Goal: Transaction & Acquisition: Book appointment/travel/reservation

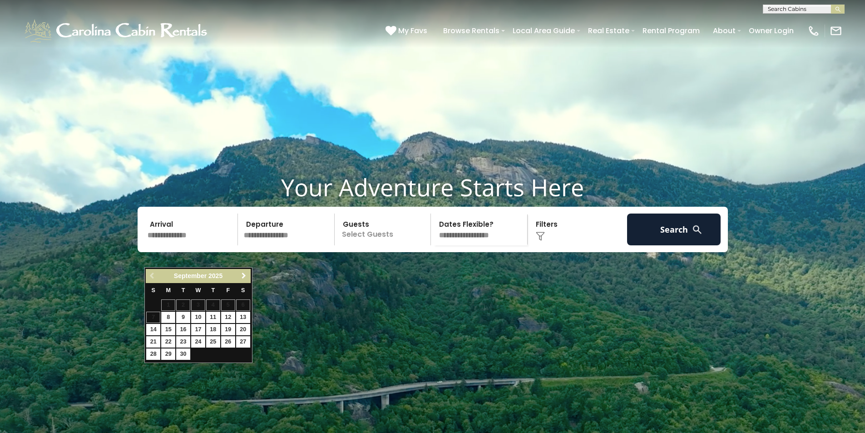
click at [240, 275] on link "Next" at bounding box center [243, 275] width 11 height 11
click at [213, 306] on link "2" at bounding box center [213, 304] width 14 height 11
type input "*******"
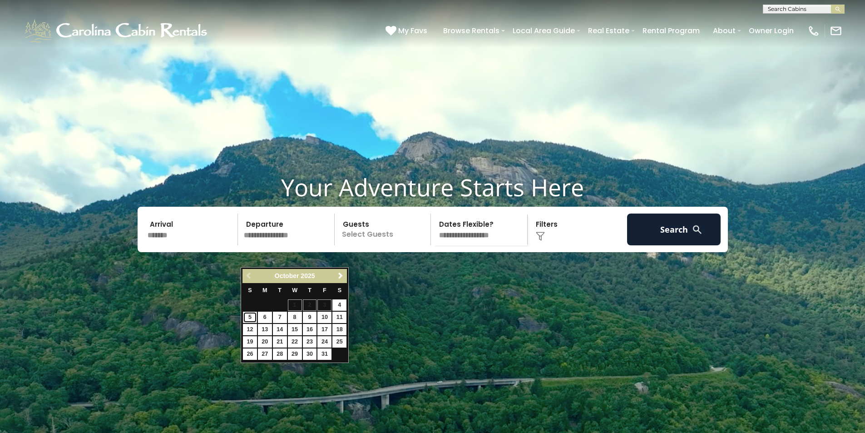
click at [245, 316] on link "5" at bounding box center [250, 316] width 14 height 11
type input "*******"
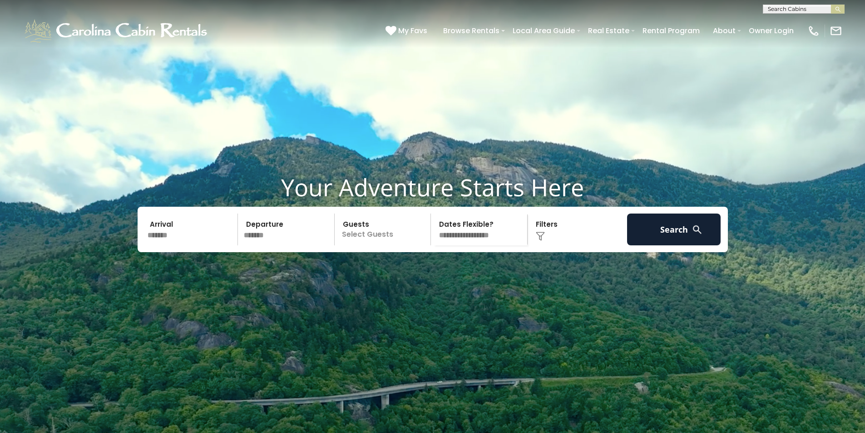
click at [390, 245] on p "Select Guests" at bounding box center [384, 229] width 94 height 32
click at [428, 271] on span "+" at bounding box center [428, 266] width 4 height 9
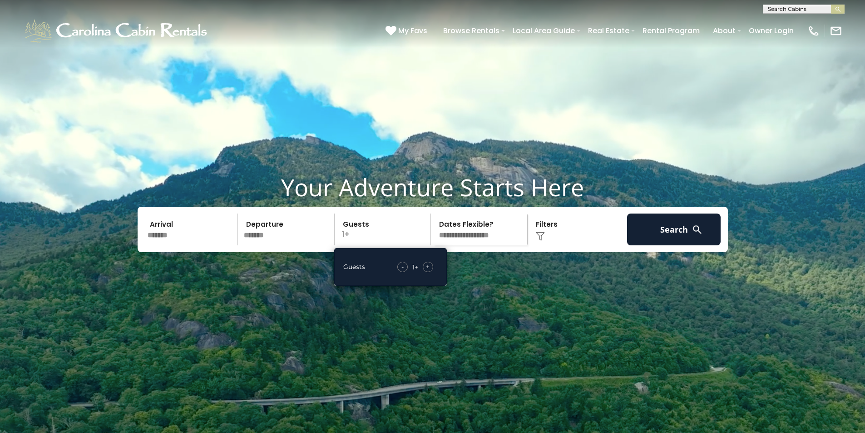
click at [428, 271] on span "+" at bounding box center [428, 266] width 4 height 9
click at [571, 245] on div "Click to Choose" at bounding box center [577, 229] width 94 height 32
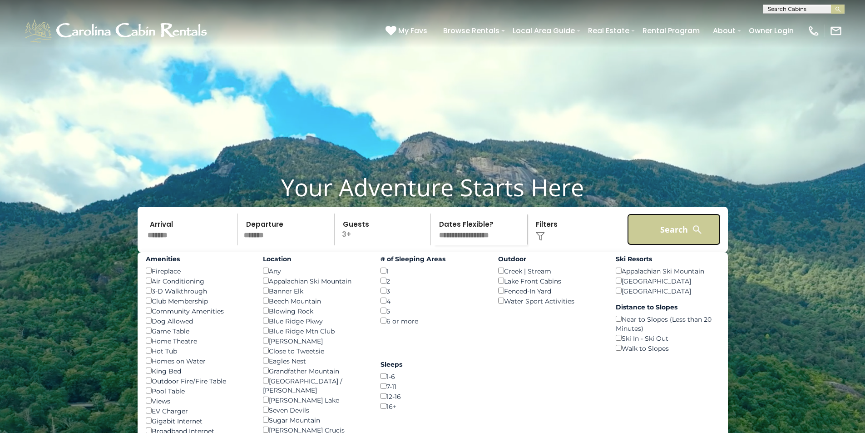
click at [683, 245] on button "Search" at bounding box center [674, 229] width 94 height 32
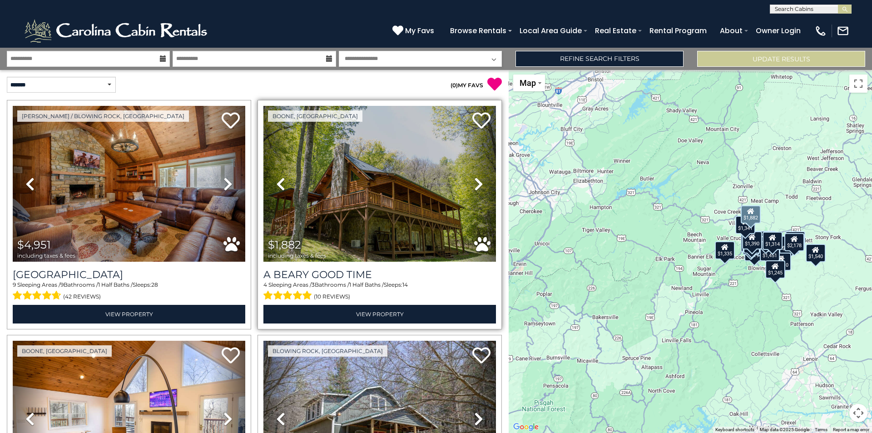
scroll to position [136, 0]
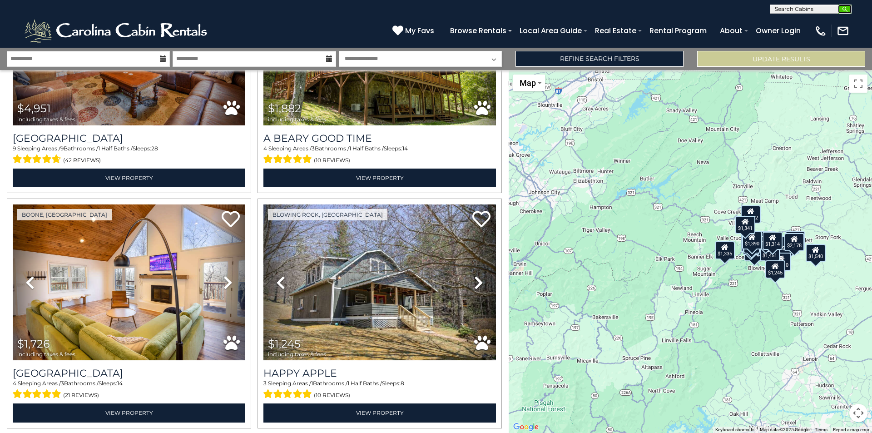
click at [843, 10] on img "submit" at bounding box center [844, 9] width 7 height 7
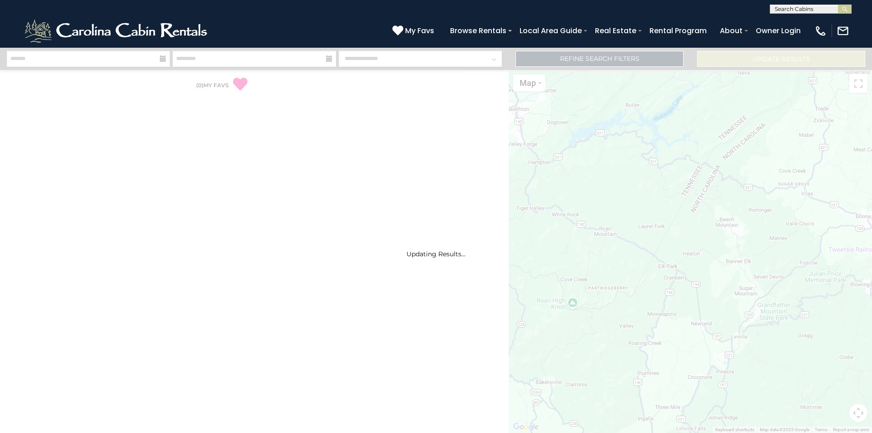
click at [803, 10] on input "text" at bounding box center [809, 10] width 79 height 9
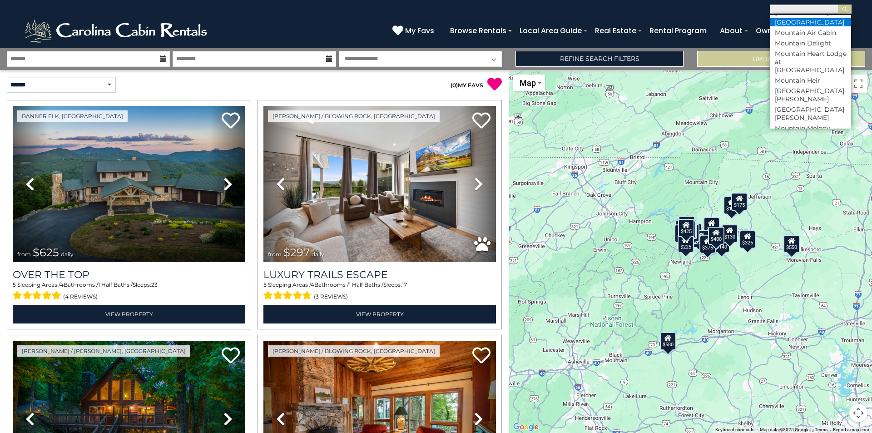
scroll to position [2951, 0]
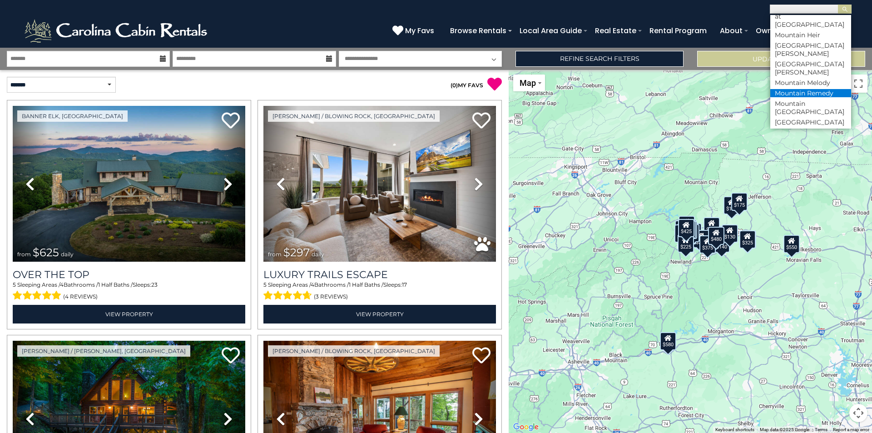
click at [821, 97] on li "Mountain Remedy" at bounding box center [810, 93] width 81 height 8
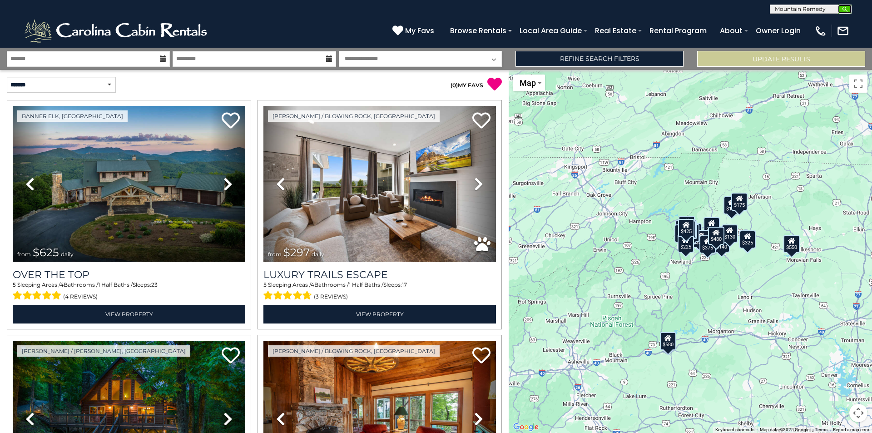
click at [842, 10] on img "submit" at bounding box center [844, 9] width 7 height 7
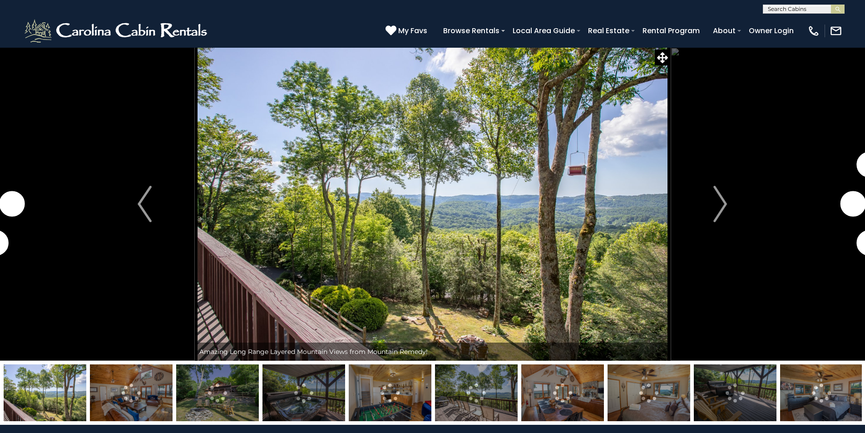
scroll to position [272, 0]
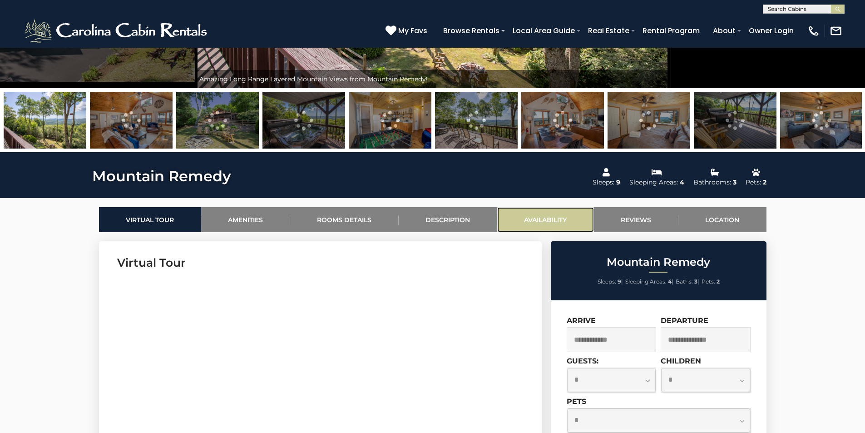
click at [539, 218] on link "Availability" at bounding box center [545, 219] width 97 height 25
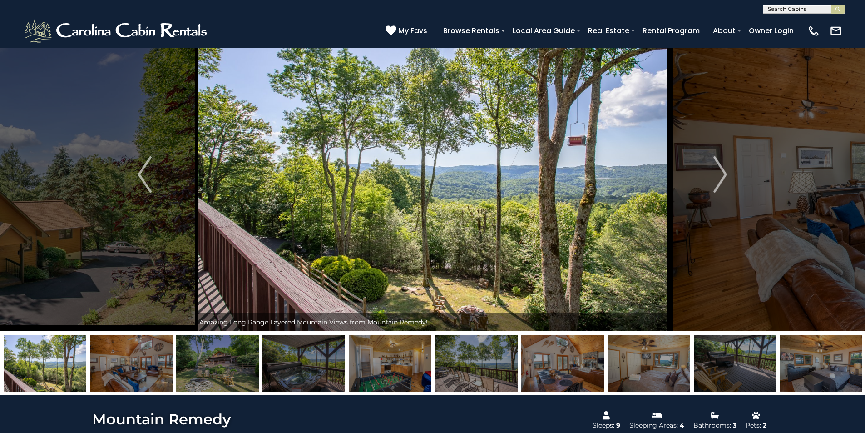
scroll to position [45, 0]
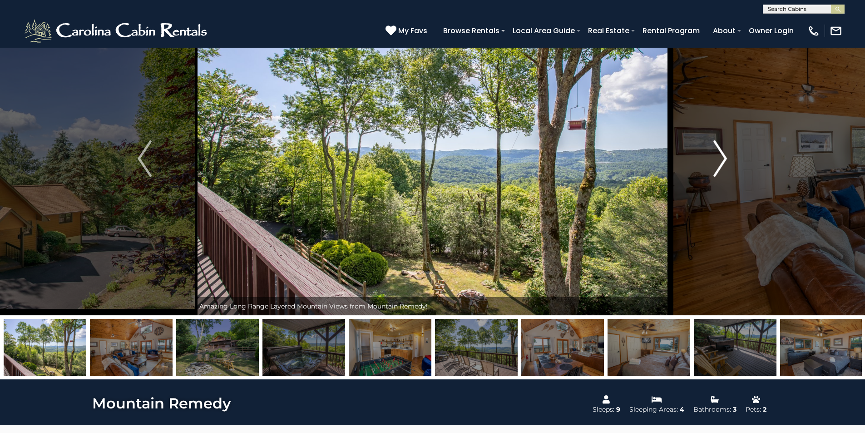
click at [722, 162] on img "Next" at bounding box center [720, 158] width 14 height 36
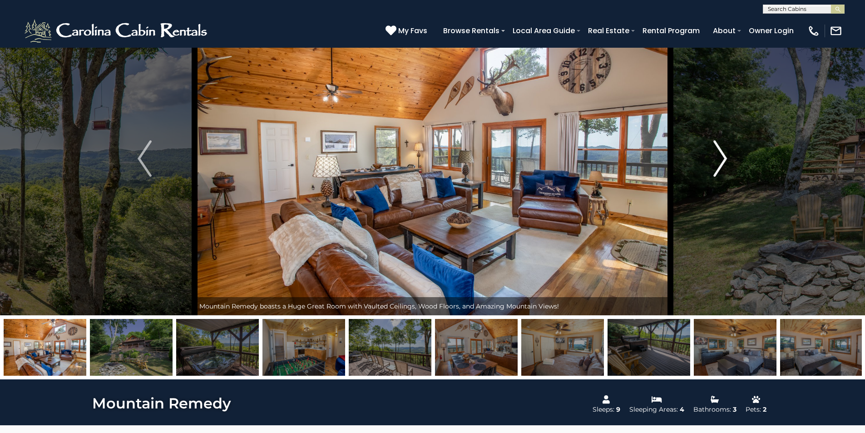
click at [722, 162] on img "Next" at bounding box center [720, 158] width 14 height 36
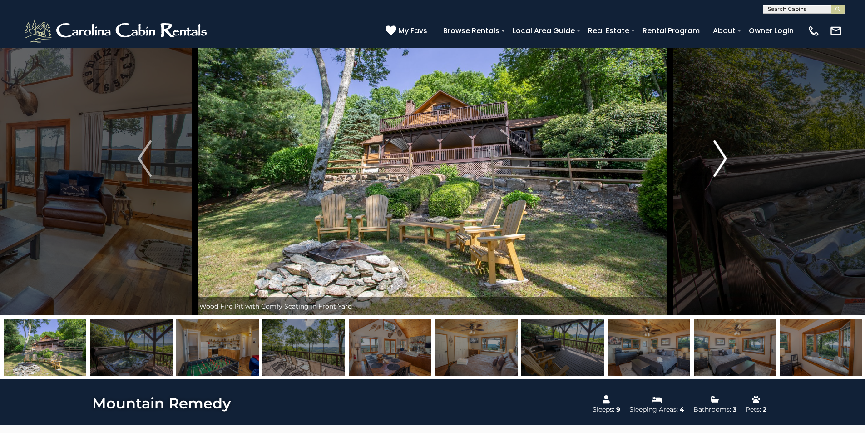
click at [722, 162] on img "Next" at bounding box center [720, 158] width 14 height 36
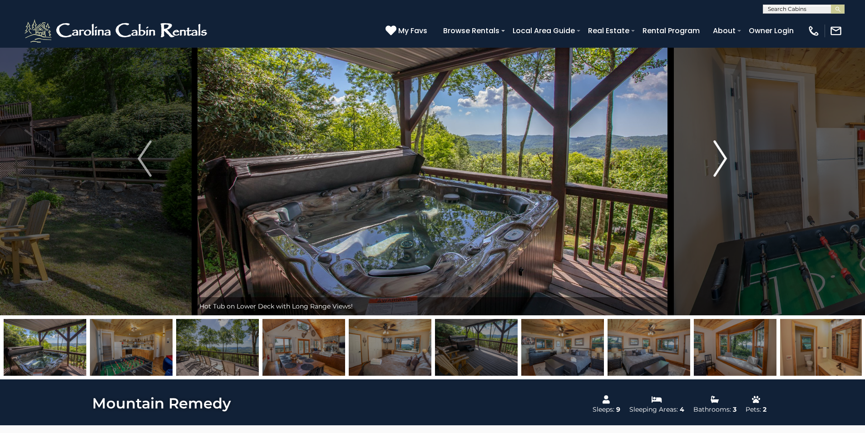
click at [722, 162] on img "Next" at bounding box center [720, 158] width 14 height 36
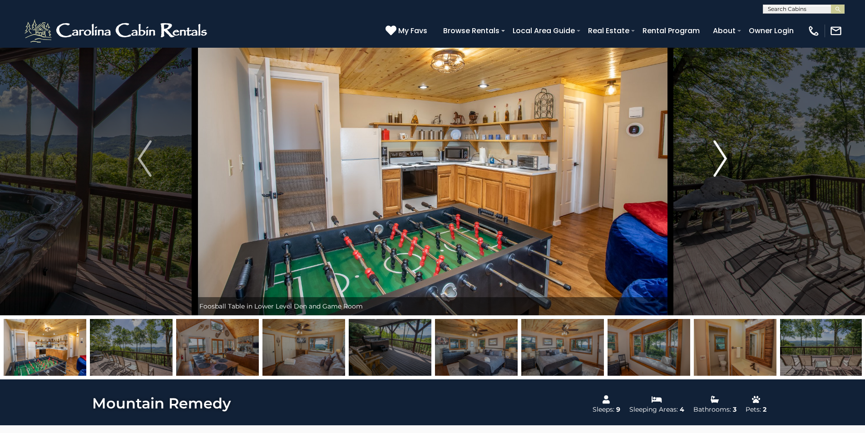
click at [722, 162] on img "Next" at bounding box center [720, 158] width 14 height 36
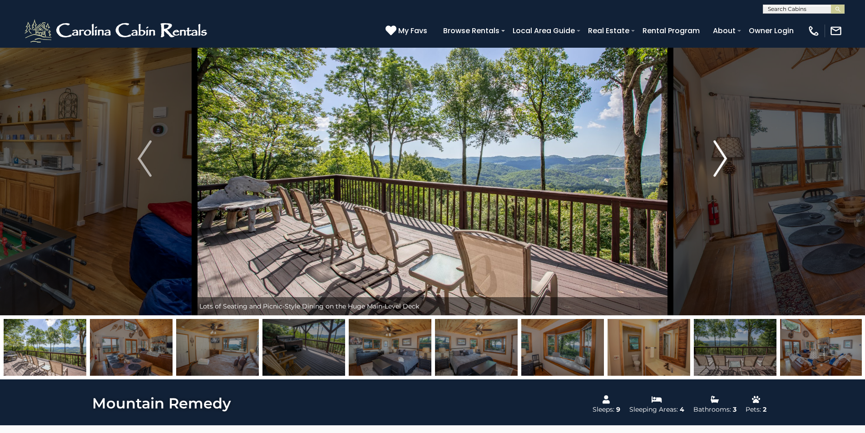
click at [722, 162] on img "Next" at bounding box center [720, 158] width 14 height 36
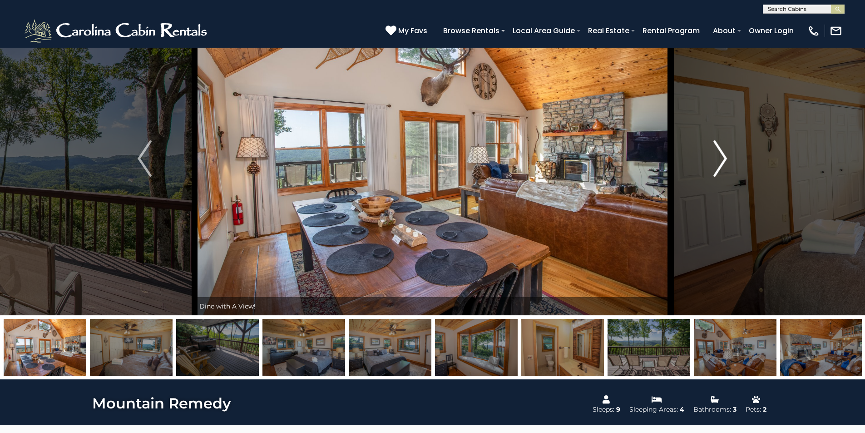
click at [722, 162] on img "Next" at bounding box center [720, 158] width 14 height 36
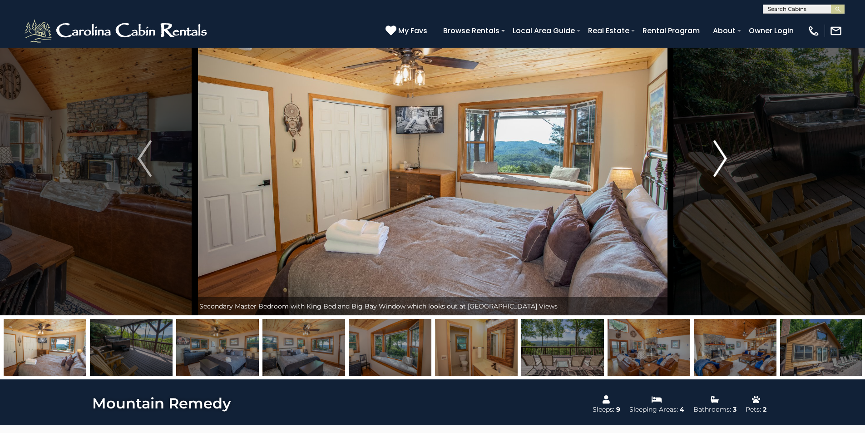
click at [722, 162] on img "Next" at bounding box center [720, 158] width 14 height 36
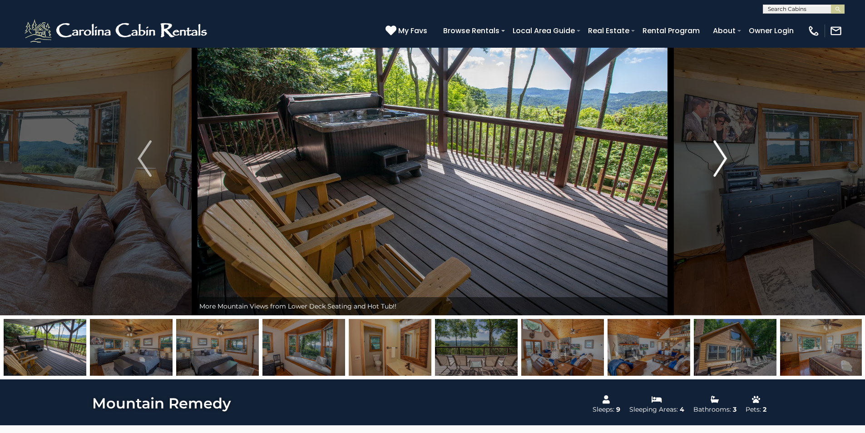
click at [722, 162] on img "Next" at bounding box center [720, 158] width 14 height 36
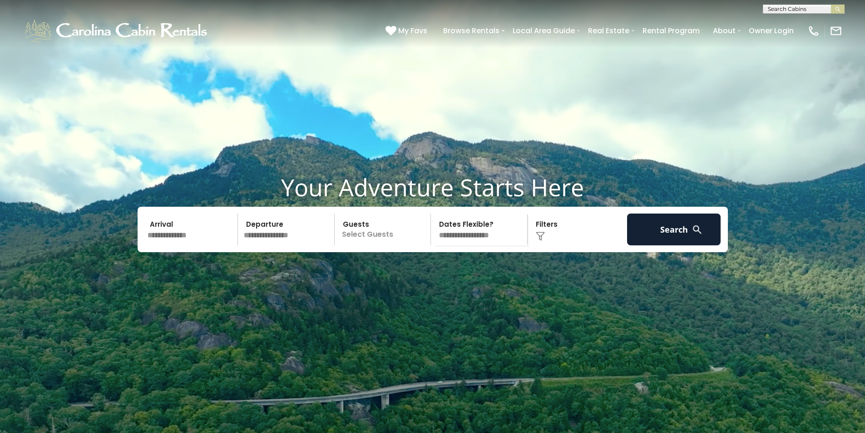
click at [198, 252] on div "Arrival Departure Guests Select Guests Guests - 0 + + **" at bounding box center [433, 229] width 590 height 45
click at [192, 245] on input "text" at bounding box center [191, 229] width 94 height 32
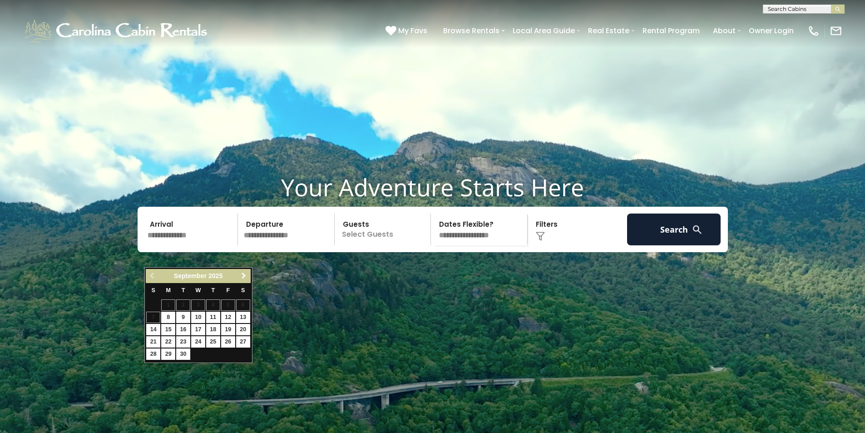
click at [243, 275] on span "Next" at bounding box center [243, 275] width 7 height 7
click at [215, 303] on link "2" at bounding box center [213, 304] width 14 height 11
type input "*******"
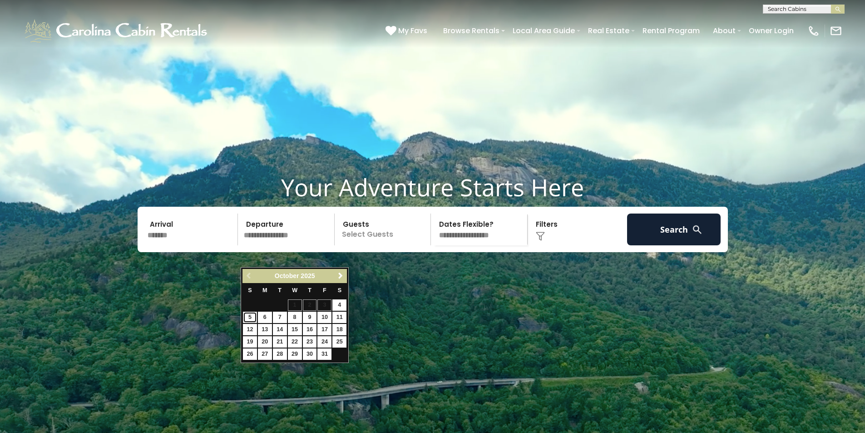
click at [248, 318] on link "5" at bounding box center [250, 316] width 14 height 11
type input "*******"
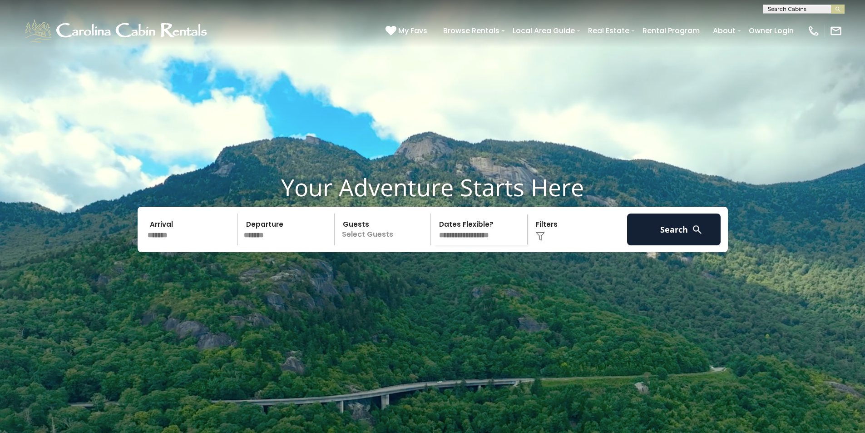
click at [407, 245] on p "Select Guests" at bounding box center [384, 229] width 94 height 32
click at [431, 272] on div "+" at bounding box center [428, 267] width 10 height 10
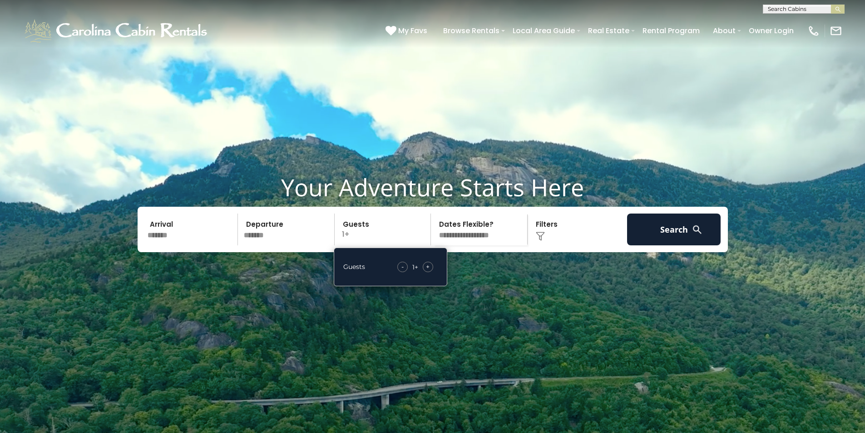
click at [431, 272] on div "+" at bounding box center [428, 267] width 10 height 10
click at [557, 245] on div "Click to Choose" at bounding box center [577, 229] width 94 height 32
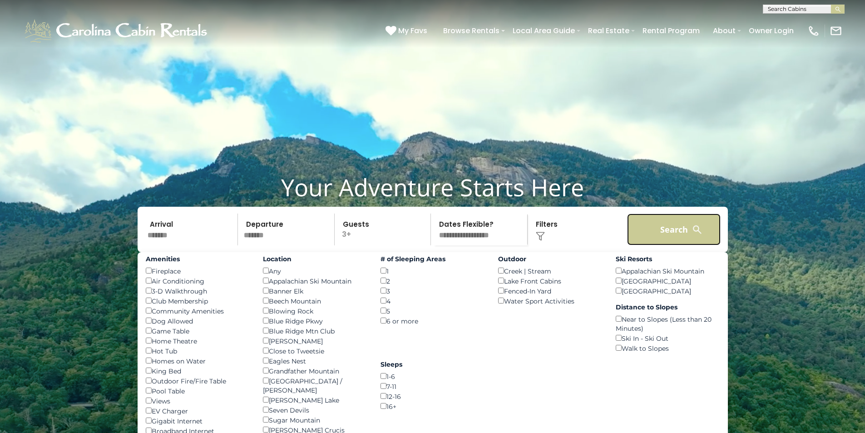
click at [680, 245] on button "Search" at bounding box center [674, 229] width 94 height 32
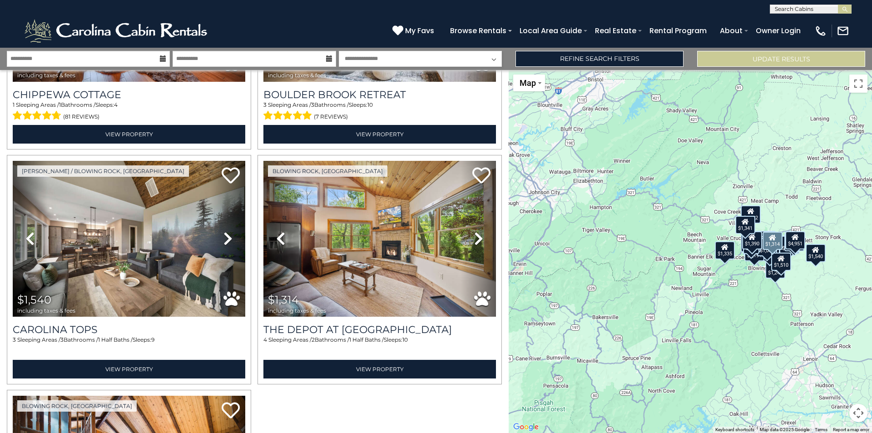
scroll to position [2043, 0]
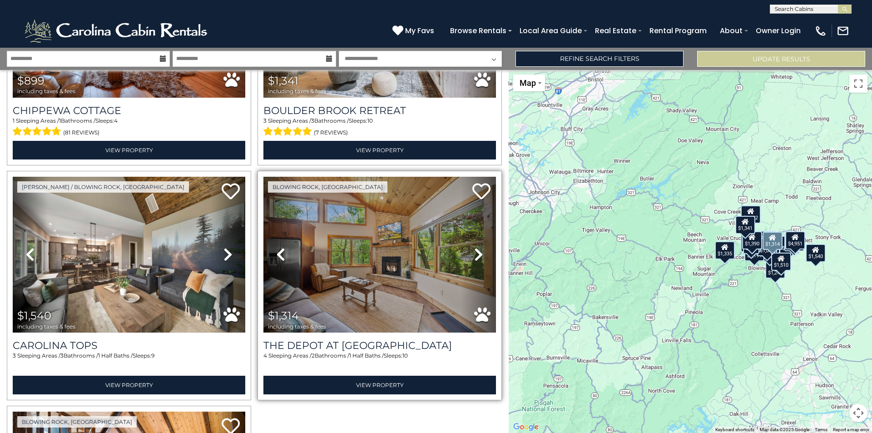
click at [474, 247] on icon at bounding box center [478, 254] width 9 height 15
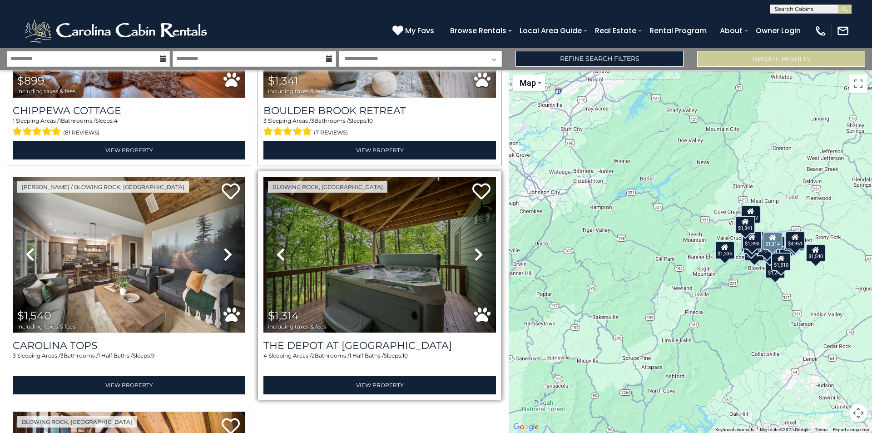
click at [474, 247] on icon at bounding box center [478, 254] width 9 height 15
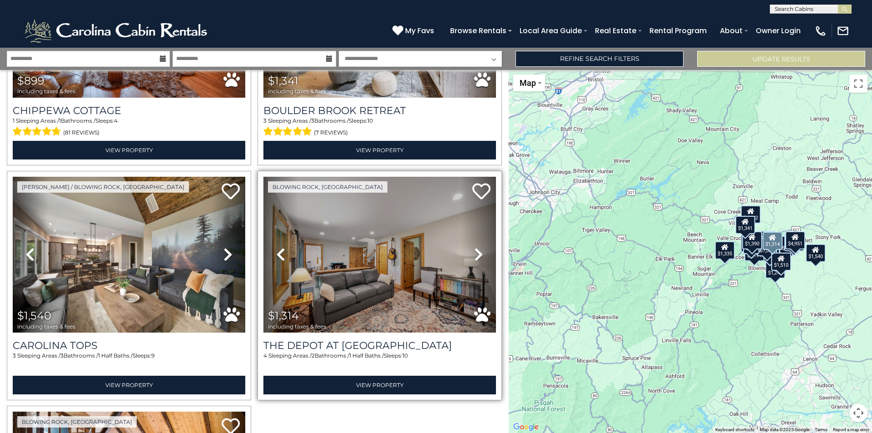
click at [474, 247] on icon at bounding box center [478, 254] width 9 height 15
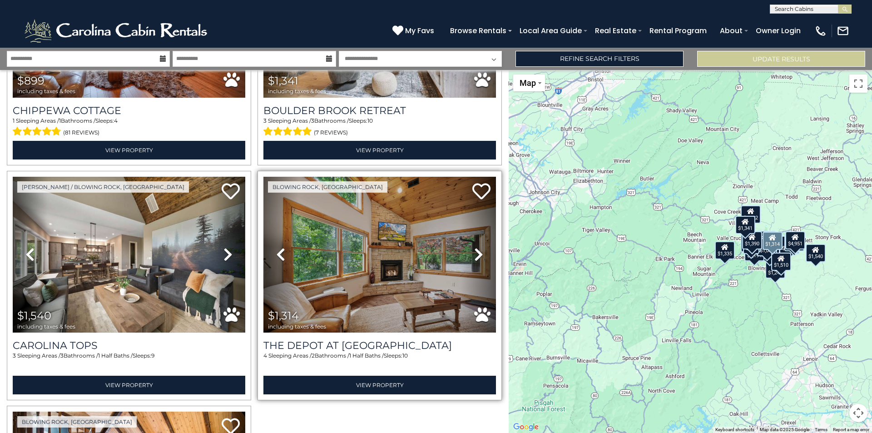
click at [474, 247] on icon at bounding box center [478, 254] width 9 height 15
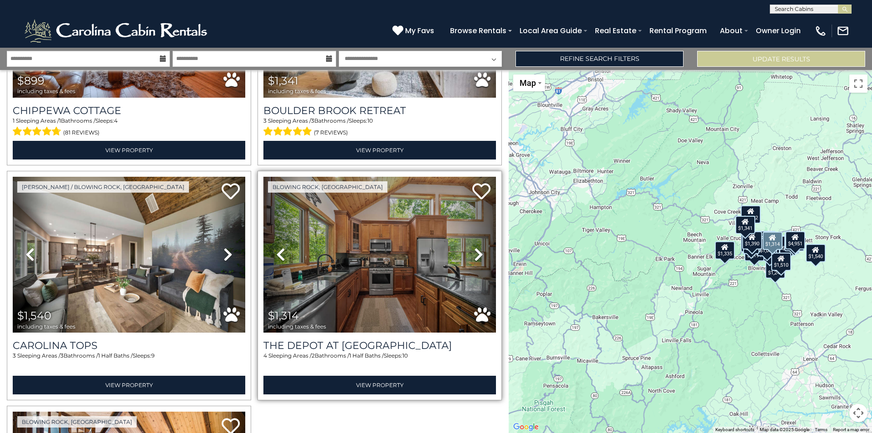
click at [474, 247] on icon at bounding box center [478, 254] width 9 height 15
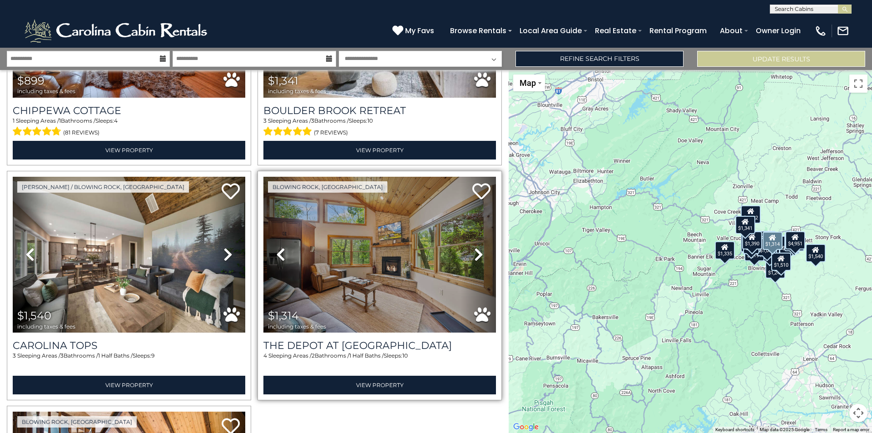
click at [474, 247] on icon at bounding box center [478, 254] width 9 height 15
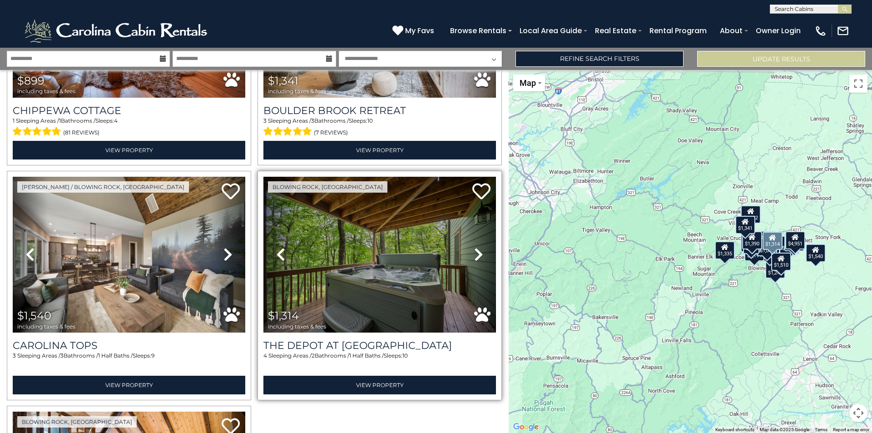
click at [474, 247] on icon at bounding box center [478, 254] width 9 height 15
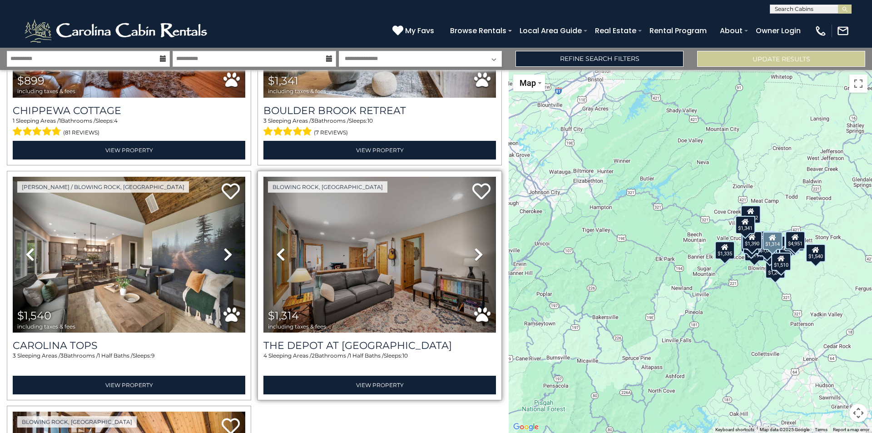
click at [474, 247] on icon at bounding box center [478, 254] width 9 height 15
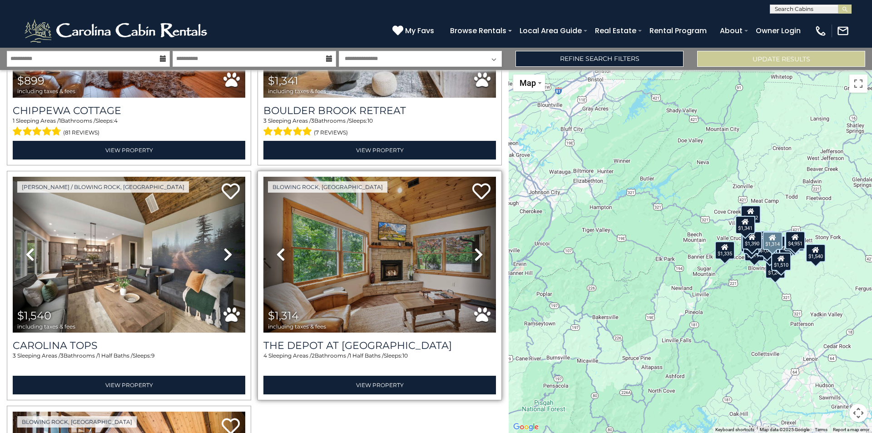
click at [474, 247] on icon at bounding box center [478, 254] width 9 height 15
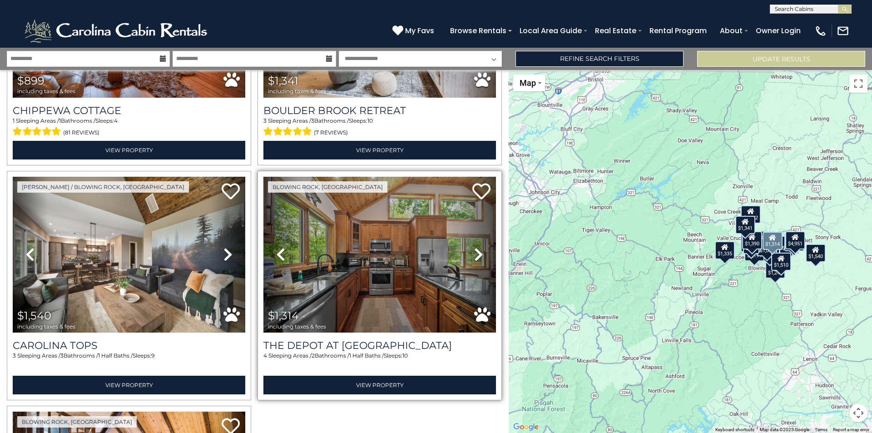
click at [474, 247] on icon at bounding box center [478, 254] width 9 height 15
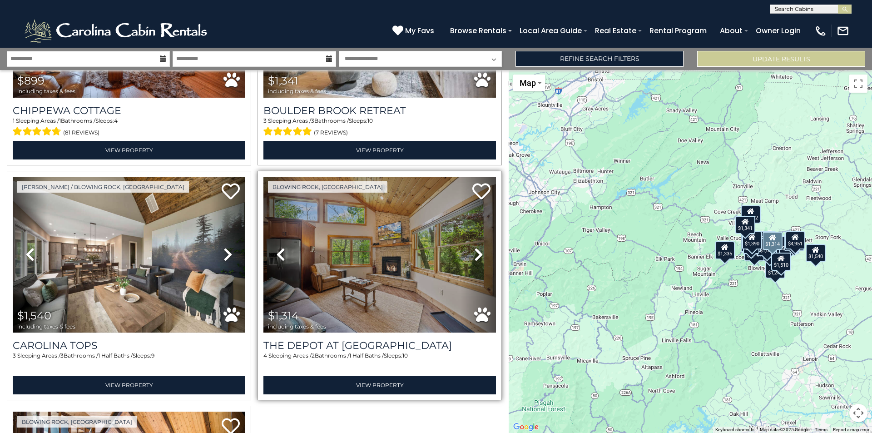
click at [474, 247] on icon at bounding box center [478, 254] width 9 height 15
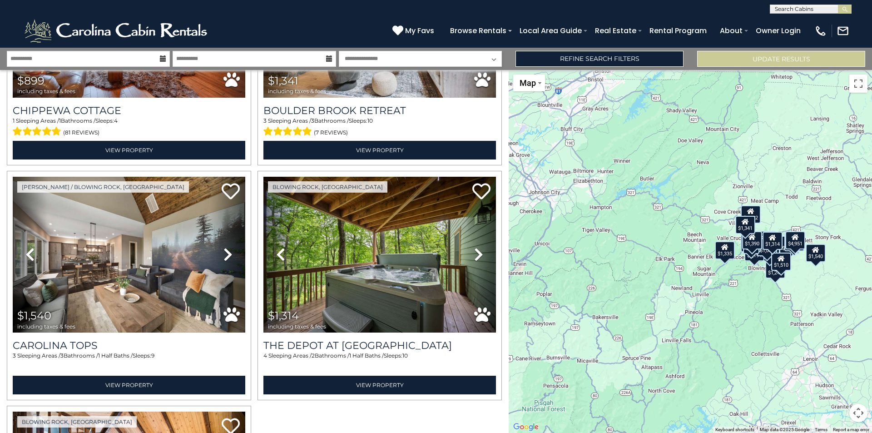
click at [856, 410] on button "Map camera controls" at bounding box center [858, 413] width 18 height 18
click at [836, 370] on button "Zoom in" at bounding box center [835, 367] width 18 height 18
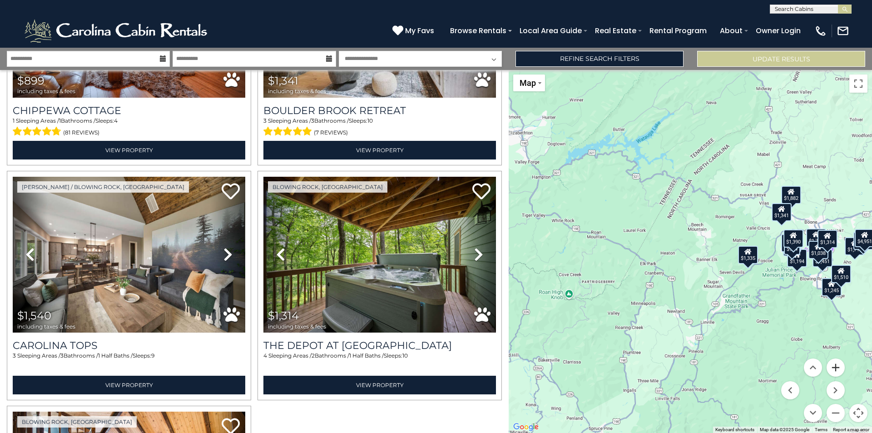
click at [836, 370] on button "Zoom in" at bounding box center [835, 367] width 18 height 18
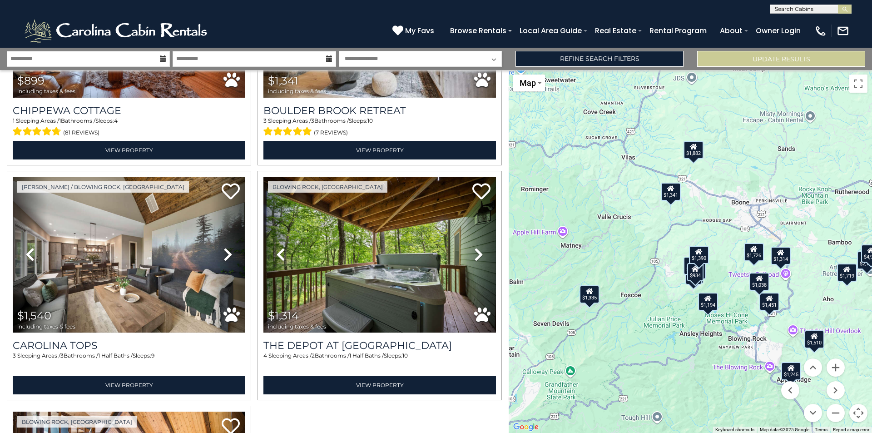
drag, startPoint x: 801, startPoint y: 306, endPoint x: 549, endPoint y: 329, distance: 252.7
click at [549, 329] on div "$4,951 $1,882 $1,726 $1,245 $1,194 $1,382 $1,038 $1,719 $1,459 $874 $1,510 $811…" at bounding box center [690, 251] width 363 height 363
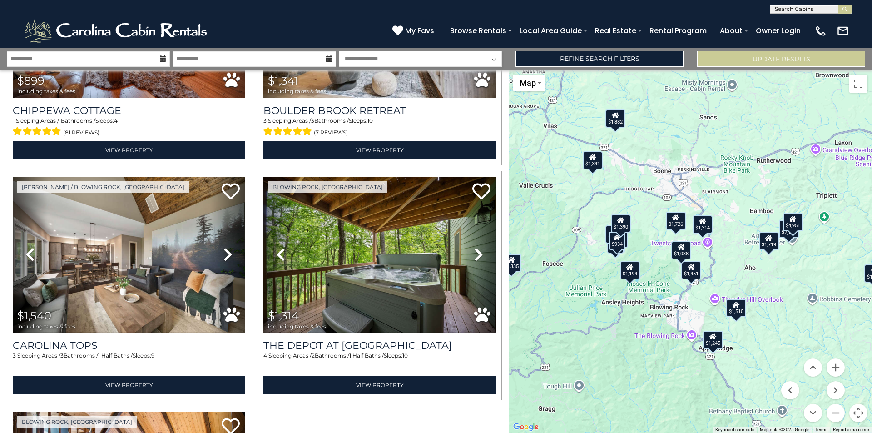
drag, startPoint x: 718, startPoint y: 385, endPoint x: 648, endPoint y: 349, distance: 78.4
click at [648, 349] on div "$4,951 $1,882 $1,726 $1,245 $1,194 $1,382 $1,038 $1,719 $1,459 $874 $1,510 $811…" at bounding box center [690, 251] width 363 height 363
click at [737, 311] on div "$1,510" at bounding box center [736, 308] width 20 height 18
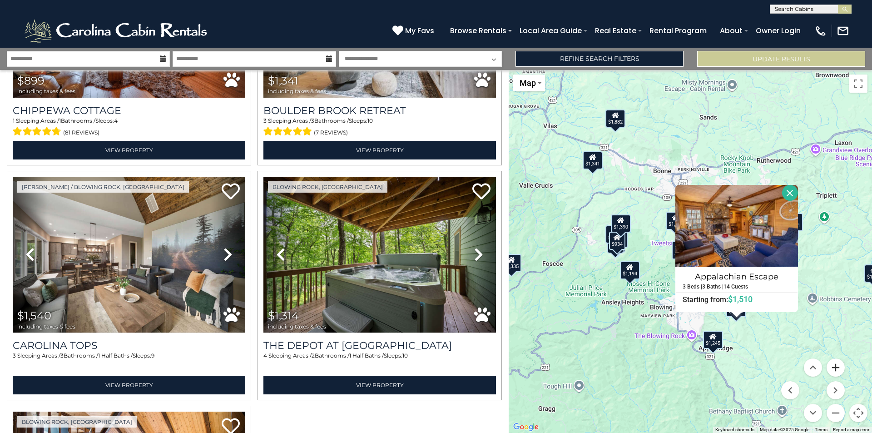
click at [836, 368] on button "Zoom in" at bounding box center [835, 367] width 18 height 18
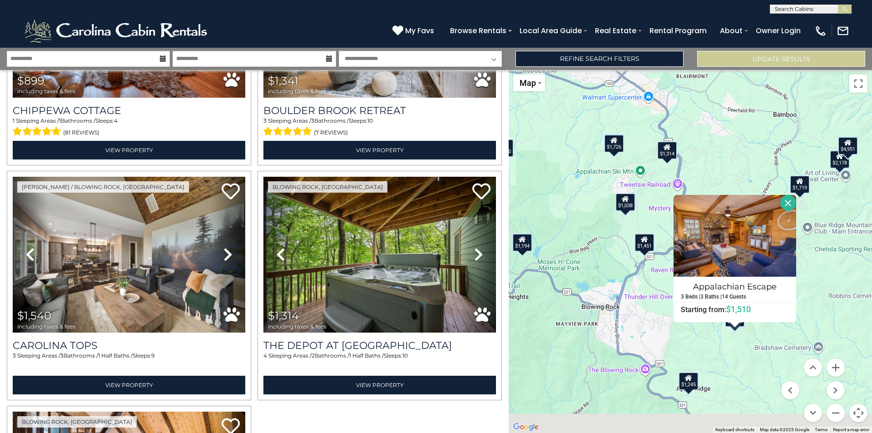
drag, startPoint x: 730, startPoint y: 395, endPoint x: 667, endPoint y: 319, distance: 98.3
click at [667, 319] on div "$4,951 $1,882 $1,726 $1,245 $1,194 $1,382 $1,038 $1,719 $1,459 $874 $1,510 $811…" at bounding box center [690, 251] width 363 height 363
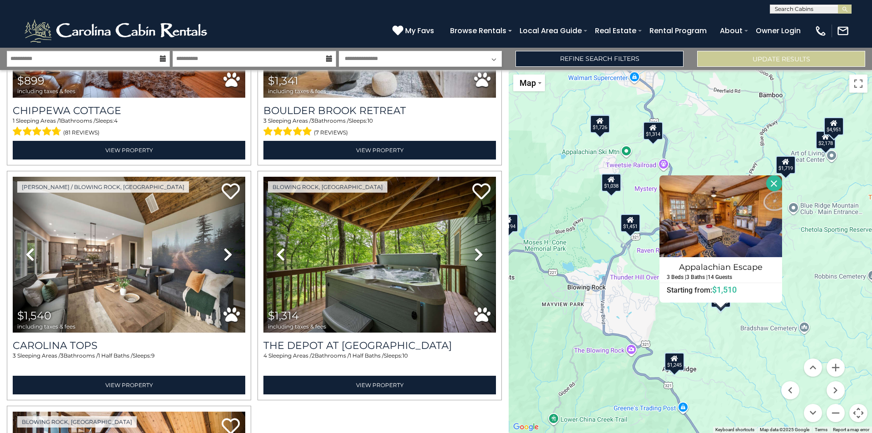
click at [772, 184] on button "Close" at bounding box center [774, 183] width 16 height 16
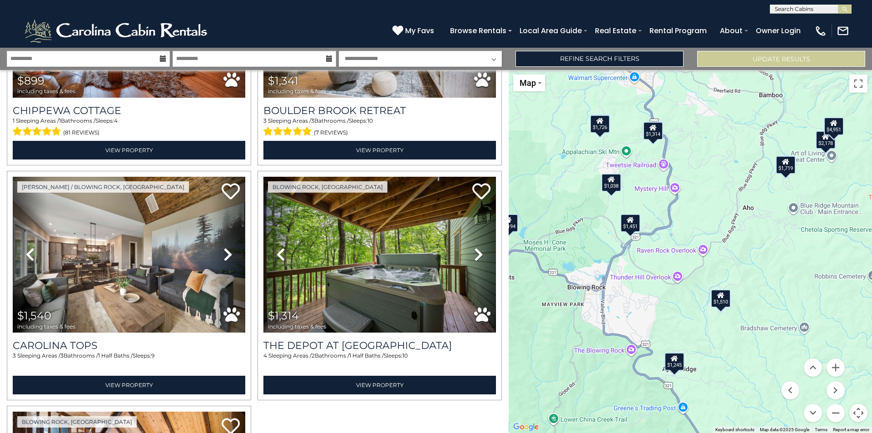
click at [724, 298] on icon at bounding box center [720, 295] width 7 height 6
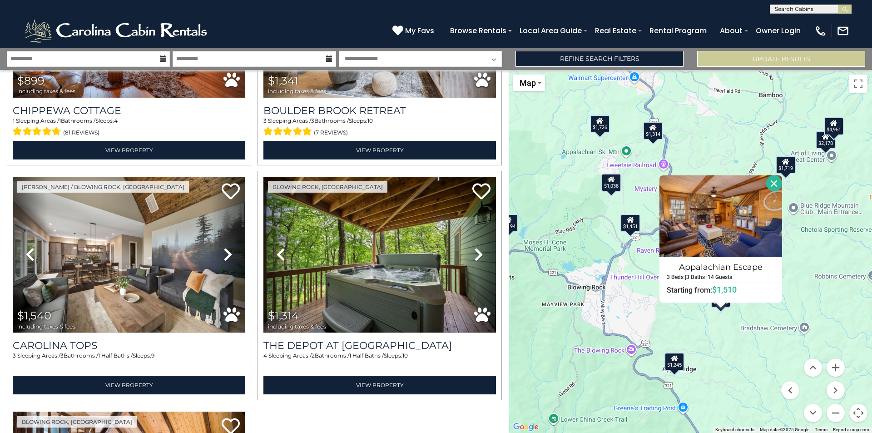
click at [633, 225] on div "$1,451" at bounding box center [630, 222] width 20 height 18
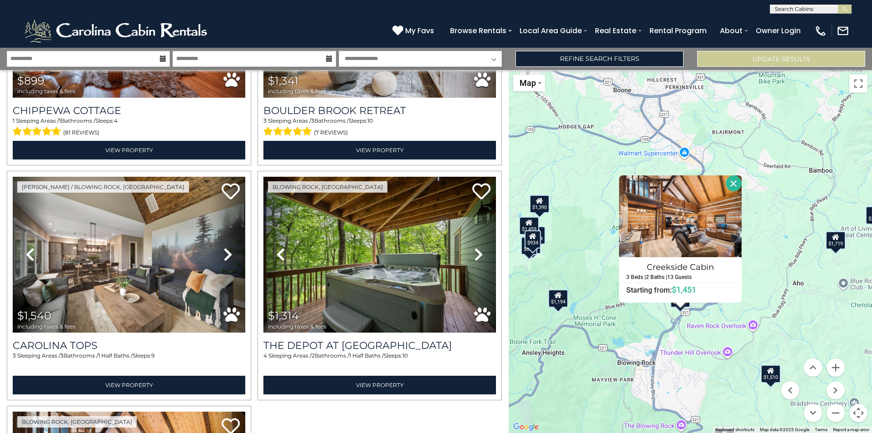
drag, startPoint x: 590, startPoint y: 256, endPoint x: 640, endPoint y: 333, distance: 91.6
click at [640, 333] on div "$4,951 $1,882 $1,726 $1,245 $1,194 $1,382 $1,038 $1,719 $1,459 $874 $1,510 $811…" at bounding box center [690, 251] width 363 height 363
click at [539, 204] on icon at bounding box center [539, 201] width 7 height 6
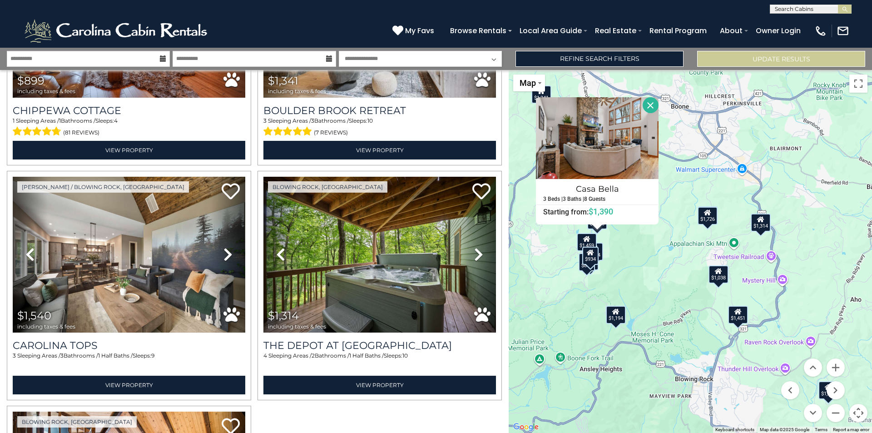
click at [584, 240] on icon at bounding box center [586, 239] width 7 height 6
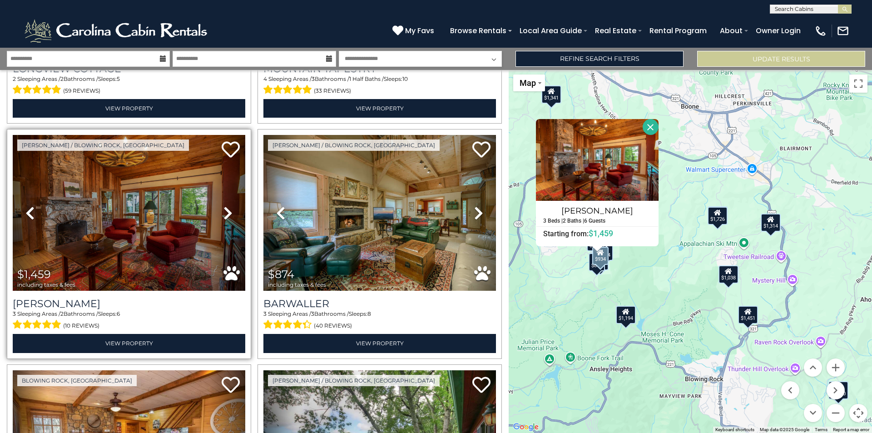
scroll to position [908, 0]
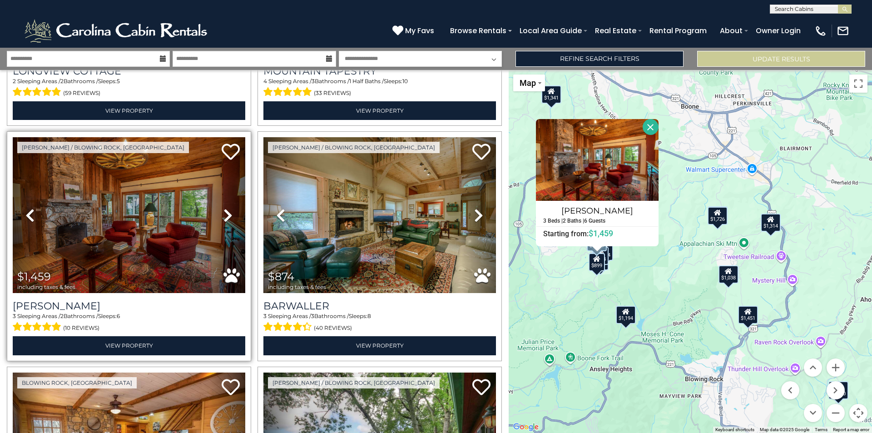
click at [223, 208] on icon at bounding box center [227, 215] width 9 height 15
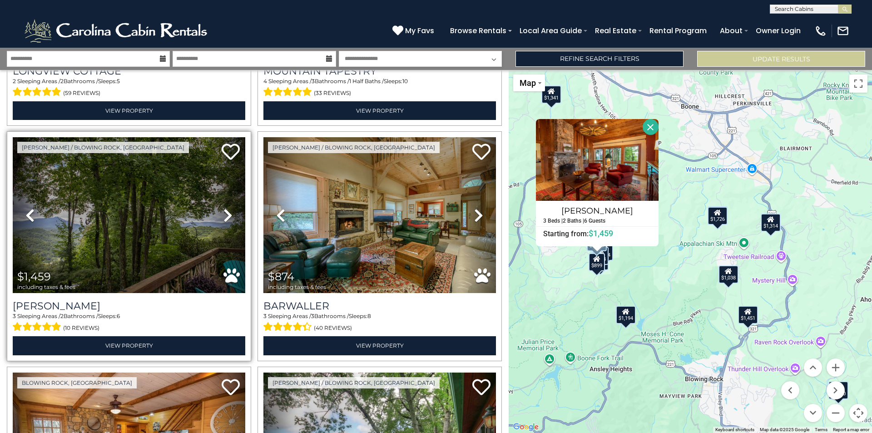
click at [223, 208] on icon at bounding box center [227, 215] width 9 height 15
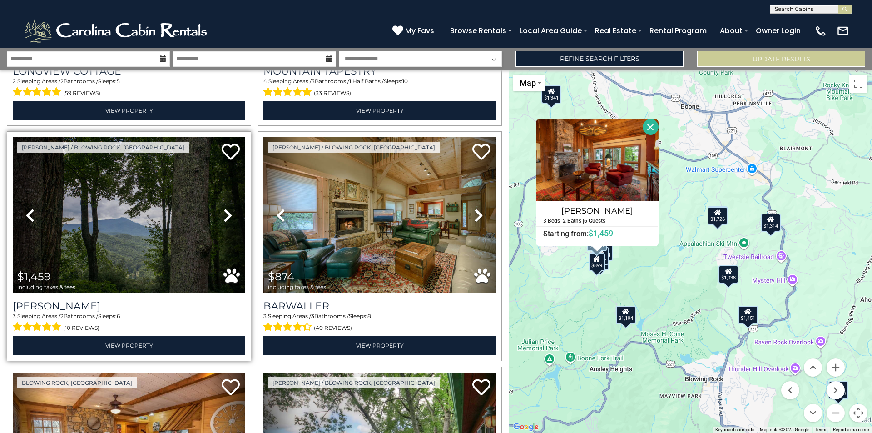
click at [223, 208] on icon at bounding box center [227, 215] width 9 height 15
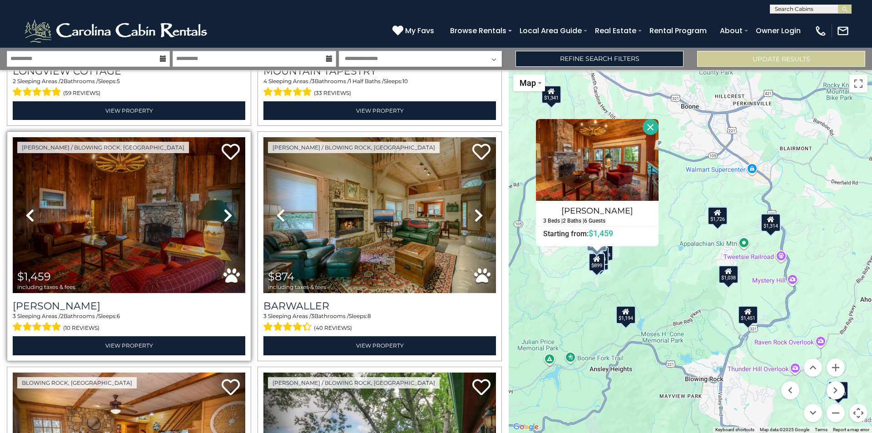
click at [223, 208] on icon at bounding box center [227, 215] width 9 height 15
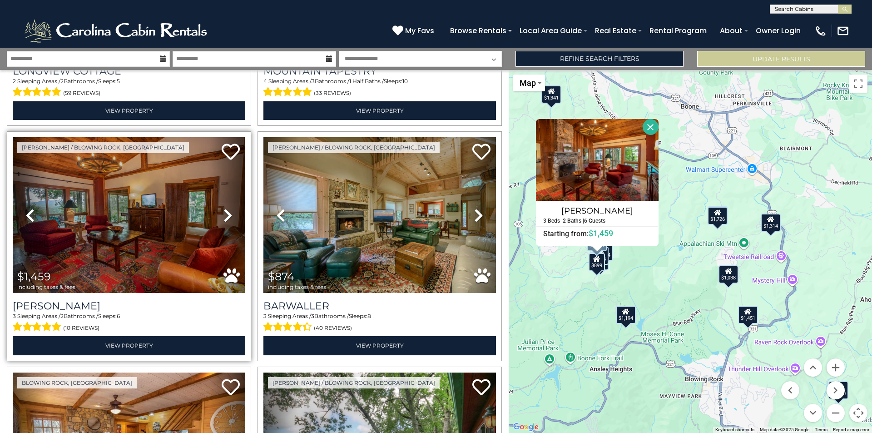
click at [225, 209] on icon at bounding box center [227, 215] width 9 height 15
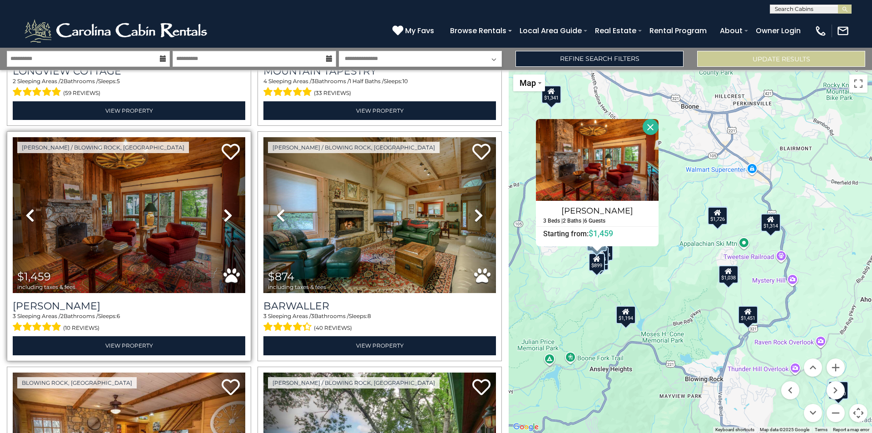
click at [225, 209] on icon at bounding box center [227, 215] width 9 height 15
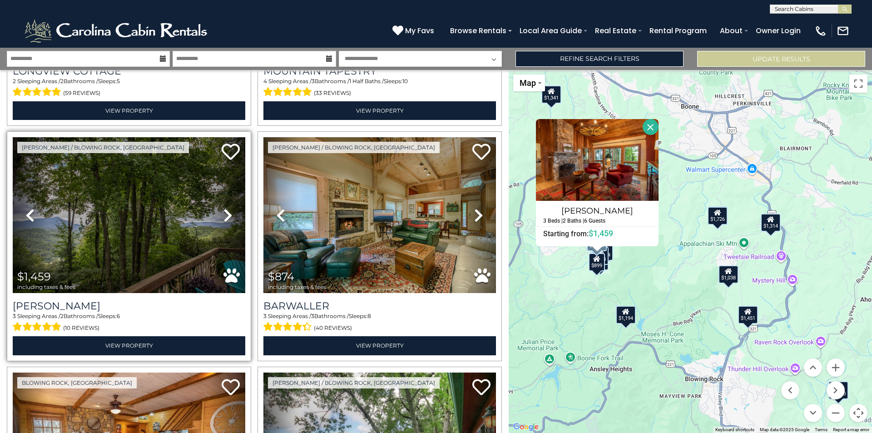
click at [225, 209] on icon at bounding box center [227, 215] width 9 height 15
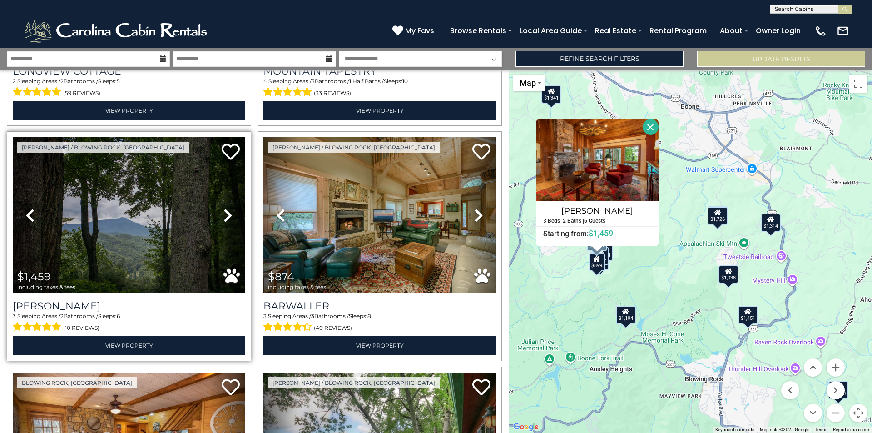
click at [225, 209] on icon at bounding box center [227, 215] width 9 height 15
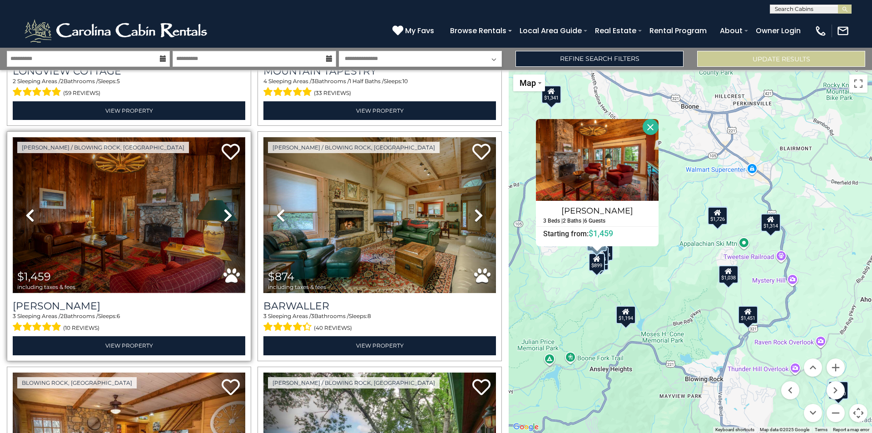
click at [135, 232] on img at bounding box center [129, 215] width 232 height 156
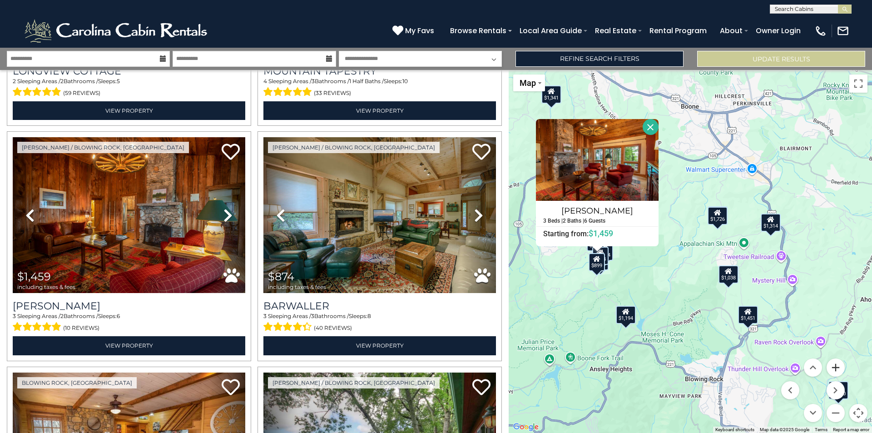
click at [837, 368] on button "Zoom in" at bounding box center [835, 367] width 18 height 18
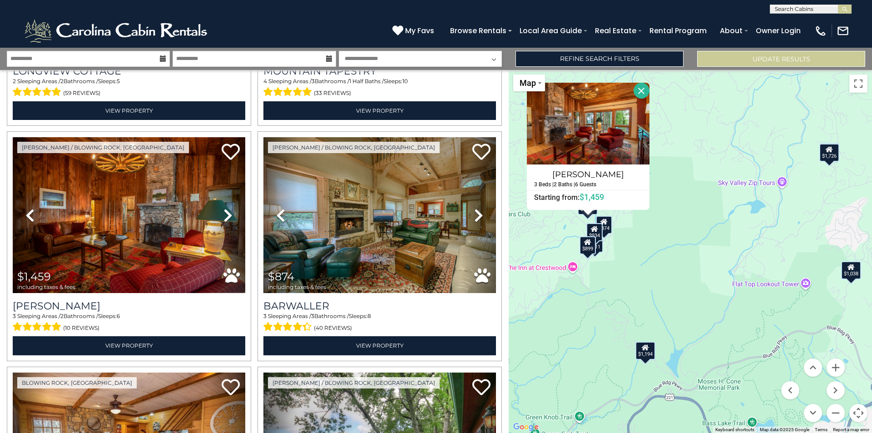
drag, startPoint x: 568, startPoint y: 334, endPoint x: 653, endPoint y: 297, distance: 92.5
click at [653, 297] on div "$4,951 $1,882 $1,726 $1,245 $1,194 $1,382 $1,038 $1,719 $1,459 $874 $1,510 $811…" at bounding box center [690, 251] width 363 height 363
click at [634, 220] on div "$4,951 $1,882 $1,726 $1,245 $1,194 $1,382 $1,038 $1,719 $1,459 $874 $1,510 $811…" at bounding box center [690, 251] width 363 height 363
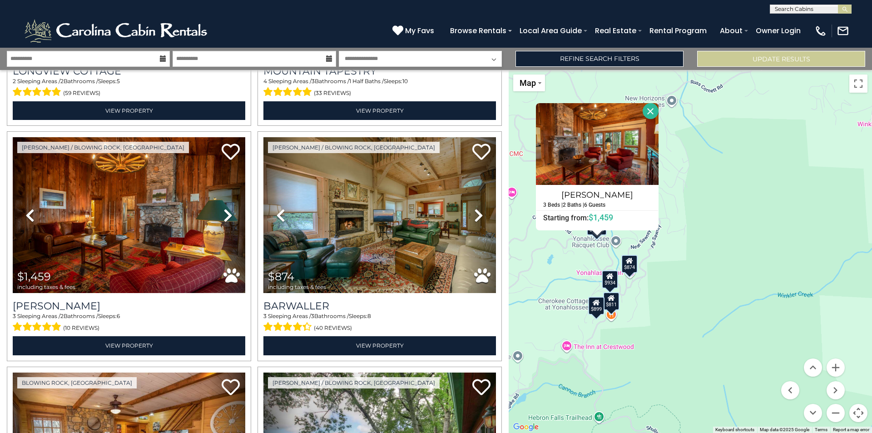
drag, startPoint x: 600, startPoint y: 227, endPoint x: 664, endPoint y: 255, distance: 70.4
click at [664, 255] on div "$4,951 $1,882 $1,726 $1,245 $1,194 $1,382 $1,038 $1,719 $1,459 $874 $1,510 $811…" at bounding box center [690, 251] width 363 height 363
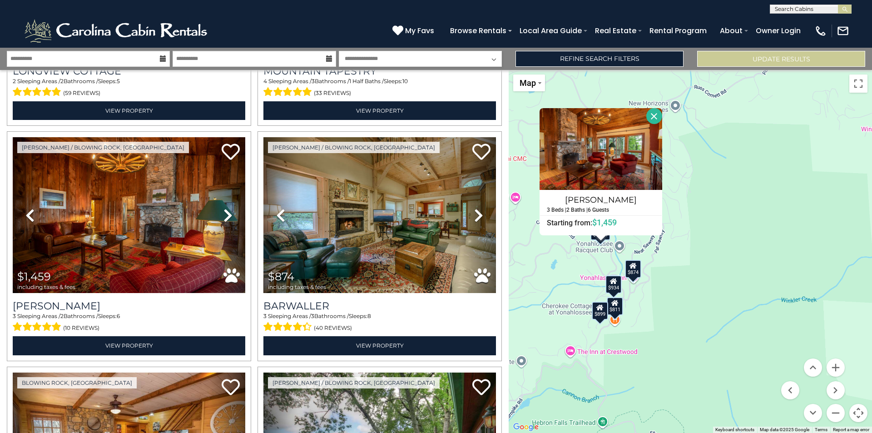
click at [594, 262] on div "$4,951 $1,882 $1,726 $1,245 $1,194 $1,382 $1,038 $1,719 $1,459 $874 $1,510 $811…" at bounding box center [690, 251] width 363 height 363
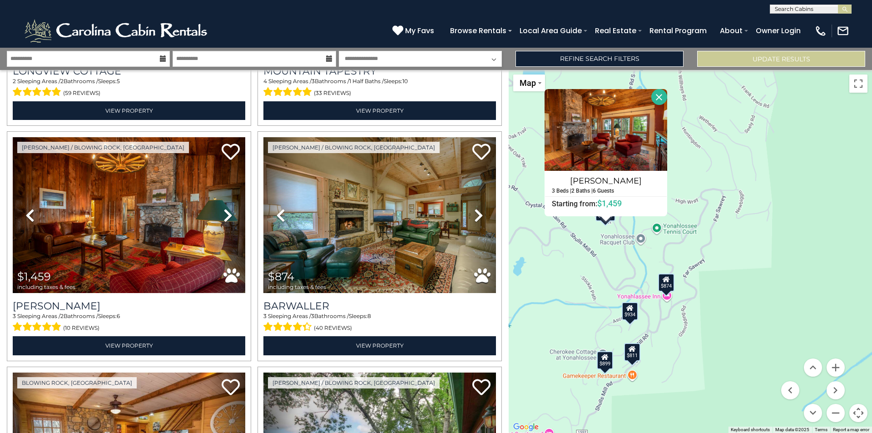
click at [595, 262] on div "$4,951 $1,882 $1,726 $1,245 $1,194 $1,382 $1,038 $1,719 $1,459 $874 $1,510 $811…" at bounding box center [690, 251] width 363 height 363
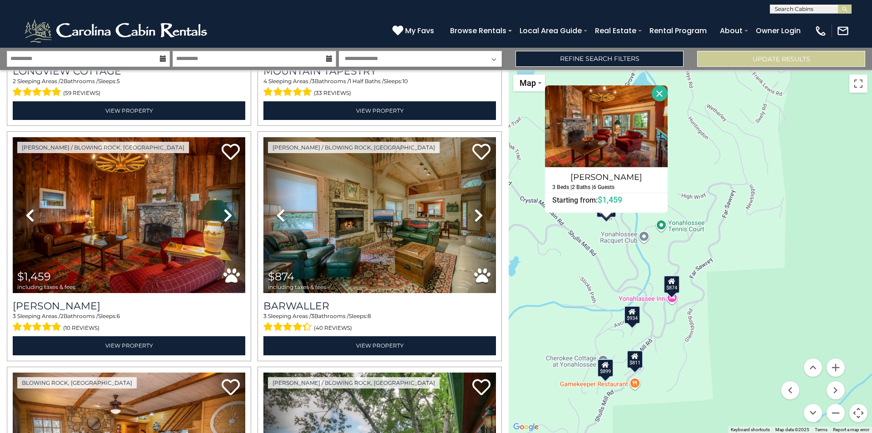
click at [597, 260] on div "$4,951 $1,882 $1,726 $1,245 $1,194 $1,382 $1,038 $1,719 $1,459 $874 $1,510 $811…" at bounding box center [690, 251] width 363 height 363
click at [599, 227] on div "$4,951 $1,882 $1,726 $1,245 $1,194 $1,382 $1,038 $1,719 $1,459 $874 $1,510 $811…" at bounding box center [690, 251] width 363 height 363
click at [662, 94] on button "Close" at bounding box center [660, 93] width 16 height 16
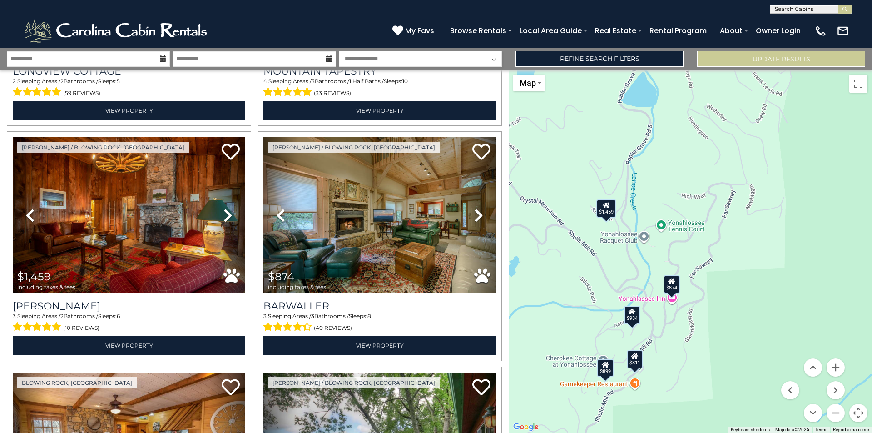
click at [593, 230] on div "$4,951 $1,882 $1,726 $1,245 $1,194 $1,382 $1,038 $1,719 $1,459 $874 $1,510 $811…" at bounding box center [690, 251] width 363 height 363
click at [593, 229] on div "$4,951 $1,882 $1,726 $1,245 $1,194 $1,382 $1,038 $1,719 $1,459 $874 $1,510 $811…" at bounding box center [690, 251] width 363 height 363
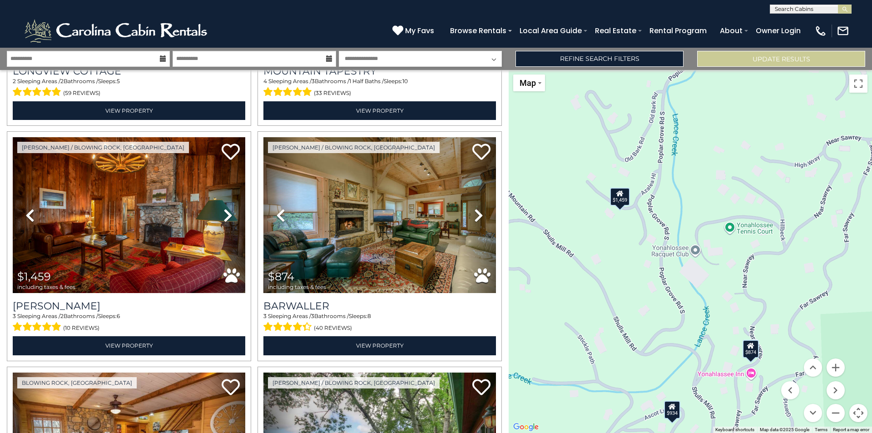
click at [596, 224] on div "$4,951 $1,882 $1,726 $1,245 $1,194 $1,382 $1,038 $1,719 $1,459 $874 $1,510 $811…" at bounding box center [690, 251] width 363 height 363
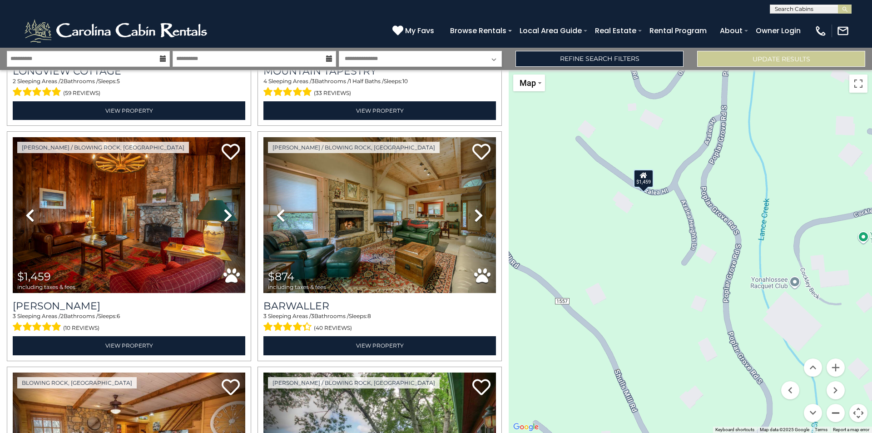
click at [837, 410] on button "Zoom out" at bounding box center [835, 413] width 18 height 18
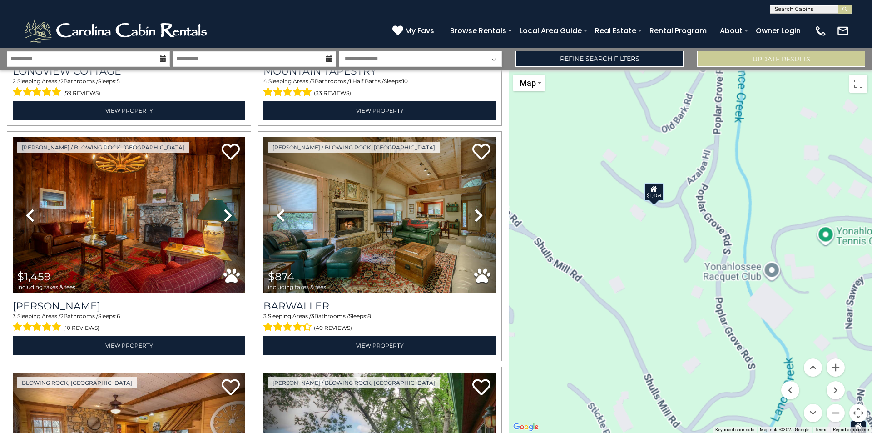
click at [837, 410] on button "Zoom out" at bounding box center [835, 413] width 18 height 18
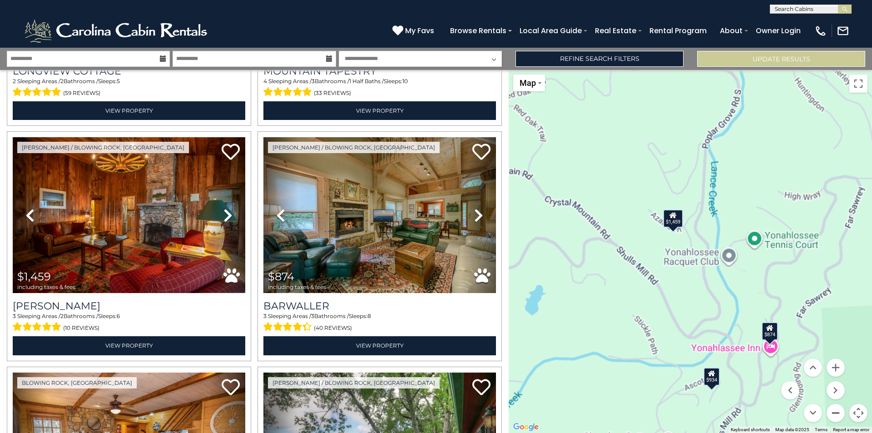
click at [837, 410] on button "Zoom out" at bounding box center [835, 413] width 18 height 18
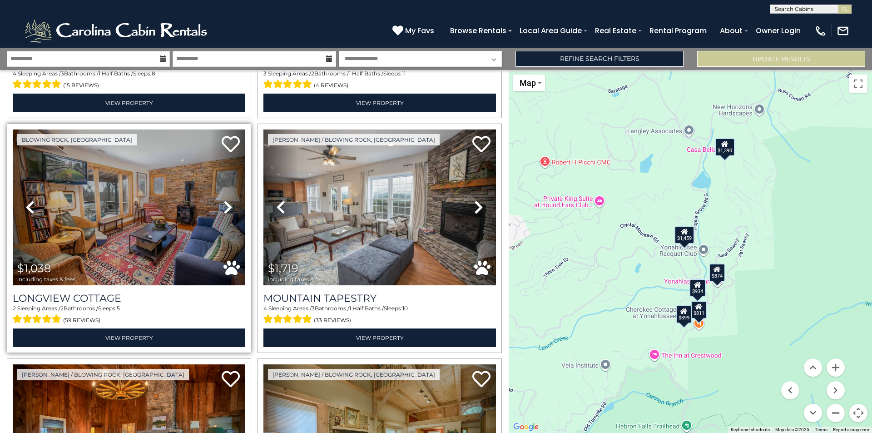
scroll to position [409, 0]
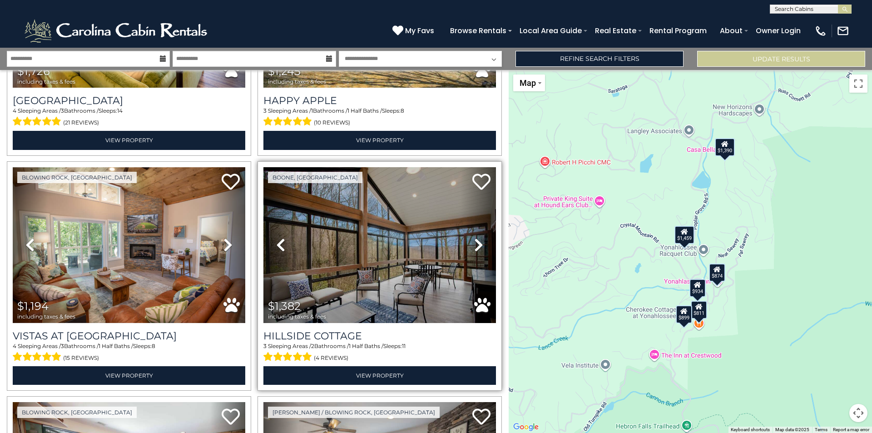
click at [469, 243] on link "Next" at bounding box center [478, 245] width 35 height 156
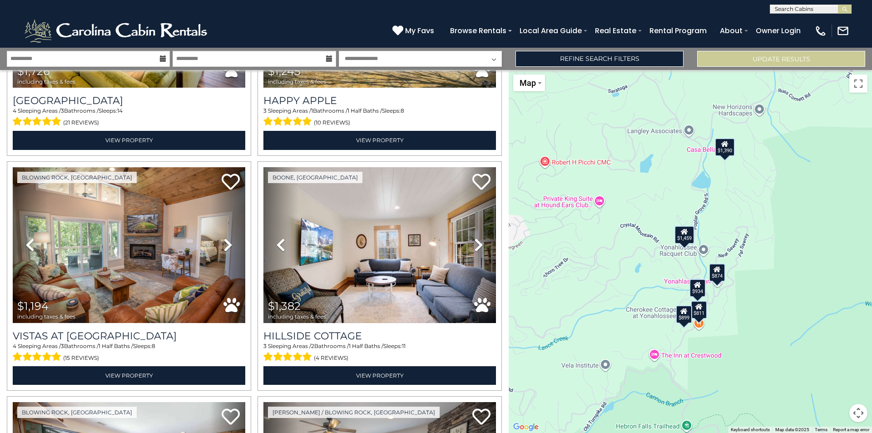
click at [722, 276] on div "$874" at bounding box center [717, 272] width 16 height 18
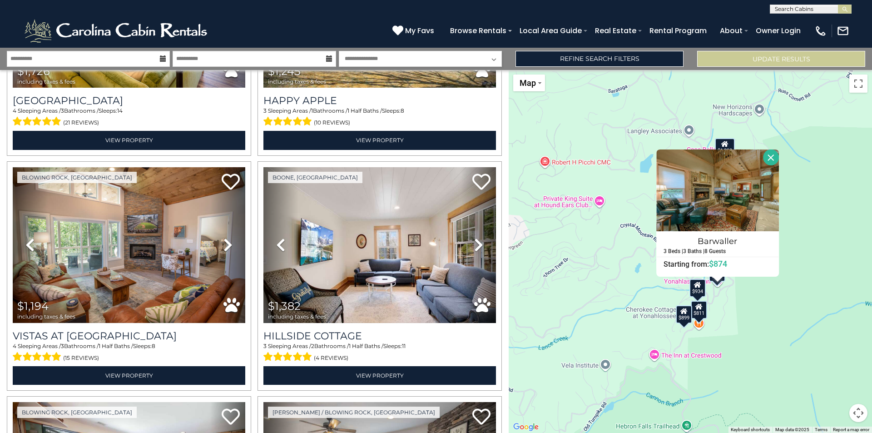
click at [702, 294] on div "$934" at bounding box center [697, 287] width 16 height 18
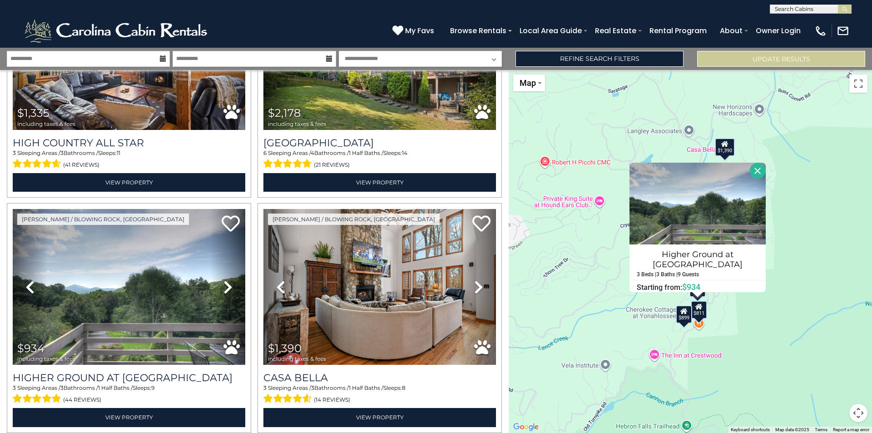
scroll to position [1544, 0]
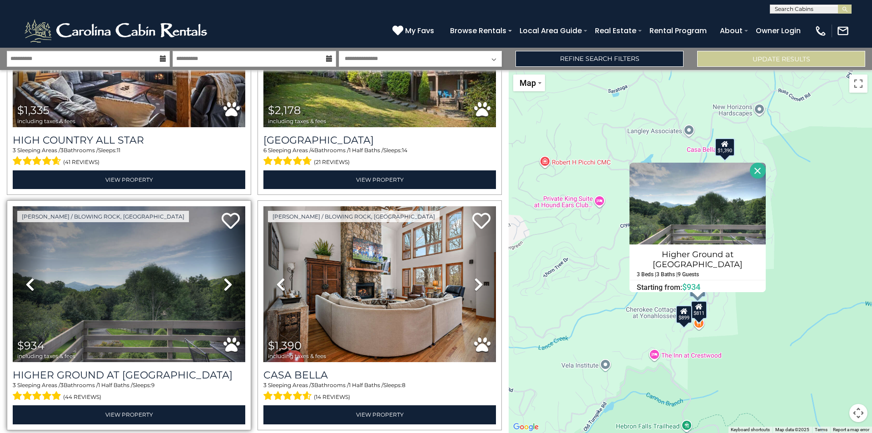
click at [223, 277] on icon at bounding box center [227, 284] width 9 height 15
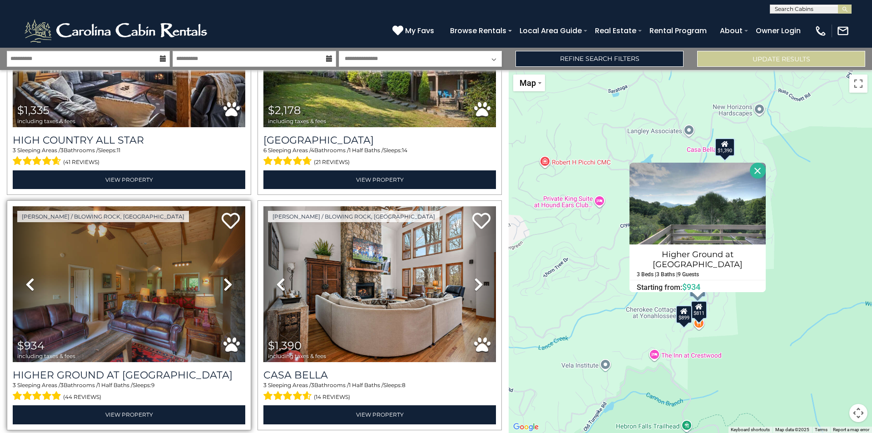
click at [223, 277] on icon at bounding box center [227, 284] width 9 height 15
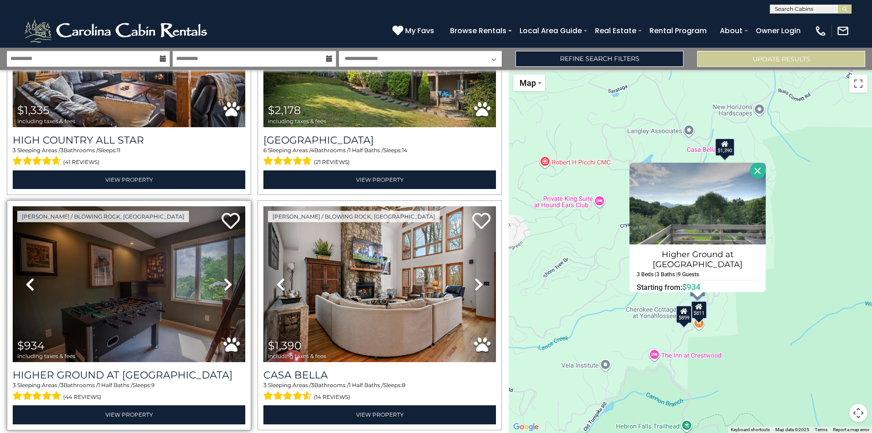
click at [223, 277] on icon at bounding box center [227, 284] width 9 height 15
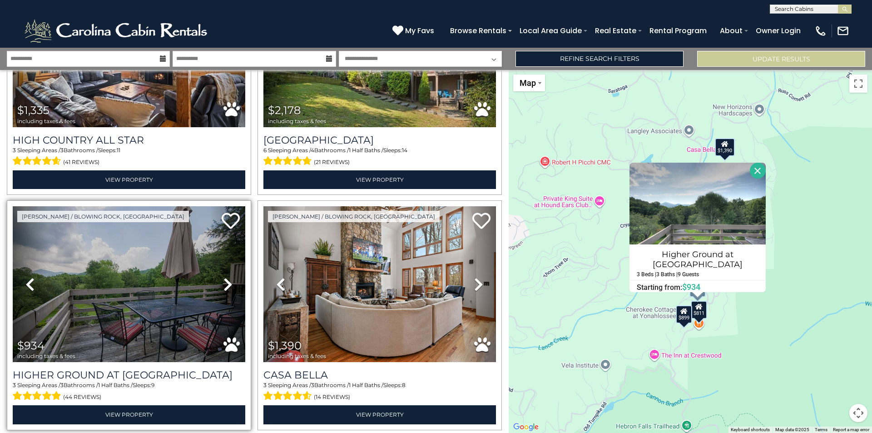
click at [223, 277] on icon at bounding box center [227, 284] width 9 height 15
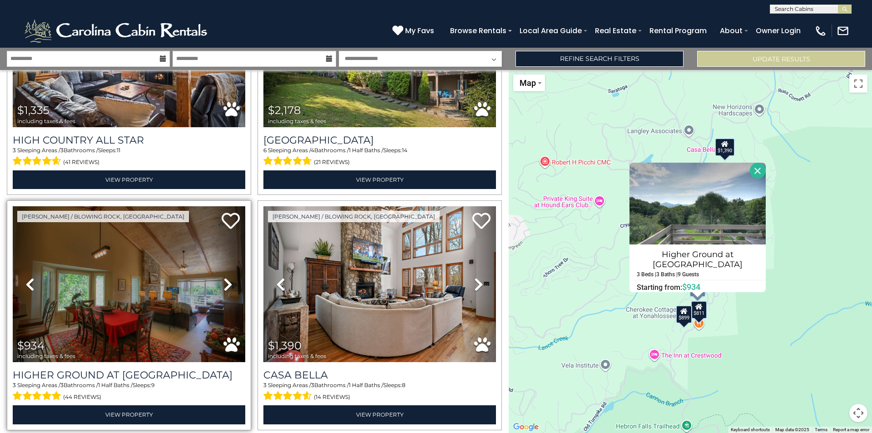
click at [223, 277] on icon at bounding box center [227, 284] width 9 height 15
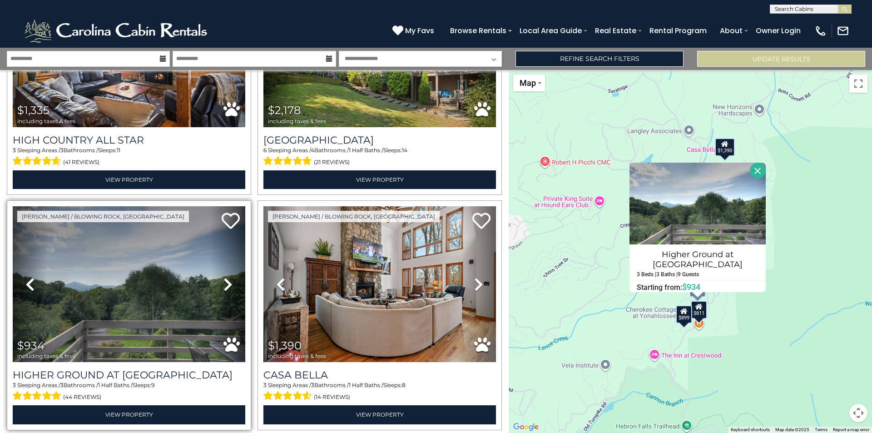
click at [223, 277] on icon at bounding box center [227, 284] width 9 height 15
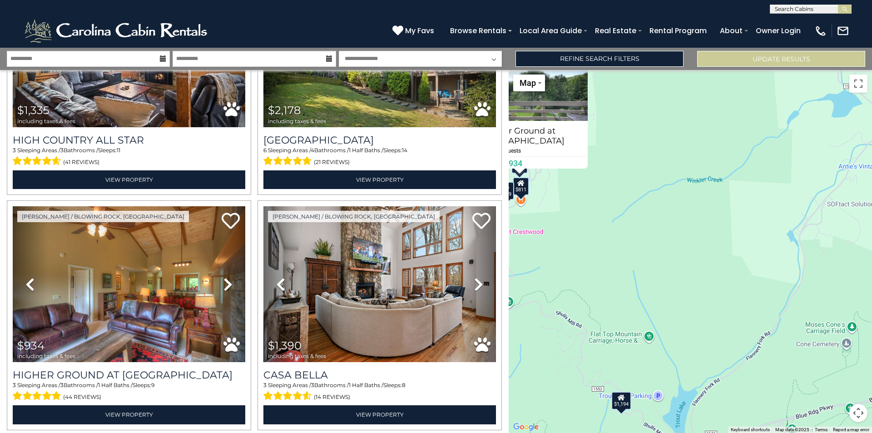
drag, startPoint x: 749, startPoint y: 358, endPoint x: 569, endPoint y: 232, distance: 218.8
click at [569, 232] on div "$4,951 $1,882 $1,726 $1,245 $1,194 $1,382 $1,038 $1,719 $1,459 $874 $1,510 $811…" at bounding box center [690, 251] width 363 height 363
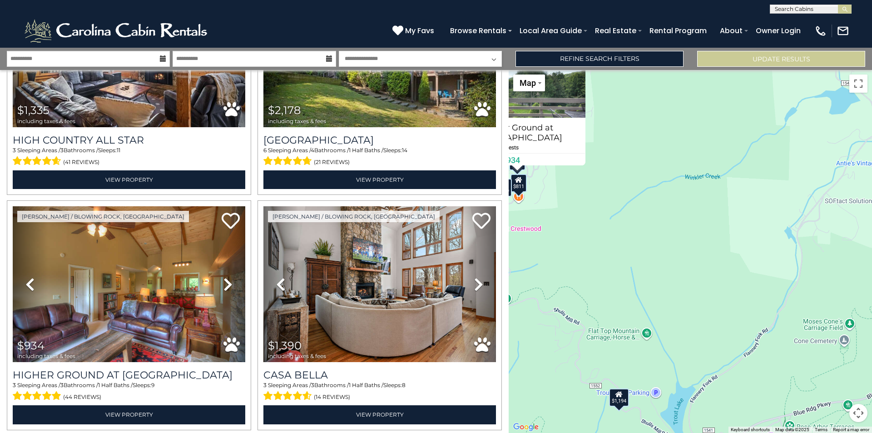
click at [623, 398] on div "$1,194" at bounding box center [619, 397] width 20 height 18
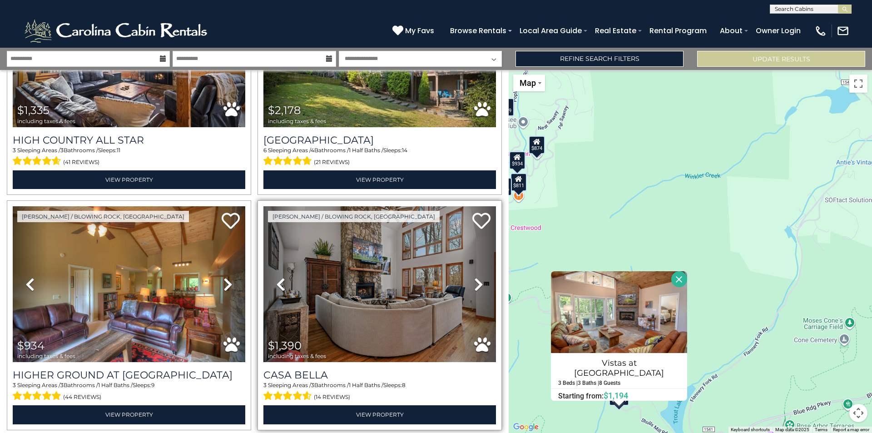
scroll to position [1771, 0]
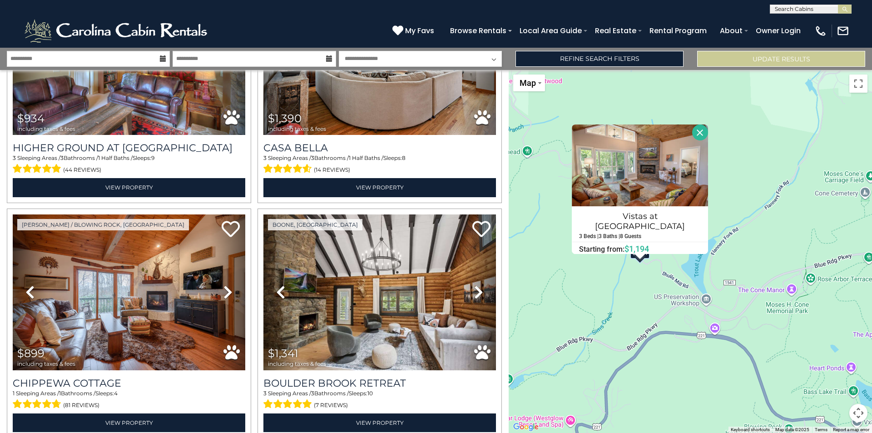
drag, startPoint x: 744, startPoint y: 277, endPoint x: 764, endPoint y: 129, distance: 149.4
click at [764, 129] on div "$4,951 $1,882 $1,726 $1,245 $1,194 $1,382 $1,038 $1,719 $1,459 $874 $1,510 $811…" at bounding box center [690, 251] width 363 height 363
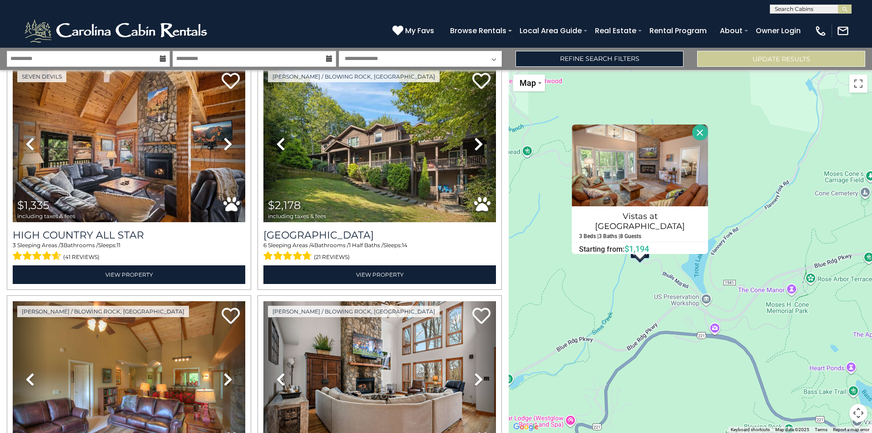
scroll to position [1267, 0]
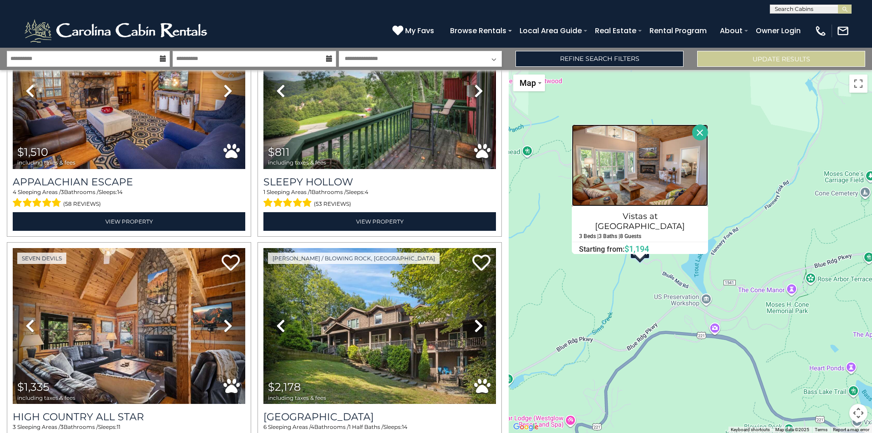
click at [650, 161] on img at bounding box center [640, 165] width 136 height 82
click at [859, 413] on button "Map camera controls" at bounding box center [858, 413] width 18 height 18
click at [836, 410] on button "Zoom out" at bounding box center [835, 413] width 18 height 18
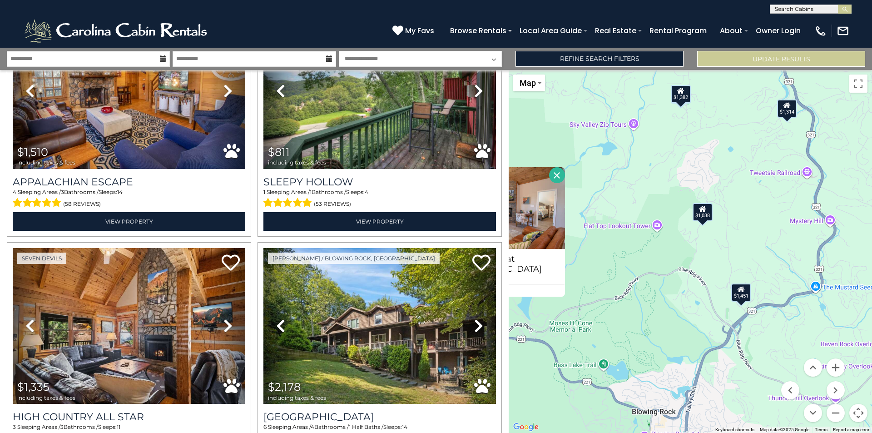
drag, startPoint x: 836, startPoint y: 316, endPoint x: 646, endPoint y: 376, distance: 198.6
click at [646, 376] on div "$4,951 $1,882 $1,726 $1,245 $1,194 $1,382 $1,038 $1,719 $1,459 $874 $1,510 $811…" at bounding box center [690, 251] width 363 height 363
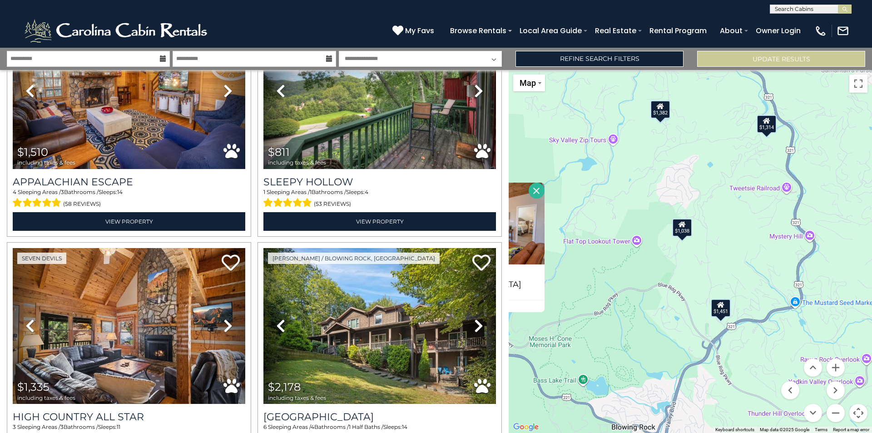
click at [721, 310] on div "$1,451" at bounding box center [721, 307] width 20 height 18
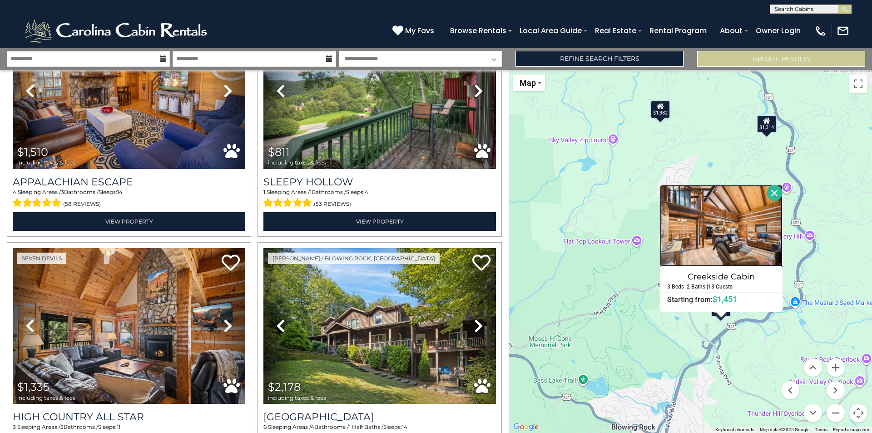
click at [723, 239] on img at bounding box center [721, 226] width 123 height 82
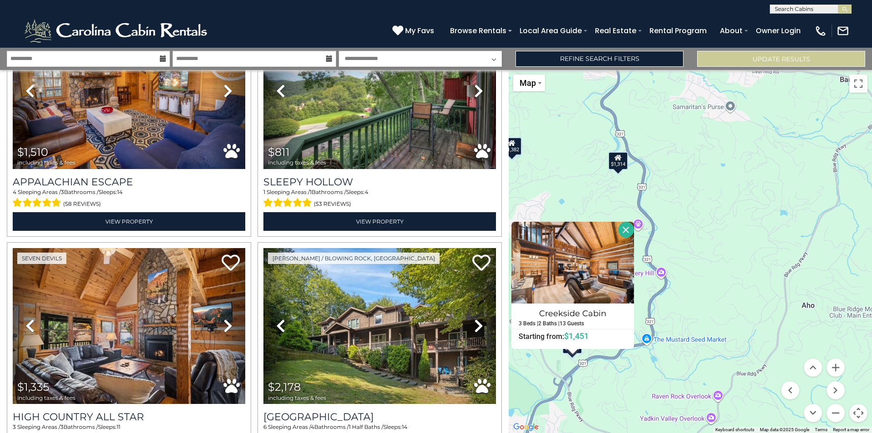
drag, startPoint x: 764, startPoint y: 356, endPoint x: 610, endPoint y: 389, distance: 157.3
click at [610, 389] on div "$4,951 $1,882 $1,726 $1,245 $1,194 $1,382 $1,038 $1,719 $1,459 $874 $1,510 $811…" at bounding box center [690, 251] width 363 height 363
click at [780, 195] on div "$4,951 $1,882 $1,726 $1,245 $1,194 $1,382 $1,038 $1,719 $1,459 $874 $1,510 $811…" at bounding box center [690, 251] width 363 height 363
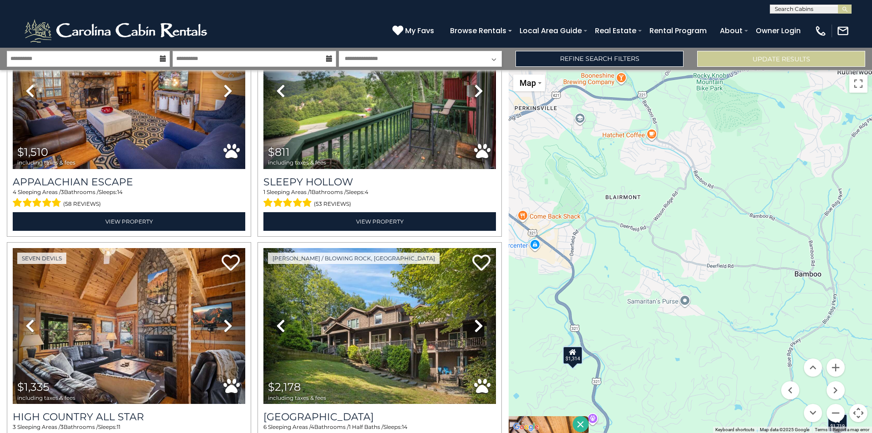
drag, startPoint x: 730, startPoint y: 189, endPoint x: 685, endPoint y: 381, distance: 196.8
click at [683, 386] on div "$4,951 $1,882 $1,726 $1,245 $1,194 $1,382 $1,038 $1,719 $1,459 $874 $1,510 $811…" at bounding box center [690, 251] width 363 height 363
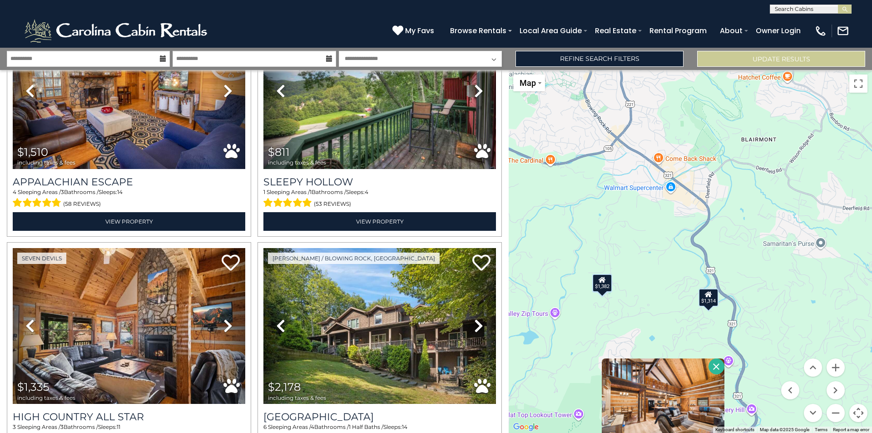
drag, startPoint x: 662, startPoint y: 375, endPoint x: 797, endPoint y: 316, distance: 148.2
click at [797, 316] on div "$4,951 $1,882 $1,726 $1,245 $1,194 $1,382 $1,038 $1,719 $1,459 $874 $1,510 $811…" at bounding box center [690, 251] width 363 height 363
click at [604, 282] on div "$1,382" at bounding box center [602, 281] width 20 height 18
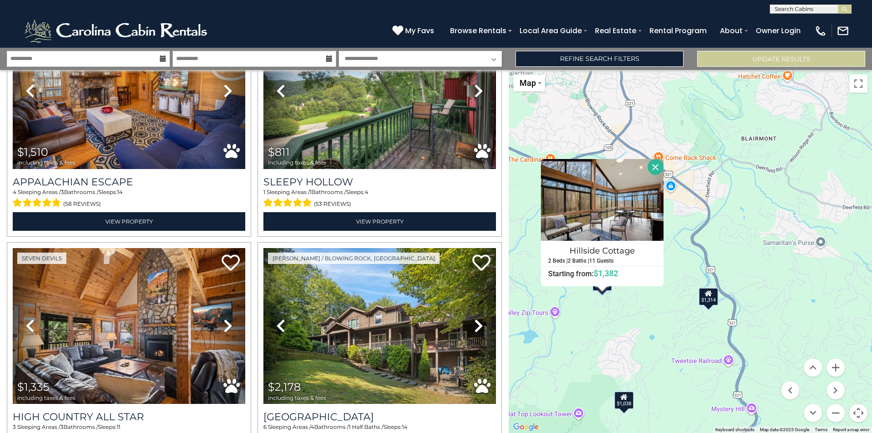
click at [707, 297] on div "$1,314" at bounding box center [708, 296] width 20 height 18
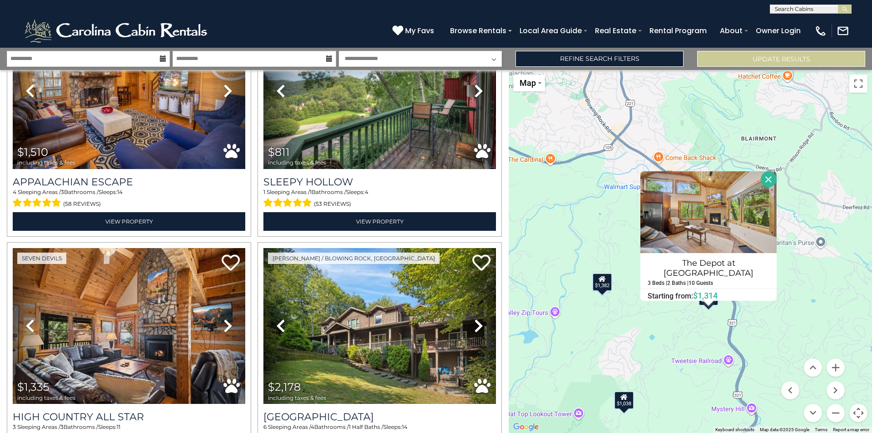
click at [600, 285] on div "$1,382" at bounding box center [602, 281] width 20 height 18
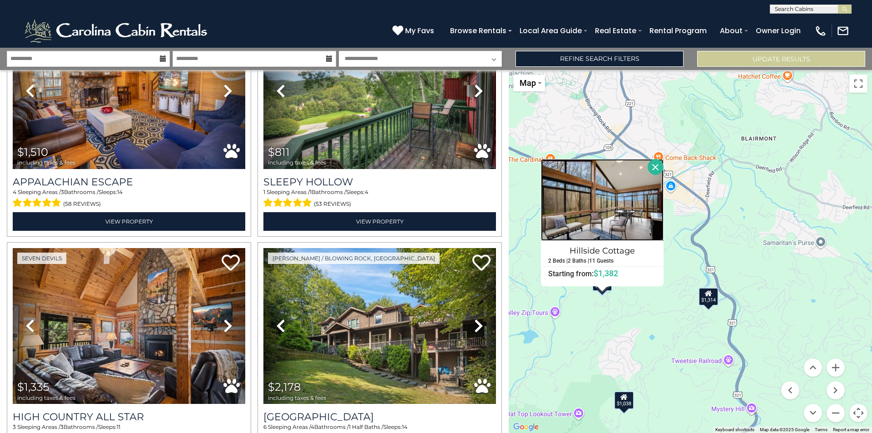
click at [595, 212] on img at bounding box center [602, 200] width 123 height 82
click at [612, 208] on img at bounding box center [602, 200] width 123 height 82
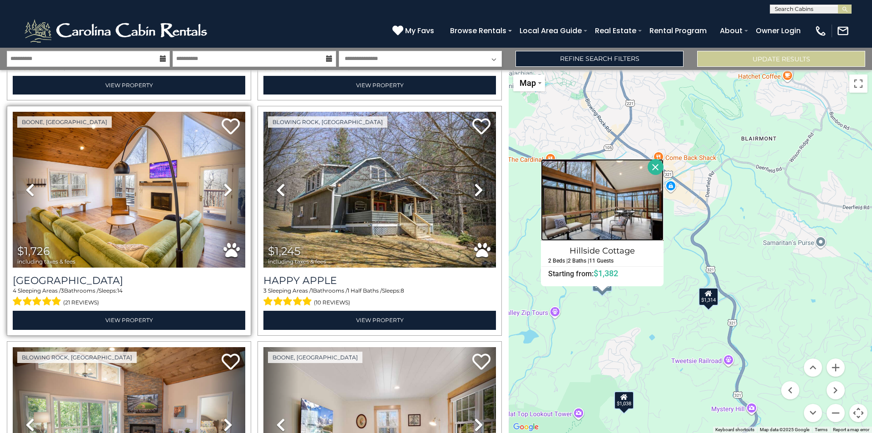
scroll to position [132, 0]
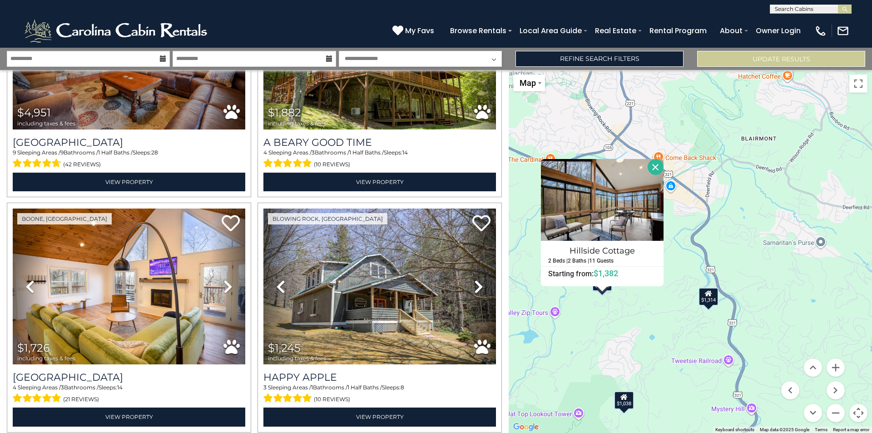
click at [652, 168] on button "Close" at bounding box center [656, 167] width 16 height 16
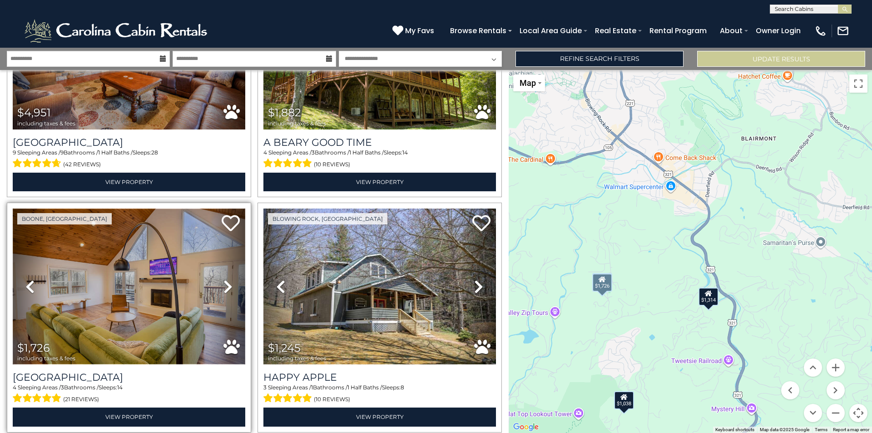
click at [110, 269] on img at bounding box center [129, 286] width 232 height 156
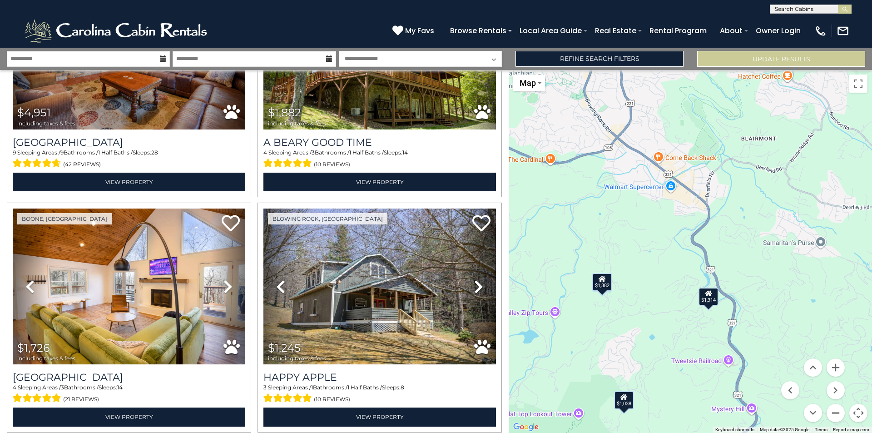
click at [832, 411] on button "Zoom out" at bounding box center [835, 413] width 18 height 18
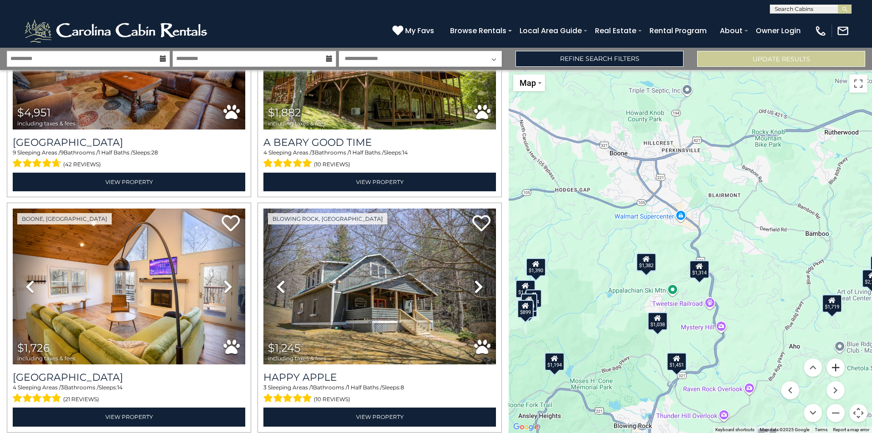
click at [838, 368] on button "Zoom in" at bounding box center [835, 367] width 18 height 18
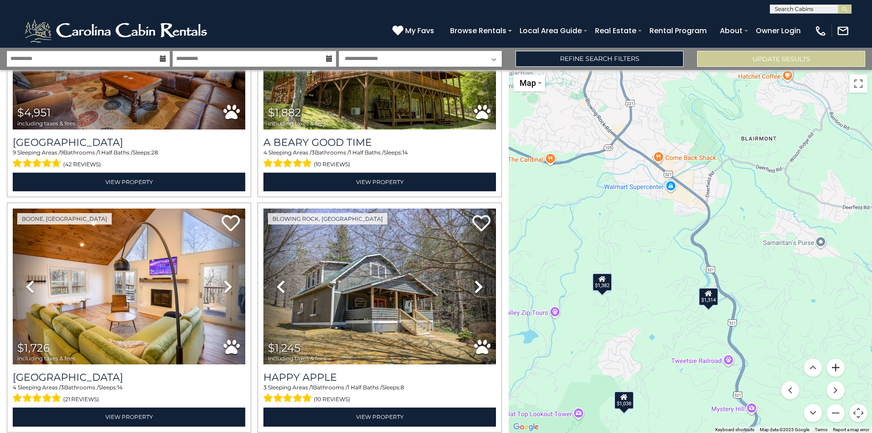
click at [838, 367] on button "Zoom in" at bounding box center [835, 367] width 18 height 18
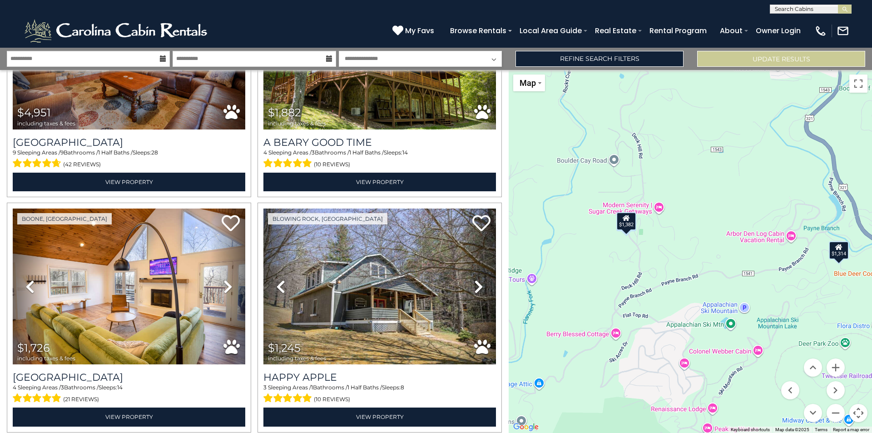
drag, startPoint x: 596, startPoint y: 333, endPoint x: 709, endPoint y: 232, distance: 151.1
click at [709, 232] on div "$4,951 $1,882 $1,726 $1,245 $1,194 $1,382 $1,038 $1,719 $1,459 $874 $1,510 $811…" at bounding box center [690, 251] width 363 height 363
click at [628, 226] on div "$1,382" at bounding box center [626, 221] width 20 height 18
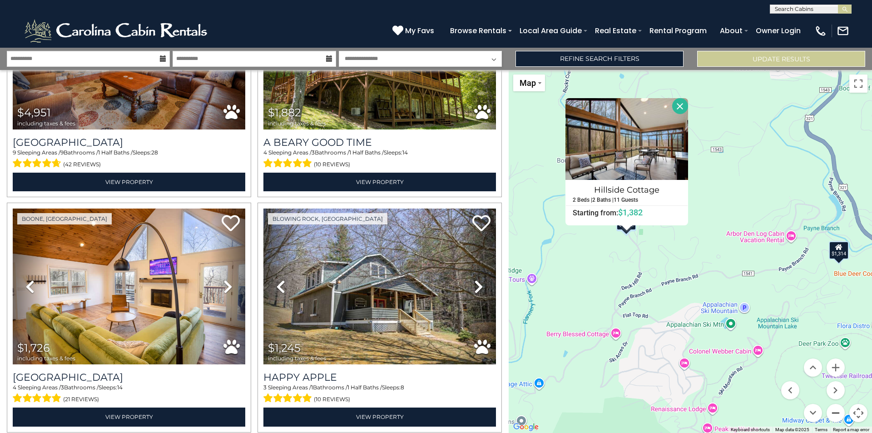
click at [836, 413] on button "Zoom out" at bounding box center [835, 413] width 18 height 18
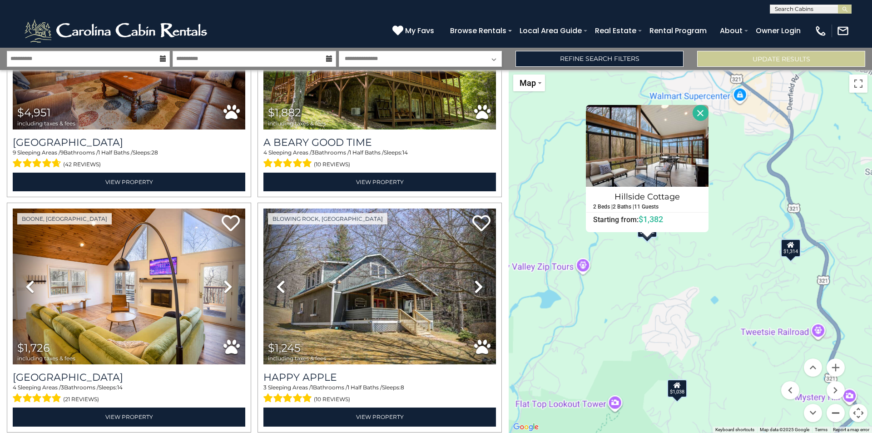
click at [836, 413] on button "Zoom out" at bounding box center [835, 413] width 18 height 18
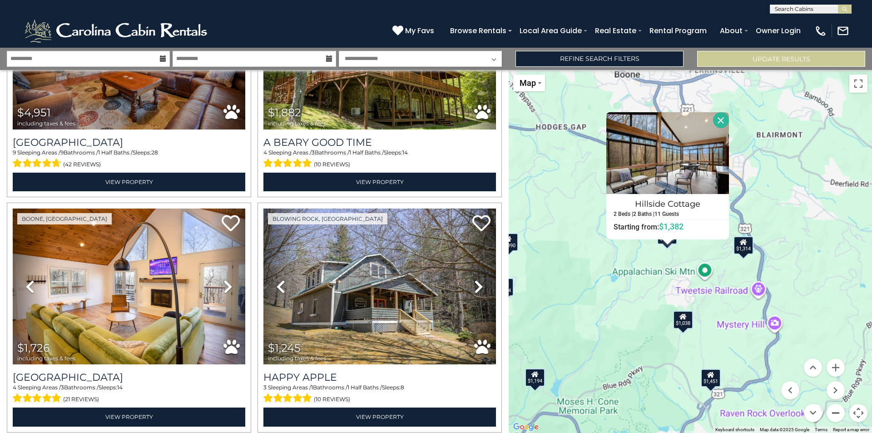
click at [836, 413] on button "Zoom out" at bounding box center [835, 413] width 18 height 18
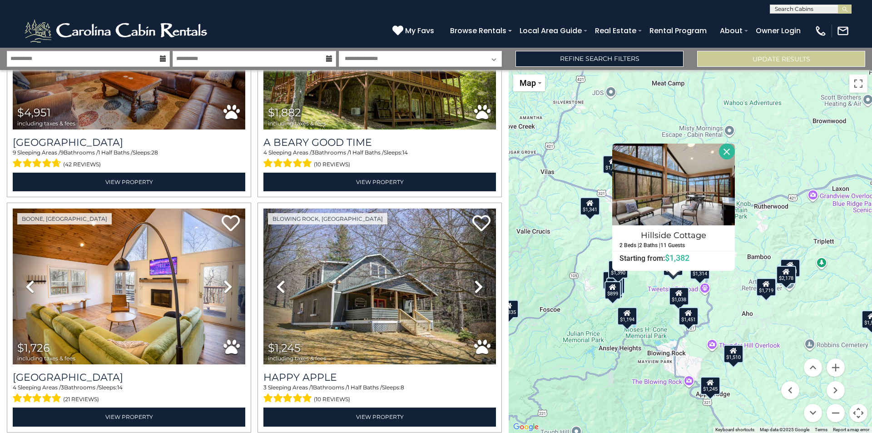
drag, startPoint x: 709, startPoint y: 331, endPoint x: 699, endPoint y: 366, distance: 36.5
click at [699, 366] on div "$4,951 $1,882 $1,726 $1,245 $1,194 $1,382 $1,038 $1,719 $1,459 $874 $1,510 $811…" at bounding box center [690, 251] width 363 height 363
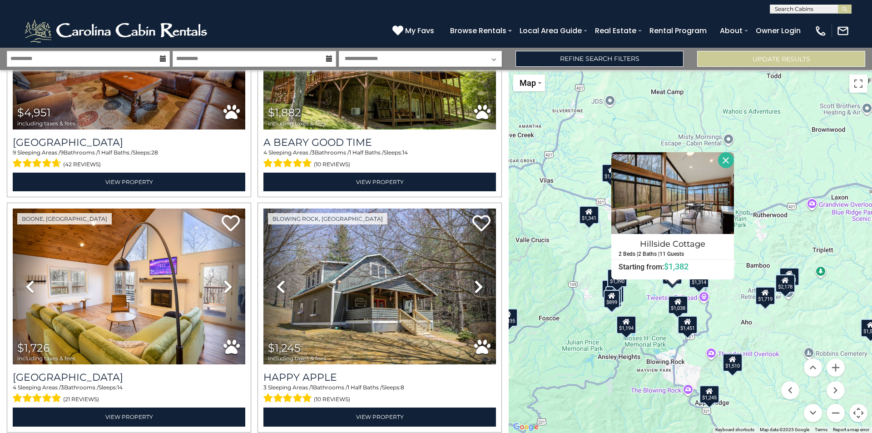
click at [723, 161] on button "Close" at bounding box center [726, 160] width 16 height 16
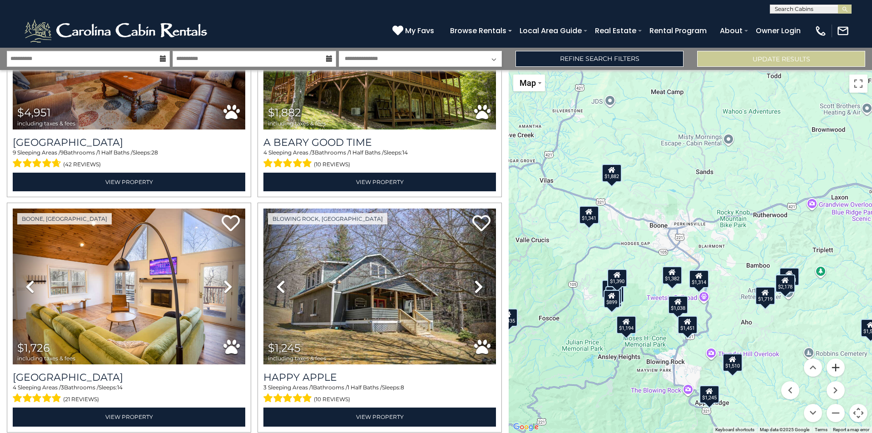
click at [838, 367] on button "Zoom in" at bounding box center [835, 367] width 18 height 18
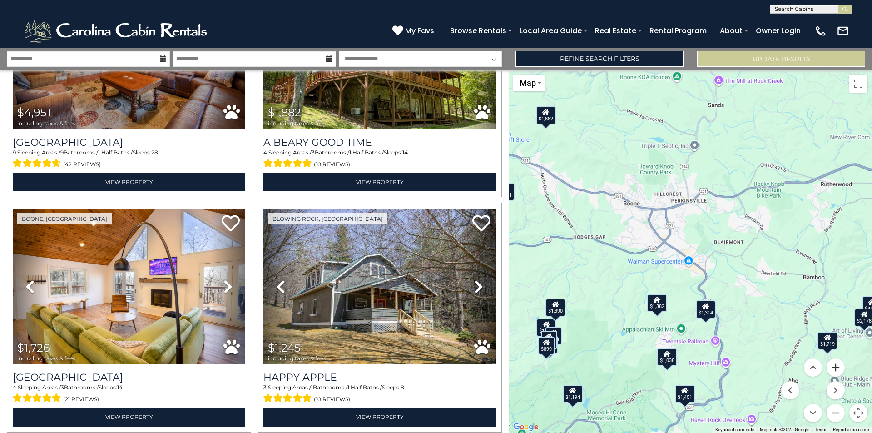
click at [838, 367] on button "Zoom in" at bounding box center [835, 367] width 18 height 18
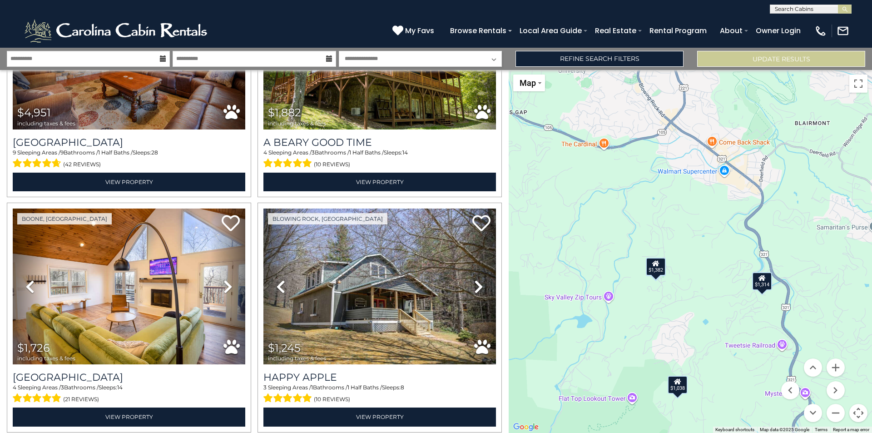
drag, startPoint x: 628, startPoint y: 377, endPoint x: 670, endPoint y: 255, distance: 128.9
click at [670, 255] on div "$4,951 $1,882 $1,726 $1,245 $1,194 $1,382 $1,038 $1,719 $1,459 $874 $1,510 $811…" at bounding box center [690, 251] width 363 height 363
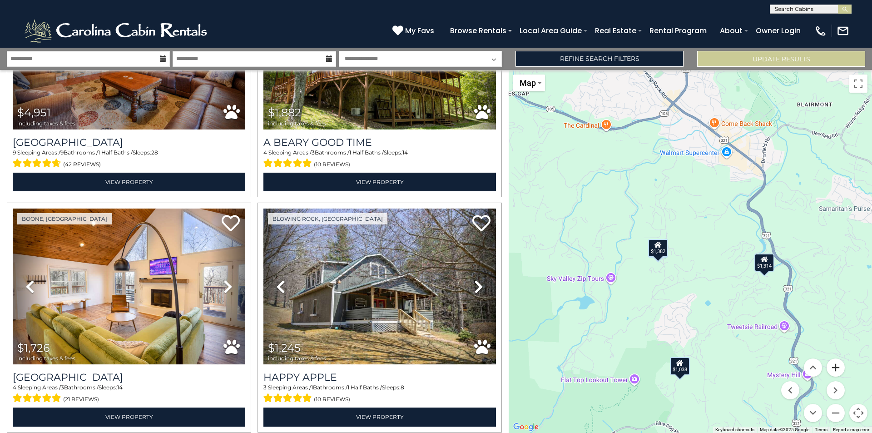
click at [836, 368] on button "Zoom in" at bounding box center [835, 367] width 18 height 18
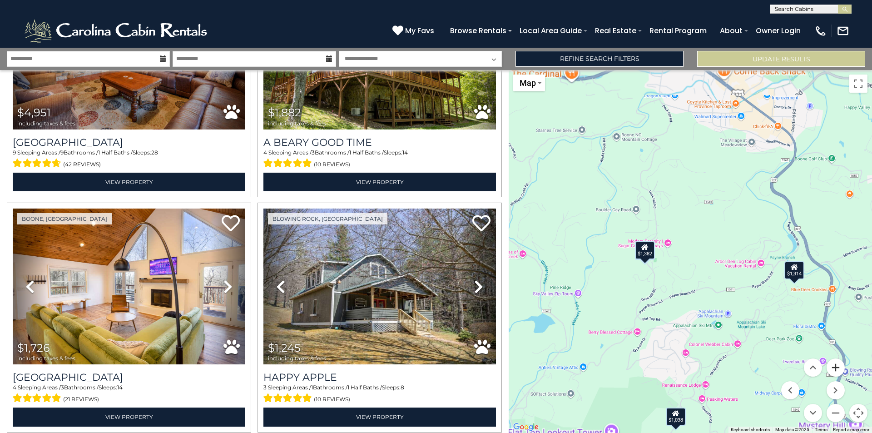
click at [836, 368] on button "Zoom in" at bounding box center [835, 367] width 18 height 18
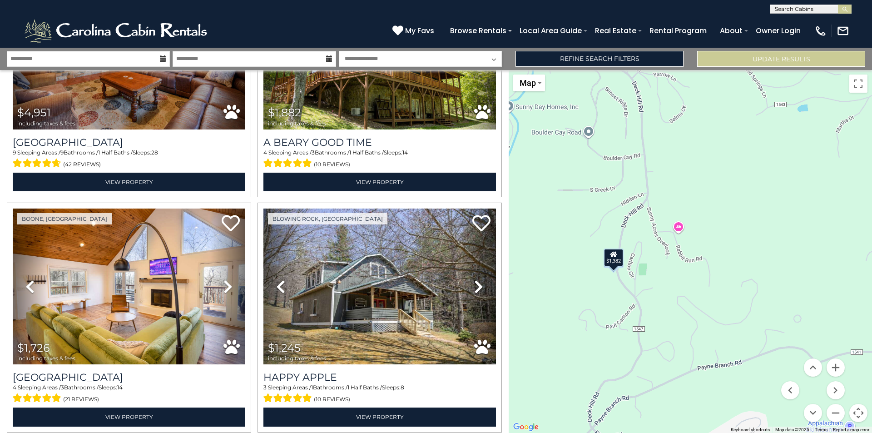
drag, startPoint x: 642, startPoint y: 326, endPoint x: 696, endPoint y: 319, distance: 54.0
click at [693, 320] on div "$4,951 $1,882 $1,726 $1,245 $1,194 $1,382 $1,038 $1,719 $1,459 $874 $1,510 $811…" at bounding box center [690, 251] width 363 height 363
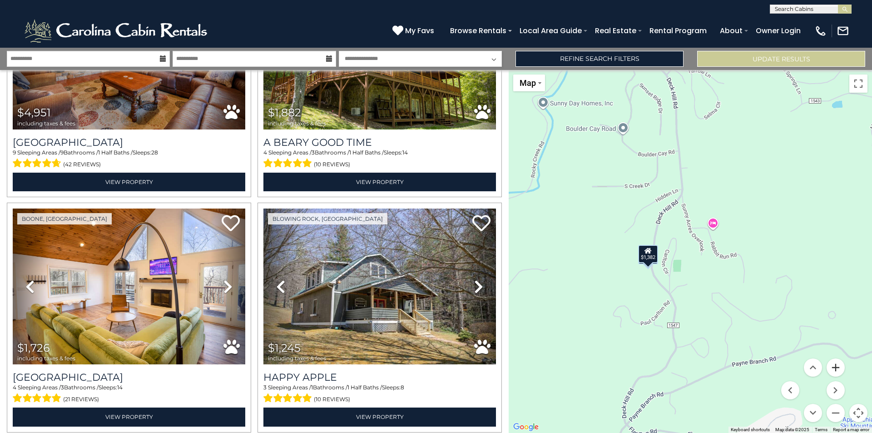
click at [831, 366] on button "Zoom in" at bounding box center [835, 367] width 18 height 18
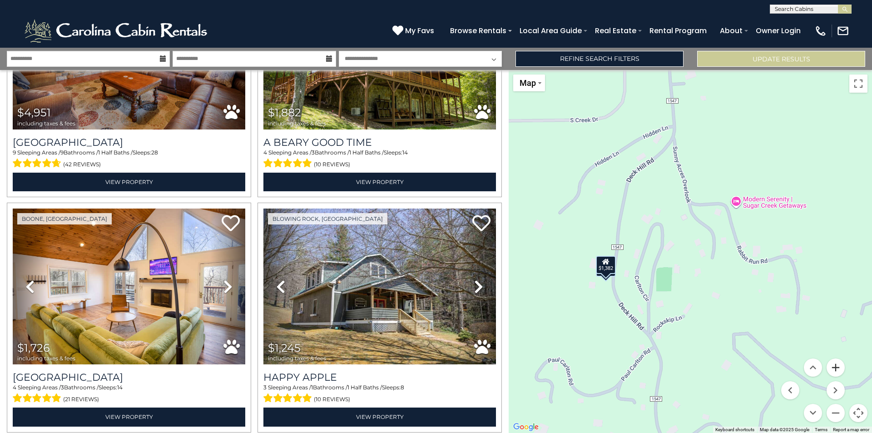
click at [831, 366] on button "Zoom in" at bounding box center [835, 367] width 18 height 18
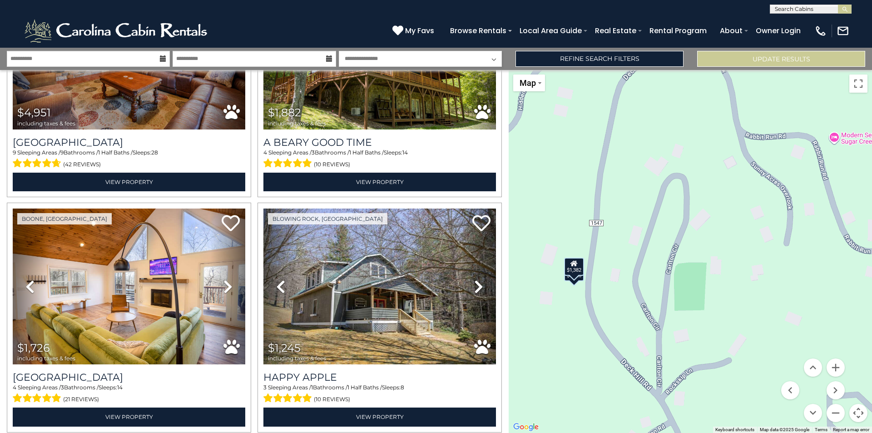
drag, startPoint x: 541, startPoint y: 348, endPoint x: 640, endPoint y: 314, distance: 104.7
click at [640, 314] on div "$4,951 $1,882 $1,726 $1,245 $1,194 $1,382 $1,038 $1,719 $1,459 $874 $1,510 $811…" at bounding box center [690, 251] width 363 height 363
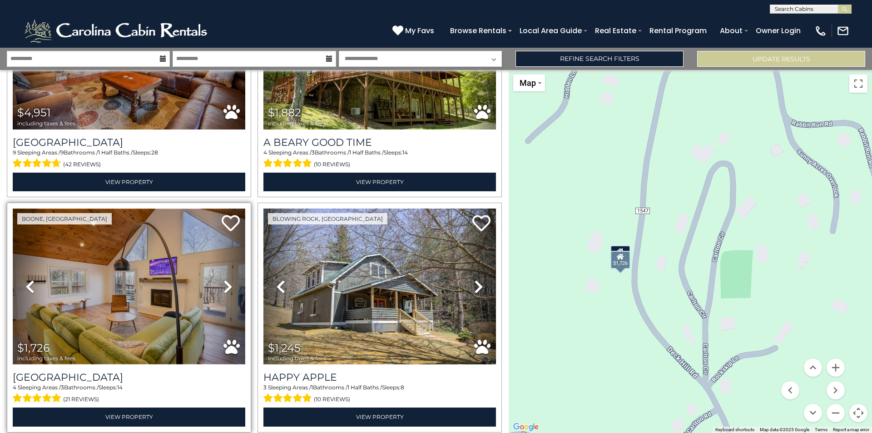
click at [104, 285] on img at bounding box center [129, 286] width 232 height 156
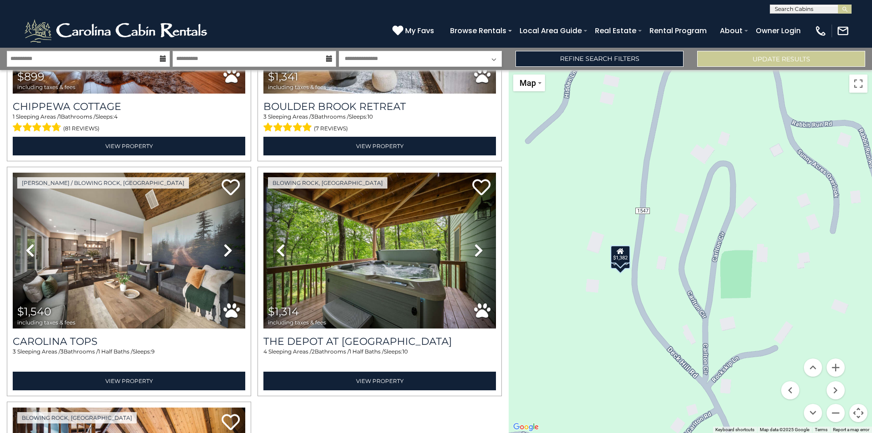
scroll to position [2180, 0]
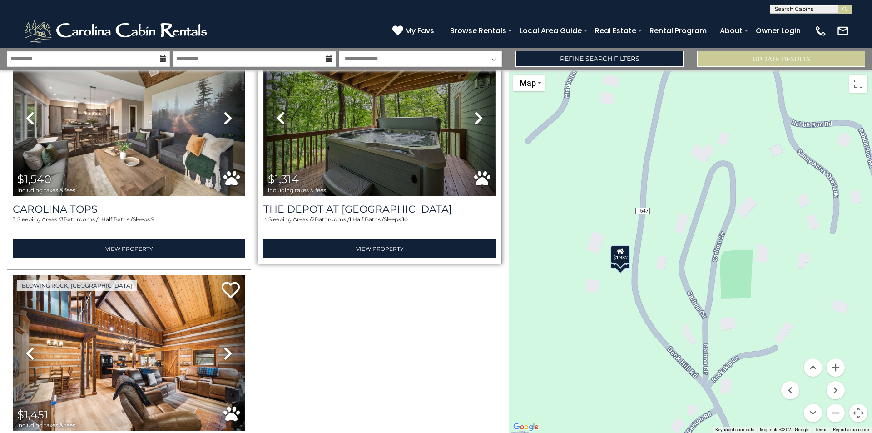
click at [392, 81] on img at bounding box center [379, 118] width 232 height 156
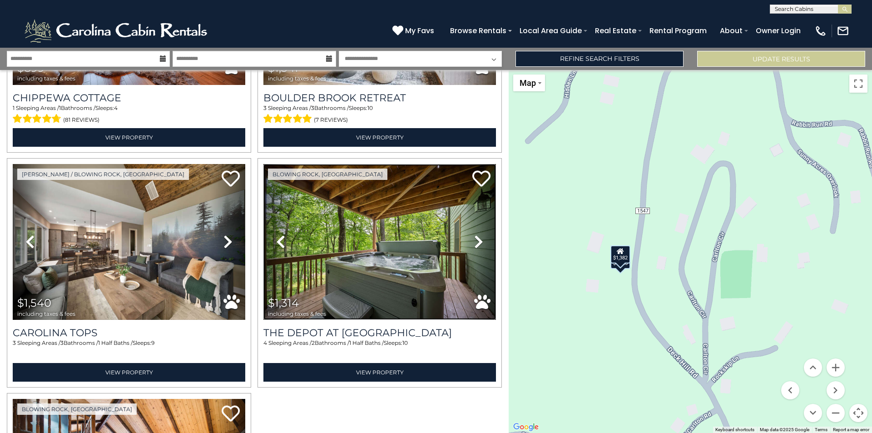
scroll to position [2043, 0]
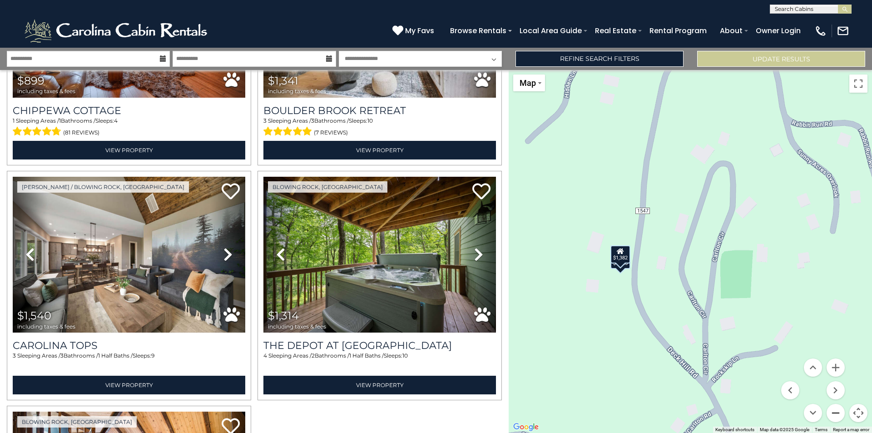
click at [837, 415] on button "Zoom out" at bounding box center [835, 413] width 18 height 18
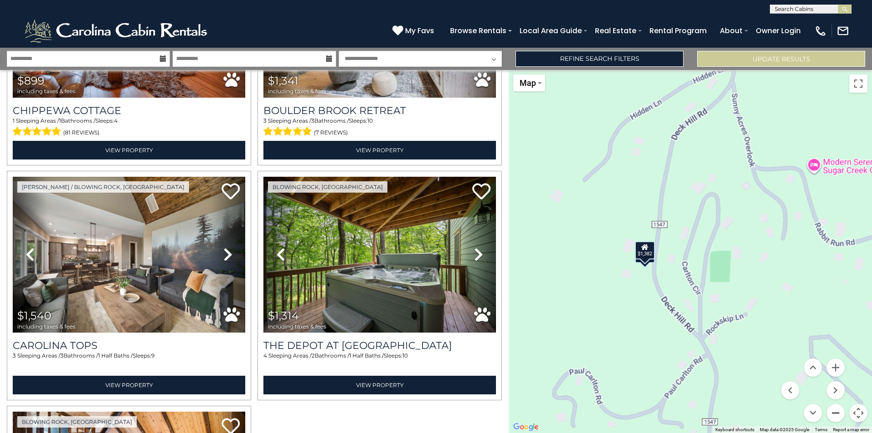
click at [837, 415] on button "Zoom out" at bounding box center [835, 413] width 18 height 18
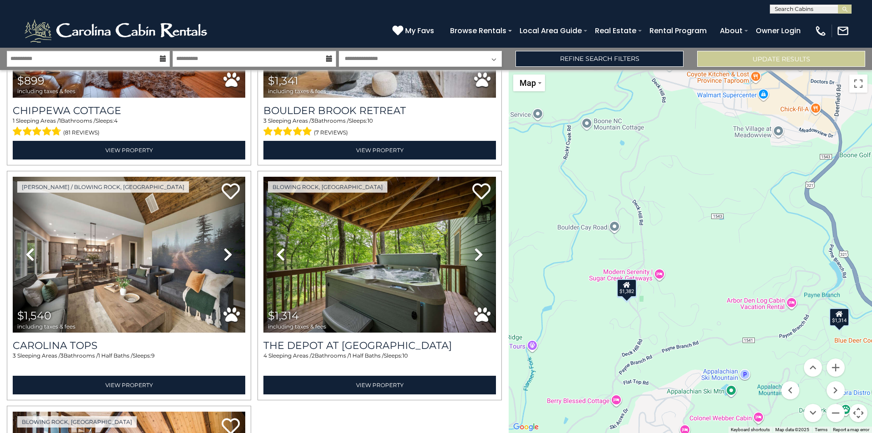
drag, startPoint x: 769, startPoint y: 237, endPoint x: 709, endPoint y: 284, distance: 76.3
click at [709, 284] on div "$4,951 $1,882 $1,726 $1,245 $1,194 $1,382 $1,038 $1,719 $1,459 $874 $1,510 $811…" at bounding box center [690, 251] width 363 height 363
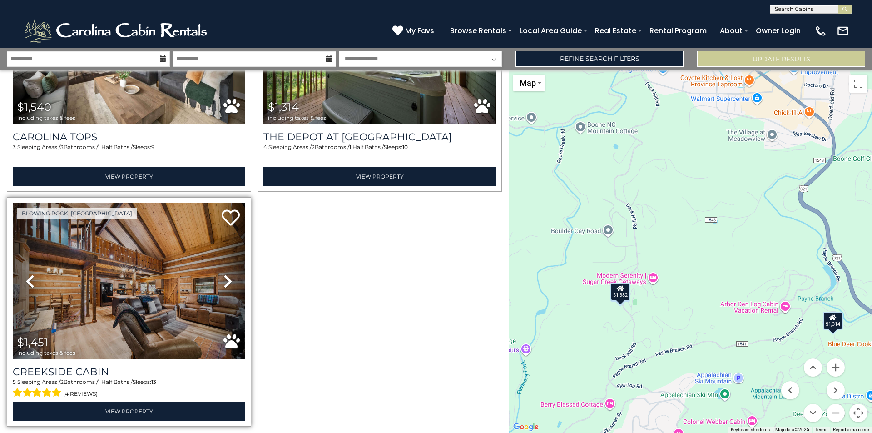
scroll to position [2266, 0]
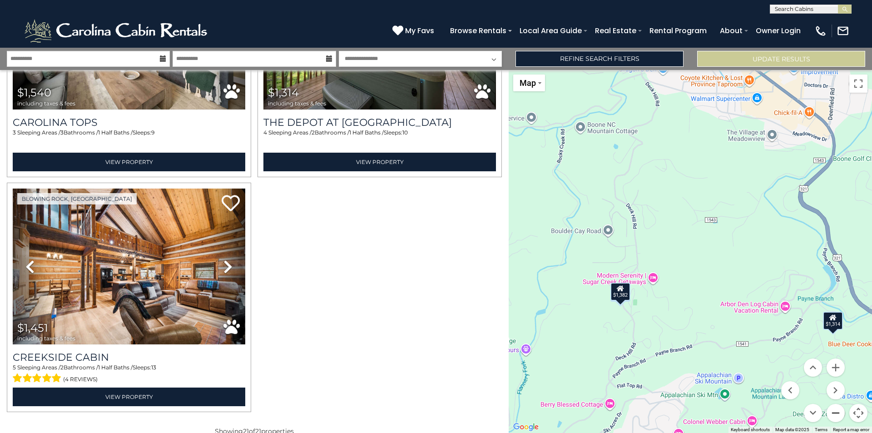
click at [834, 413] on button "Zoom out" at bounding box center [835, 413] width 18 height 18
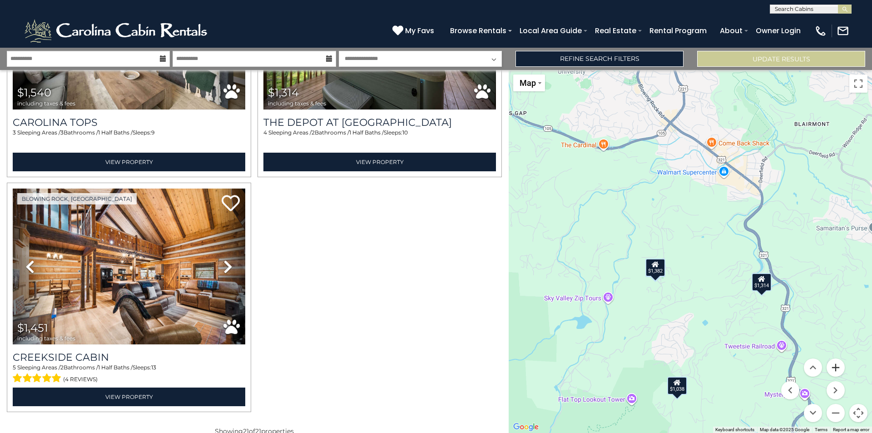
click at [839, 364] on button "Zoom in" at bounding box center [835, 367] width 18 height 18
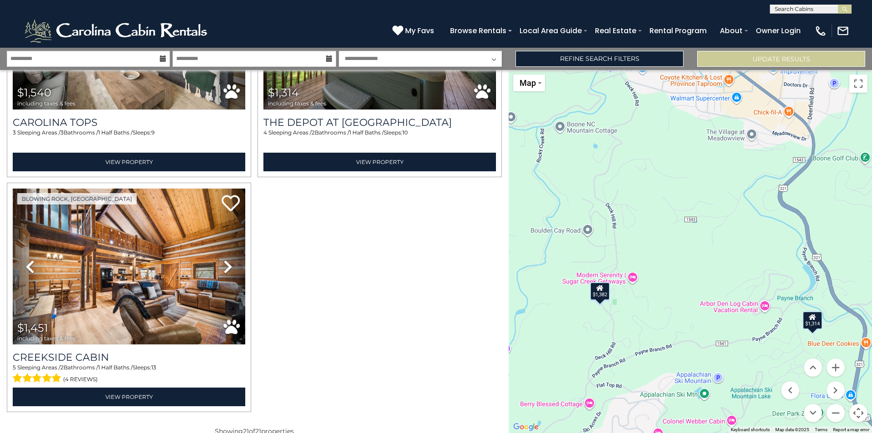
drag, startPoint x: 773, startPoint y: 347, endPoint x: 695, endPoint y: 351, distance: 78.7
click at [695, 351] on div "$4,951 $1,882 $1,726 $1,245 $1,194 $1,382 $1,038 $1,719 $1,459 $874 $1,510 $811…" at bounding box center [690, 251] width 363 height 363
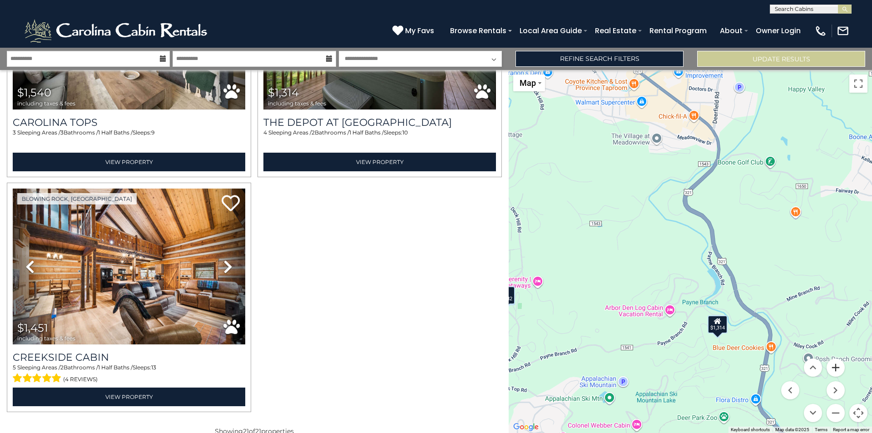
click at [835, 364] on button "Zoom in" at bounding box center [835, 367] width 18 height 18
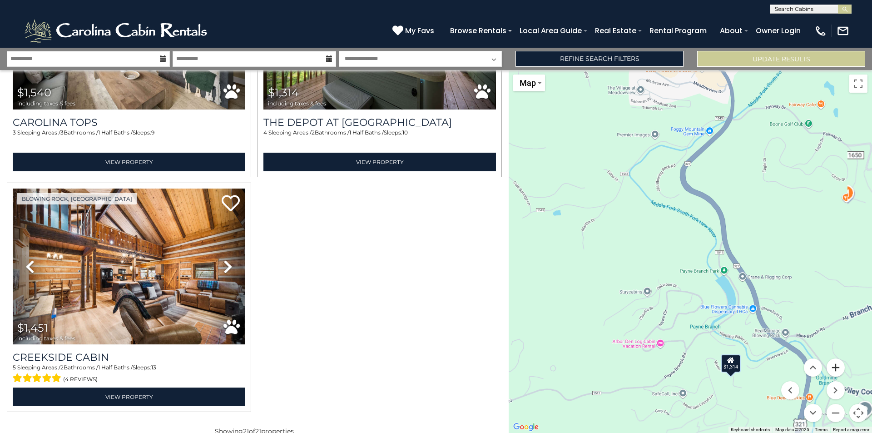
click at [835, 364] on button "Zoom in" at bounding box center [835, 367] width 18 height 18
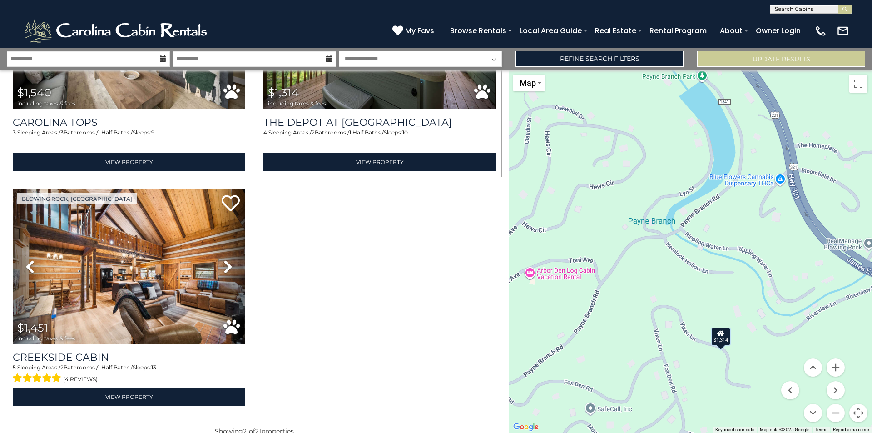
drag, startPoint x: 718, startPoint y: 357, endPoint x: 628, endPoint y: 96, distance: 276.9
click at [628, 96] on div "$4,951 $1,882 $1,726 $1,245 $1,194 $1,382 $1,038 $1,719 $1,459 $874 $1,510 $811…" at bounding box center [690, 251] width 363 height 363
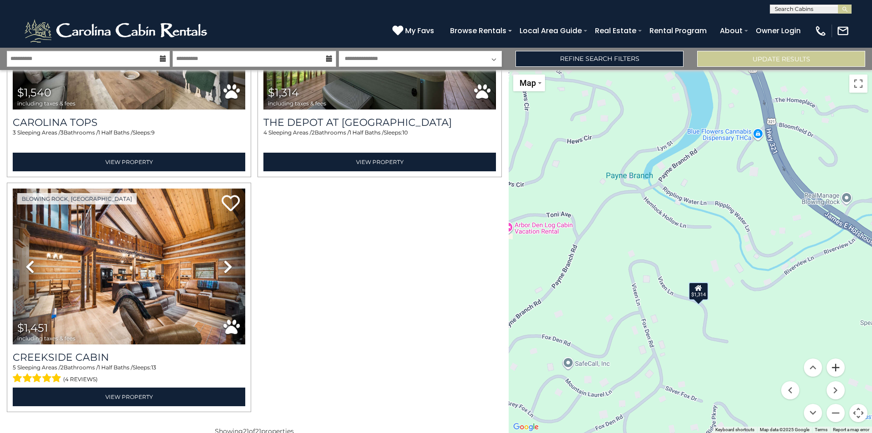
click at [834, 369] on button "Zoom in" at bounding box center [835, 367] width 18 height 18
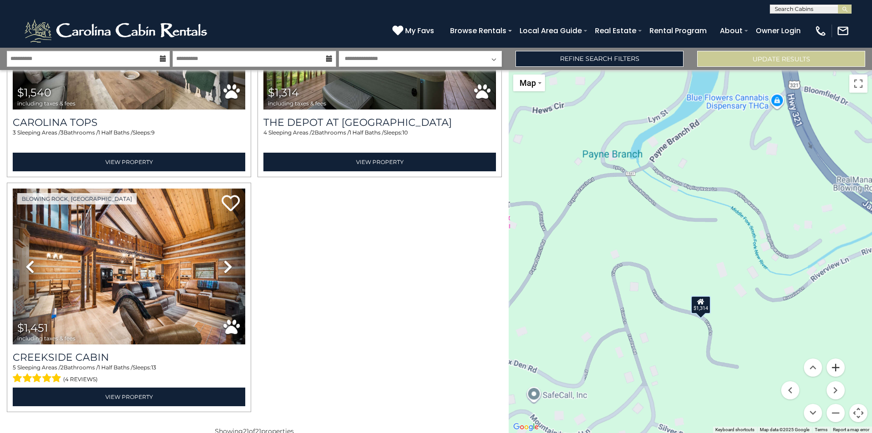
click at [834, 369] on button "Zoom in" at bounding box center [835, 367] width 18 height 18
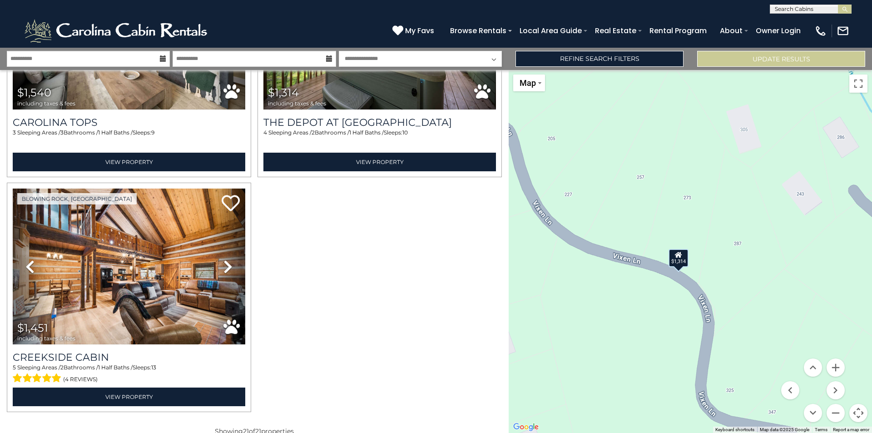
drag, startPoint x: 696, startPoint y: 358, endPoint x: 646, endPoint y: 161, distance: 203.3
click at [646, 161] on div "$4,951 $1,882 $1,726 $1,245 $1,194 $1,382 $1,038 $1,719 $1,459 $874 $1,510 $811…" at bounding box center [690, 251] width 363 height 363
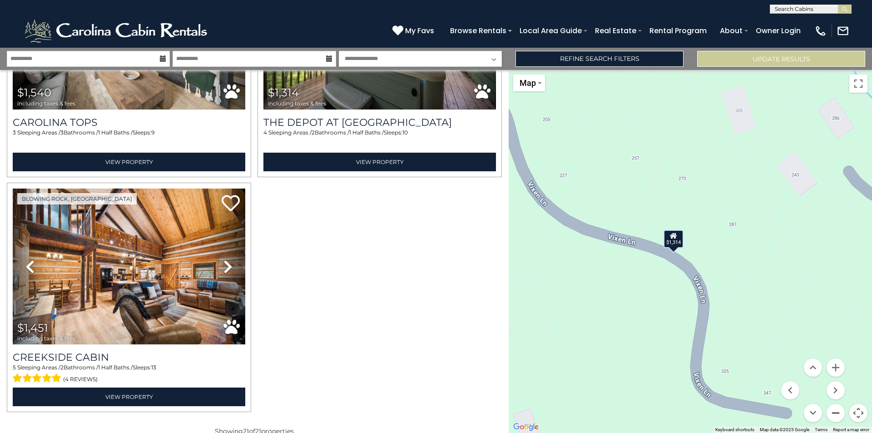
click at [838, 415] on button "Zoom out" at bounding box center [835, 413] width 18 height 18
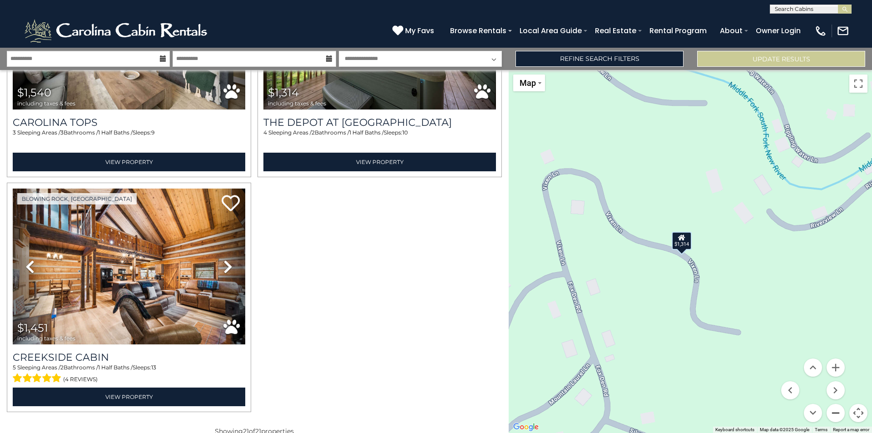
click at [838, 416] on button "Zoom out" at bounding box center [835, 413] width 18 height 18
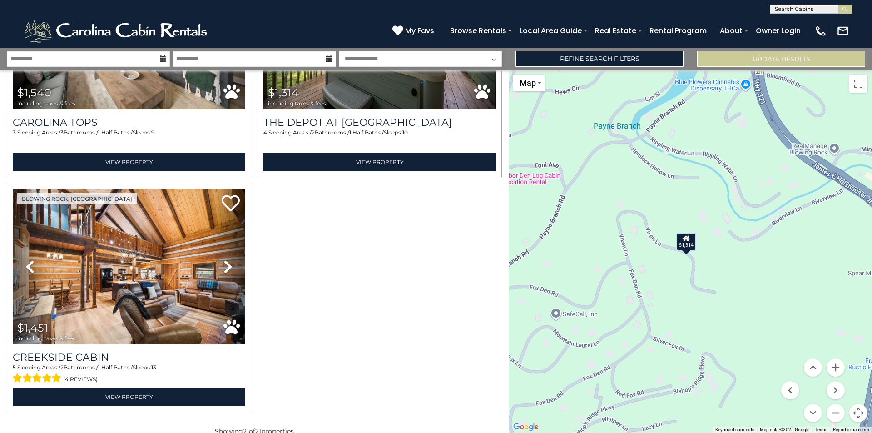
click at [838, 416] on button "Zoom out" at bounding box center [835, 413] width 18 height 18
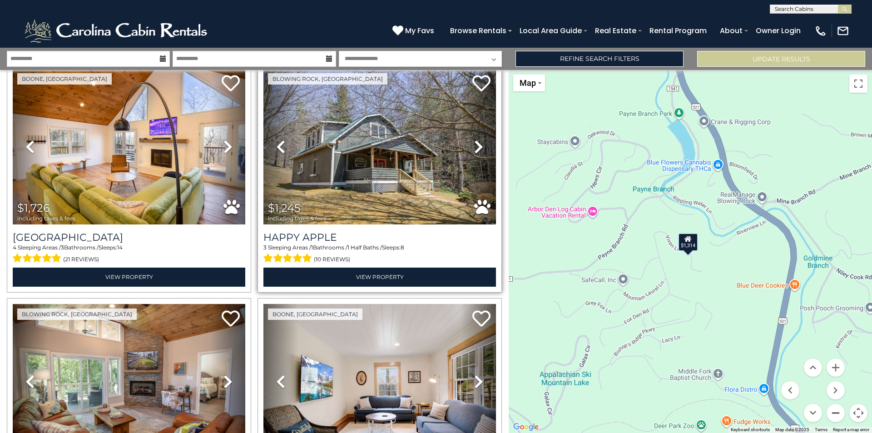
scroll to position [268, 0]
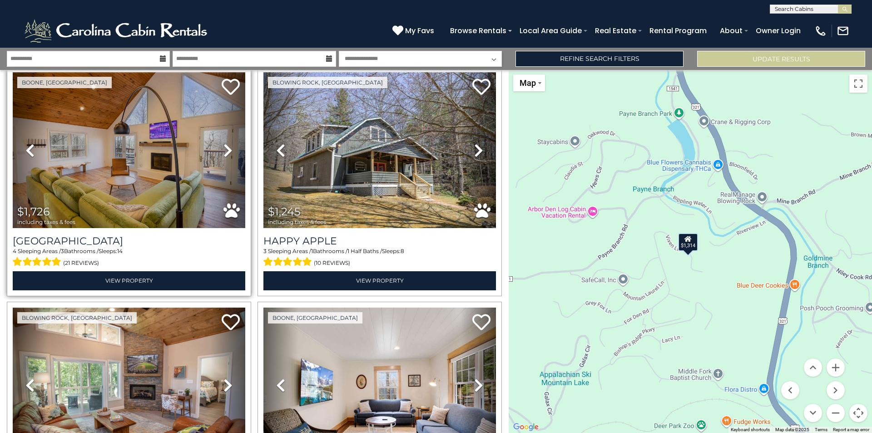
click at [224, 146] on icon at bounding box center [227, 150] width 9 height 15
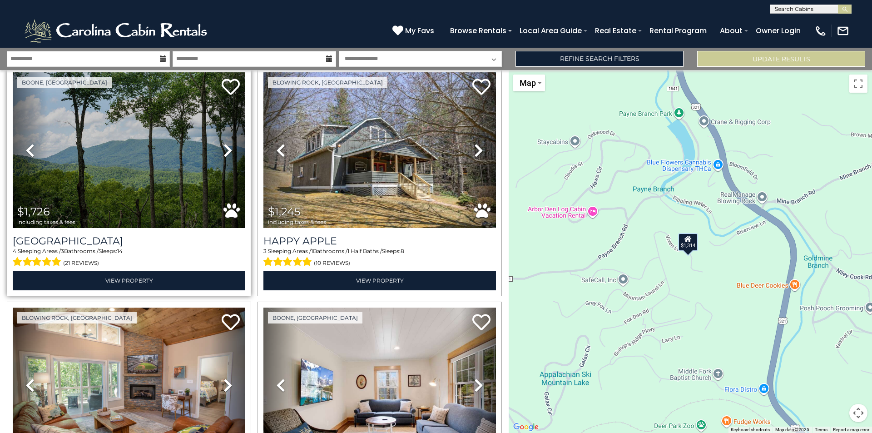
click at [224, 146] on icon at bounding box center [227, 150] width 9 height 15
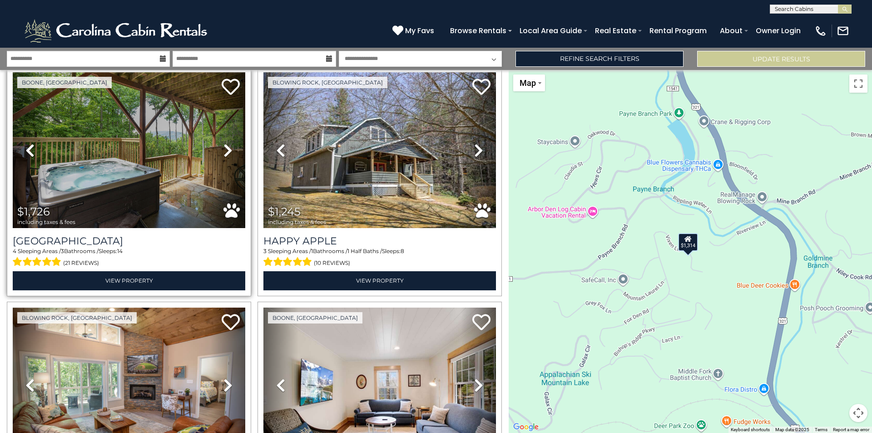
click at [224, 146] on icon at bounding box center [227, 150] width 9 height 15
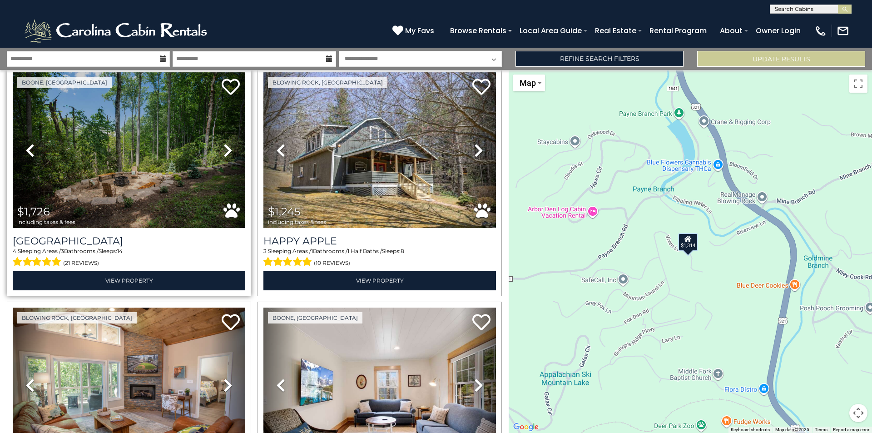
click at [28, 146] on icon at bounding box center [29, 150] width 9 height 15
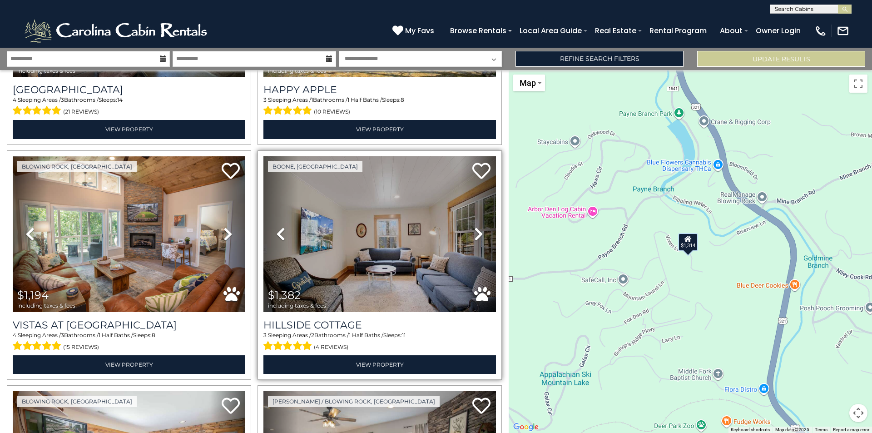
scroll to position [450, 0]
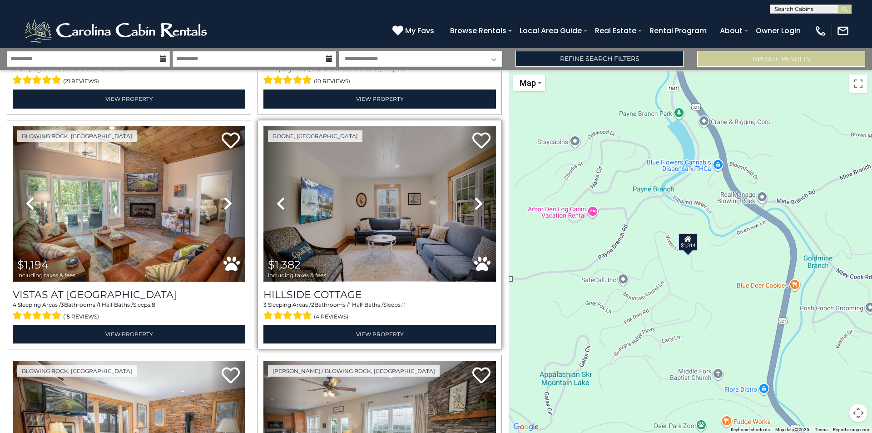
click at [401, 206] on img at bounding box center [379, 204] width 232 height 156
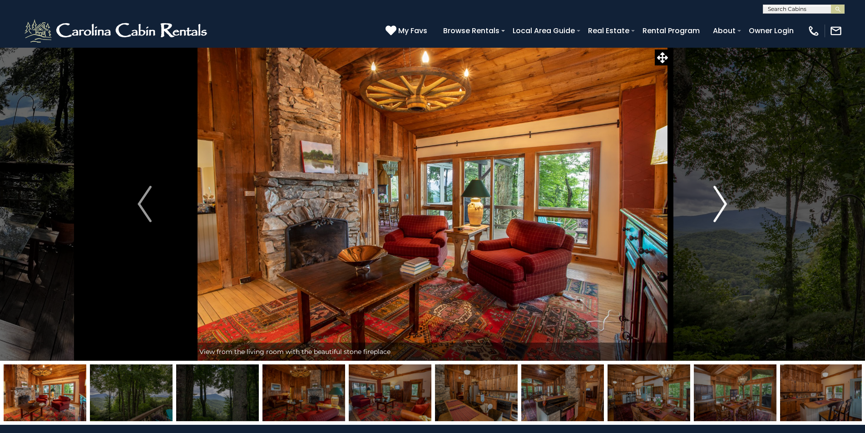
click at [722, 207] on img "Next" at bounding box center [720, 204] width 14 height 36
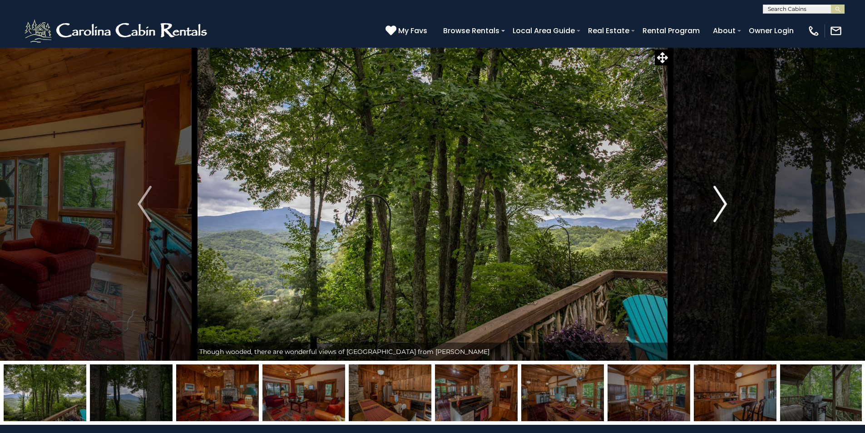
click at [719, 206] on img "Next" at bounding box center [720, 204] width 14 height 36
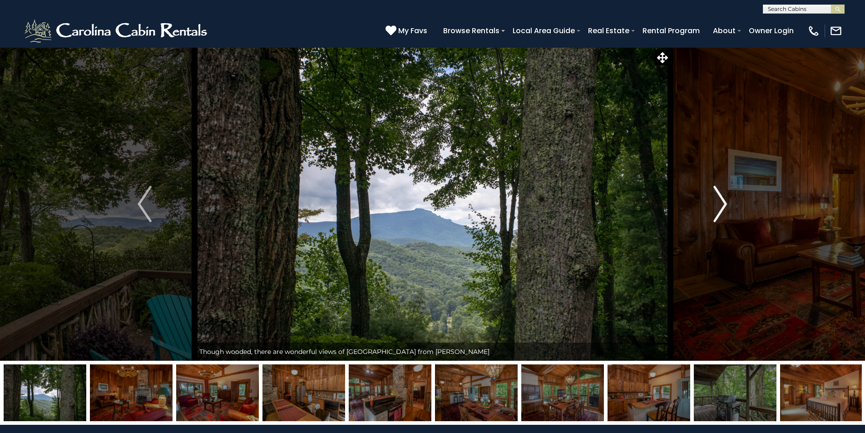
click at [719, 206] on img "Next" at bounding box center [720, 204] width 14 height 36
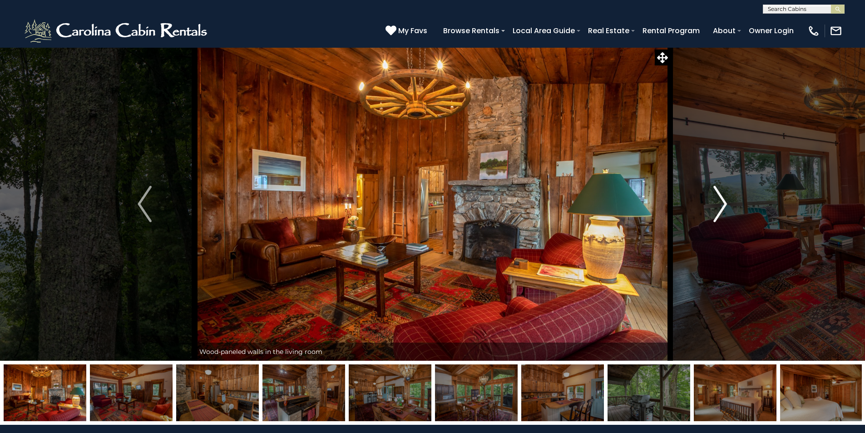
click at [719, 206] on img "Next" at bounding box center [720, 204] width 14 height 36
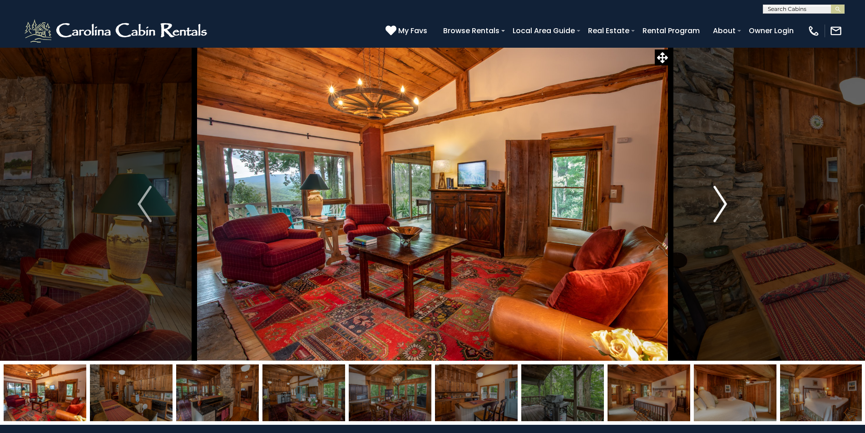
click at [719, 206] on img "Next" at bounding box center [720, 204] width 14 height 36
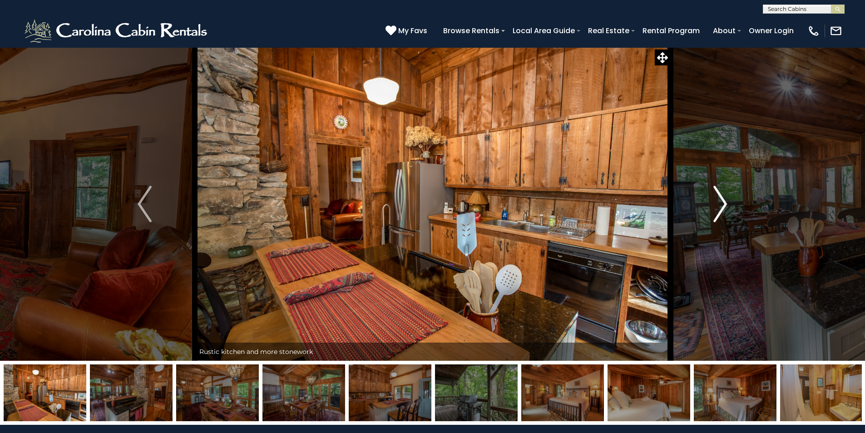
click at [719, 206] on img "Next" at bounding box center [720, 204] width 14 height 36
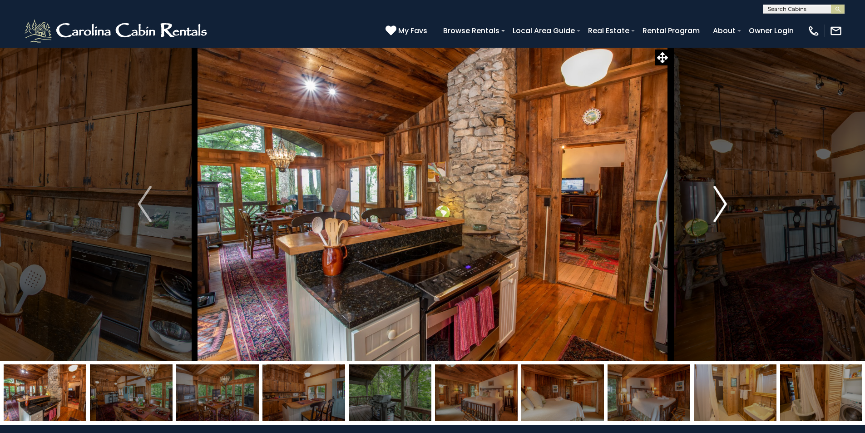
click at [719, 206] on img "Next" at bounding box center [720, 204] width 14 height 36
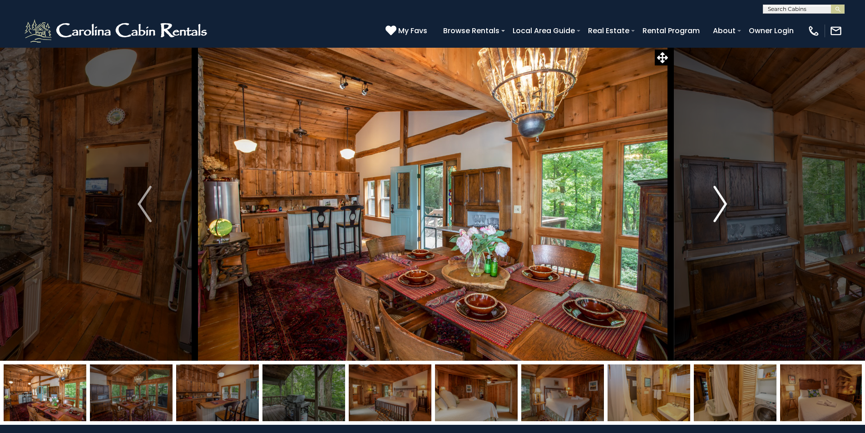
click at [719, 206] on img "Next" at bounding box center [720, 204] width 14 height 36
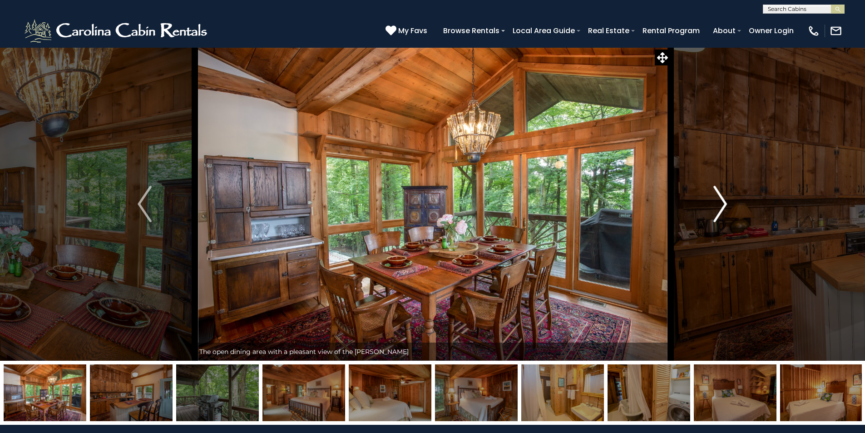
click at [719, 206] on img "Next" at bounding box center [720, 204] width 14 height 36
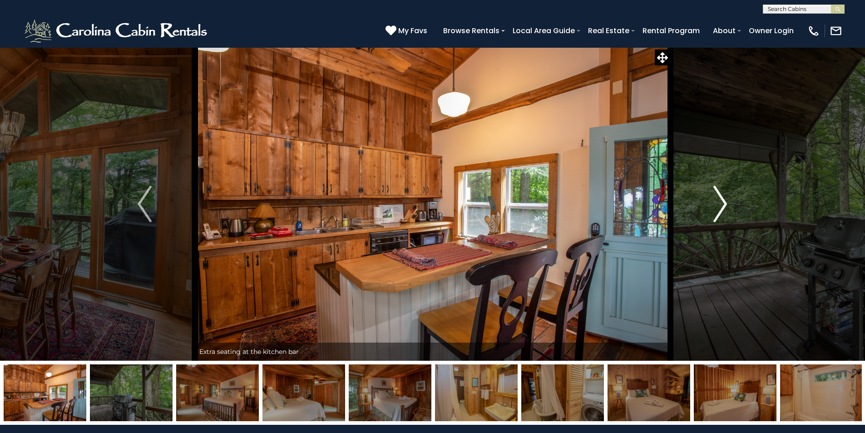
click at [719, 206] on img "Next" at bounding box center [720, 204] width 14 height 36
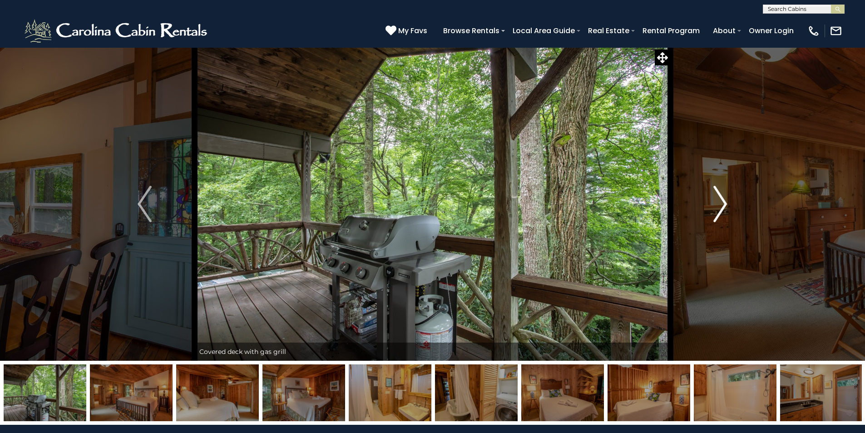
click at [719, 206] on img "Next" at bounding box center [720, 204] width 14 height 36
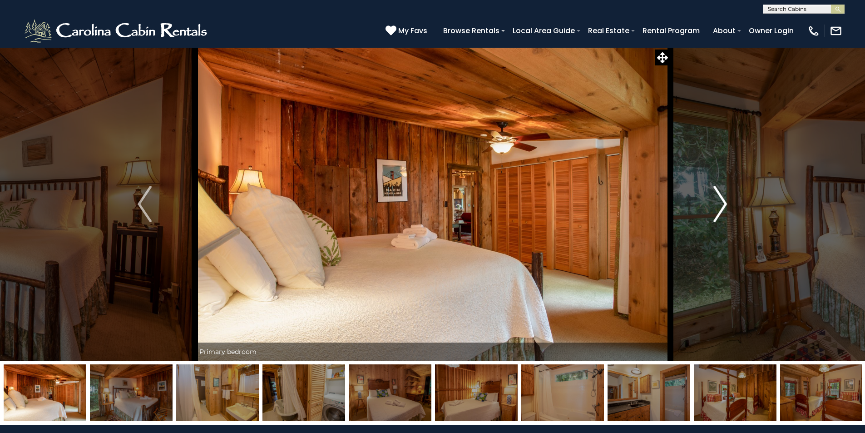
click at [719, 206] on img "Next" at bounding box center [720, 204] width 14 height 36
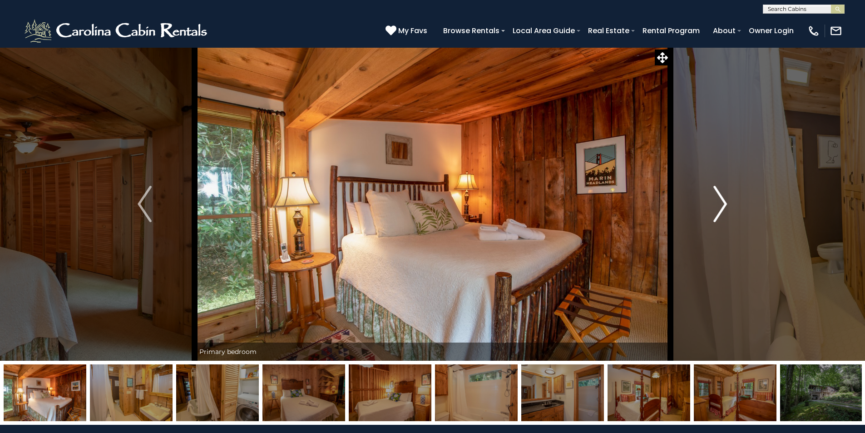
click at [719, 206] on img "Next" at bounding box center [720, 204] width 14 height 36
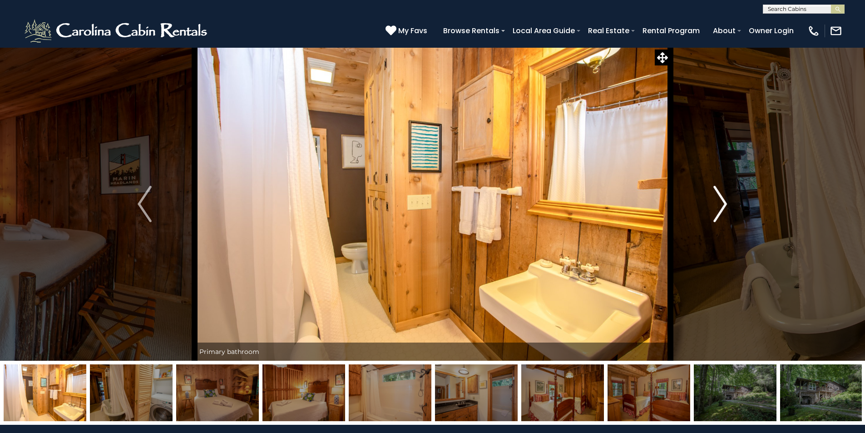
click at [719, 206] on img "Next" at bounding box center [720, 204] width 14 height 36
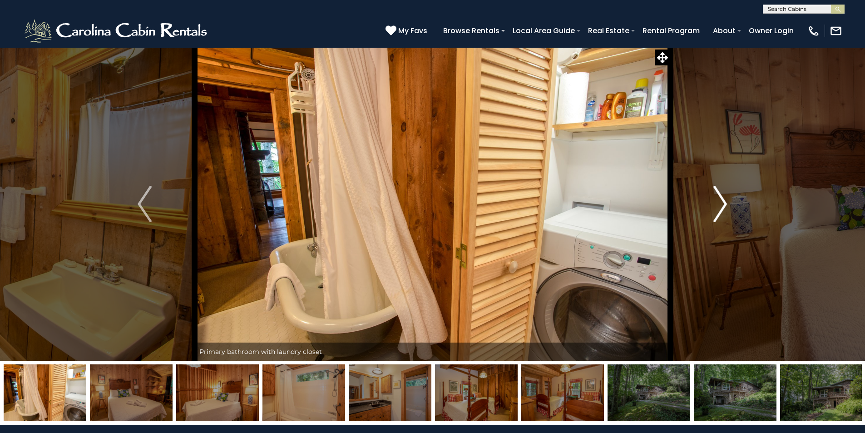
click at [719, 206] on img "Next" at bounding box center [720, 204] width 14 height 36
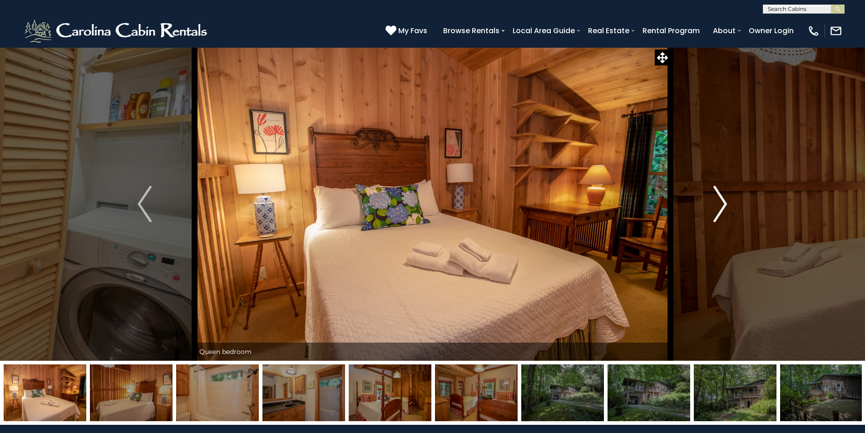
click at [719, 206] on img "Next" at bounding box center [720, 204] width 14 height 36
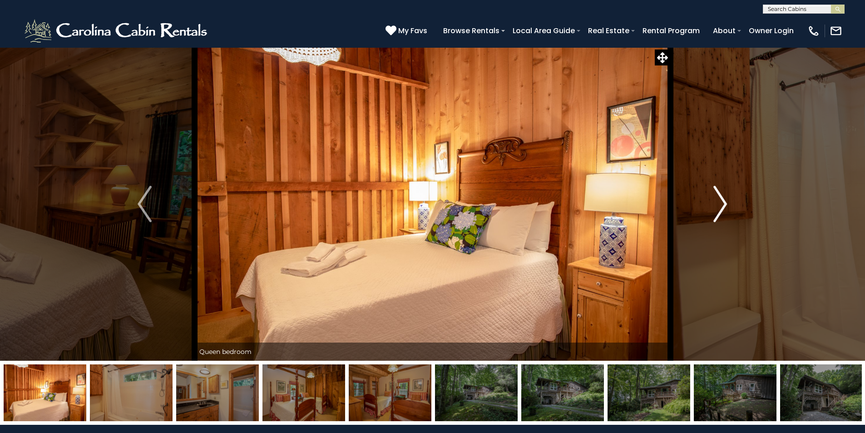
click at [719, 206] on img "Next" at bounding box center [720, 204] width 14 height 36
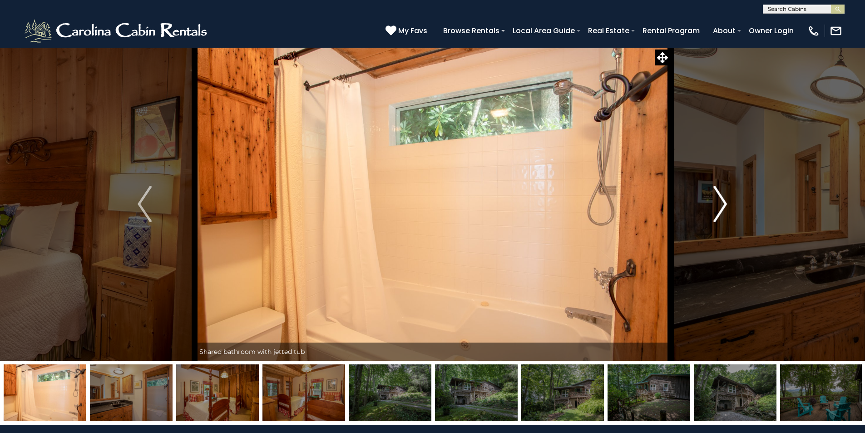
click at [719, 206] on img "Next" at bounding box center [720, 204] width 14 height 36
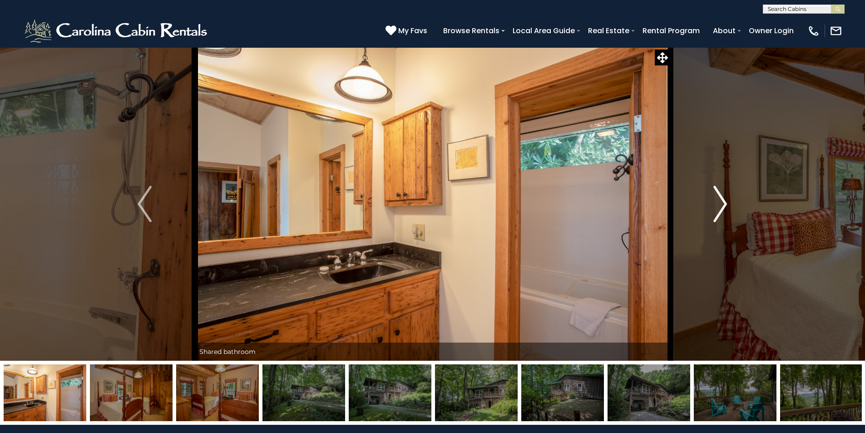
click at [719, 206] on img "Next" at bounding box center [720, 204] width 14 height 36
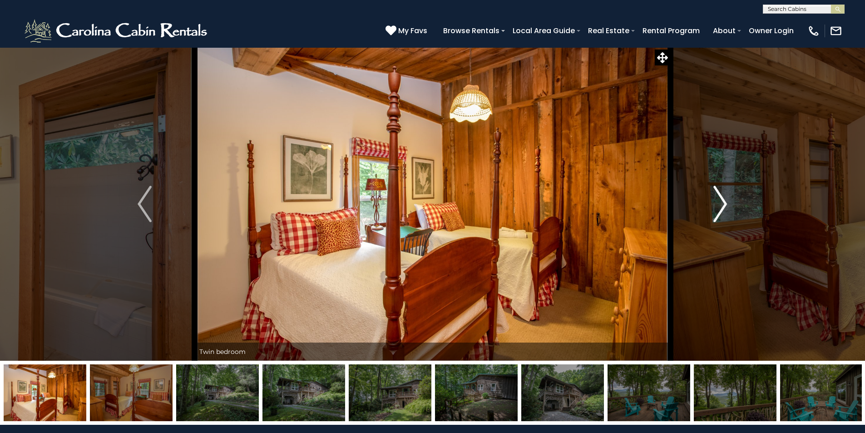
click at [719, 206] on img "Next" at bounding box center [720, 204] width 14 height 36
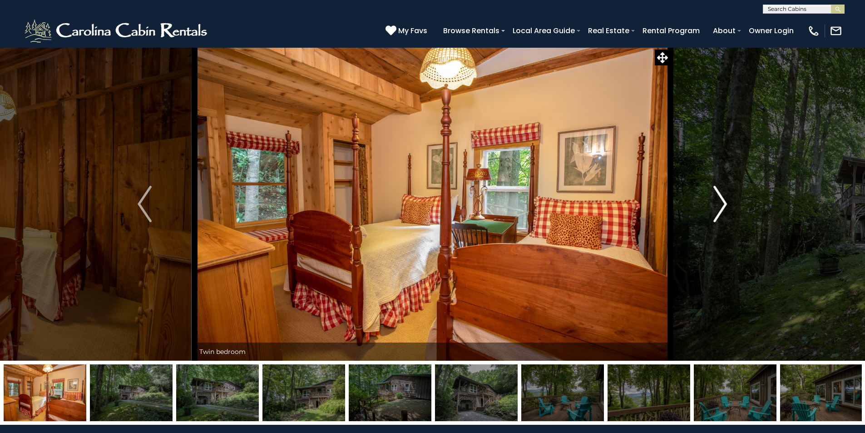
click at [719, 206] on img "Next" at bounding box center [720, 204] width 14 height 36
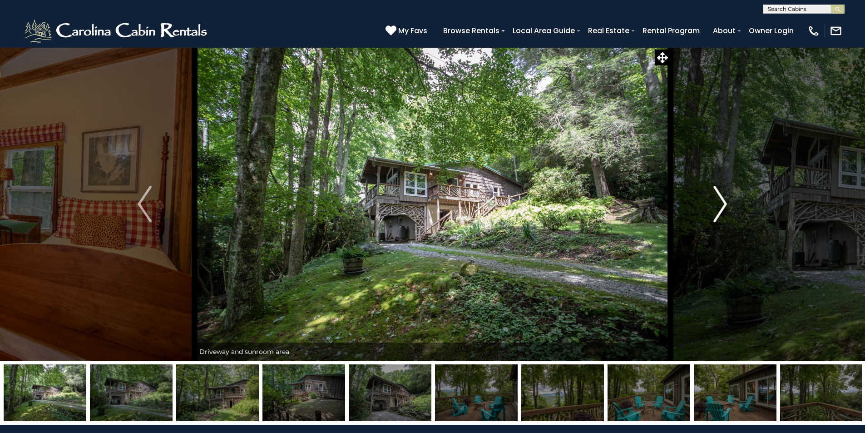
click at [719, 206] on img "Next" at bounding box center [720, 204] width 14 height 36
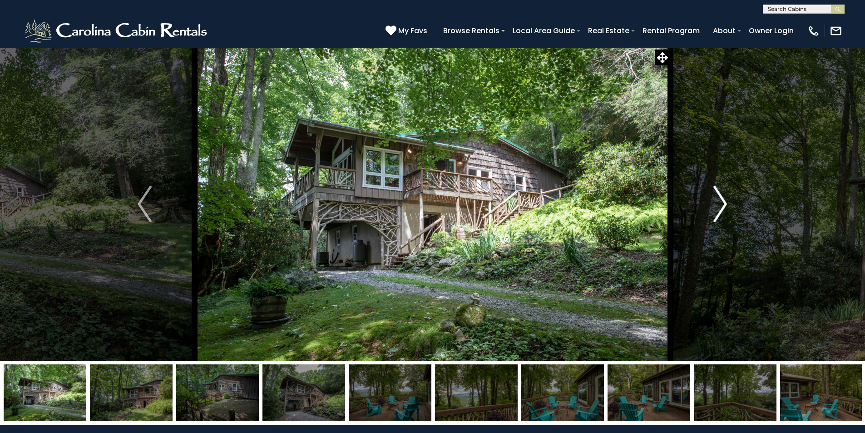
click at [719, 206] on img "Next" at bounding box center [720, 204] width 14 height 36
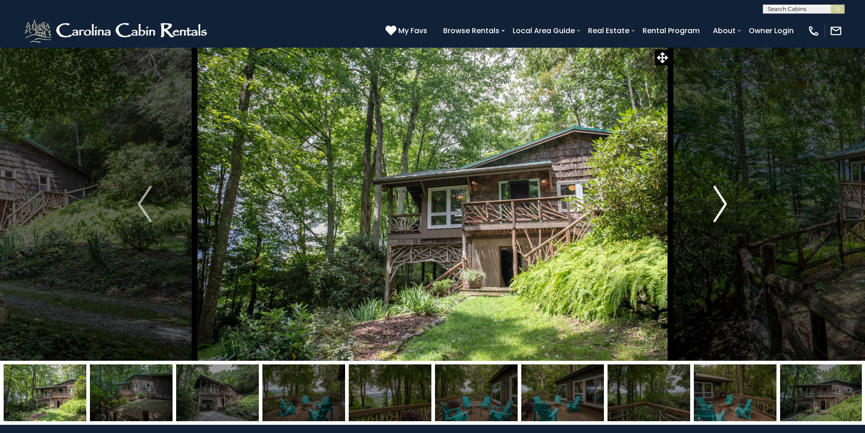
click at [719, 206] on img "Next" at bounding box center [720, 204] width 14 height 36
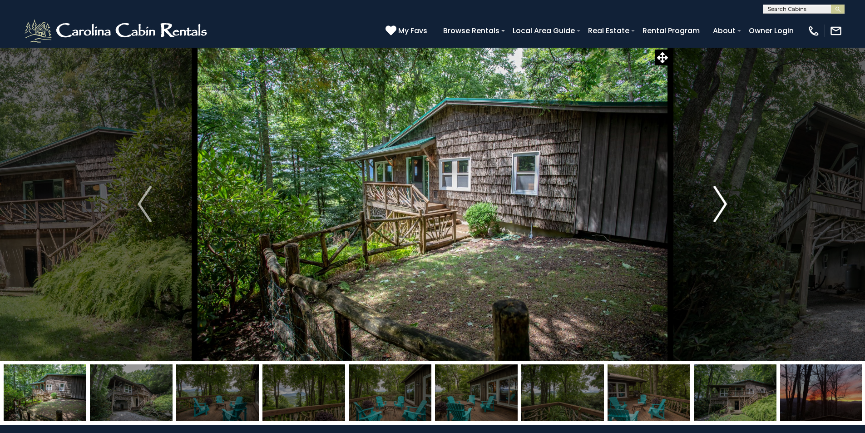
click at [719, 206] on img "Next" at bounding box center [720, 204] width 14 height 36
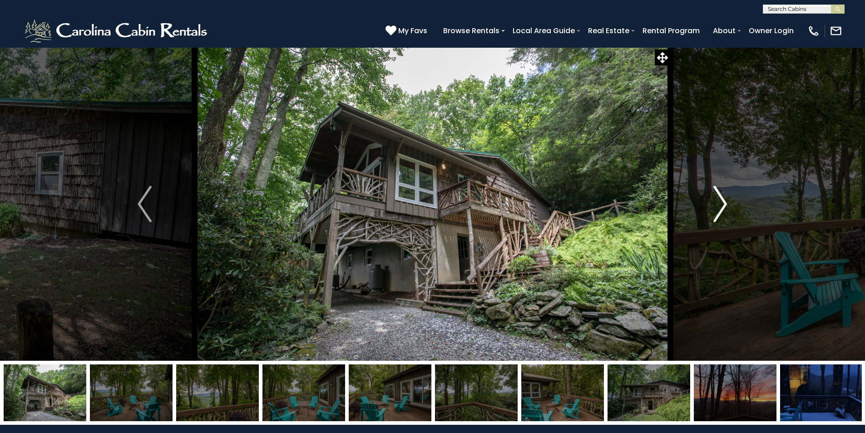
click at [719, 206] on img "Next" at bounding box center [720, 204] width 14 height 36
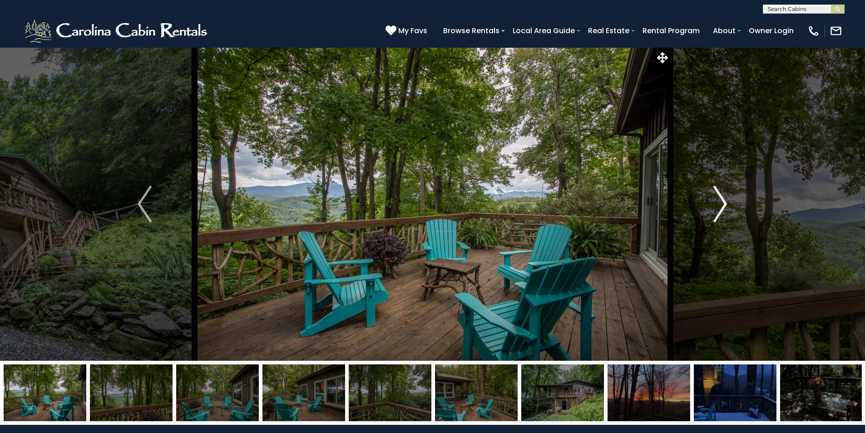
click at [719, 206] on img "Next" at bounding box center [720, 204] width 14 height 36
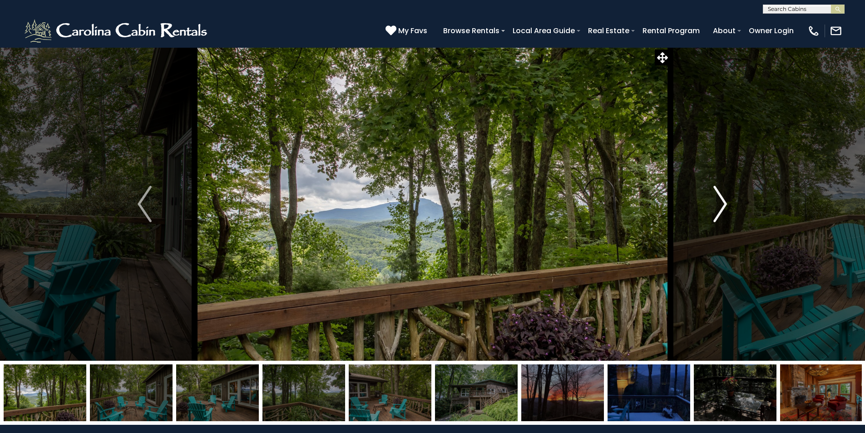
click at [719, 206] on img "Next" at bounding box center [720, 204] width 14 height 36
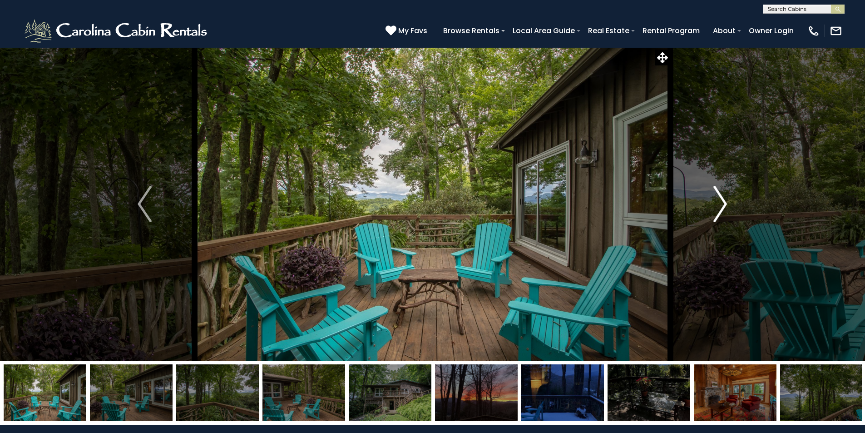
click at [719, 206] on img "Next" at bounding box center [720, 204] width 14 height 36
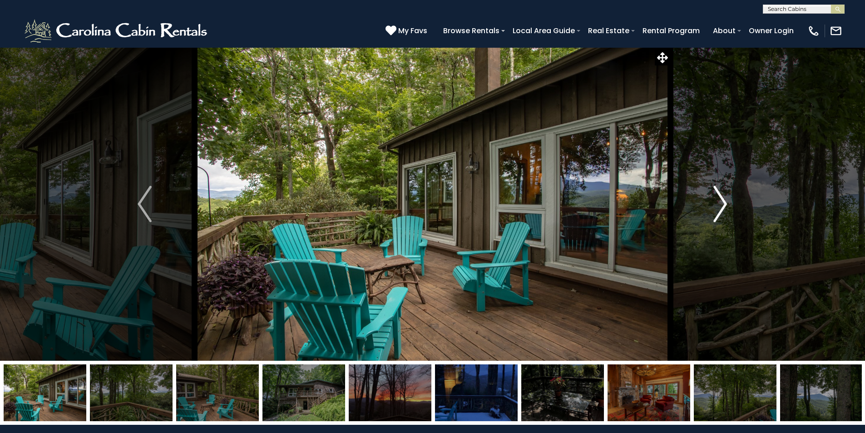
click at [719, 206] on img "Next" at bounding box center [720, 204] width 14 height 36
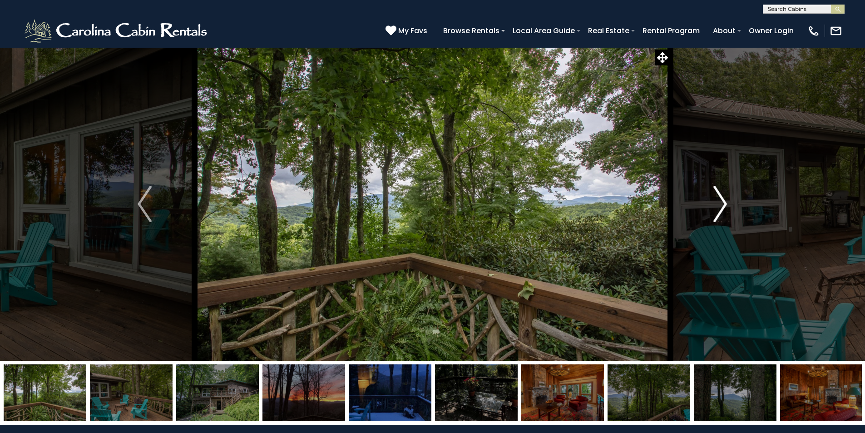
click at [719, 206] on img "Next" at bounding box center [720, 204] width 14 height 36
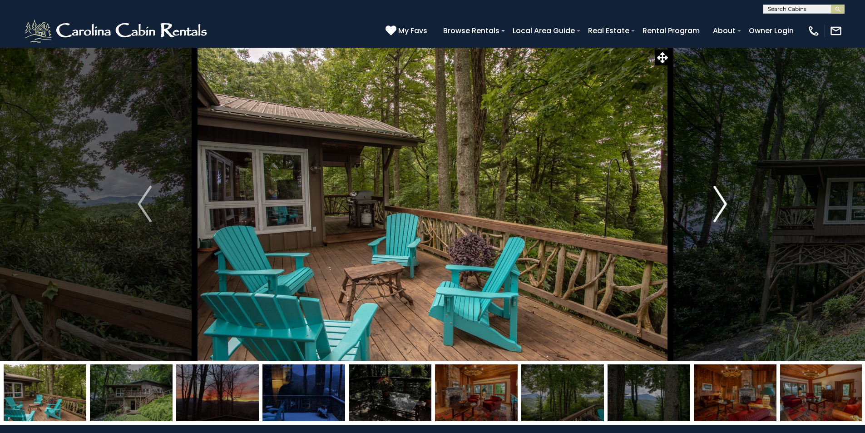
click at [719, 206] on img "Next" at bounding box center [720, 204] width 14 height 36
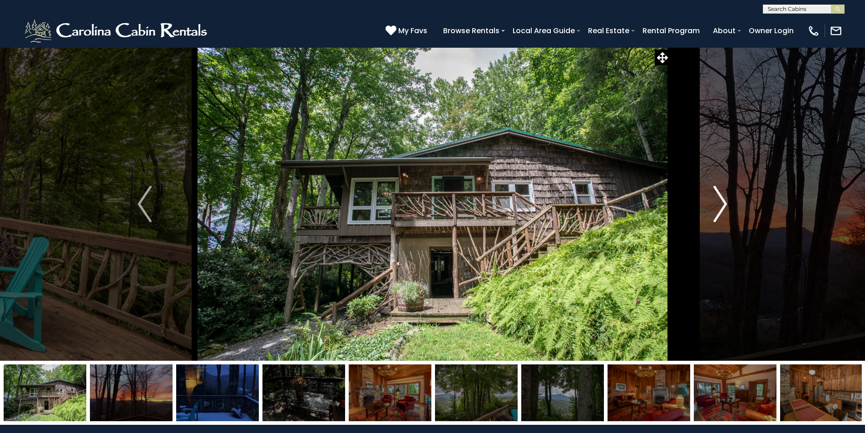
click at [719, 206] on img "Next" at bounding box center [720, 204] width 14 height 36
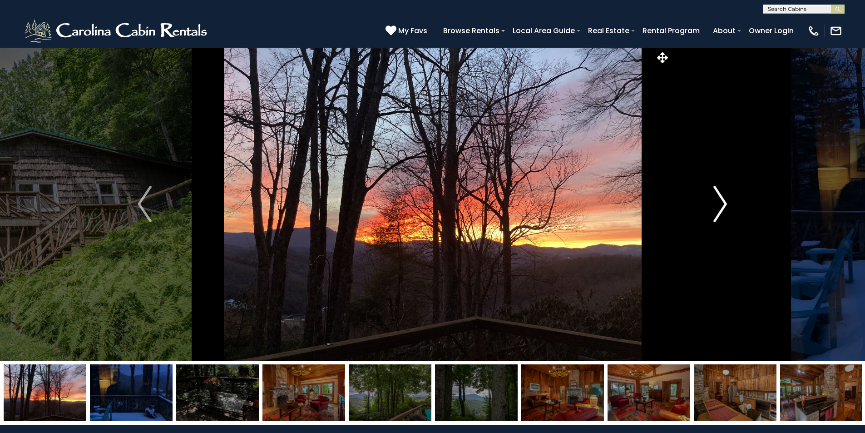
click at [719, 206] on img "Next" at bounding box center [720, 204] width 14 height 36
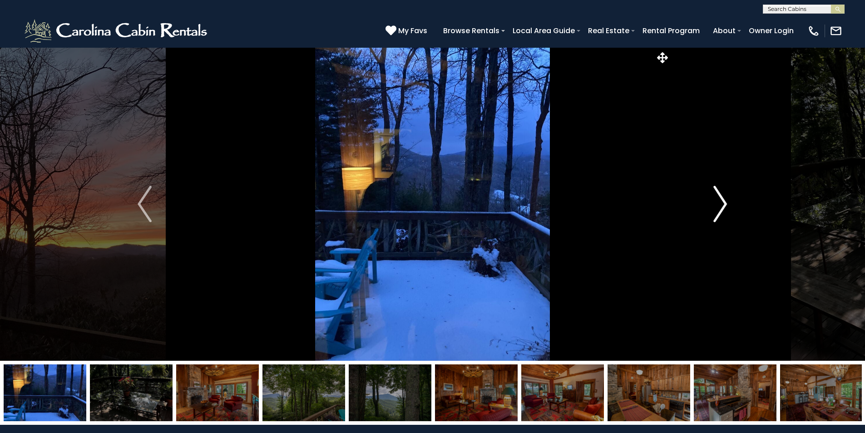
click at [719, 206] on img "Next" at bounding box center [720, 204] width 14 height 36
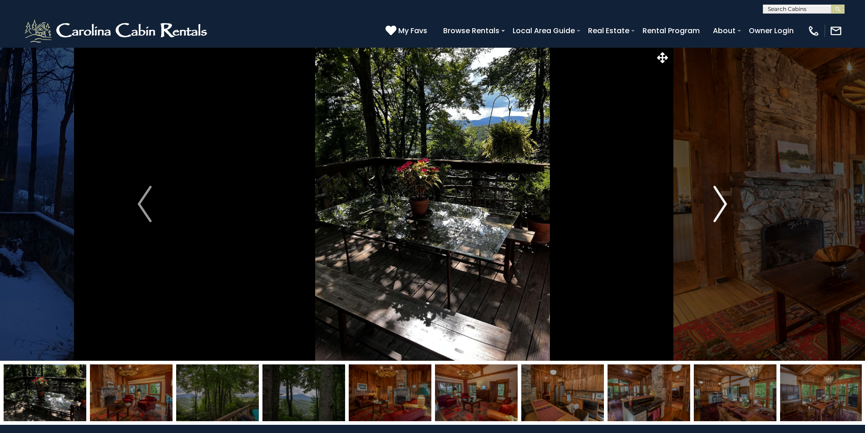
click at [719, 206] on img "Next" at bounding box center [720, 204] width 14 height 36
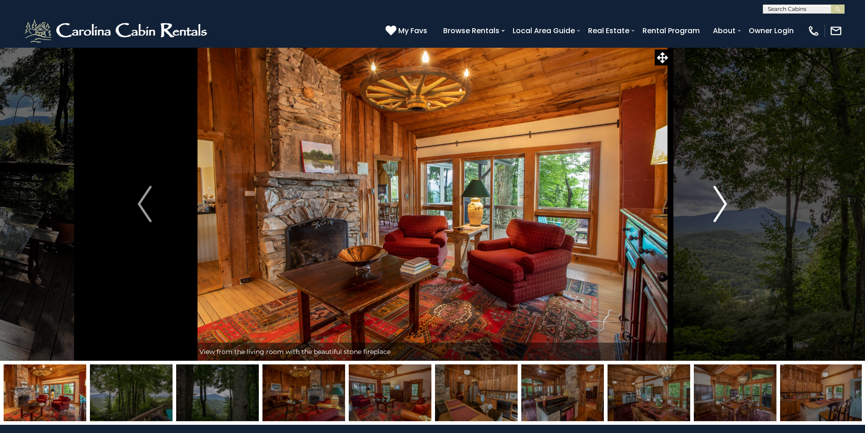
click at [719, 206] on img "Next" at bounding box center [720, 204] width 14 height 36
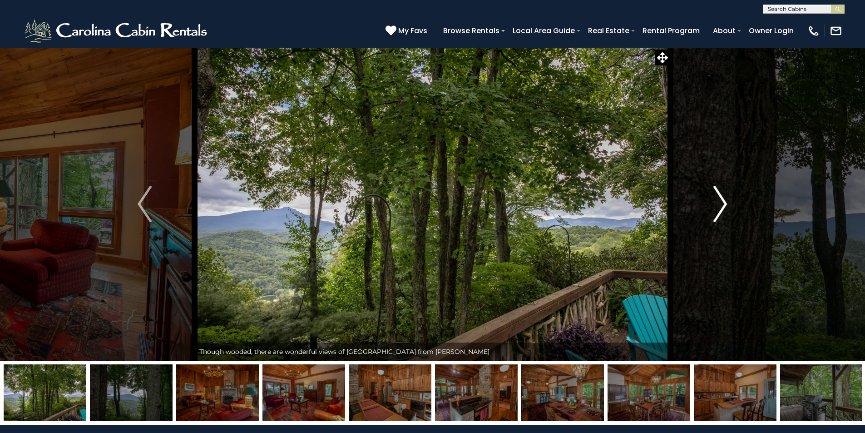
click at [719, 206] on img "Next" at bounding box center [720, 204] width 14 height 36
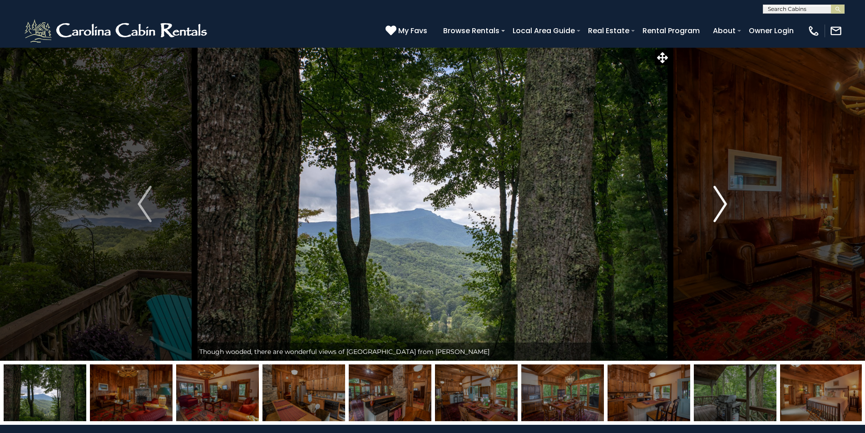
click at [719, 206] on img "Next" at bounding box center [720, 204] width 14 height 36
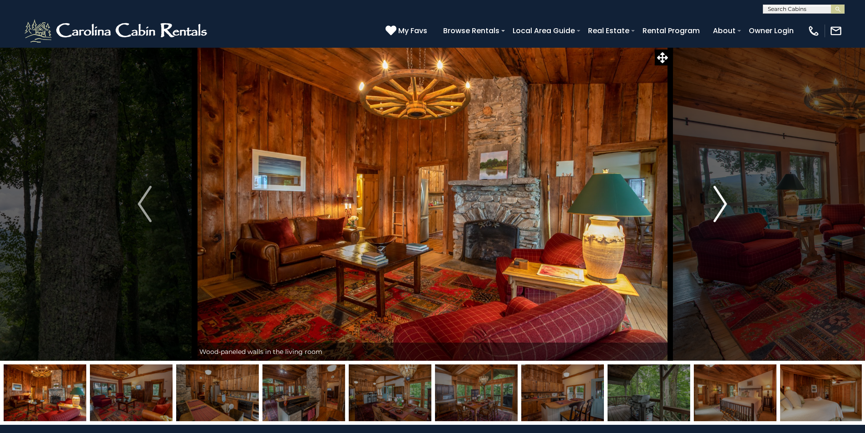
click at [719, 206] on img "Next" at bounding box center [720, 204] width 14 height 36
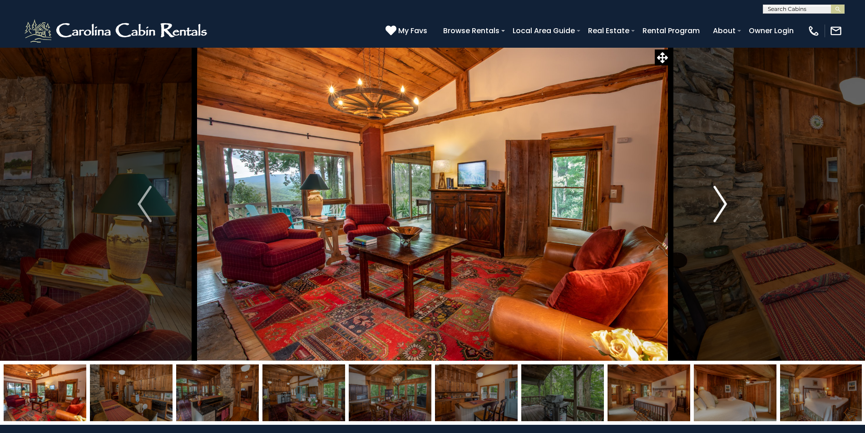
click at [719, 206] on img "Next" at bounding box center [720, 204] width 14 height 36
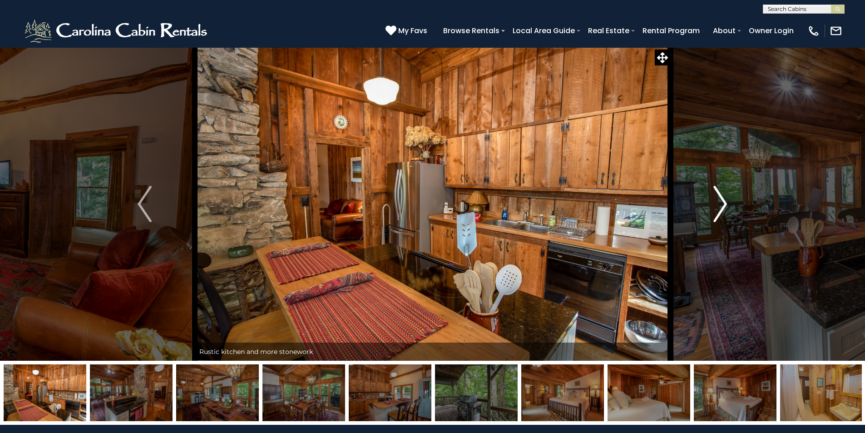
click at [719, 206] on img "Next" at bounding box center [720, 204] width 14 height 36
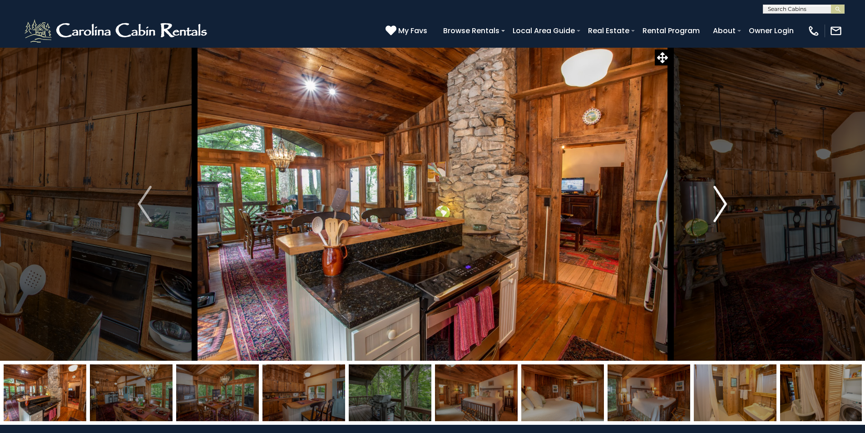
click at [719, 206] on img "Next" at bounding box center [720, 204] width 14 height 36
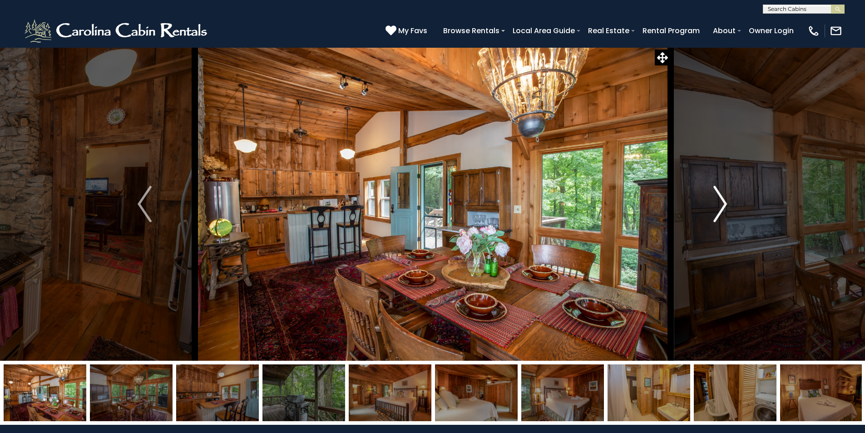
click at [719, 206] on img "Next" at bounding box center [720, 204] width 14 height 36
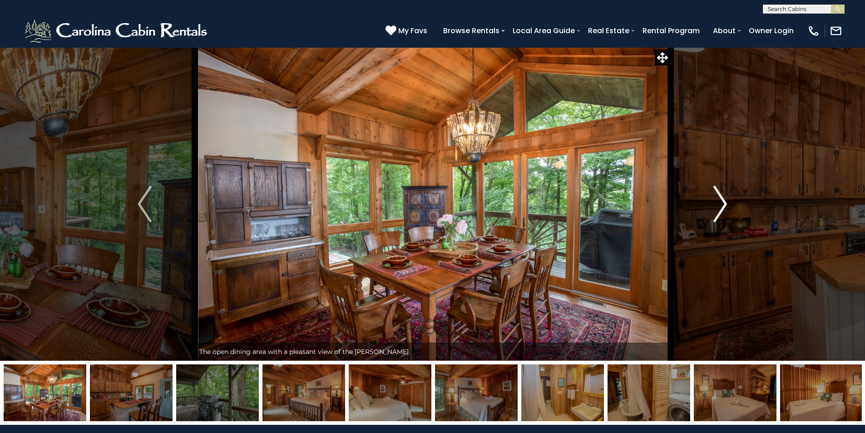
click at [719, 206] on img "Next" at bounding box center [720, 204] width 14 height 36
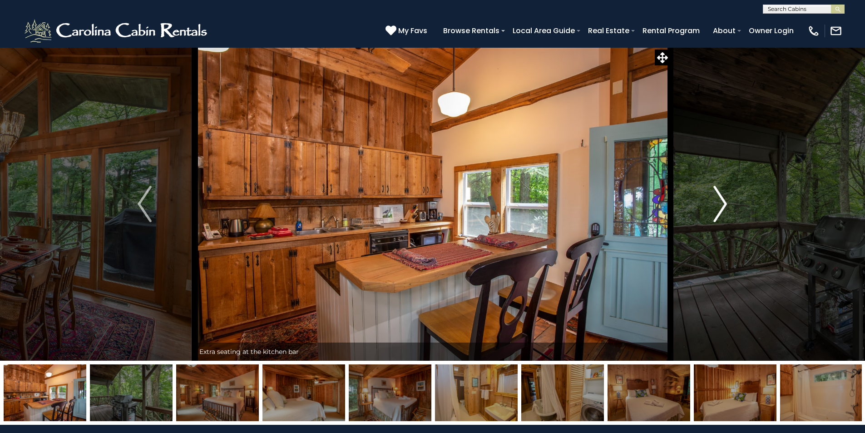
click at [719, 206] on img "Next" at bounding box center [720, 204] width 14 height 36
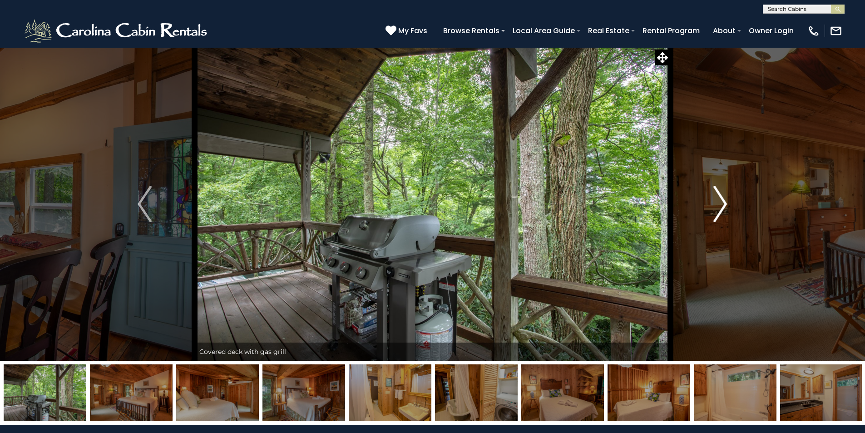
click at [719, 206] on img "Next" at bounding box center [720, 204] width 14 height 36
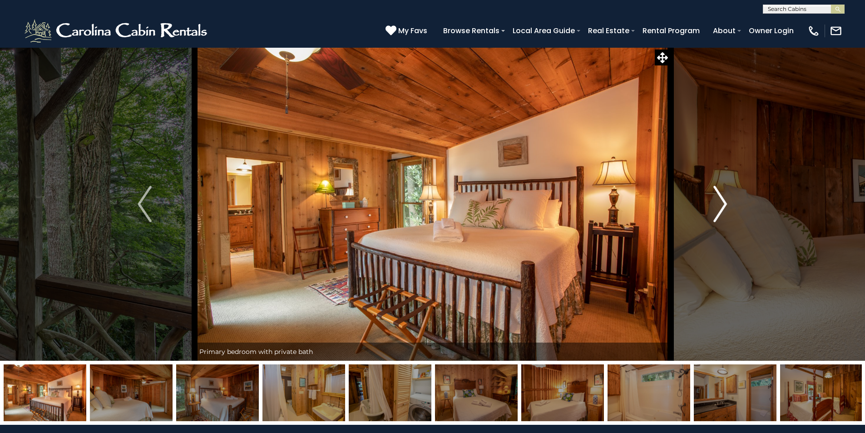
click at [719, 206] on img "Next" at bounding box center [720, 204] width 14 height 36
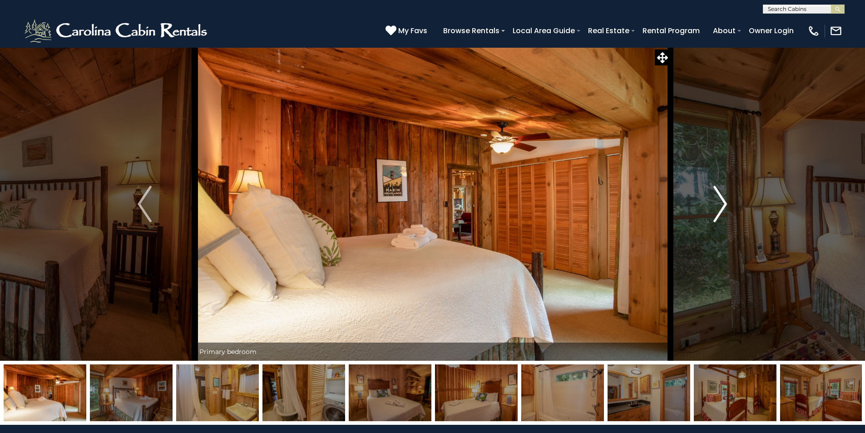
click at [719, 206] on img "Next" at bounding box center [720, 204] width 14 height 36
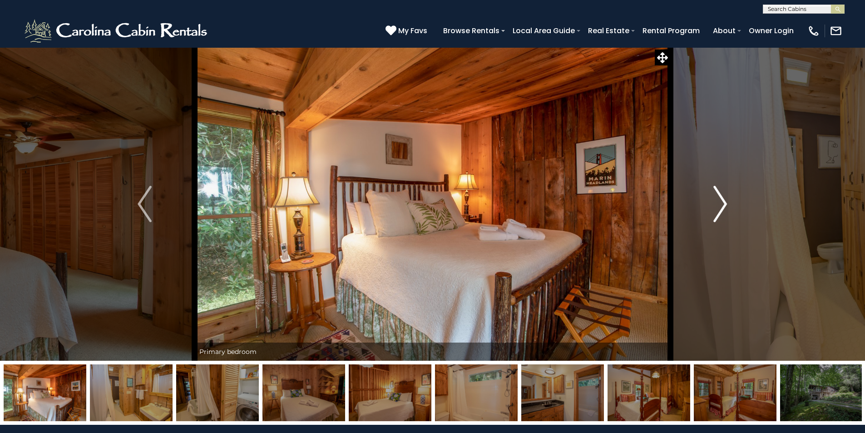
click at [719, 206] on img "Next" at bounding box center [720, 204] width 14 height 36
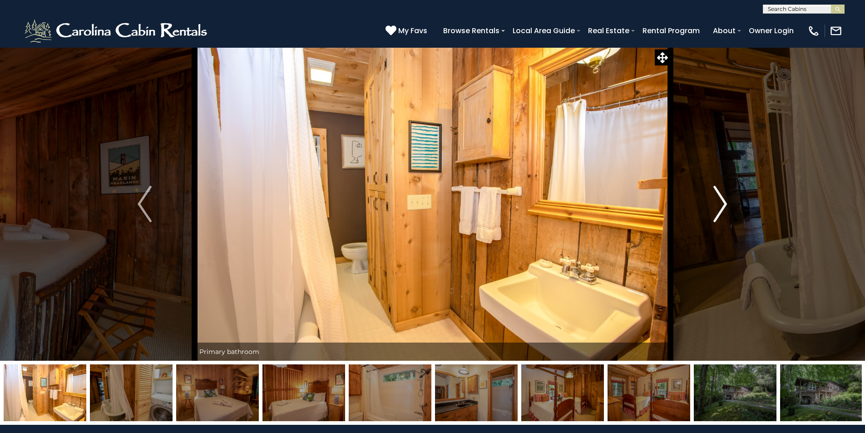
click at [719, 206] on img "Next" at bounding box center [720, 204] width 14 height 36
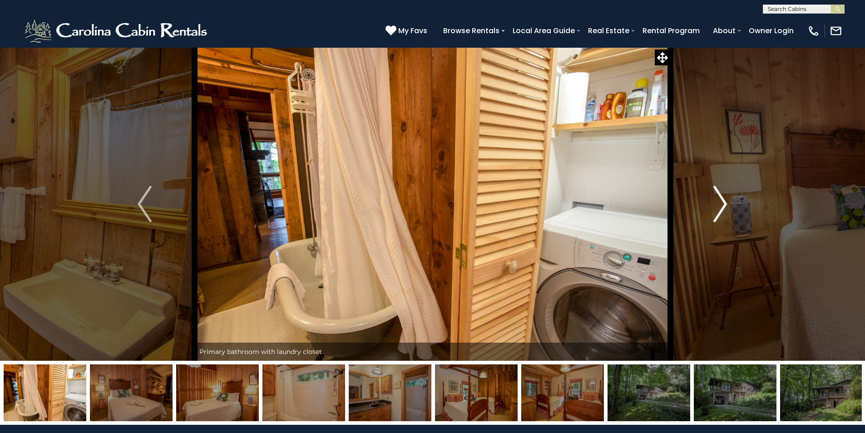
click at [719, 206] on img "Next" at bounding box center [720, 204] width 14 height 36
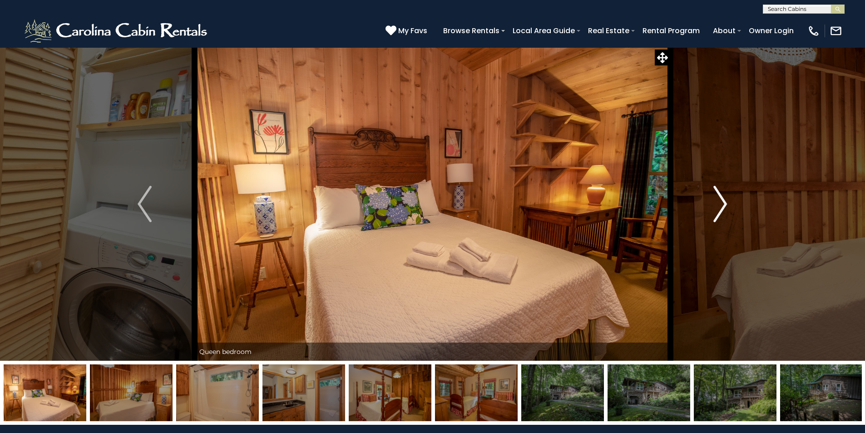
click at [719, 206] on img "Next" at bounding box center [720, 204] width 14 height 36
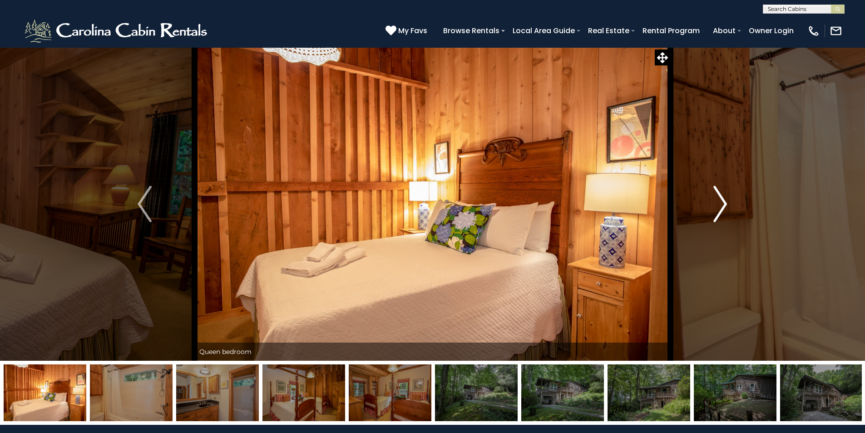
click at [719, 206] on img "Next" at bounding box center [720, 204] width 14 height 36
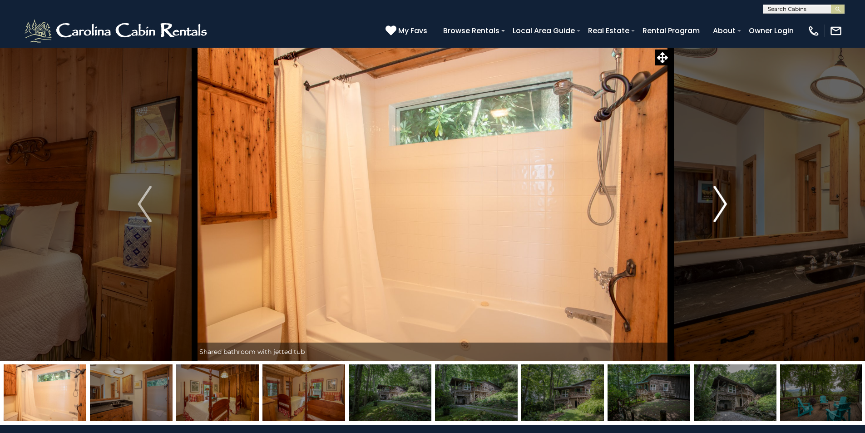
click at [719, 206] on img "Next" at bounding box center [720, 204] width 14 height 36
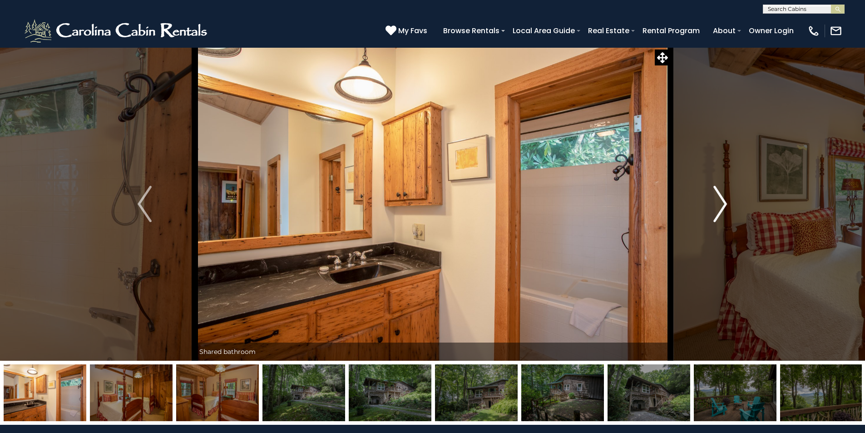
click at [719, 206] on img "Next" at bounding box center [720, 204] width 14 height 36
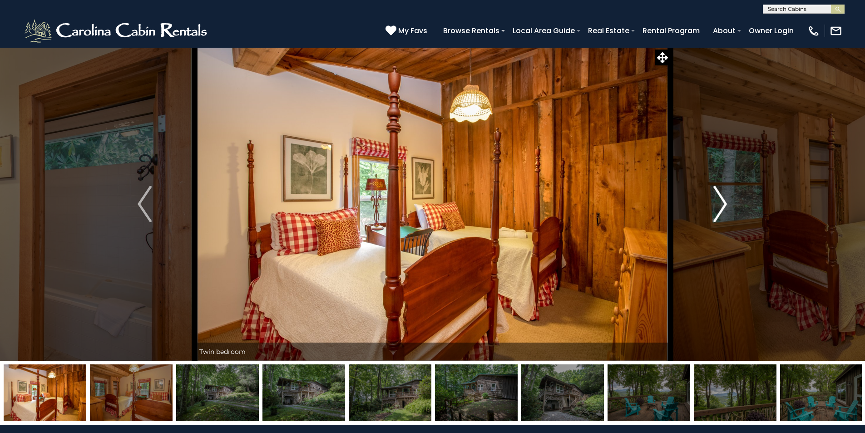
click at [719, 206] on img "Next" at bounding box center [720, 204] width 14 height 36
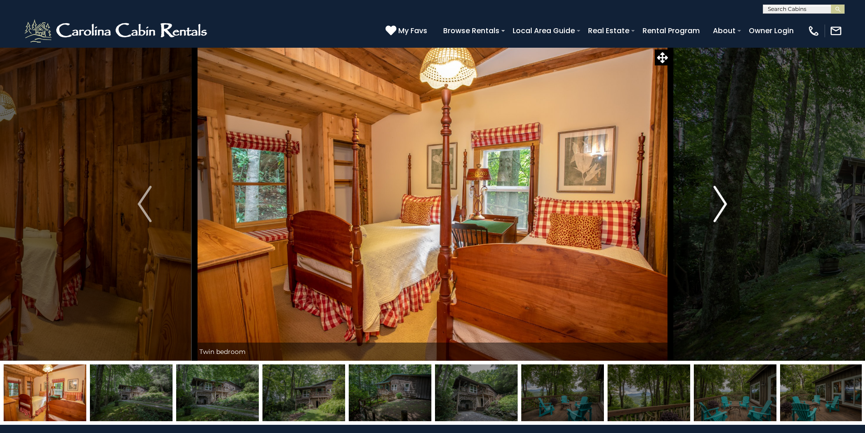
click at [719, 206] on img "Next" at bounding box center [720, 204] width 14 height 36
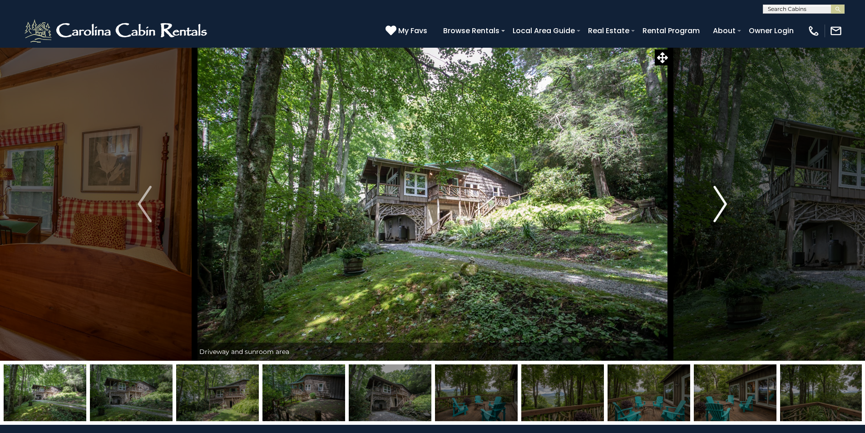
click at [719, 206] on img "Next" at bounding box center [720, 204] width 14 height 36
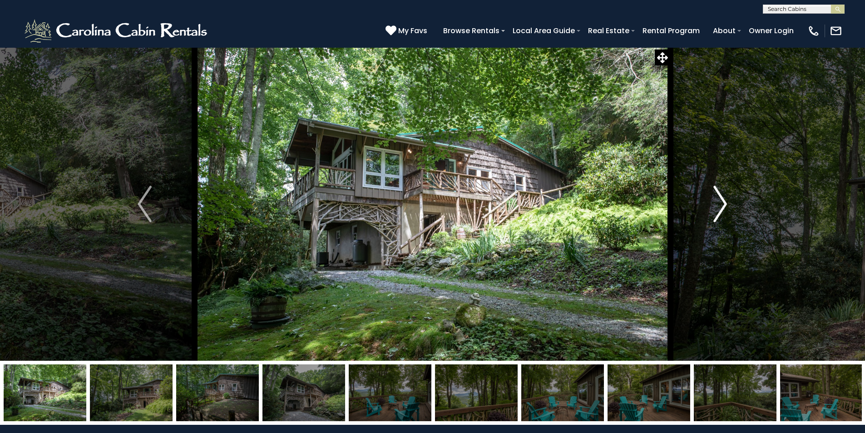
click at [719, 206] on img "Next" at bounding box center [720, 204] width 14 height 36
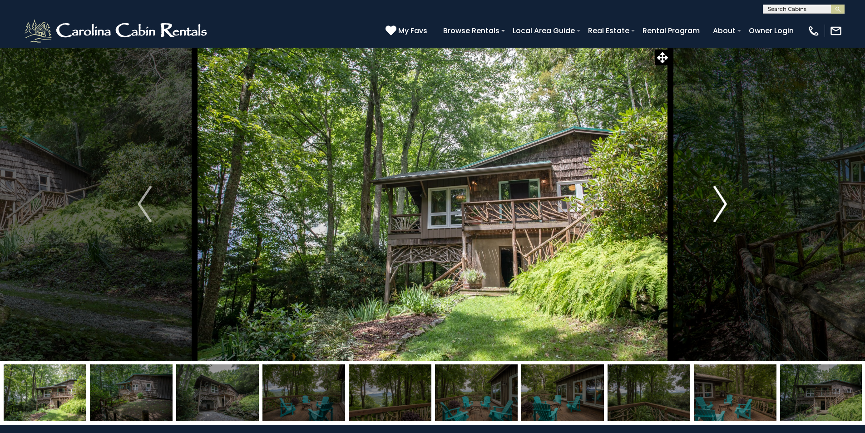
click at [719, 206] on img "Next" at bounding box center [720, 204] width 14 height 36
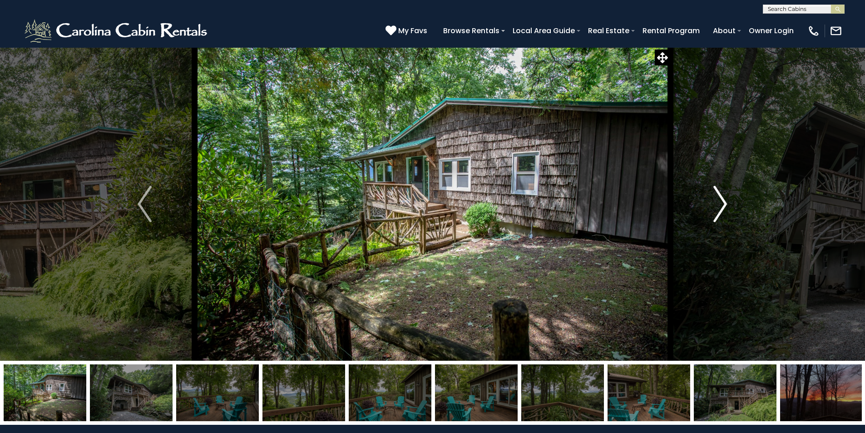
click at [719, 206] on img "Next" at bounding box center [720, 204] width 14 height 36
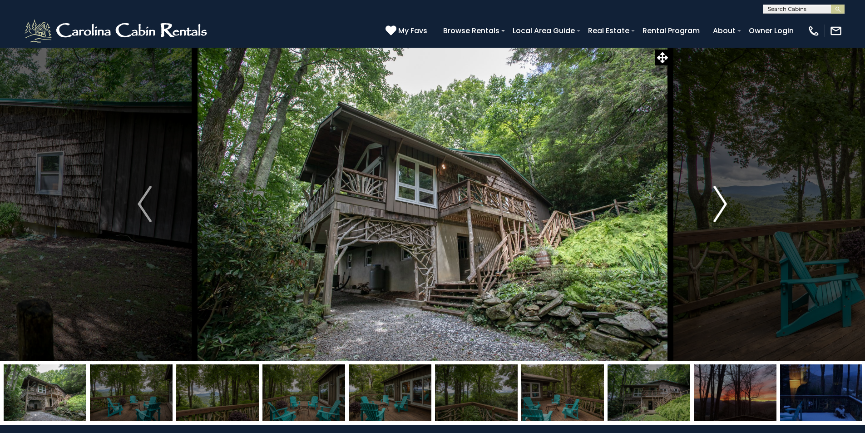
click at [719, 206] on img "Next" at bounding box center [720, 204] width 14 height 36
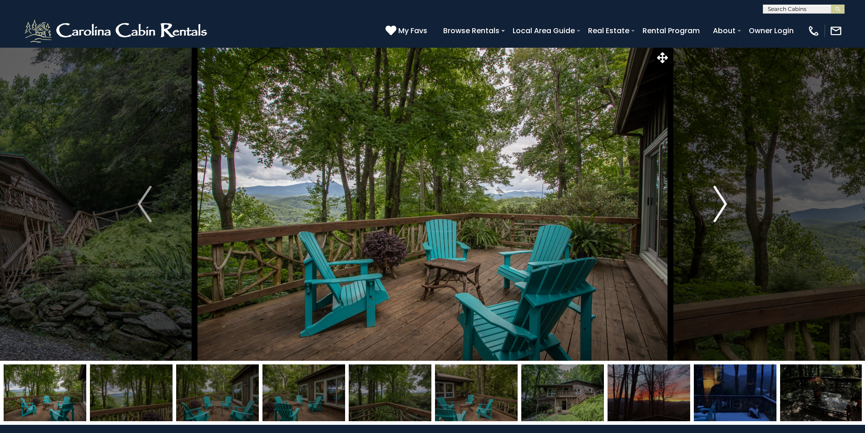
click at [719, 206] on img "Next" at bounding box center [720, 204] width 14 height 36
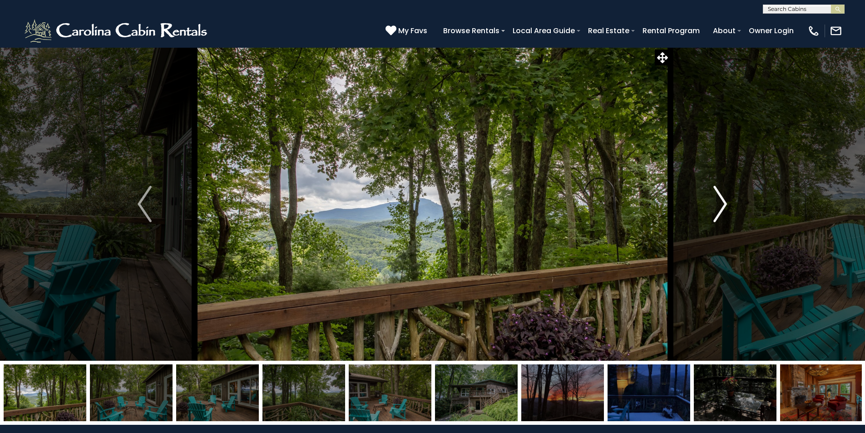
click at [719, 206] on img "Next" at bounding box center [720, 204] width 14 height 36
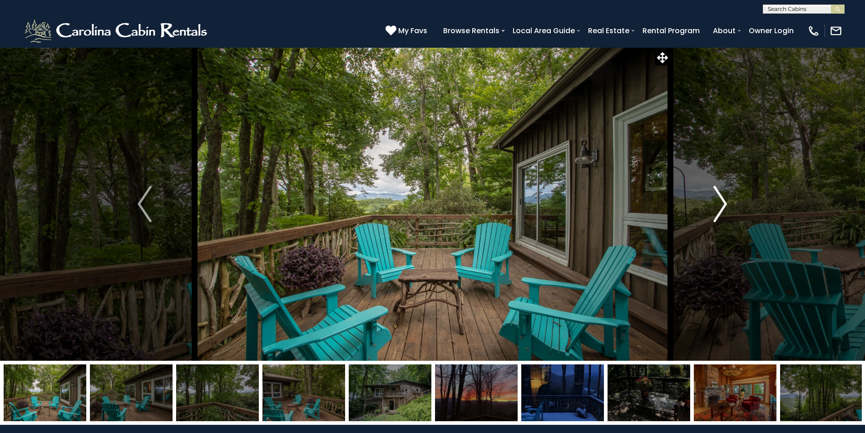
click at [719, 206] on img "Next" at bounding box center [720, 204] width 14 height 36
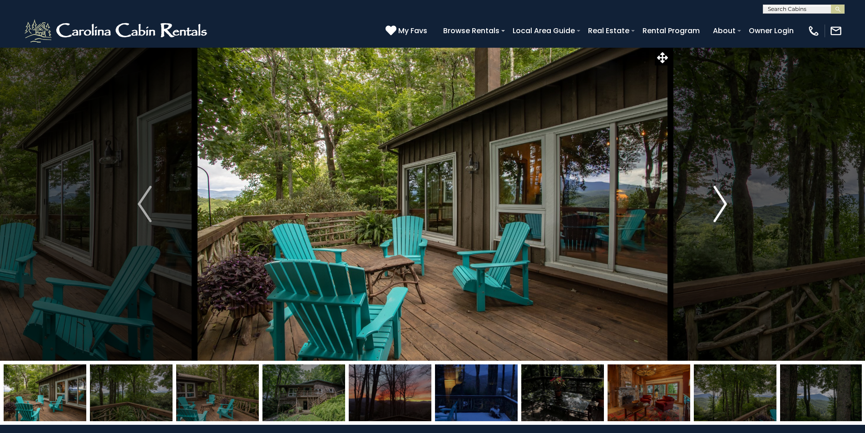
click at [719, 206] on img "Next" at bounding box center [720, 204] width 14 height 36
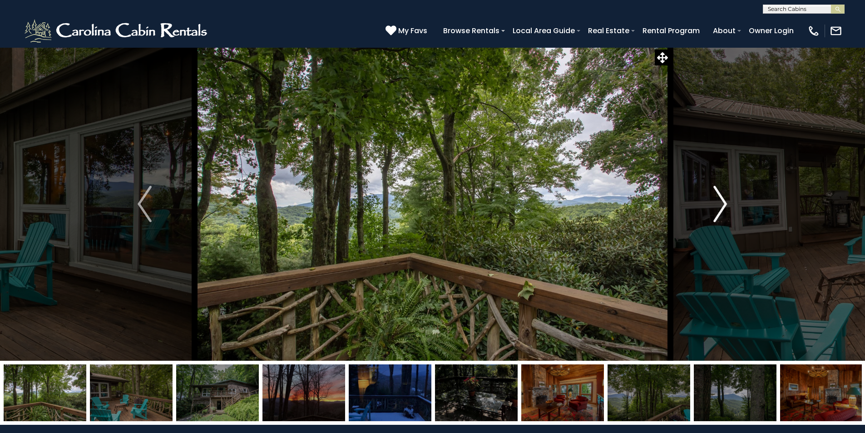
click at [719, 206] on img "Next" at bounding box center [720, 204] width 14 height 36
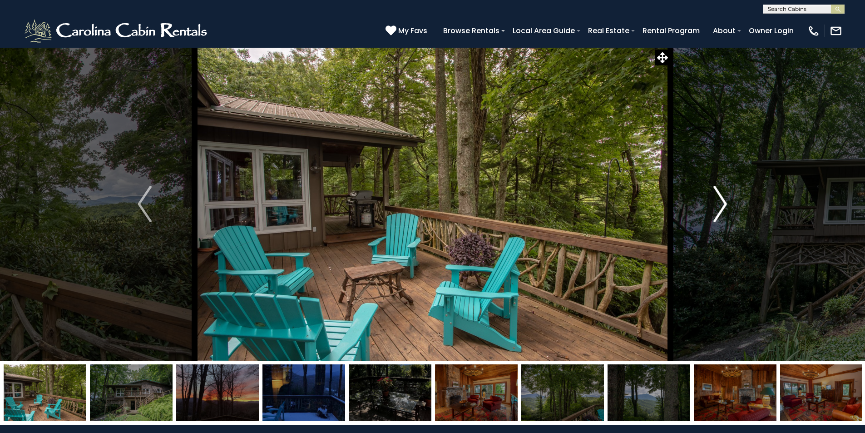
click at [719, 206] on img "Next" at bounding box center [720, 204] width 14 height 36
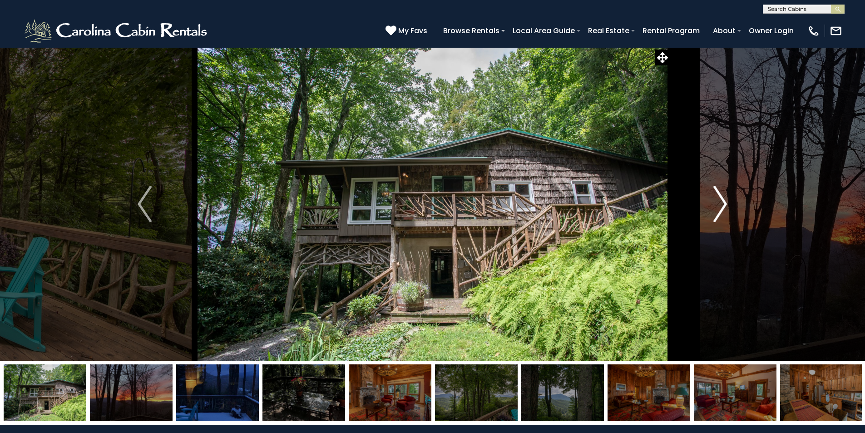
click at [719, 206] on img "Next" at bounding box center [720, 204] width 14 height 36
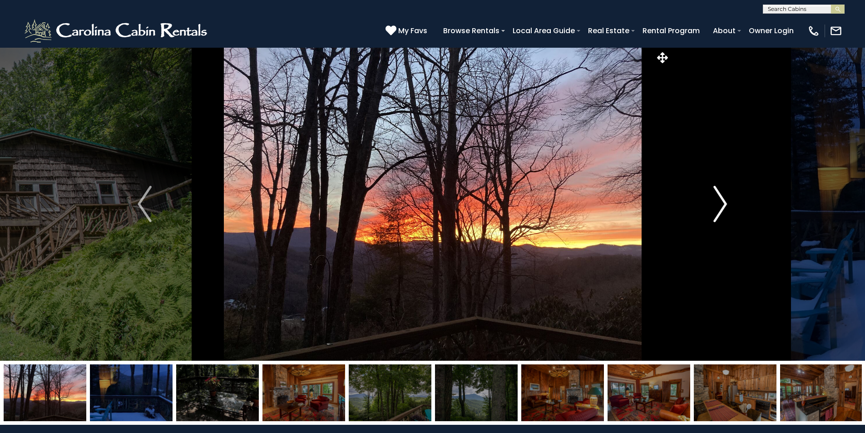
click at [719, 206] on img "Next" at bounding box center [720, 204] width 14 height 36
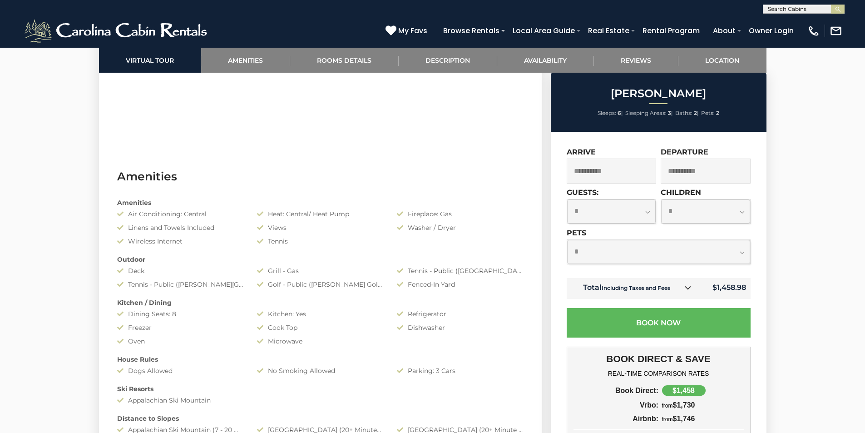
scroll to position [863, 0]
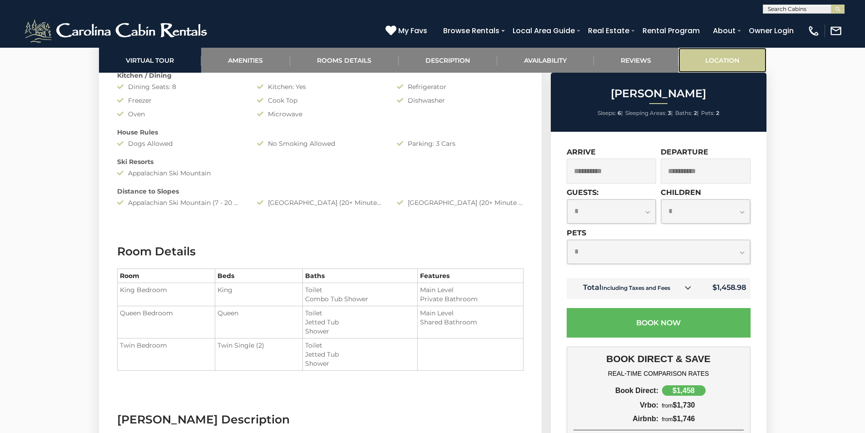
click at [718, 63] on link "Location" at bounding box center [722, 60] width 88 height 25
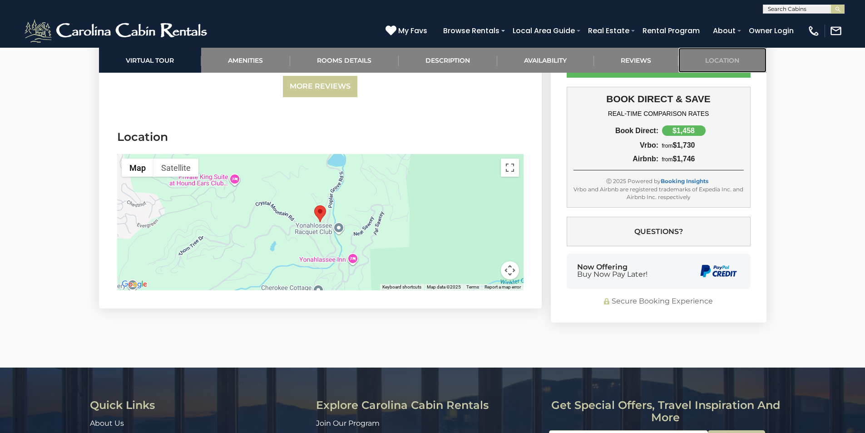
scroll to position [2185, 0]
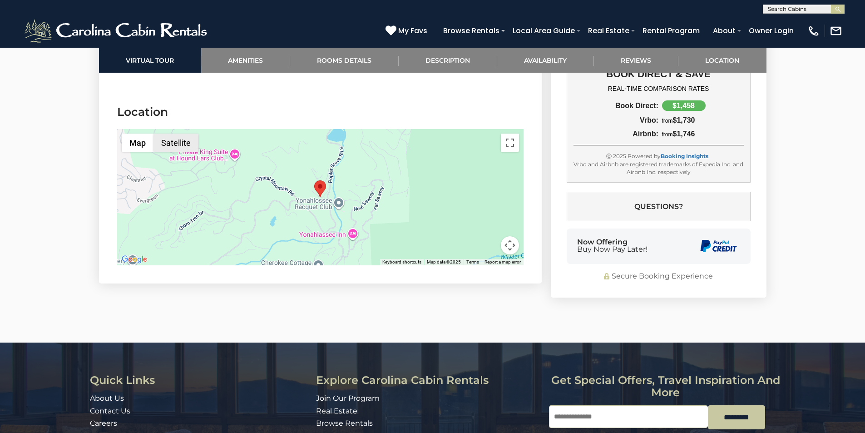
click at [167, 133] on button "Satellite" at bounding box center [175, 142] width 45 height 18
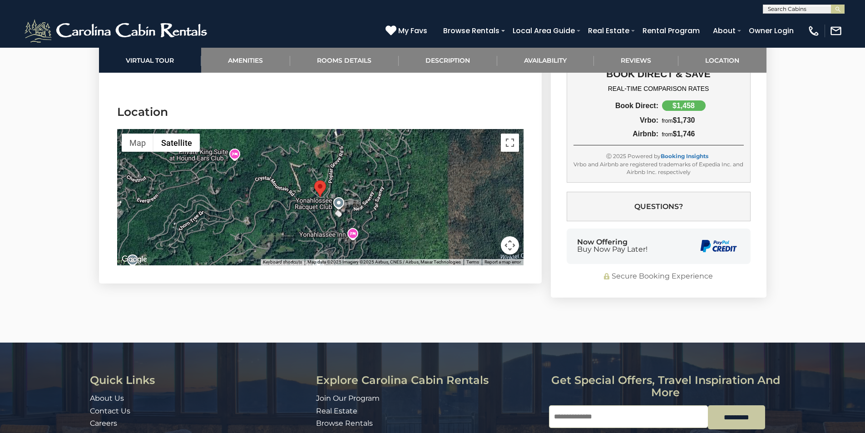
click at [511, 236] on button "Map camera controls" at bounding box center [510, 245] width 18 height 18
click at [488, 191] on button "Zoom in" at bounding box center [487, 200] width 18 height 18
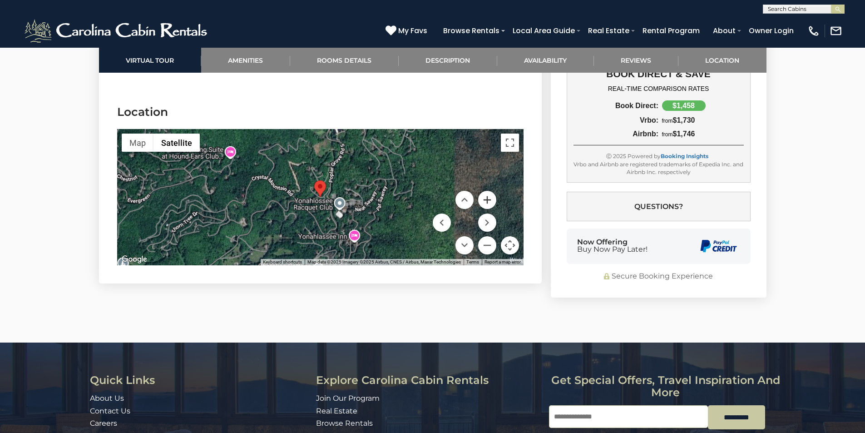
click at [488, 191] on button "Zoom in" at bounding box center [487, 200] width 18 height 18
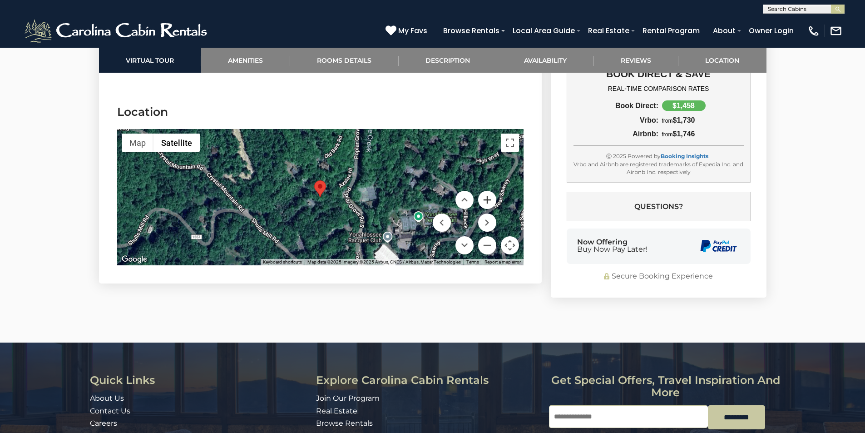
click at [488, 191] on button "Zoom in" at bounding box center [487, 200] width 18 height 18
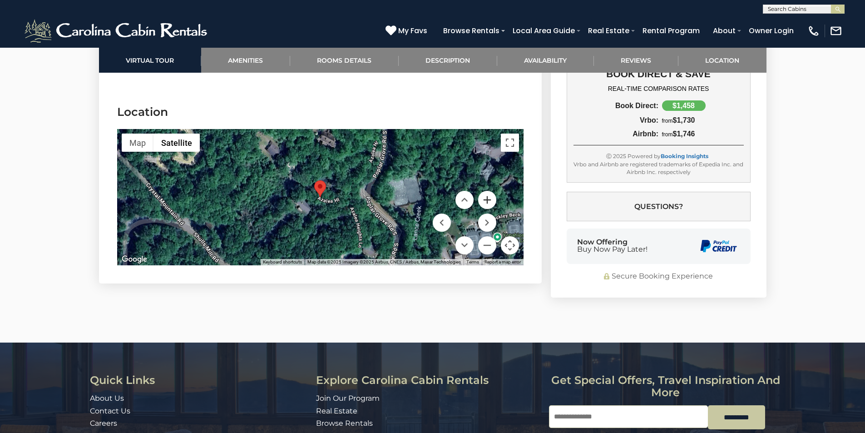
click at [488, 191] on button "Zoom in" at bounding box center [487, 200] width 18 height 18
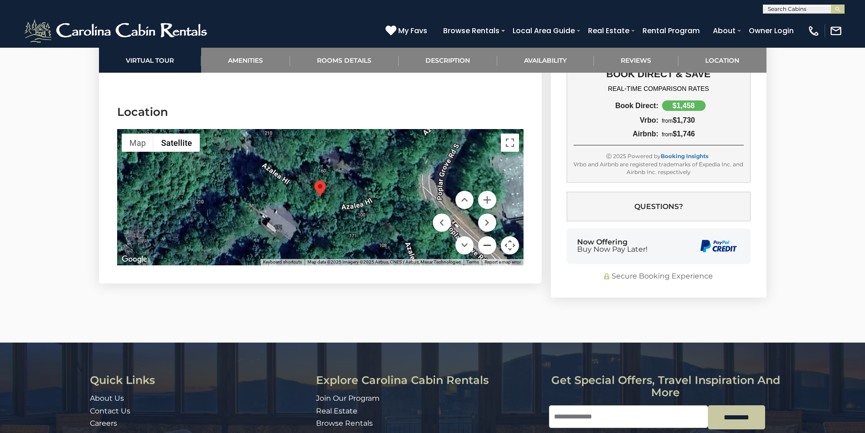
click at [491, 236] on button "Zoom out" at bounding box center [487, 245] width 18 height 18
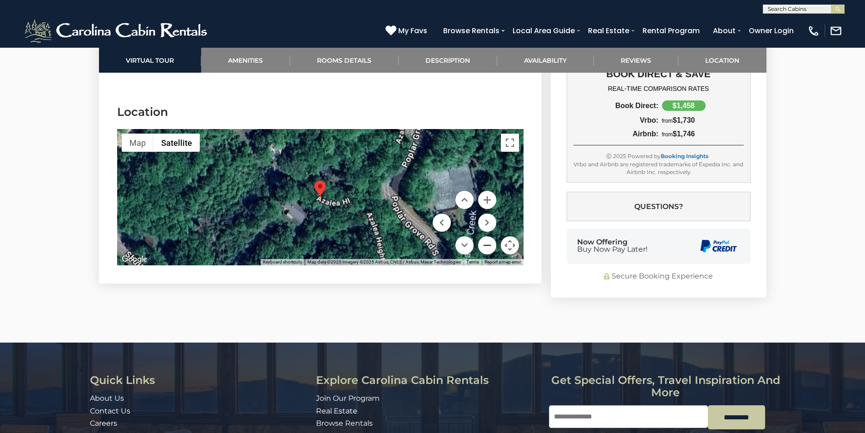
click at [491, 236] on button "Zoom out" at bounding box center [487, 245] width 18 height 18
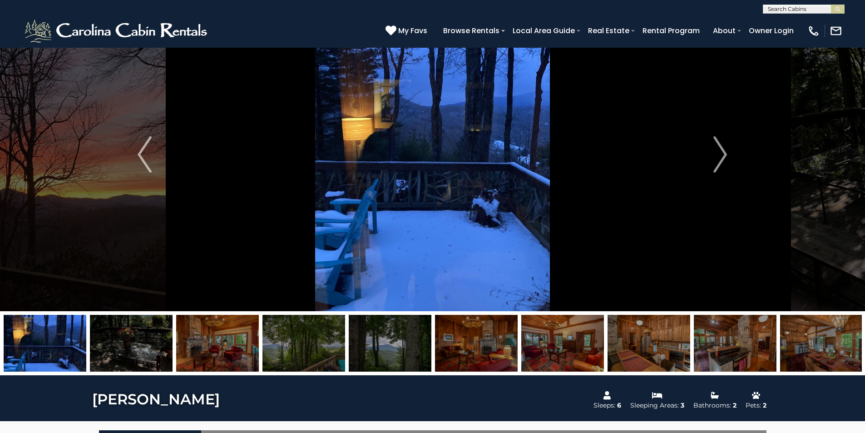
scroll to position [0, 0]
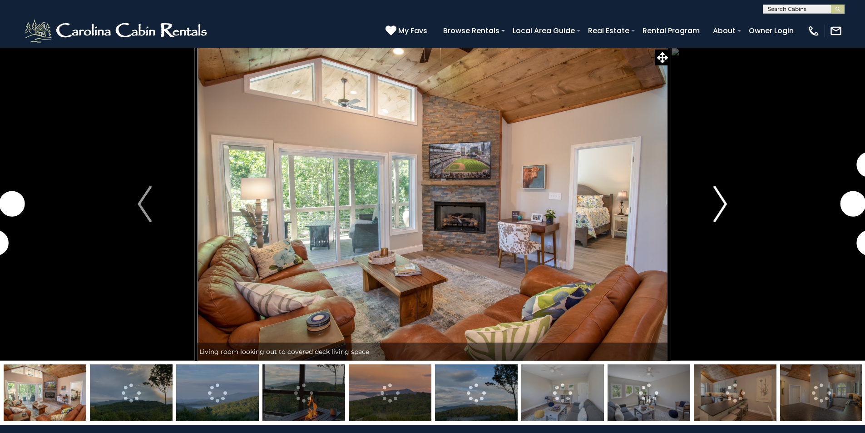
click at [722, 204] on img "Next" at bounding box center [720, 204] width 14 height 36
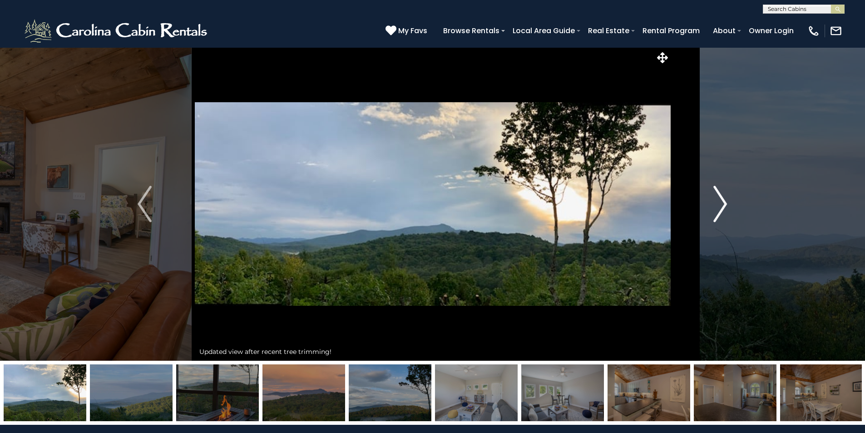
click at [722, 204] on img "Next" at bounding box center [720, 204] width 14 height 36
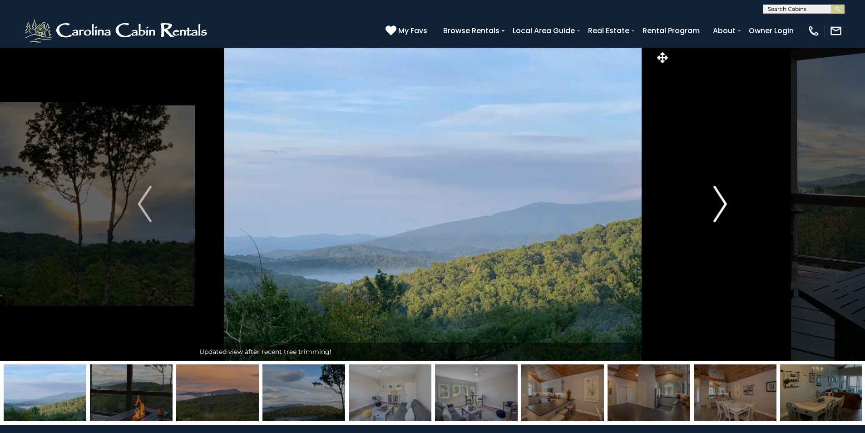
click at [722, 204] on img "Next" at bounding box center [720, 204] width 14 height 36
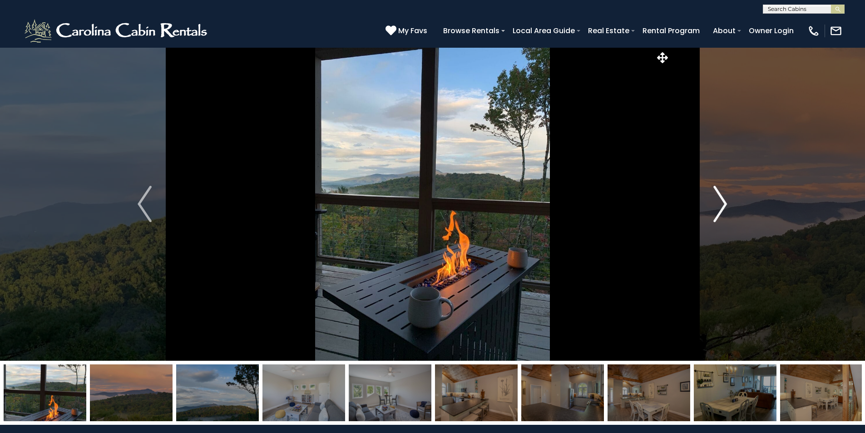
click at [722, 204] on img "Next" at bounding box center [720, 204] width 14 height 36
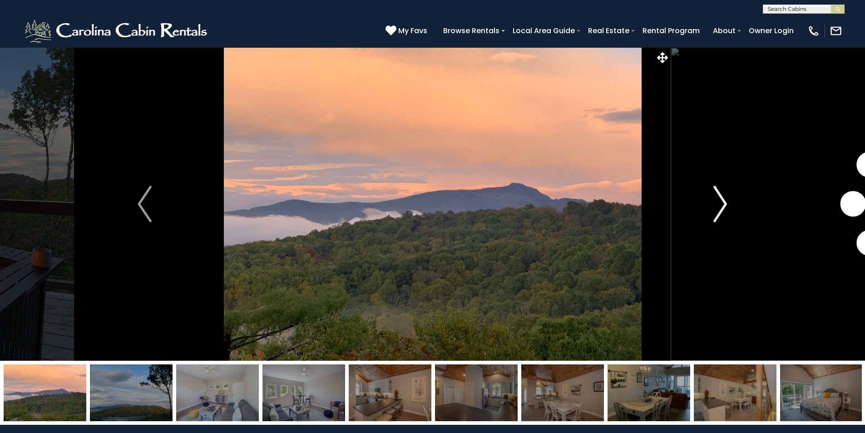
click at [722, 204] on img "Next" at bounding box center [720, 204] width 14 height 36
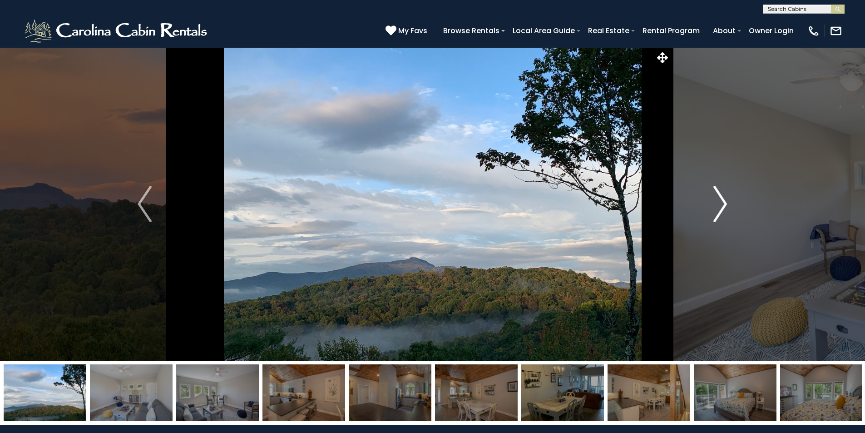
click at [722, 204] on img "Next" at bounding box center [720, 204] width 14 height 36
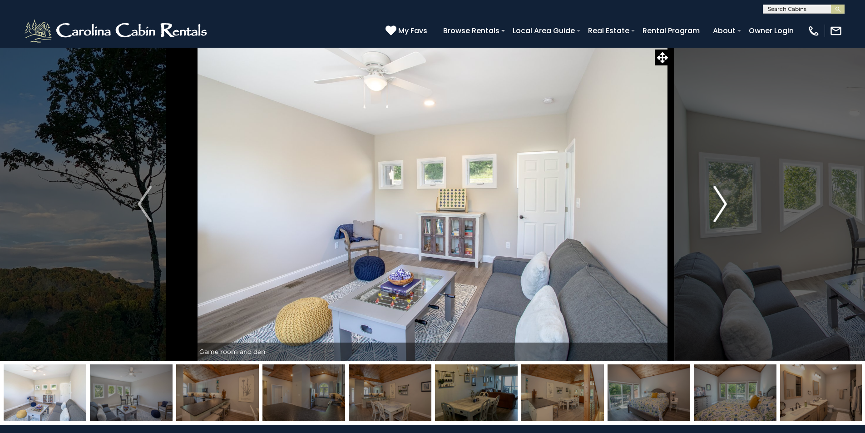
click at [722, 204] on img "Next" at bounding box center [720, 204] width 14 height 36
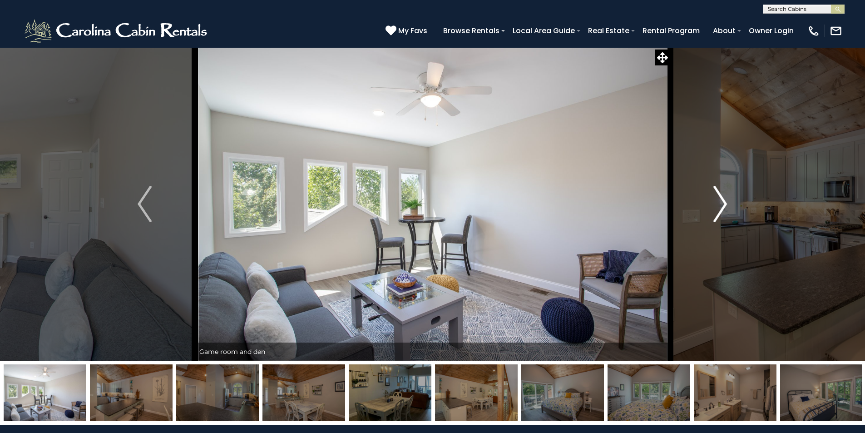
click at [722, 204] on img "Next" at bounding box center [720, 204] width 14 height 36
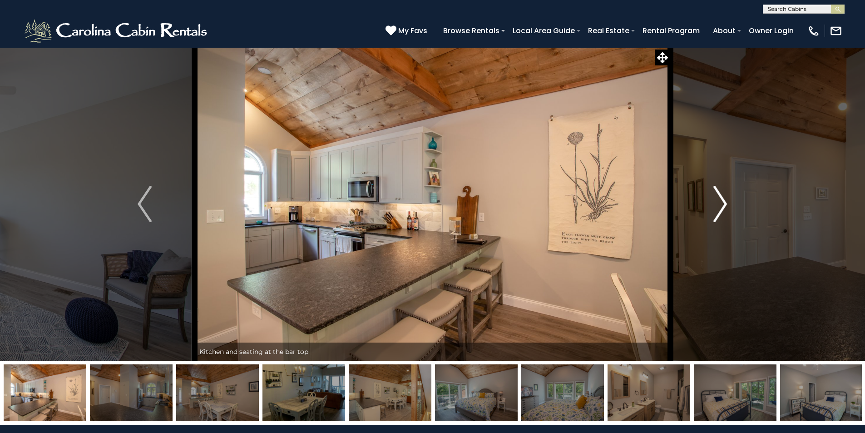
click at [722, 204] on img "Next" at bounding box center [720, 204] width 14 height 36
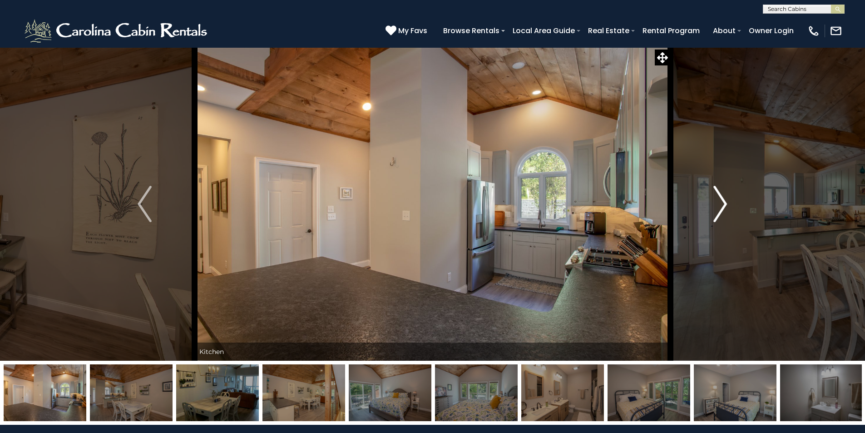
click at [722, 204] on img "Next" at bounding box center [720, 204] width 14 height 36
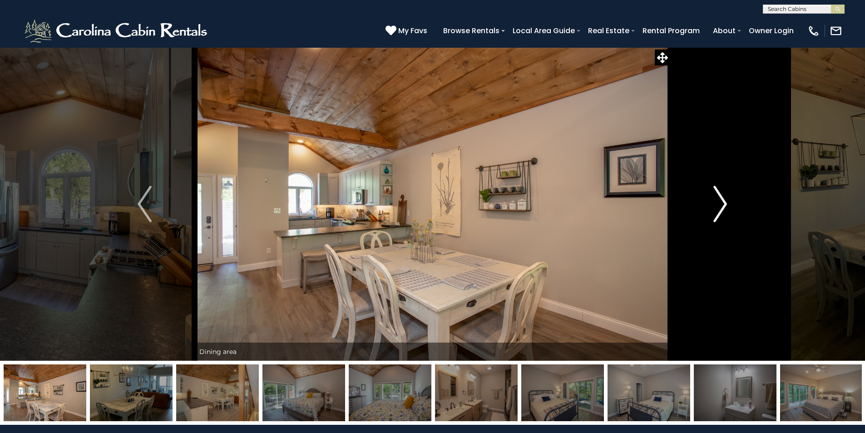
click at [722, 204] on img "Next" at bounding box center [720, 204] width 14 height 36
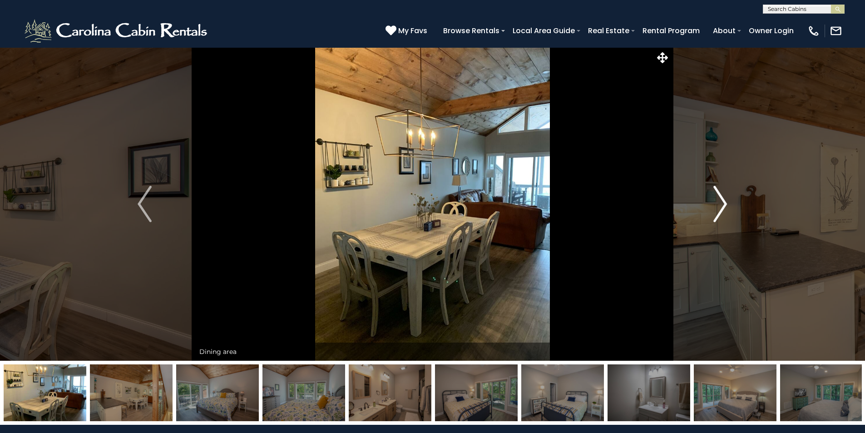
click at [722, 204] on img "Next" at bounding box center [720, 204] width 14 height 36
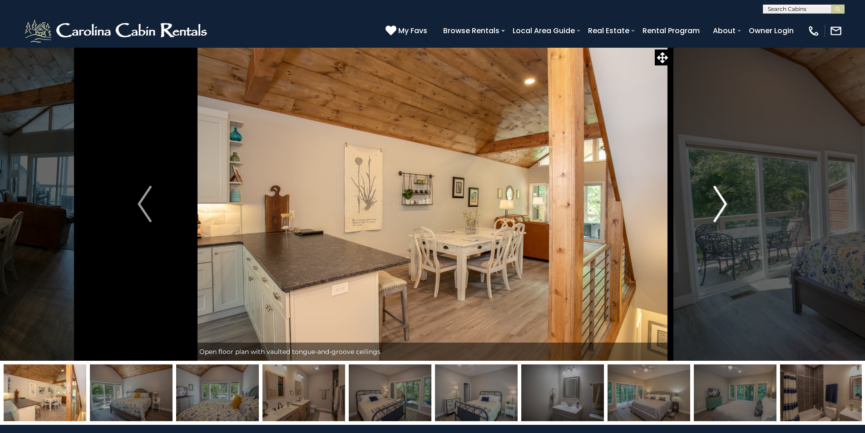
click at [722, 204] on img "Next" at bounding box center [720, 204] width 14 height 36
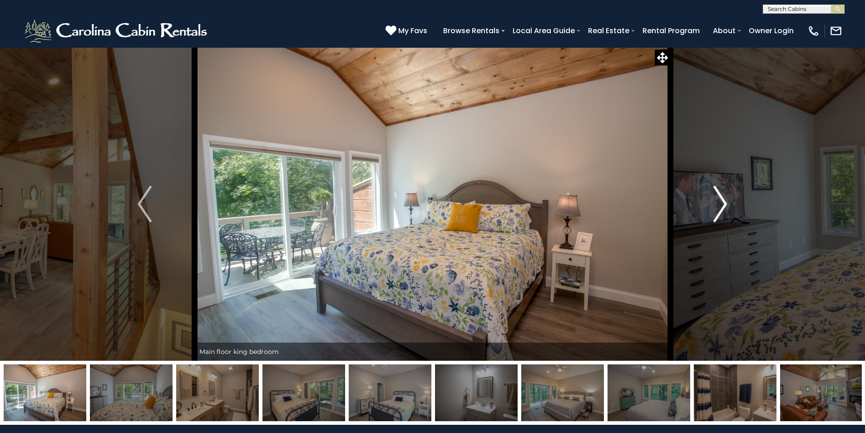
click at [722, 204] on img "Next" at bounding box center [720, 204] width 14 height 36
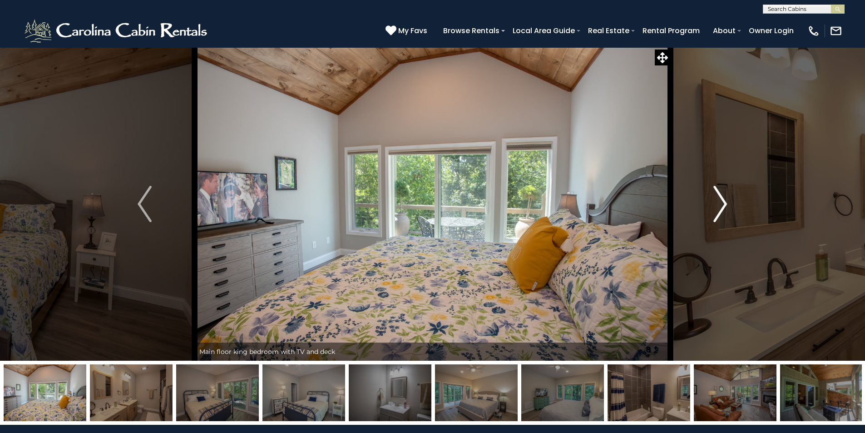
click at [722, 204] on img "Next" at bounding box center [720, 204] width 14 height 36
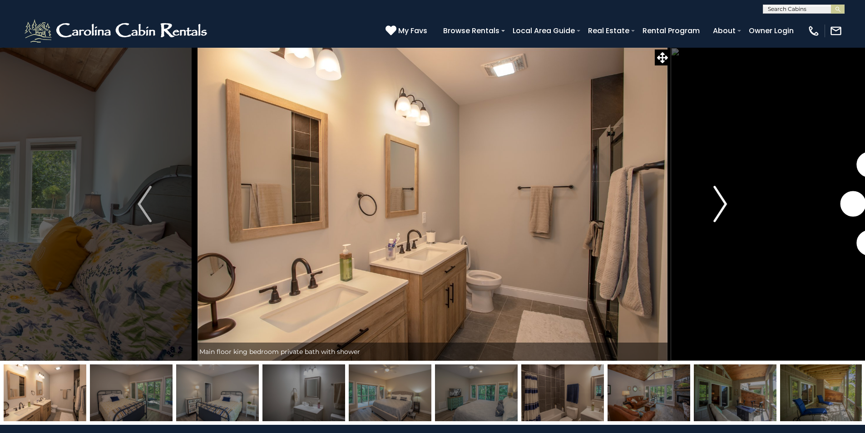
click at [722, 204] on img "Next" at bounding box center [720, 204] width 14 height 36
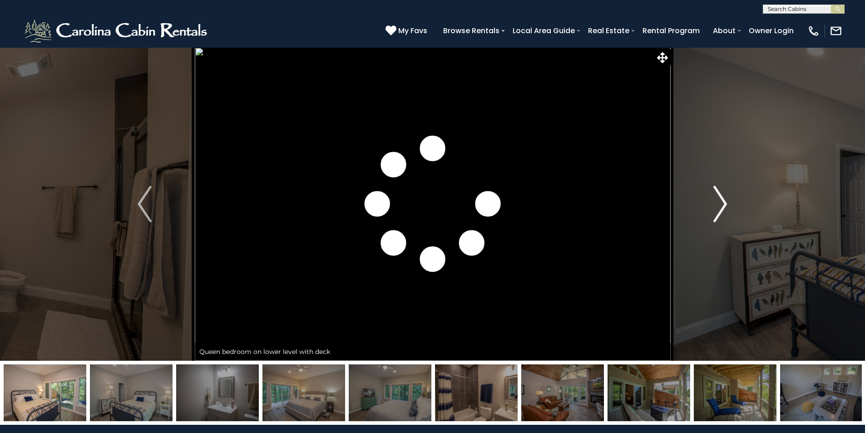
click at [722, 204] on img "Next" at bounding box center [720, 204] width 14 height 36
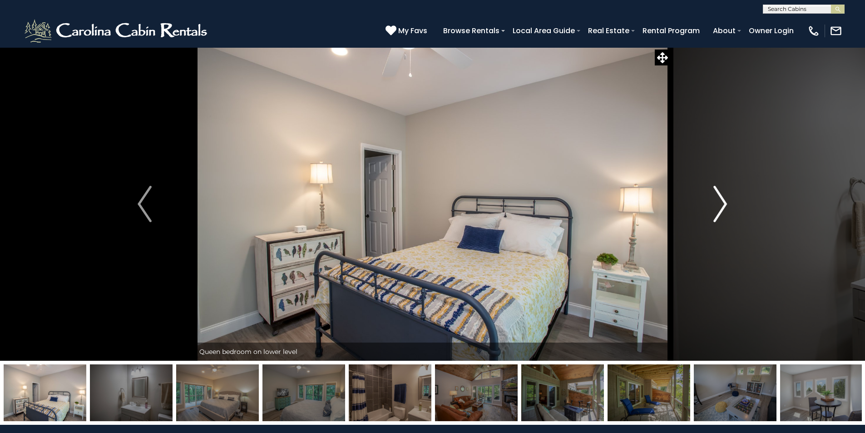
click at [722, 204] on img "Next" at bounding box center [720, 204] width 14 height 36
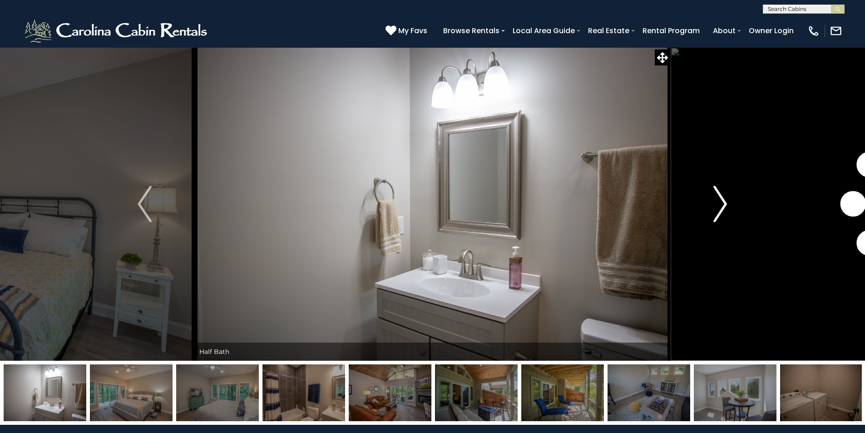
click at [722, 204] on img "Next" at bounding box center [720, 204] width 14 height 36
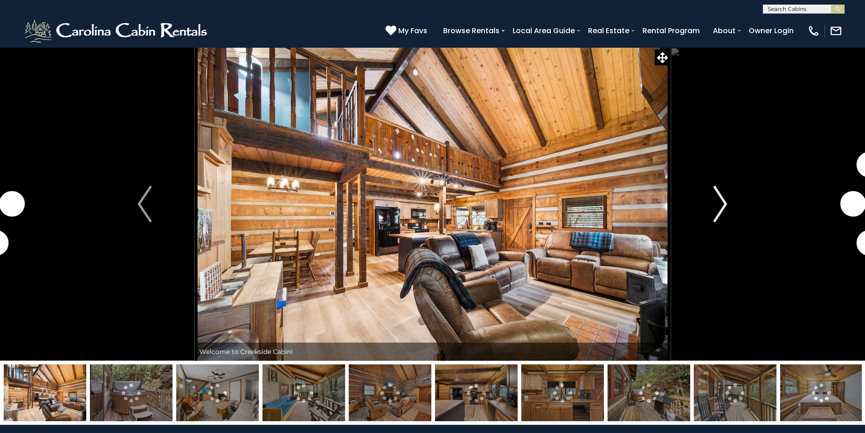
click at [722, 205] on img "Next" at bounding box center [720, 204] width 14 height 36
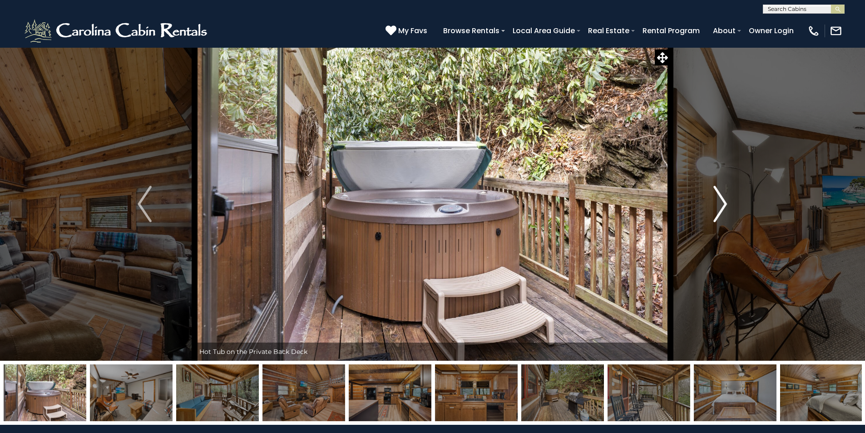
click at [719, 205] on img "Next" at bounding box center [720, 204] width 14 height 36
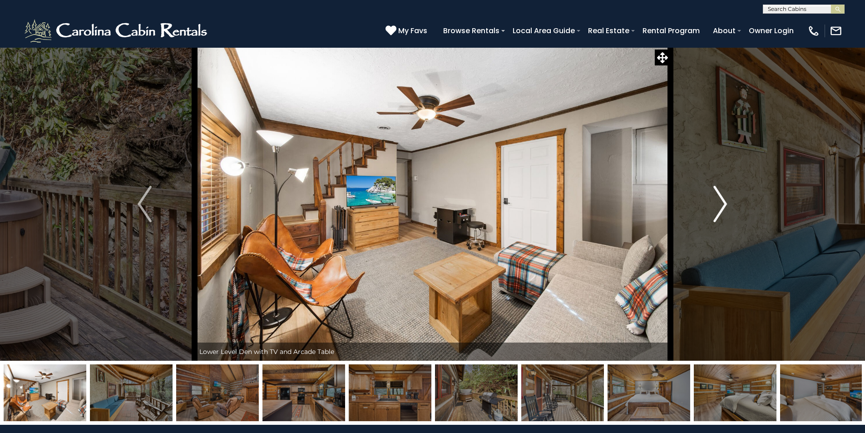
click at [719, 205] on img "Next" at bounding box center [720, 204] width 14 height 36
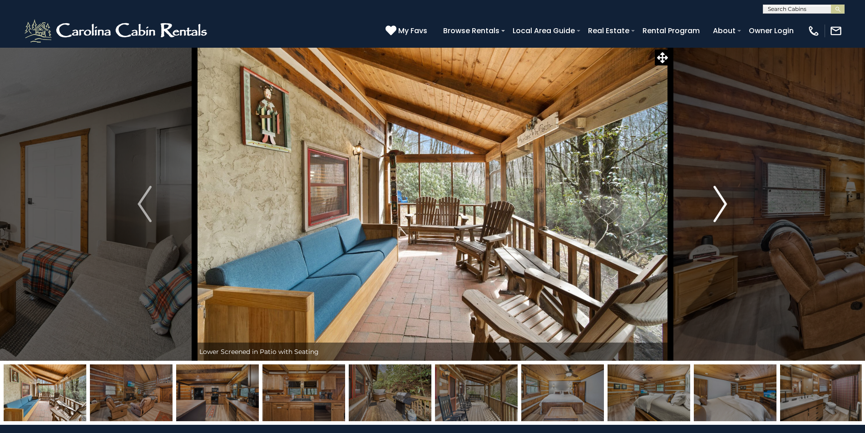
click at [719, 205] on img "Next" at bounding box center [720, 204] width 14 height 36
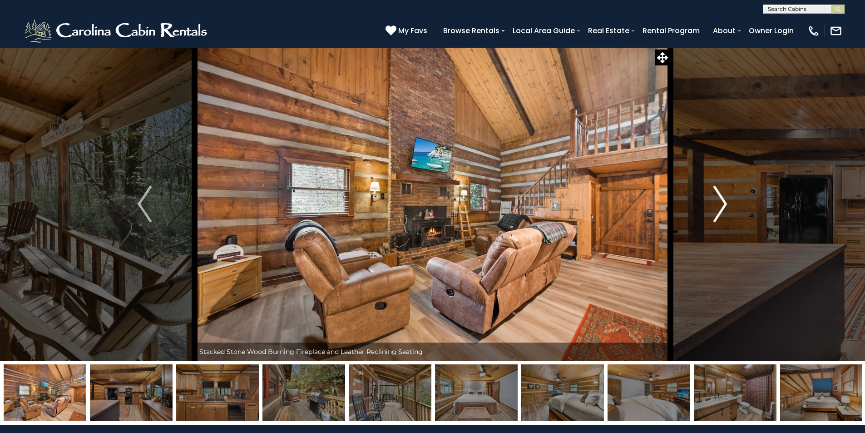
click at [719, 205] on img "Next" at bounding box center [720, 204] width 14 height 36
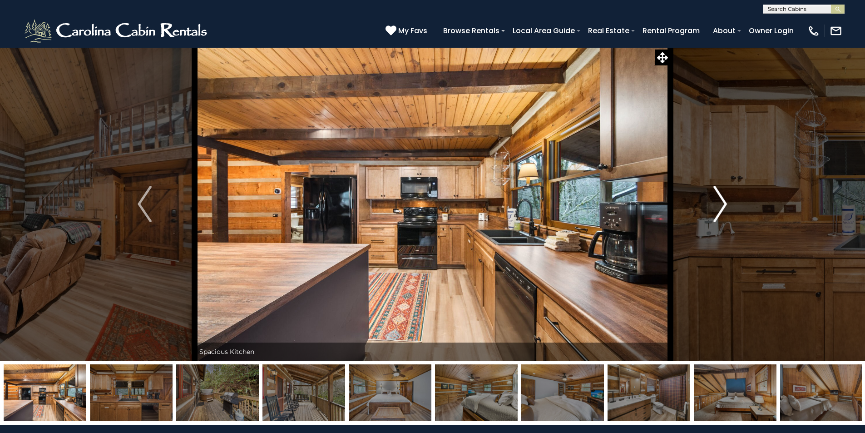
click at [719, 205] on img "Next" at bounding box center [720, 204] width 14 height 36
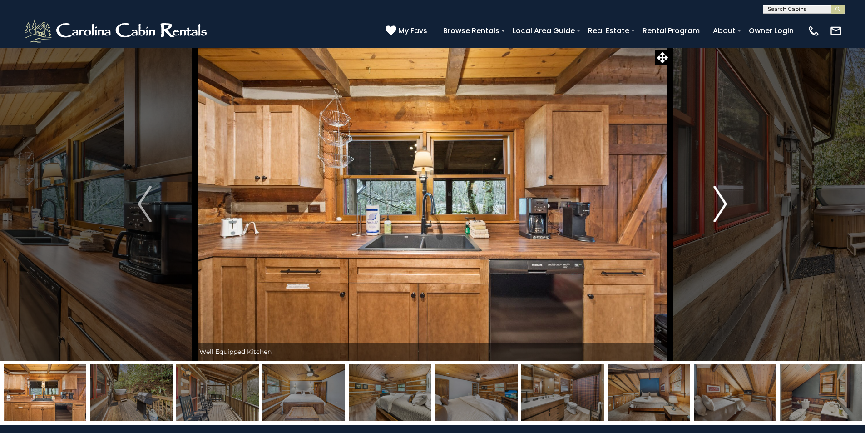
click at [719, 205] on img "Next" at bounding box center [720, 204] width 14 height 36
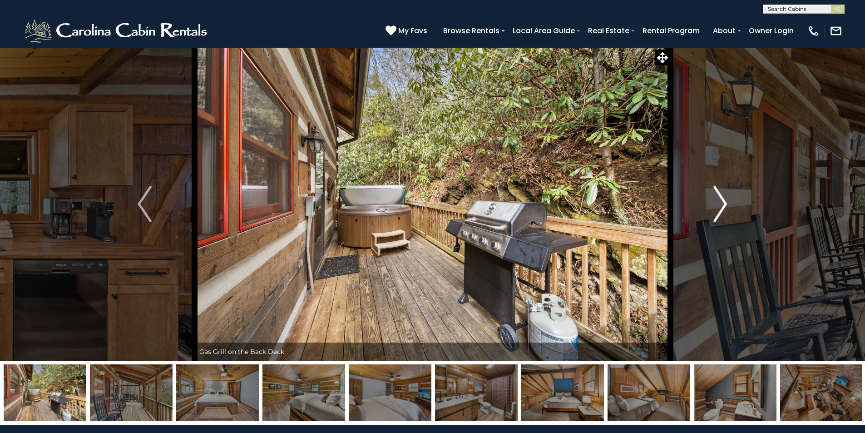
click at [719, 205] on img "Next" at bounding box center [720, 204] width 14 height 36
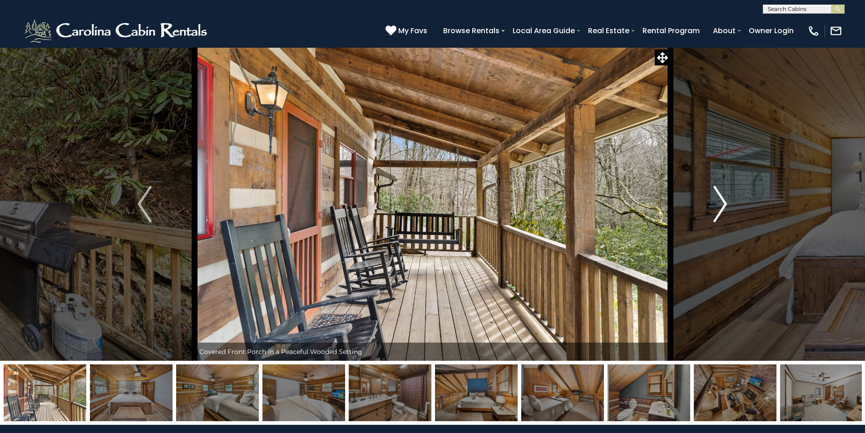
click at [719, 205] on img "Next" at bounding box center [720, 204] width 14 height 36
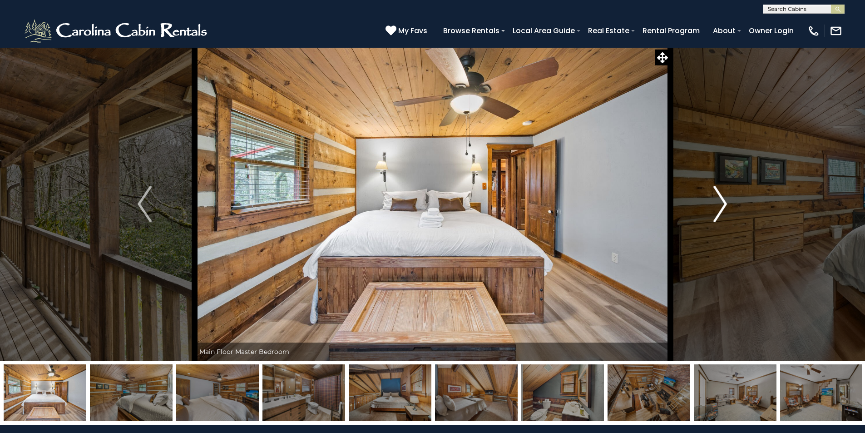
click at [719, 205] on img "Next" at bounding box center [720, 204] width 14 height 36
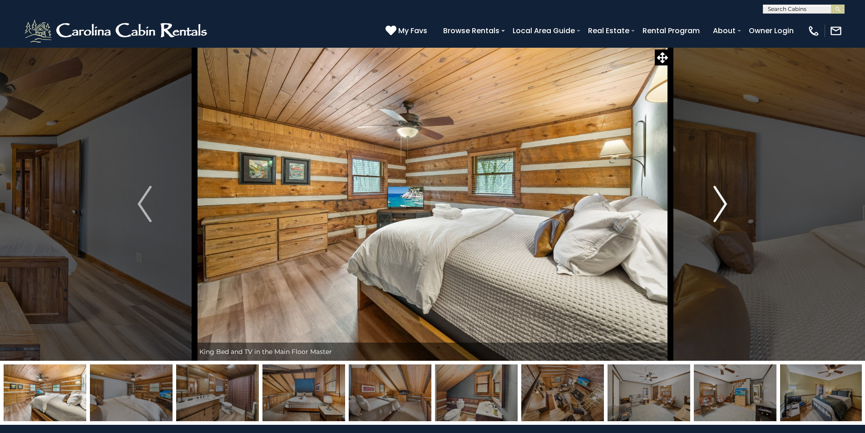
click at [719, 205] on img "Next" at bounding box center [720, 204] width 14 height 36
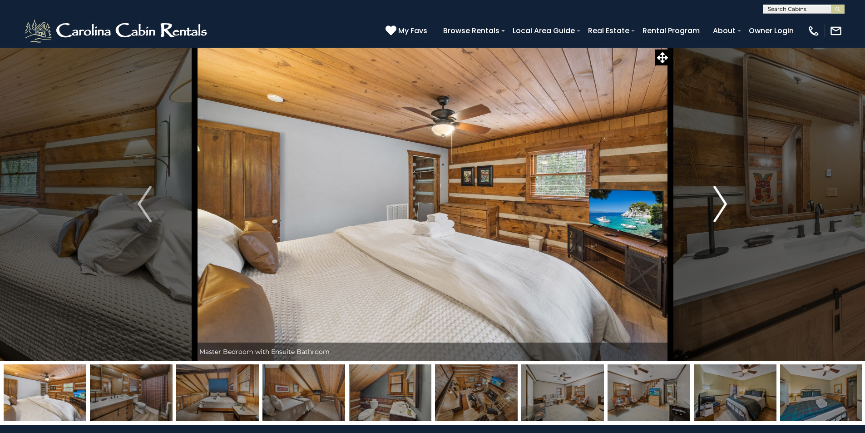
click at [719, 205] on img "Next" at bounding box center [720, 204] width 14 height 36
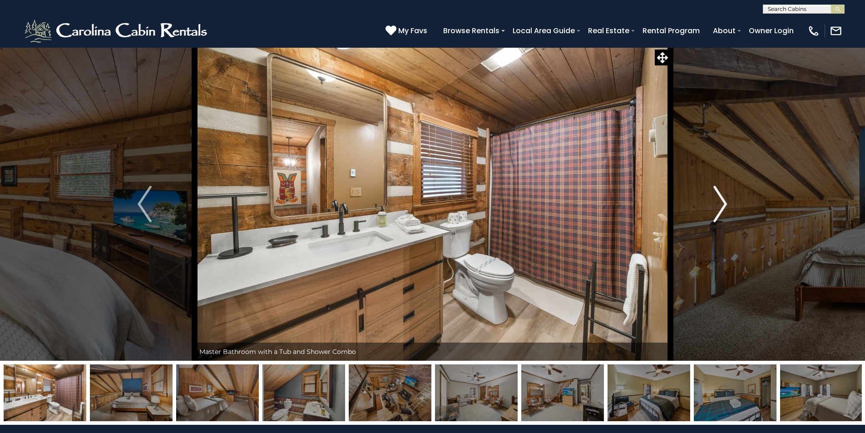
click at [719, 205] on img "Next" at bounding box center [720, 204] width 14 height 36
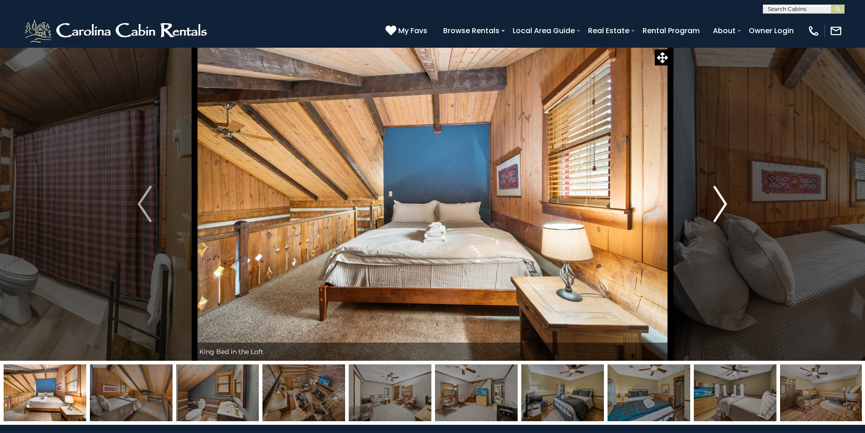
click at [719, 205] on img "Next" at bounding box center [720, 204] width 14 height 36
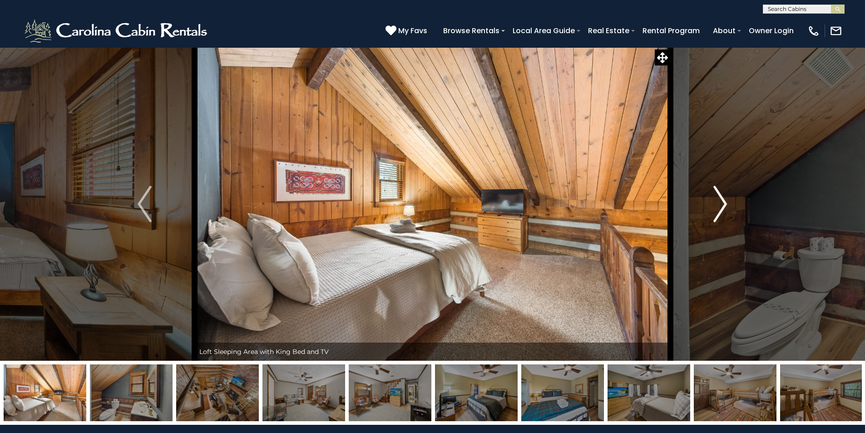
click at [719, 205] on img "Next" at bounding box center [720, 204] width 14 height 36
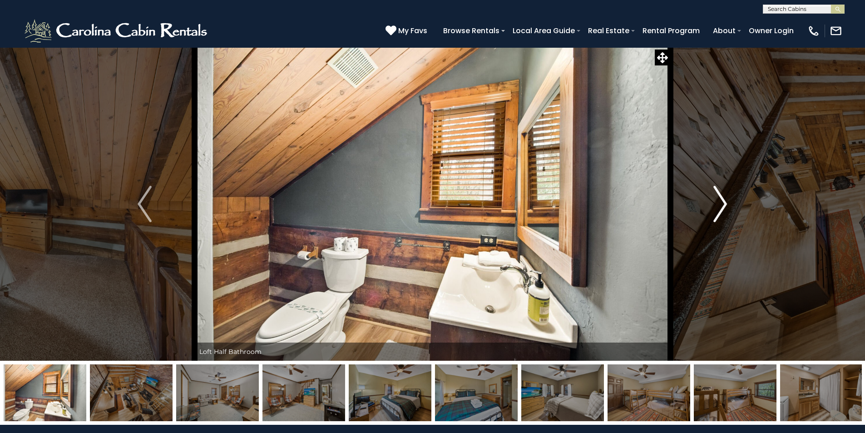
click at [719, 205] on img "Next" at bounding box center [720, 204] width 14 height 36
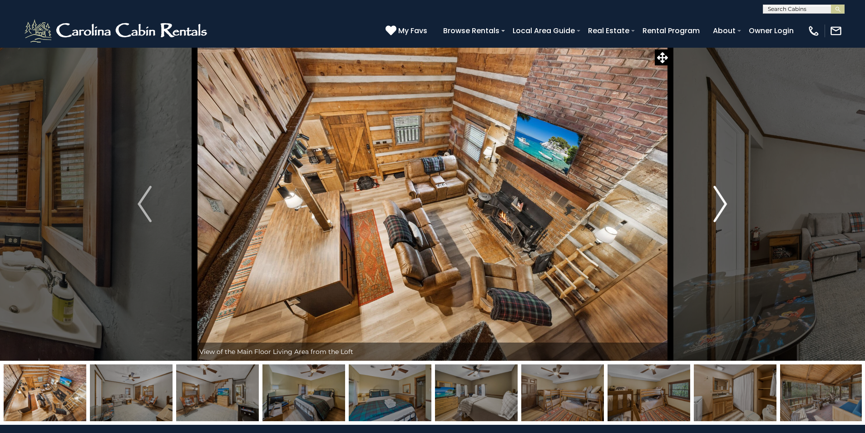
click at [719, 205] on img "Next" at bounding box center [720, 204] width 14 height 36
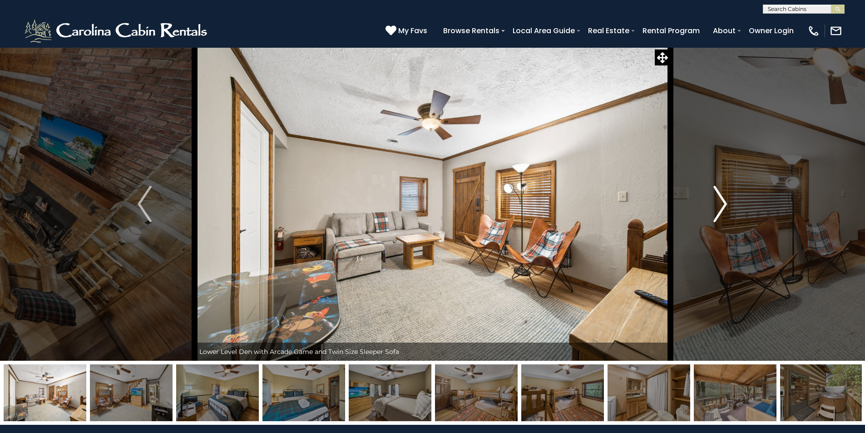
click at [719, 205] on img "Next" at bounding box center [720, 204] width 14 height 36
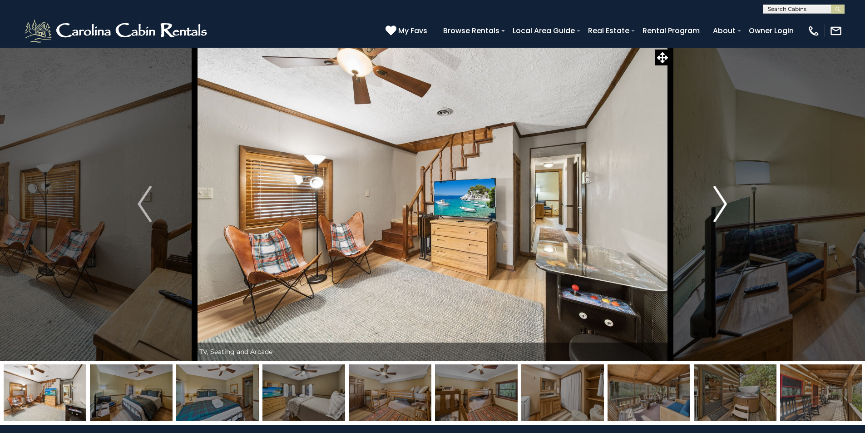
click at [719, 205] on img "Next" at bounding box center [720, 204] width 14 height 36
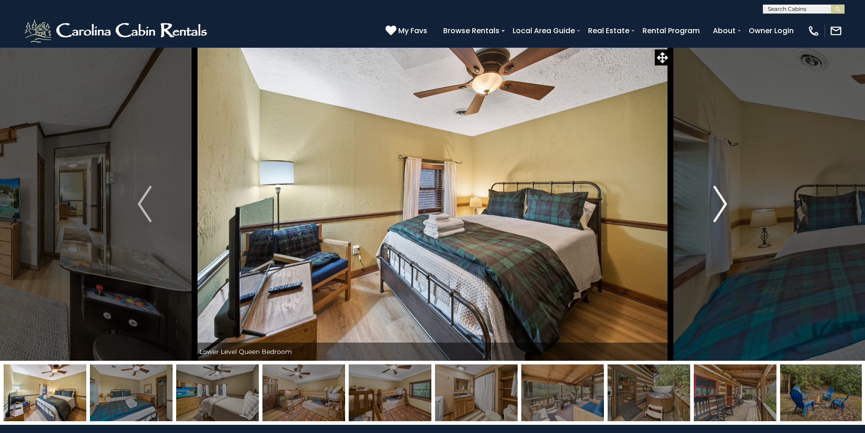
click at [719, 205] on img "Next" at bounding box center [720, 204] width 14 height 36
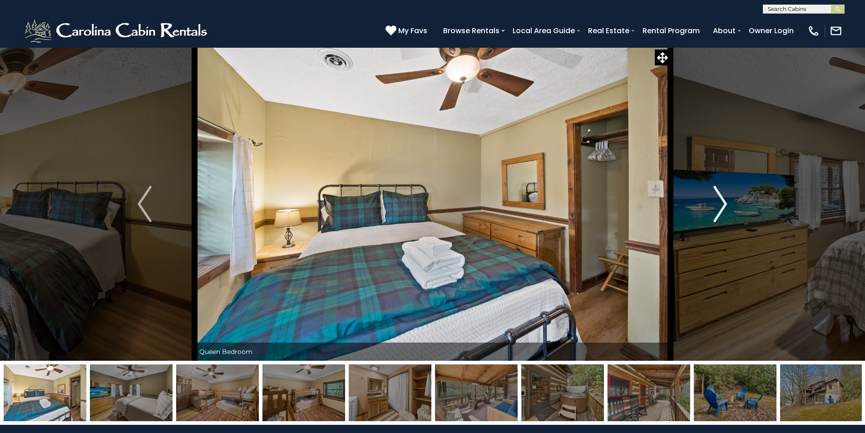
click at [719, 205] on img "Next" at bounding box center [720, 204] width 14 height 36
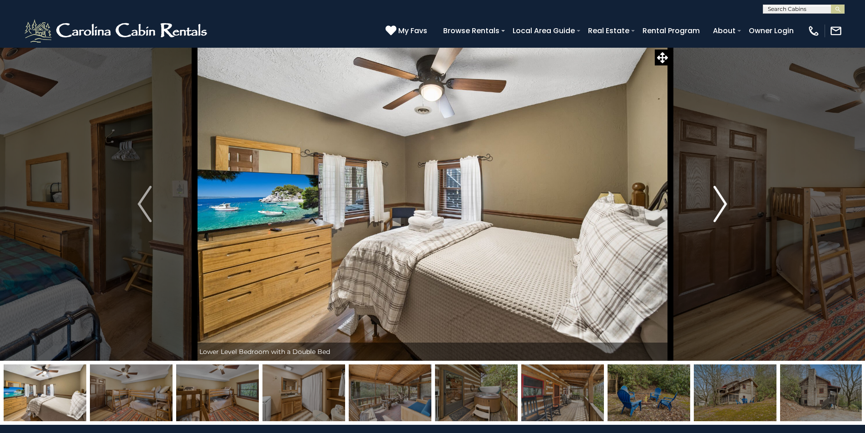
click at [719, 205] on img "Next" at bounding box center [720, 204] width 14 height 36
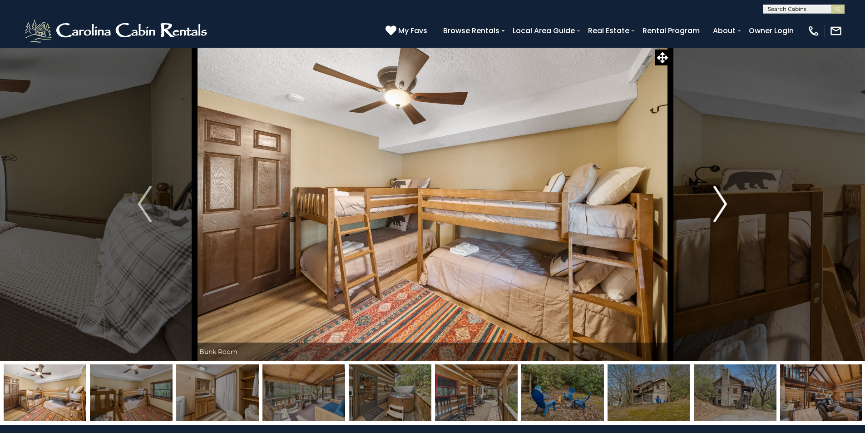
click at [719, 205] on img "Next" at bounding box center [720, 204] width 14 height 36
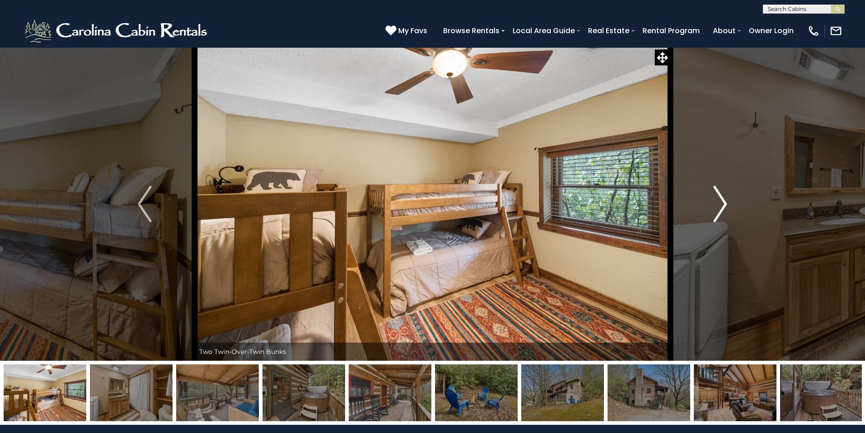
click at [719, 205] on img "Next" at bounding box center [720, 204] width 14 height 36
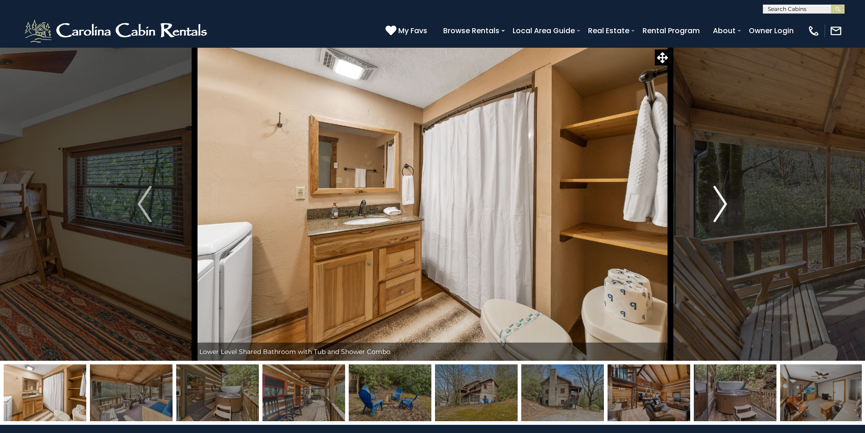
click at [719, 205] on img "Next" at bounding box center [720, 204] width 14 height 36
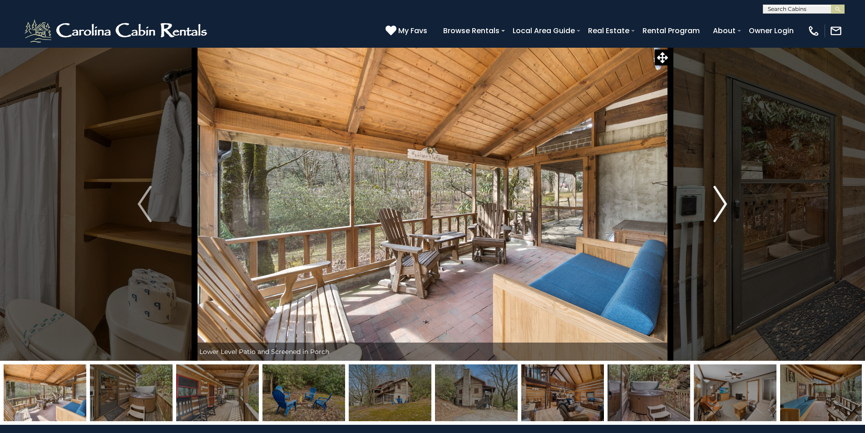
click at [719, 205] on img "Next" at bounding box center [720, 204] width 14 height 36
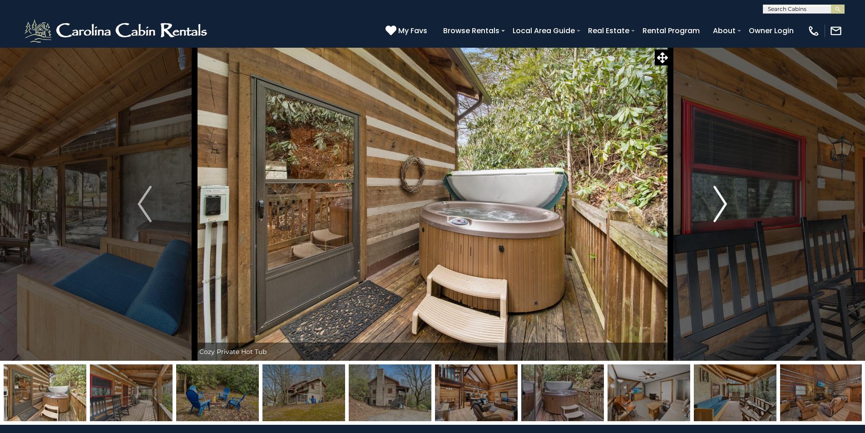
click at [719, 205] on img "Next" at bounding box center [720, 204] width 14 height 36
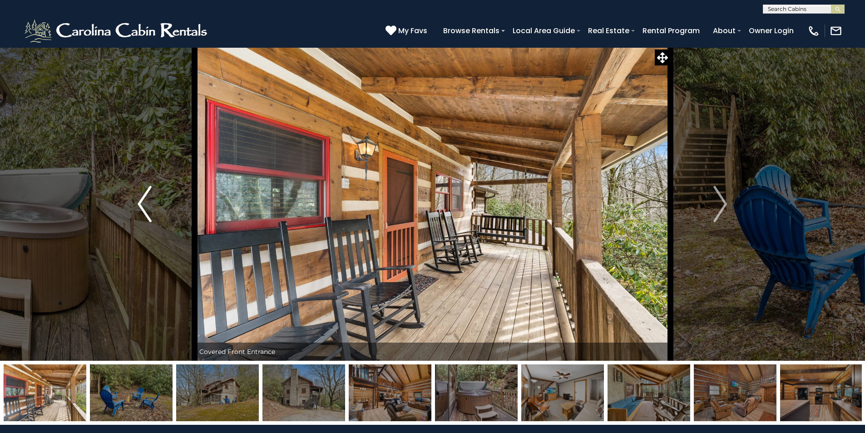
click at [139, 201] on img "Previous" at bounding box center [145, 204] width 14 height 36
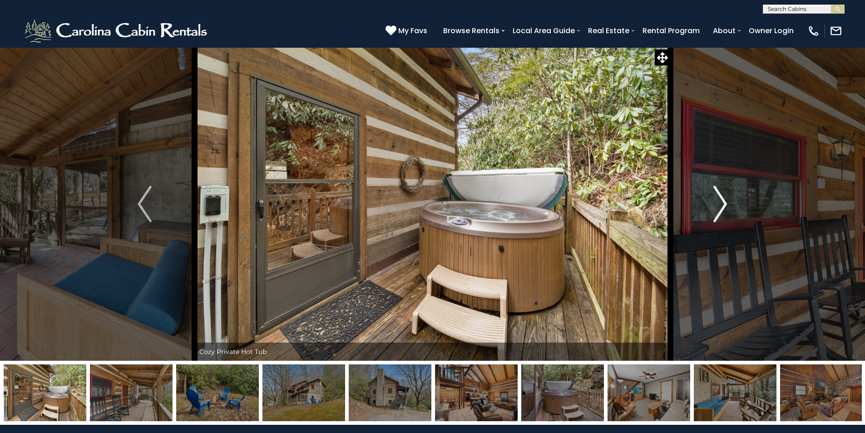
click at [724, 204] on img "Next" at bounding box center [720, 204] width 14 height 36
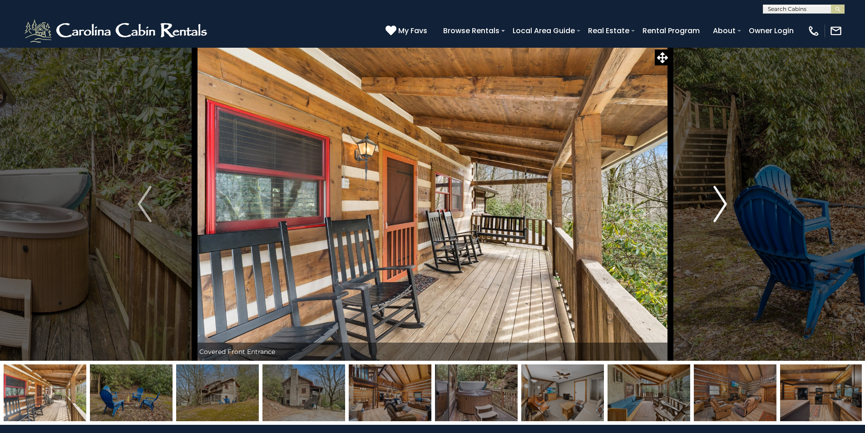
click at [724, 204] on img "Next" at bounding box center [720, 204] width 14 height 36
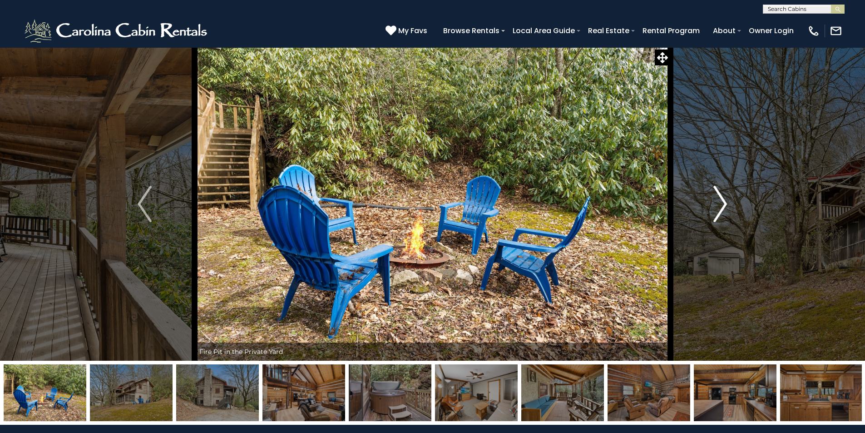
click at [724, 204] on img "Next" at bounding box center [720, 204] width 14 height 36
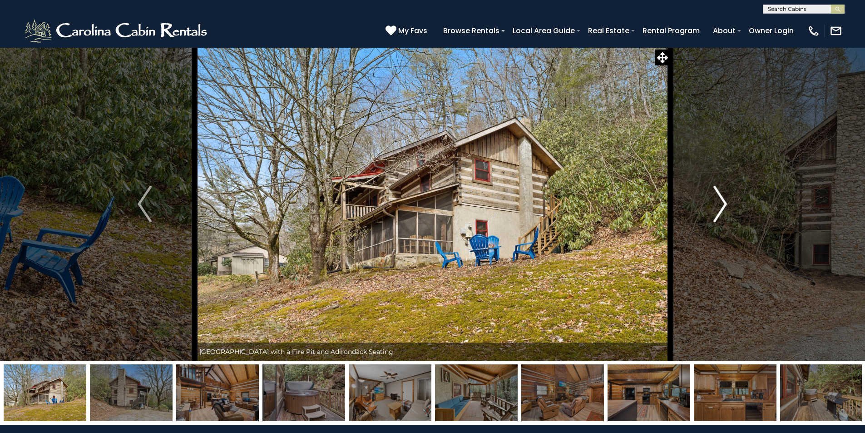
click at [724, 204] on img "Next" at bounding box center [720, 204] width 14 height 36
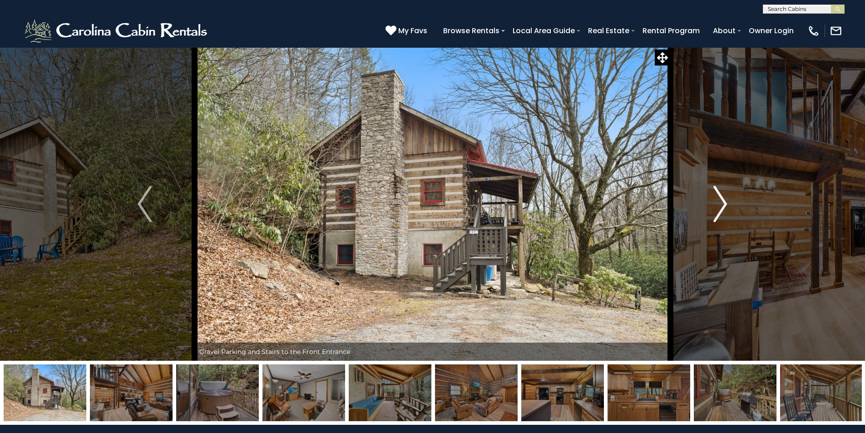
click at [724, 204] on img "Next" at bounding box center [720, 204] width 14 height 36
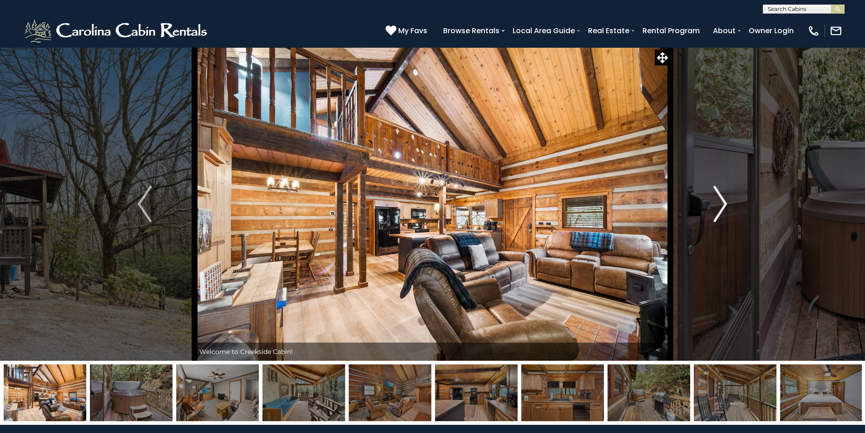
click at [724, 204] on img "Next" at bounding box center [720, 204] width 14 height 36
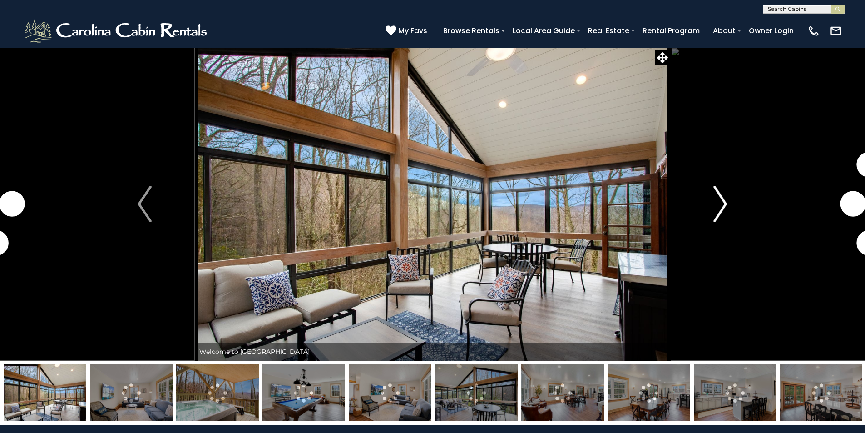
click at [721, 204] on img "Next" at bounding box center [720, 204] width 14 height 36
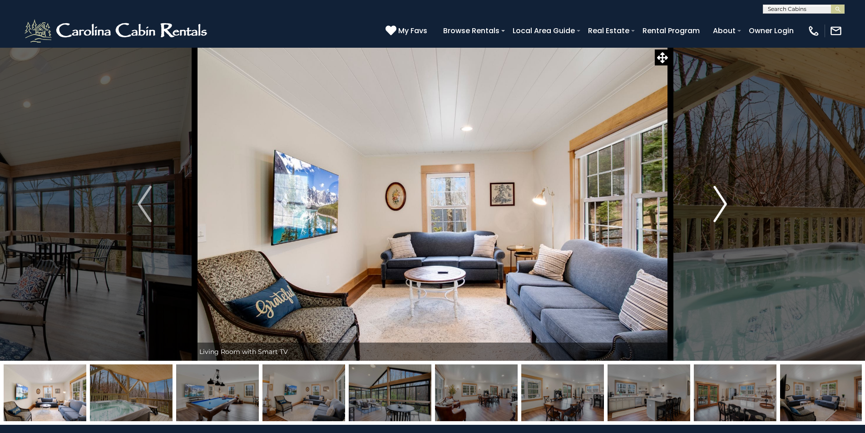
click at [721, 204] on img "Next" at bounding box center [720, 204] width 14 height 36
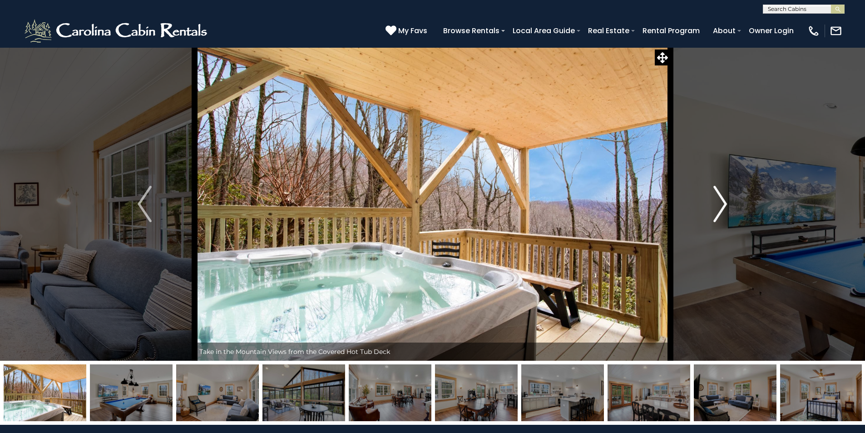
click at [721, 204] on img "Next" at bounding box center [720, 204] width 14 height 36
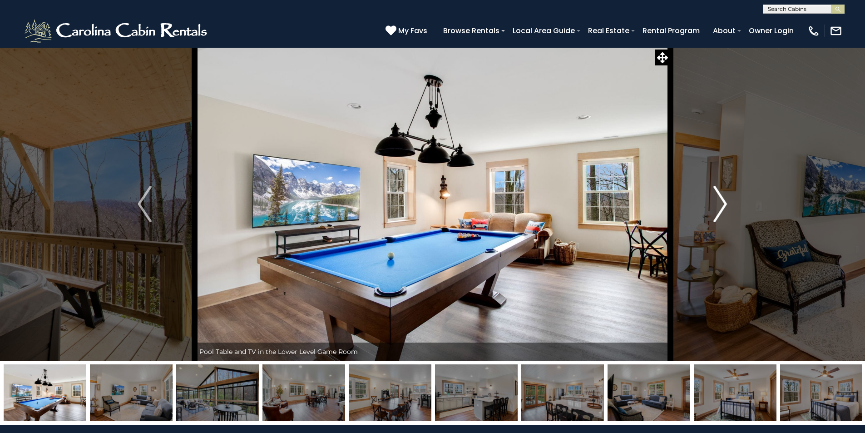
click at [721, 204] on img "Next" at bounding box center [720, 204] width 14 height 36
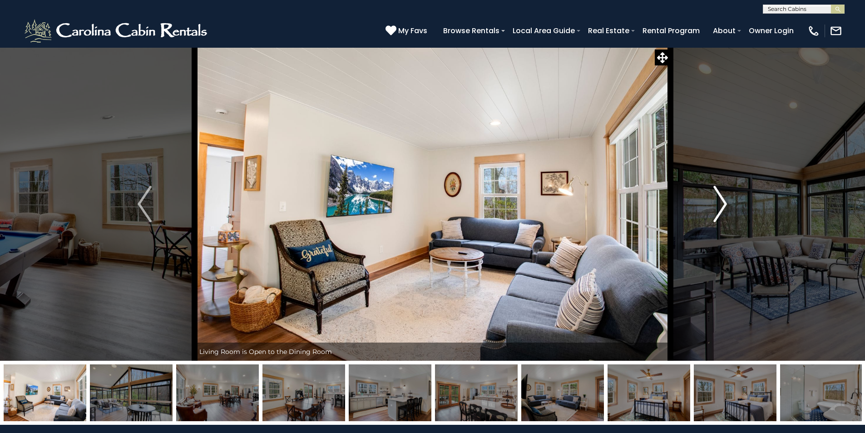
click at [721, 204] on img "Next" at bounding box center [720, 204] width 14 height 36
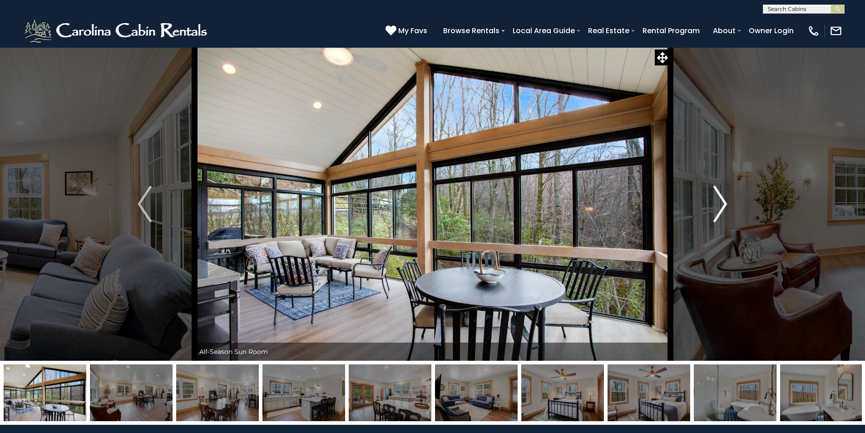
click at [721, 204] on img "Next" at bounding box center [720, 204] width 14 height 36
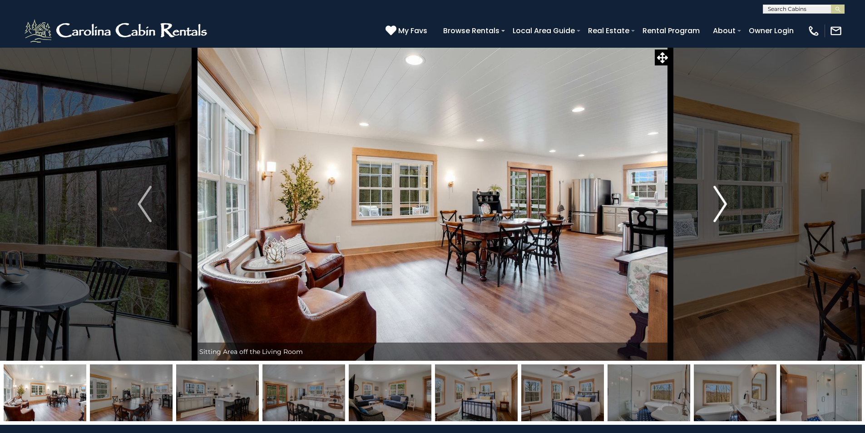
click at [721, 204] on img "Next" at bounding box center [720, 204] width 14 height 36
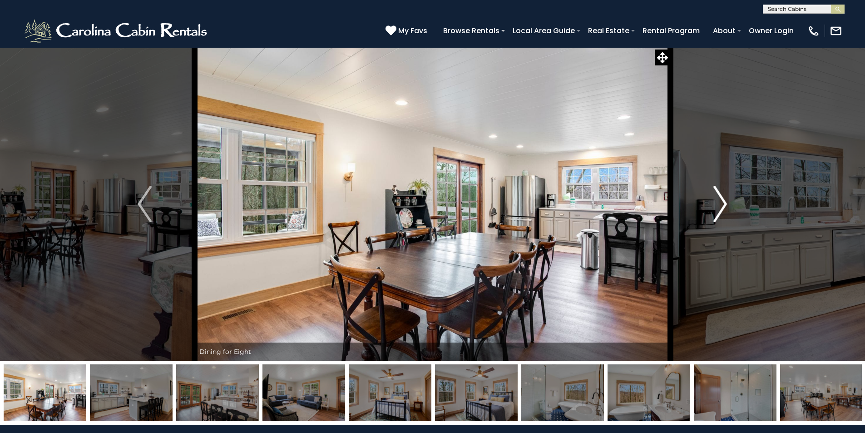
click at [721, 204] on img "Next" at bounding box center [720, 204] width 14 height 36
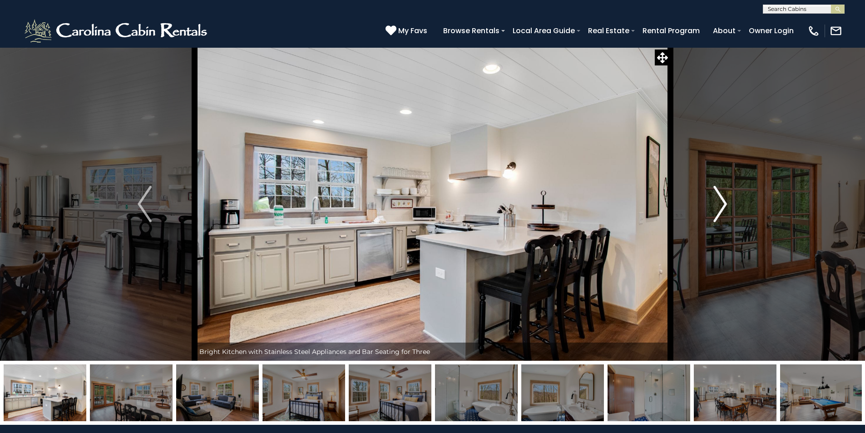
click at [721, 204] on img "Next" at bounding box center [720, 204] width 14 height 36
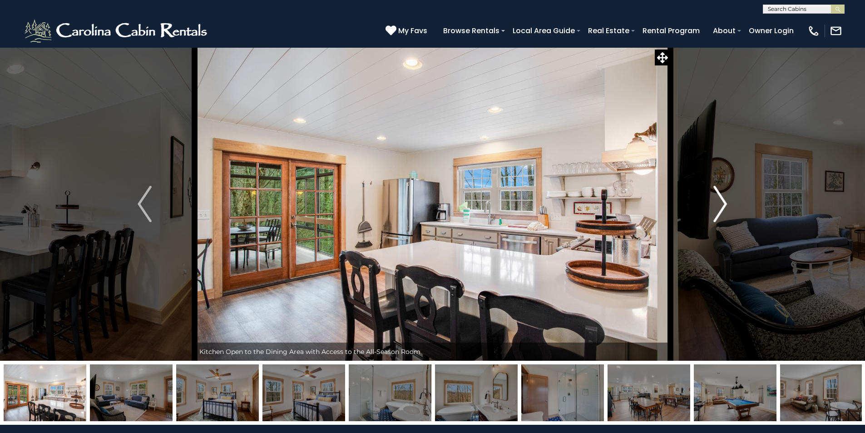
click at [721, 204] on img "Next" at bounding box center [720, 204] width 14 height 36
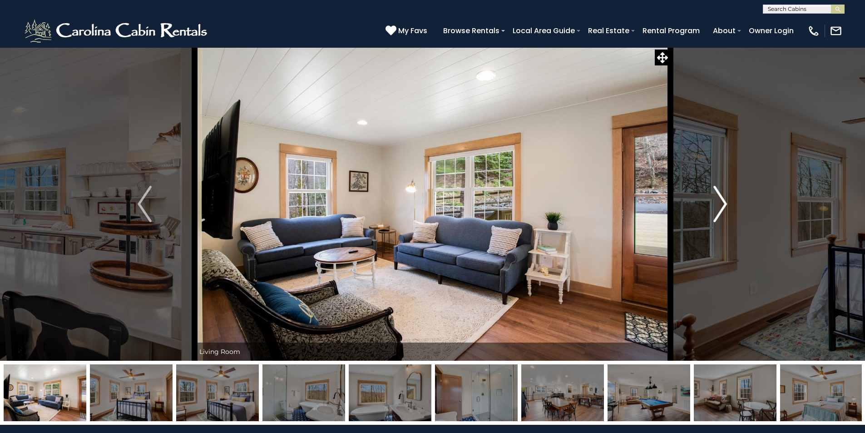
click at [721, 204] on img "Next" at bounding box center [720, 204] width 14 height 36
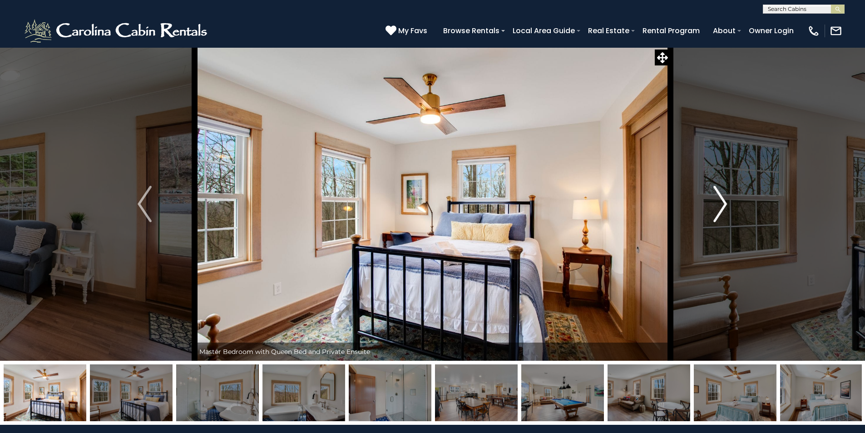
click at [721, 204] on img "Next" at bounding box center [720, 204] width 14 height 36
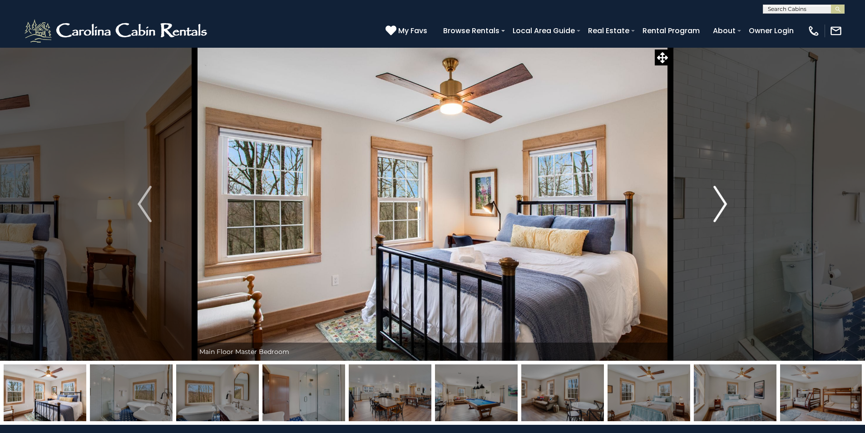
click at [721, 204] on img "Next" at bounding box center [720, 204] width 14 height 36
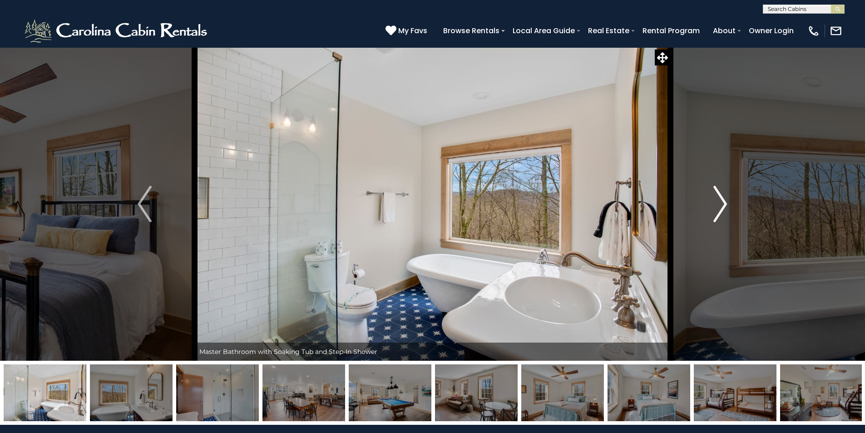
click at [721, 204] on img "Next" at bounding box center [720, 204] width 14 height 36
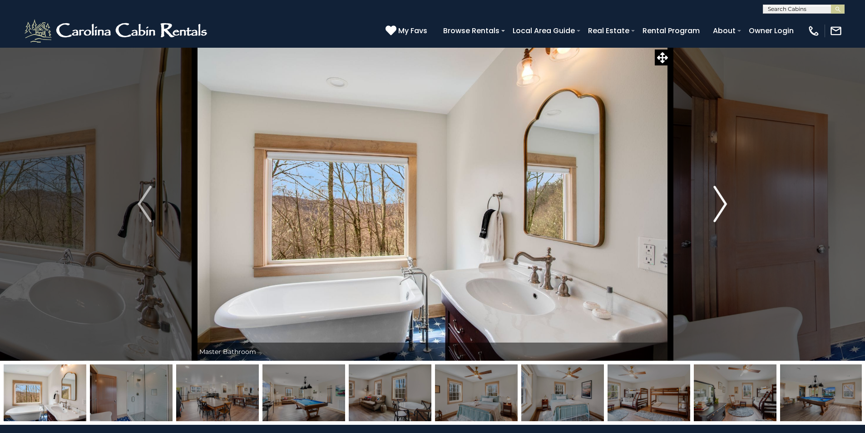
click at [721, 204] on img "Next" at bounding box center [720, 204] width 14 height 36
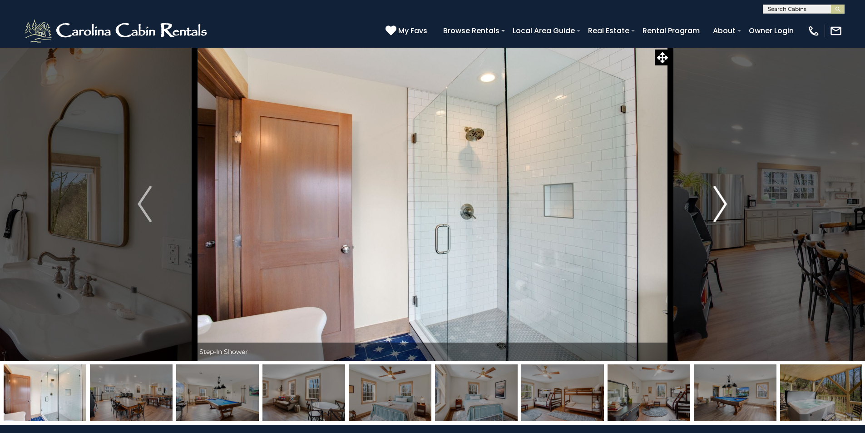
click at [721, 204] on img "Next" at bounding box center [720, 204] width 14 height 36
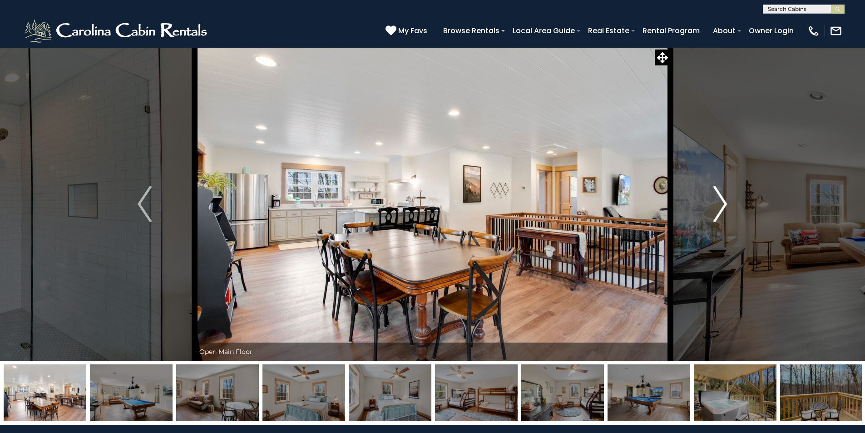
click at [721, 204] on img "Next" at bounding box center [720, 204] width 14 height 36
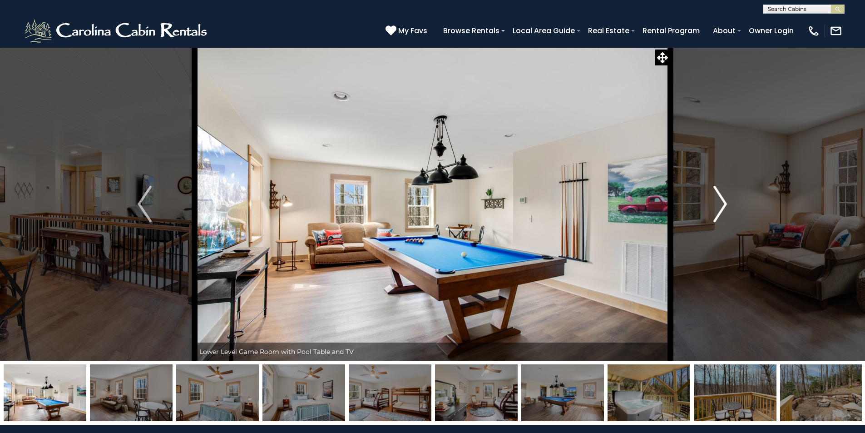
click at [721, 204] on img "Next" at bounding box center [720, 204] width 14 height 36
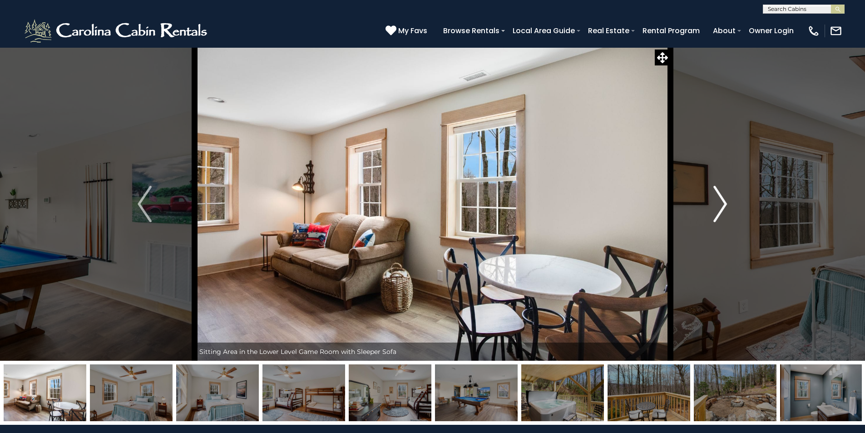
click at [721, 204] on img "Next" at bounding box center [720, 204] width 14 height 36
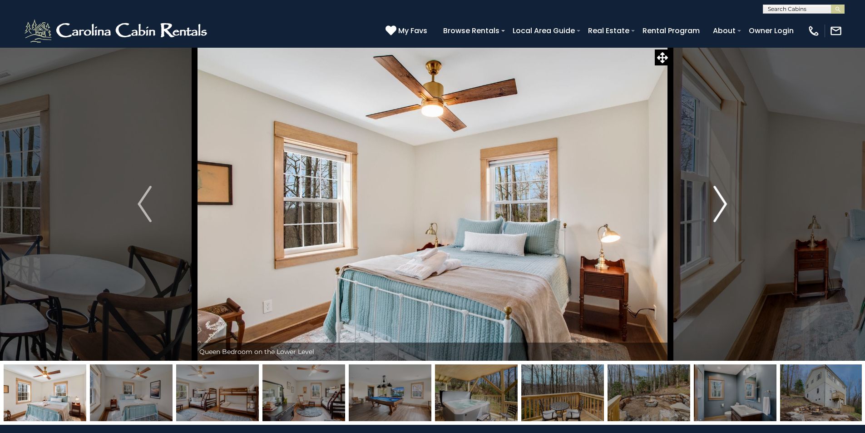
click at [721, 204] on img "Next" at bounding box center [720, 204] width 14 height 36
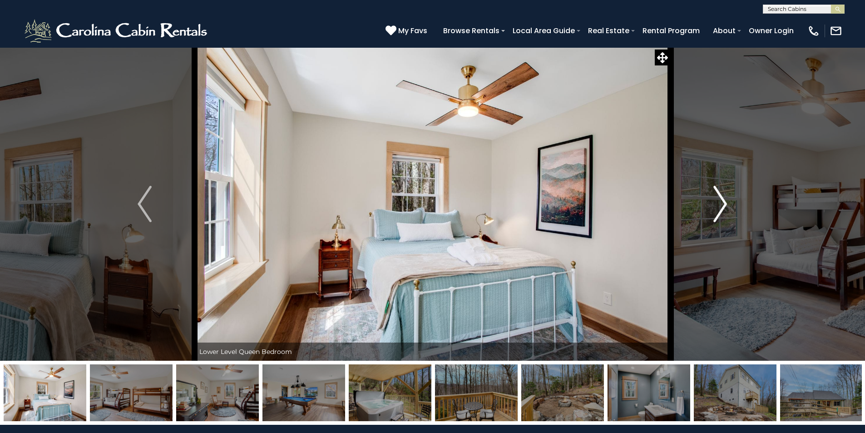
click at [721, 204] on img "Next" at bounding box center [720, 204] width 14 height 36
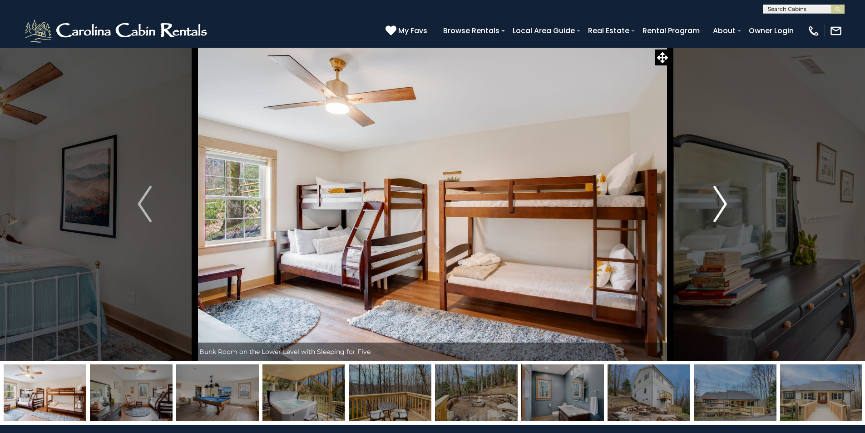
click at [721, 204] on img "Next" at bounding box center [720, 204] width 14 height 36
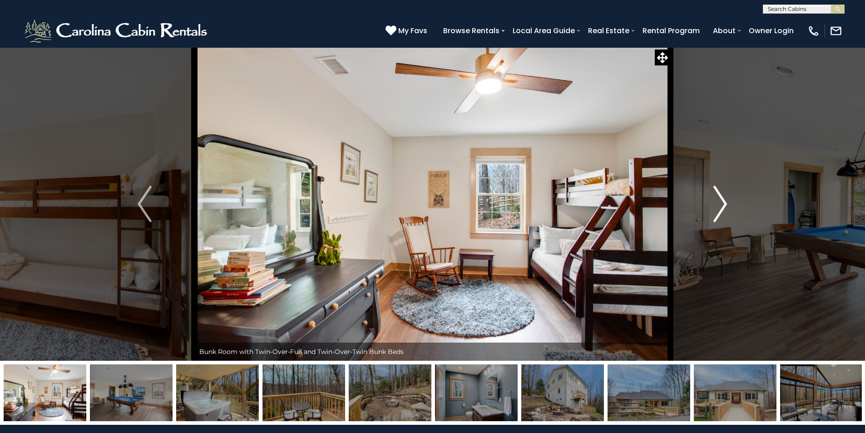
click at [721, 204] on img "Next" at bounding box center [720, 204] width 14 height 36
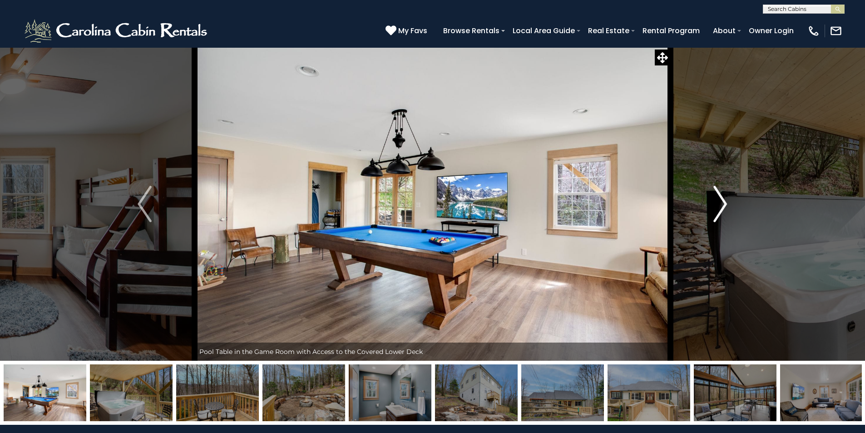
click at [721, 204] on img "Next" at bounding box center [720, 204] width 14 height 36
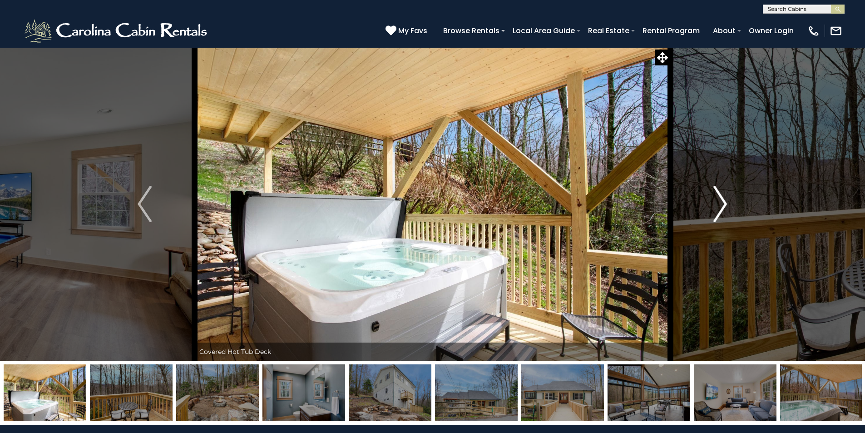
click at [721, 204] on img "Next" at bounding box center [720, 204] width 14 height 36
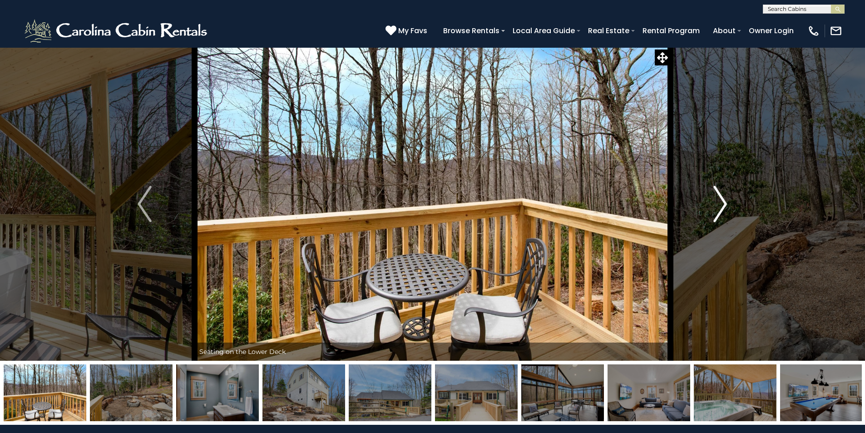
click at [721, 204] on img "Next" at bounding box center [720, 204] width 14 height 36
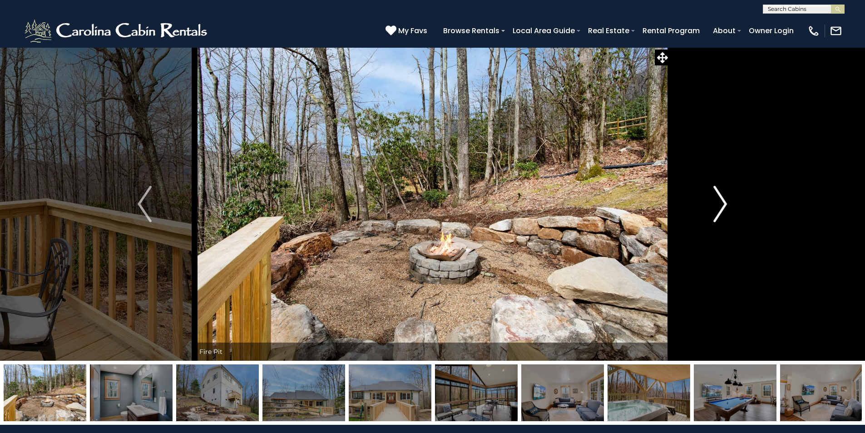
click at [721, 204] on img "Next" at bounding box center [720, 204] width 14 height 36
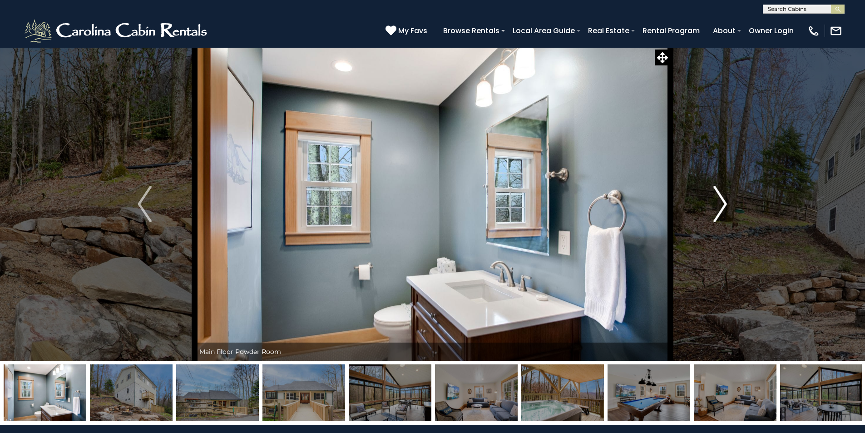
click at [721, 204] on img "Next" at bounding box center [720, 204] width 14 height 36
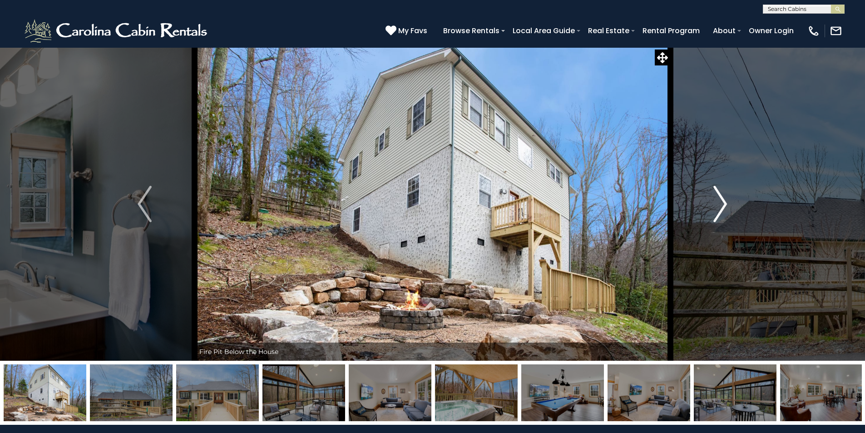
click at [721, 204] on img "Next" at bounding box center [720, 204] width 14 height 36
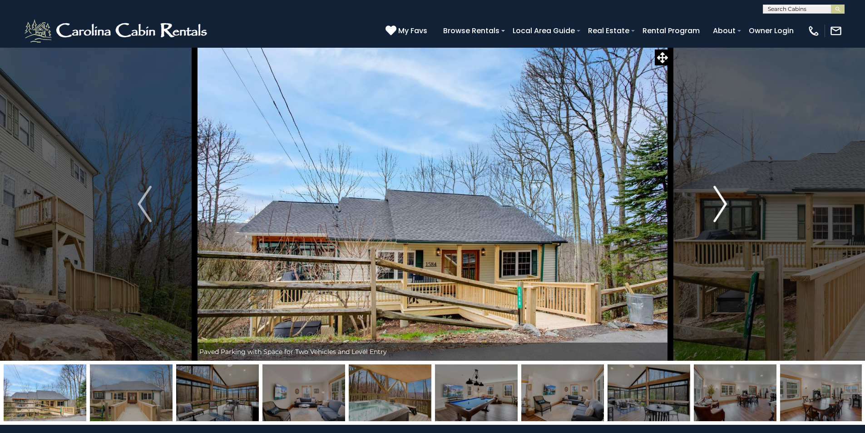
click at [721, 204] on img "Next" at bounding box center [720, 204] width 14 height 36
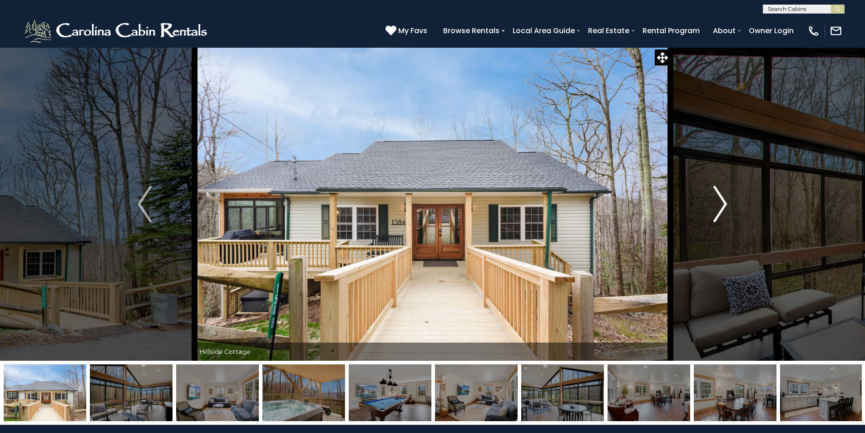
click at [721, 204] on img "Next" at bounding box center [720, 204] width 14 height 36
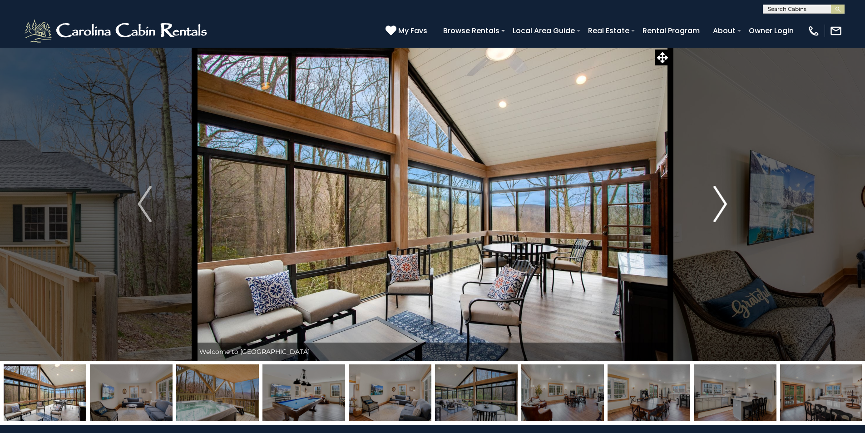
click at [721, 204] on img "Next" at bounding box center [720, 204] width 14 height 36
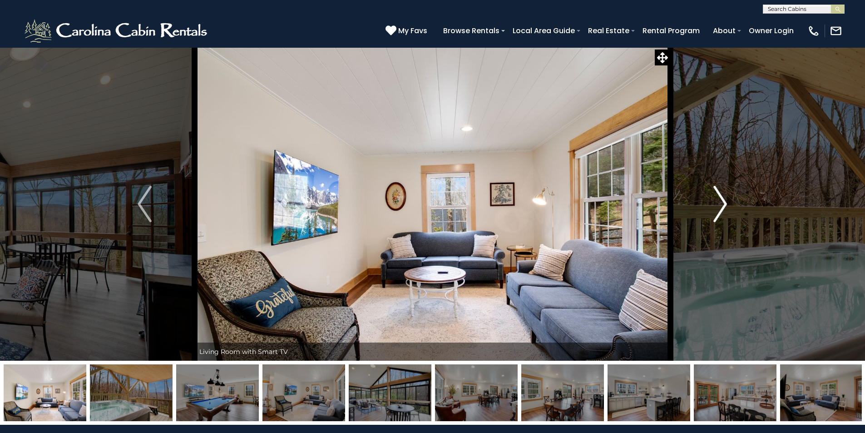
click at [721, 204] on img "Next" at bounding box center [720, 204] width 14 height 36
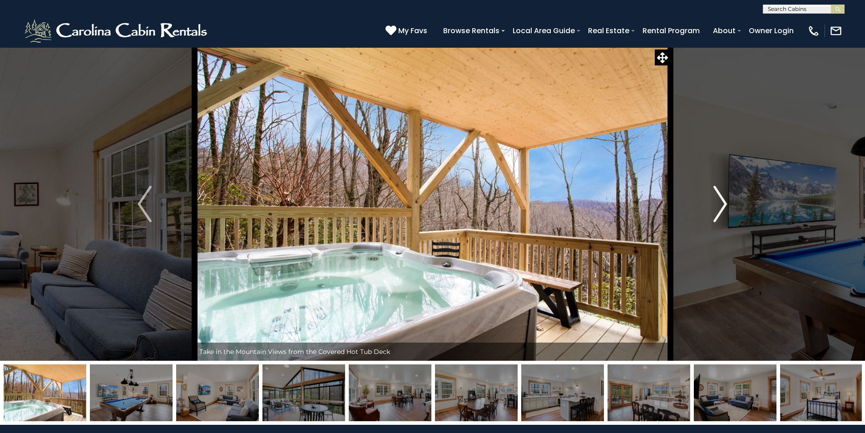
click at [721, 204] on img "Next" at bounding box center [720, 204] width 14 height 36
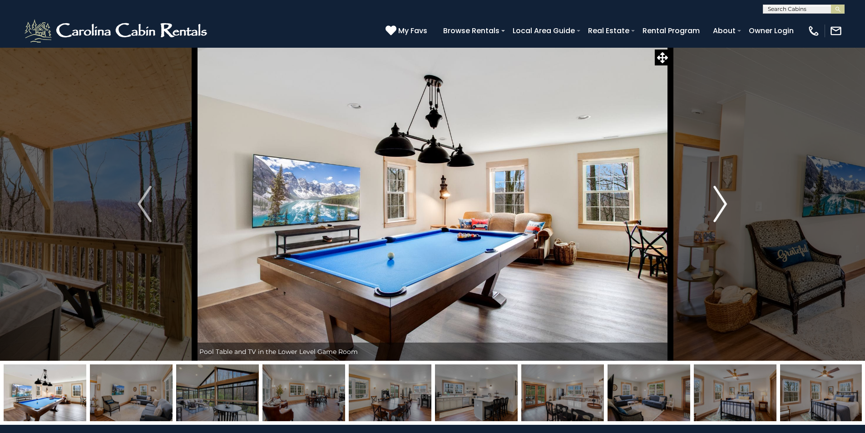
click at [721, 204] on img "Next" at bounding box center [720, 204] width 14 height 36
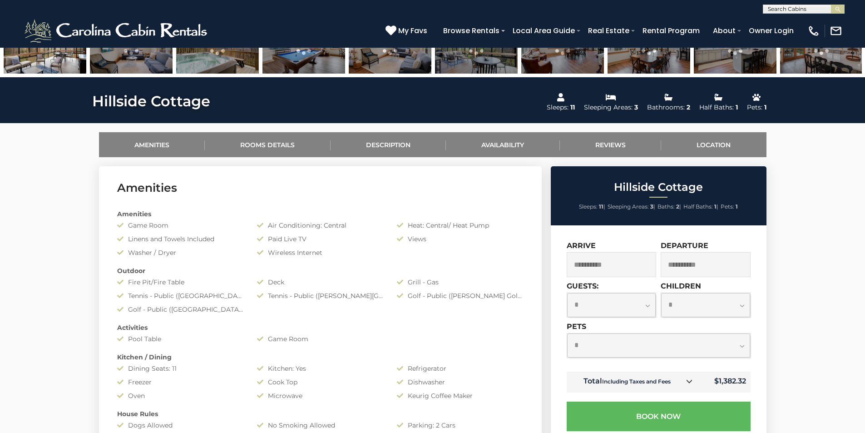
scroll to position [363, 0]
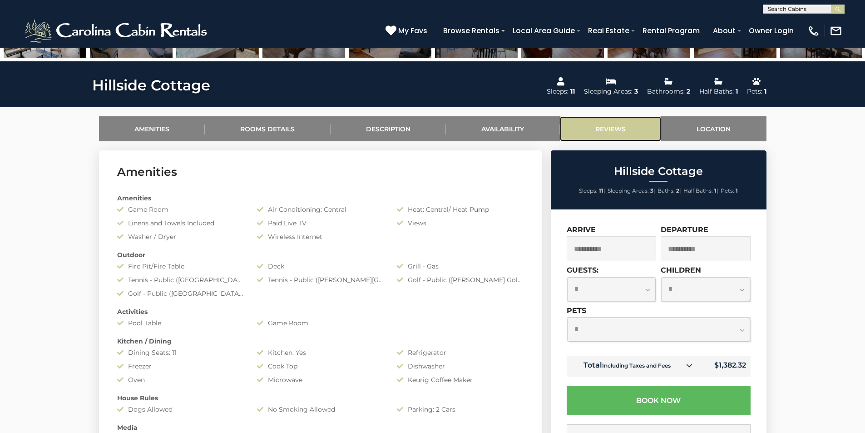
click at [614, 127] on link "Reviews" at bounding box center [611, 128] width 102 height 25
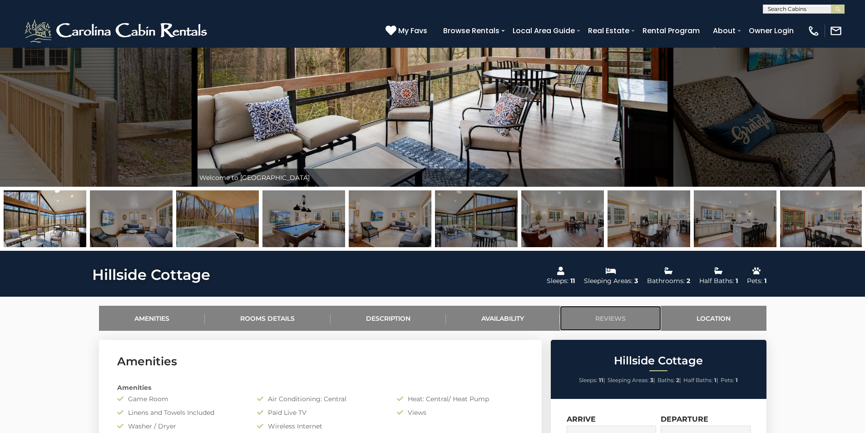
scroll to position [153, 0]
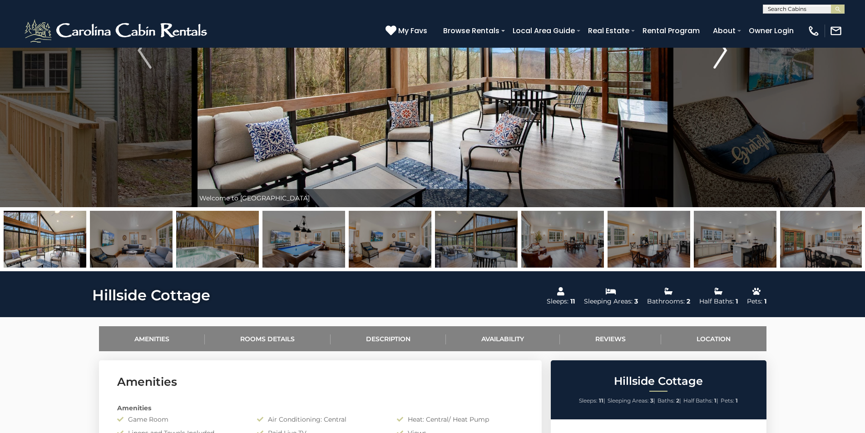
click at [719, 61] on img "Next" at bounding box center [720, 50] width 14 height 36
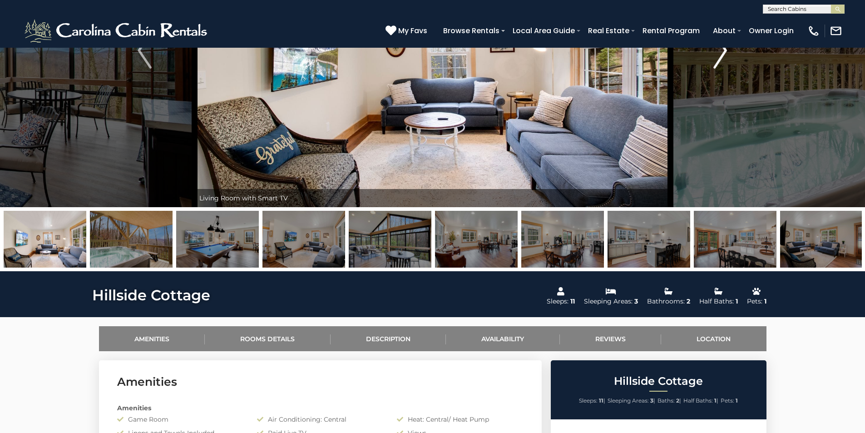
click at [719, 61] on img "Next" at bounding box center [720, 50] width 14 height 36
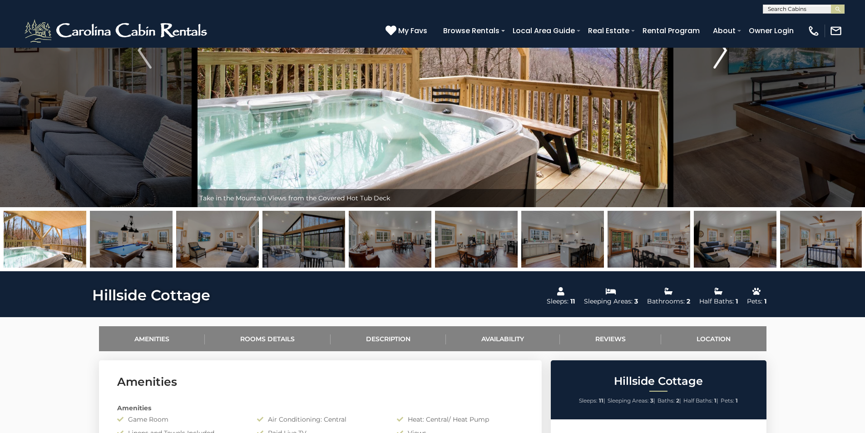
click at [719, 61] on img "Next" at bounding box center [720, 50] width 14 height 36
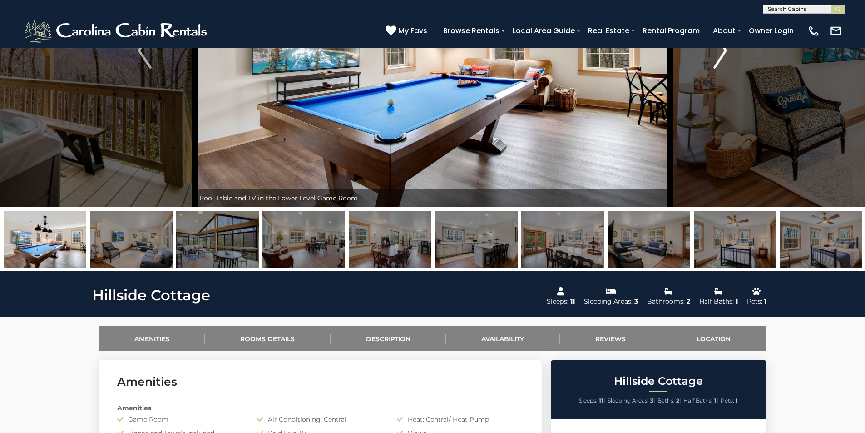
click at [719, 61] on img "Next" at bounding box center [720, 50] width 14 height 36
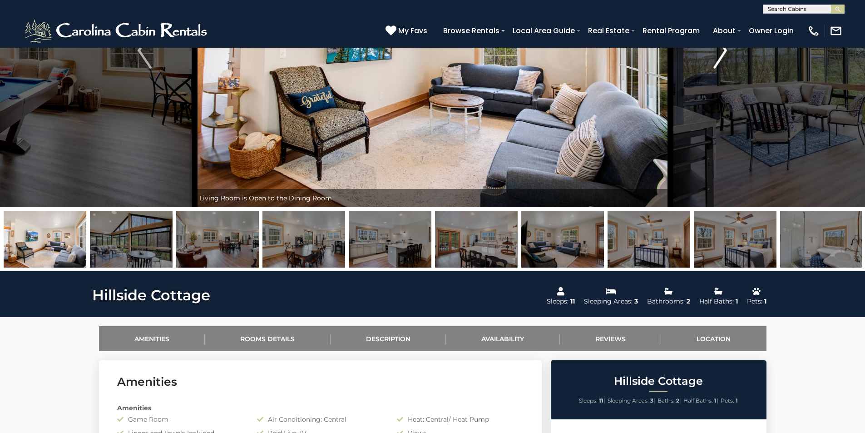
click at [719, 61] on img "Next" at bounding box center [720, 50] width 14 height 36
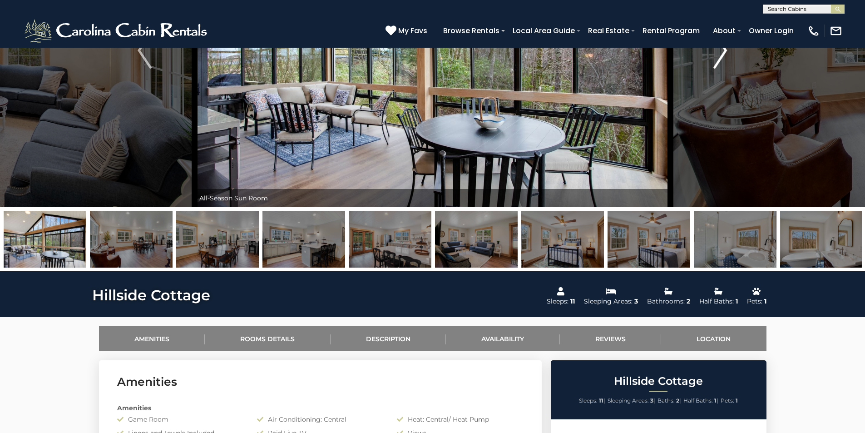
click at [719, 61] on img "Next" at bounding box center [720, 50] width 14 height 36
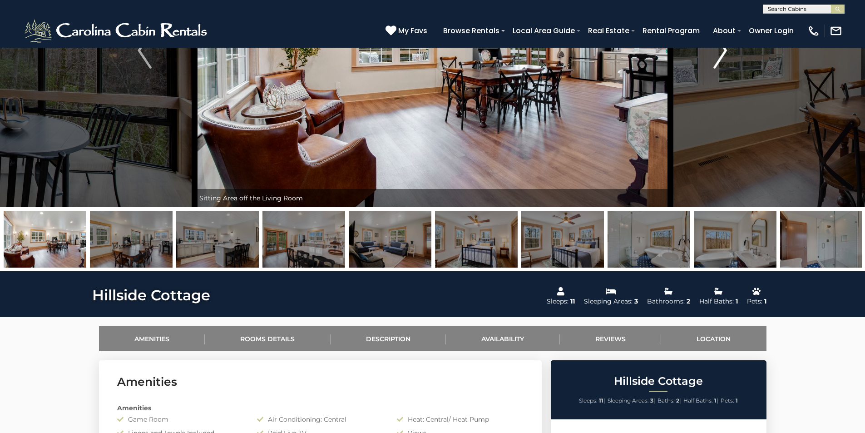
click at [719, 61] on img "Next" at bounding box center [720, 50] width 14 height 36
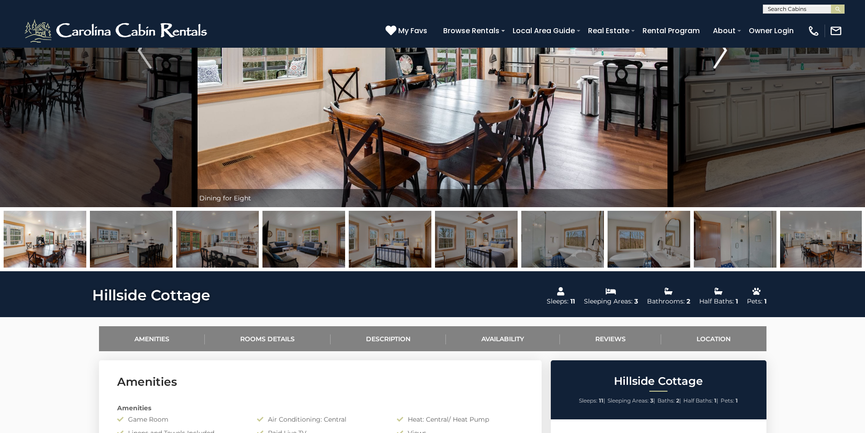
click at [719, 61] on img "Next" at bounding box center [720, 50] width 14 height 36
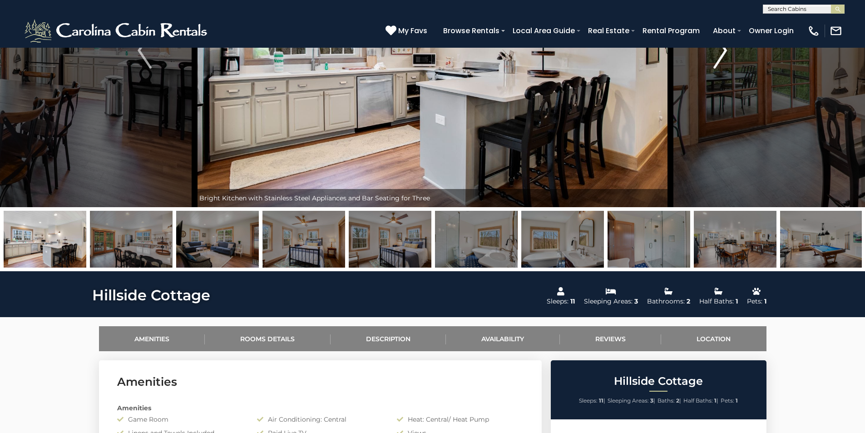
click at [719, 61] on img "Next" at bounding box center [720, 50] width 14 height 36
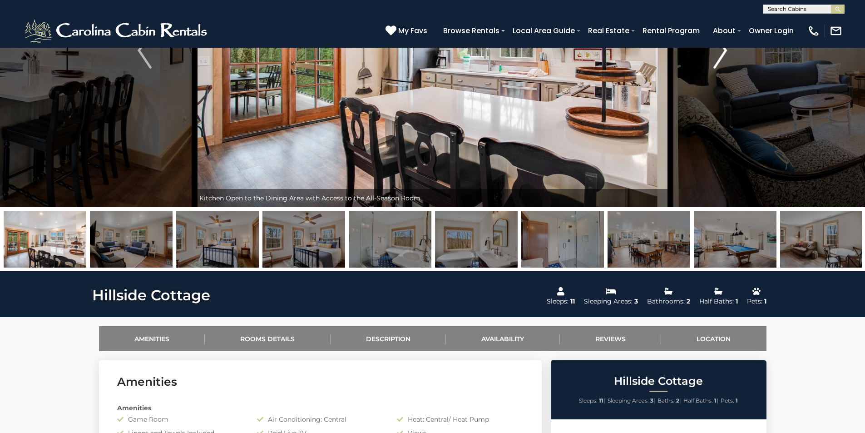
click at [719, 61] on img "Next" at bounding box center [720, 50] width 14 height 36
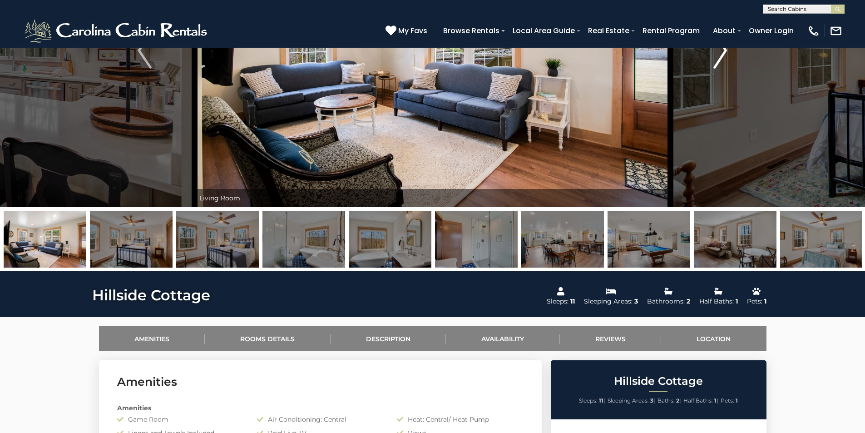
click at [719, 61] on img "Next" at bounding box center [720, 50] width 14 height 36
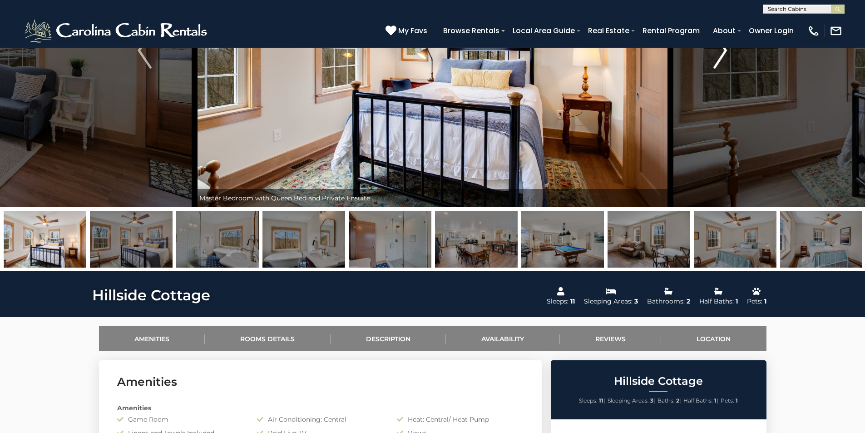
click at [719, 61] on img "Next" at bounding box center [720, 50] width 14 height 36
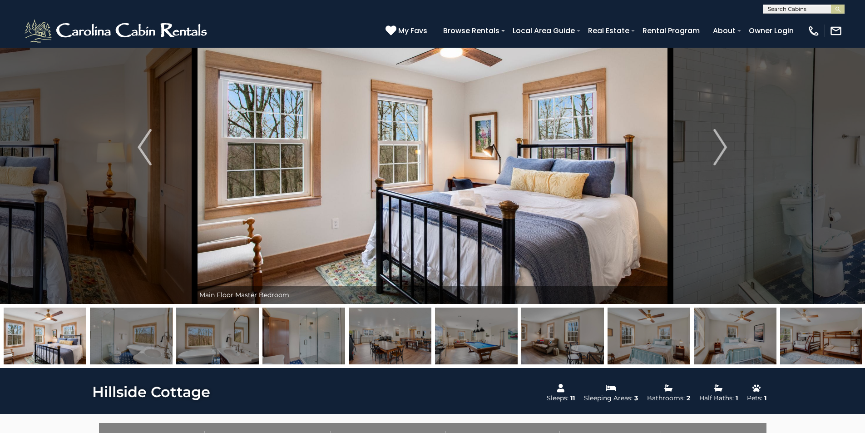
scroll to position [0, 0]
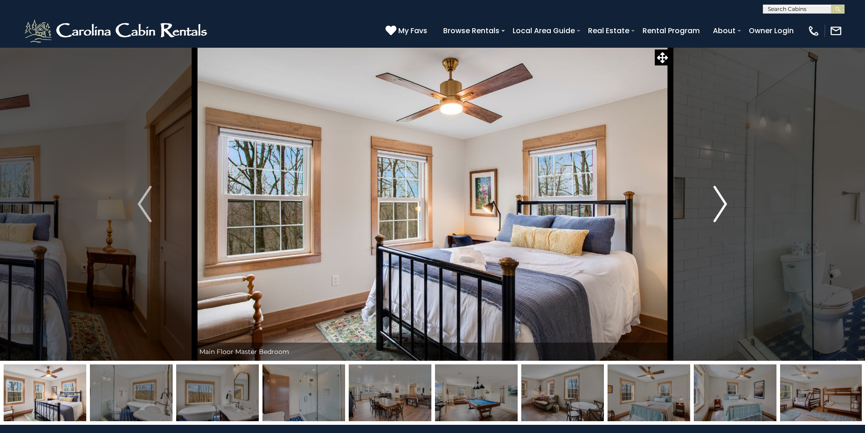
click at [720, 195] on img "Next" at bounding box center [720, 204] width 14 height 36
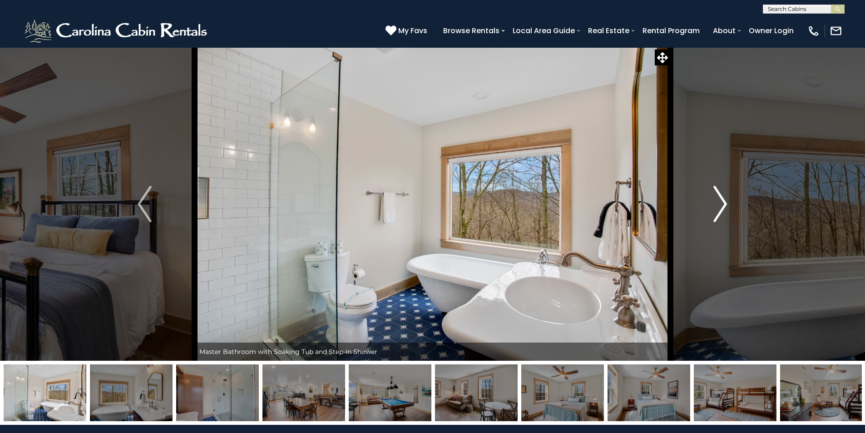
click at [720, 195] on img "Next" at bounding box center [720, 204] width 14 height 36
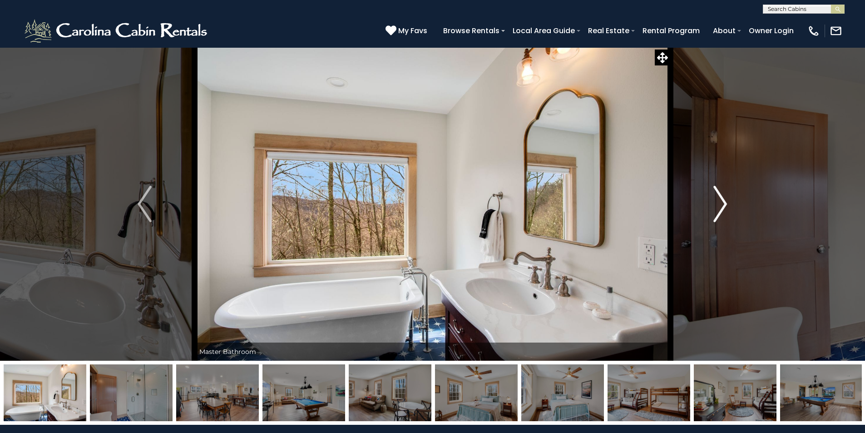
click at [720, 195] on img "Next" at bounding box center [720, 204] width 14 height 36
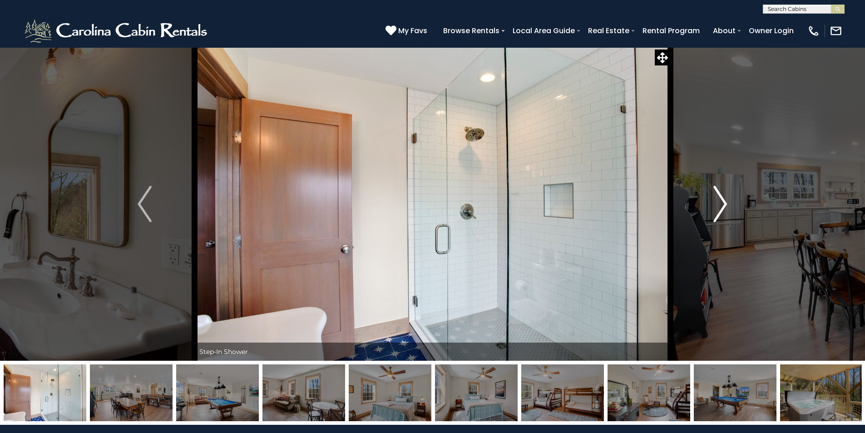
click at [720, 195] on img "Next" at bounding box center [720, 204] width 14 height 36
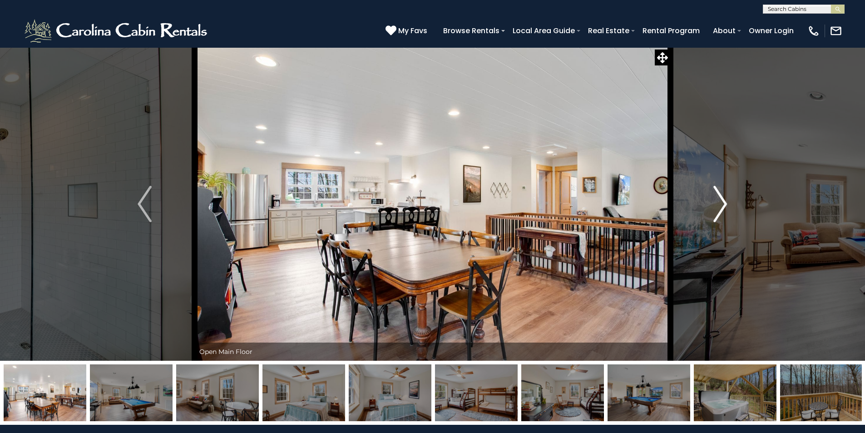
click at [720, 195] on img "Next" at bounding box center [720, 204] width 14 height 36
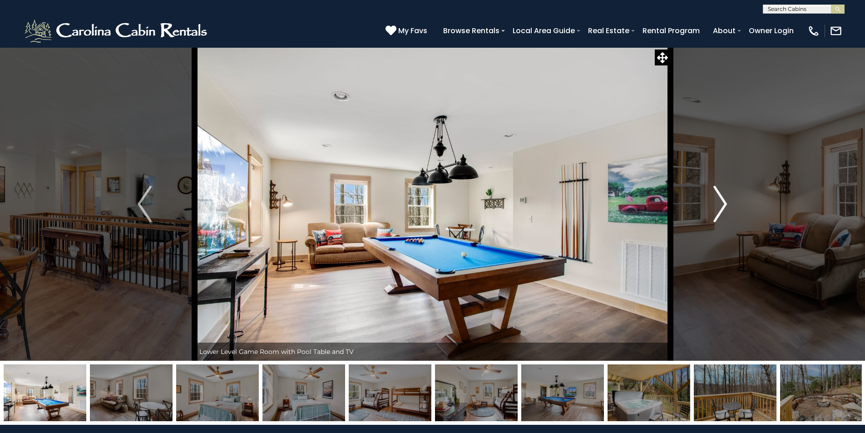
click at [720, 195] on img "Next" at bounding box center [720, 204] width 14 height 36
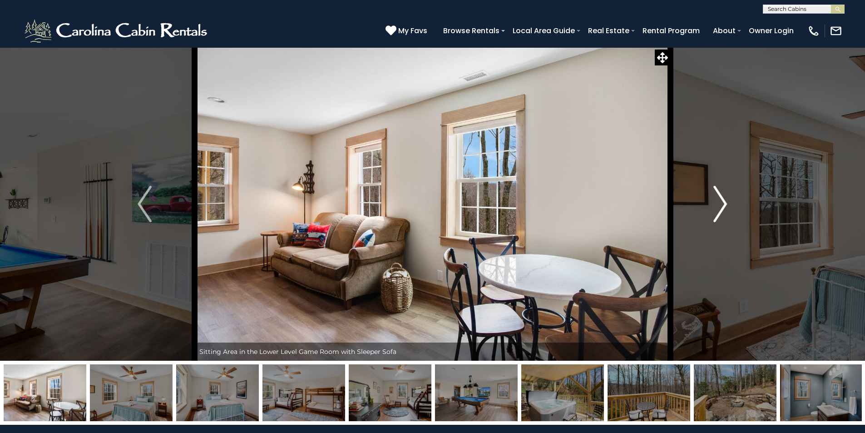
click at [720, 195] on img "Next" at bounding box center [720, 204] width 14 height 36
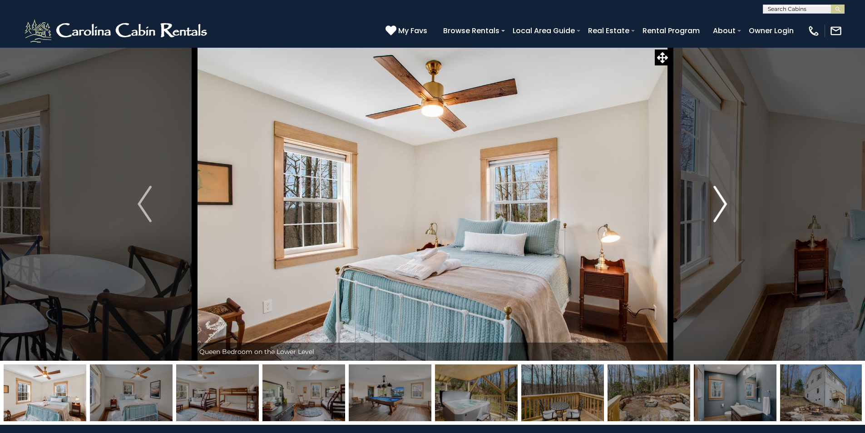
click at [720, 195] on img "Next" at bounding box center [720, 204] width 14 height 36
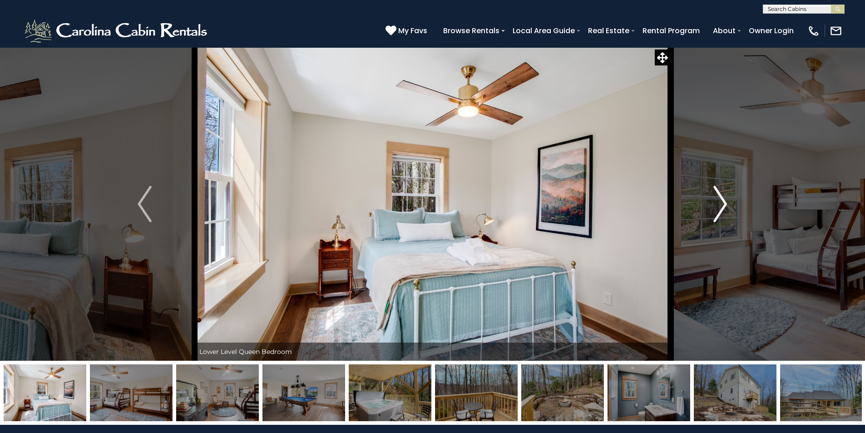
click at [720, 195] on img "Next" at bounding box center [720, 204] width 14 height 36
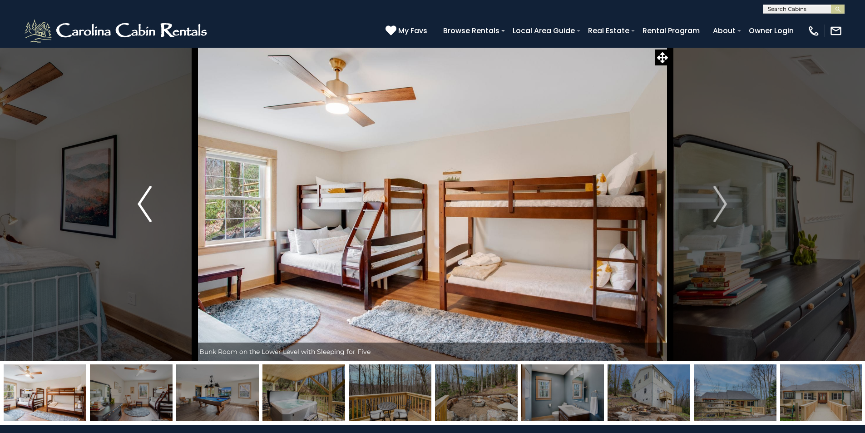
click at [144, 199] on img "Previous" at bounding box center [145, 204] width 14 height 36
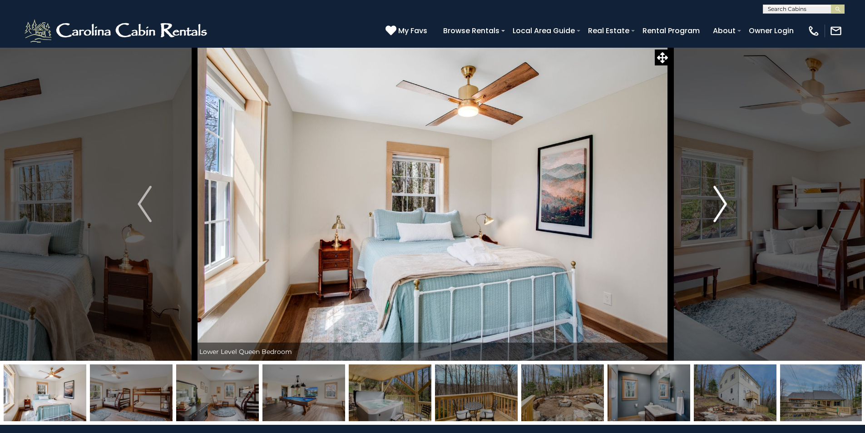
click at [721, 200] on img "Next" at bounding box center [720, 204] width 14 height 36
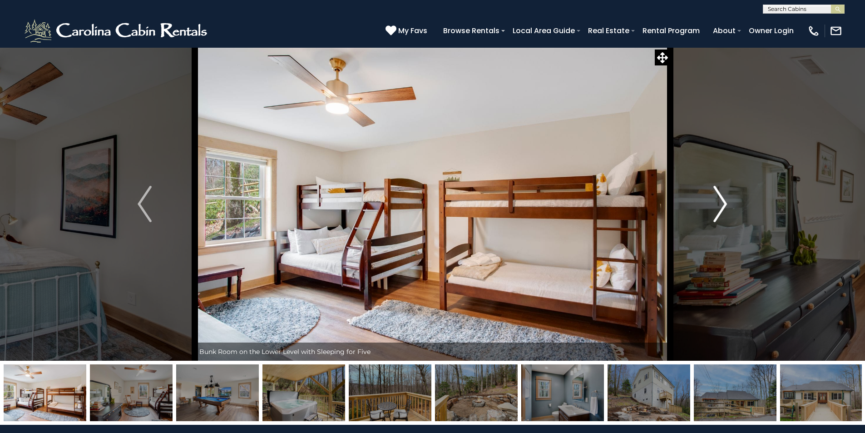
click at [721, 200] on img "Next" at bounding box center [720, 204] width 14 height 36
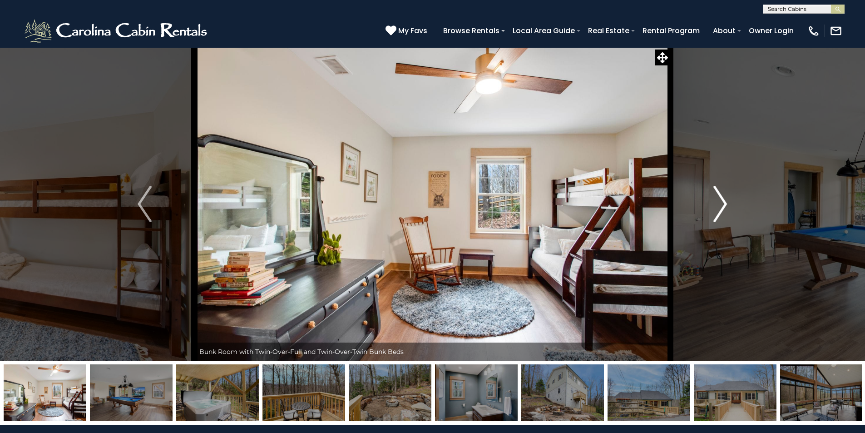
click at [721, 200] on img "Next" at bounding box center [720, 204] width 14 height 36
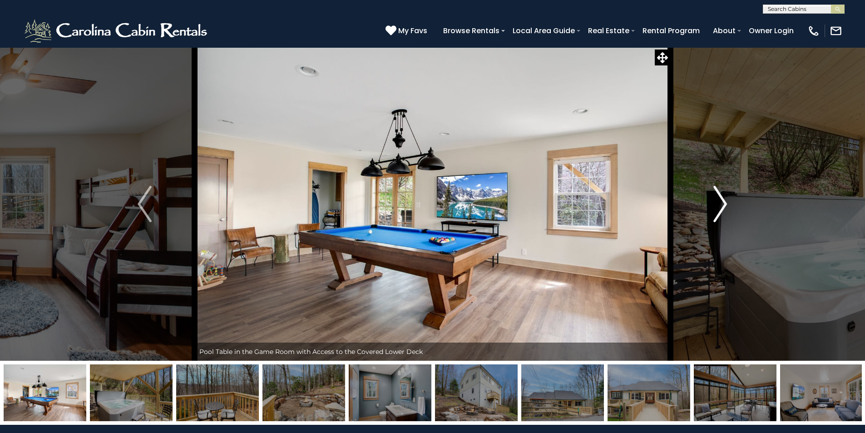
click at [721, 200] on img "Next" at bounding box center [720, 204] width 14 height 36
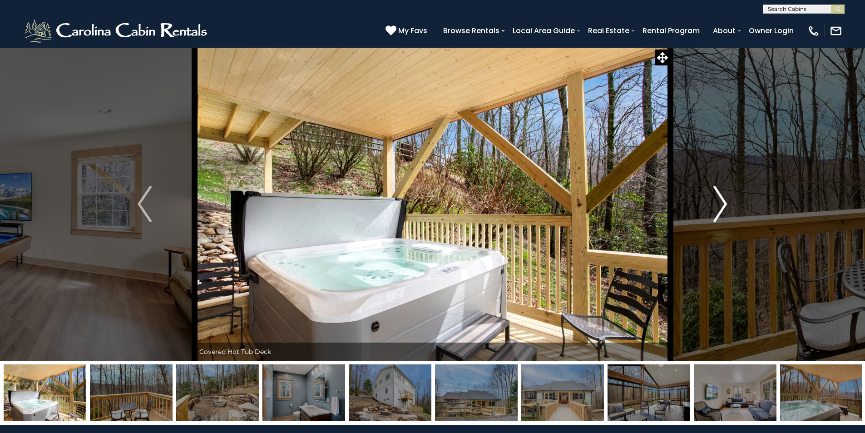
click at [721, 200] on img "Next" at bounding box center [720, 204] width 14 height 36
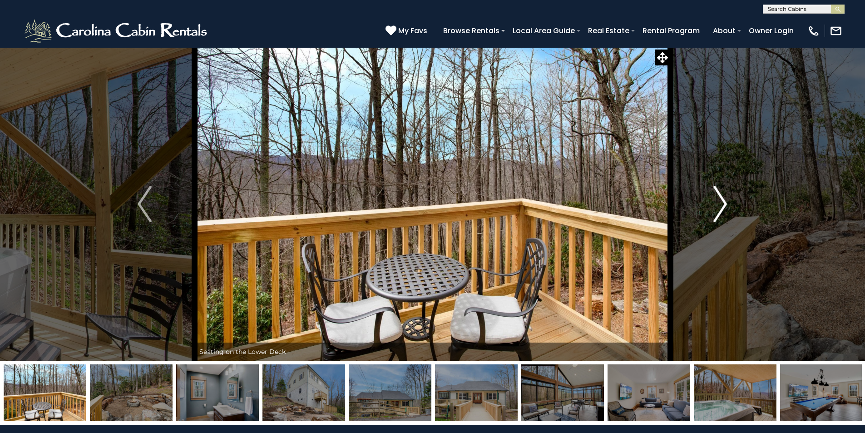
click at [721, 200] on img "Next" at bounding box center [720, 204] width 14 height 36
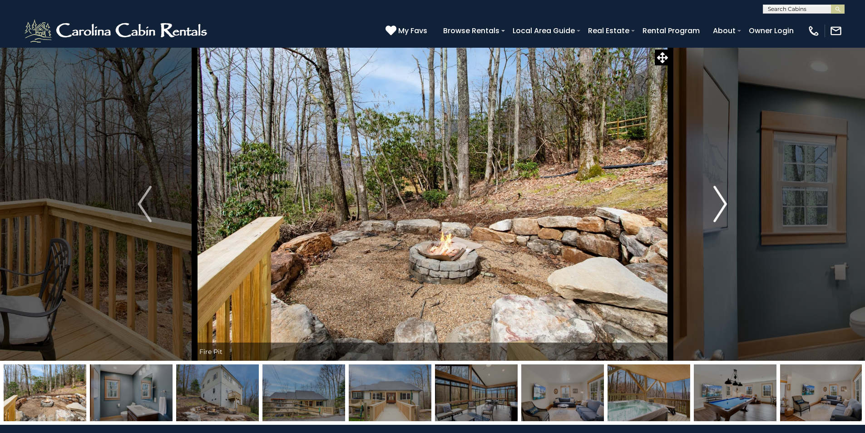
click at [721, 200] on img "Next" at bounding box center [720, 204] width 14 height 36
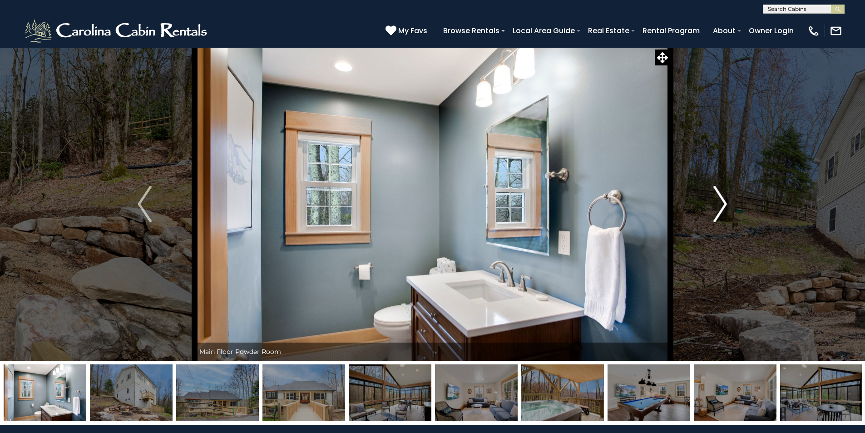
click at [721, 200] on img "Next" at bounding box center [720, 204] width 14 height 36
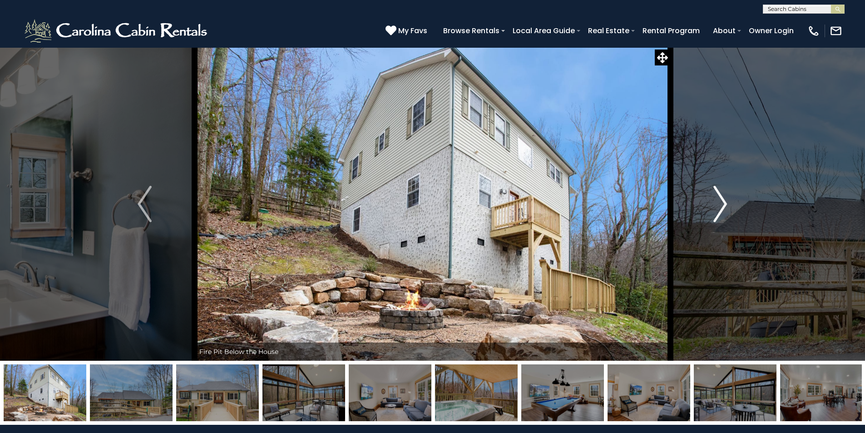
click at [721, 200] on img "Next" at bounding box center [720, 204] width 14 height 36
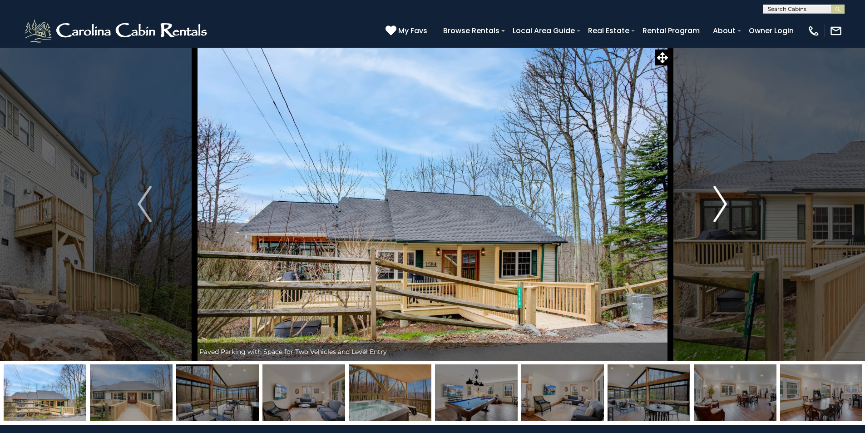
click at [721, 200] on img "Next" at bounding box center [720, 204] width 14 height 36
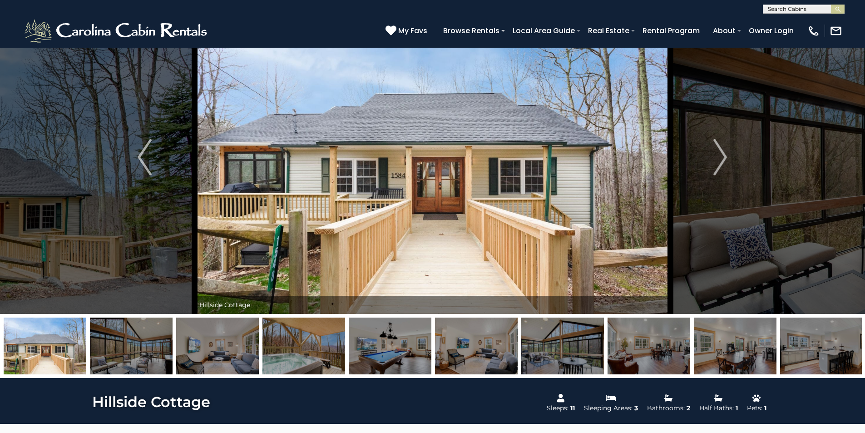
scroll to position [227, 0]
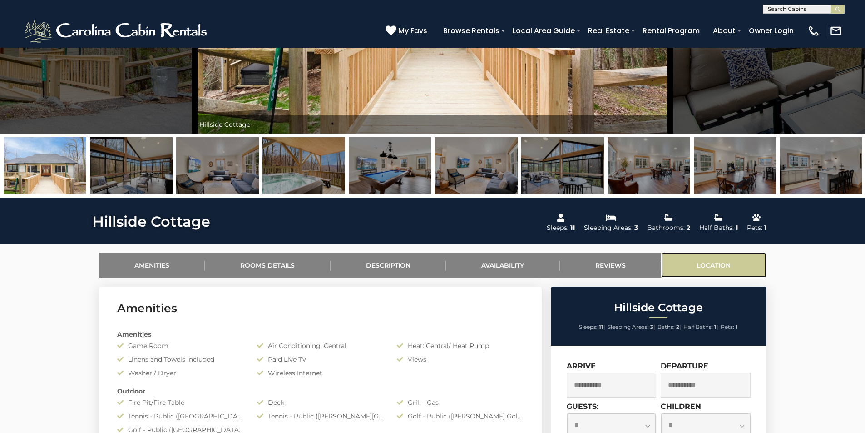
click at [711, 266] on link "Location" at bounding box center [713, 264] width 105 height 25
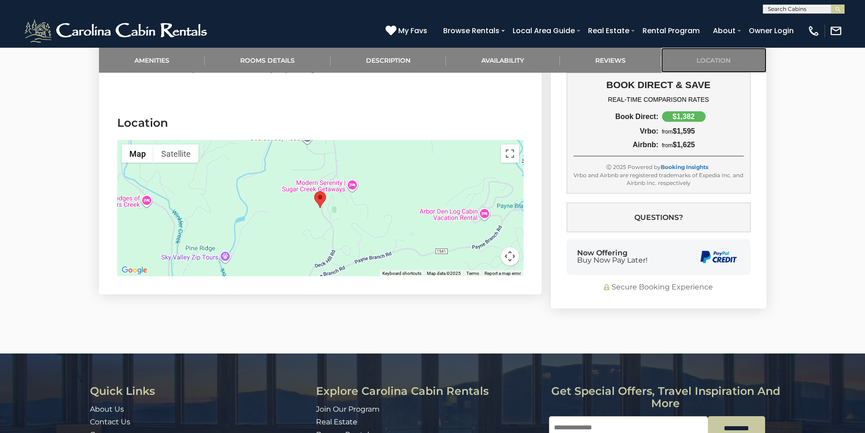
scroll to position [2073, 0]
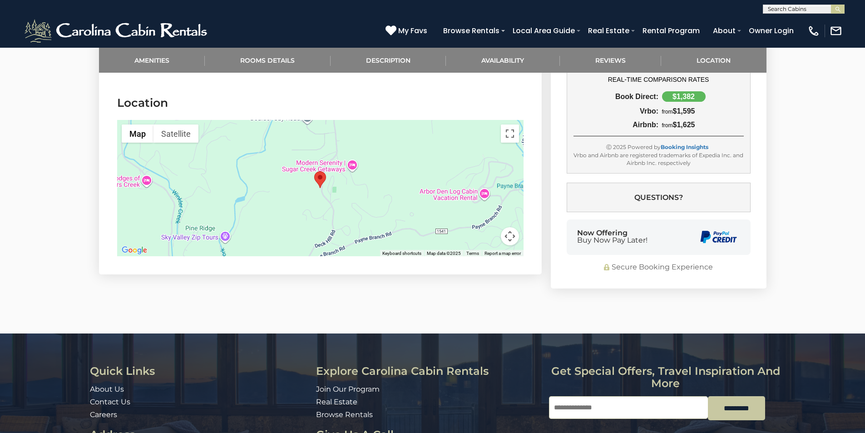
click at [504, 228] on button "Map camera controls" at bounding box center [510, 236] width 18 height 18
click at [483, 182] on button "Zoom in" at bounding box center [487, 191] width 18 height 18
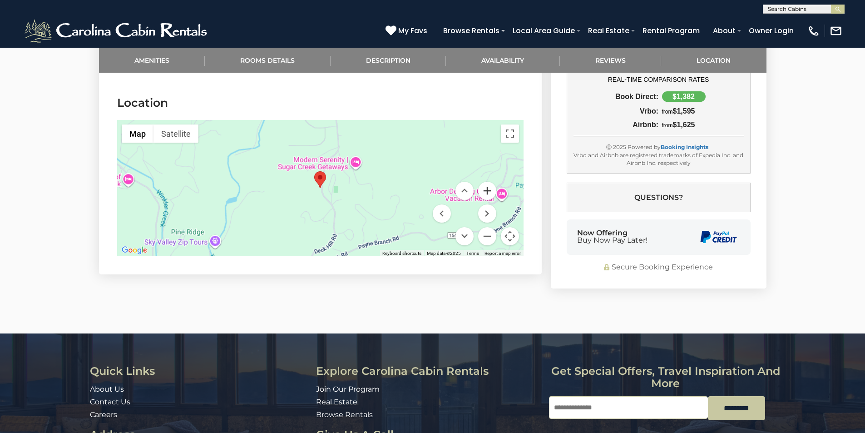
click at [483, 182] on button "Zoom in" at bounding box center [487, 191] width 18 height 18
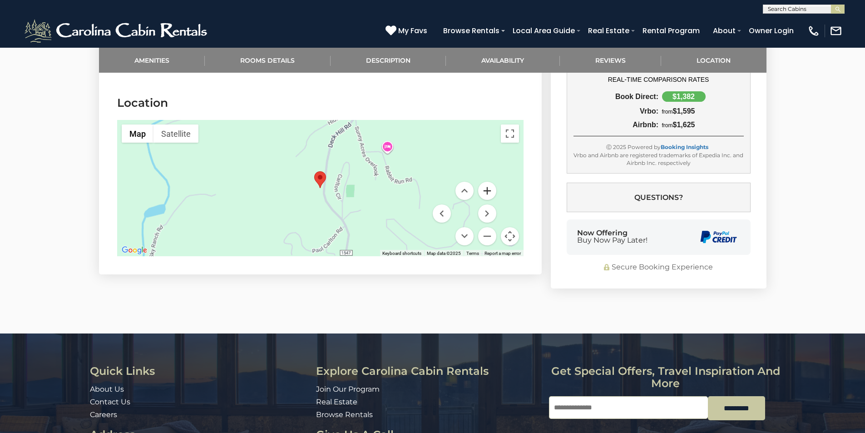
click at [483, 182] on button "Zoom in" at bounding box center [487, 191] width 18 height 18
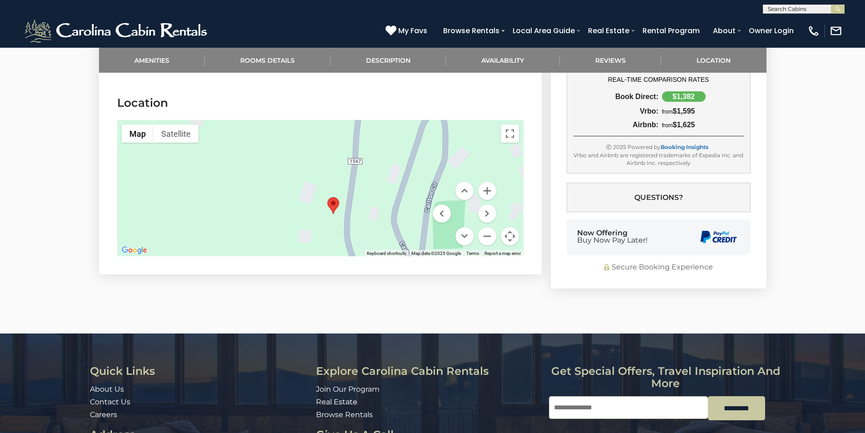
drag, startPoint x: 366, startPoint y: 184, endPoint x: 379, endPoint y: 210, distance: 29.0
click at [379, 210] on div at bounding box center [320, 188] width 406 height 136
click at [488, 227] on button "Zoom out" at bounding box center [487, 236] width 18 height 18
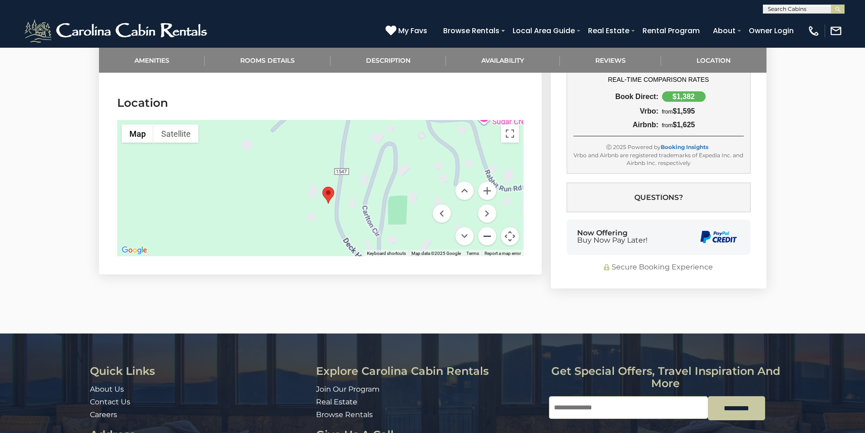
click at [488, 227] on button "Zoom out" at bounding box center [487, 236] width 18 height 18
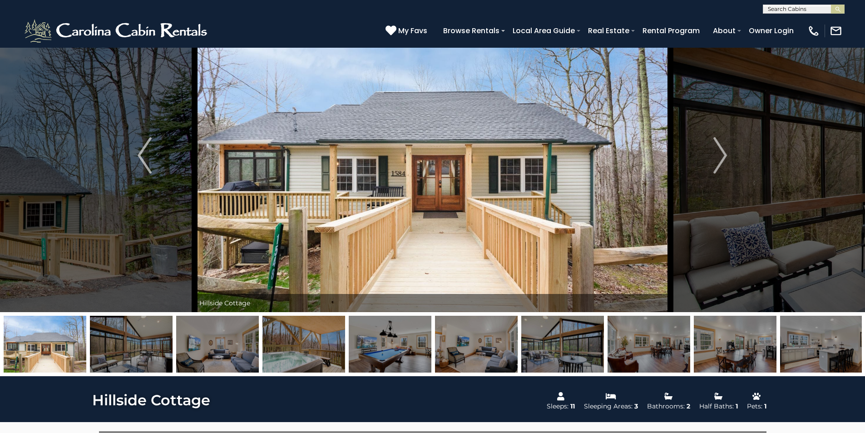
scroll to position [0, 0]
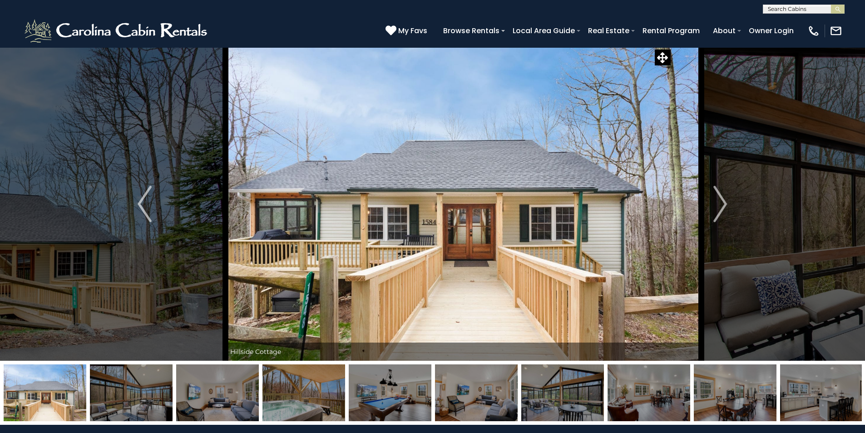
drag, startPoint x: 325, startPoint y: 249, endPoint x: 356, endPoint y: 236, distance: 33.4
click at [356, 236] on img at bounding box center [464, 203] width 476 height 313
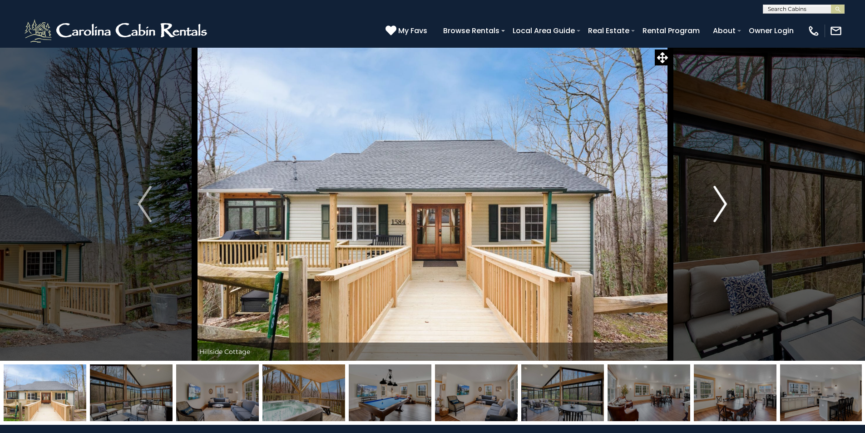
click at [722, 204] on img "Next" at bounding box center [720, 204] width 14 height 36
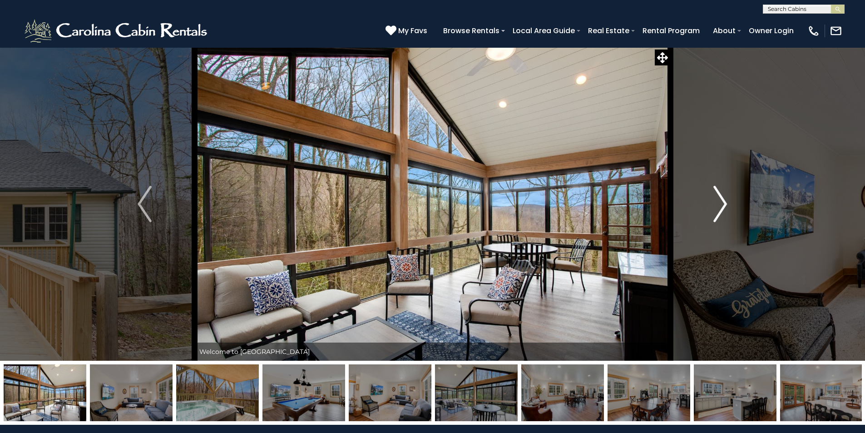
click at [722, 204] on img "Next" at bounding box center [720, 204] width 14 height 36
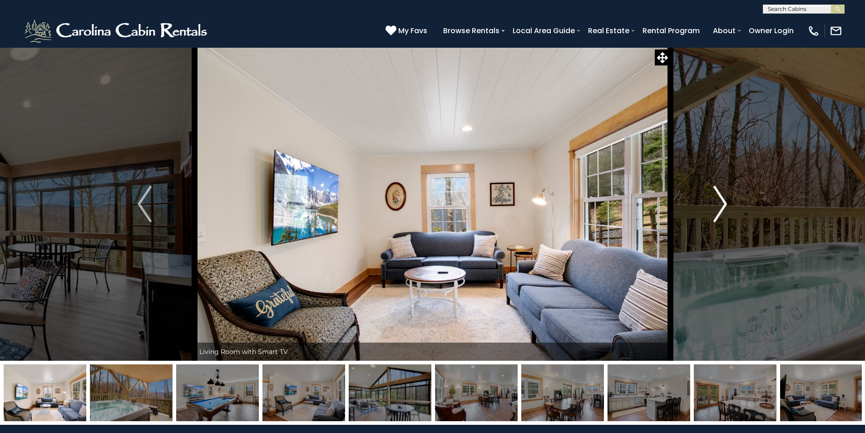
click at [722, 204] on img "Next" at bounding box center [720, 204] width 14 height 36
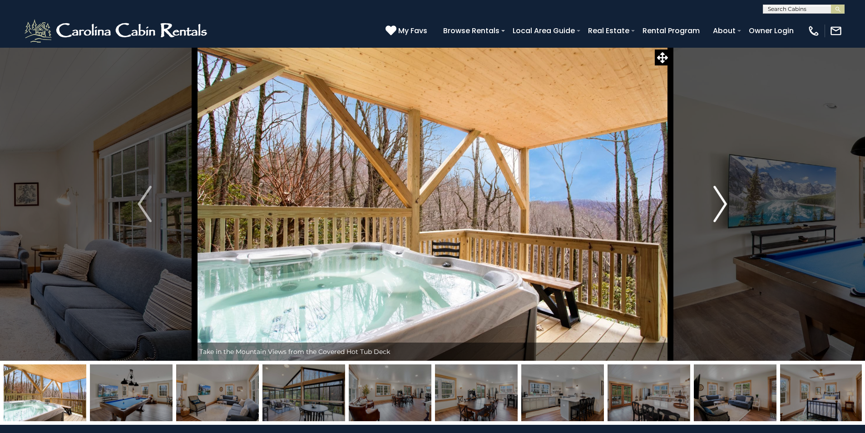
click at [722, 204] on img "Next" at bounding box center [720, 204] width 14 height 36
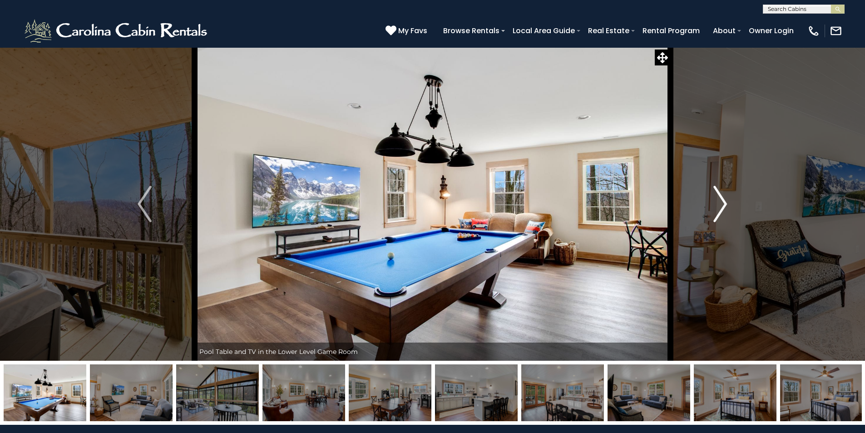
click at [722, 204] on img "Next" at bounding box center [720, 204] width 14 height 36
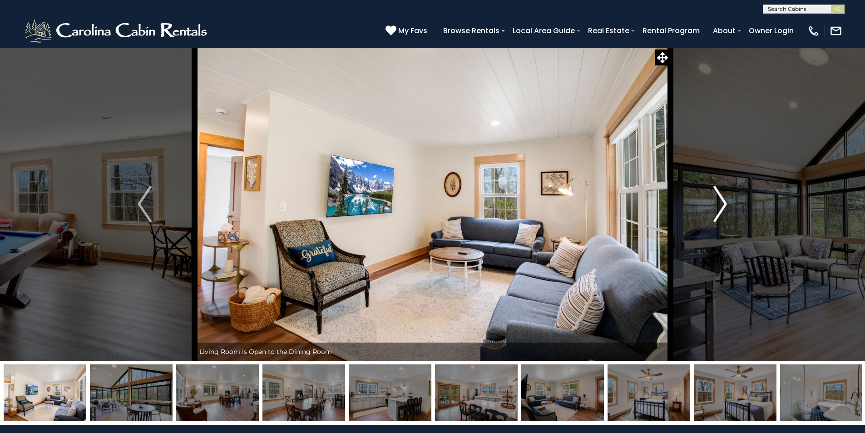
click at [722, 204] on img "Next" at bounding box center [720, 204] width 14 height 36
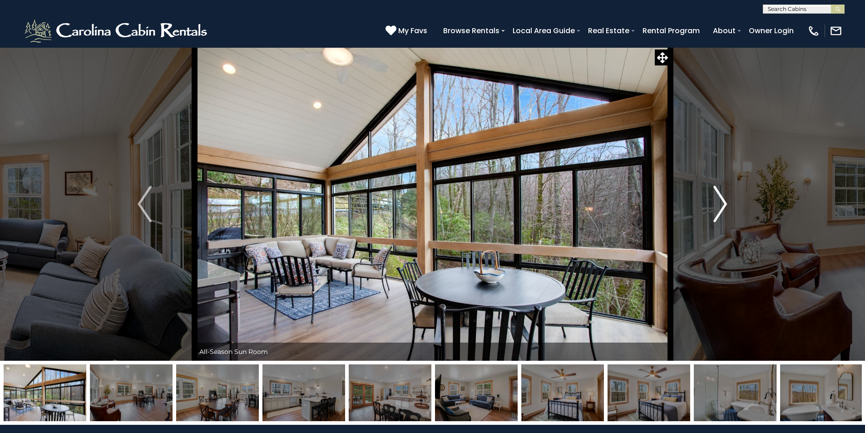
click at [721, 204] on img "Next" at bounding box center [720, 204] width 14 height 36
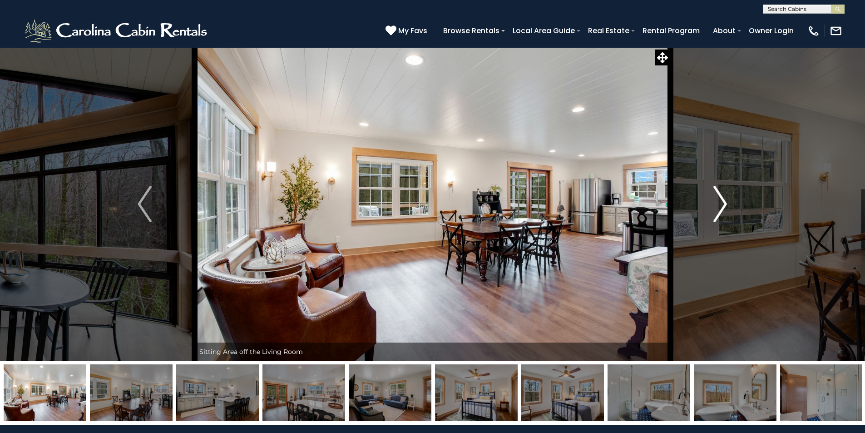
click at [721, 204] on img "Next" at bounding box center [720, 204] width 14 height 36
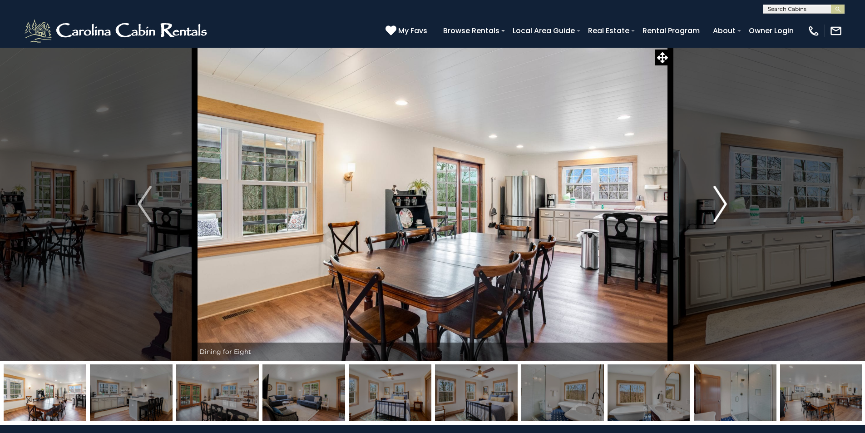
click at [721, 204] on img "Next" at bounding box center [720, 204] width 14 height 36
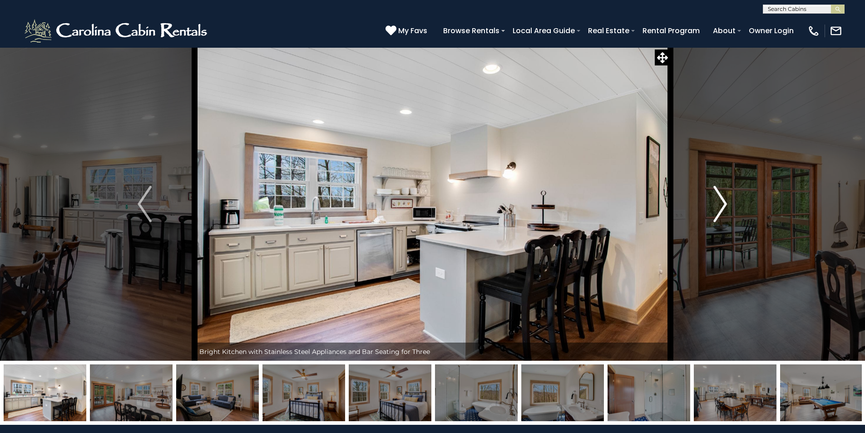
click at [721, 204] on img "Next" at bounding box center [720, 204] width 14 height 36
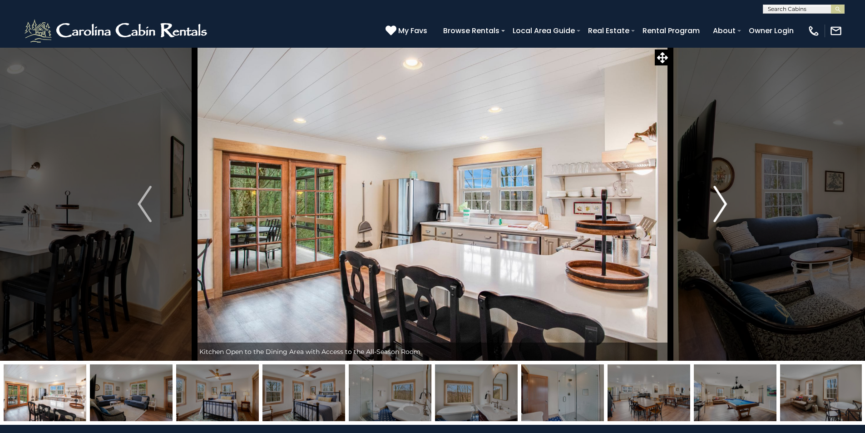
click at [721, 204] on img "Next" at bounding box center [720, 204] width 14 height 36
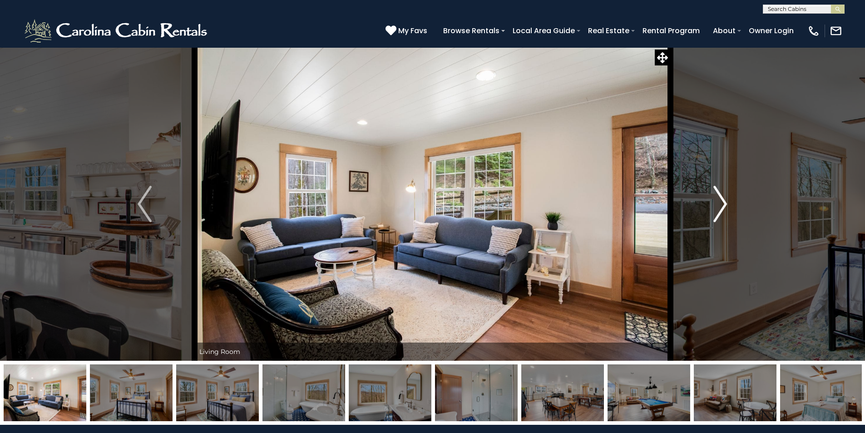
click at [721, 204] on img "Next" at bounding box center [720, 204] width 14 height 36
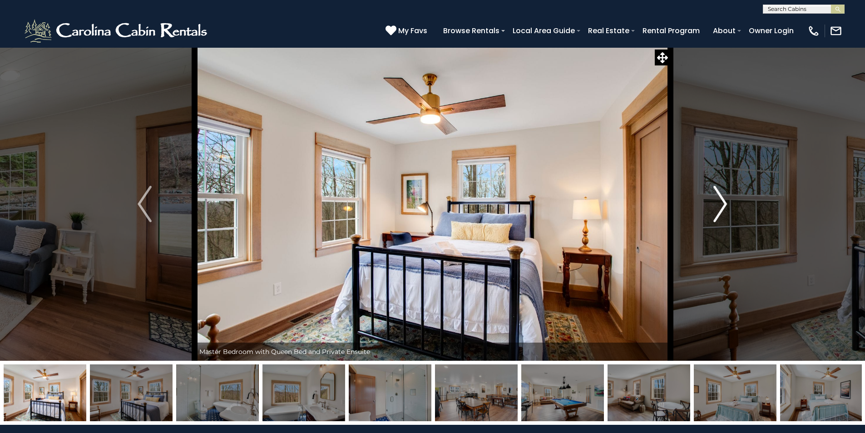
click at [721, 204] on img "Next" at bounding box center [720, 204] width 14 height 36
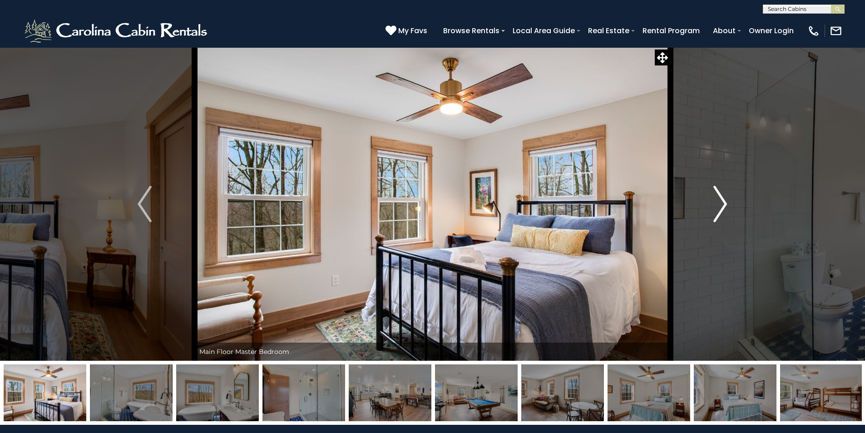
click at [721, 204] on img "Next" at bounding box center [720, 204] width 14 height 36
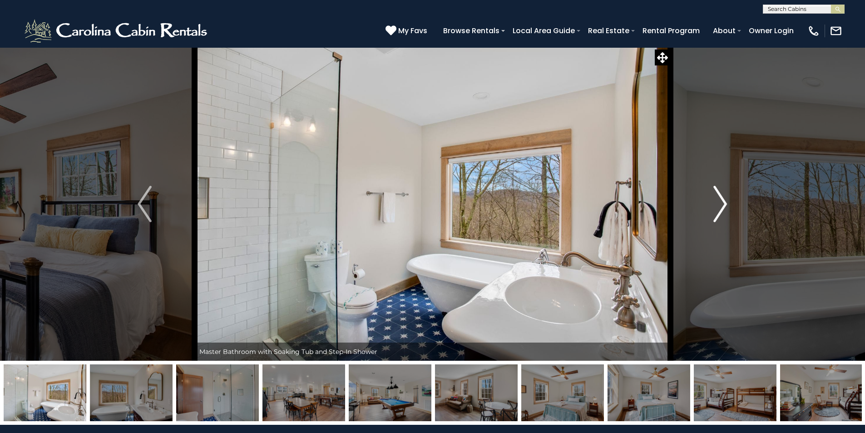
click at [721, 204] on img "Next" at bounding box center [720, 204] width 14 height 36
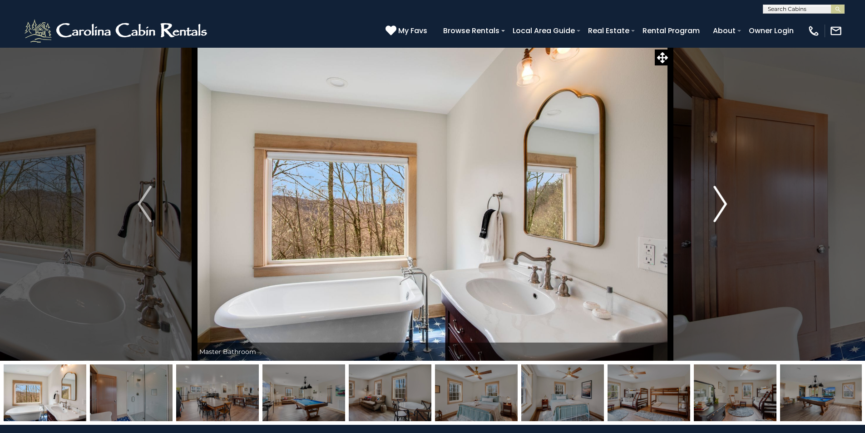
click at [721, 204] on img "Next" at bounding box center [720, 204] width 14 height 36
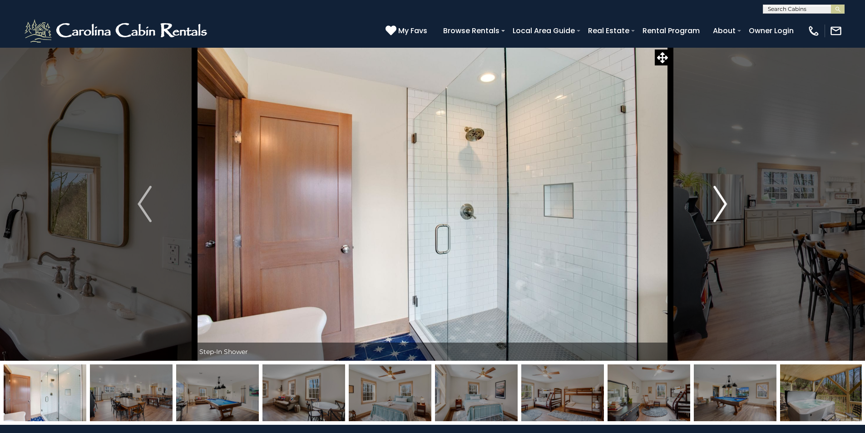
click at [721, 204] on img "Next" at bounding box center [720, 204] width 14 height 36
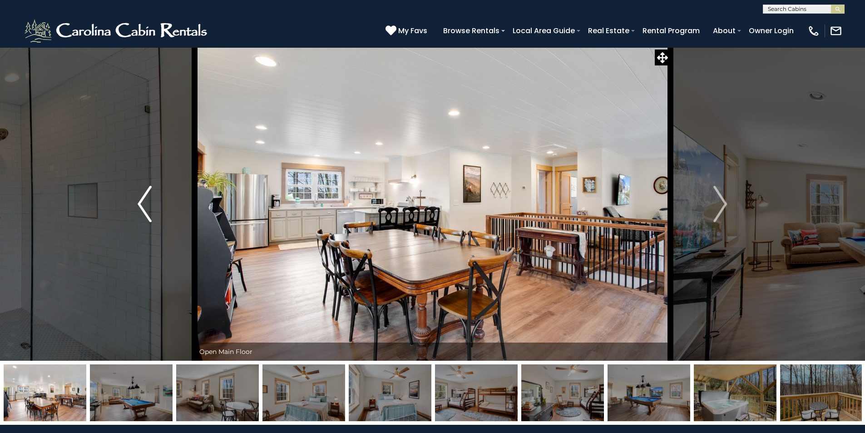
click at [138, 199] on img "Previous" at bounding box center [145, 204] width 14 height 36
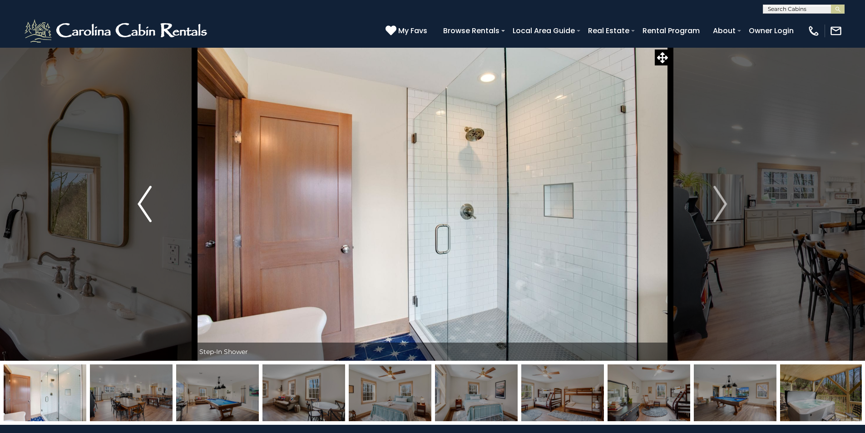
click at [138, 199] on img "Previous" at bounding box center [145, 204] width 14 height 36
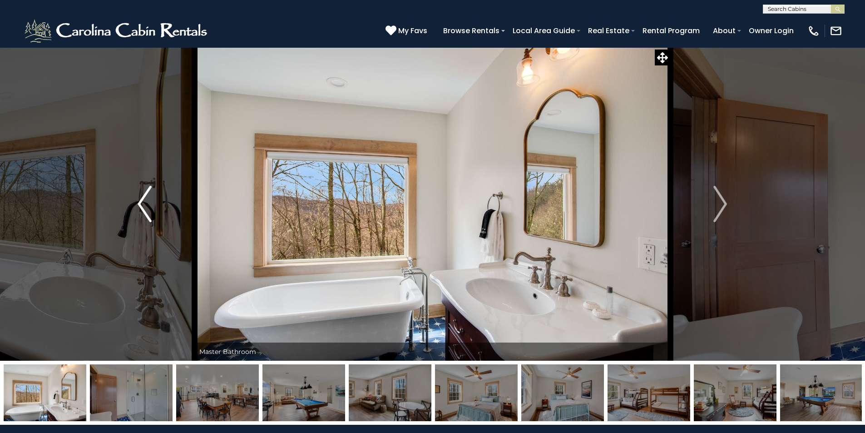
click at [138, 199] on img "Previous" at bounding box center [145, 204] width 14 height 36
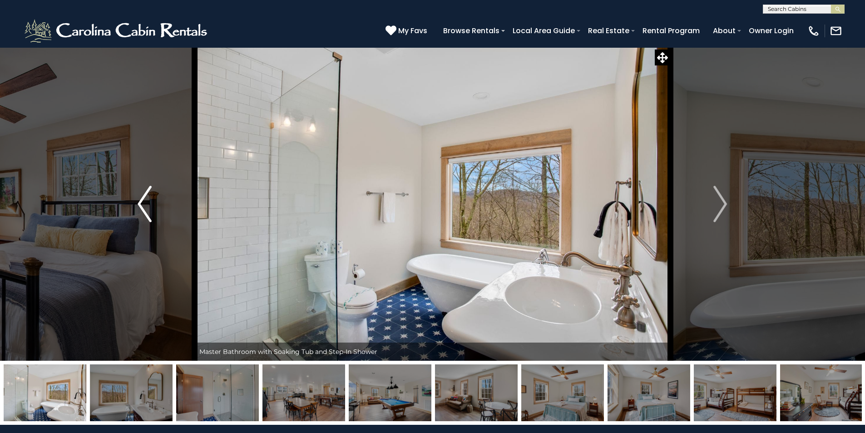
click at [138, 199] on img "Previous" at bounding box center [145, 204] width 14 height 36
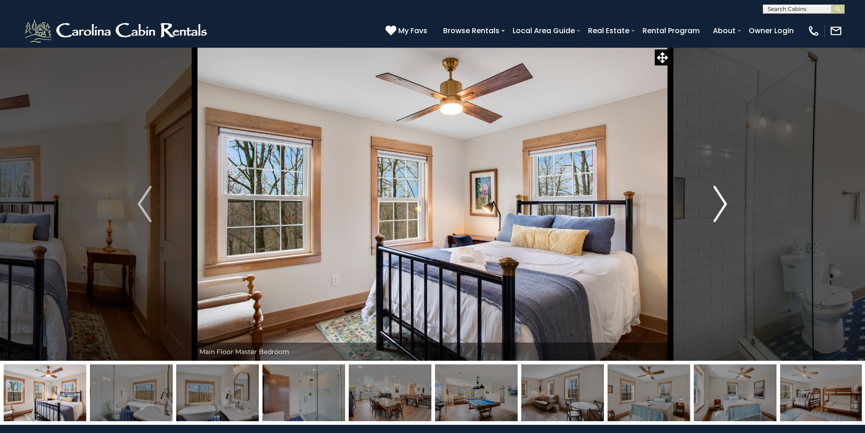
click at [725, 205] on img "Next" at bounding box center [720, 204] width 14 height 36
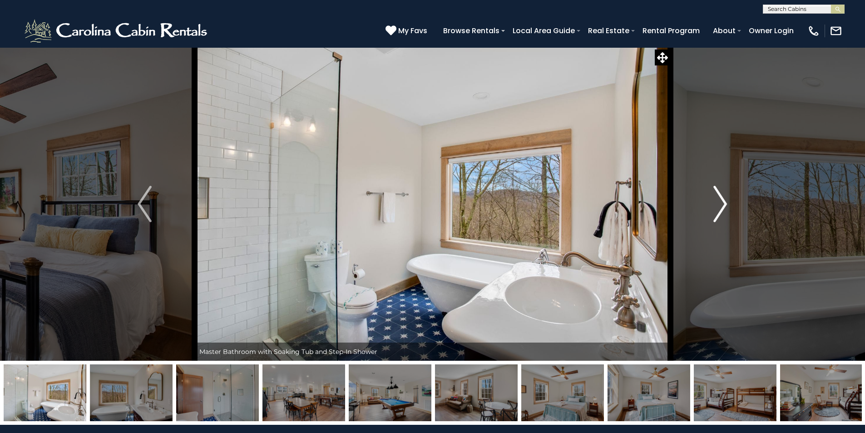
click at [725, 205] on img "Next" at bounding box center [720, 204] width 14 height 36
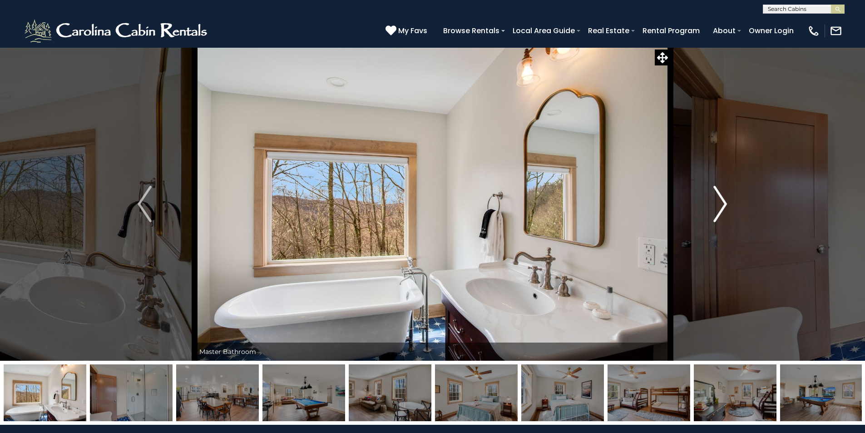
click at [725, 205] on img "Next" at bounding box center [720, 204] width 14 height 36
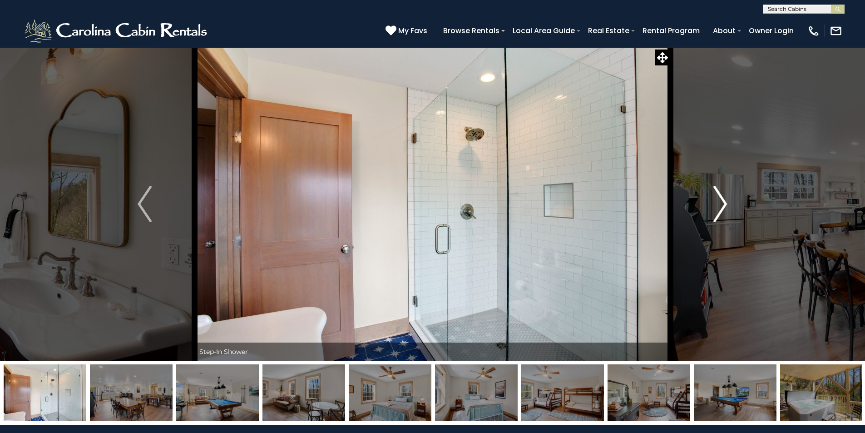
click at [725, 205] on img "Next" at bounding box center [720, 204] width 14 height 36
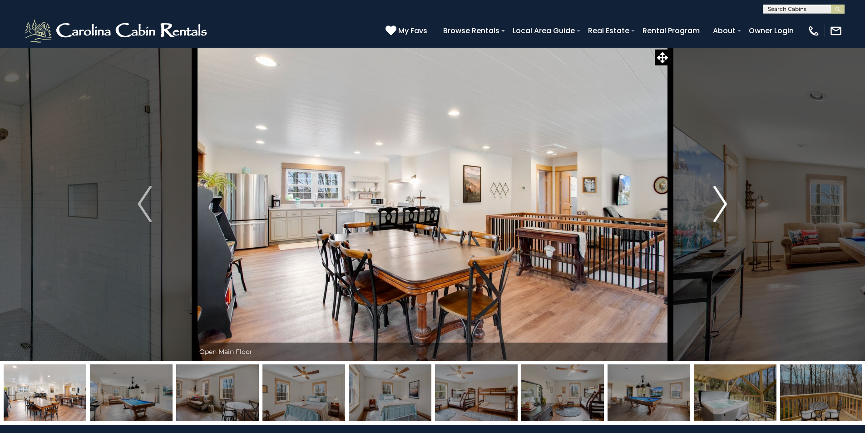
click at [725, 205] on img "Next" at bounding box center [720, 204] width 14 height 36
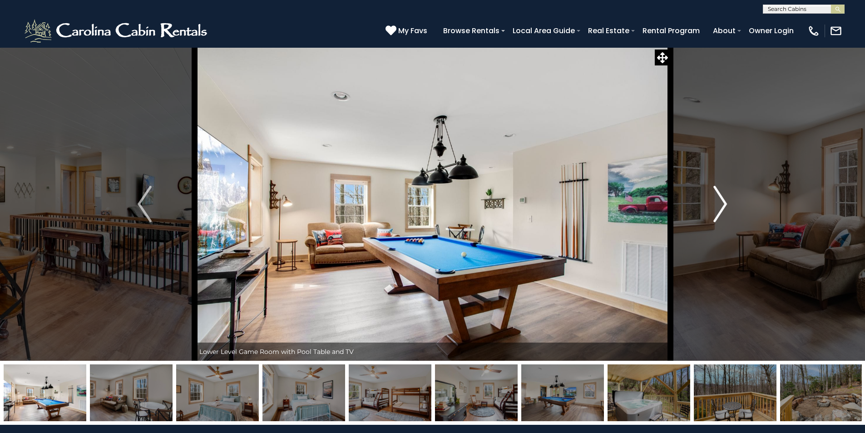
click at [725, 205] on img "Next" at bounding box center [720, 204] width 14 height 36
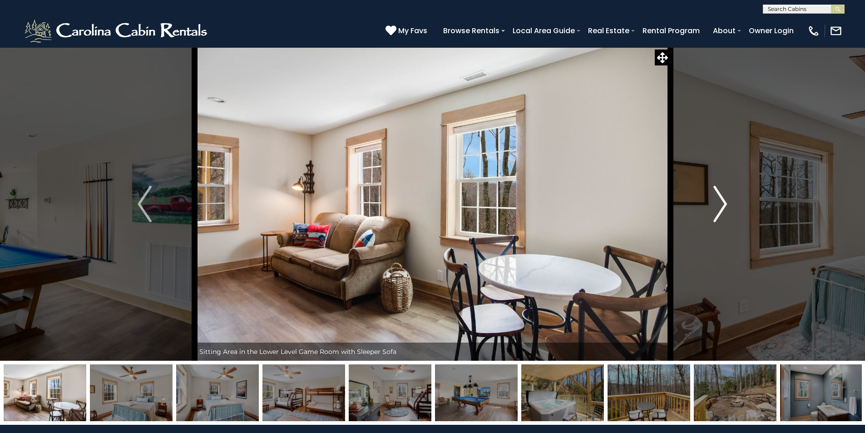
click at [725, 205] on img "Next" at bounding box center [720, 204] width 14 height 36
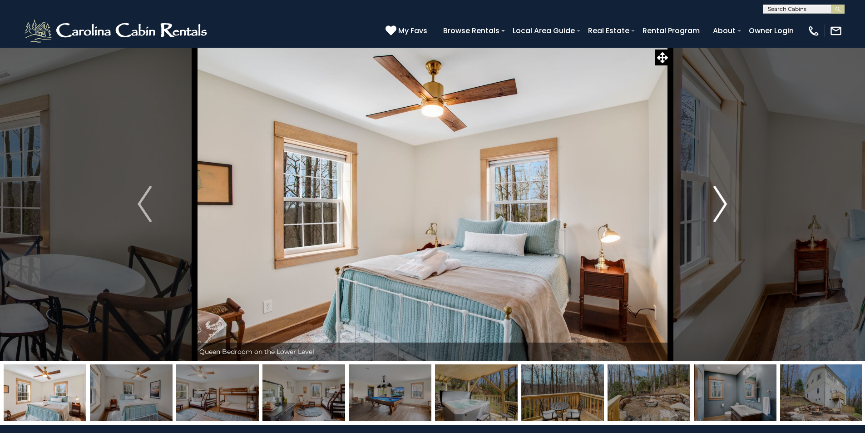
click at [725, 205] on img "Next" at bounding box center [720, 204] width 14 height 36
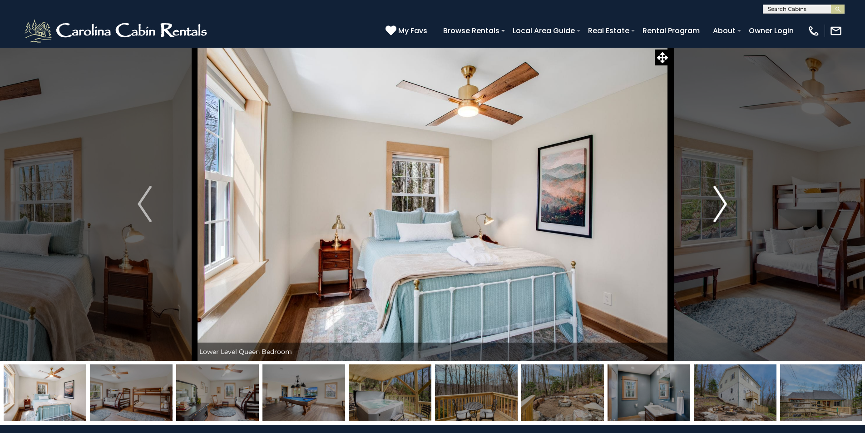
click at [725, 205] on img "Next" at bounding box center [720, 204] width 14 height 36
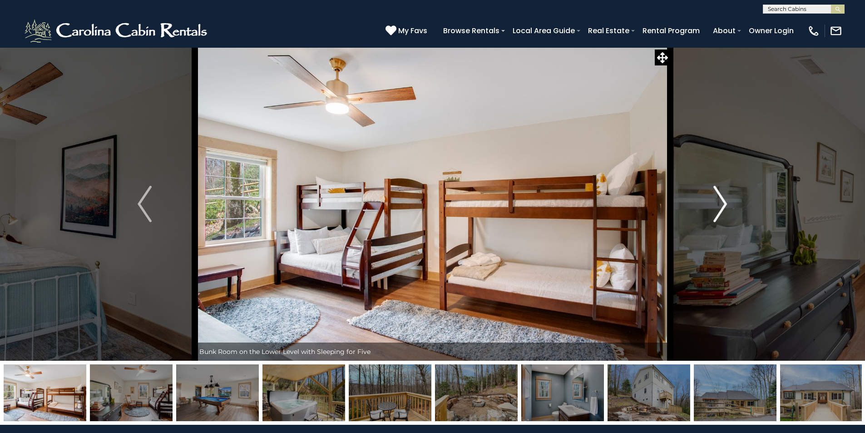
click at [725, 205] on img "Next" at bounding box center [720, 204] width 14 height 36
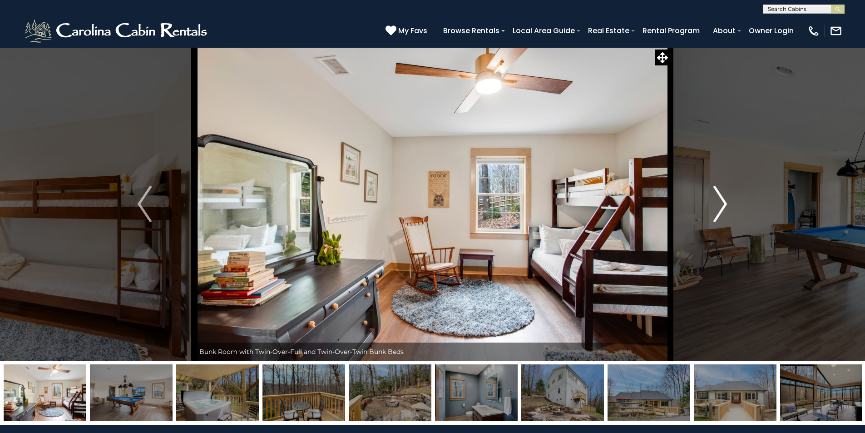
click at [725, 205] on img "Next" at bounding box center [720, 204] width 14 height 36
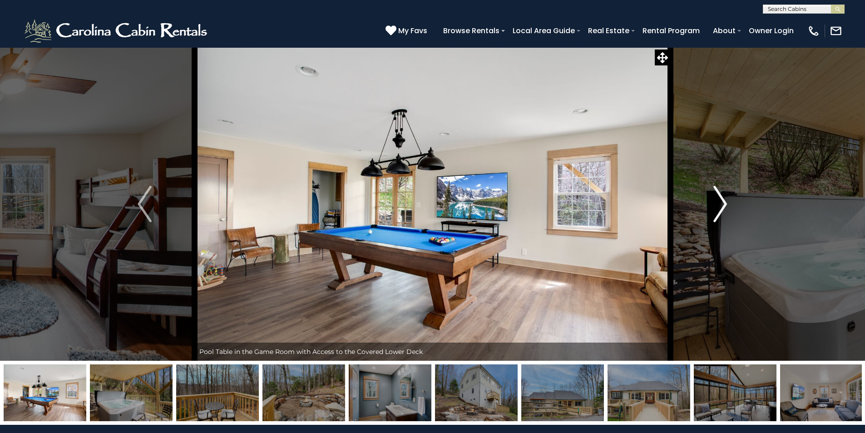
click at [725, 205] on img "Next" at bounding box center [720, 204] width 14 height 36
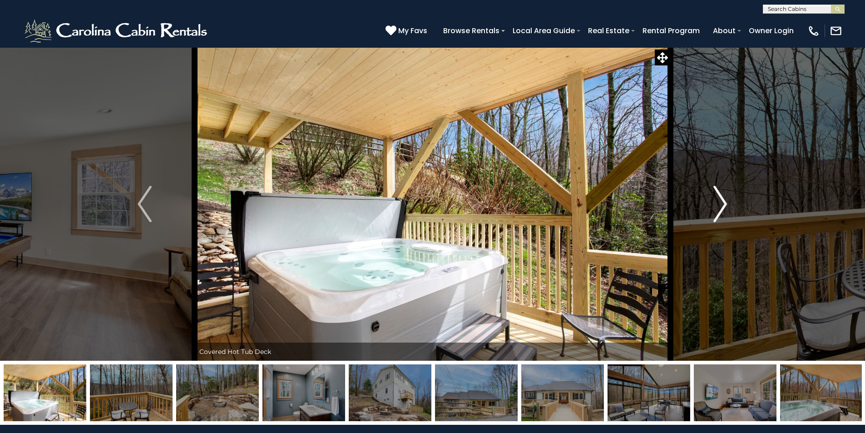
click at [725, 205] on img "Next" at bounding box center [720, 204] width 14 height 36
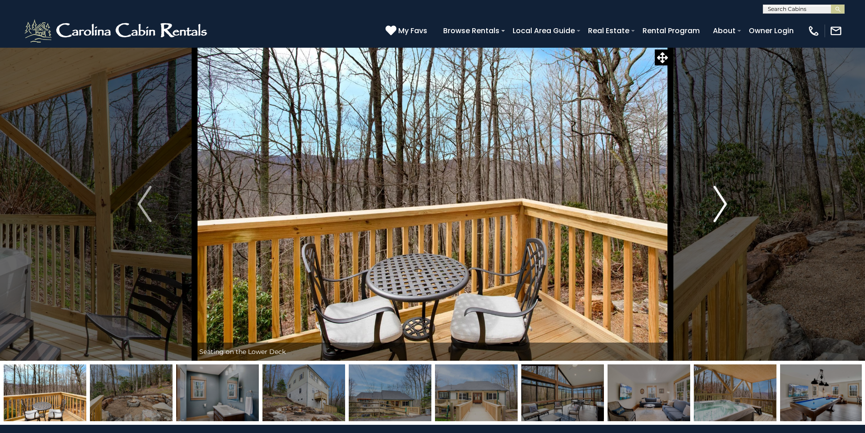
click at [725, 205] on img "Next" at bounding box center [720, 204] width 14 height 36
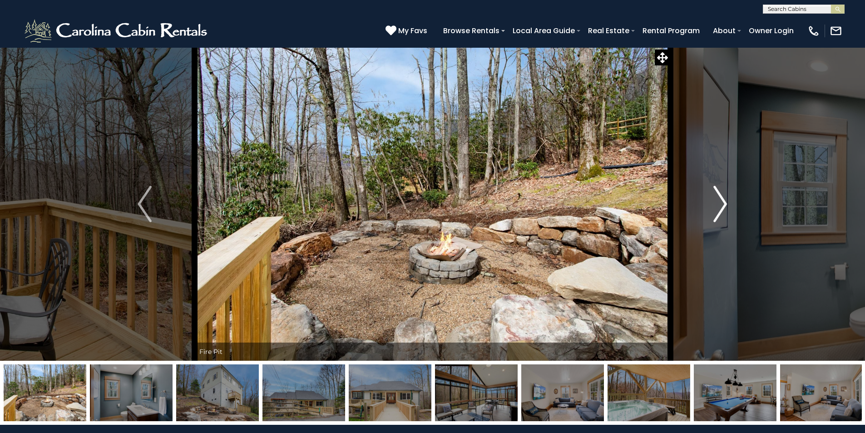
click at [726, 205] on img "Next" at bounding box center [720, 204] width 14 height 36
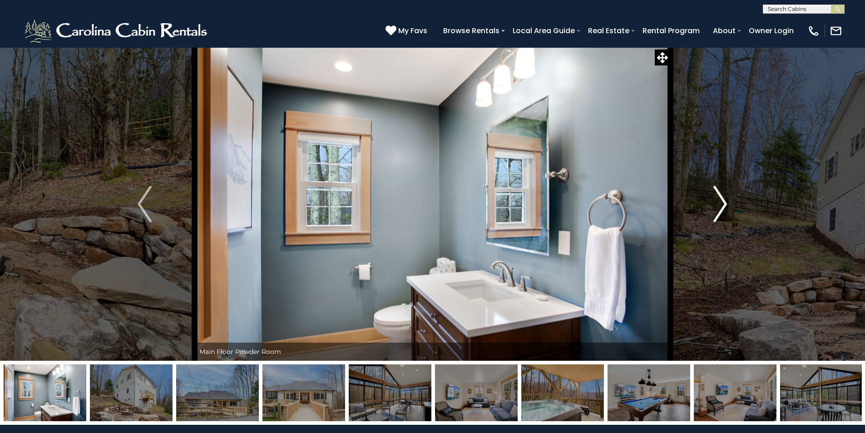
click at [726, 205] on img "Next" at bounding box center [720, 204] width 14 height 36
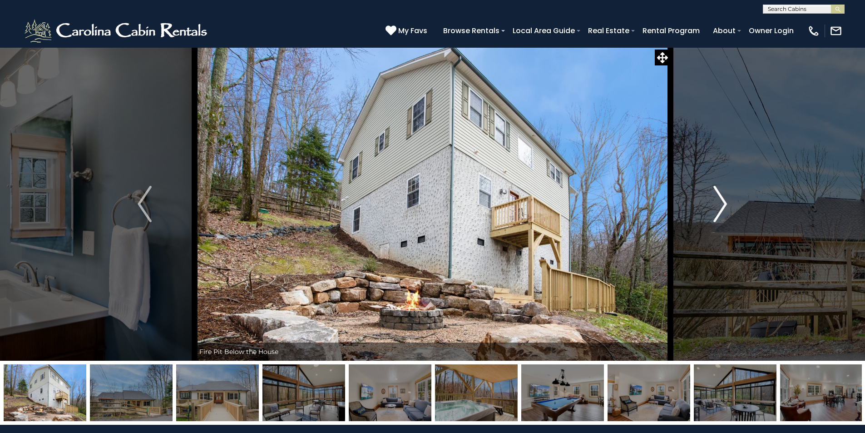
click at [726, 205] on img "Next" at bounding box center [720, 204] width 14 height 36
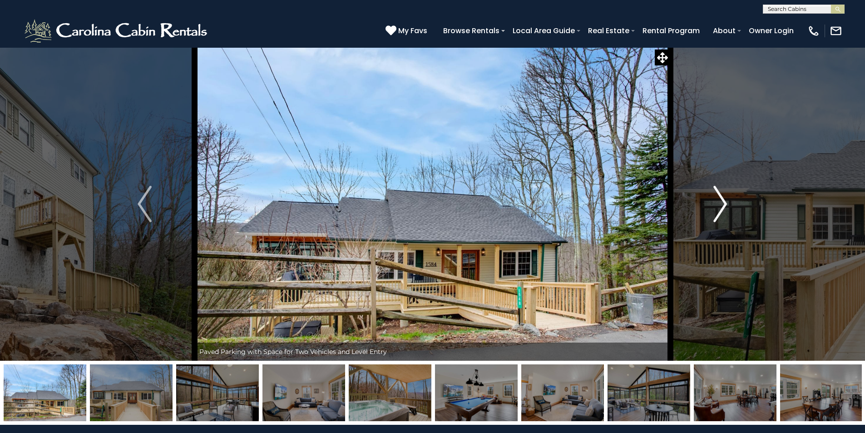
click at [726, 205] on img "Next" at bounding box center [720, 204] width 14 height 36
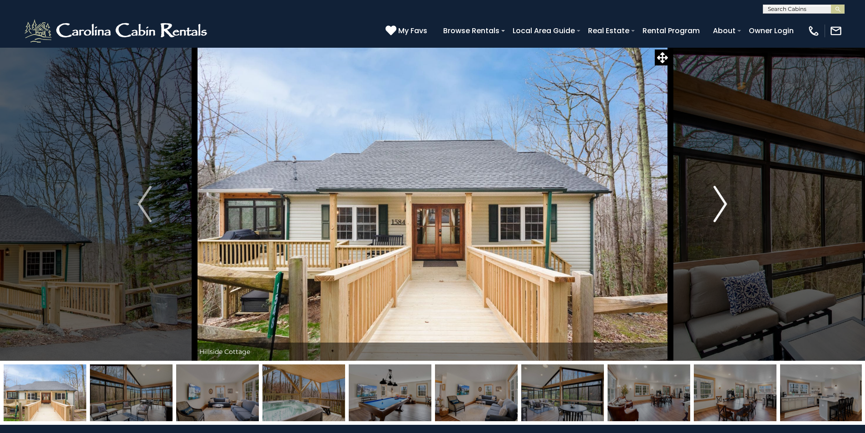
click at [722, 208] on img "Next" at bounding box center [720, 204] width 14 height 36
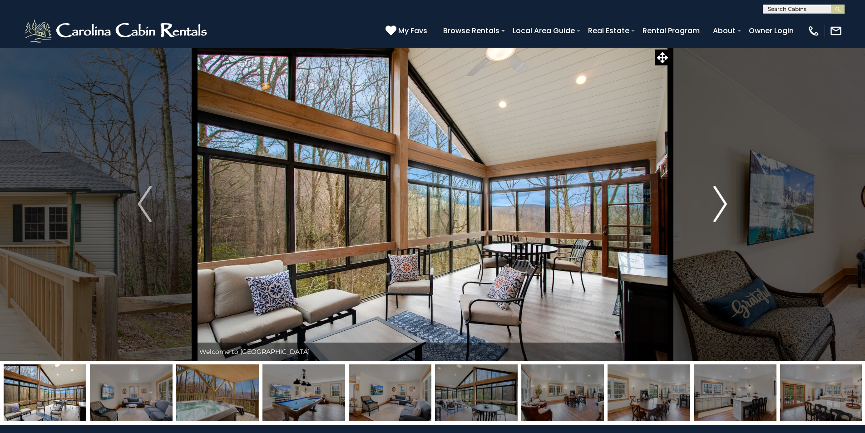
click at [722, 208] on img "Next" at bounding box center [720, 204] width 14 height 36
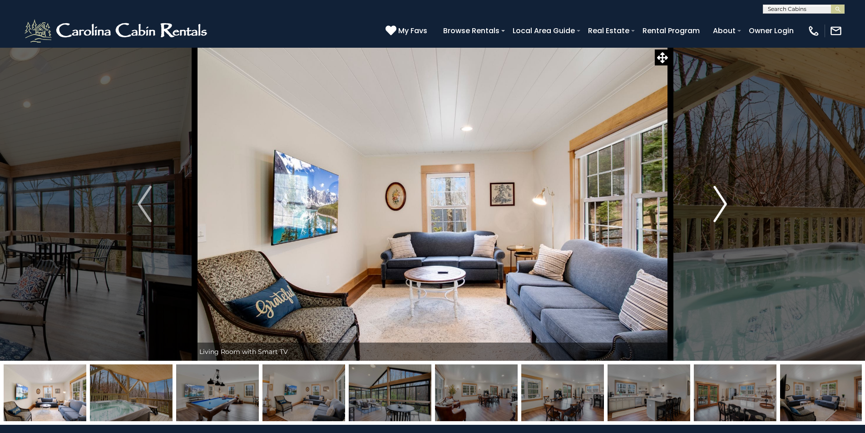
click at [722, 208] on img "Next" at bounding box center [720, 204] width 14 height 36
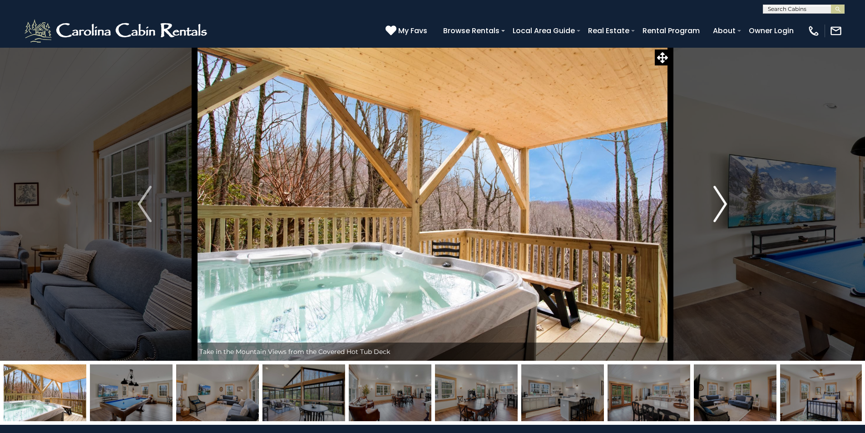
click at [722, 208] on img "Next" at bounding box center [720, 204] width 14 height 36
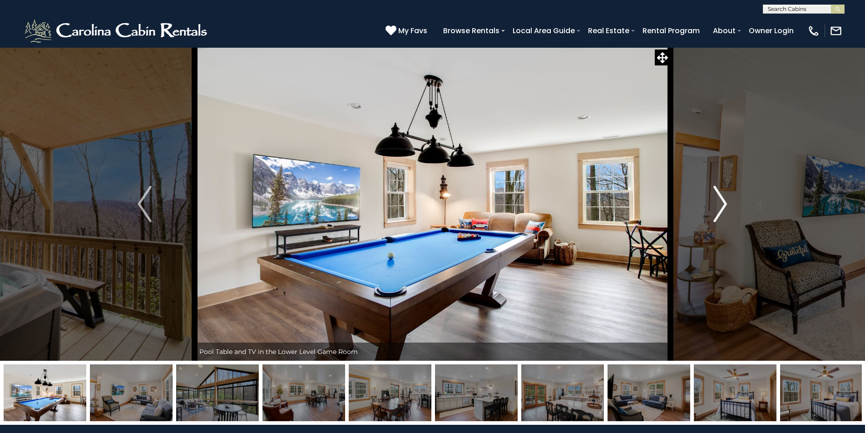
click at [722, 208] on img "Next" at bounding box center [720, 204] width 14 height 36
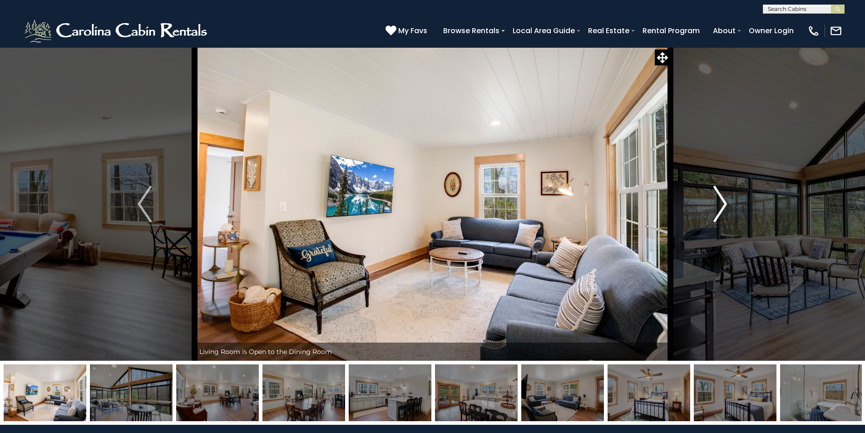
click at [722, 208] on img "Next" at bounding box center [720, 204] width 14 height 36
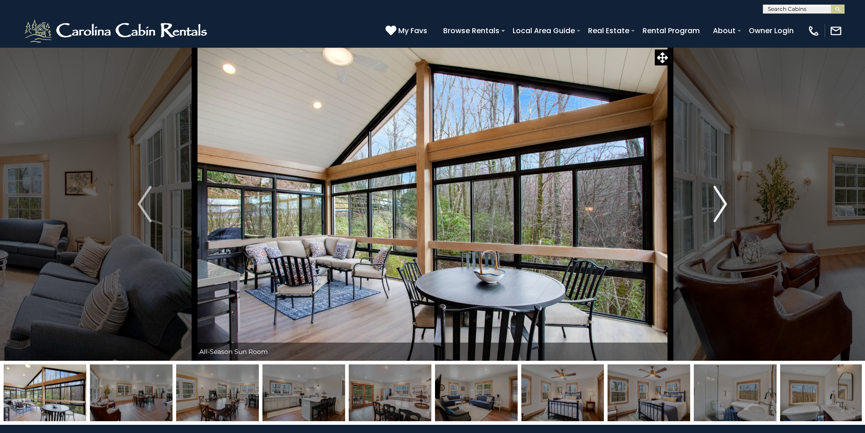
click at [722, 208] on img "Next" at bounding box center [720, 204] width 14 height 36
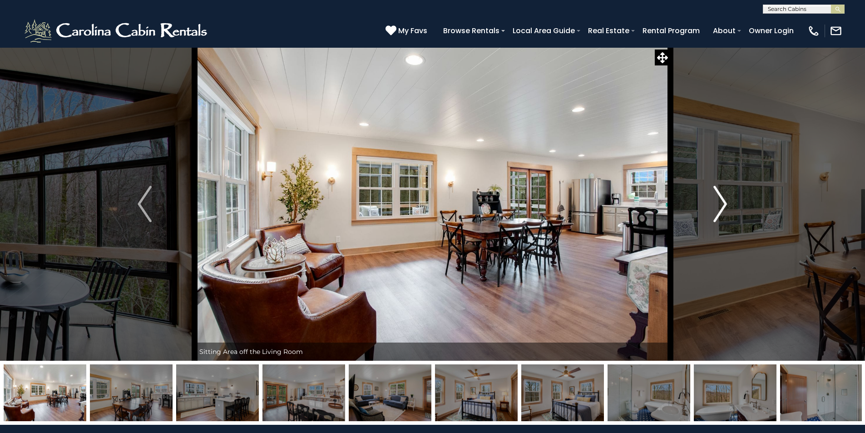
click at [722, 208] on img "Next" at bounding box center [720, 204] width 14 height 36
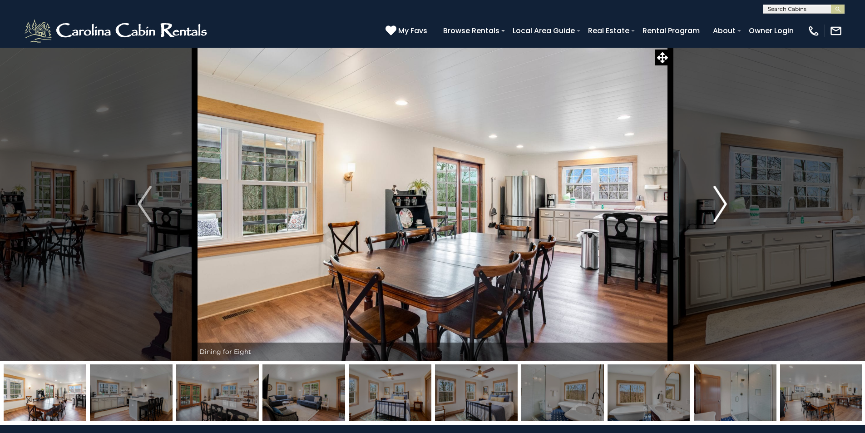
click at [722, 208] on img "Next" at bounding box center [720, 204] width 14 height 36
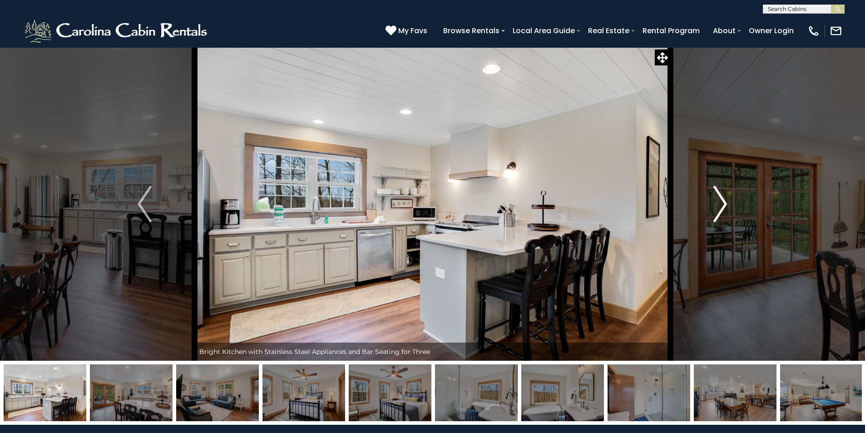
click at [722, 208] on img "Next" at bounding box center [720, 204] width 14 height 36
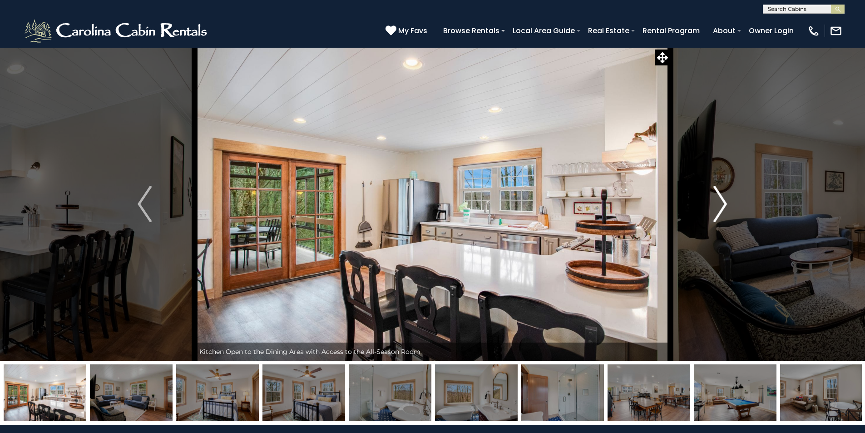
click at [722, 208] on img "Next" at bounding box center [720, 204] width 14 height 36
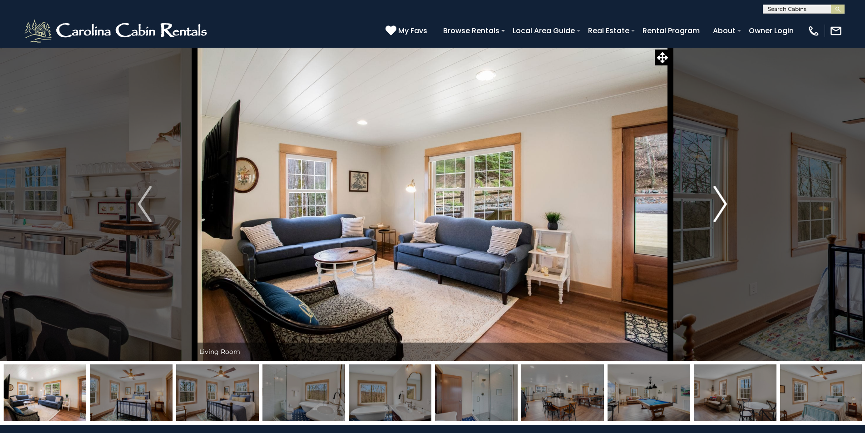
click at [722, 208] on img "Next" at bounding box center [720, 204] width 14 height 36
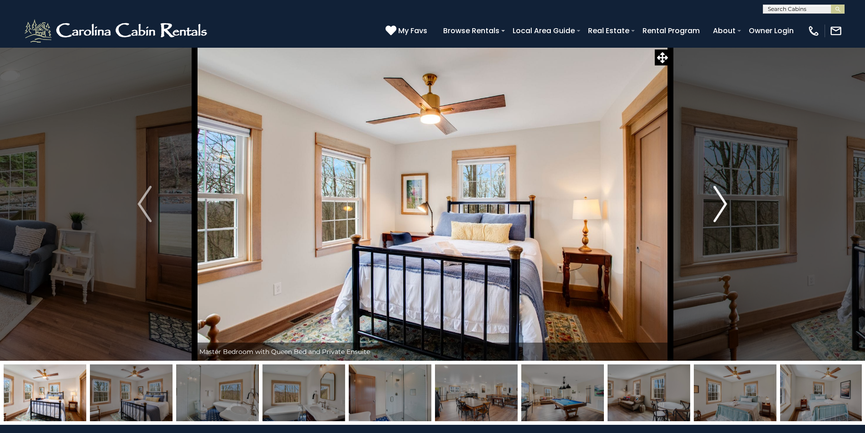
click at [722, 208] on img "Next" at bounding box center [720, 204] width 14 height 36
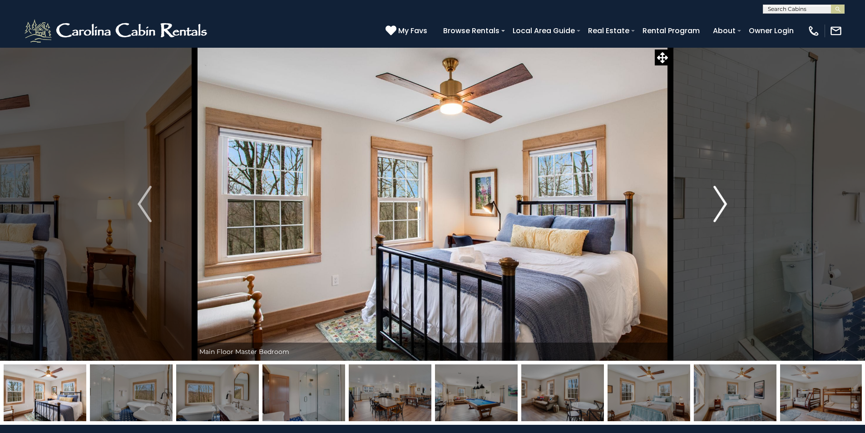
click at [722, 208] on img "Next" at bounding box center [720, 204] width 14 height 36
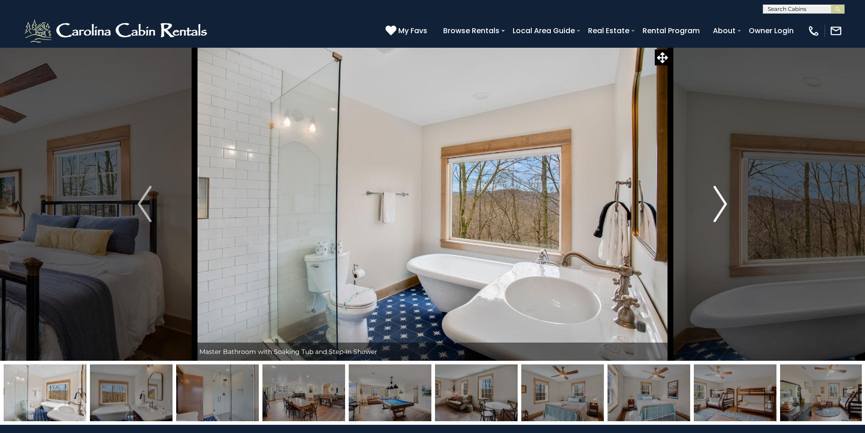
click at [722, 208] on img "Next" at bounding box center [720, 204] width 14 height 36
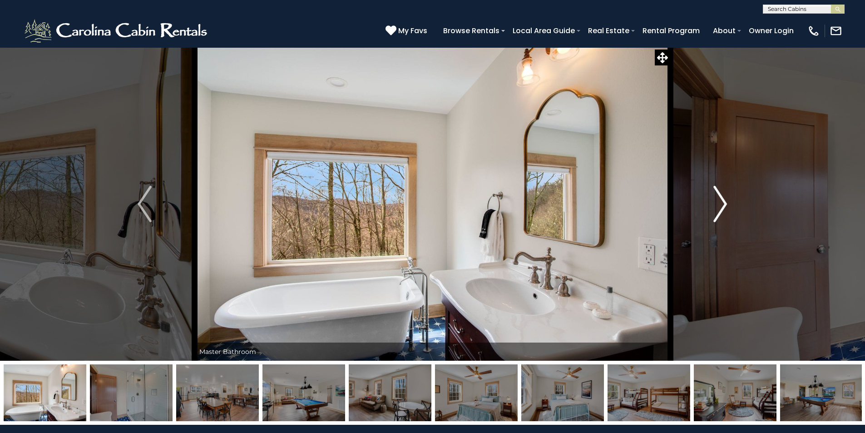
click at [722, 208] on img "Next" at bounding box center [720, 204] width 14 height 36
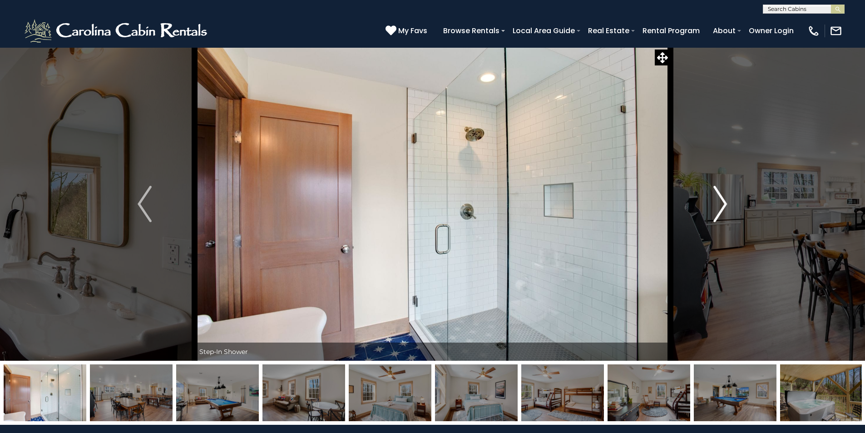
click at [722, 208] on img "Next" at bounding box center [720, 204] width 14 height 36
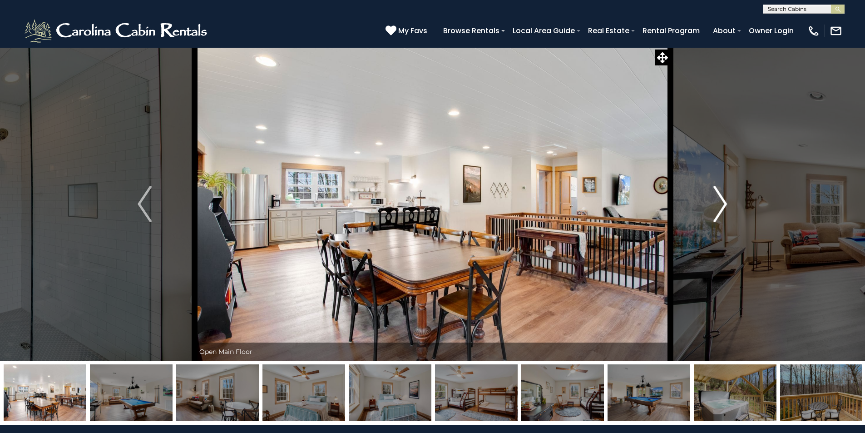
click at [722, 208] on img "Next" at bounding box center [720, 204] width 14 height 36
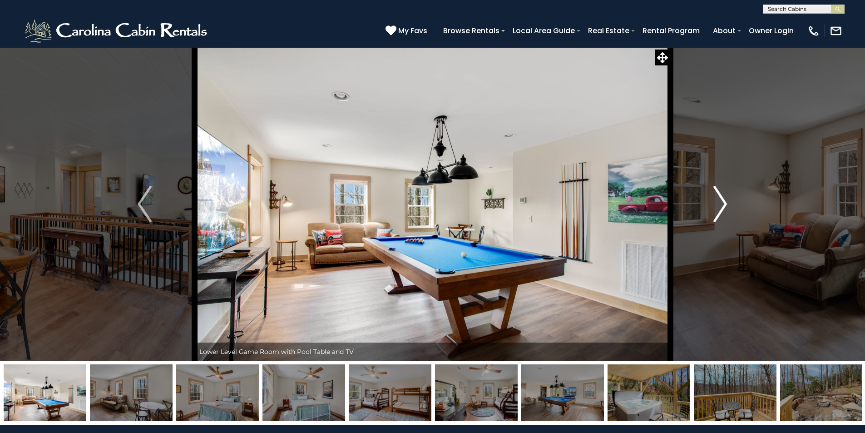
click at [722, 208] on img "Next" at bounding box center [720, 204] width 14 height 36
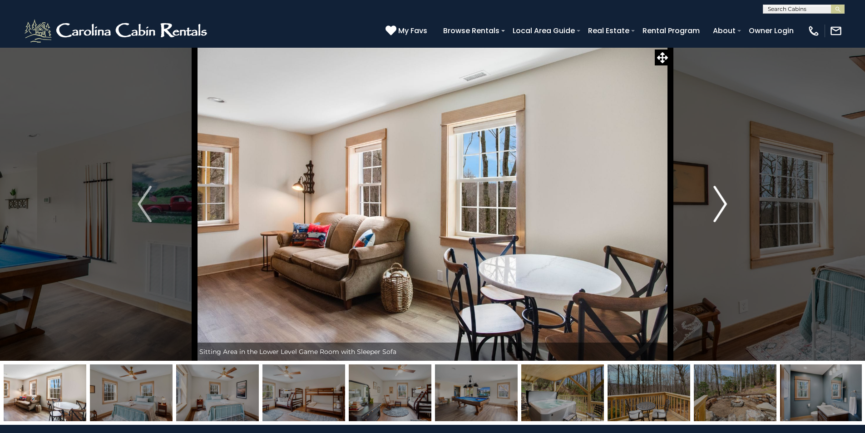
click at [722, 208] on img "Next" at bounding box center [720, 204] width 14 height 36
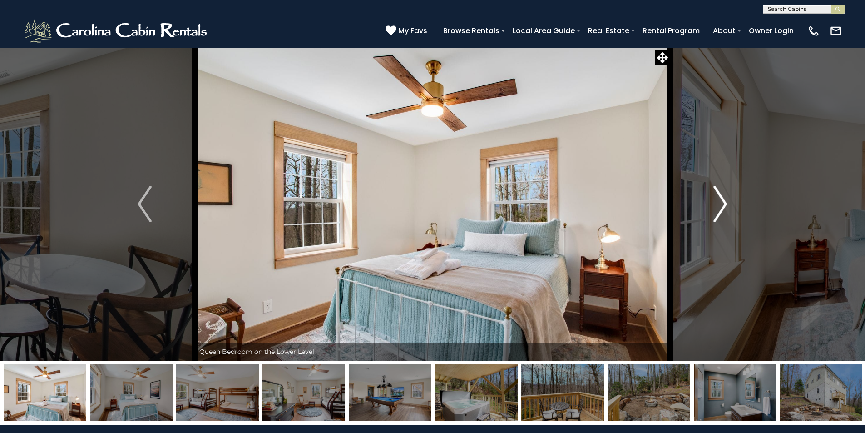
click at [722, 208] on img "Next" at bounding box center [720, 204] width 14 height 36
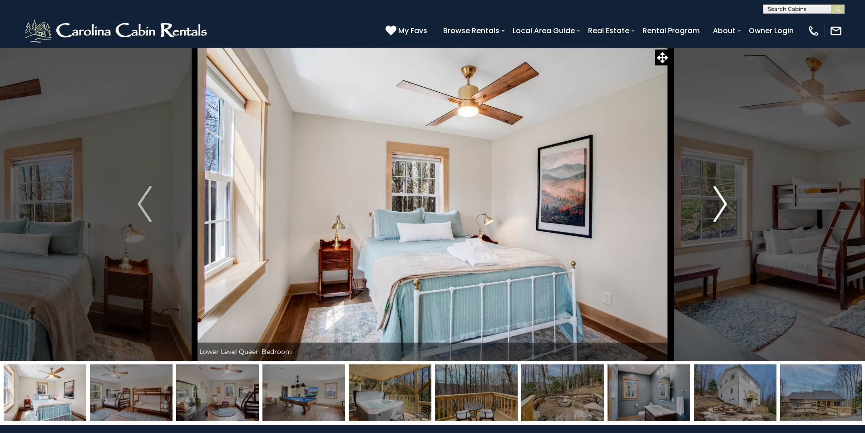
click at [722, 208] on img "Next" at bounding box center [720, 204] width 14 height 36
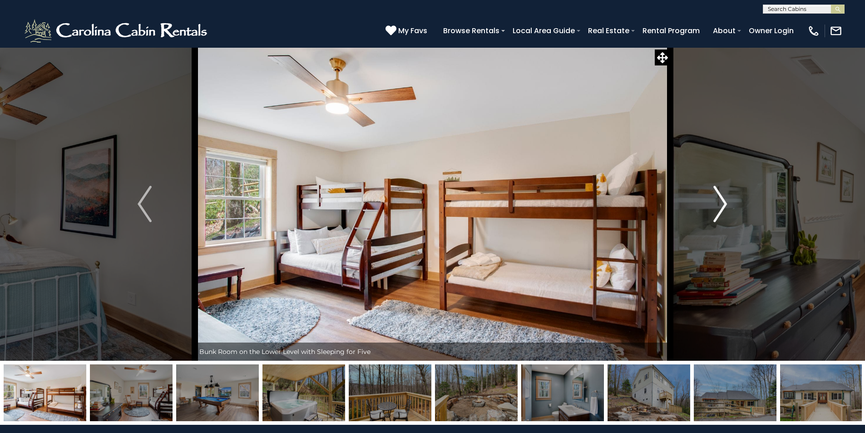
click at [722, 208] on img "Next" at bounding box center [720, 204] width 14 height 36
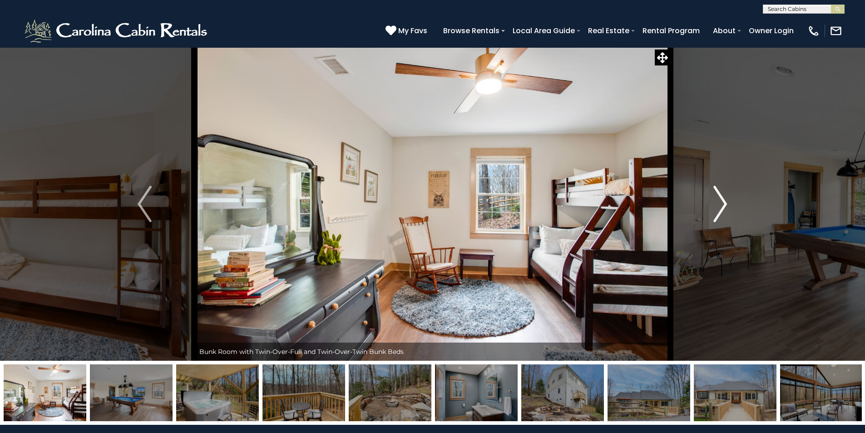
click at [722, 208] on img "Next" at bounding box center [720, 204] width 14 height 36
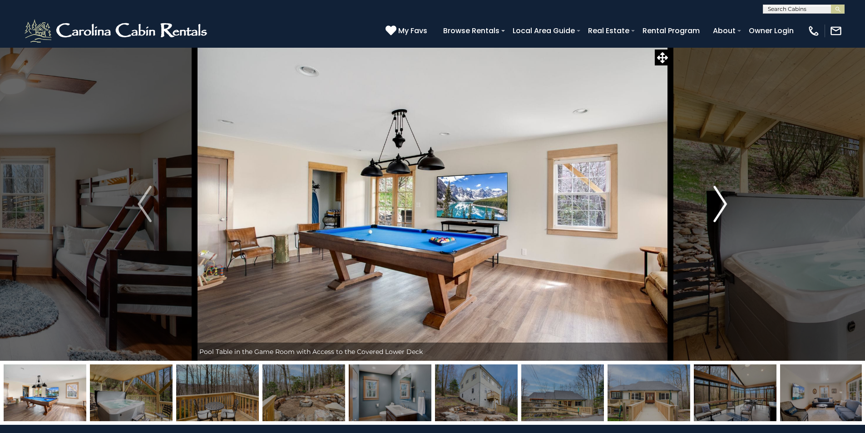
click at [722, 208] on img "Next" at bounding box center [720, 204] width 14 height 36
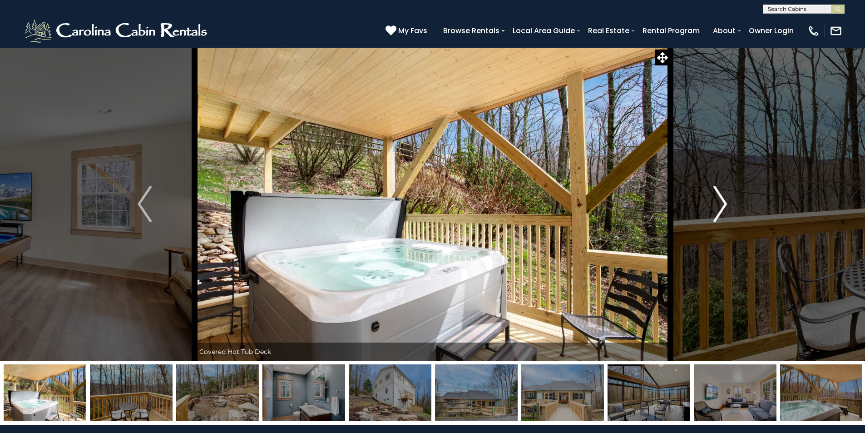
click at [722, 208] on img "Next" at bounding box center [720, 204] width 14 height 36
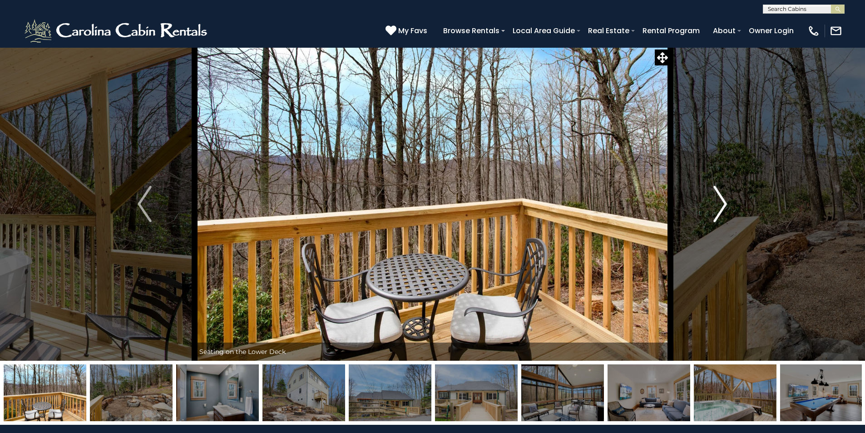
click at [722, 208] on img "Next" at bounding box center [720, 204] width 14 height 36
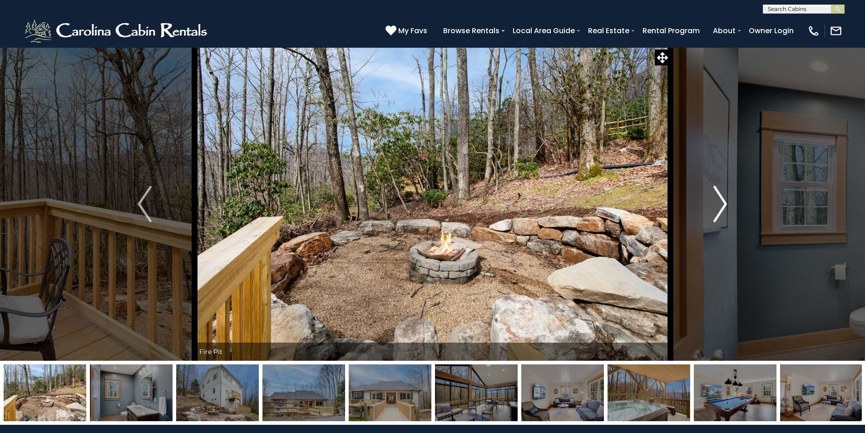
click at [718, 206] on img "Next" at bounding box center [720, 204] width 14 height 36
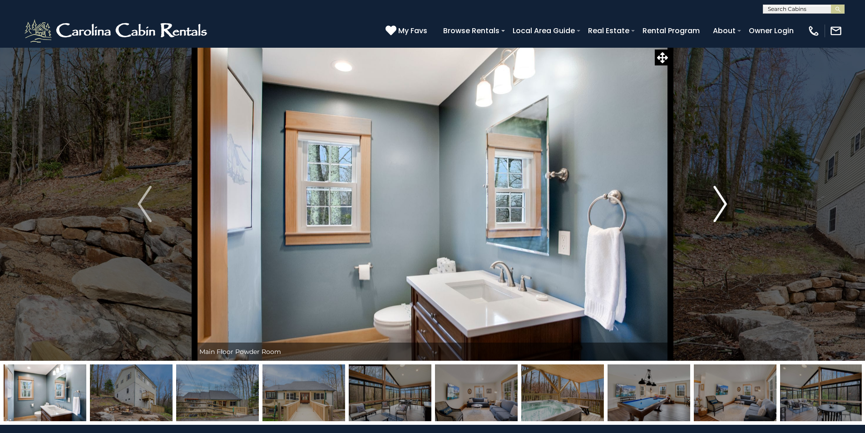
click at [718, 206] on img "Next" at bounding box center [720, 204] width 14 height 36
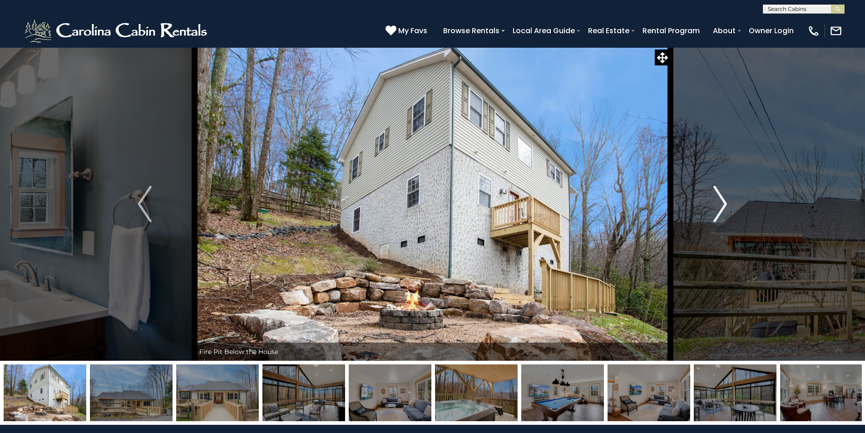
click at [718, 206] on img "Next" at bounding box center [720, 204] width 14 height 36
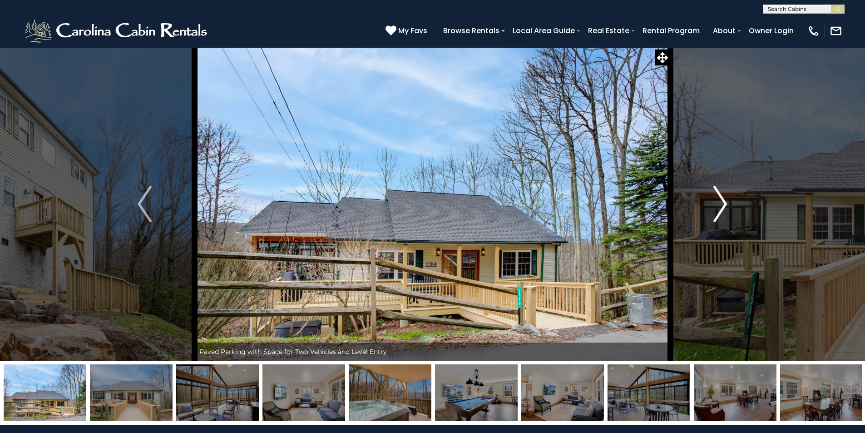
click at [719, 202] on img "Next" at bounding box center [720, 204] width 14 height 36
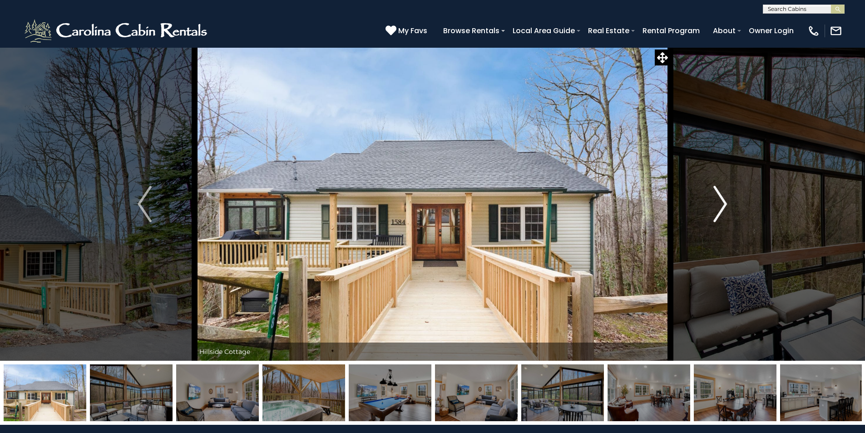
click at [719, 202] on img "Next" at bounding box center [720, 204] width 14 height 36
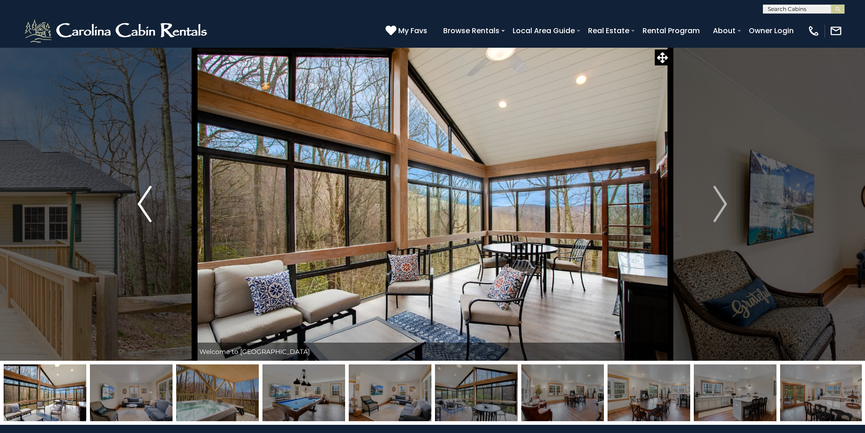
click at [138, 193] on img "Previous" at bounding box center [145, 204] width 14 height 36
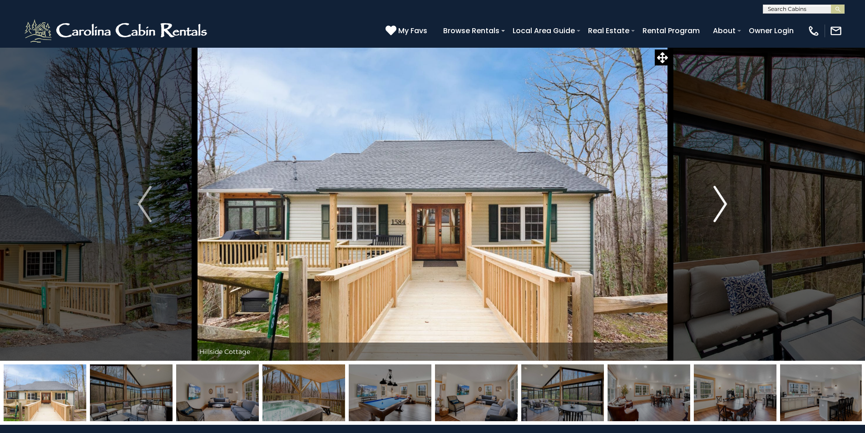
click at [725, 201] on img "Next" at bounding box center [720, 204] width 14 height 36
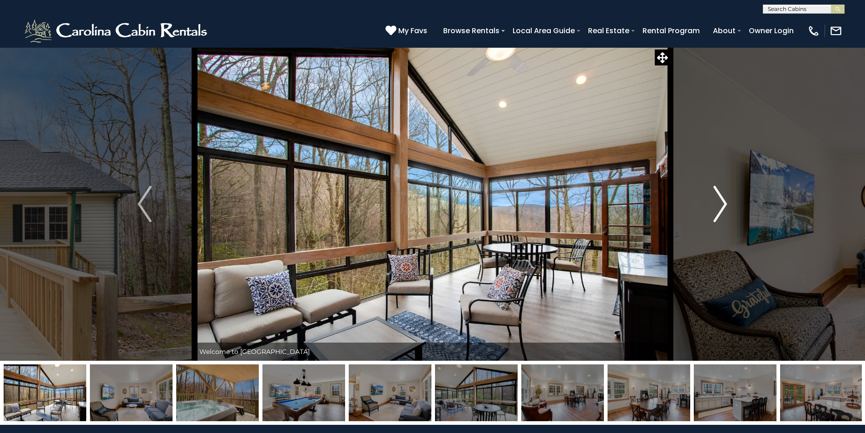
click at [722, 200] on img "Next" at bounding box center [720, 204] width 14 height 36
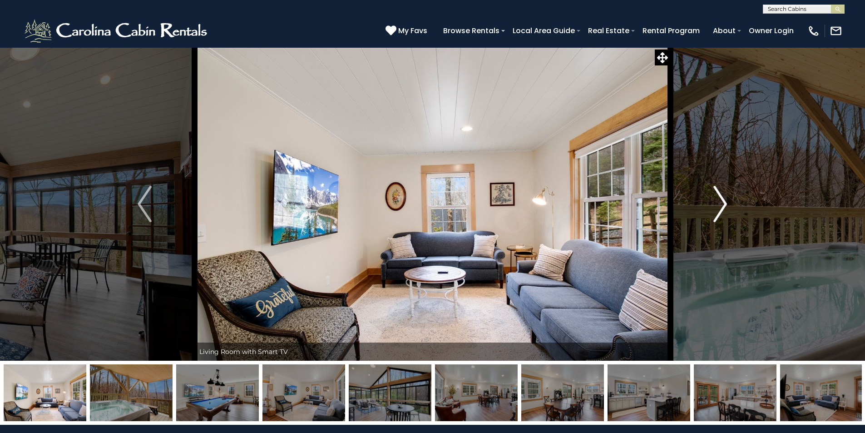
click at [722, 200] on img "Next" at bounding box center [720, 204] width 14 height 36
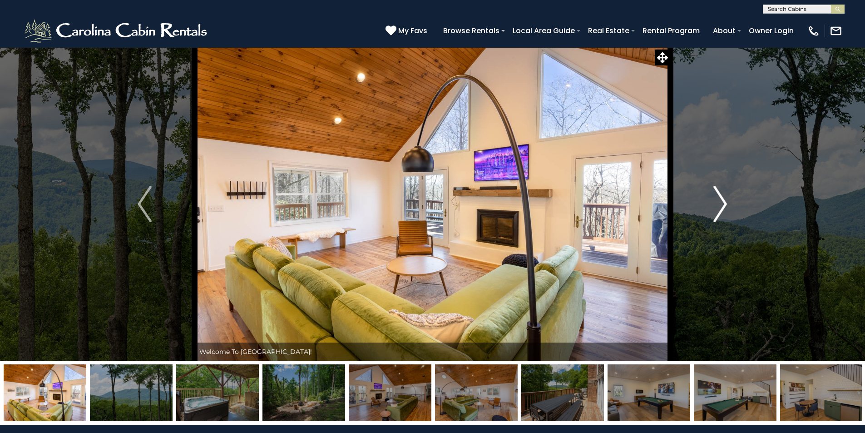
click at [726, 196] on img "Next" at bounding box center [720, 204] width 14 height 36
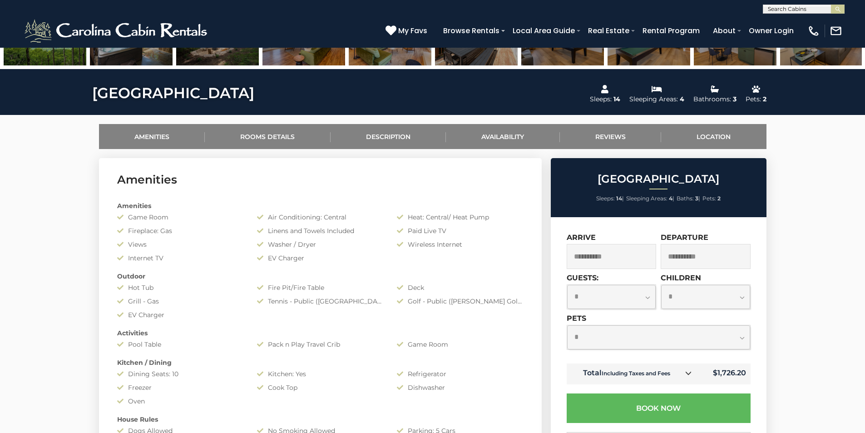
scroll to position [363, 0]
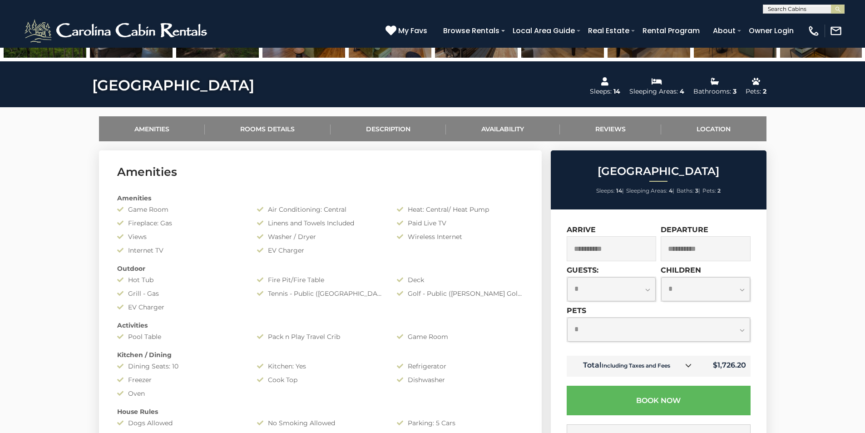
click at [623, 329] on select "**********" at bounding box center [658, 329] width 183 height 24
select select "*"
click at [567, 317] on select "**********" at bounding box center [658, 329] width 183 height 24
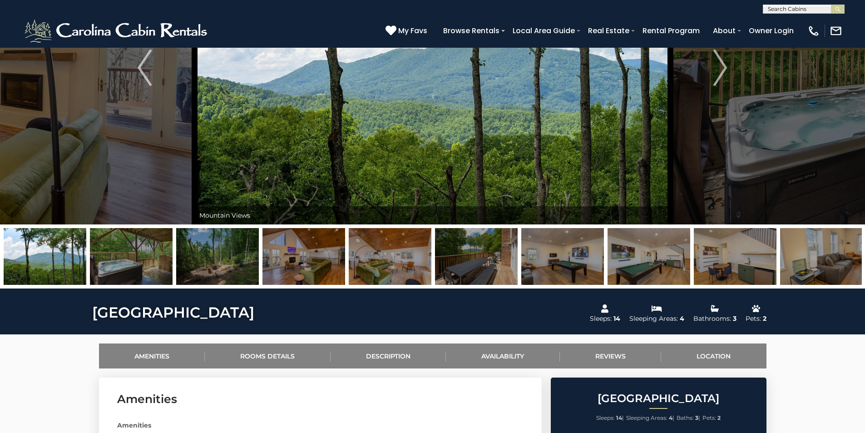
scroll to position [0, 0]
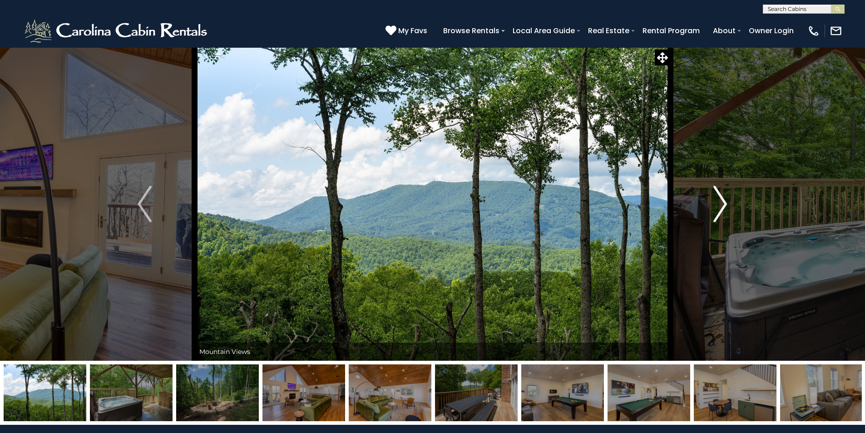
click at [717, 193] on img "Next" at bounding box center [720, 204] width 14 height 36
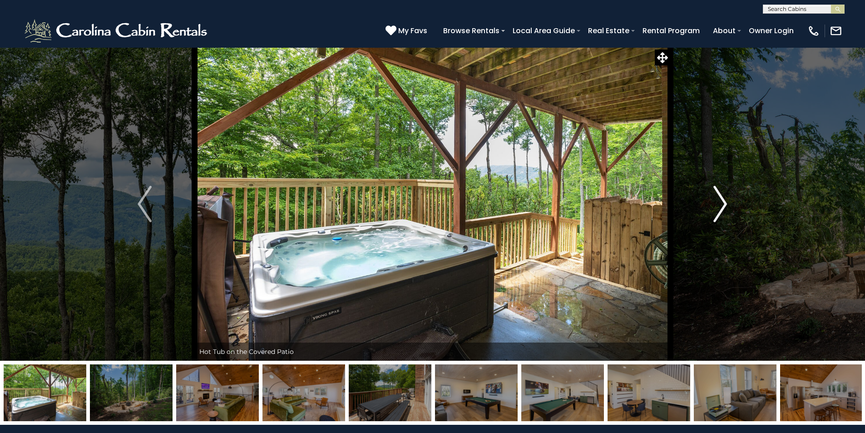
click at [716, 193] on img "Next" at bounding box center [720, 204] width 14 height 36
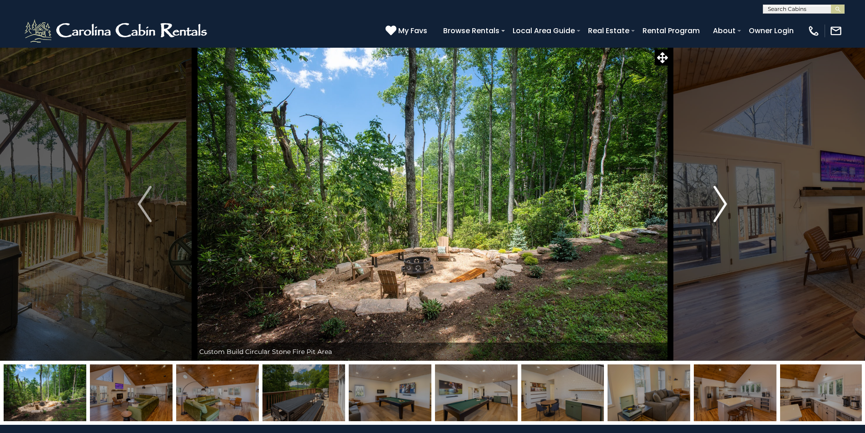
click at [716, 193] on img "Next" at bounding box center [720, 204] width 14 height 36
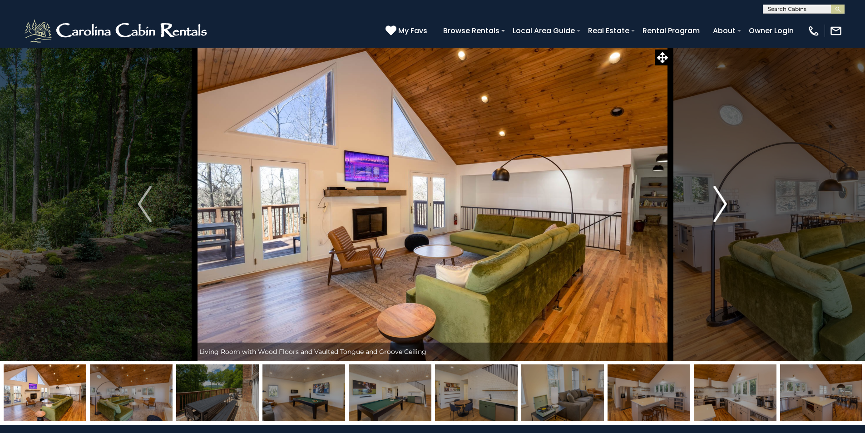
click at [716, 193] on img "Next" at bounding box center [720, 204] width 14 height 36
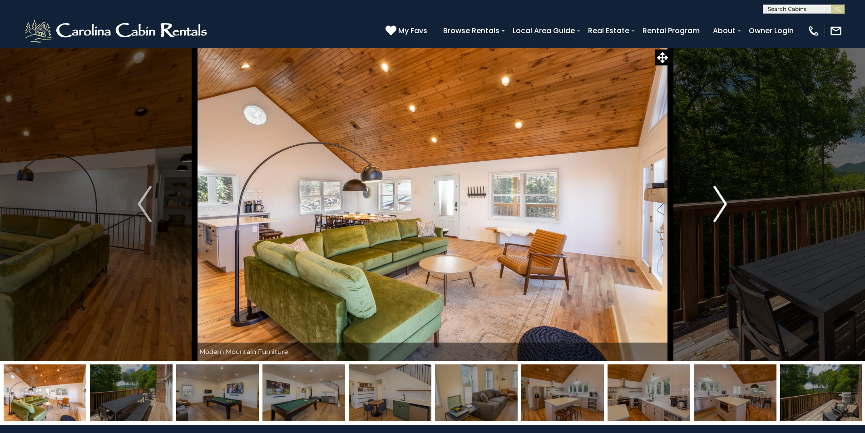
click at [716, 193] on img "Next" at bounding box center [720, 204] width 14 height 36
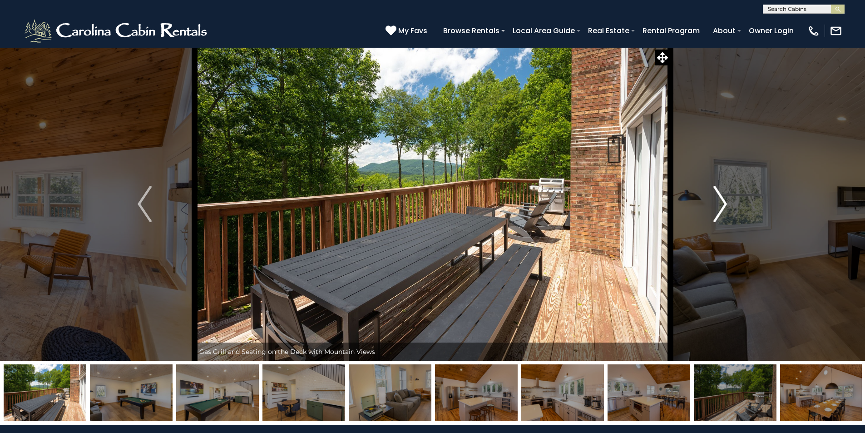
click at [716, 193] on img "Next" at bounding box center [720, 204] width 14 height 36
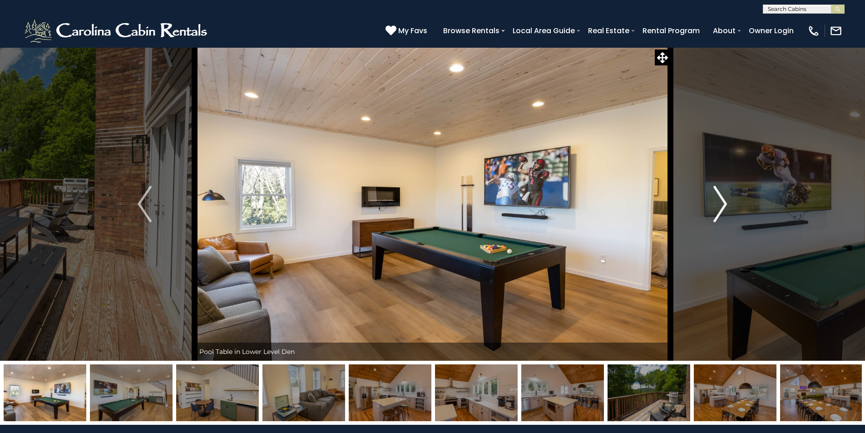
click at [716, 193] on img "Next" at bounding box center [720, 204] width 14 height 36
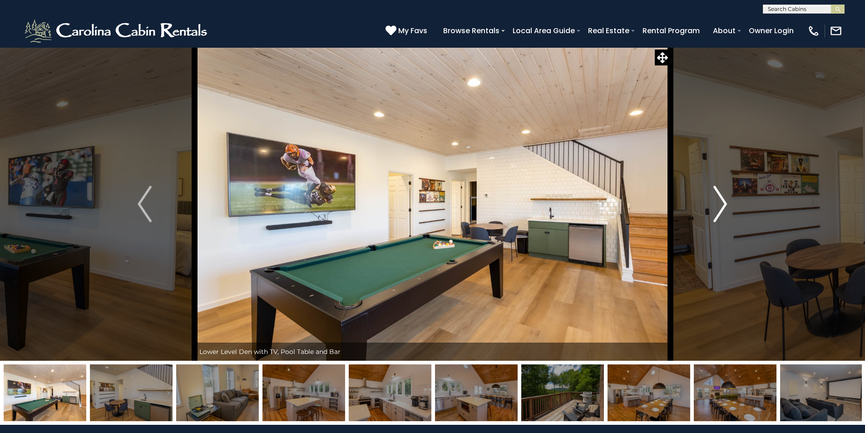
click at [716, 193] on img "Next" at bounding box center [720, 204] width 14 height 36
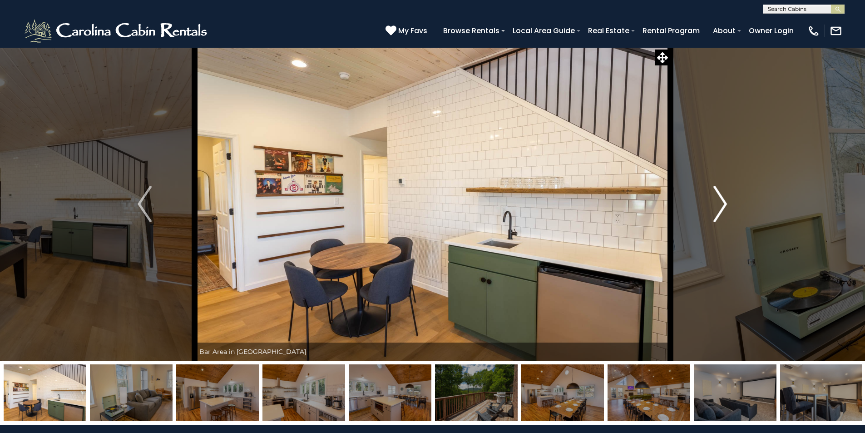
click at [716, 193] on img "Next" at bounding box center [720, 204] width 14 height 36
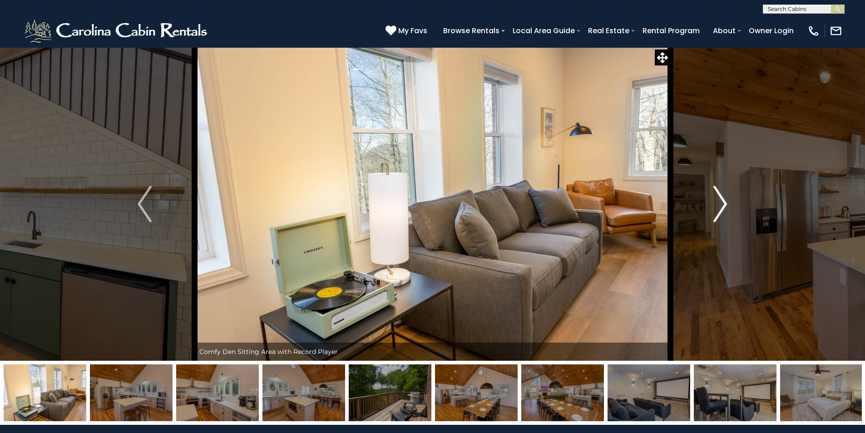
click at [716, 193] on img "Next" at bounding box center [720, 204] width 14 height 36
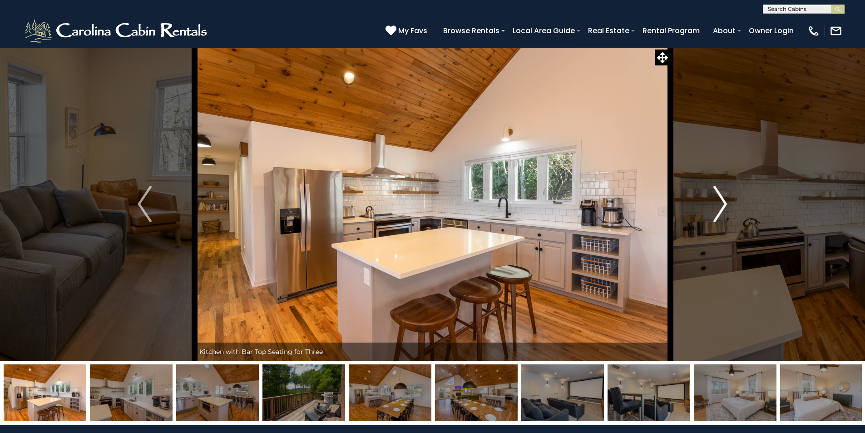
click at [716, 193] on img "Next" at bounding box center [720, 204] width 14 height 36
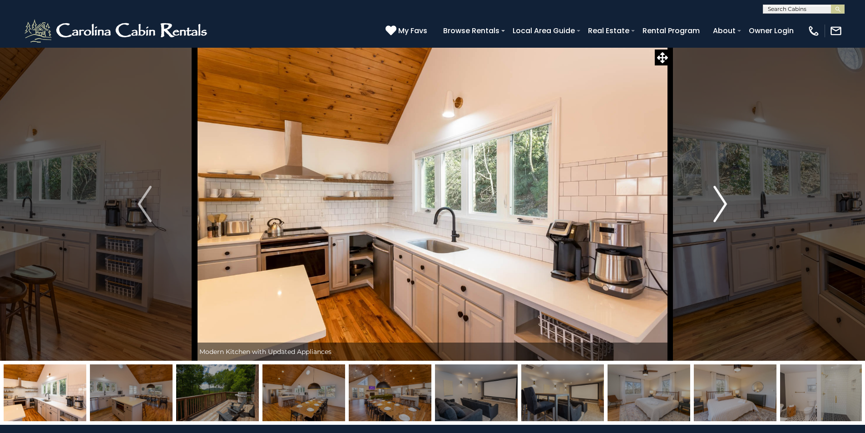
click at [716, 193] on img "Next" at bounding box center [720, 204] width 14 height 36
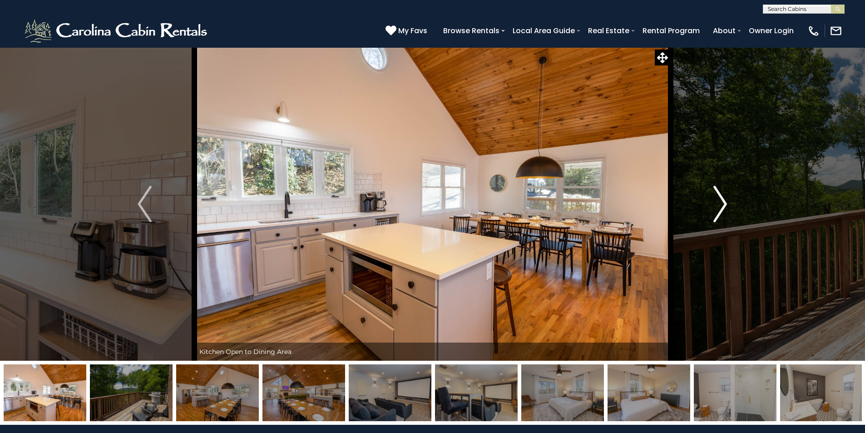
click at [716, 193] on img "Next" at bounding box center [720, 204] width 14 height 36
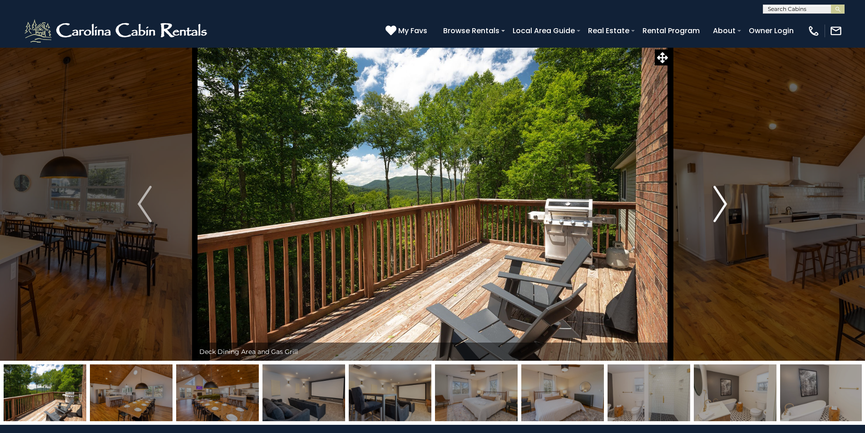
click at [716, 193] on img "Next" at bounding box center [720, 204] width 14 height 36
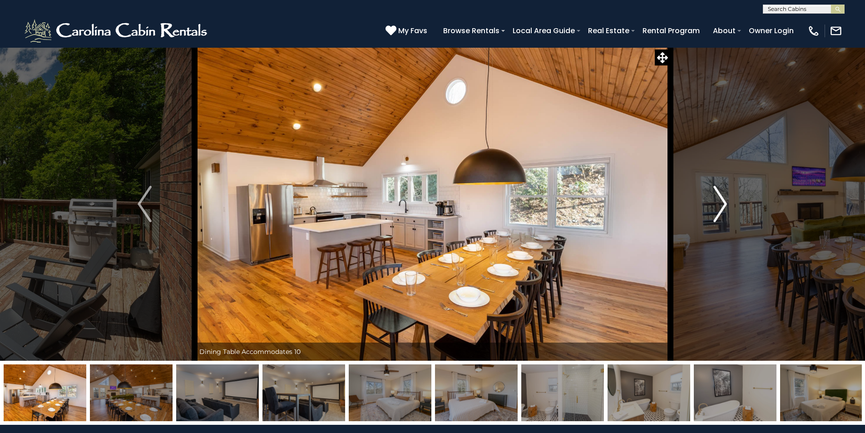
click at [716, 193] on img "Next" at bounding box center [720, 204] width 14 height 36
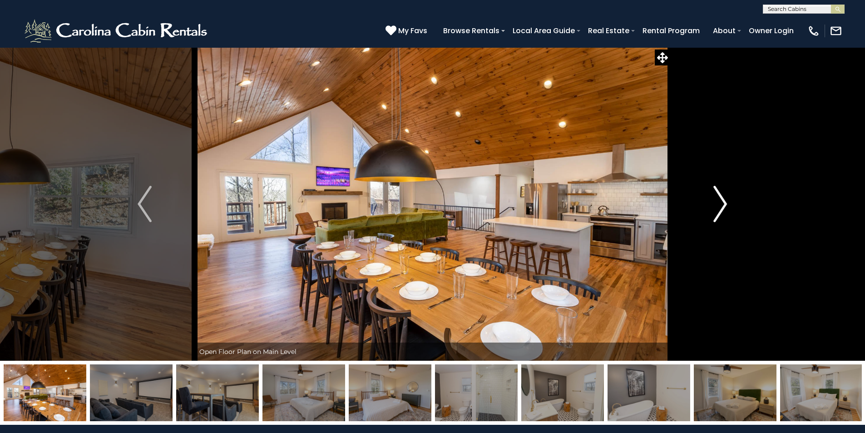
click at [716, 193] on img "Next" at bounding box center [720, 204] width 14 height 36
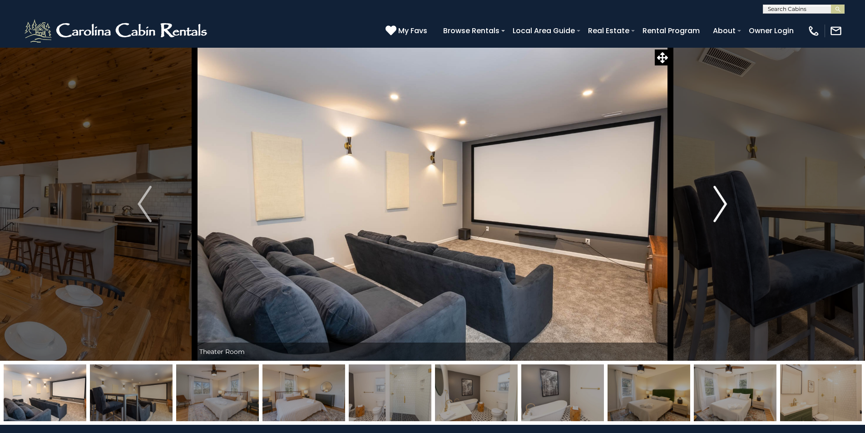
click at [716, 193] on img "Next" at bounding box center [720, 204] width 14 height 36
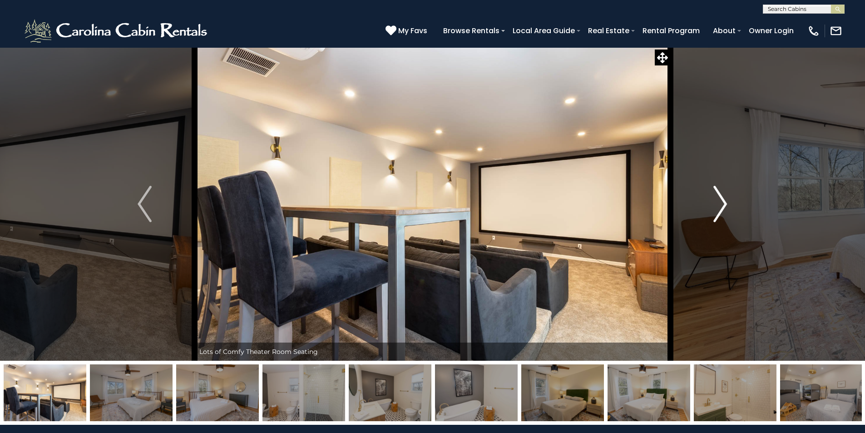
click at [716, 193] on img "Next" at bounding box center [720, 204] width 14 height 36
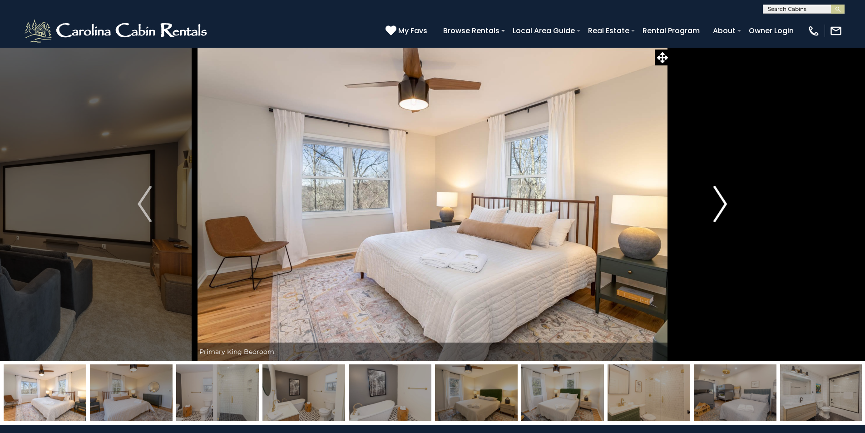
click at [716, 193] on img "Next" at bounding box center [720, 204] width 14 height 36
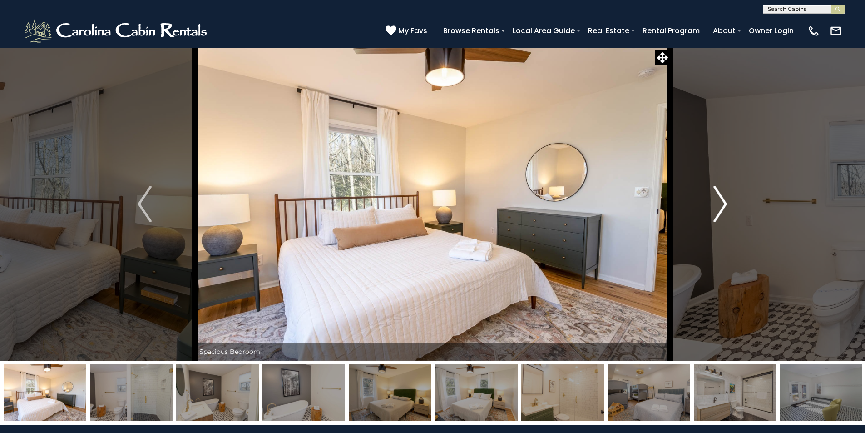
click at [716, 193] on img "Next" at bounding box center [720, 204] width 14 height 36
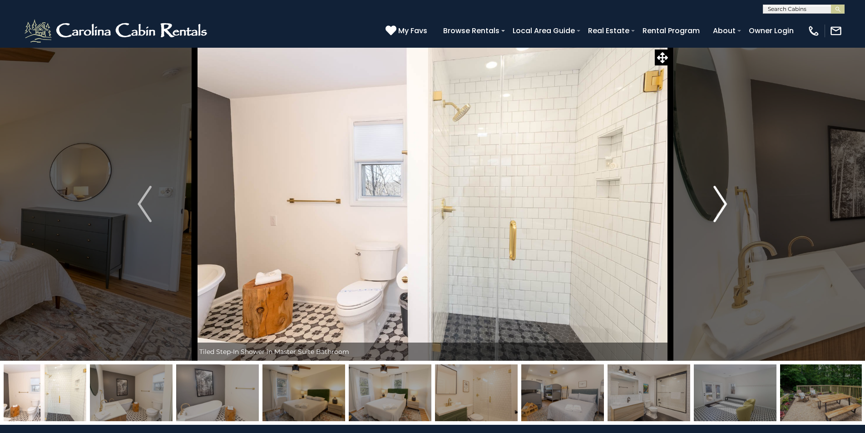
click at [716, 193] on img "Next" at bounding box center [720, 204] width 14 height 36
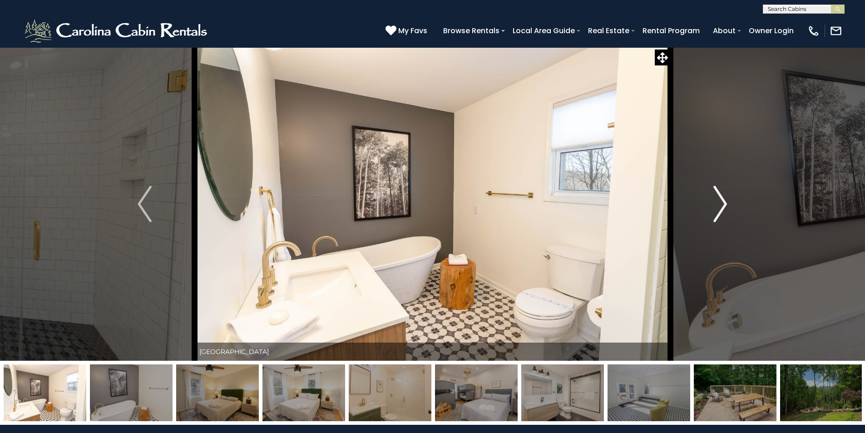
click at [716, 193] on img "Next" at bounding box center [720, 204] width 14 height 36
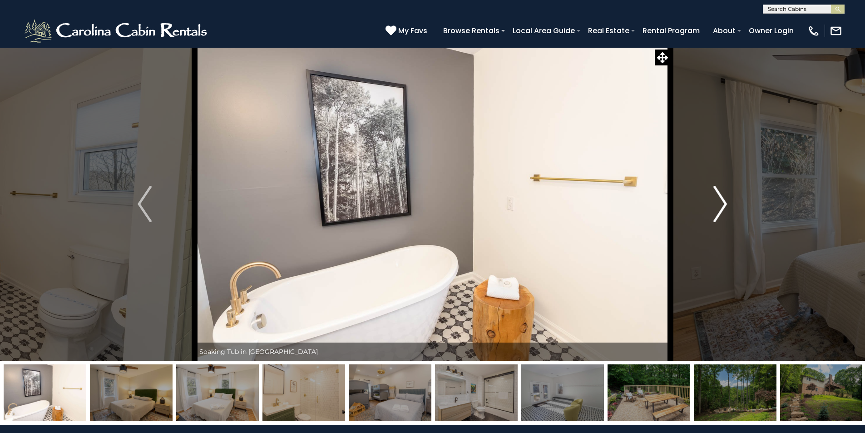
click at [716, 193] on img "Next" at bounding box center [720, 204] width 14 height 36
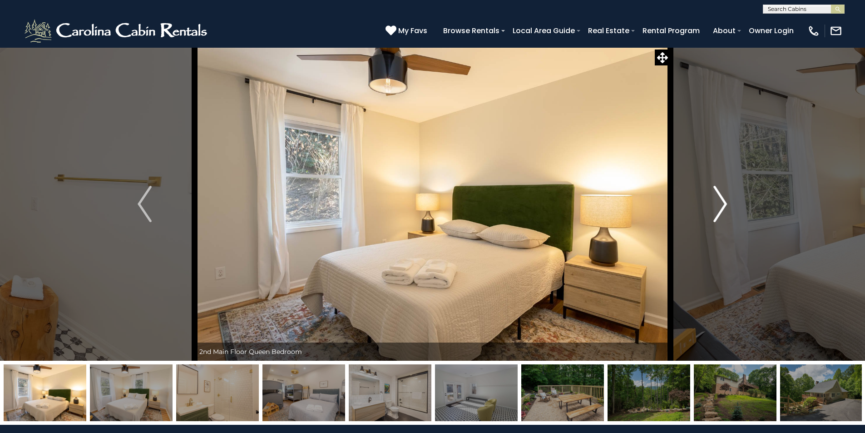
click at [716, 193] on img "Next" at bounding box center [720, 204] width 14 height 36
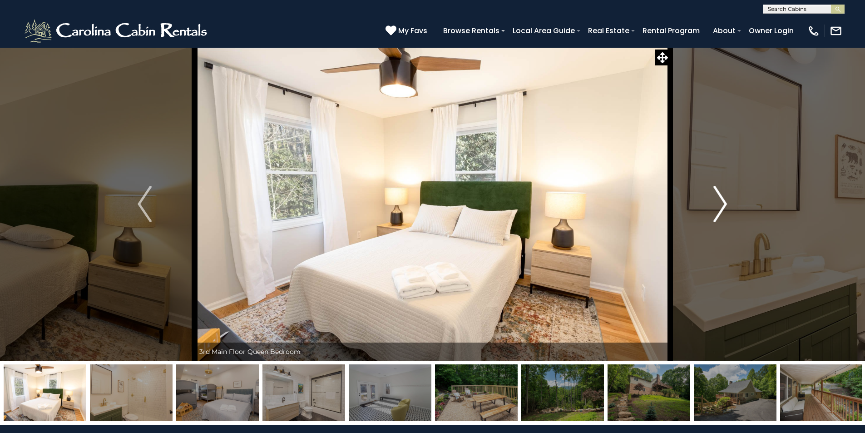
click at [716, 193] on img "Next" at bounding box center [720, 204] width 14 height 36
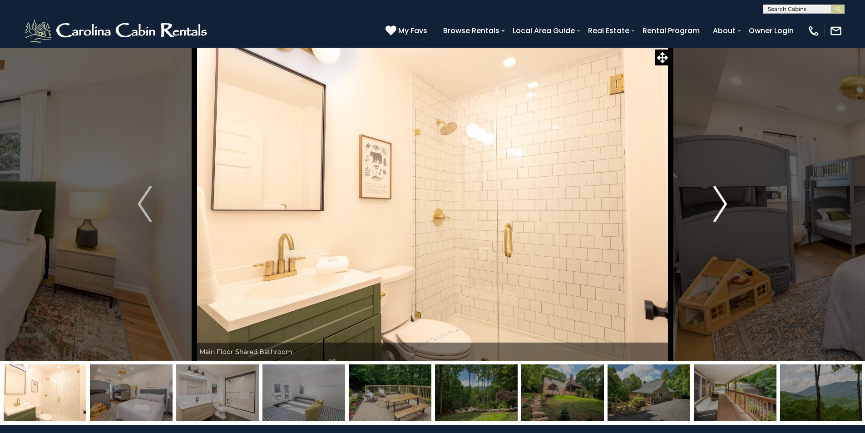
click at [716, 193] on img "Next" at bounding box center [720, 204] width 14 height 36
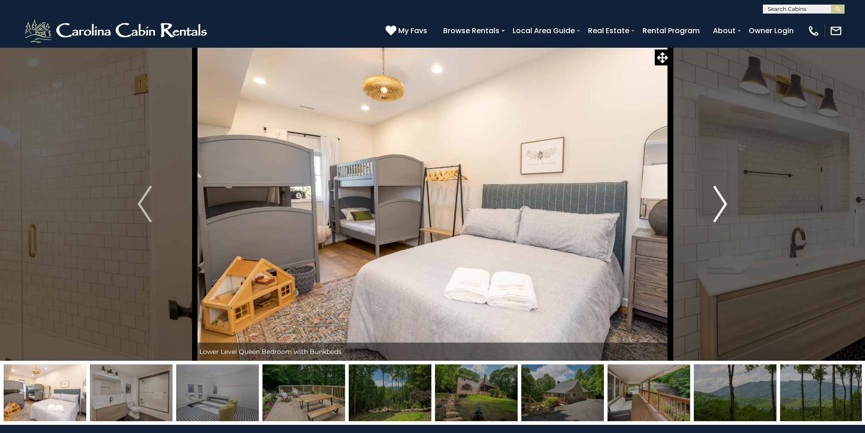
click at [716, 193] on img "Next" at bounding box center [720, 204] width 14 height 36
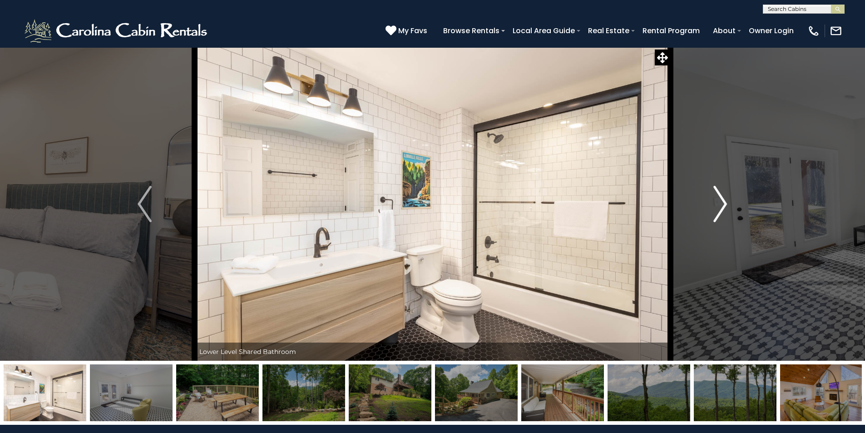
click at [716, 193] on img "Next" at bounding box center [720, 204] width 14 height 36
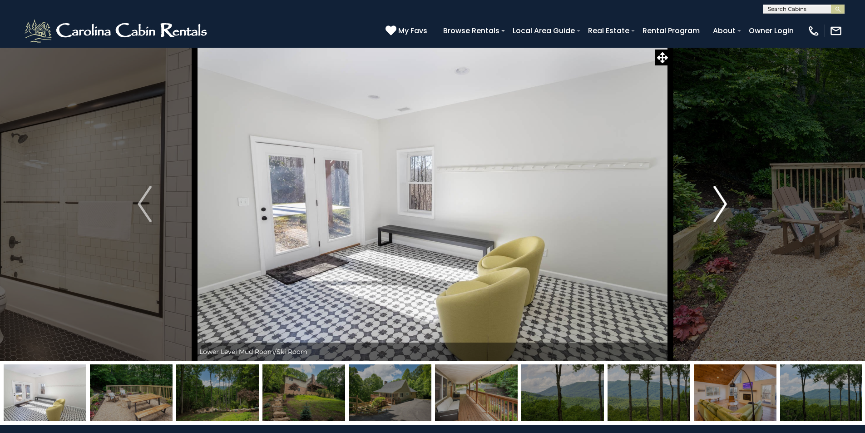
click at [716, 193] on img "Next" at bounding box center [720, 204] width 14 height 36
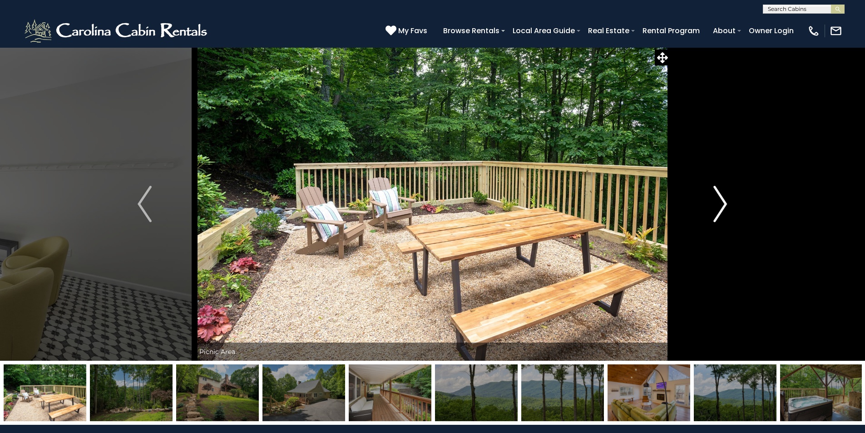
click at [718, 194] on img "Next" at bounding box center [720, 204] width 14 height 36
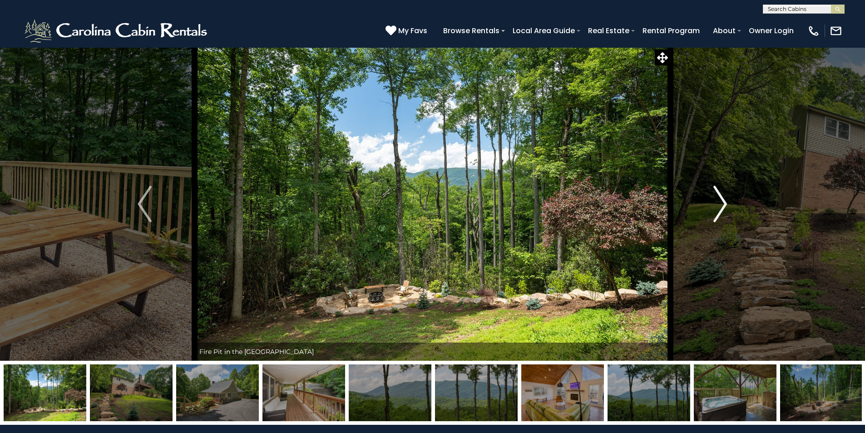
click at [718, 194] on img "Next" at bounding box center [720, 204] width 14 height 36
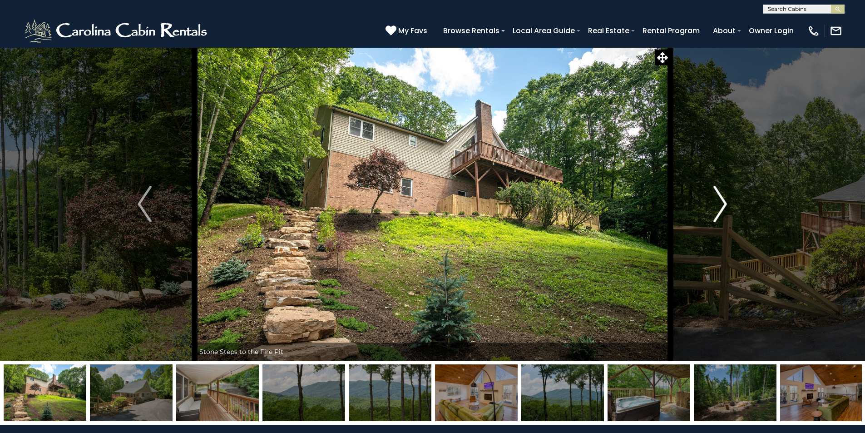
click at [718, 195] on img "Next" at bounding box center [720, 204] width 14 height 36
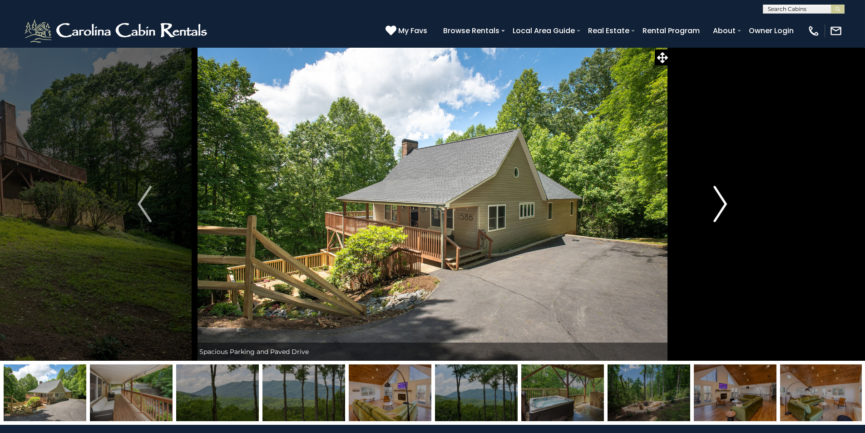
click at [718, 195] on img "Next" at bounding box center [720, 204] width 14 height 36
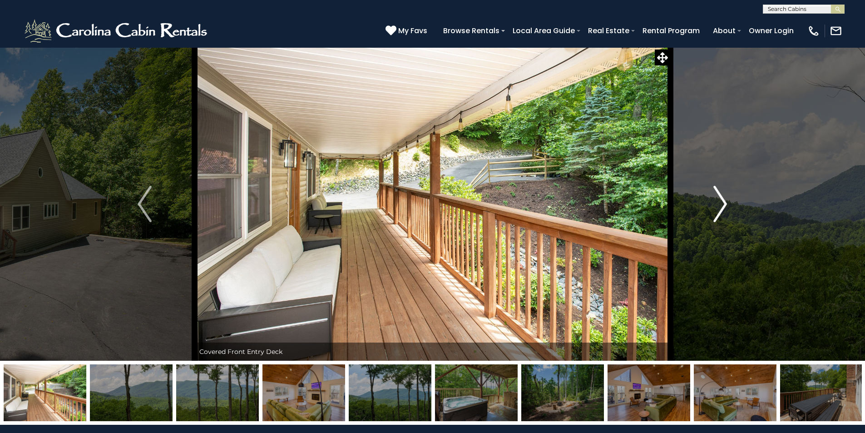
click at [718, 195] on img "Next" at bounding box center [720, 204] width 14 height 36
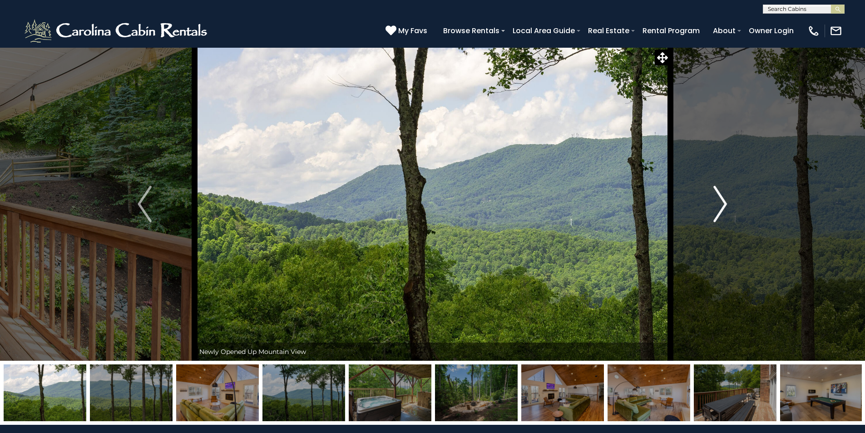
click at [722, 206] on img "Next" at bounding box center [720, 204] width 14 height 36
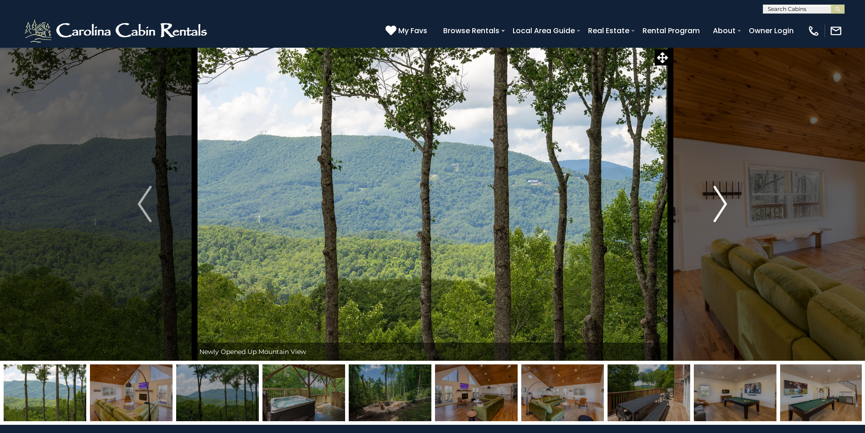
click at [722, 206] on img "Next" at bounding box center [720, 204] width 14 height 36
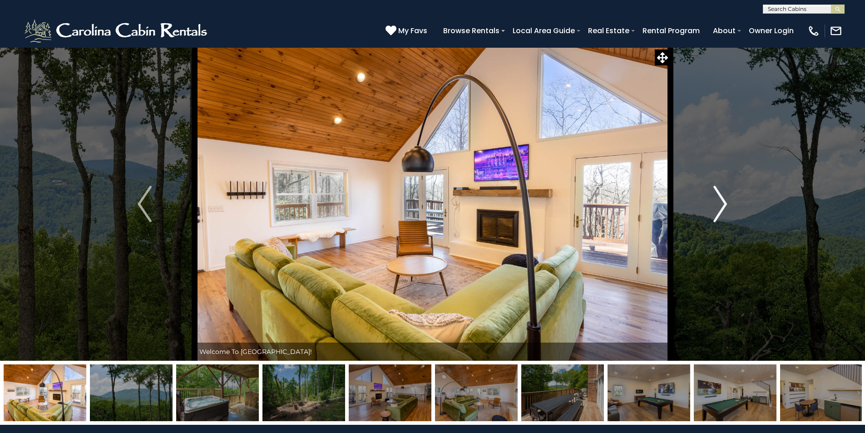
click at [722, 206] on img "Next" at bounding box center [720, 204] width 14 height 36
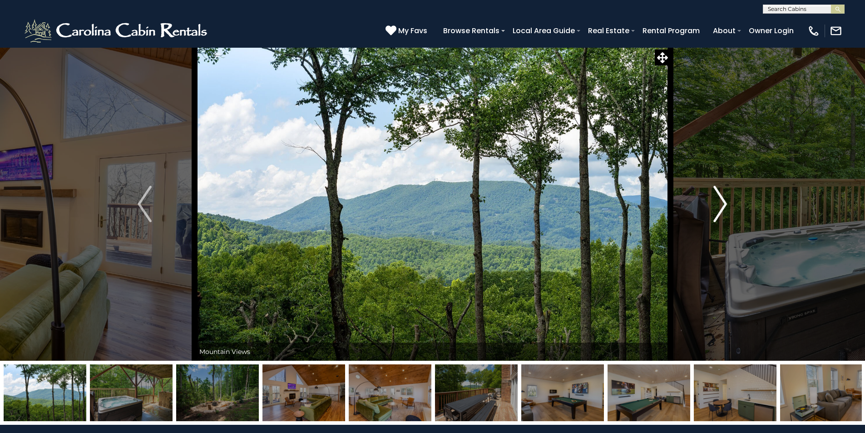
click at [722, 206] on img "Next" at bounding box center [720, 204] width 14 height 36
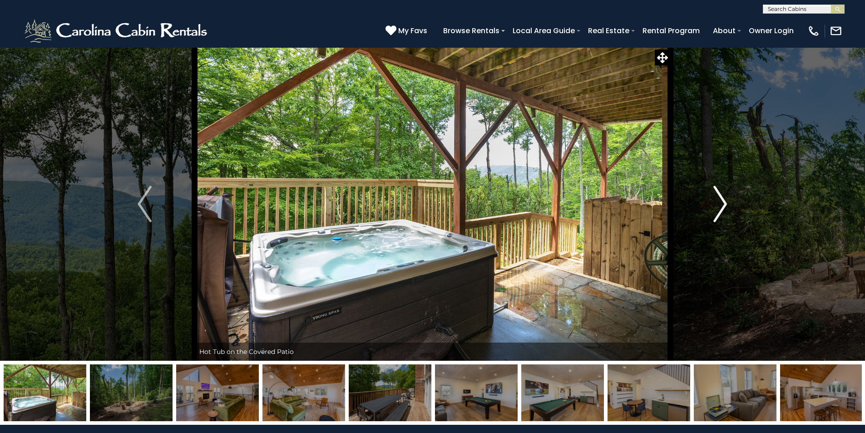
click at [722, 206] on img "Next" at bounding box center [720, 204] width 14 height 36
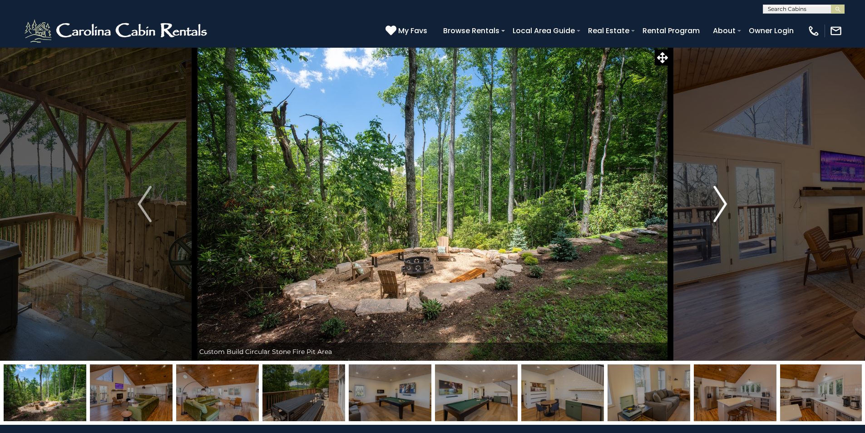
click at [722, 206] on img "Next" at bounding box center [720, 204] width 14 height 36
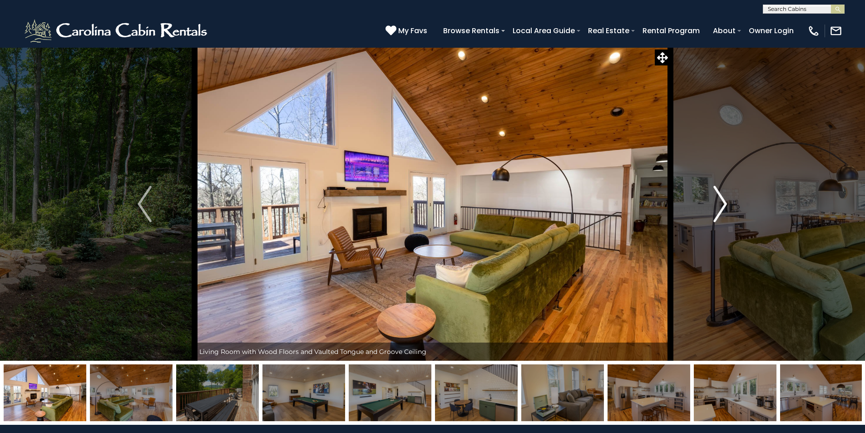
click at [722, 206] on img "Next" at bounding box center [720, 204] width 14 height 36
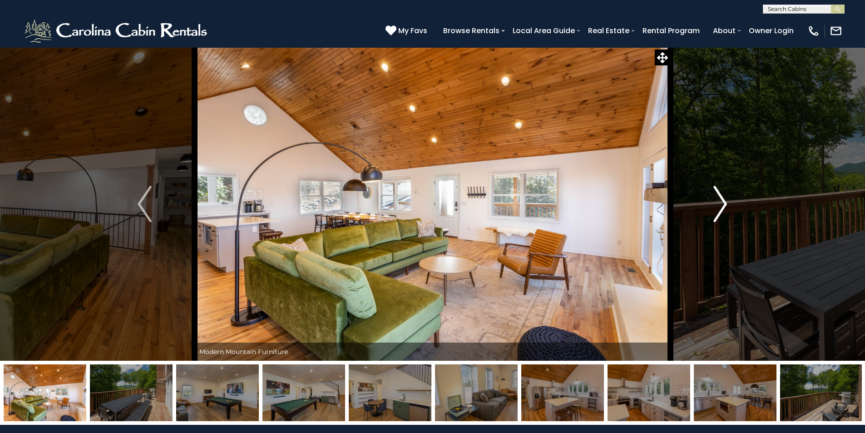
click at [722, 206] on img "Next" at bounding box center [720, 204] width 14 height 36
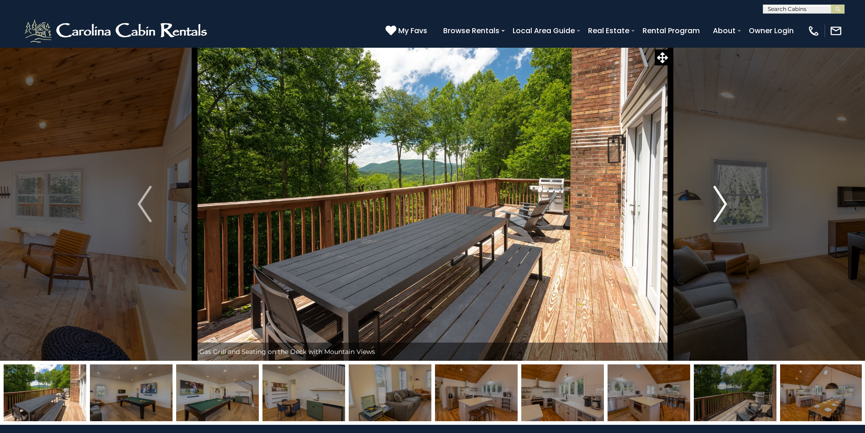
click at [722, 206] on img "Next" at bounding box center [720, 204] width 14 height 36
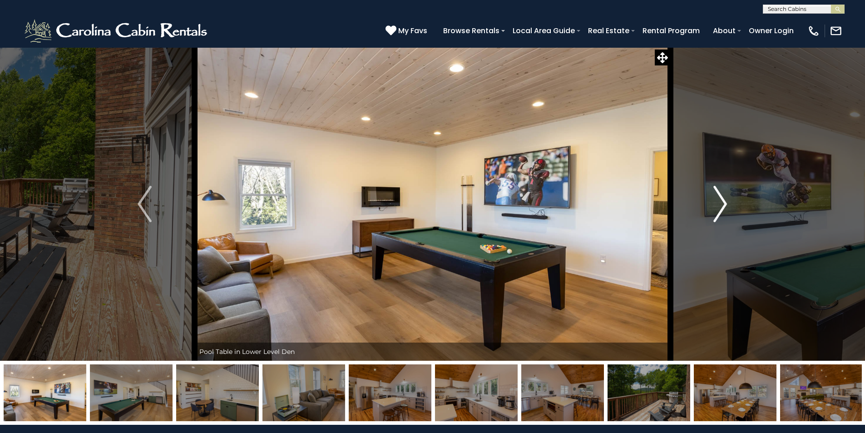
click at [722, 206] on img "Next" at bounding box center [720, 204] width 14 height 36
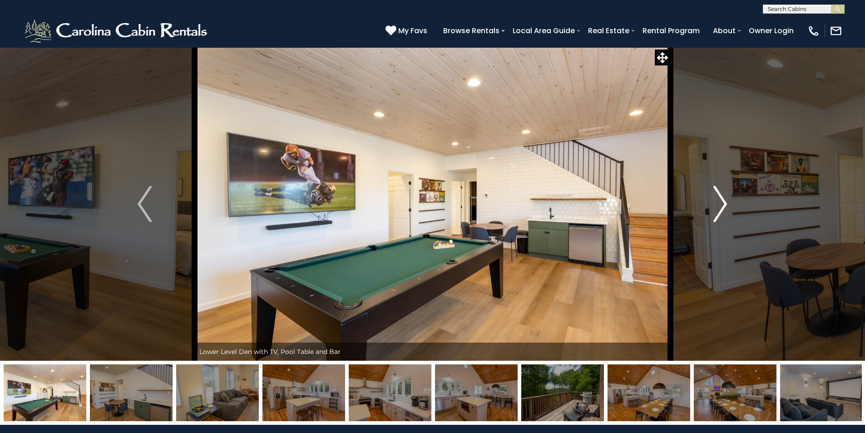
click at [722, 206] on img "Next" at bounding box center [720, 204] width 14 height 36
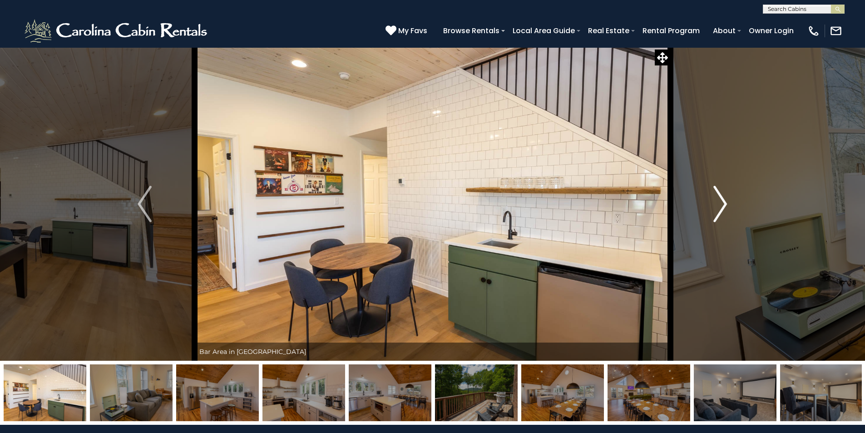
click at [722, 206] on img "Next" at bounding box center [720, 204] width 14 height 36
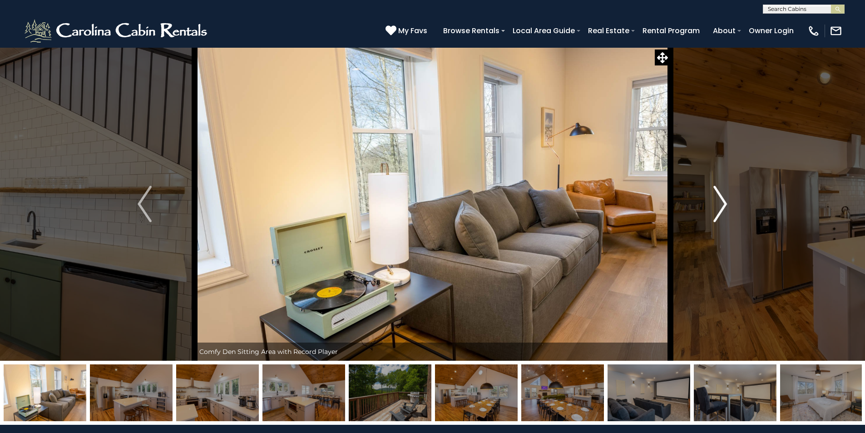
click at [722, 206] on img "Next" at bounding box center [720, 204] width 14 height 36
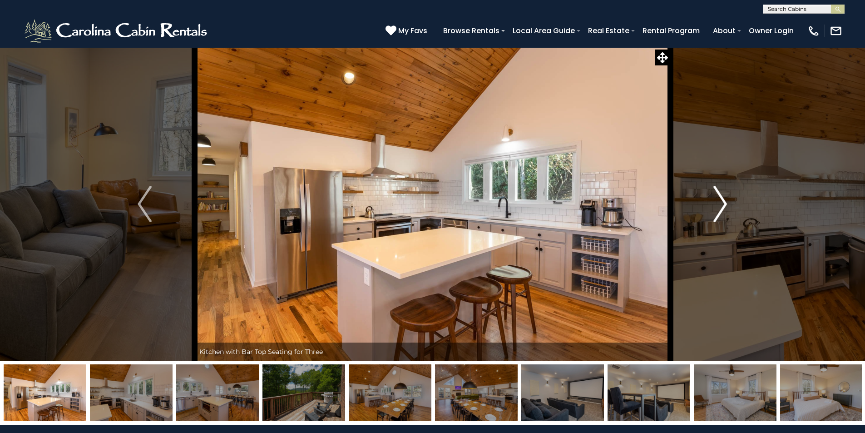
click at [722, 206] on img "Next" at bounding box center [720, 204] width 14 height 36
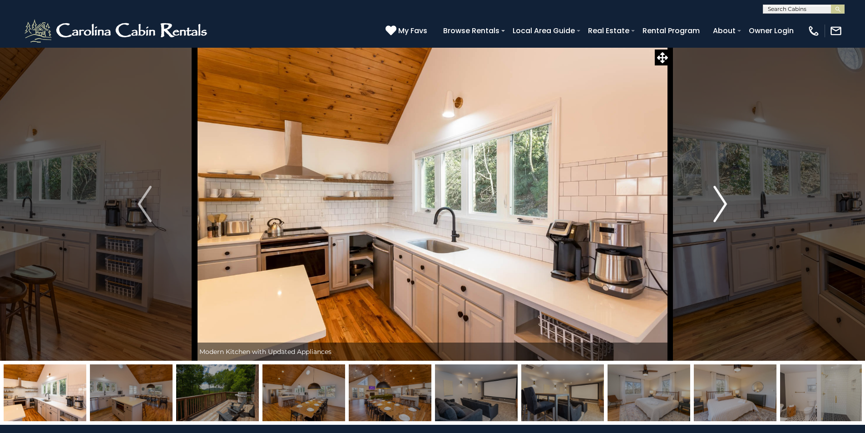
click at [722, 206] on img "Next" at bounding box center [720, 204] width 14 height 36
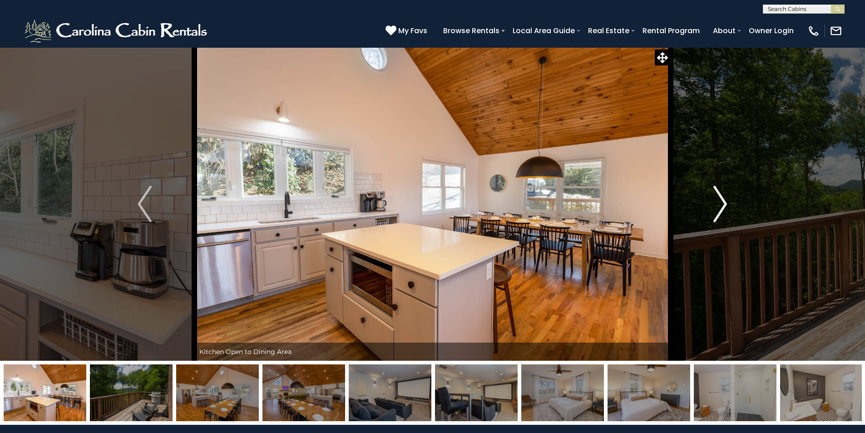
click at [722, 206] on img "Next" at bounding box center [720, 204] width 14 height 36
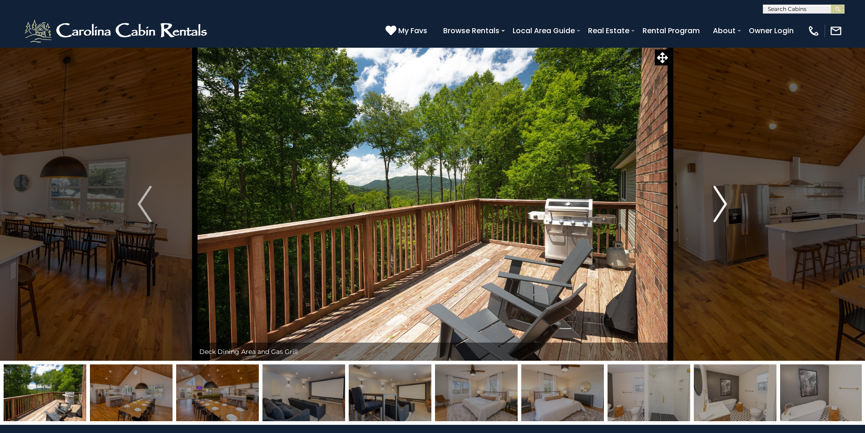
click at [722, 206] on img "Next" at bounding box center [720, 204] width 14 height 36
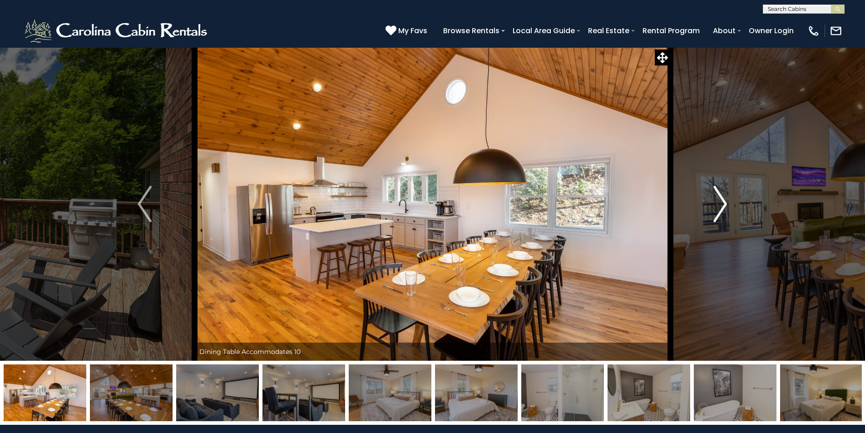
click at [722, 206] on img "Next" at bounding box center [720, 204] width 14 height 36
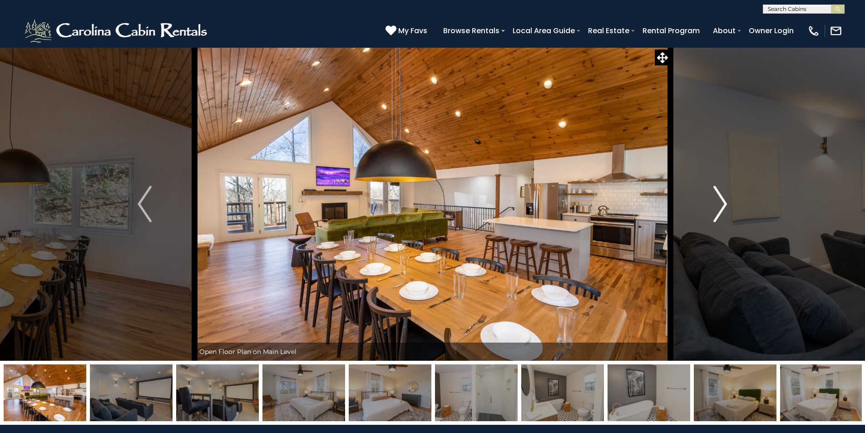
click at [722, 206] on img "Next" at bounding box center [720, 204] width 14 height 36
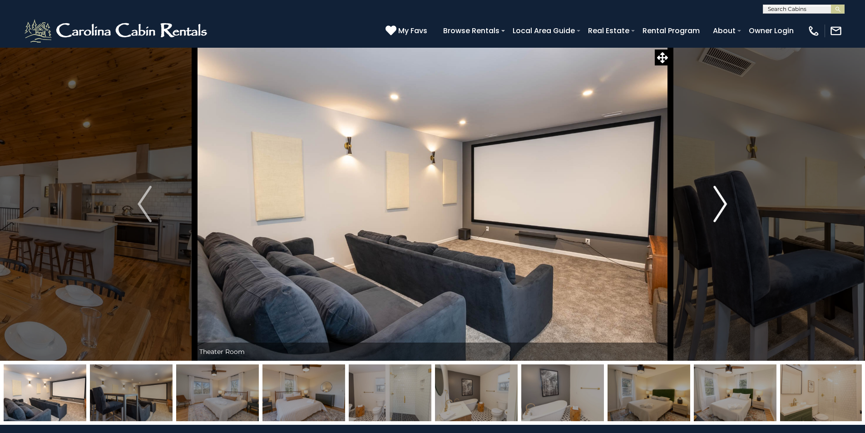
click at [722, 206] on img "Next" at bounding box center [720, 204] width 14 height 36
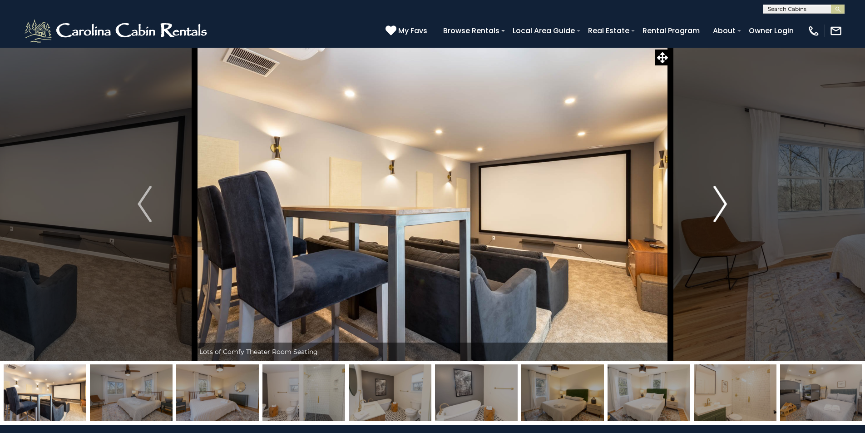
click at [722, 206] on img "Next" at bounding box center [720, 204] width 14 height 36
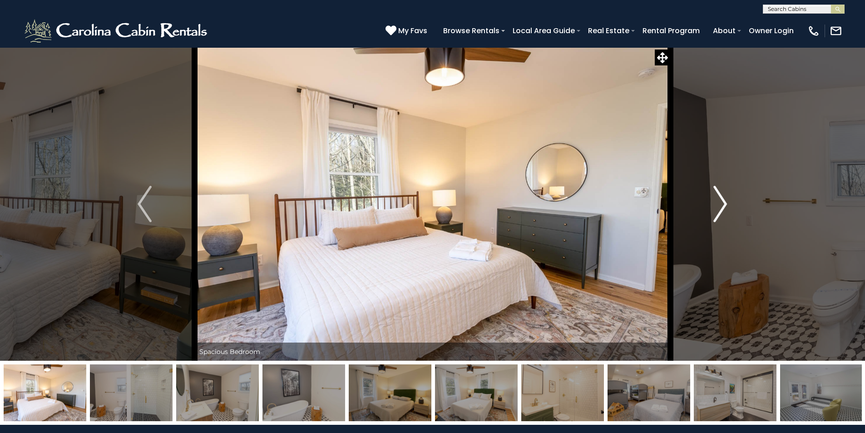
click at [722, 206] on img "Next" at bounding box center [720, 204] width 14 height 36
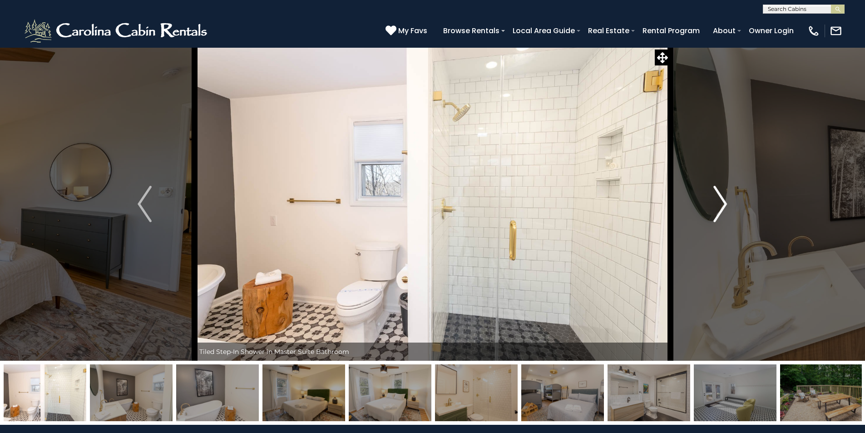
click at [722, 206] on img "Next" at bounding box center [720, 204] width 14 height 36
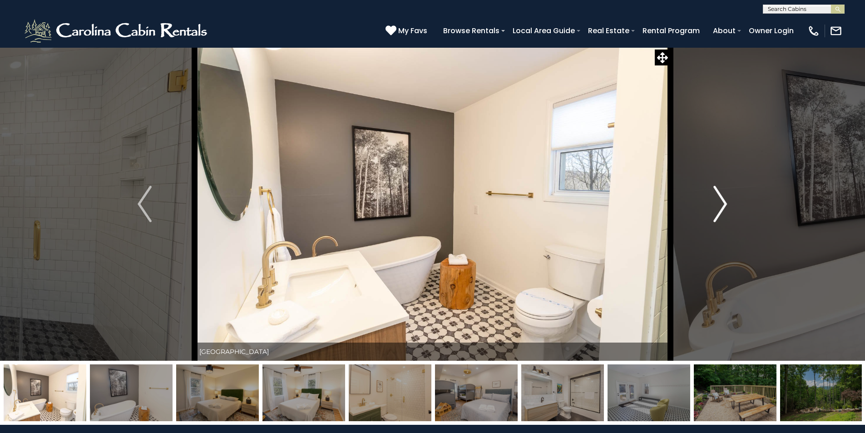
click at [722, 206] on img "Next" at bounding box center [720, 204] width 14 height 36
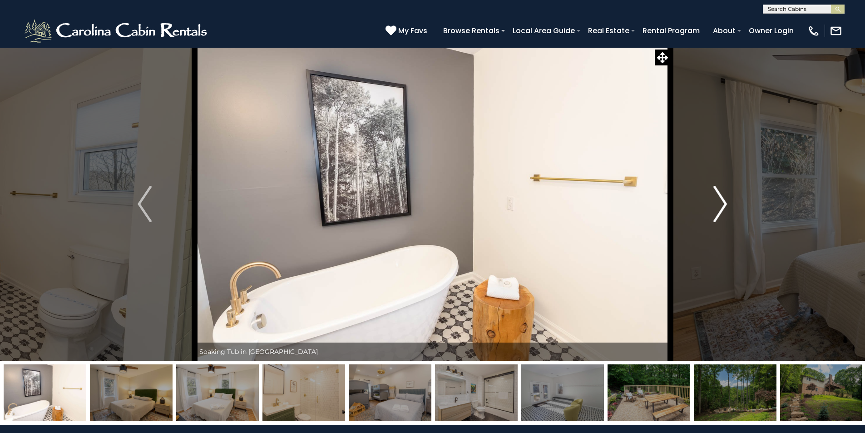
click at [722, 206] on img "Next" at bounding box center [720, 204] width 14 height 36
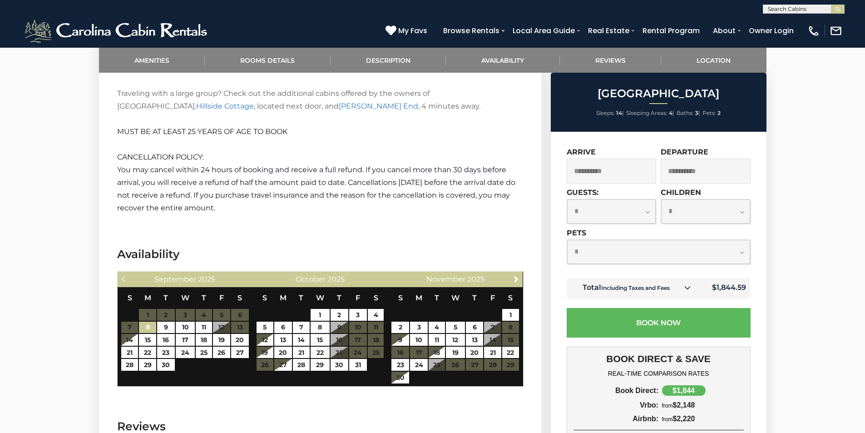
scroll to position [1771, 0]
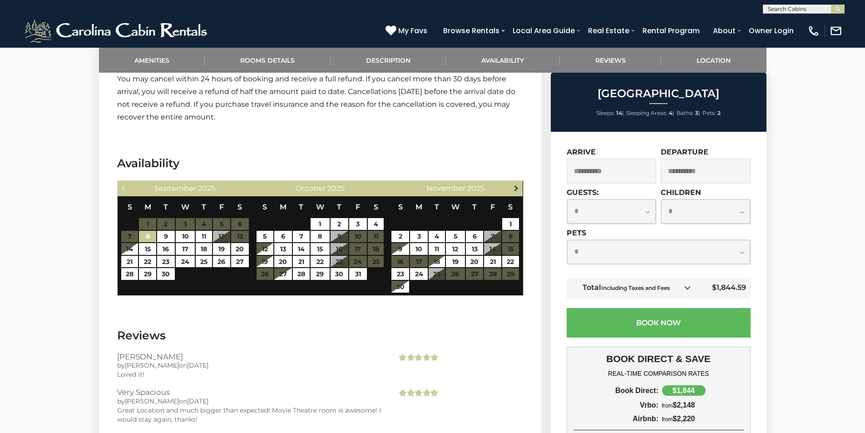
click at [518, 189] on span "Next" at bounding box center [516, 187] width 7 height 7
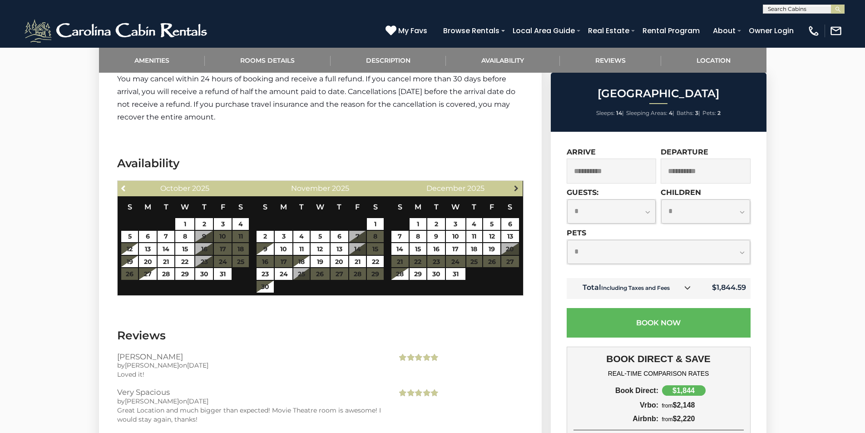
click at [515, 189] on span "Next" at bounding box center [516, 187] width 7 height 7
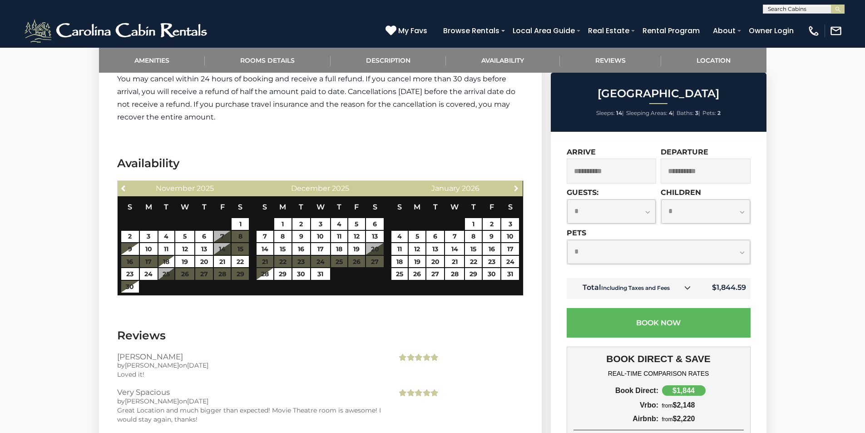
click at [515, 189] on span "Next" at bounding box center [516, 187] width 7 height 7
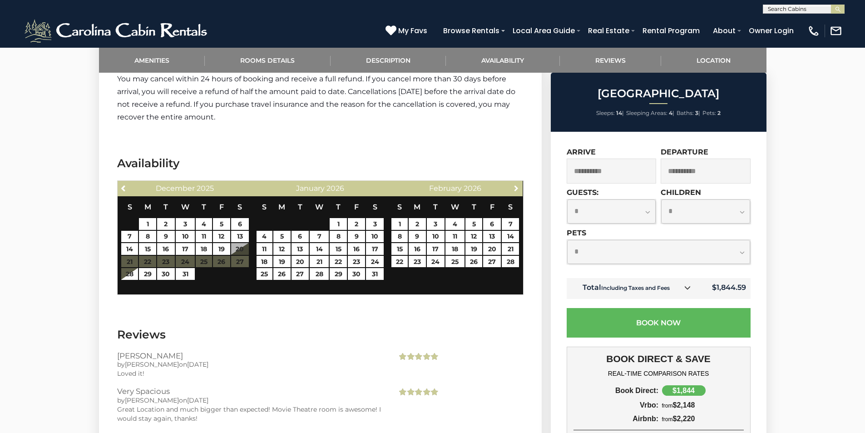
click at [515, 189] on span "Next" at bounding box center [516, 187] width 7 height 7
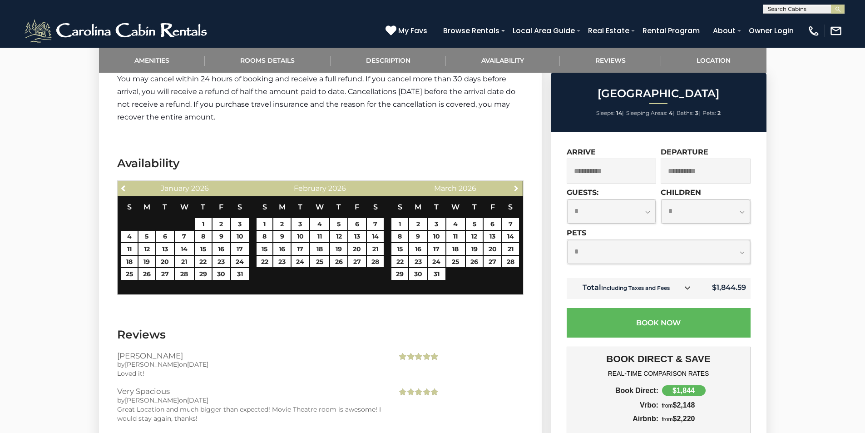
click at [515, 189] on span "Next" at bounding box center [516, 187] width 7 height 7
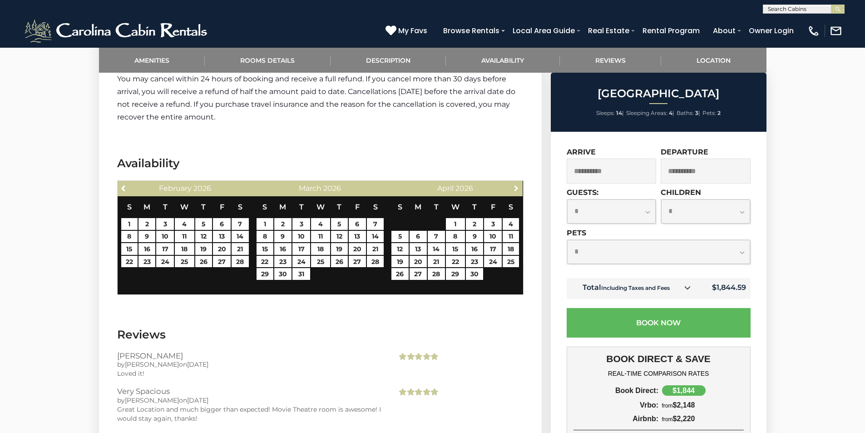
click at [515, 189] on span "Next" at bounding box center [516, 187] width 7 height 7
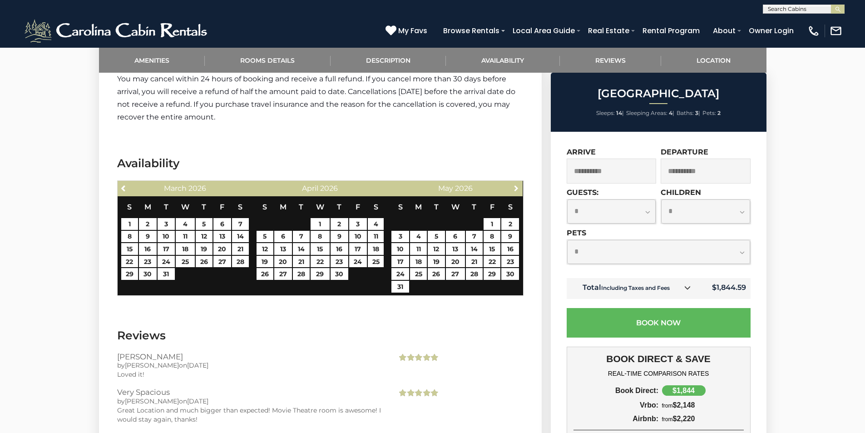
click at [515, 189] on span "Next" at bounding box center [516, 187] width 7 height 7
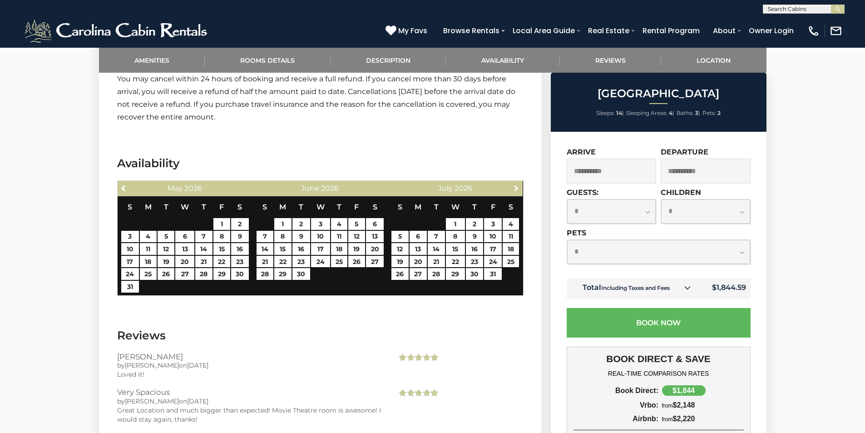
click at [515, 189] on span "Next" at bounding box center [516, 187] width 7 height 7
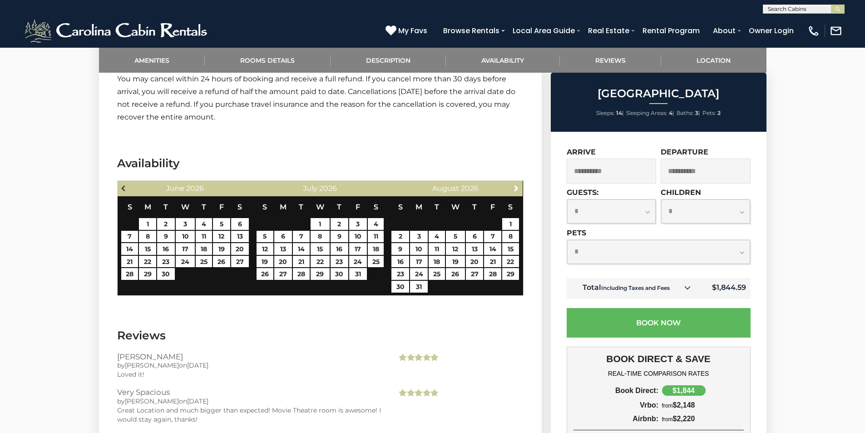
click at [122, 185] on span "Previous" at bounding box center [123, 187] width 7 height 7
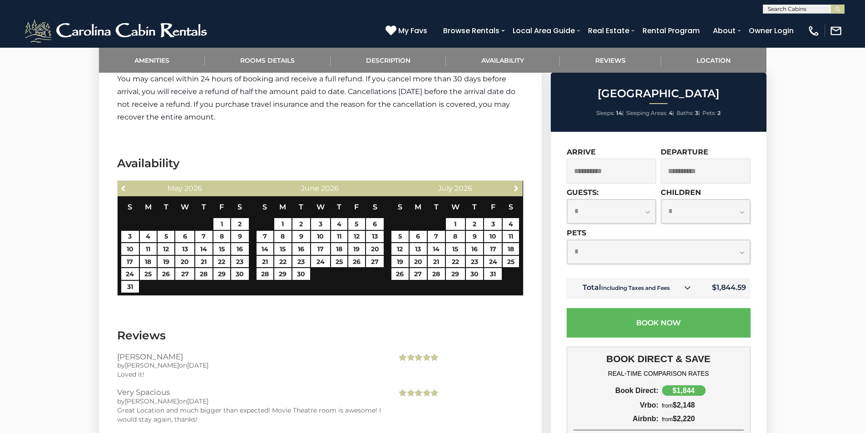
click at [122, 185] on span "Previous" at bounding box center [123, 187] width 7 height 7
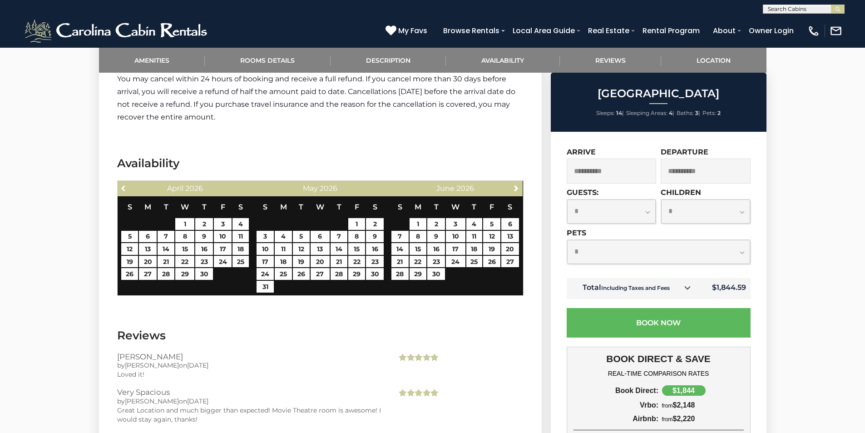
click at [122, 185] on span "Previous" at bounding box center [123, 187] width 7 height 7
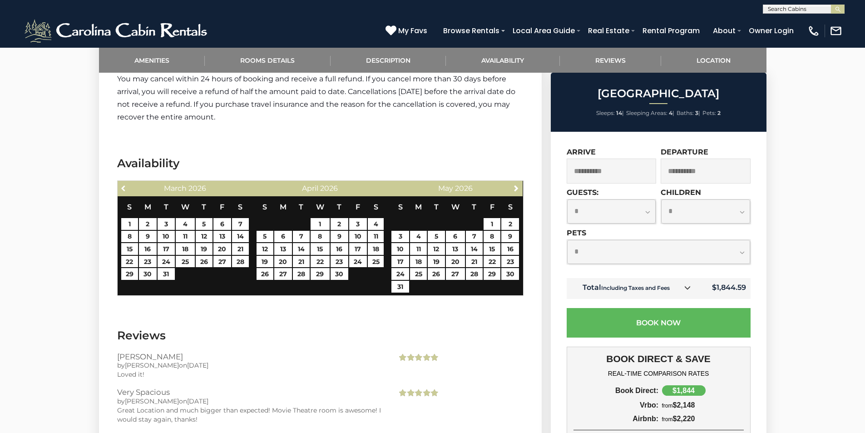
click at [122, 185] on span "Previous" at bounding box center [123, 187] width 7 height 7
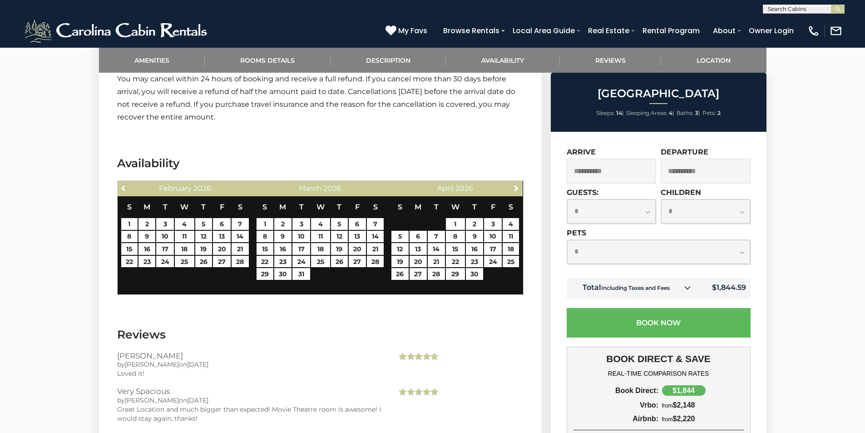
click at [122, 185] on span "Previous" at bounding box center [123, 187] width 7 height 7
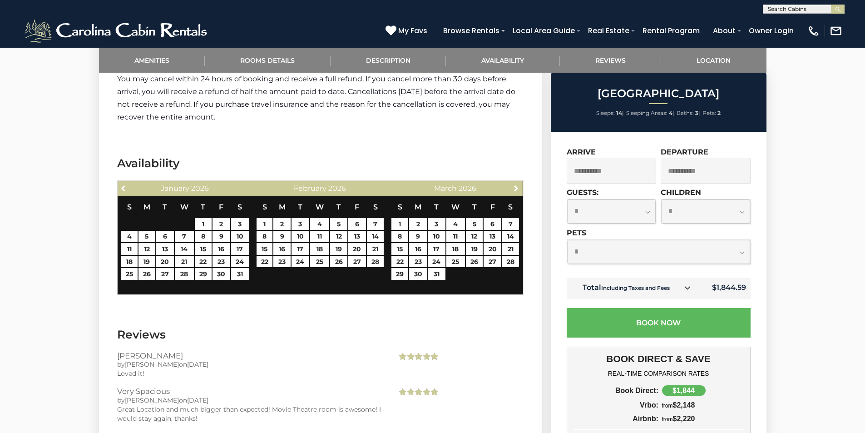
click at [122, 185] on span "Previous" at bounding box center [123, 187] width 7 height 7
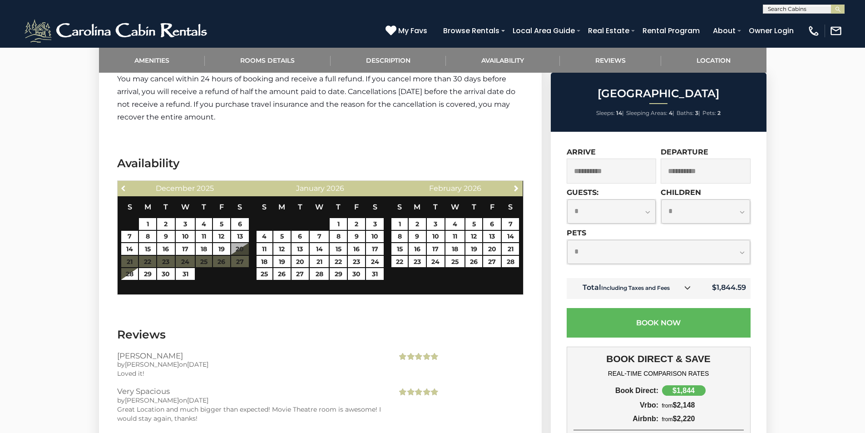
click at [122, 185] on span "Previous" at bounding box center [123, 187] width 7 height 7
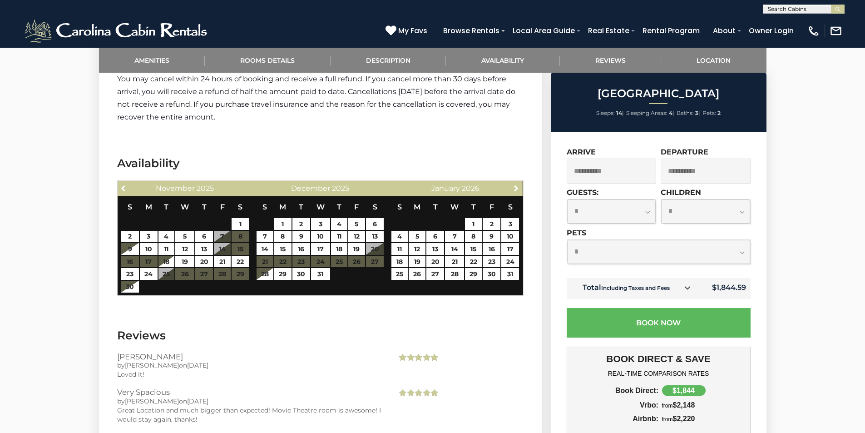
click at [122, 185] on span "Previous" at bounding box center [123, 187] width 7 height 7
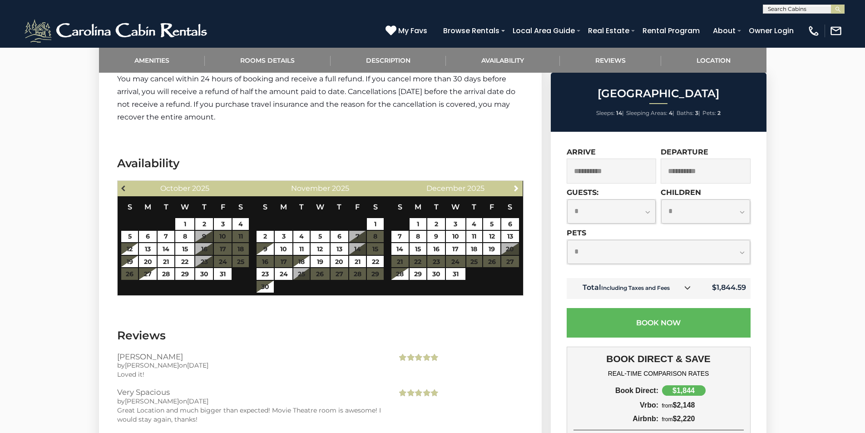
click at [122, 185] on span "Previous" at bounding box center [123, 187] width 7 height 7
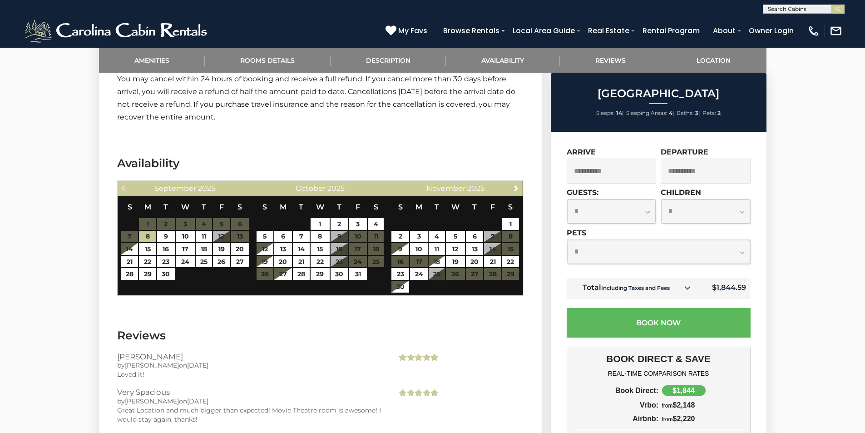
click at [686, 288] on icon at bounding box center [687, 287] width 6 height 6
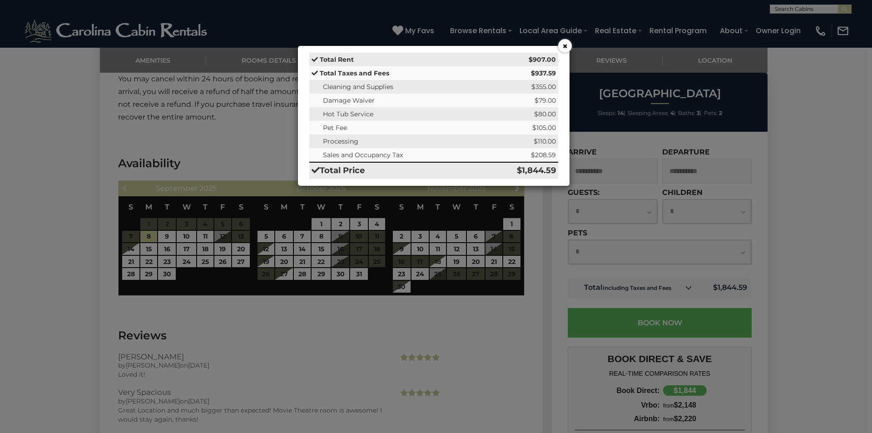
click at [563, 46] on button "×" at bounding box center [565, 46] width 14 height 14
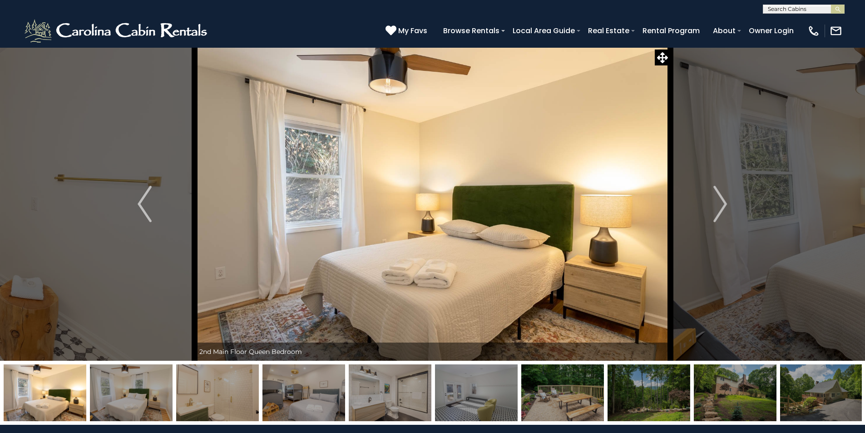
scroll to position [45, 0]
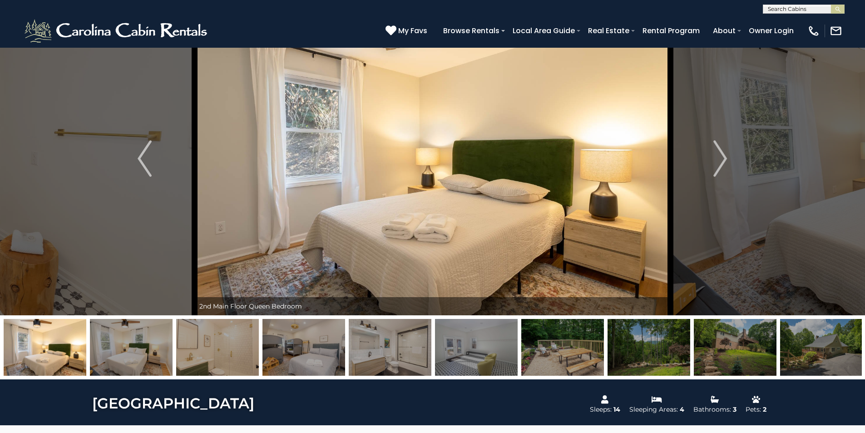
click at [297, 359] on img at bounding box center [303, 347] width 83 height 57
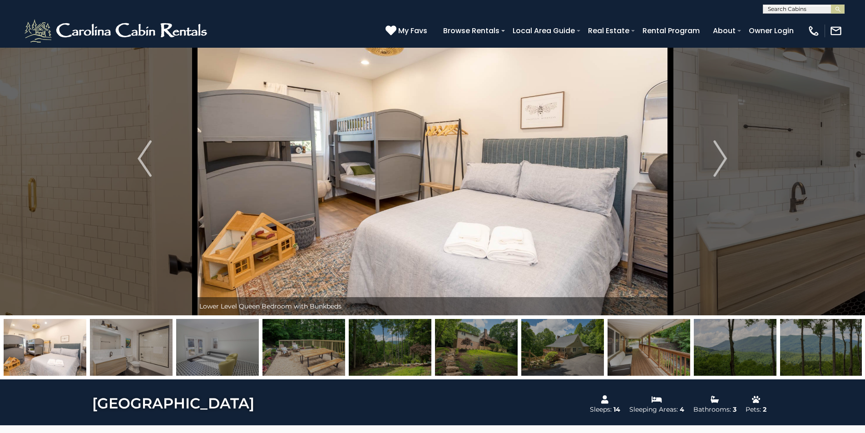
click at [480, 359] on img at bounding box center [476, 347] width 83 height 57
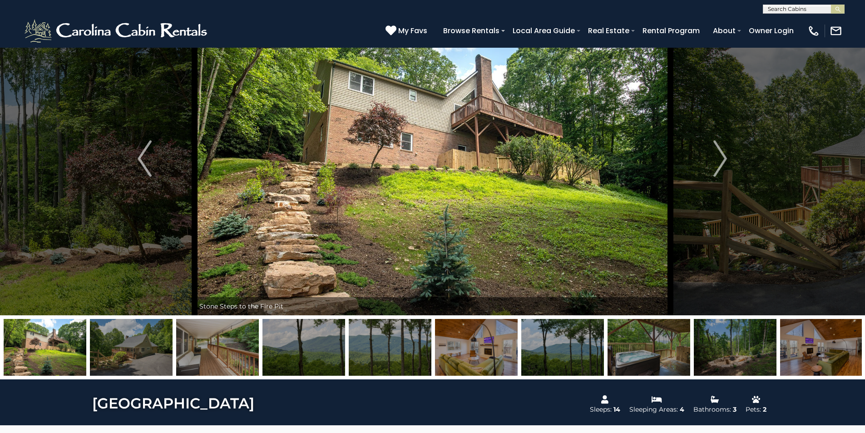
click at [393, 357] on img at bounding box center [390, 347] width 83 height 57
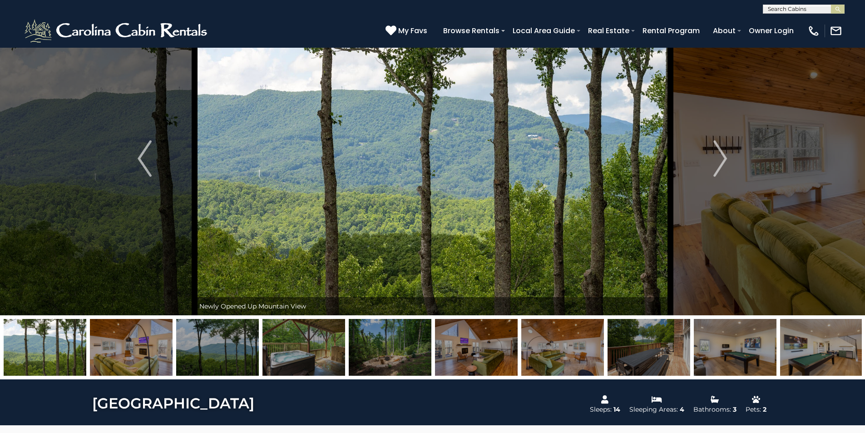
click at [393, 357] on img at bounding box center [390, 347] width 83 height 57
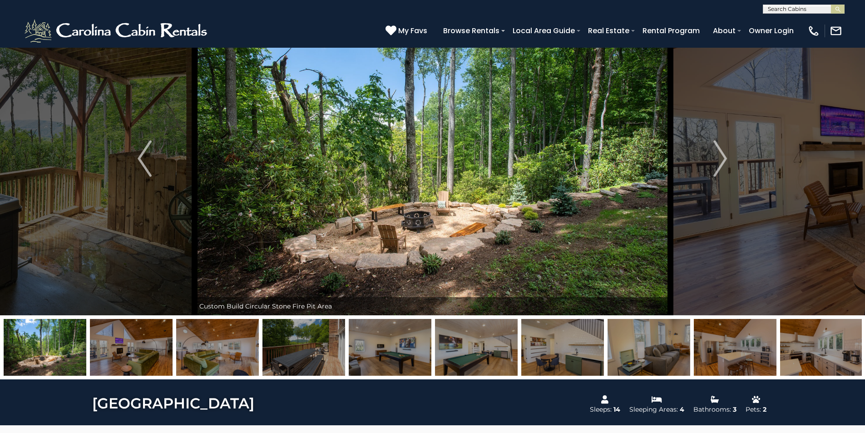
click at [319, 353] on img at bounding box center [303, 347] width 83 height 57
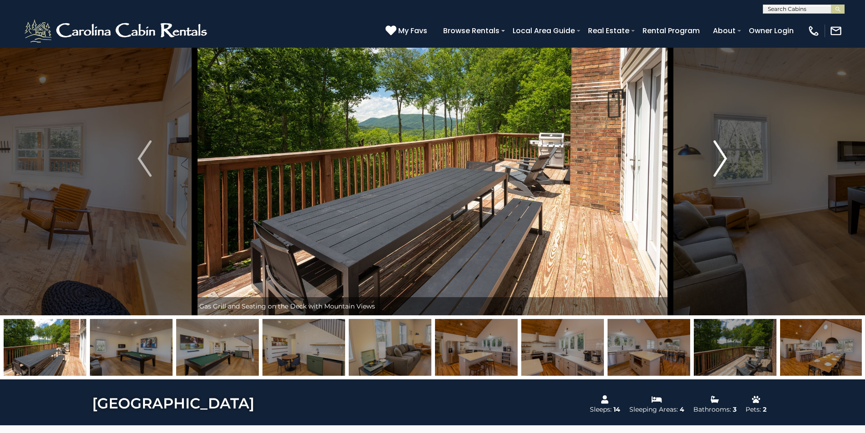
click at [721, 148] on img "Next" at bounding box center [720, 158] width 14 height 36
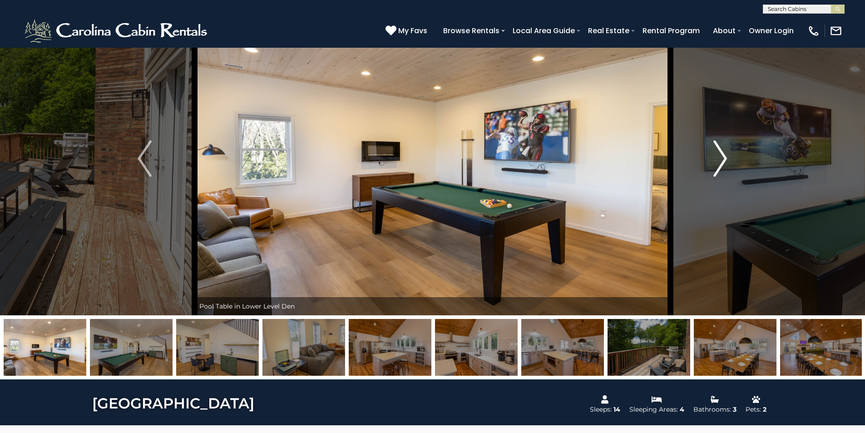
click at [721, 148] on img "Next" at bounding box center [720, 158] width 14 height 36
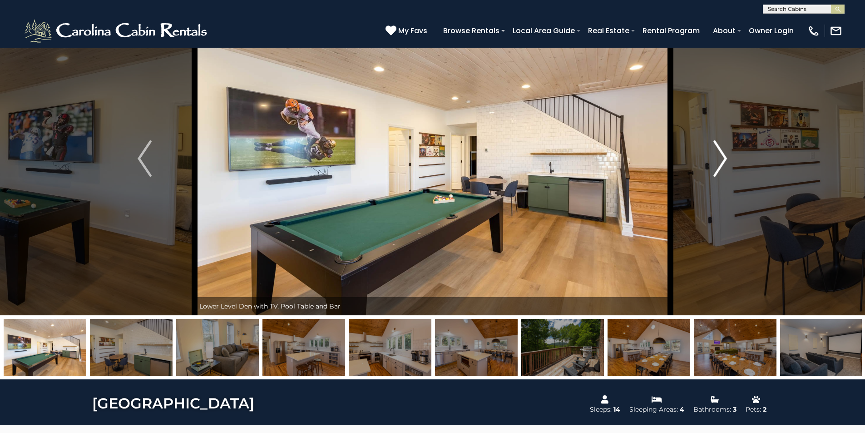
click at [721, 148] on img "Next" at bounding box center [720, 158] width 14 height 36
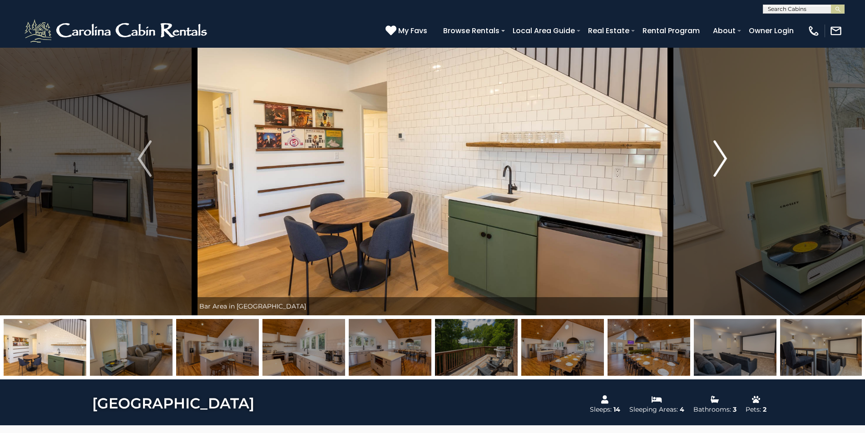
click at [721, 148] on img "Next" at bounding box center [720, 158] width 14 height 36
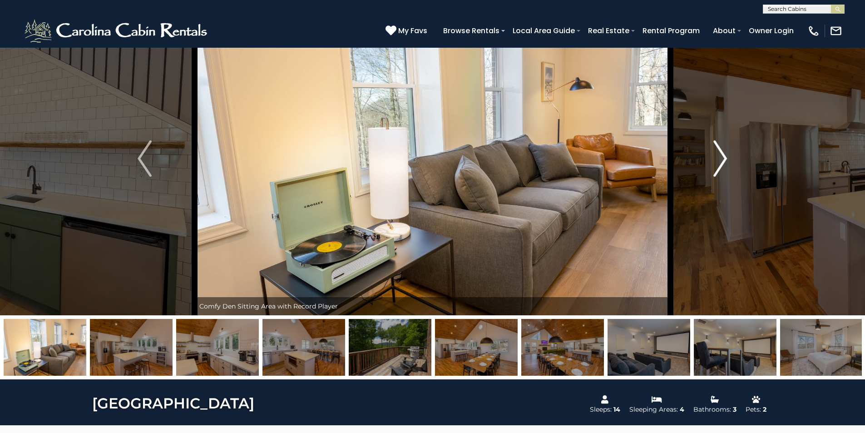
click at [721, 148] on img "Next" at bounding box center [720, 158] width 14 height 36
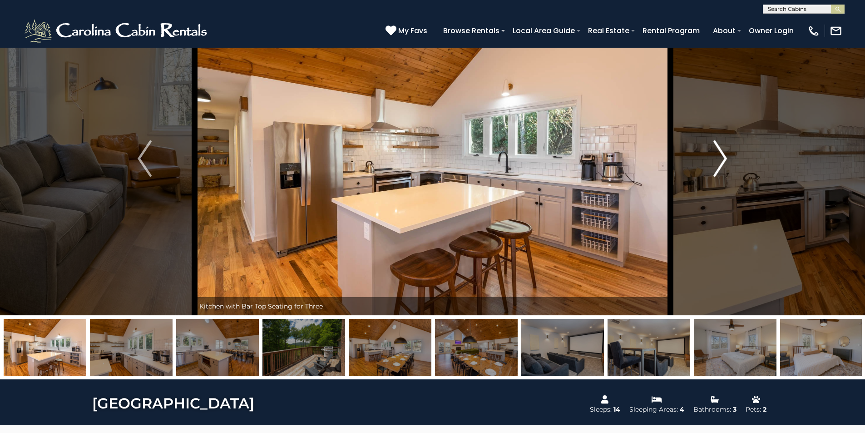
click at [721, 148] on img "Next" at bounding box center [720, 158] width 14 height 36
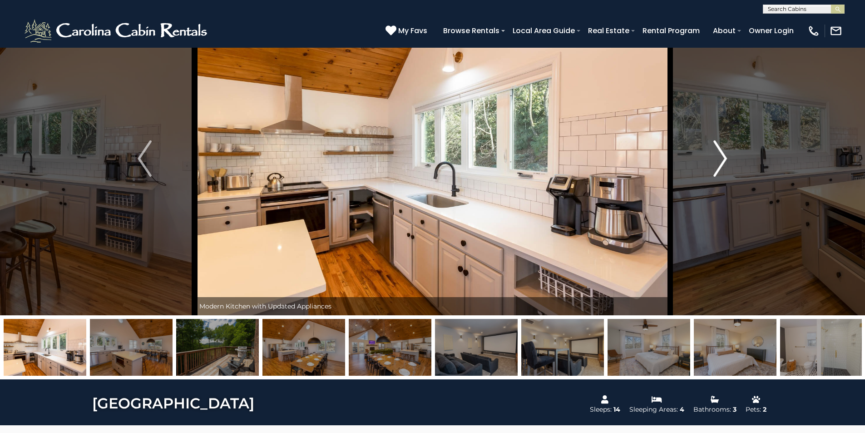
click at [721, 148] on img "Next" at bounding box center [720, 158] width 14 height 36
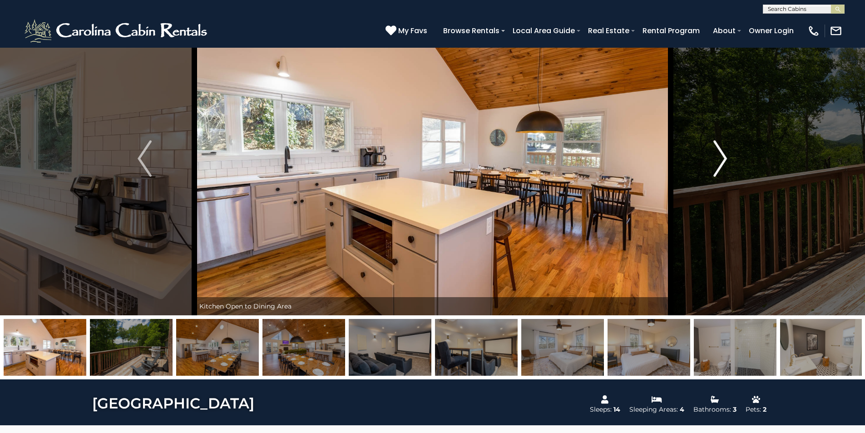
click at [721, 148] on img "Next" at bounding box center [720, 158] width 14 height 36
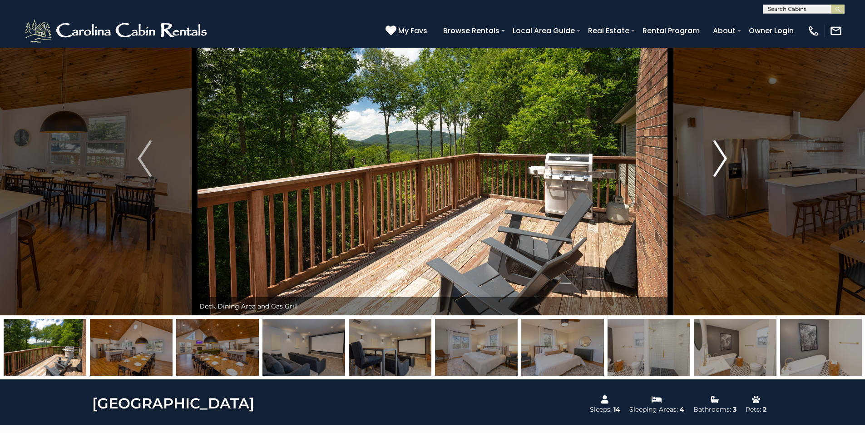
click at [721, 148] on img "Next" at bounding box center [720, 158] width 14 height 36
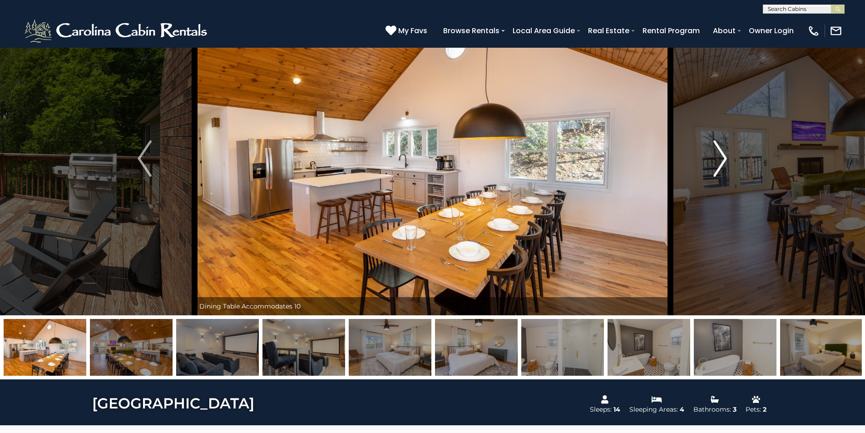
click at [721, 148] on img "Next" at bounding box center [720, 158] width 14 height 36
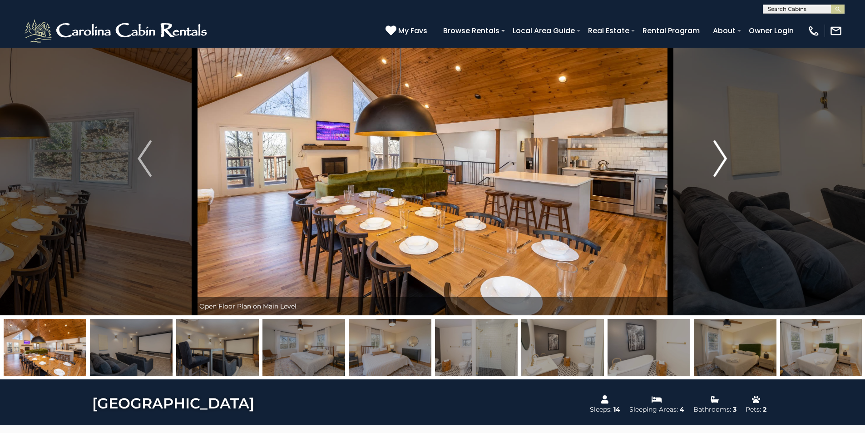
click at [721, 148] on img "Next" at bounding box center [720, 158] width 14 height 36
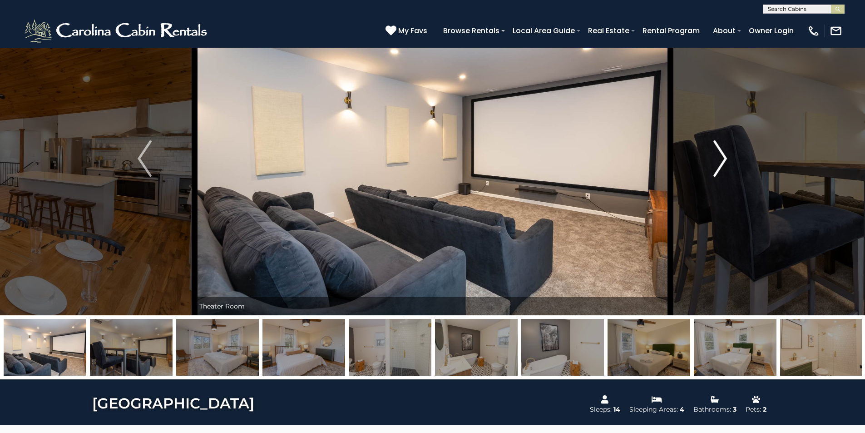
click at [721, 148] on img "Next" at bounding box center [720, 158] width 14 height 36
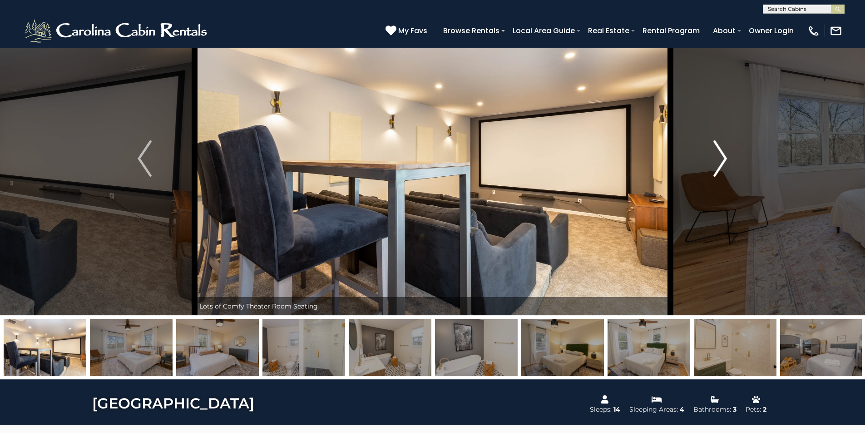
click at [721, 148] on img "Next" at bounding box center [720, 158] width 14 height 36
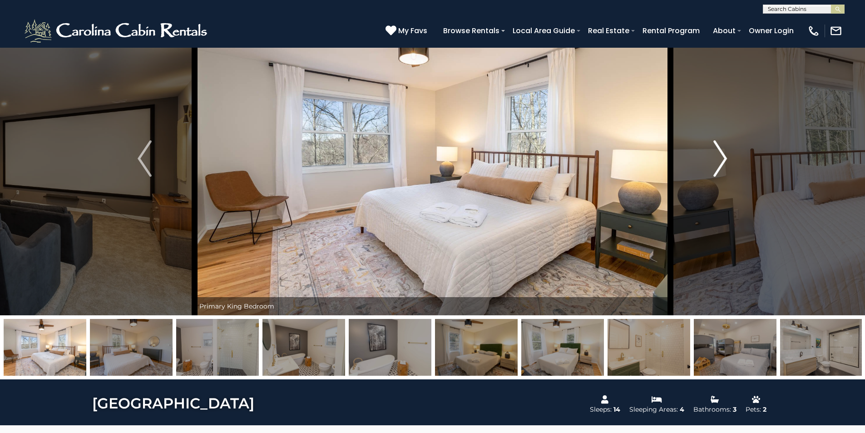
click at [721, 148] on img "Next" at bounding box center [720, 158] width 14 height 36
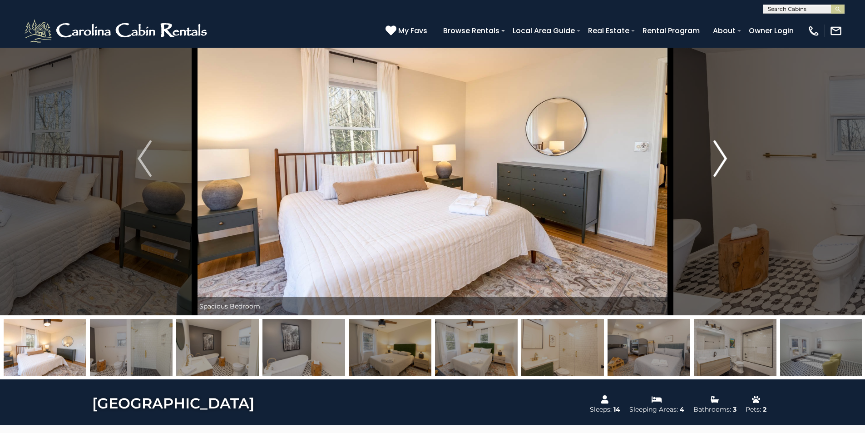
click at [721, 148] on img "Next" at bounding box center [720, 158] width 14 height 36
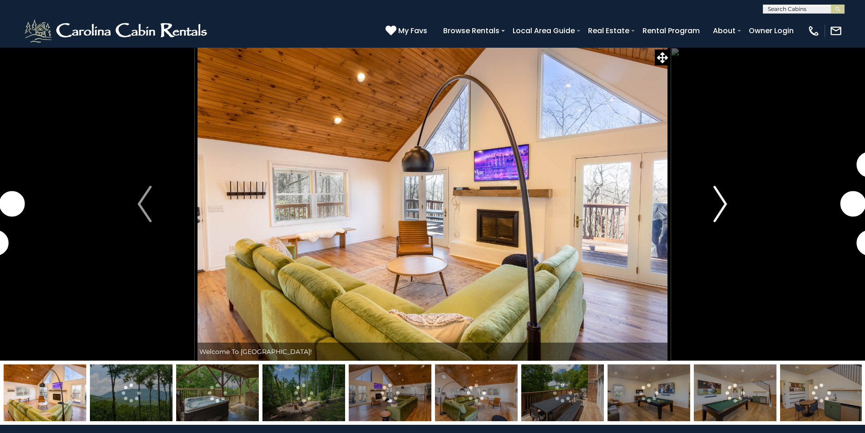
click at [719, 205] on img "Next" at bounding box center [720, 204] width 14 height 36
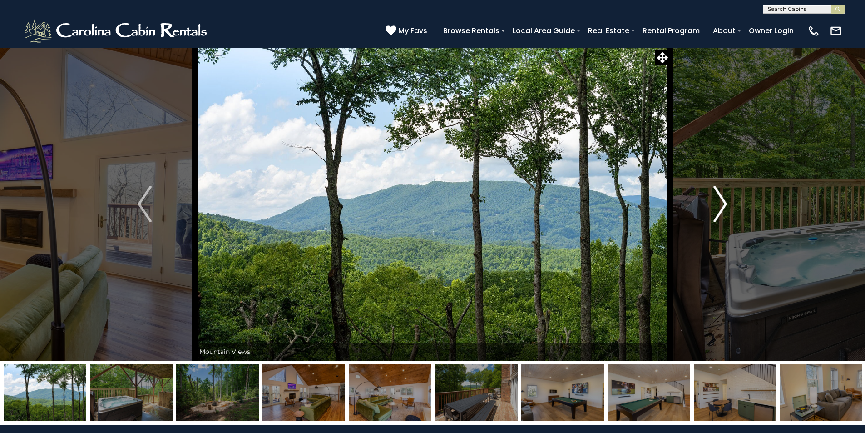
click at [718, 207] on img "Next" at bounding box center [720, 204] width 14 height 36
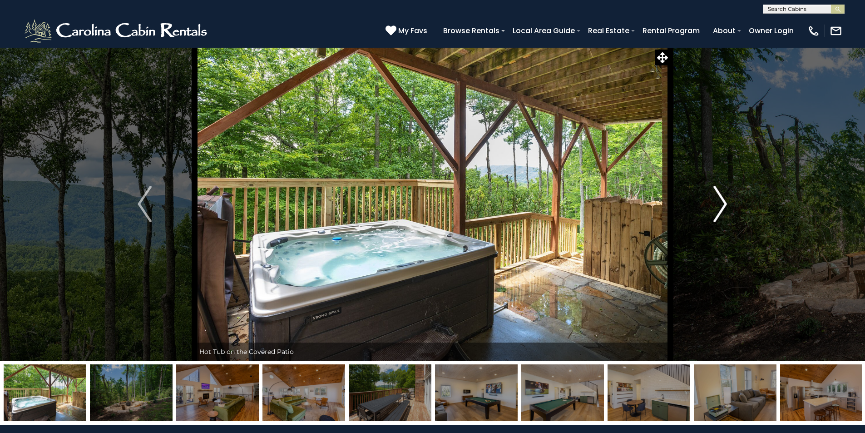
click at [718, 207] on img "Next" at bounding box center [720, 204] width 14 height 36
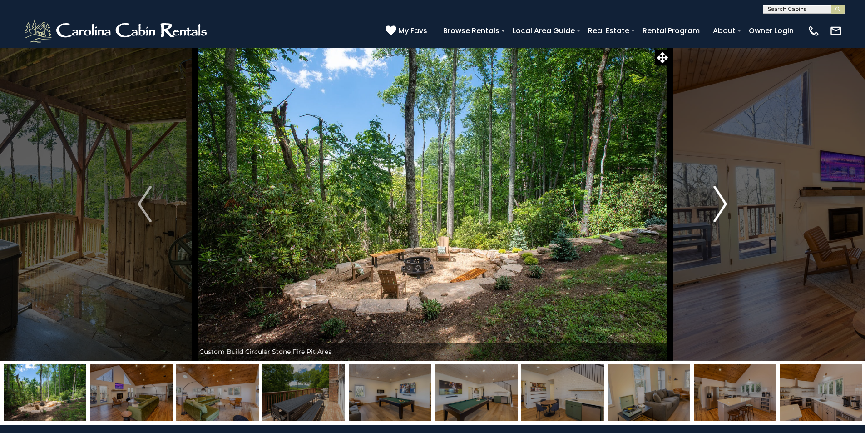
click at [718, 207] on img "Next" at bounding box center [720, 204] width 14 height 36
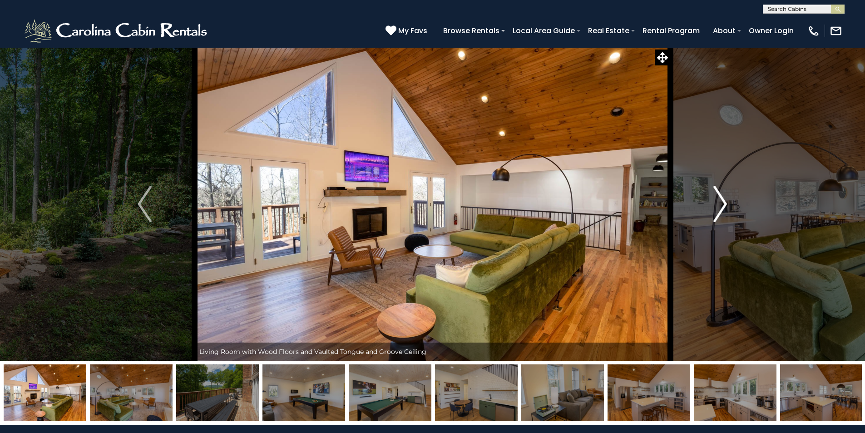
click at [718, 207] on img "Next" at bounding box center [720, 204] width 14 height 36
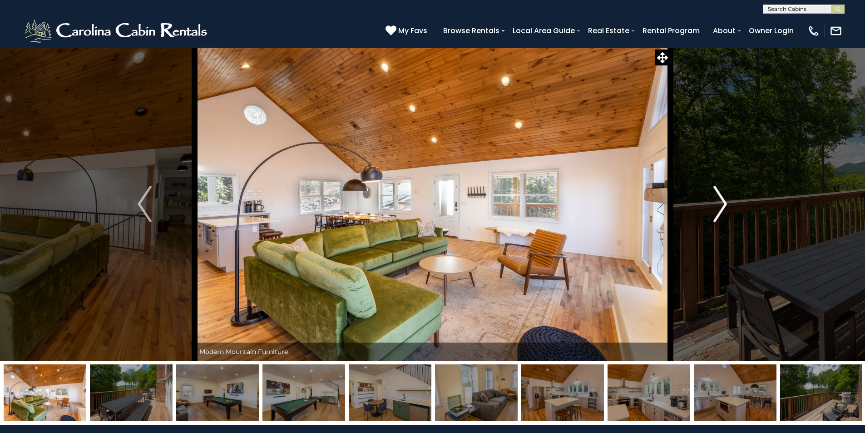
click at [718, 207] on img "Next" at bounding box center [720, 204] width 14 height 36
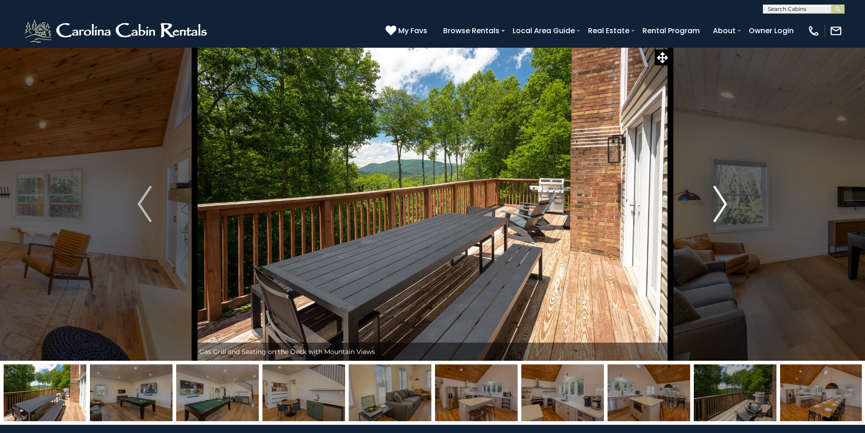
click at [718, 207] on img "Next" at bounding box center [720, 204] width 14 height 36
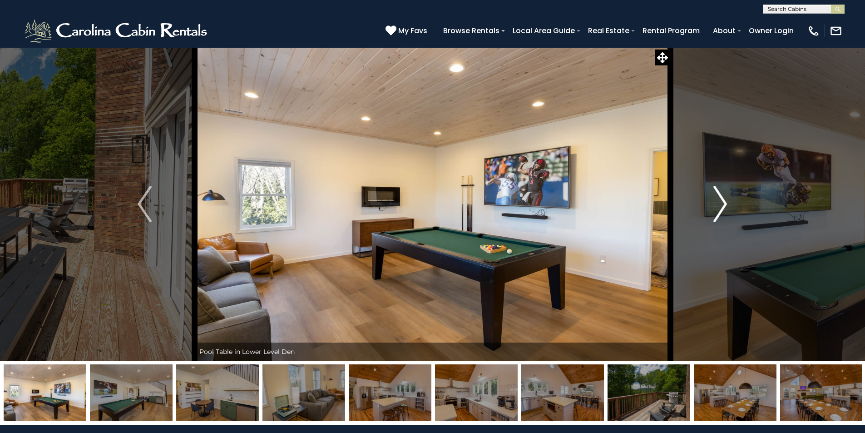
click at [718, 207] on img "Next" at bounding box center [720, 204] width 14 height 36
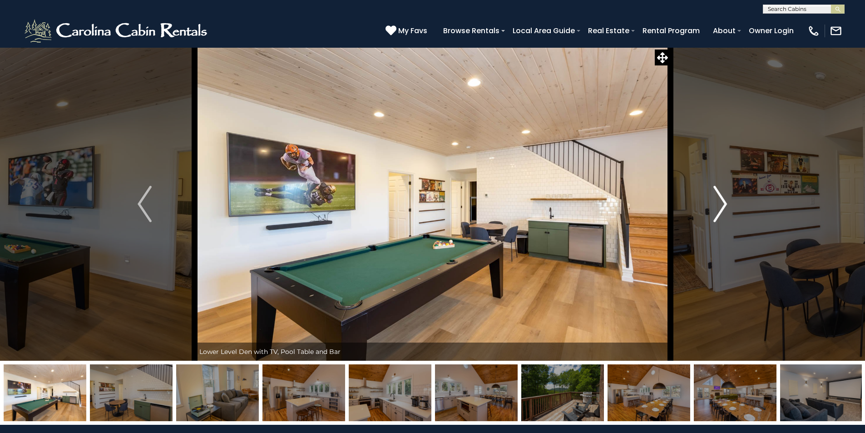
click at [718, 207] on img "Next" at bounding box center [720, 204] width 14 height 36
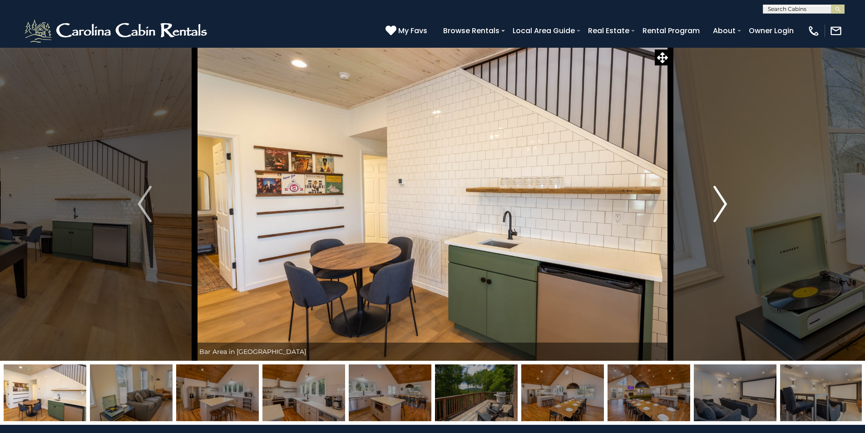
click at [718, 207] on img "Next" at bounding box center [720, 204] width 14 height 36
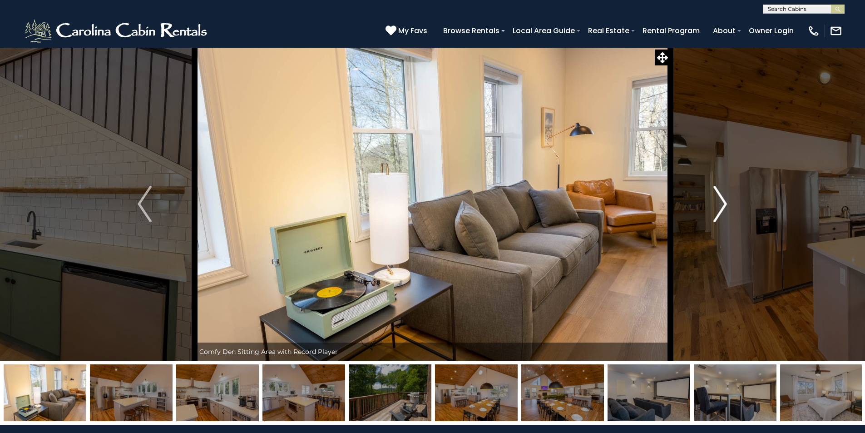
click at [718, 207] on img "Next" at bounding box center [720, 204] width 14 height 36
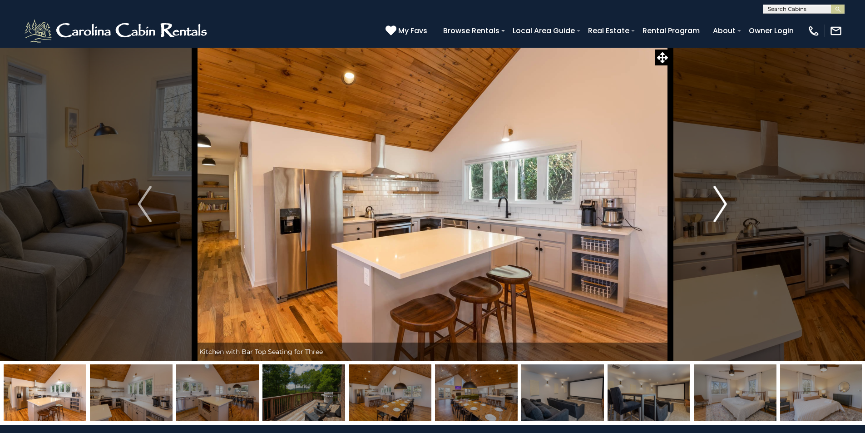
click at [718, 207] on img "Next" at bounding box center [720, 204] width 14 height 36
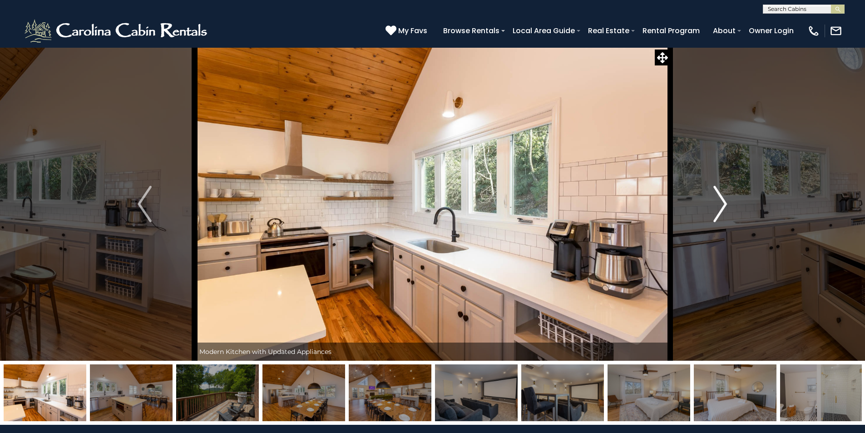
click at [718, 207] on img "Next" at bounding box center [720, 204] width 14 height 36
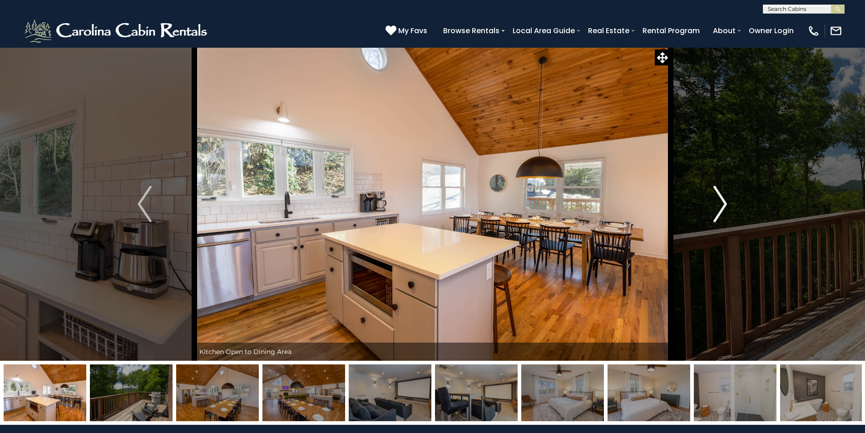
click at [718, 207] on img "Next" at bounding box center [720, 204] width 14 height 36
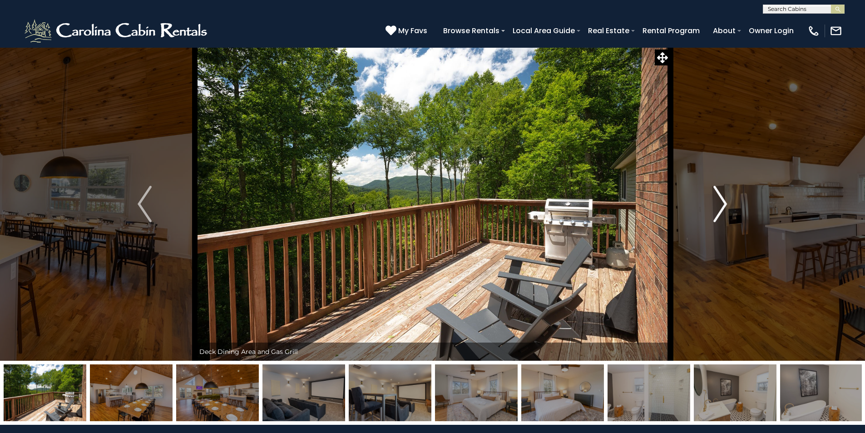
click at [718, 207] on img "Next" at bounding box center [720, 204] width 14 height 36
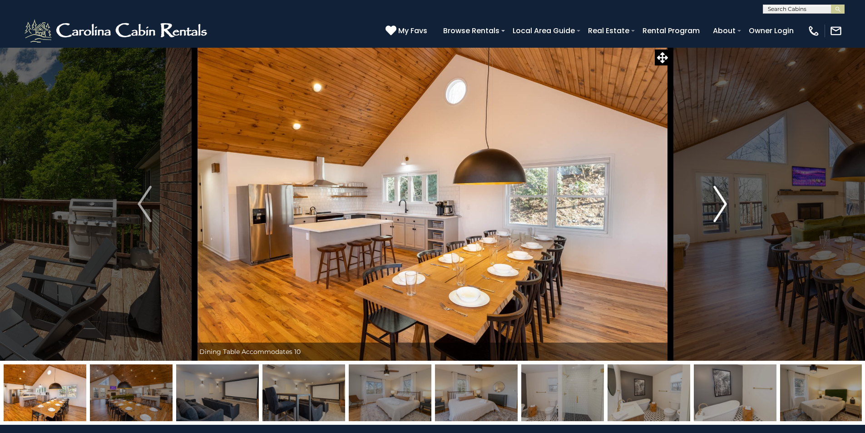
click at [718, 207] on img "Next" at bounding box center [720, 204] width 14 height 36
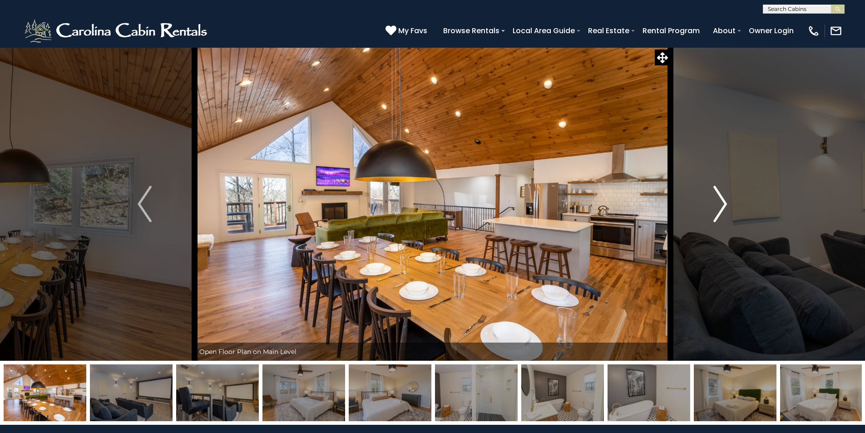
click at [718, 207] on img "Next" at bounding box center [720, 204] width 14 height 36
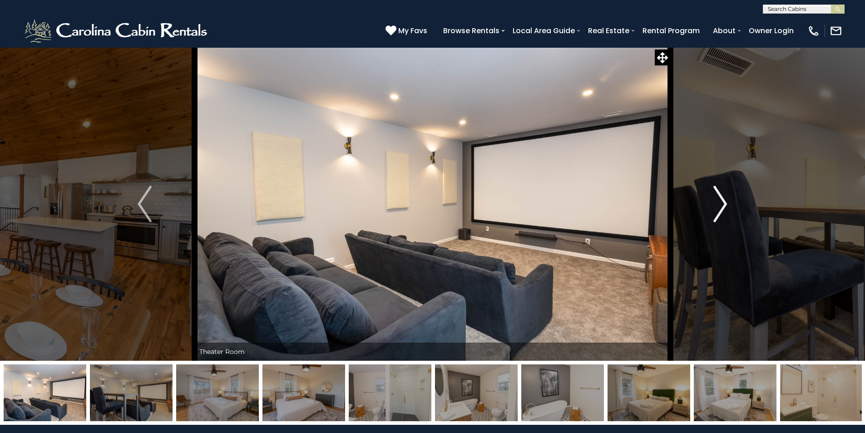
click at [718, 207] on img "Next" at bounding box center [720, 204] width 14 height 36
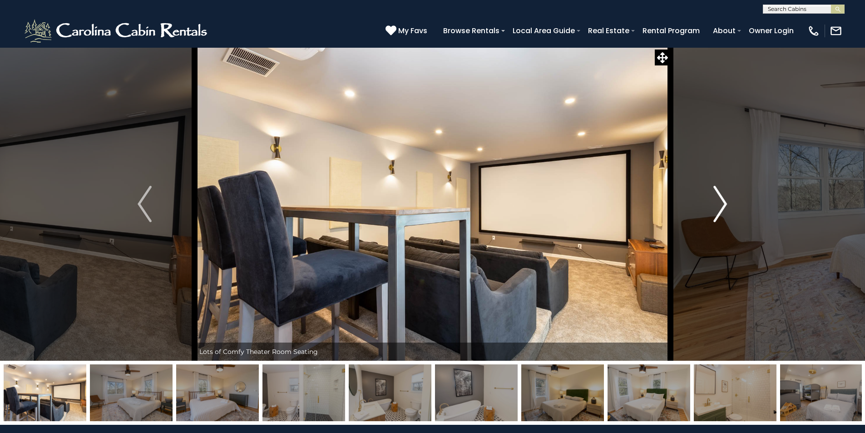
click at [718, 207] on img "Next" at bounding box center [720, 204] width 14 height 36
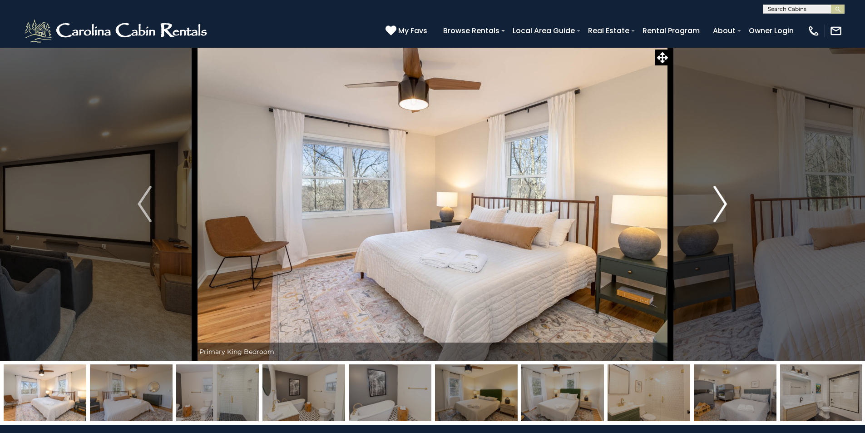
click at [718, 207] on img "Next" at bounding box center [720, 204] width 14 height 36
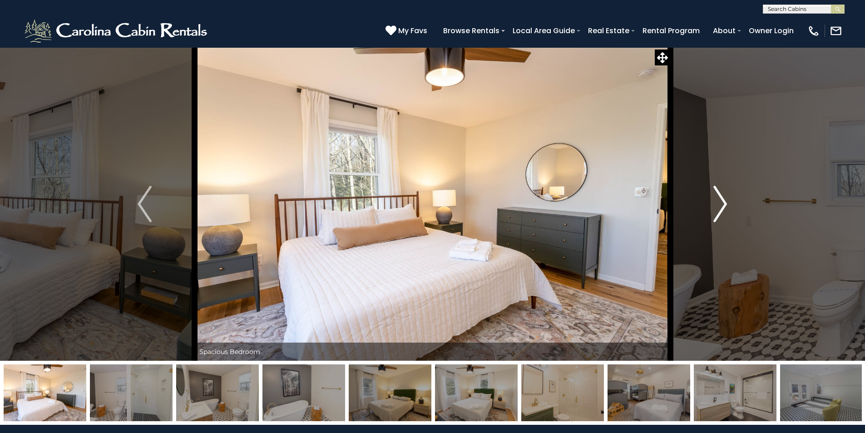
click at [718, 207] on img "Next" at bounding box center [720, 204] width 14 height 36
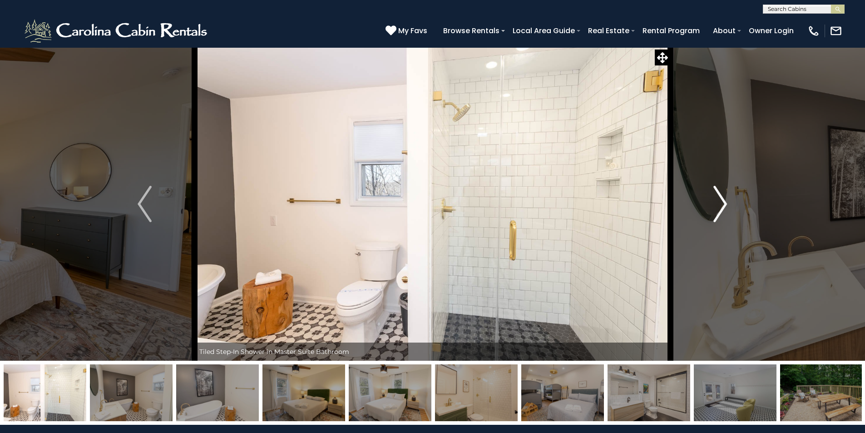
click at [718, 207] on img "Next" at bounding box center [720, 204] width 14 height 36
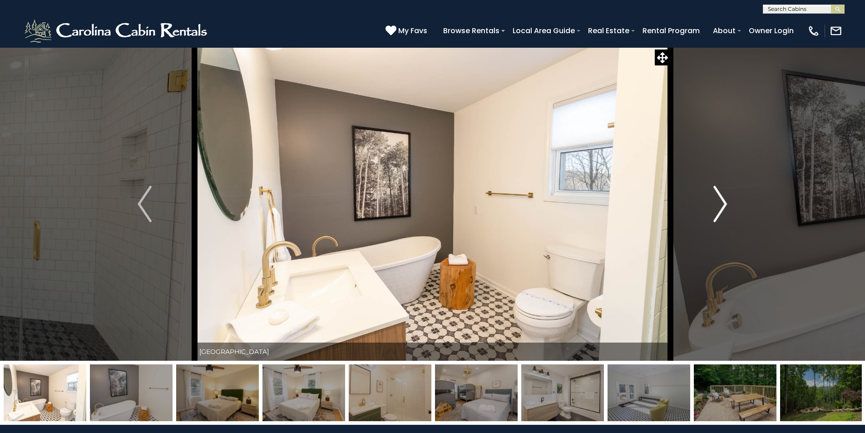
click at [718, 207] on img "Next" at bounding box center [720, 204] width 14 height 36
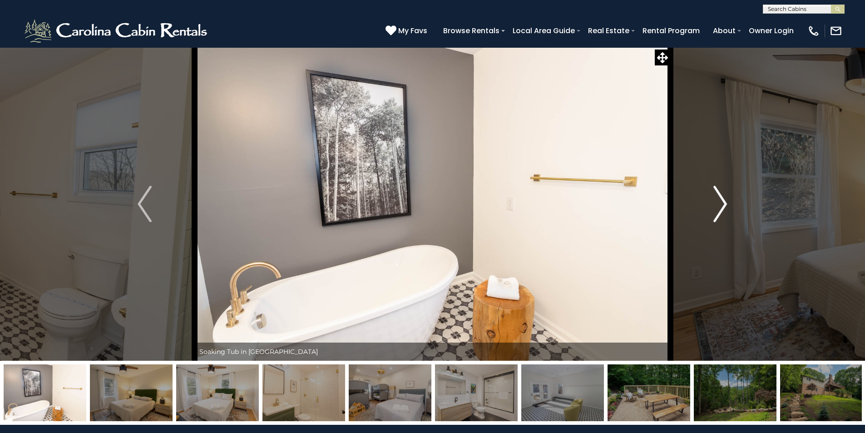
click at [718, 207] on img "Next" at bounding box center [720, 204] width 14 height 36
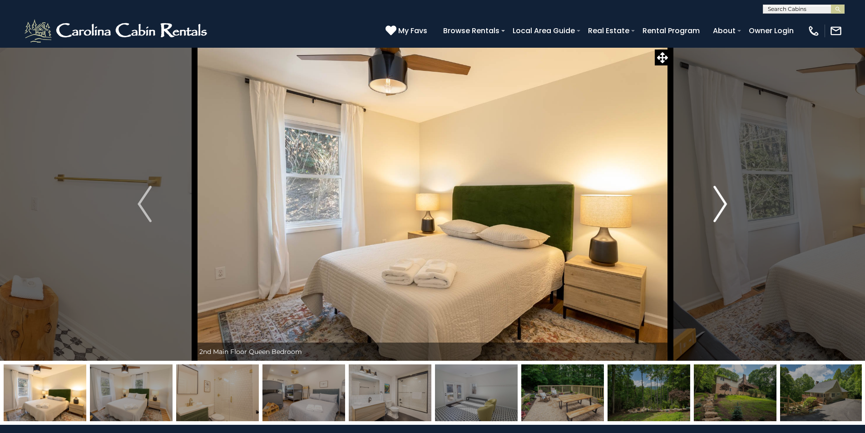
click at [718, 207] on img "Next" at bounding box center [720, 204] width 14 height 36
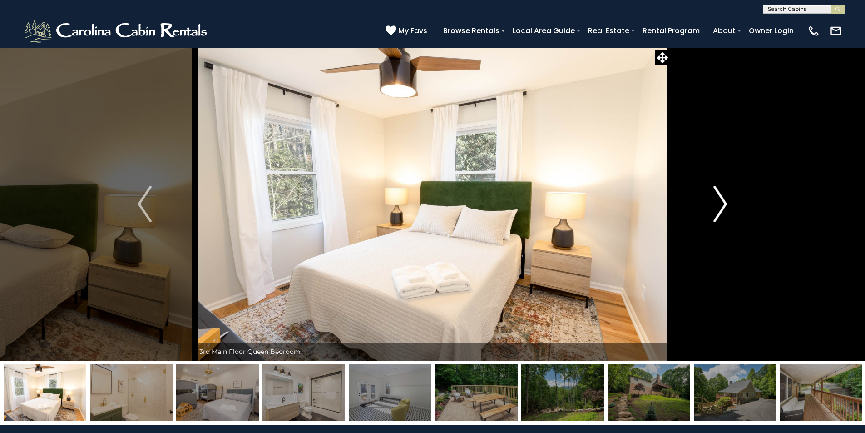
click at [718, 207] on img "Next" at bounding box center [720, 204] width 14 height 36
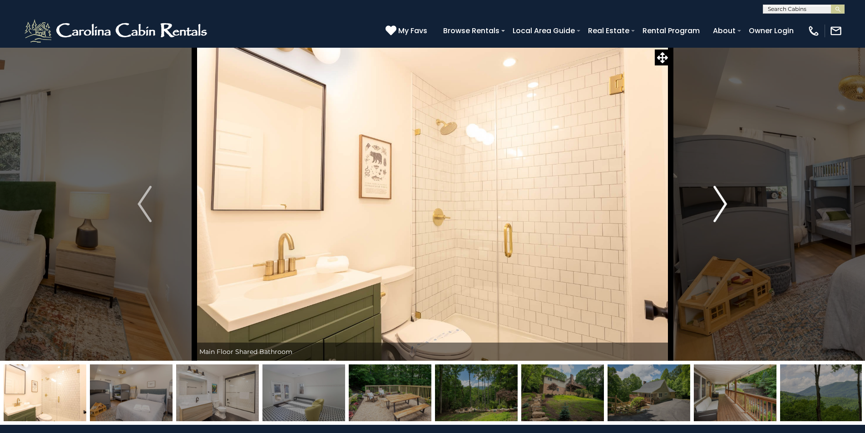
click at [718, 207] on img "Next" at bounding box center [720, 204] width 14 height 36
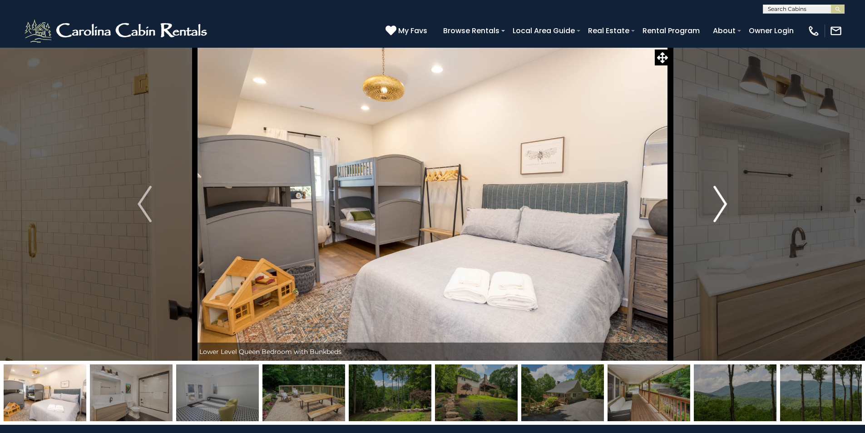
click at [718, 207] on img "Next" at bounding box center [720, 204] width 14 height 36
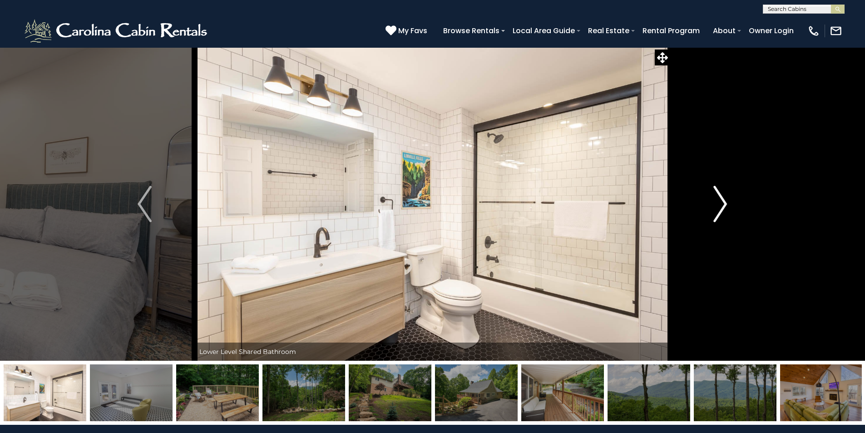
click at [718, 207] on img "Next" at bounding box center [720, 204] width 14 height 36
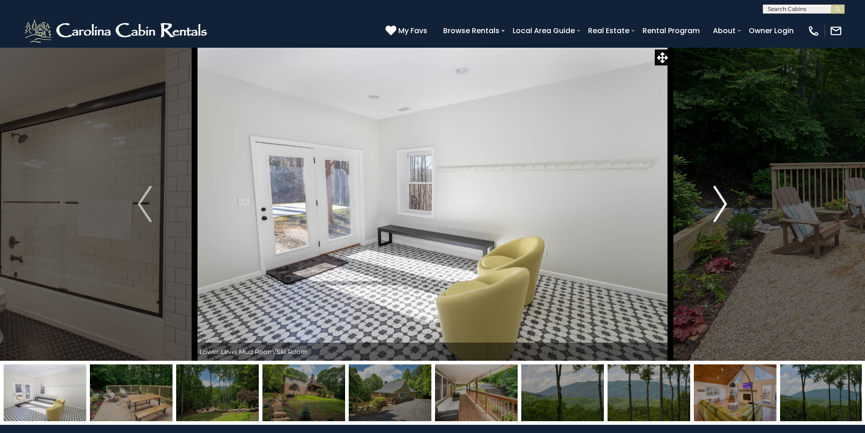
click at [718, 207] on img "Next" at bounding box center [720, 204] width 14 height 36
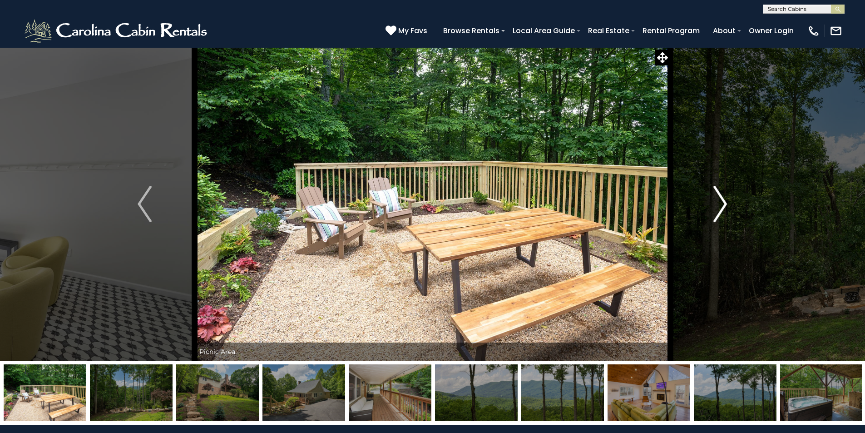
click at [718, 207] on img "Next" at bounding box center [720, 204] width 14 height 36
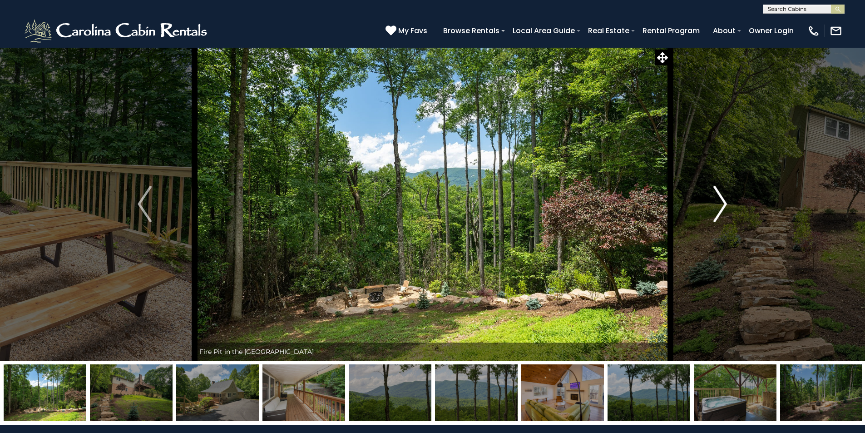
click at [718, 207] on img "Next" at bounding box center [720, 204] width 14 height 36
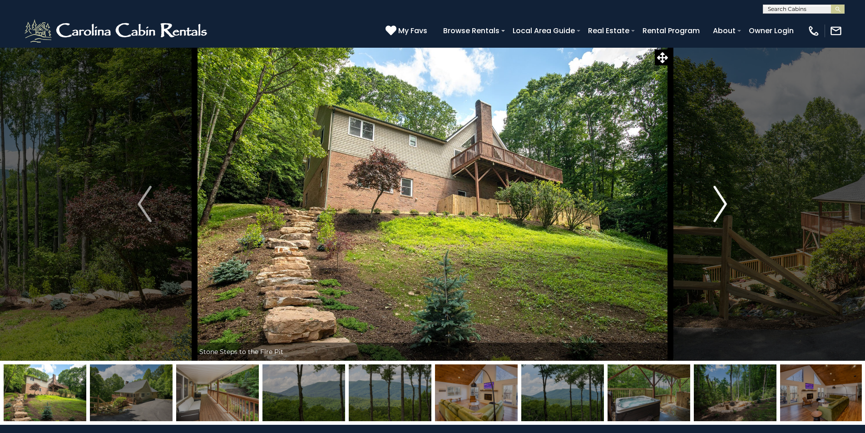
click at [720, 208] on img "Next" at bounding box center [720, 204] width 14 height 36
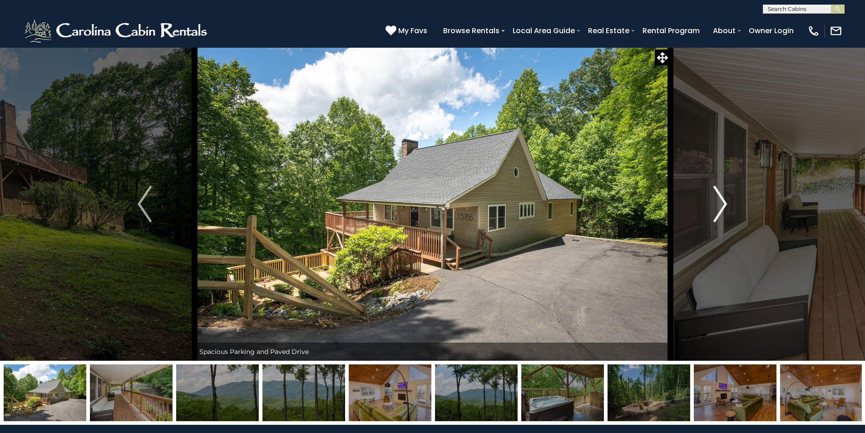
click at [720, 208] on img "Next" at bounding box center [720, 204] width 14 height 36
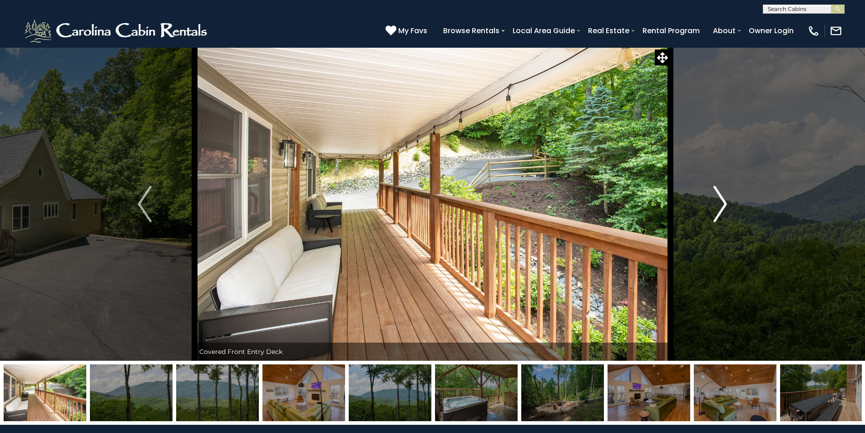
click at [720, 208] on img "Next" at bounding box center [720, 204] width 14 height 36
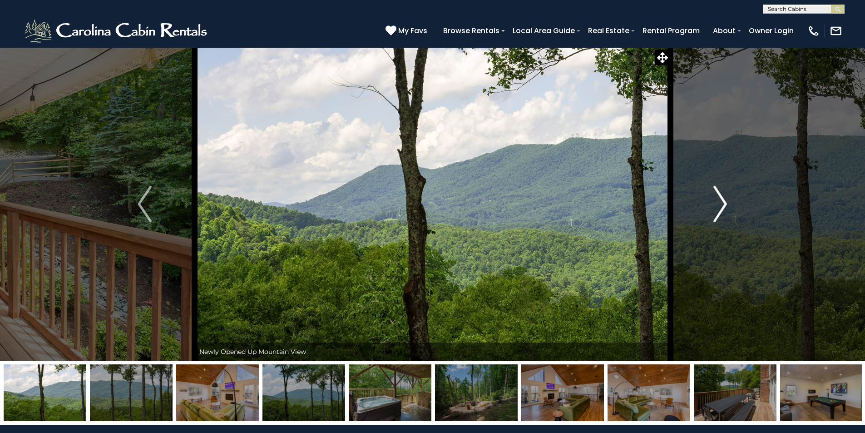
click at [720, 208] on img "Next" at bounding box center [720, 204] width 14 height 36
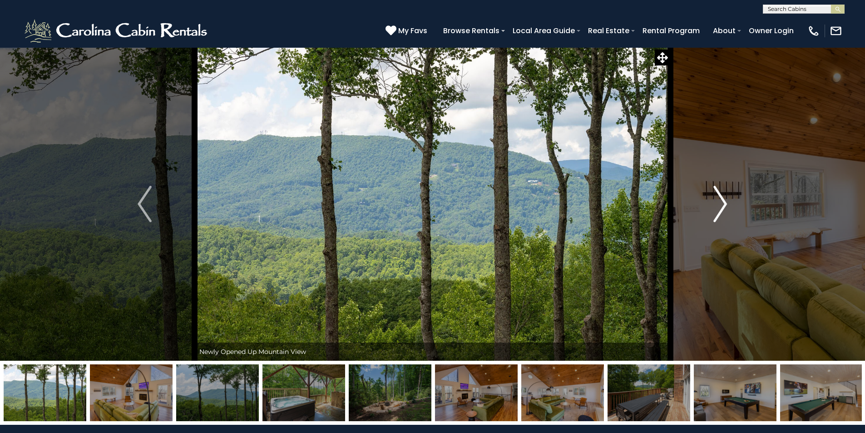
click at [720, 208] on img "Next" at bounding box center [720, 204] width 14 height 36
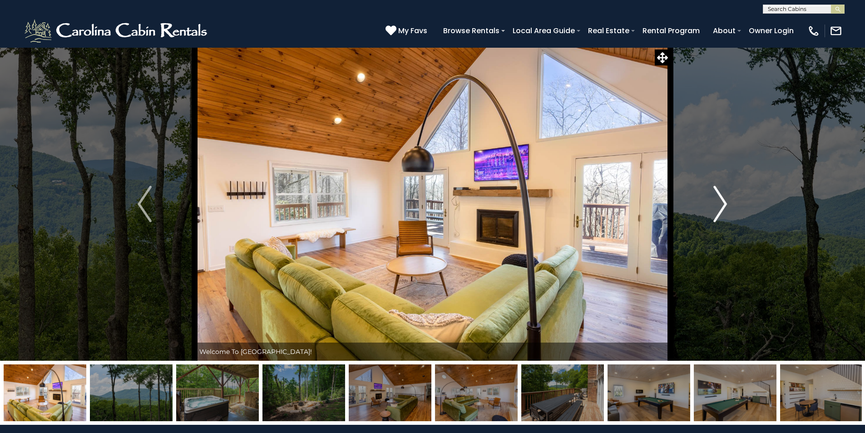
click at [720, 208] on img "Next" at bounding box center [720, 204] width 14 height 36
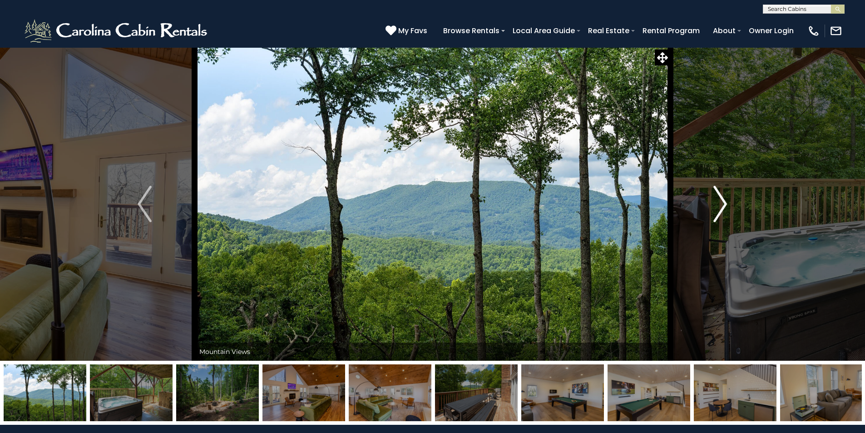
click at [720, 208] on img "Next" at bounding box center [720, 204] width 14 height 36
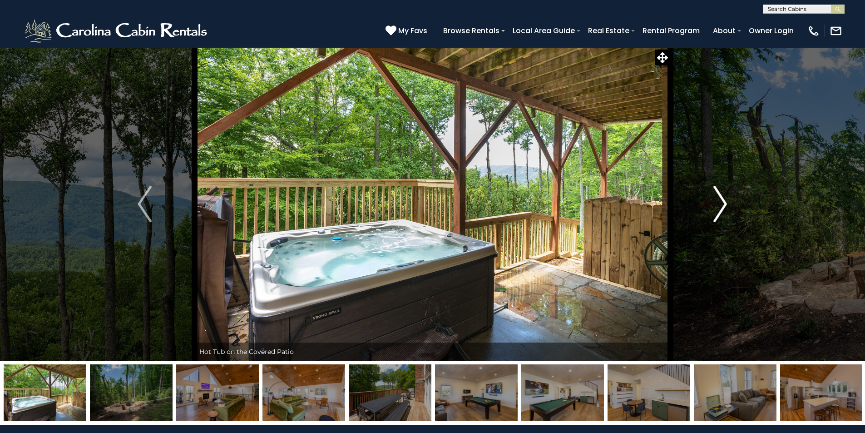
click at [720, 208] on img "Next" at bounding box center [720, 204] width 14 height 36
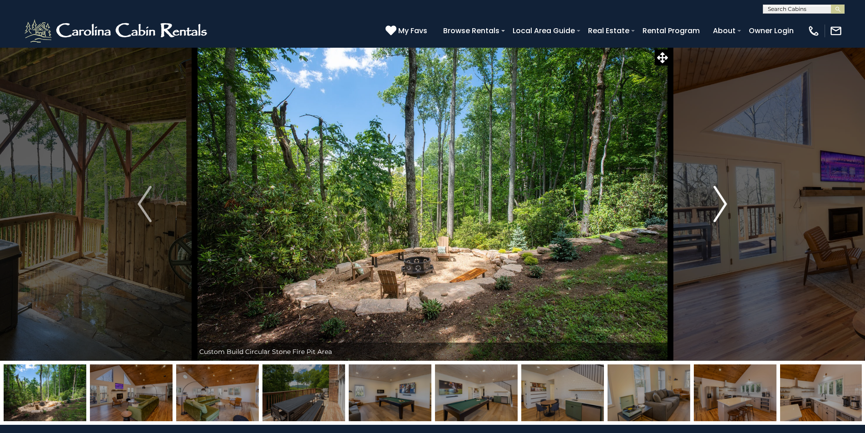
click at [720, 208] on img "Next" at bounding box center [720, 204] width 14 height 36
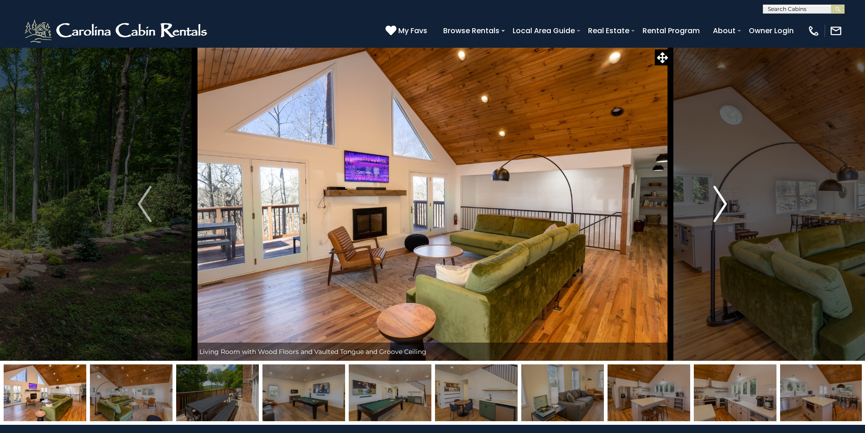
click at [720, 208] on img "Next" at bounding box center [720, 204] width 14 height 36
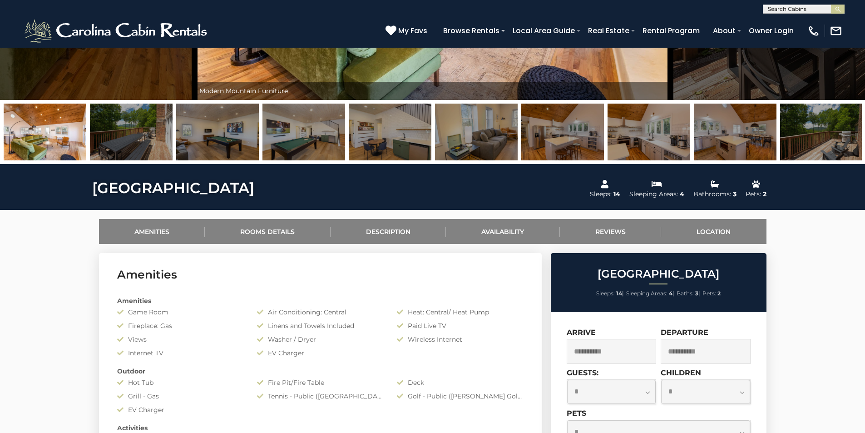
scroll to position [272, 0]
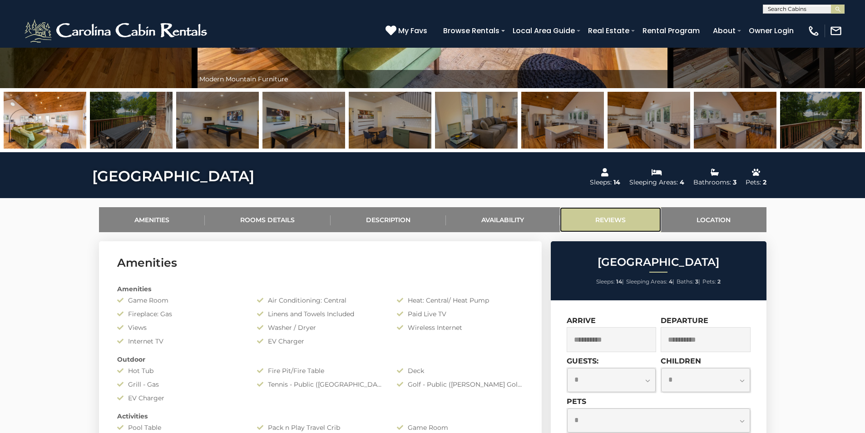
click at [608, 223] on link "Reviews" at bounding box center [611, 219] width 102 height 25
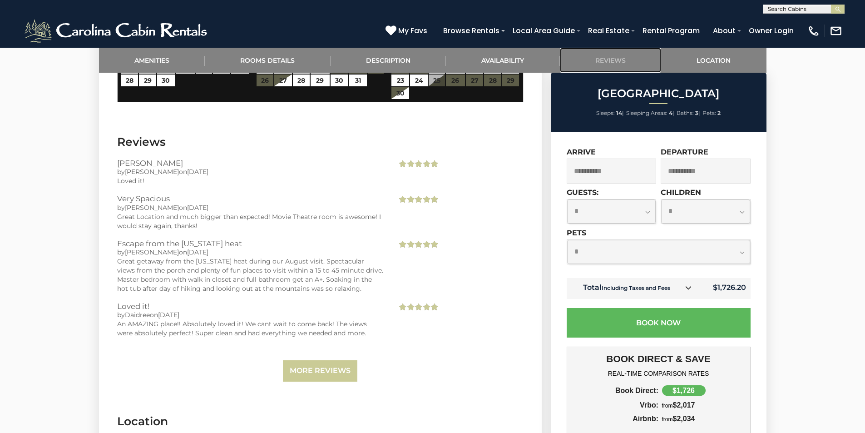
scroll to position [2016, 0]
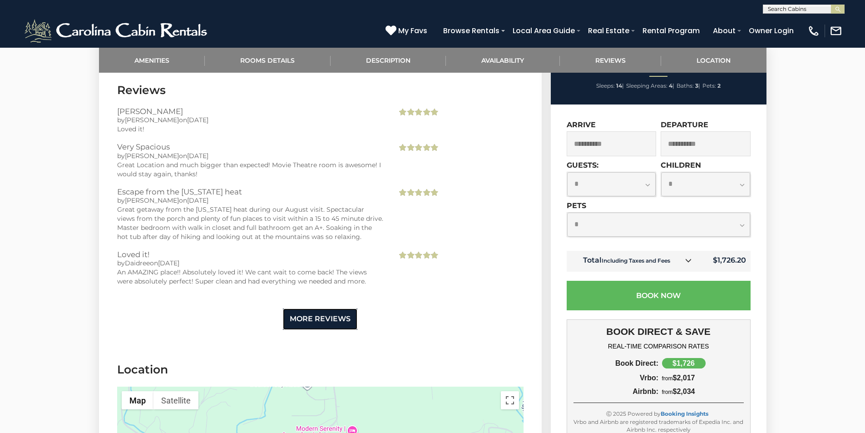
click at [315, 326] on link "More Reviews" at bounding box center [320, 318] width 74 height 21
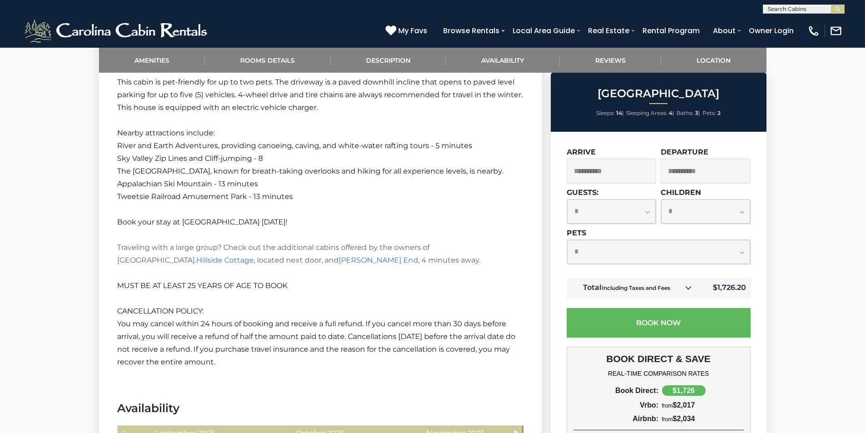
scroll to position [1517, 0]
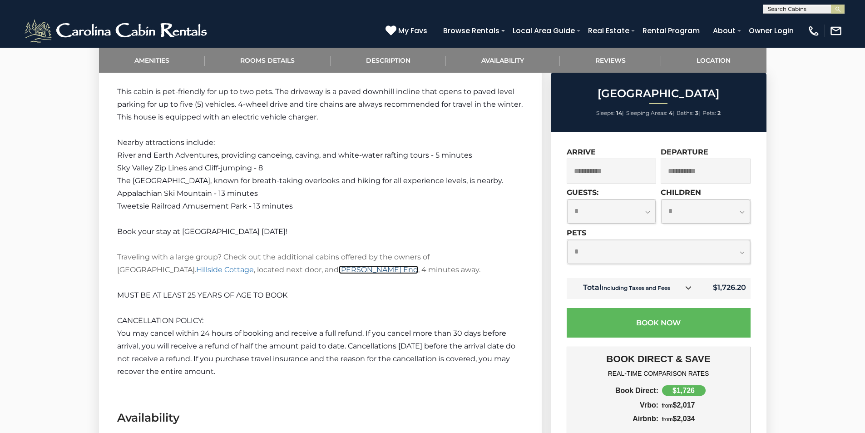
click at [339, 268] on link "[PERSON_NAME] End" at bounding box center [378, 269] width 79 height 9
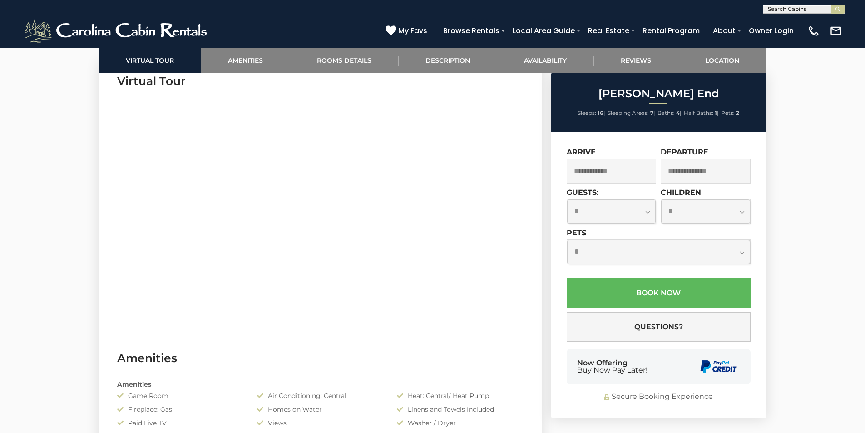
scroll to position [499, 0]
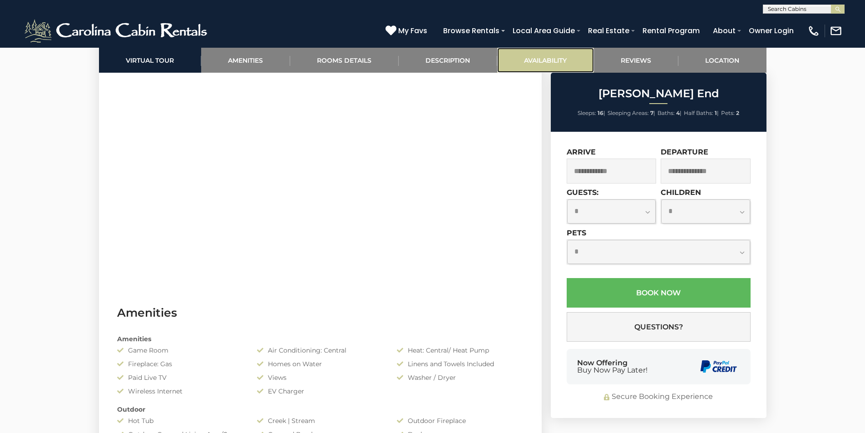
click at [544, 61] on link "Availability" at bounding box center [545, 60] width 97 height 25
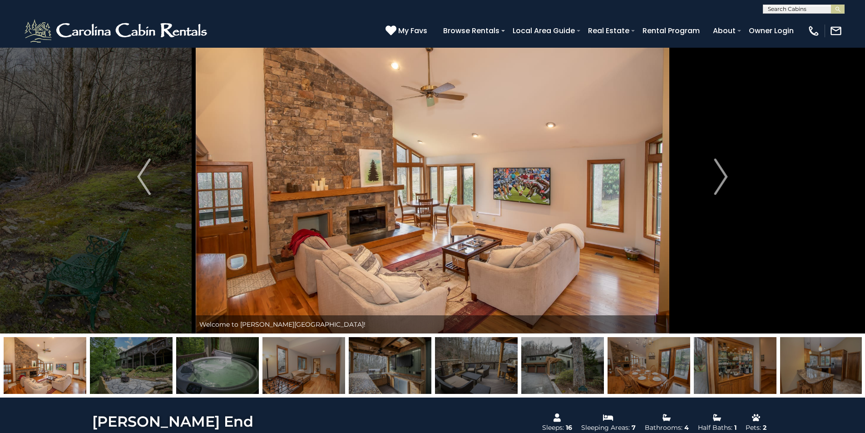
scroll to position [0, 0]
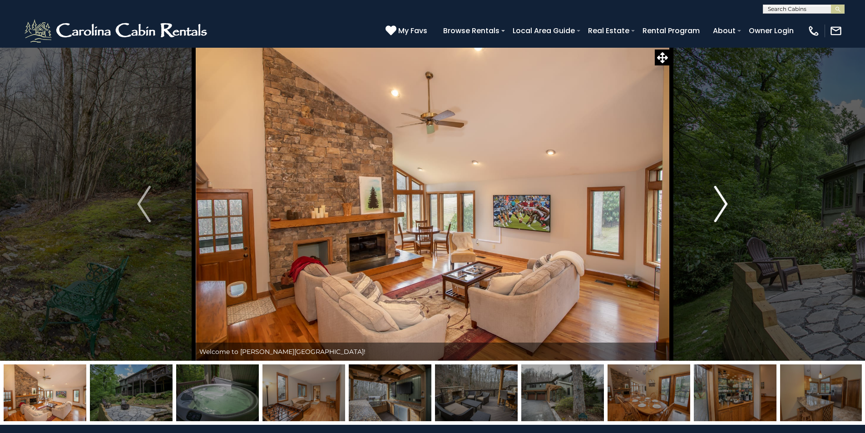
click at [723, 200] on img "Next" at bounding box center [721, 204] width 14 height 36
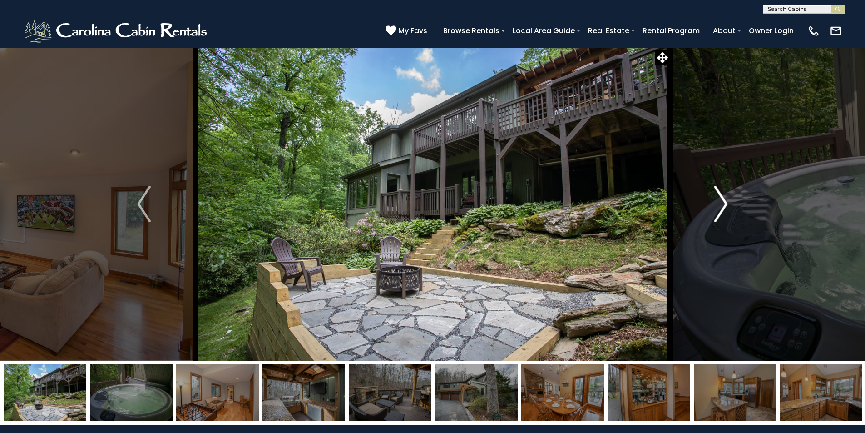
click at [723, 200] on img "Next" at bounding box center [721, 204] width 14 height 36
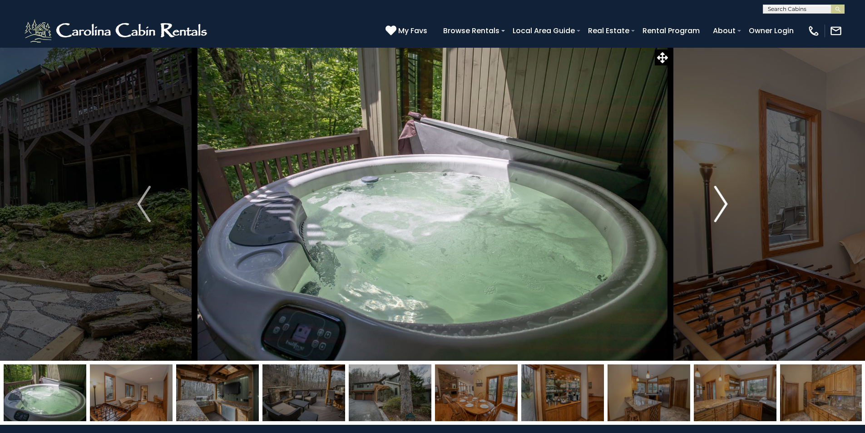
click at [723, 200] on img "Next" at bounding box center [721, 204] width 14 height 36
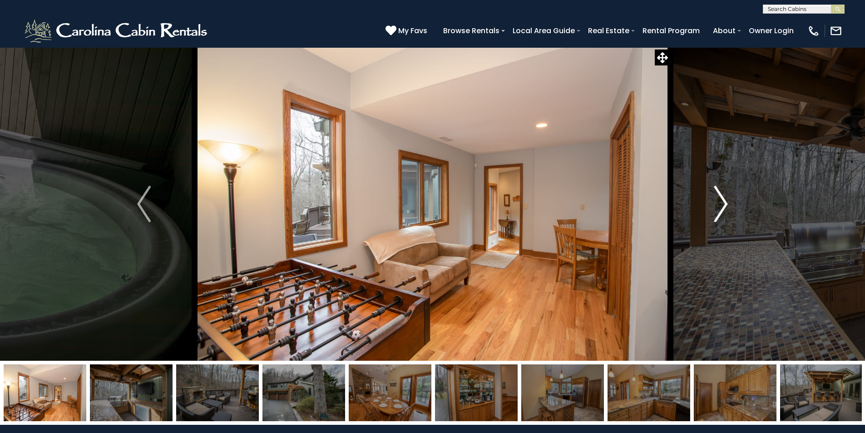
click at [723, 200] on img "Next" at bounding box center [721, 204] width 14 height 36
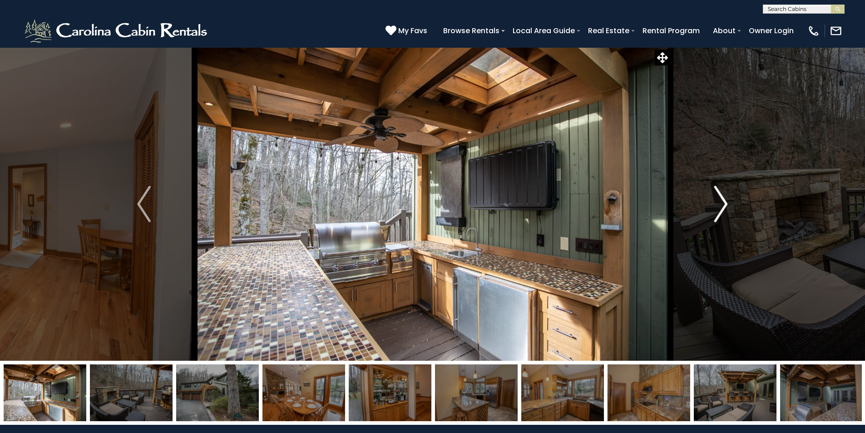
click at [723, 200] on img "Next" at bounding box center [721, 204] width 14 height 36
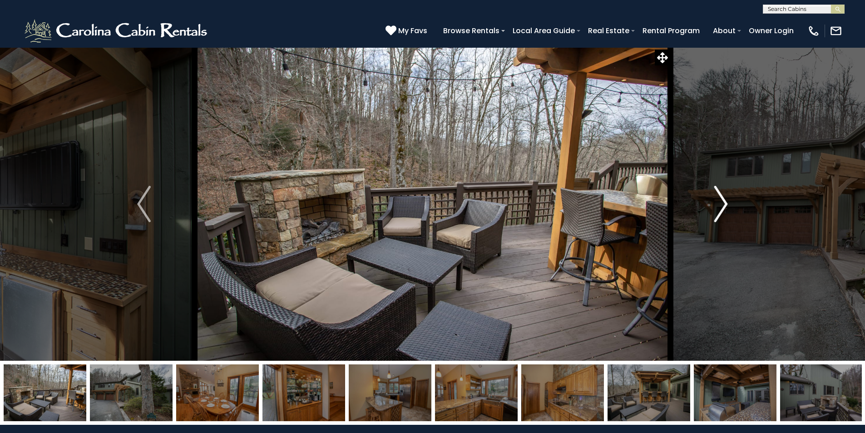
click at [723, 200] on img "Next" at bounding box center [721, 204] width 14 height 36
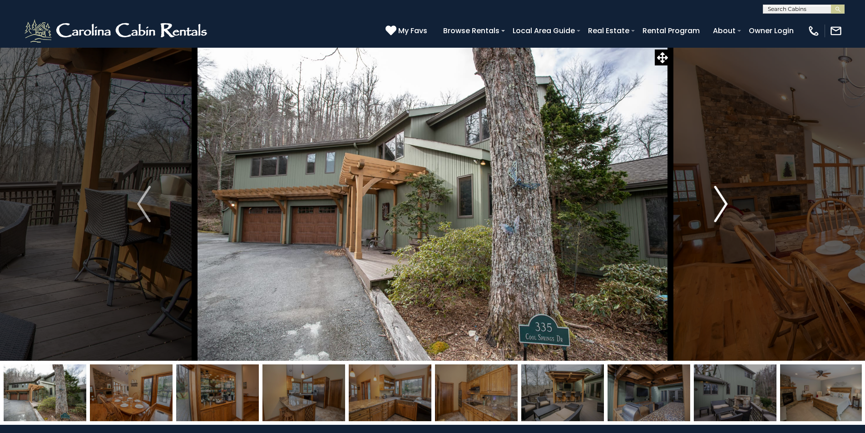
click at [723, 200] on img "Next" at bounding box center [721, 204] width 14 height 36
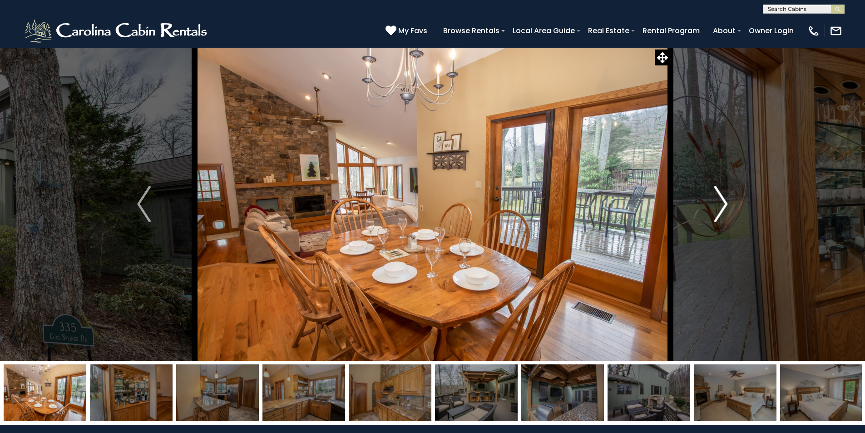
click at [723, 200] on img "Next" at bounding box center [721, 204] width 14 height 36
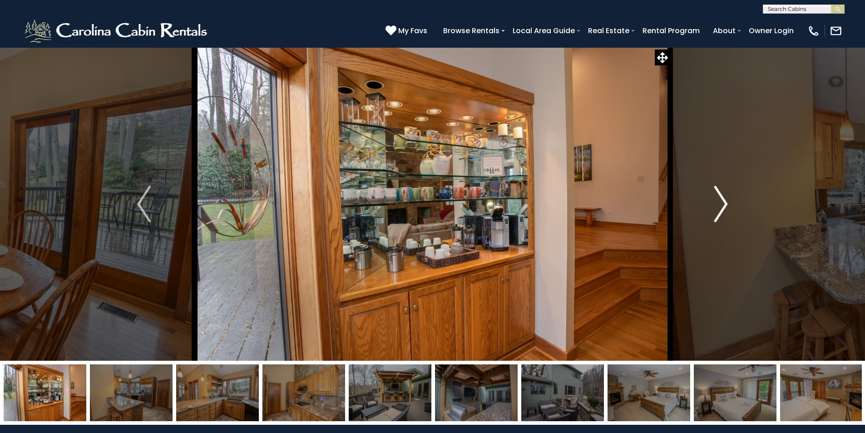
click at [723, 200] on img "Next" at bounding box center [721, 204] width 14 height 36
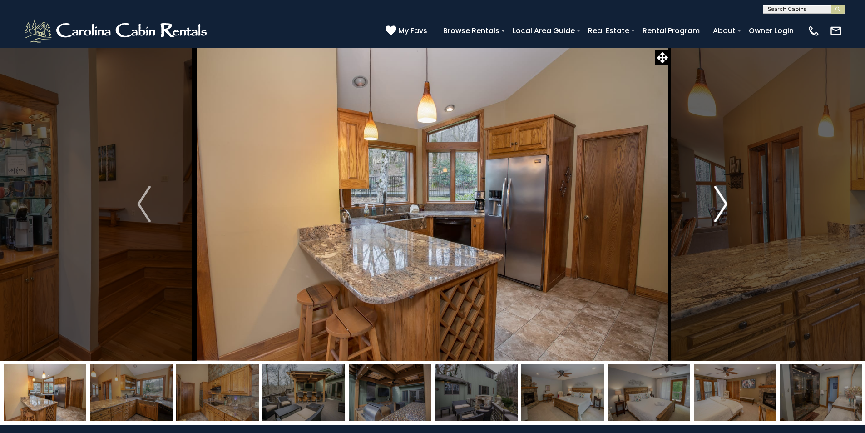
click at [723, 200] on img "Next" at bounding box center [721, 204] width 14 height 36
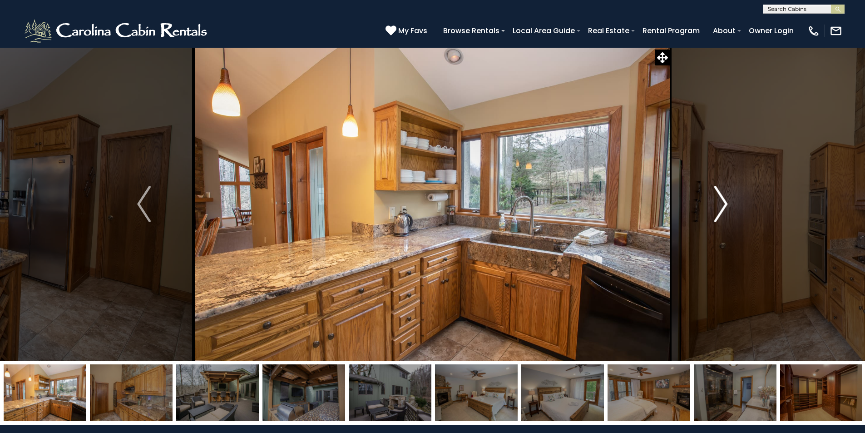
click at [723, 200] on img "Next" at bounding box center [721, 204] width 14 height 36
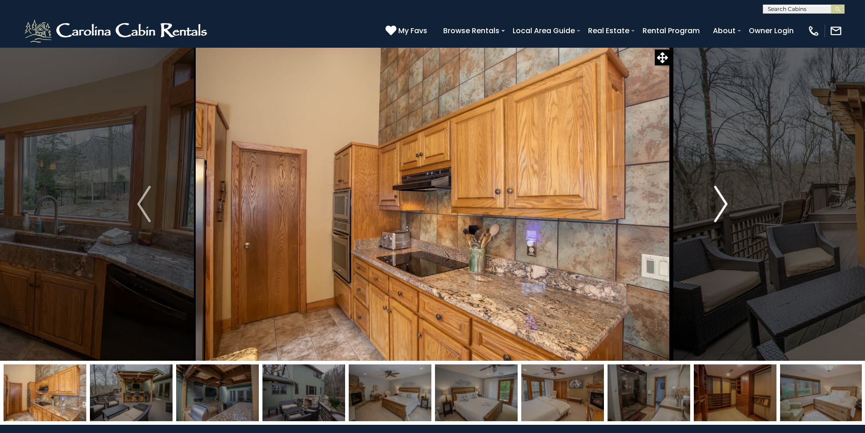
click at [723, 200] on img "Next" at bounding box center [721, 204] width 14 height 36
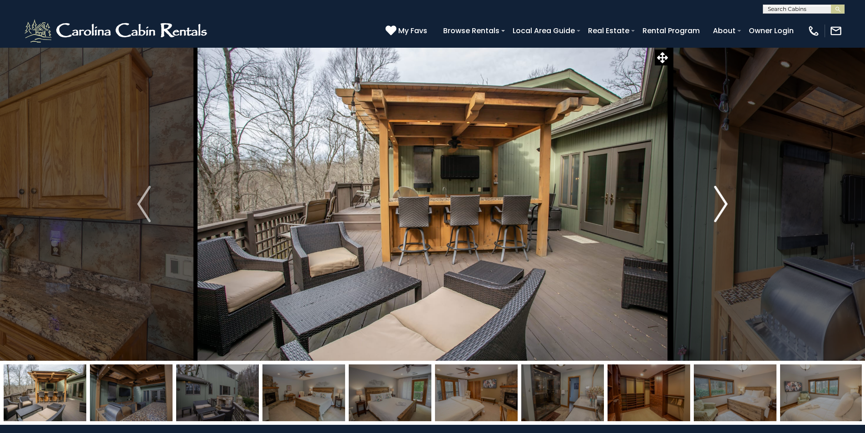
click at [723, 200] on img "Next" at bounding box center [721, 204] width 14 height 36
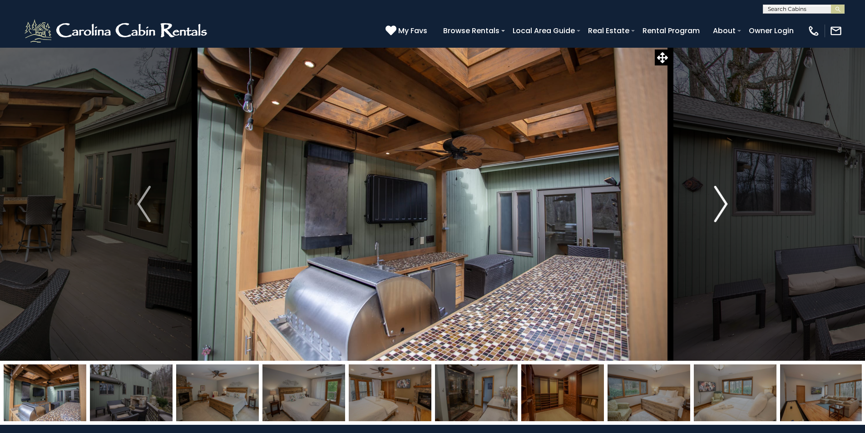
click at [723, 200] on img "Next" at bounding box center [721, 204] width 14 height 36
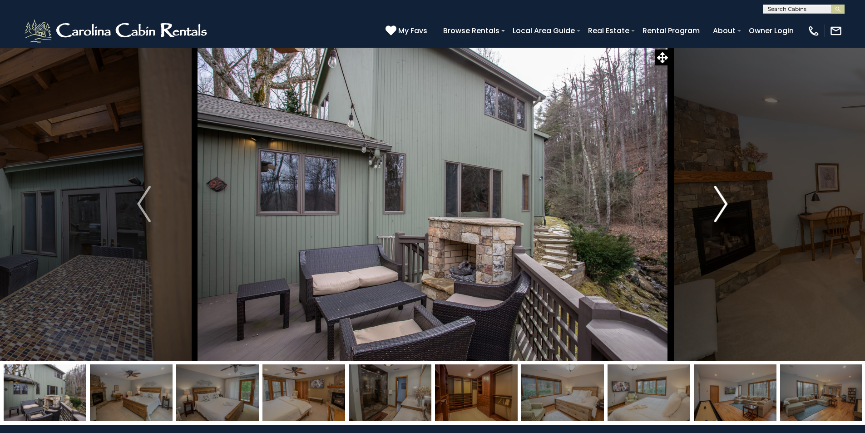
click at [723, 200] on img "Next" at bounding box center [721, 204] width 14 height 36
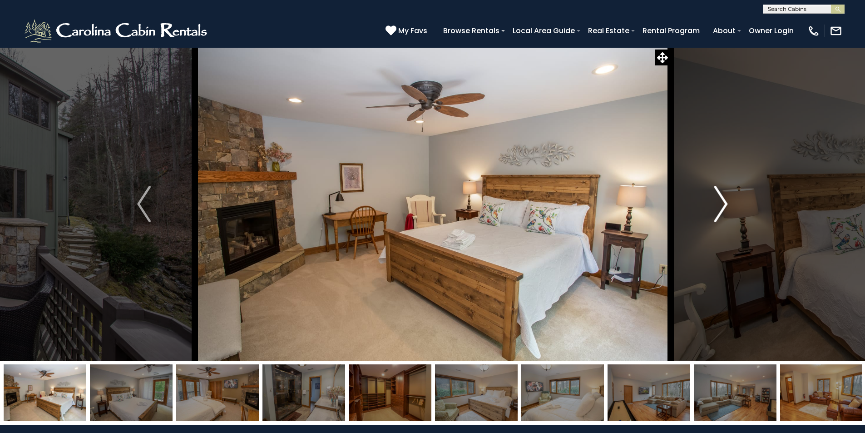
click at [723, 200] on img "Next" at bounding box center [721, 204] width 14 height 36
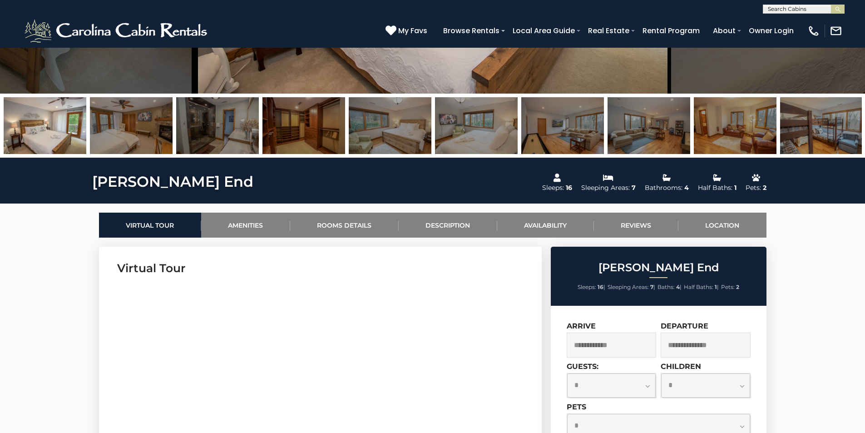
scroll to position [272, 0]
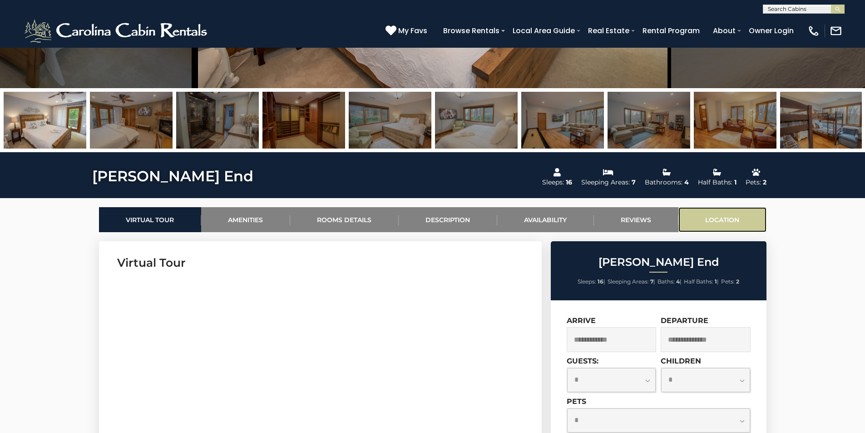
click at [723, 224] on link "Location" at bounding box center [722, 219] width 88 height 25
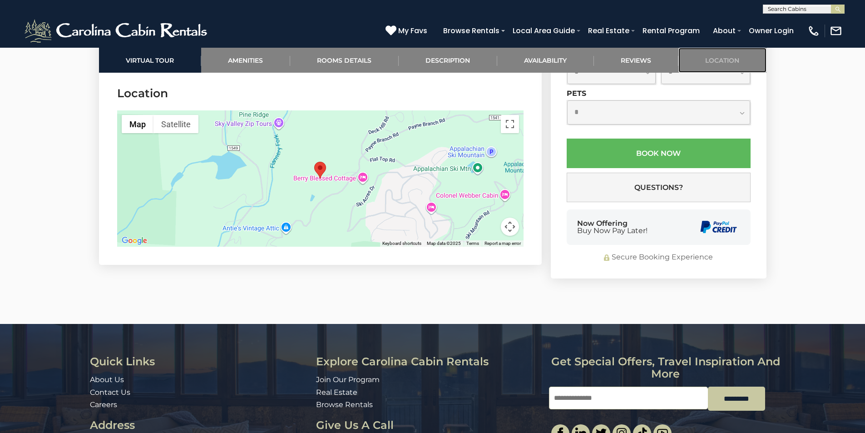
scroll to position [2686, 0]
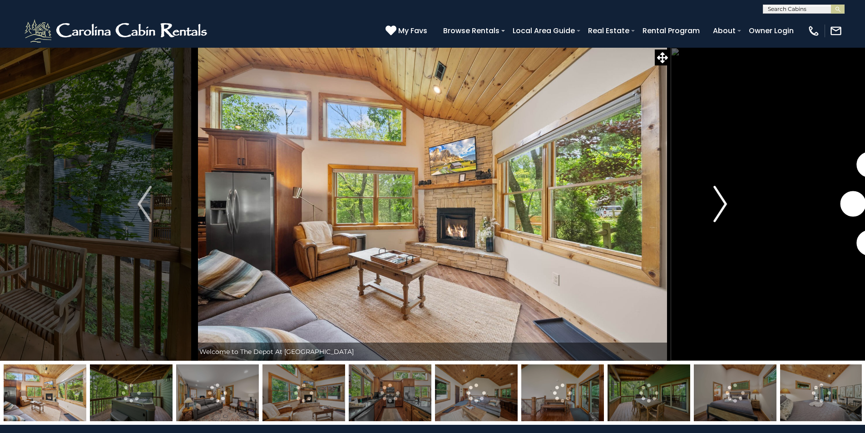
click at [719, 197] on img "Next" at bounding box center [720, 204] width 14 height 36
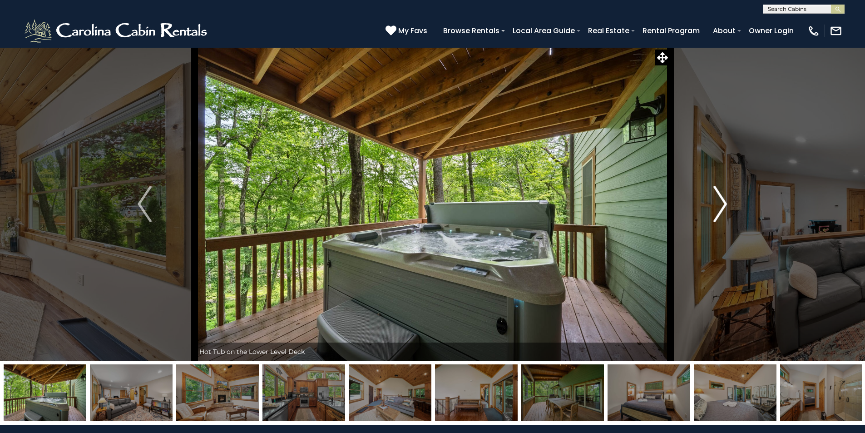
click at [719, 197] on img "Next" at bounding box center [720, 204] width 14 height 36
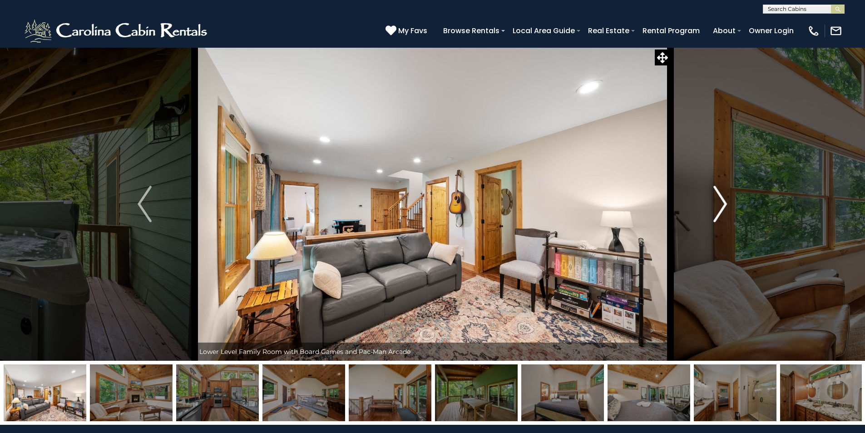
click at [719, 197] on img "Next" at bounding box center [720, 204] width 14 height 36
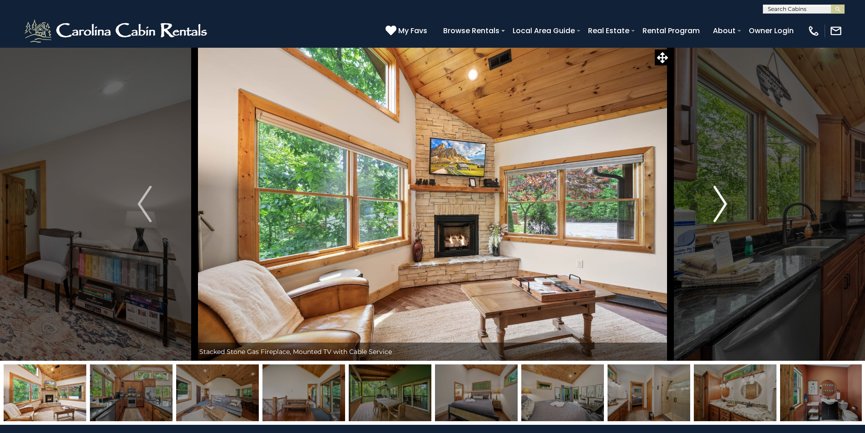
click at [719, 197] on img "Next" at bounding box center [720, 204] width 14 height 36
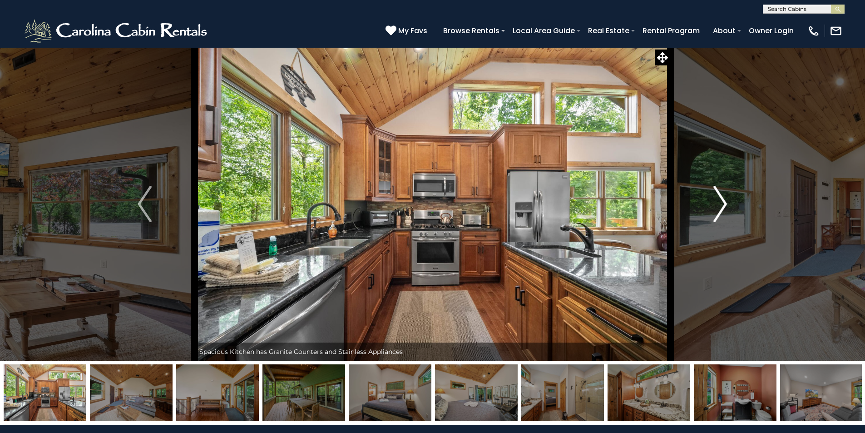
click at [719, 197] on img "Next" at bounding box center [720, 204] width 14 height 36
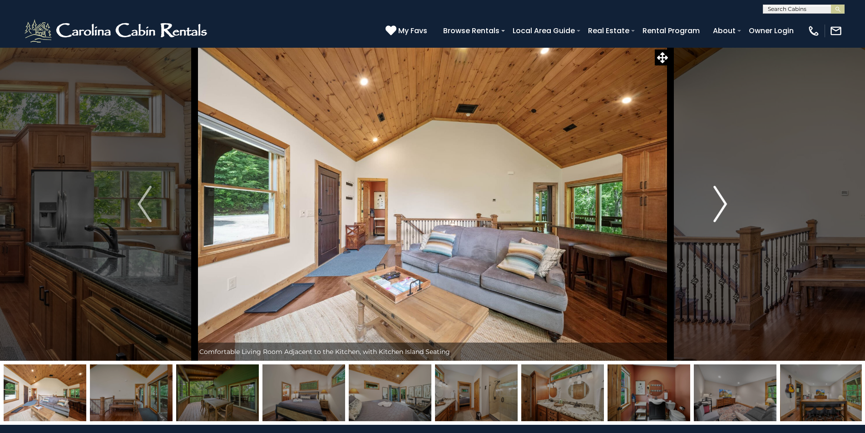
click at [719, 197] on img "Next" at bounding box center [720, 204] width 14 height 36
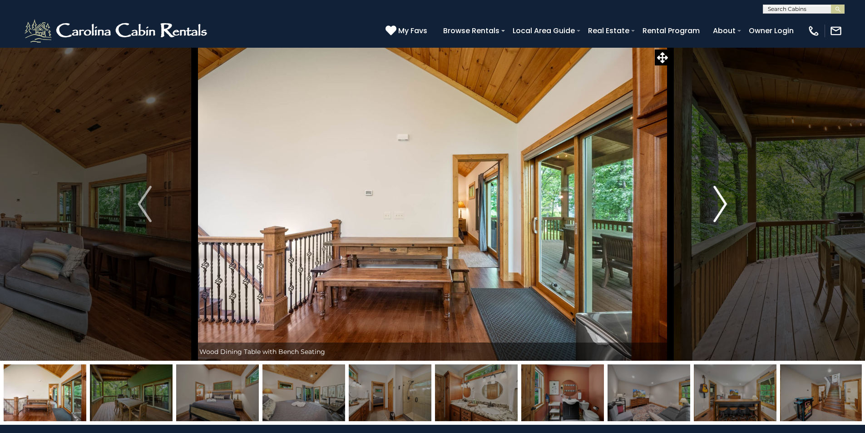
click at [719, 197] on img "Next" at bounding box center [720, 204] width 14 height 36
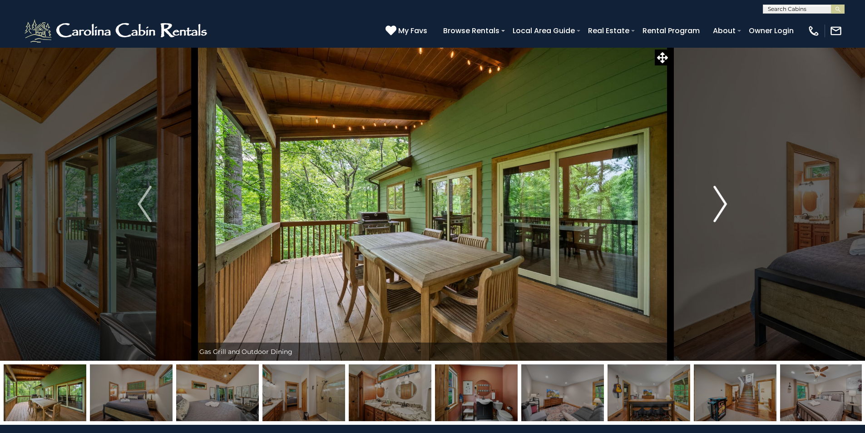
click at [719, 197] on img "Next" at bounding box center [720, 204] width 14 height 36
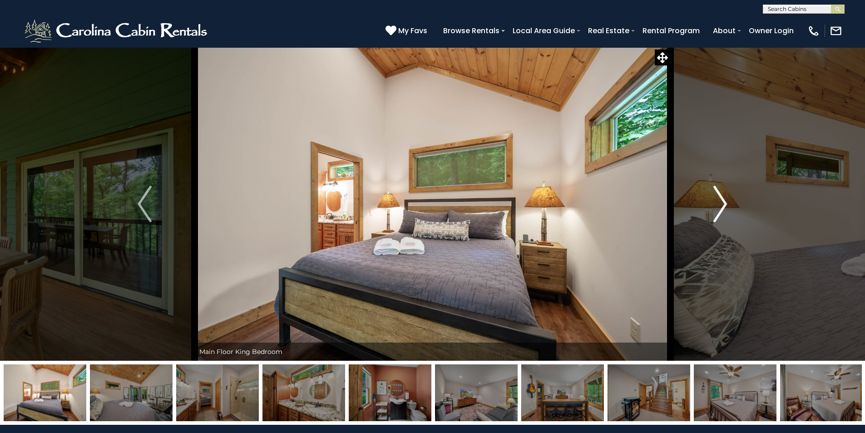
click at [719, 197] on img "Next" at bounding box center [720, 204] width 14 height 36
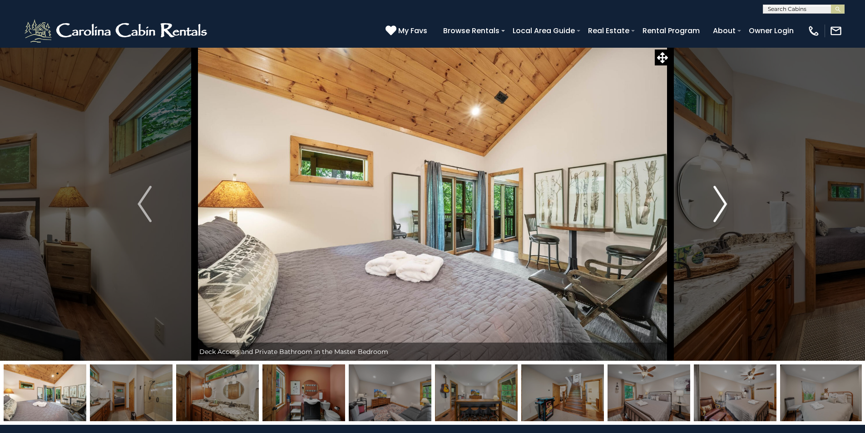
click at [719, 197] on img "Next" at bounding box center [720, 204] width 14 height 36
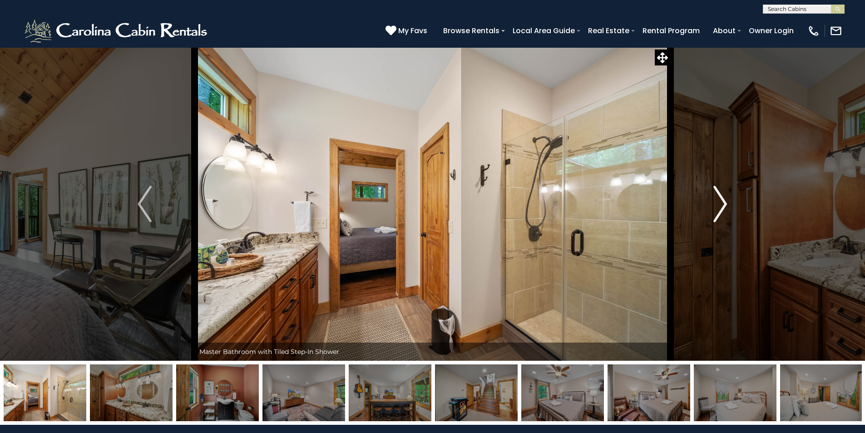
click at [719, 197] on img "Next" at bounding box center [720, 204] width 14 height 36
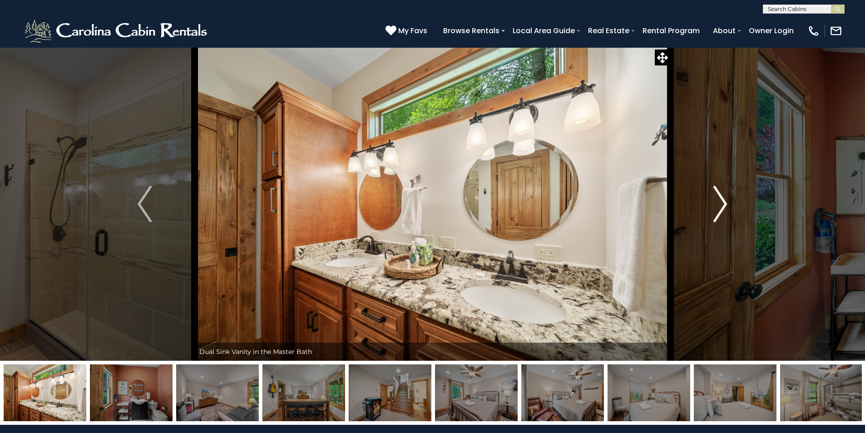
click at [719, 197] on img "Next" at bounding box center [720, 204] width 14 height 36
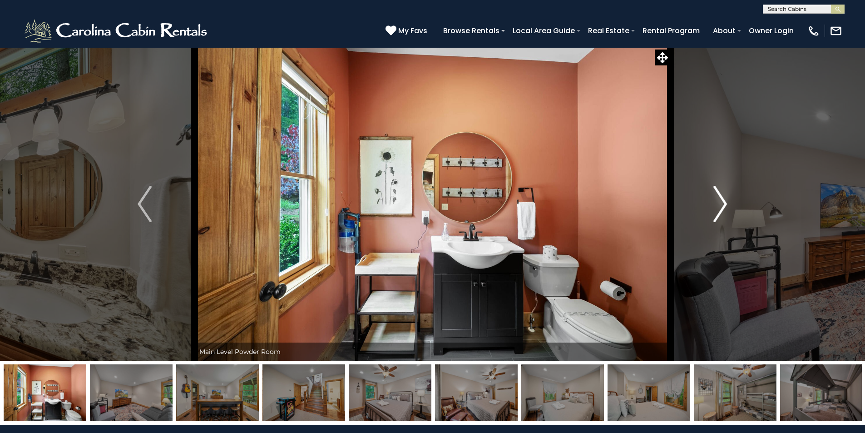
click at [719, 197] on img "Next" at bounding box center [720, 204] width 14 height 36
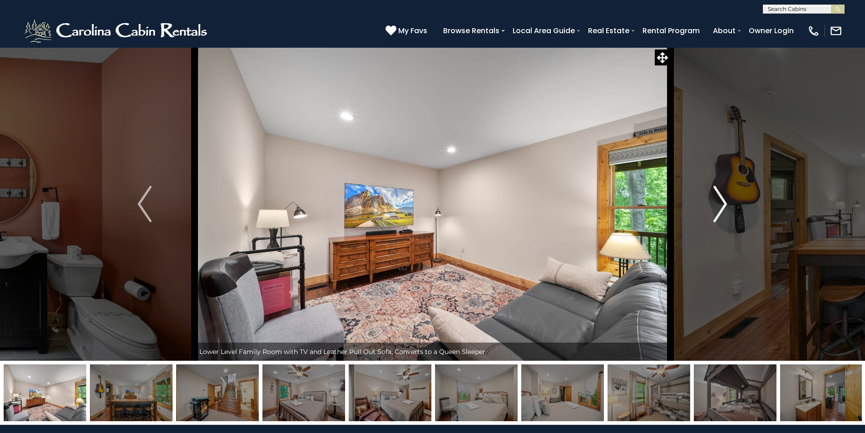
click at [719, 197] on img "Next" at bounding box center [720, 204] width 14 height 36
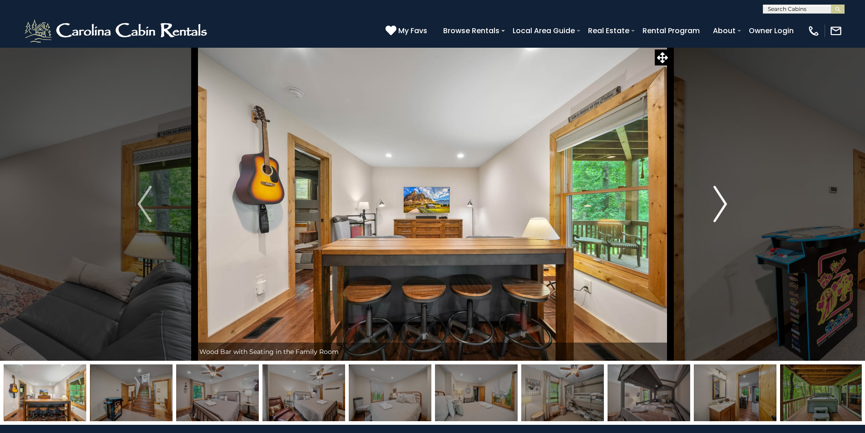
click at [719, 197] on img "Next" at bounding box center [720, 204] width 14 height 36
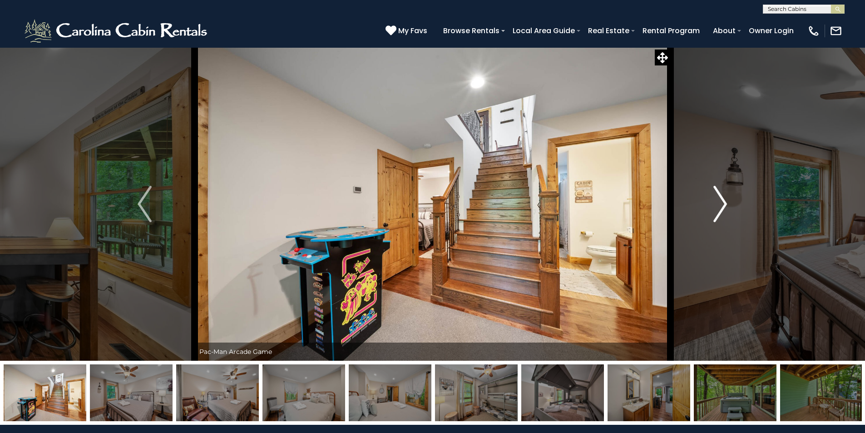
click at [719, 197] on img "Next" at bounding box center [720, 204] width 14 height 36
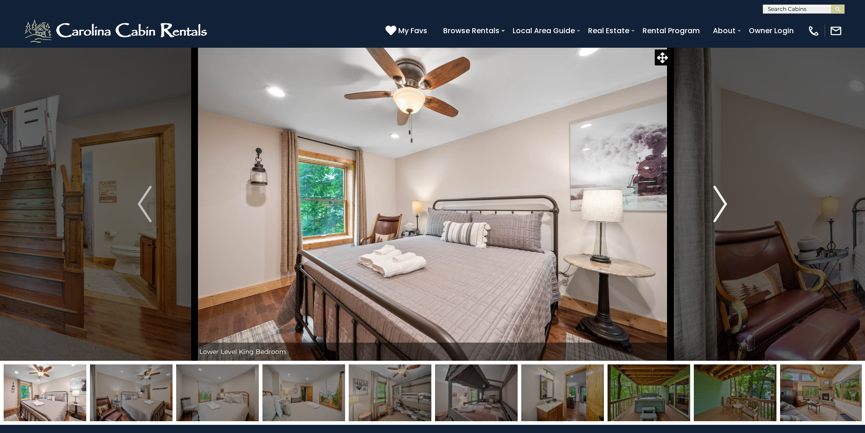
click at [719, 197] on img "Next" at bounding box center [720, 204] width 14 height 36
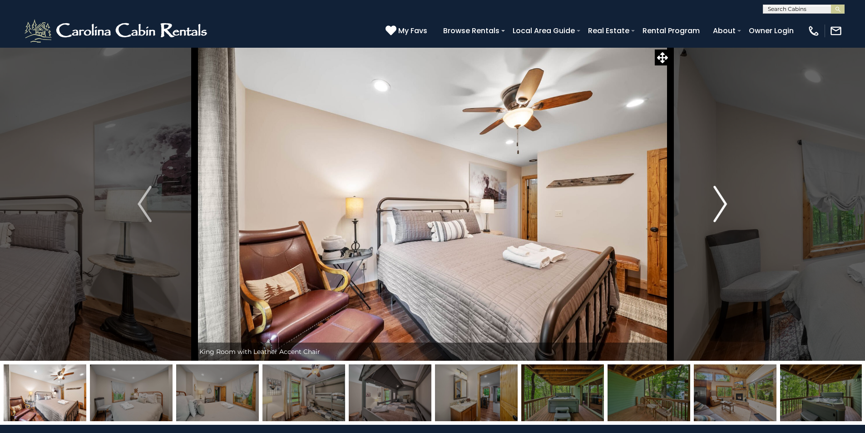
click at [719, 197] on img "Next" at bounding box center [720, 204] width 14 height 36
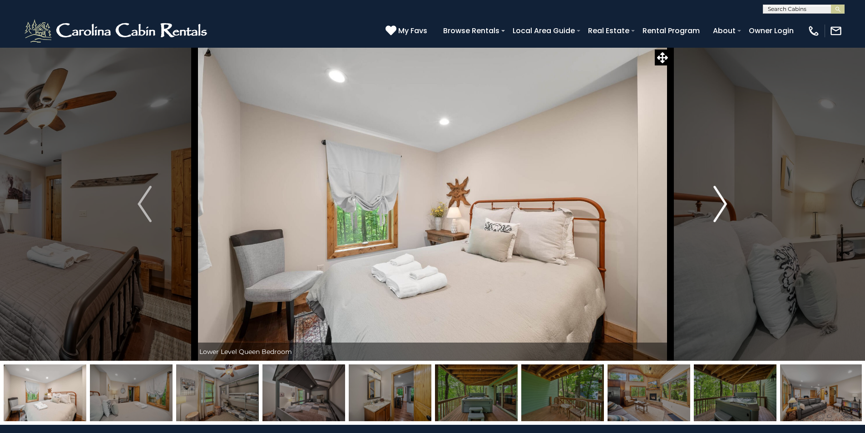
click at [719, 197] on img "Next" at bounding box center [720, 204] width 14 height 36
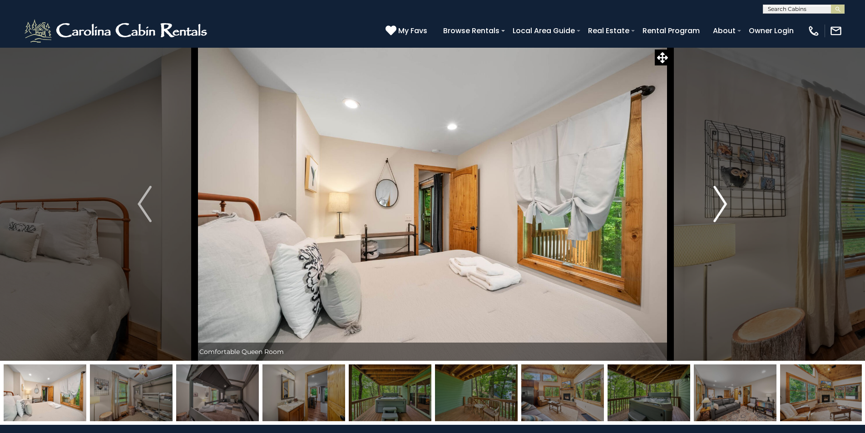
click at [719, 197] on img "Next" at bounding box center [720, 204] width 14 height 36
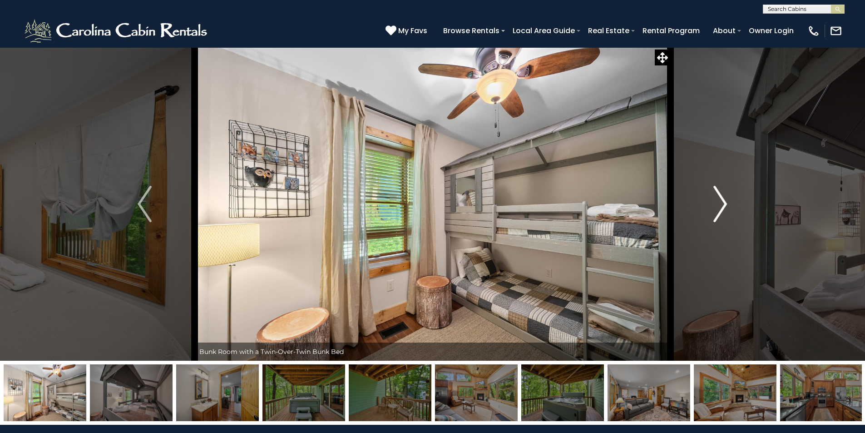
click at [719, 197] on img "Next" at bounding box center [720, 204] width 14 height 36
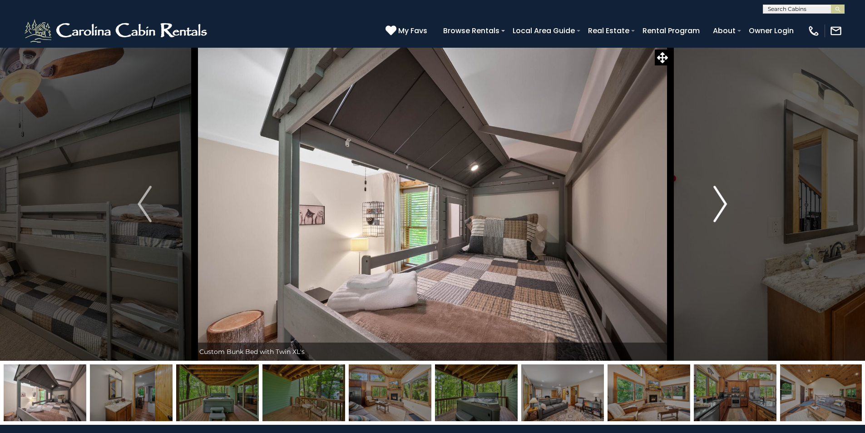
click at [719, 197] on img "Next" at bounding box center [720, 204] width 14 height 36
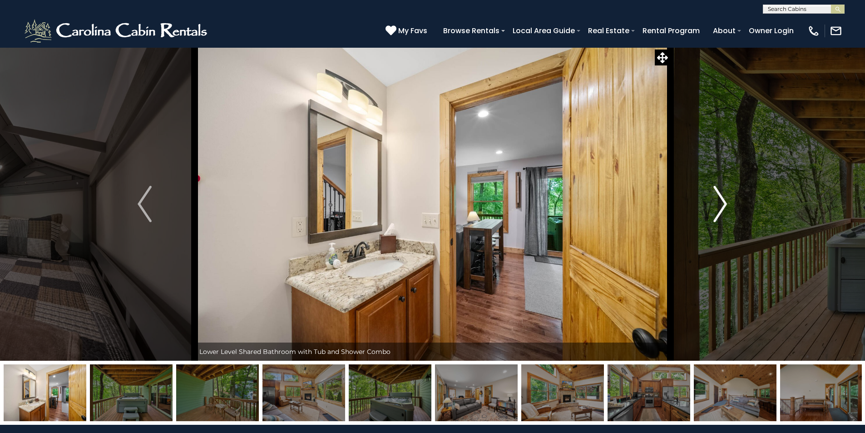
click at [719, 197] on img "Next" at bounding box center [720, 204] width 14 height 36
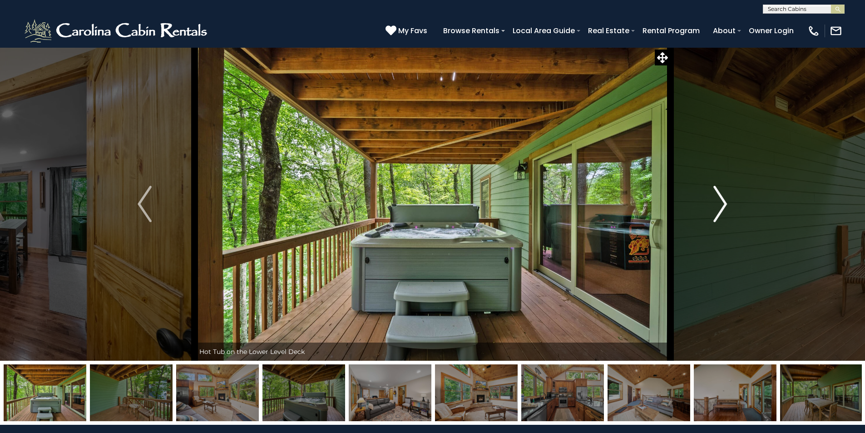
click at [720, 198] on img "Next" at bounding box center [720, 204] width 14 height 36
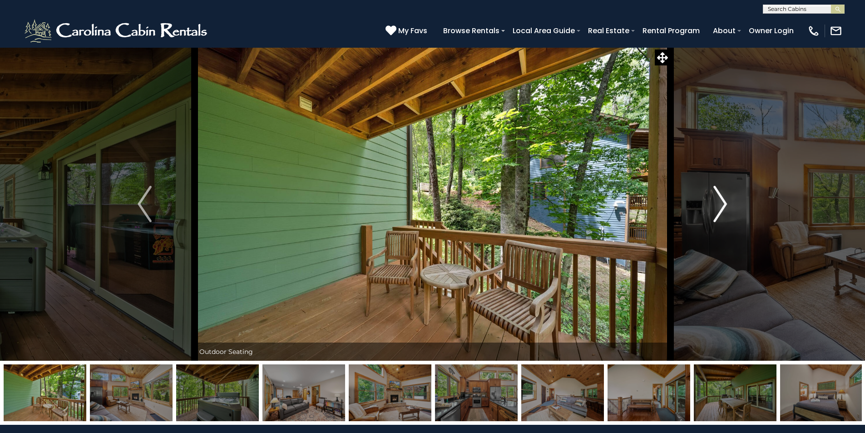
click at [720, 198] on img "Next" at bounding box center [720, 204] width 14 height 36
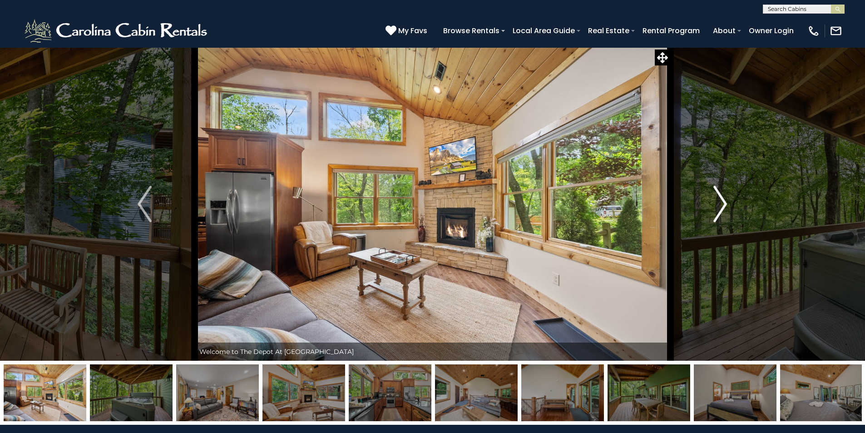
click at [720, 198] on img "Next" at bounding box center [720, 204] width 14 height 36
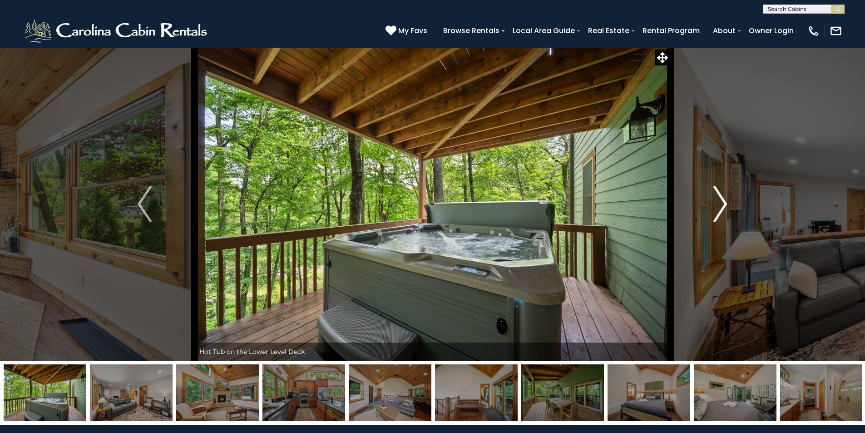
click at [720, 198] on img "Next" at bounding box center [720, 204] width 14 height 36
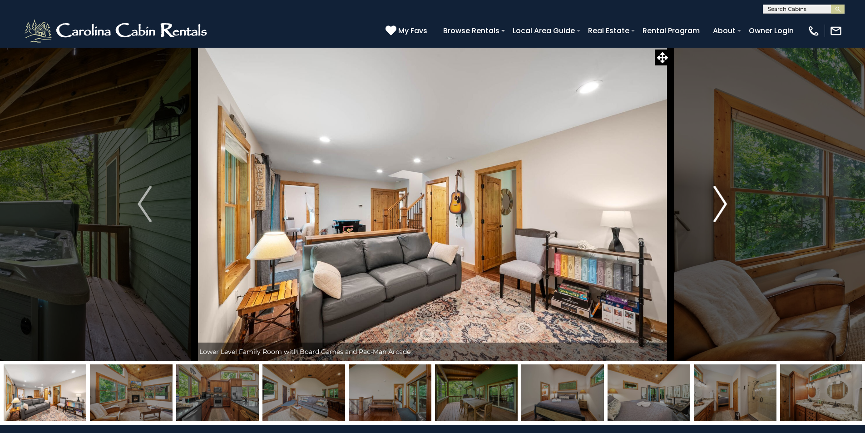
click at [720, 198] on img "Next" at bounding box center [720, 204] width 14 height 36
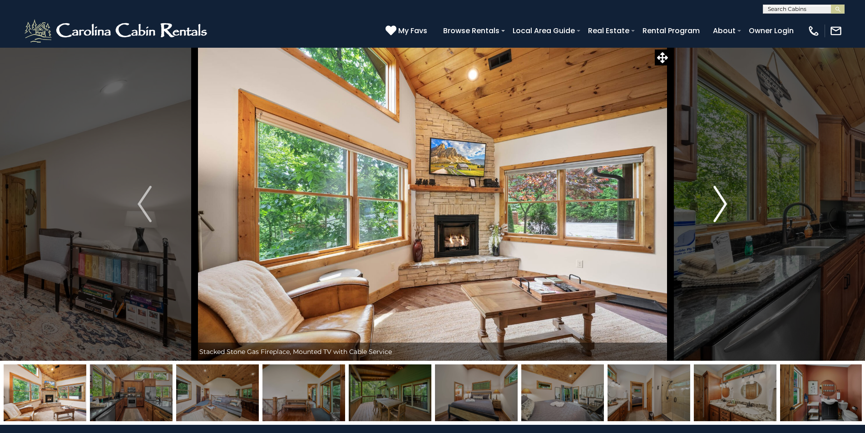
click at [720, 198] on img "Next" at bounding box center [720, 204] width 14 height 36
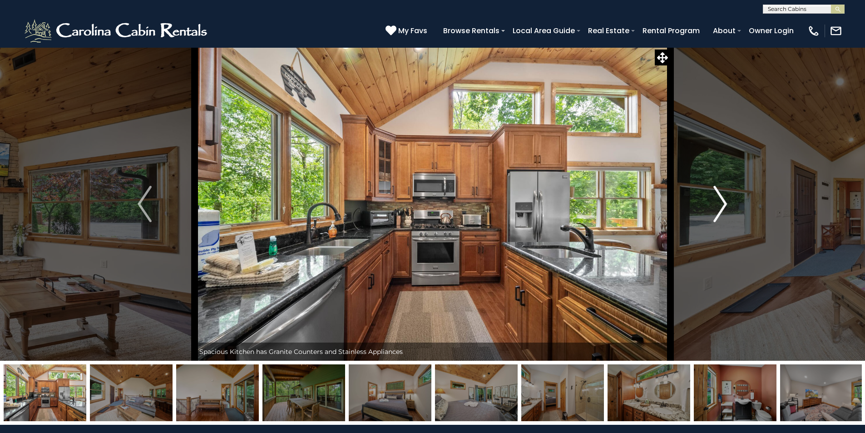
click at [720, 198] on img "Next" at bounding box center [720, 204] width 14 height 36
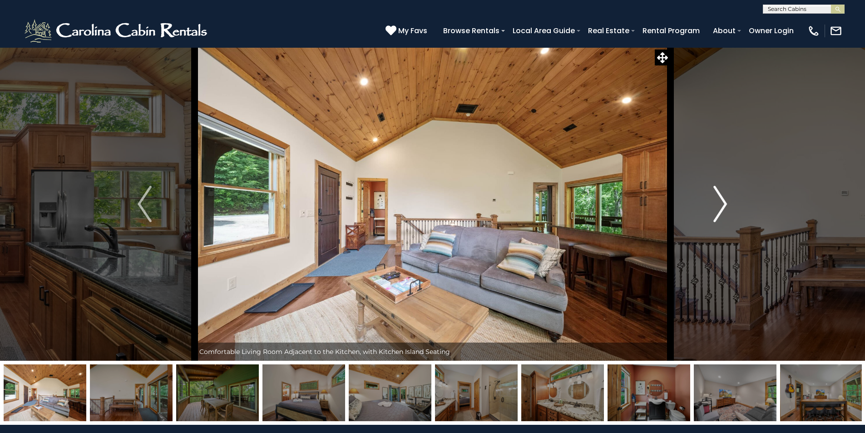
click at [720, 198] on img "Next" at bounding box center [720, 204] width 14 height 36
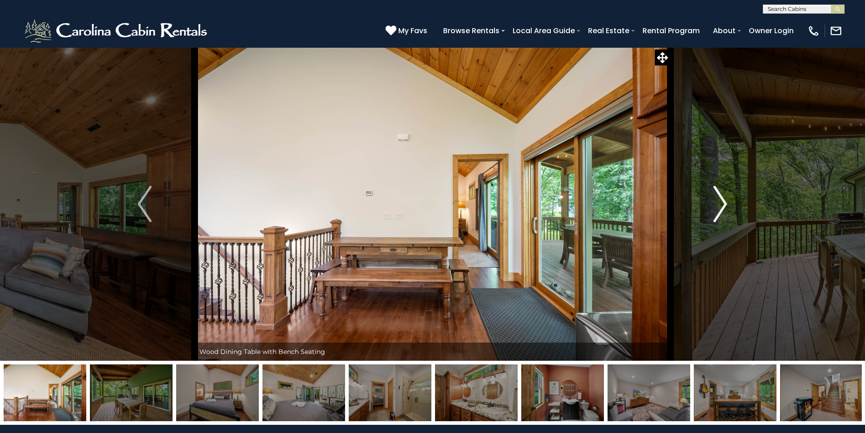
click at [720, 198] on img "Next" at bounding box center [720, 204] width 14 height 36
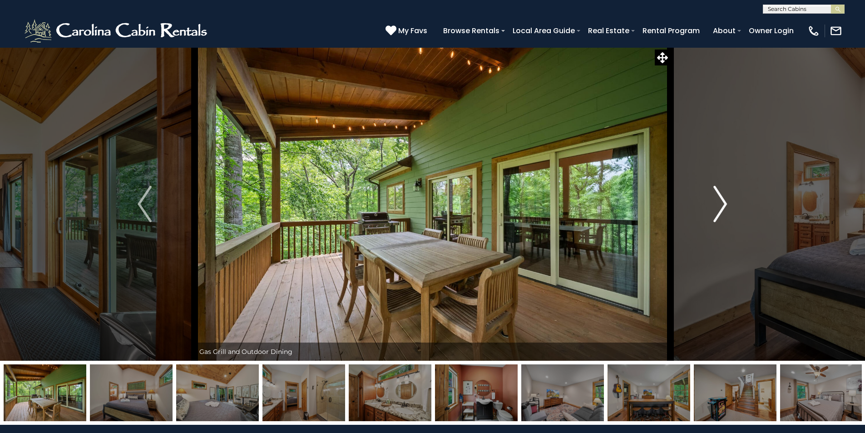
click at [720, 198] on img "Next" at bounding box center [720, 204] width 14 height 36
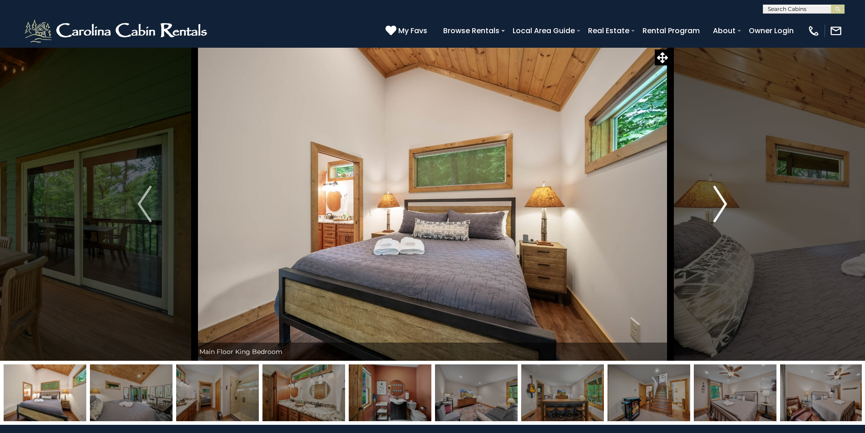
click at [720, 198] on img "Next" at bounding box center [720, 204] width 14 height 36
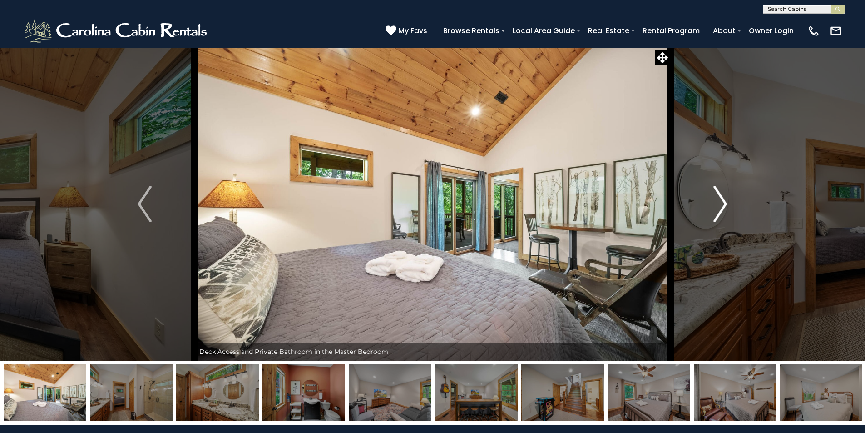
click at [720, 198] on img "Next" at bounding box center [720, 204] width 14 height 36
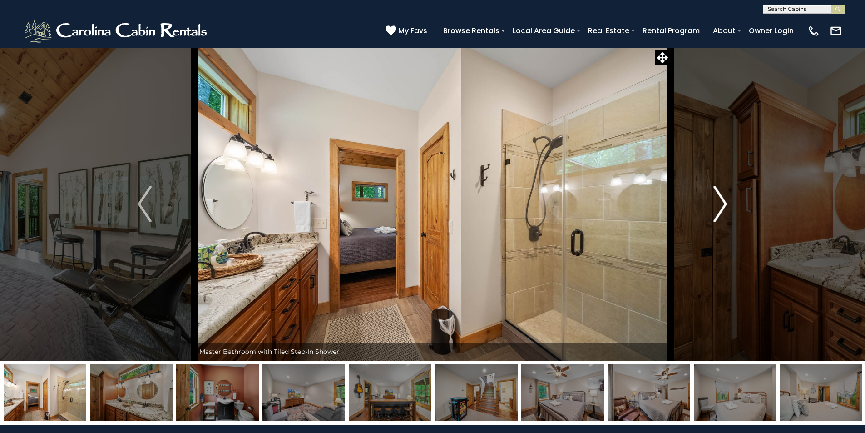
click at [720, 198] on img "Next" at bounding box center [720, 204] width 14 height 36
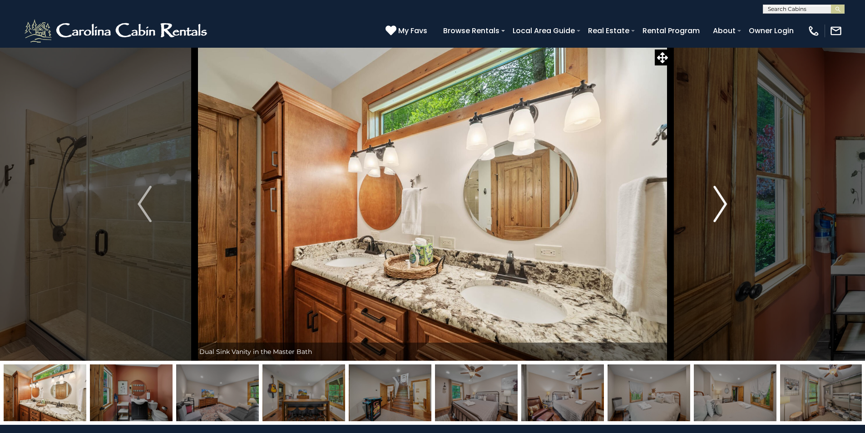
click at [720, 198] on img "Next" at bounding box center [720, 204] width 14 height 36
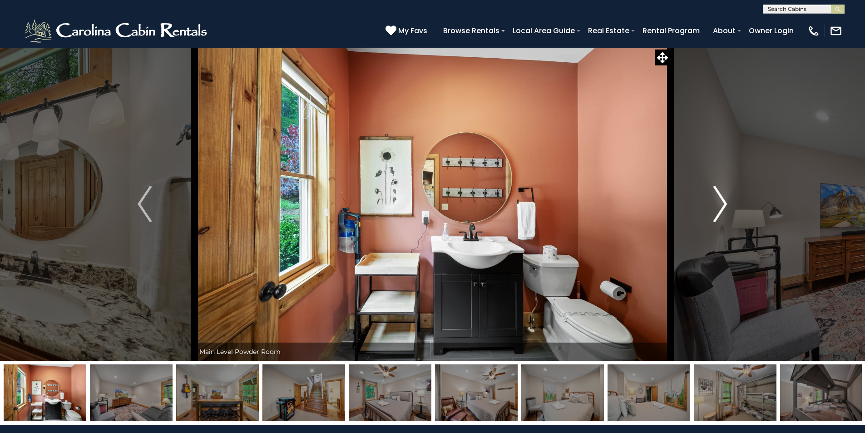
click at [720, 198] on img "Next" at bounding box center [720, 204] width 14 height 36
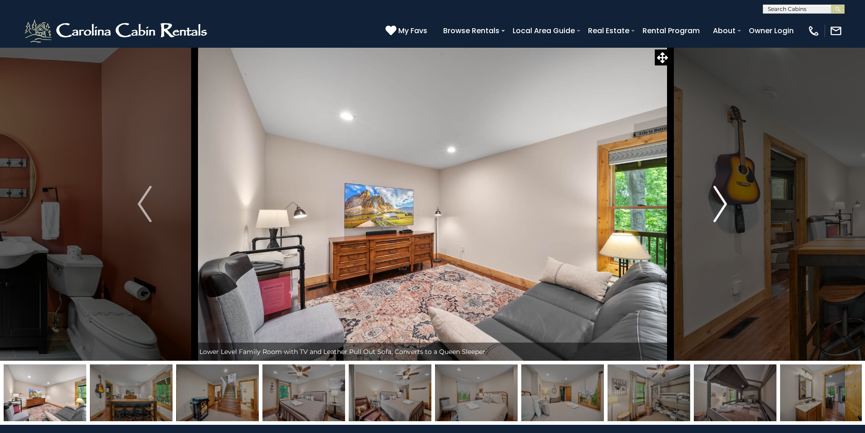
click at [720, 198] on img "Next" at bounding box center [720, 204] width 14 height 36
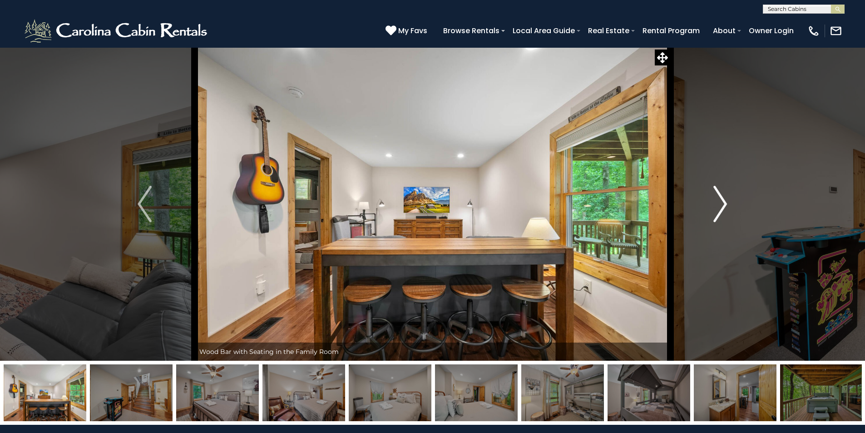
click at [720, 198] on img "Next" at bounding box center [720, 204] width 14 height 36
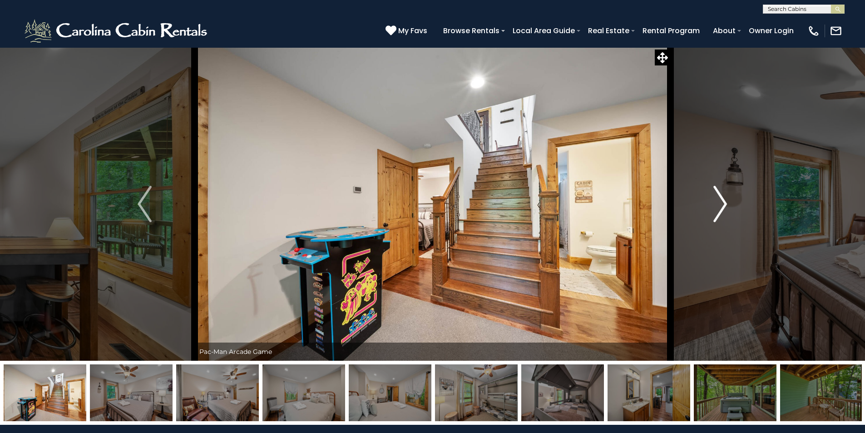
click at [720, 198] on img "Next" at bounding box center [720, 204] width 14 height 36
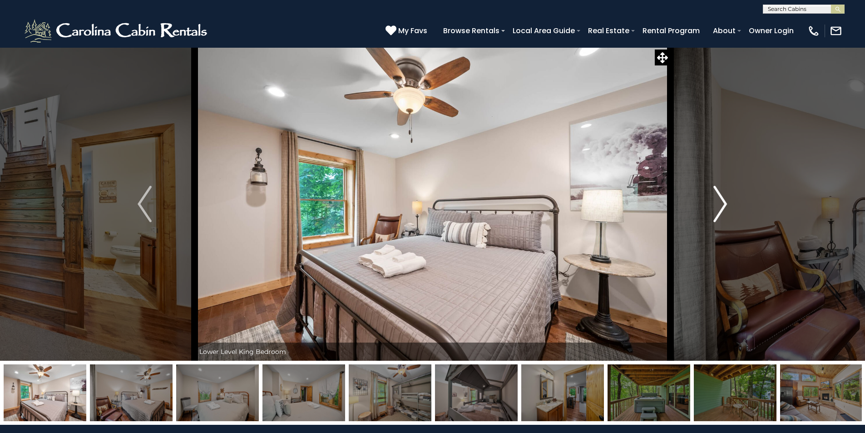
click at [720, 198] on img "Next" at bounding box center [720, 204] width 14 height 36
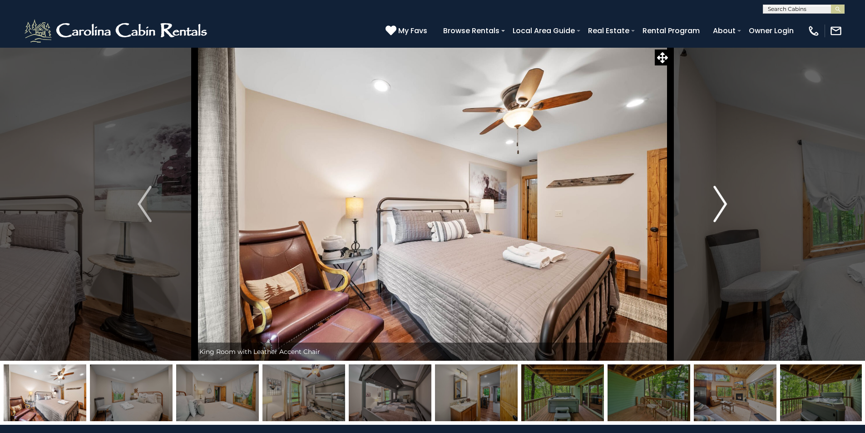
click at [720, 198] on img "Next" at bounding box center [720, 204] width 14 height 36
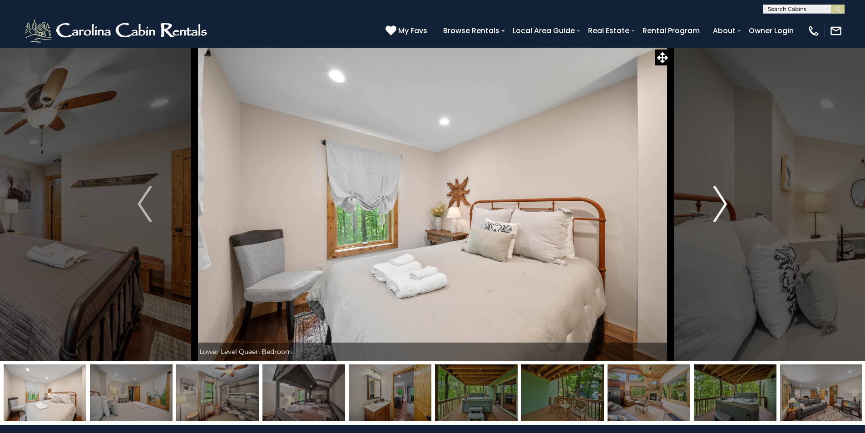
click at [720, 198] on img "Next" at bounding box center [720, 204] width 14 height 36
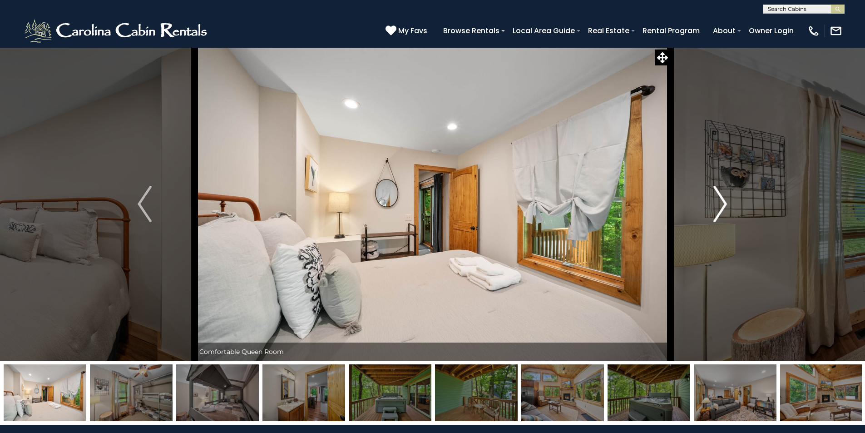
click at [720, 198] on img "Next" at bounding box center [720, 204] width 14 height 36
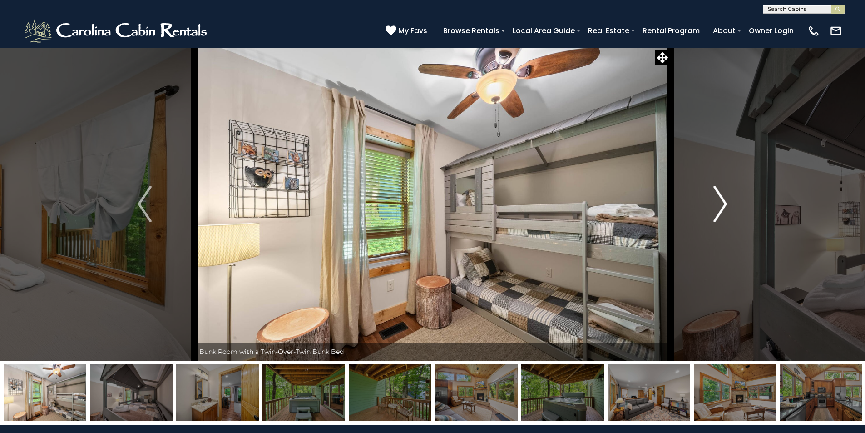
click at [720, 198] on img "Next" at bounding box center [720, 204] width 14 height 36
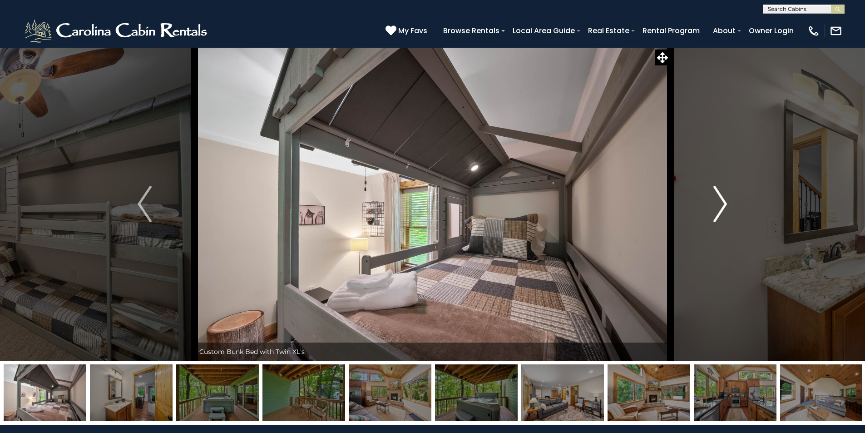
click at [720, 198] on img "Next" at bounding box center [720, 204] width 14 height 36
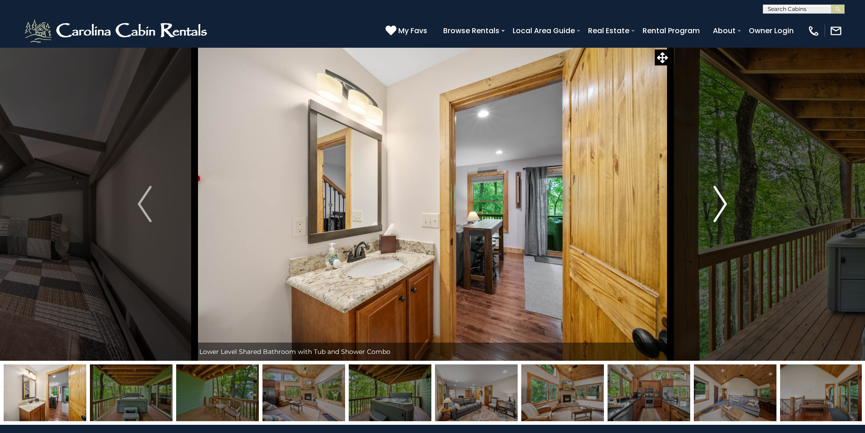
click at [720, 198] on img "Next" at bounding box center [720, 204] width 14 height 36
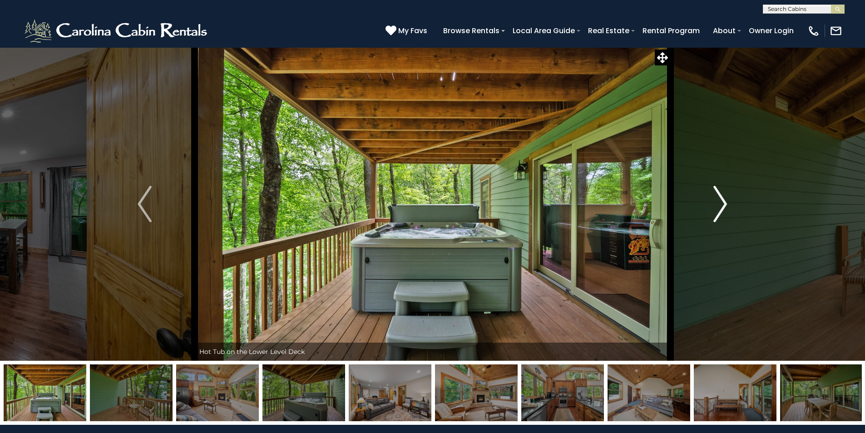
click at [720, 198] on img "Next" at bounding box center [720, 204] width 14 height 36
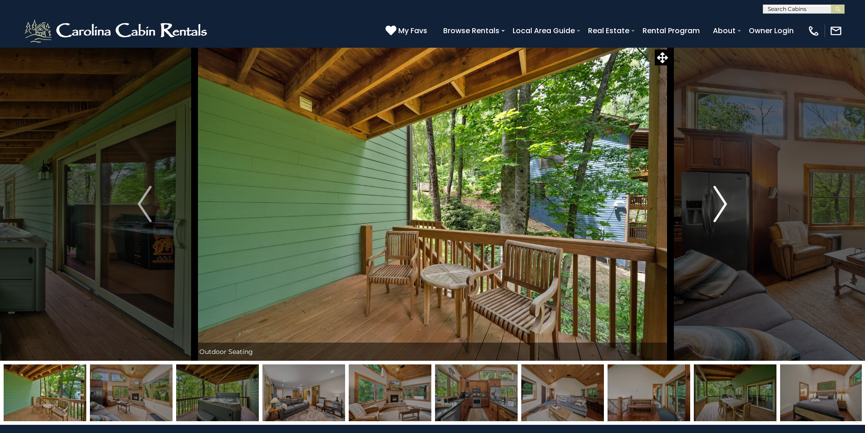
click at [720, 198] on img "Next" at bounding box center [720, 204] width 14 height 36
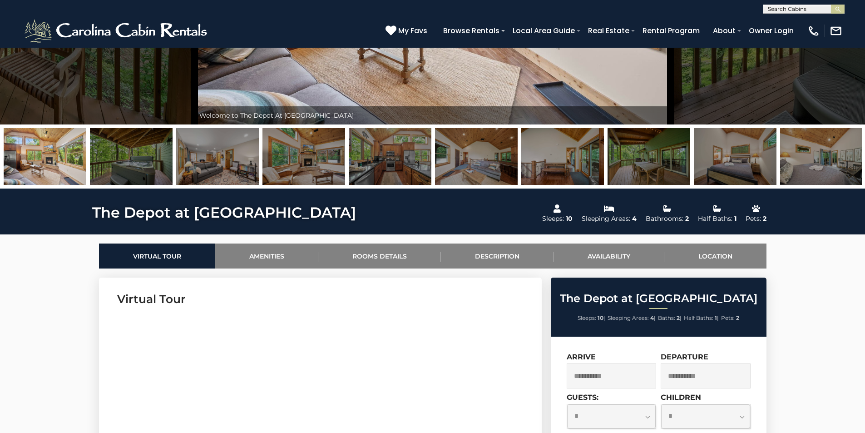
scroll to position [318, 0]
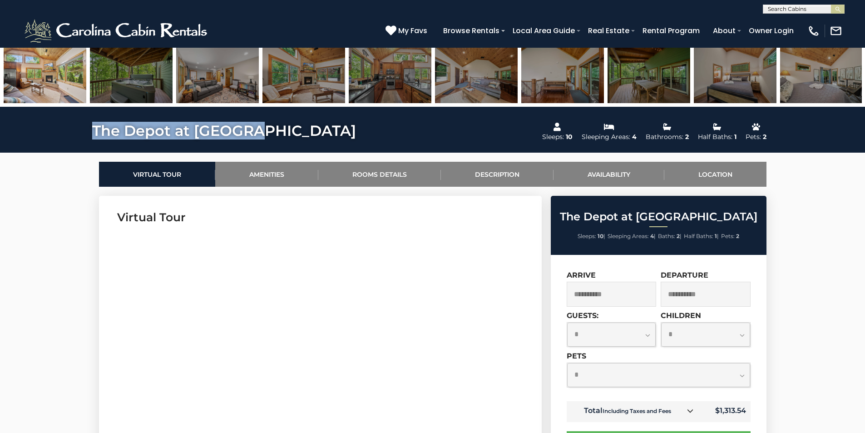
drag, startPoint x: 93, startPoint y: 126, endPoint x: 257, endPoint y: 131, distance: 164.5
copy h1 "The Depot at Fox Den"
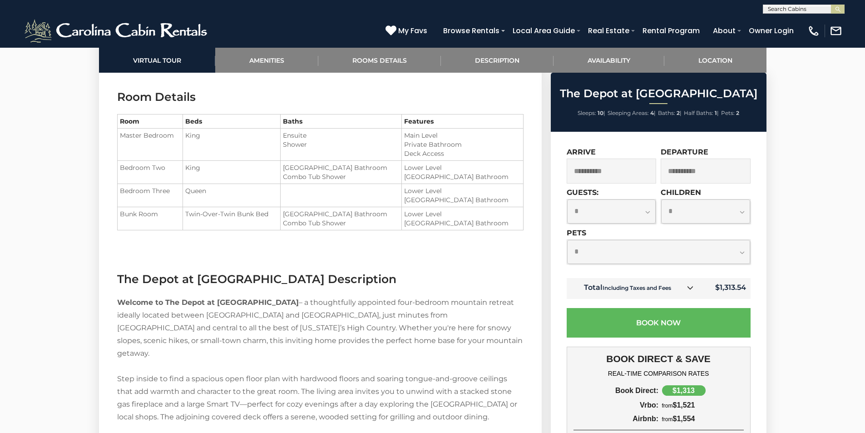
scroll to position [1317, 0]
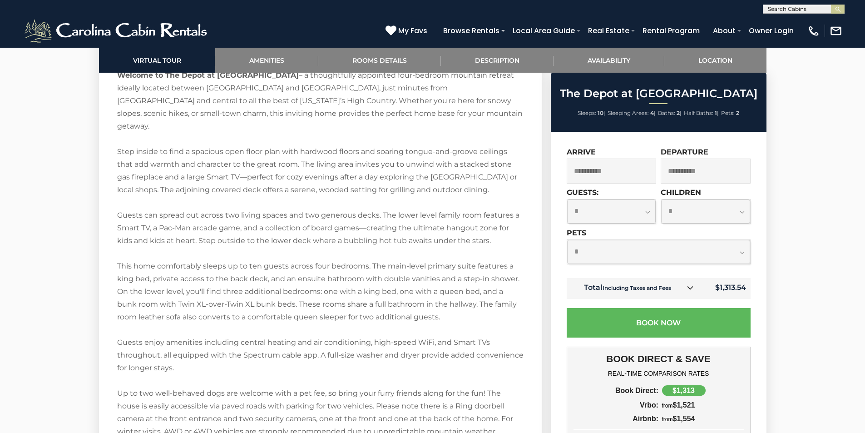
click at [624, 250] on select "**********" at bounding box center [658, 252] width 183 height 24
select select "*"
click at [567, 240] on select "**********" at bounding box center [658, 252] width 183 height 24
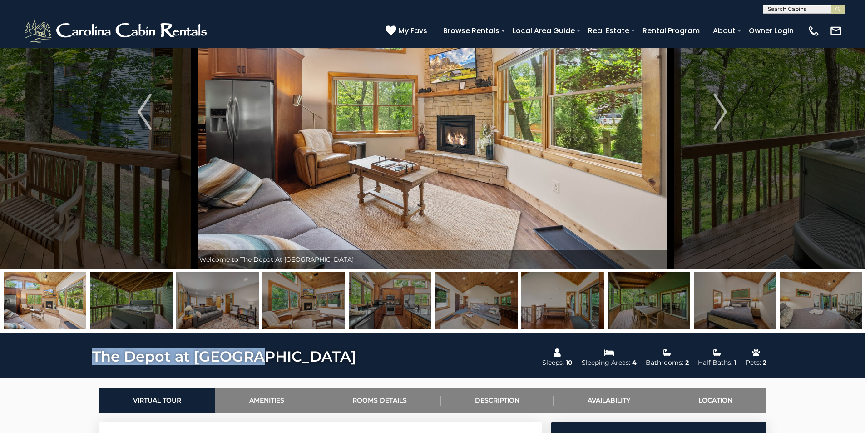
scroll to position [0, 0]
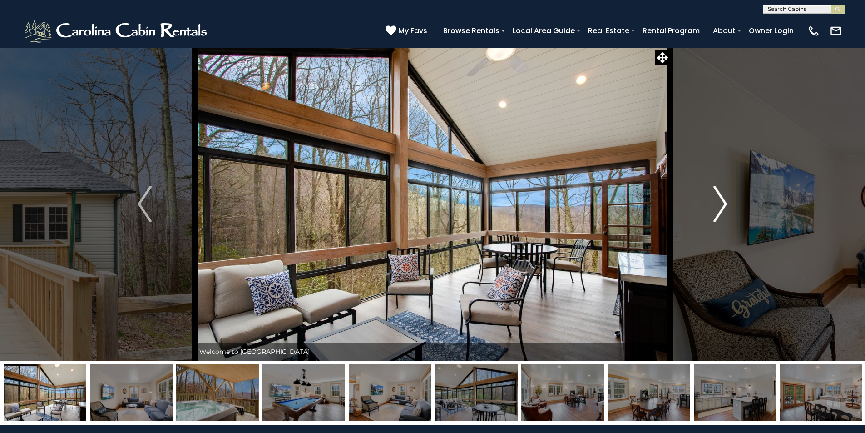
click at [720, 205] on img "Next" at bounding box center [720, 204] width 14 height 36
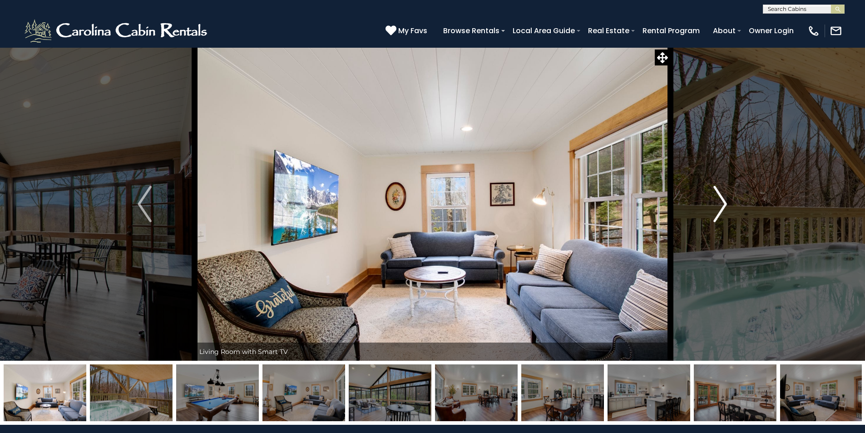
click at [720, 205] on img "Next" at bounding box center [720, 204] width 14 height 36
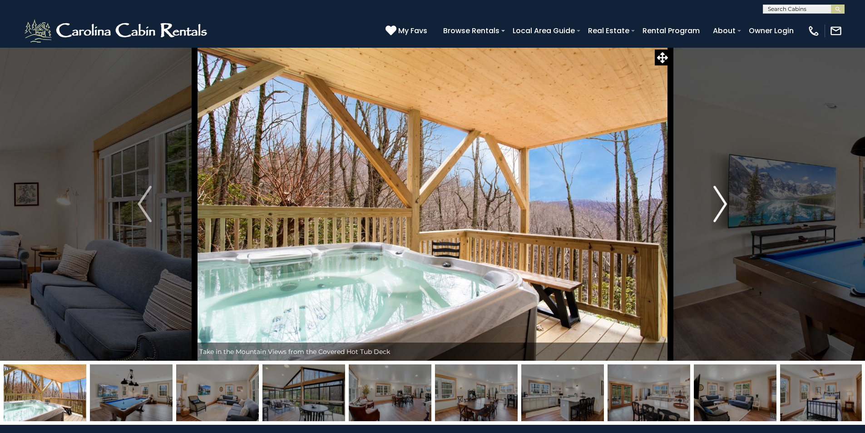
click at [720, 205] on img "Next" at bounding box center [720, 204] width 14 height 36
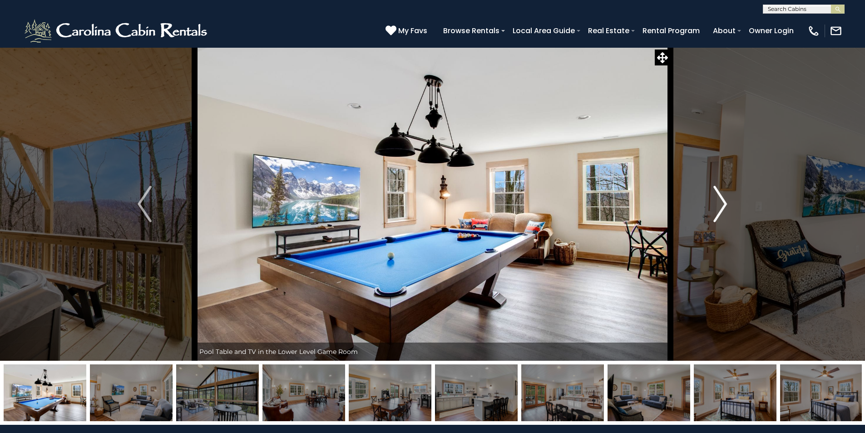
click at [720, 205] on img "Next" at bounding box center [720, 204] width 14 height 36
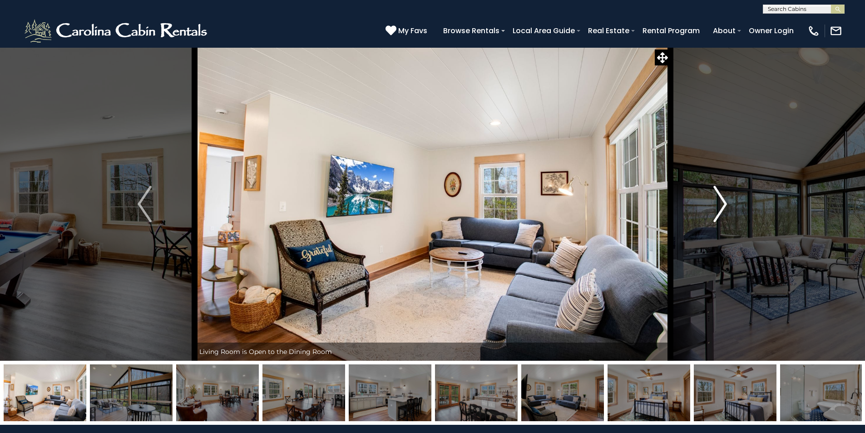
click at [720, 205] on img "Next" at bounding box center [720, 204] width 14 height 36
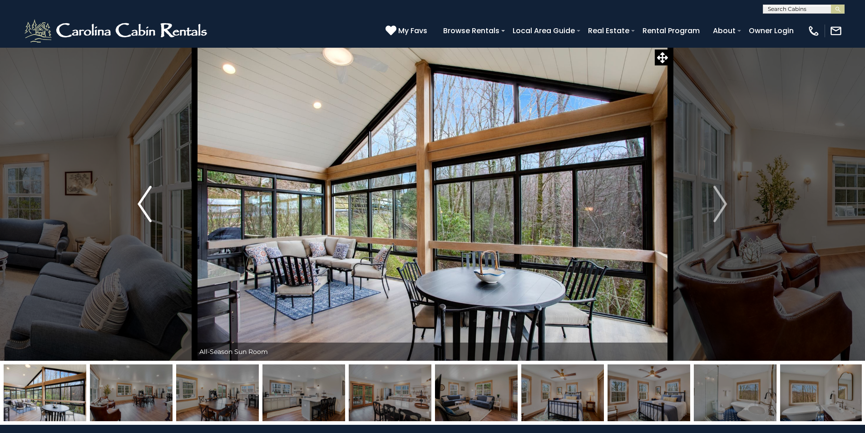
click at [143, 200] on img "Previous" at bounding box center [145, 204] width 14 height 36
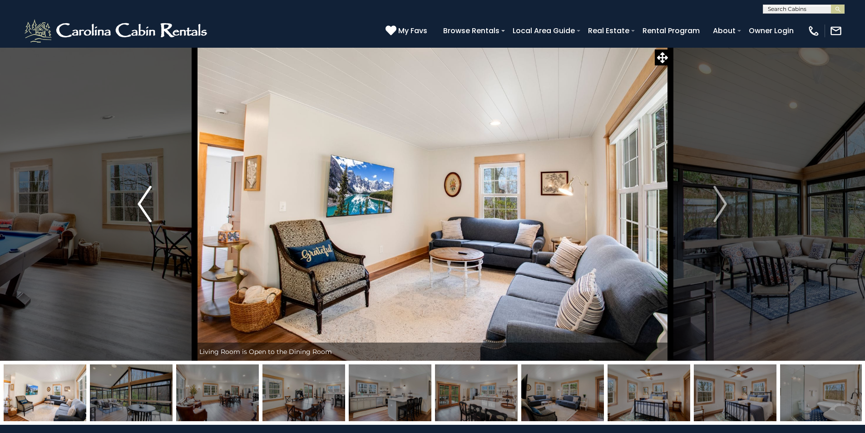
click at [141, 198] on img "Previous" at bounding box center [145, 204] width 14 height 36
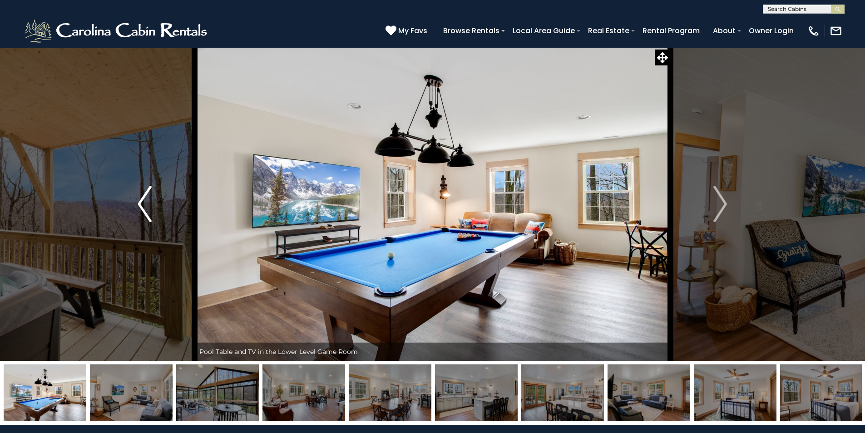
click at [142, 198] on img "Previous" at bounding box center [145, 204] width 14 height 36
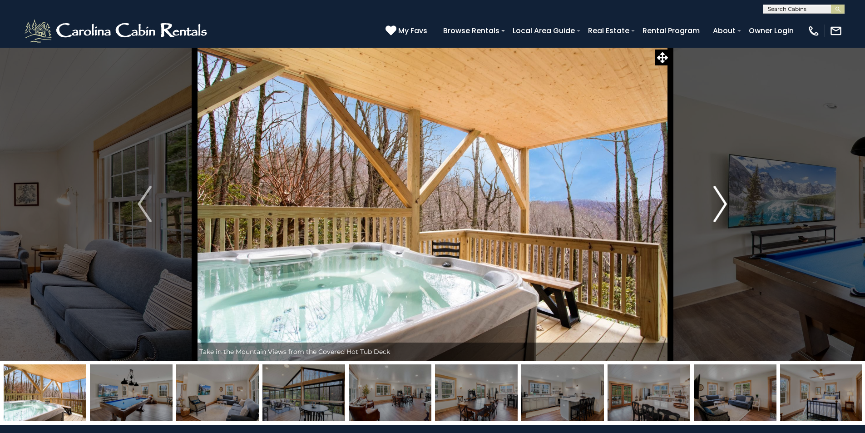
click at [717, 194] on img "Next" at bounding box center [720, 204] width 14 height 36
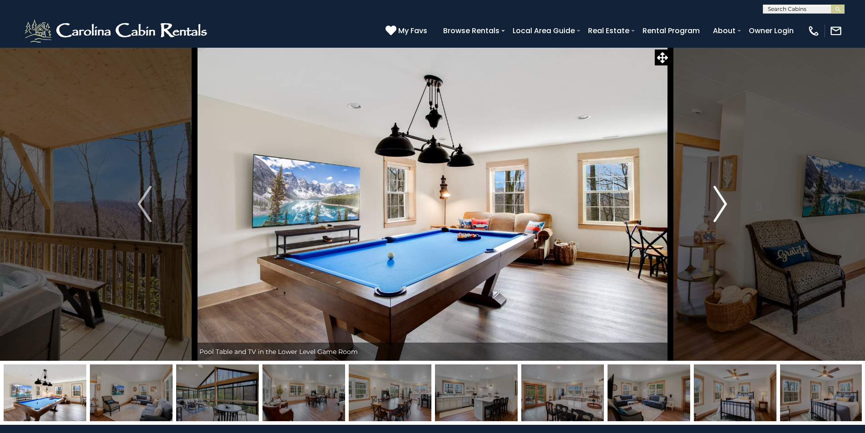
click at [717, 194] on img "Next" at bounding box center [720, 204] width 14 height 36
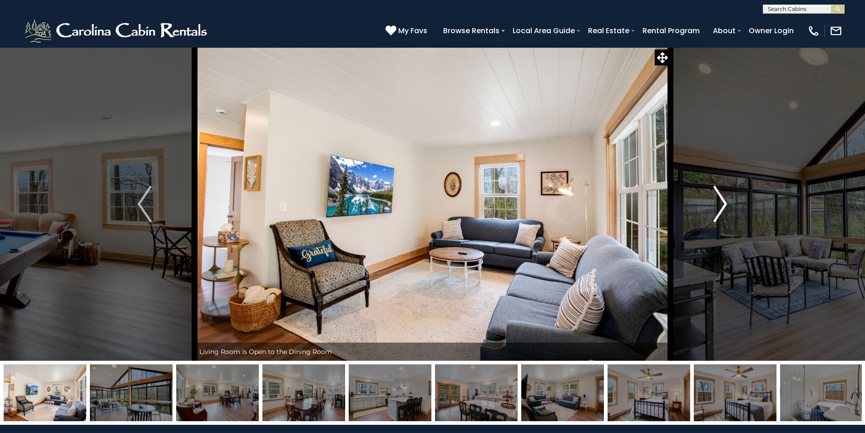
click at [717, 194] on img "Next" at bounding box center [720, 204] width 14 height 36
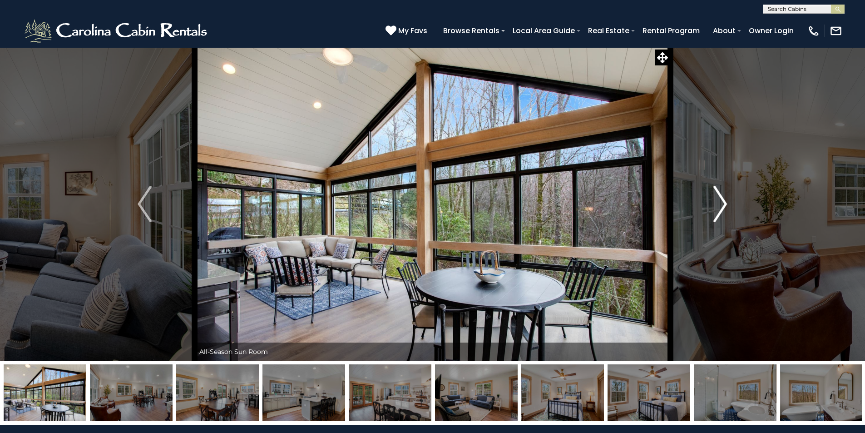
click at [717, 194] on img "Next" at bounding box center [720, 204] width 14 height 36
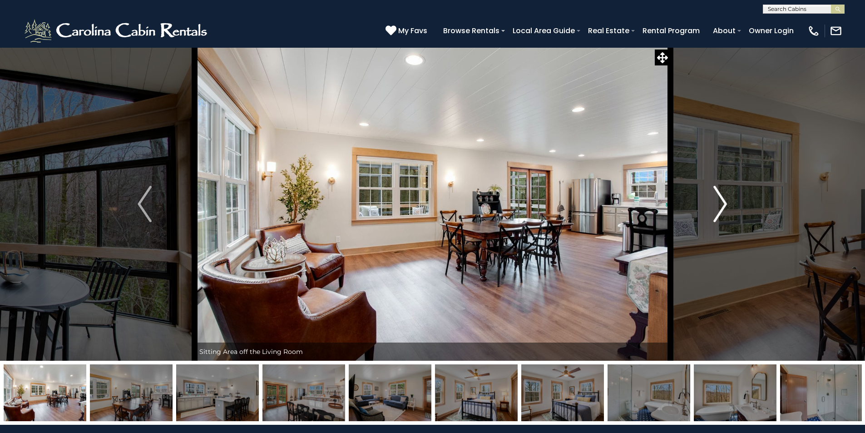
click at [717, 194] on img "Next" at bounding box center [720, 204] width 14 height 36
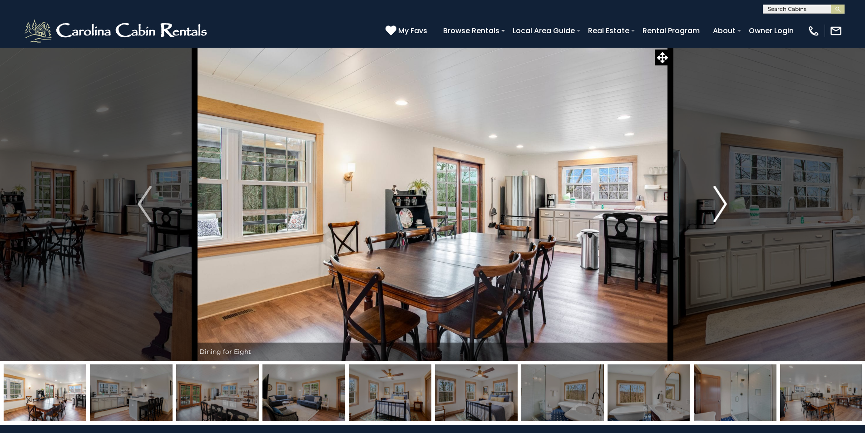
click at [719, 200] on img "Next" at bounding box center [720, 204] width 14 height 36
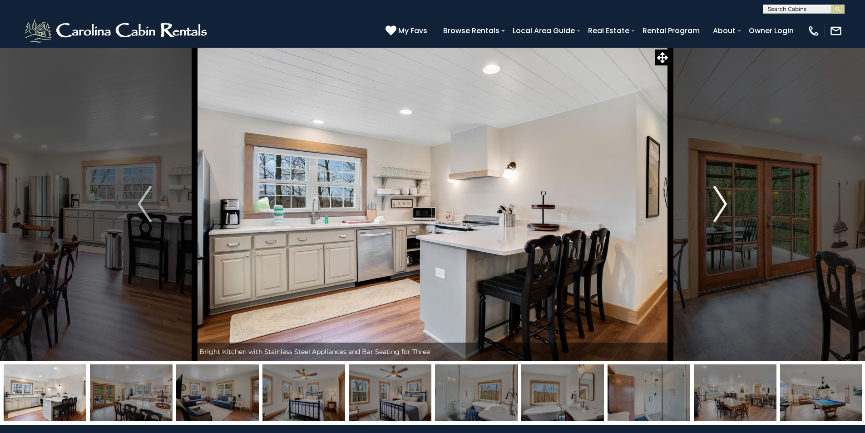
click at [720, 200] on img "Next" at bounding box center [720, 204] width 14 height 36
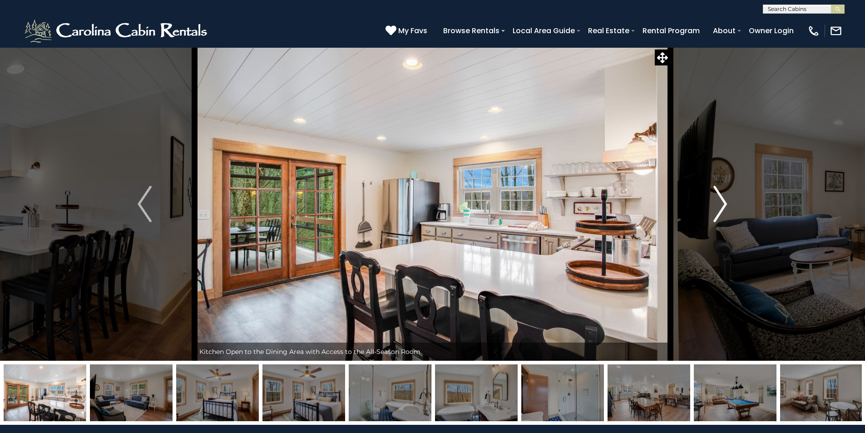
click at [720, 200] on img "Next" at bounding box center [720, 204] width 14 height 36
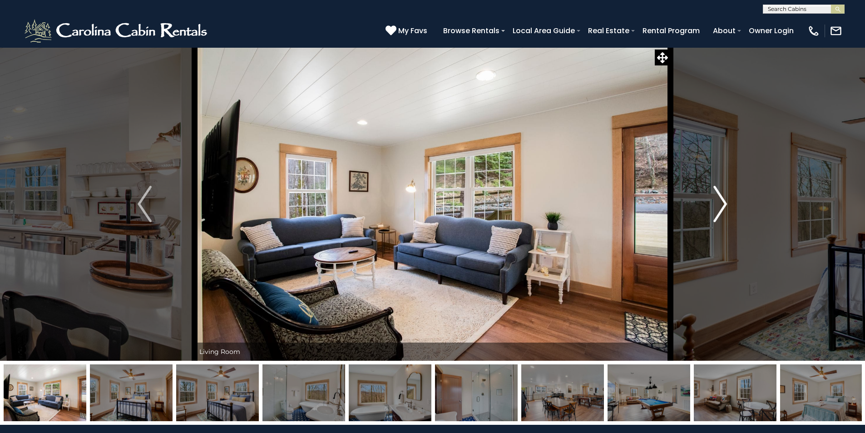
click at [720, 200] on img "Next" at bounding box center [720, 204] width 14 height 36
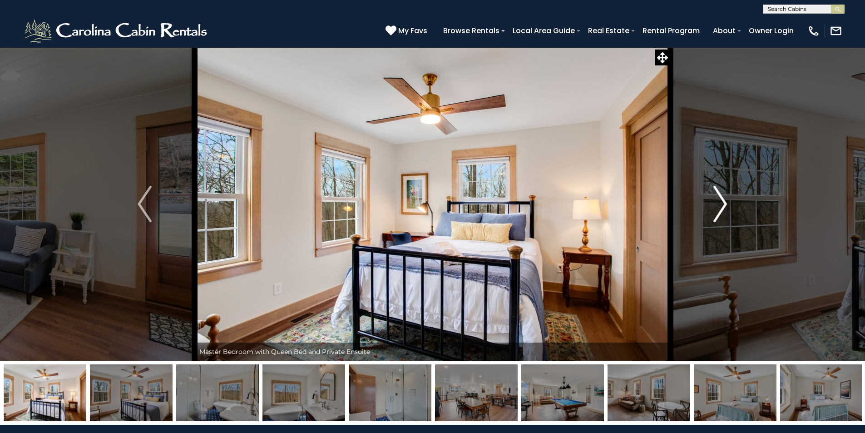
click at [720, 200] on img "Next" at bounding box center [720, 204] width 14 height 36
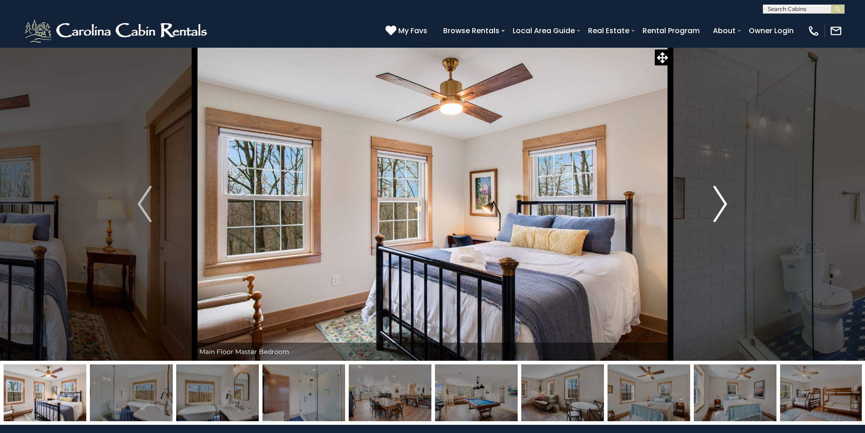
click at [720, 200] on img "Next" at bounding box center [720, 204] width 14 height 36
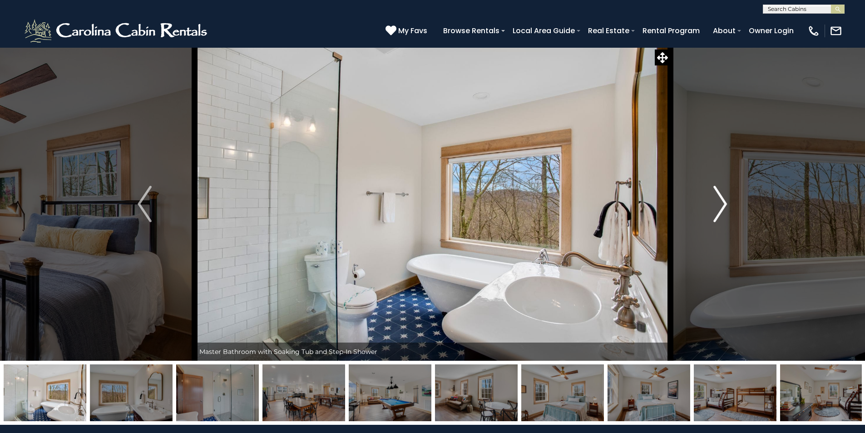
click at [720, 200] on img "Next" at bounding box center [720, 204] width 14 height 36
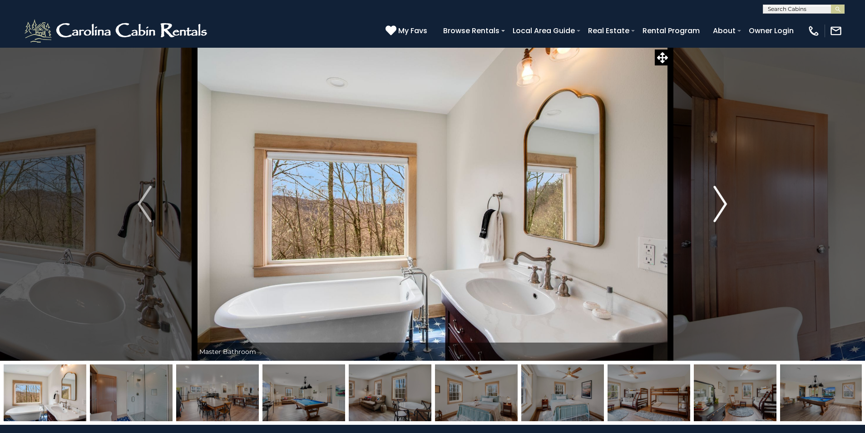
click at [720, 200] on img "Next" at bounding box center [720, 204] width 14 height 36
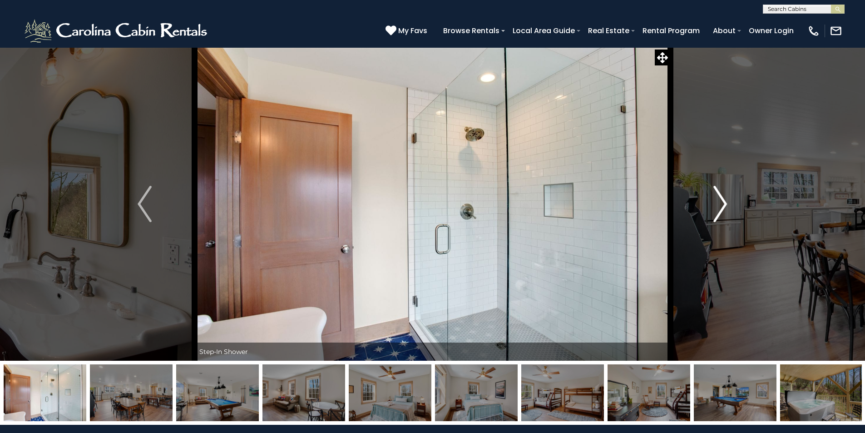
click at [720, 200] on img "Next" at bounding box center [720, 204] width 14 height 36
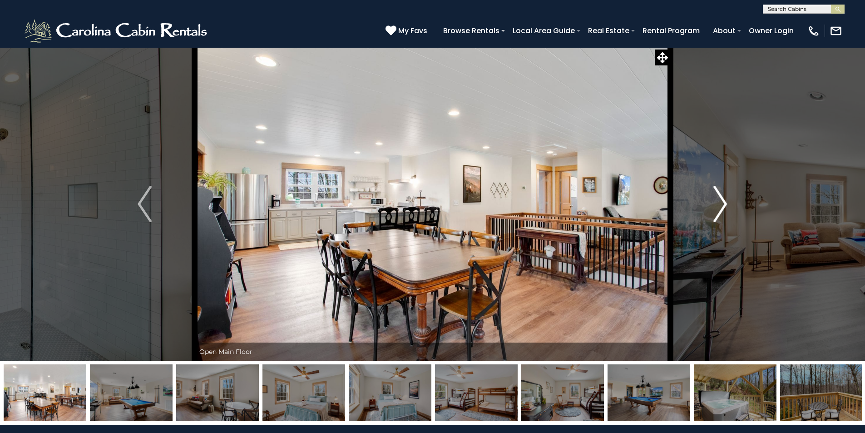
click at [720, 200] on img "Next" at bounding box center [720, 204] width 14 height 36
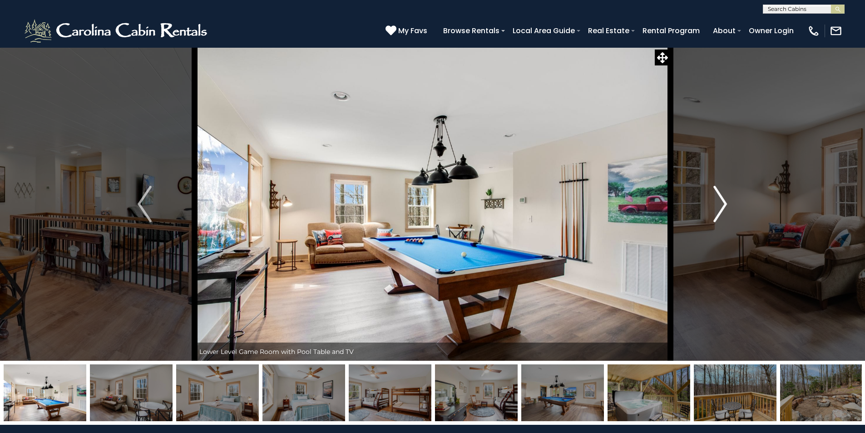
click at [720, 200] on img "Next" at bounding box center [720, 204] width 14 height 36
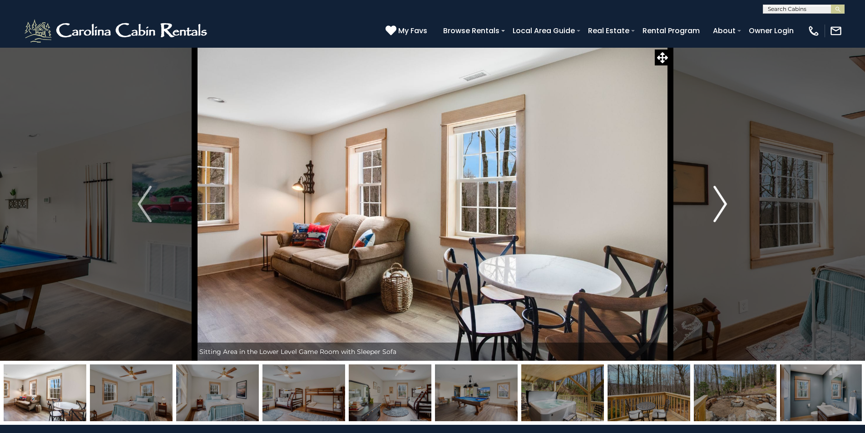
click at [720, 200] on img "Next" at bounding box center [720, 204] width 14 height 36
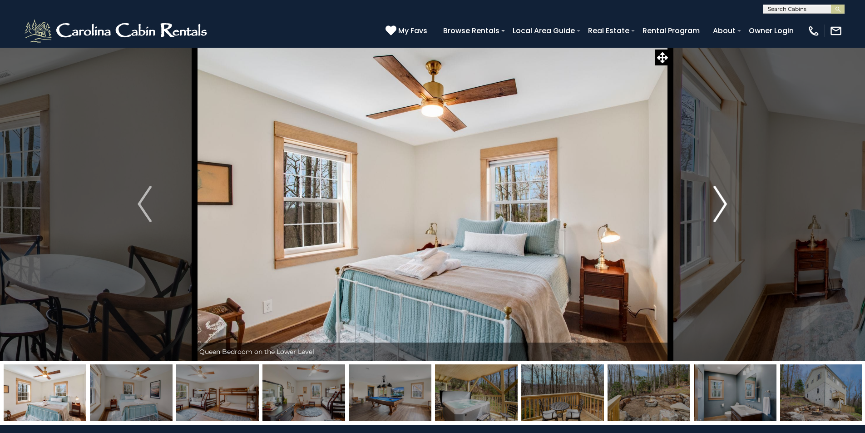
click at [720, 200] on img "Next" at bounding box center [720, 204] width 14 height 36
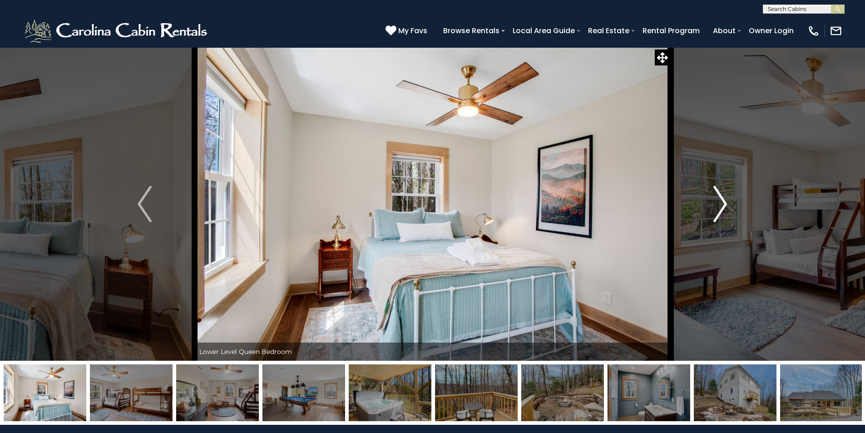
click at [720, 200] on img "Next" at bounding box center [720, 204] width 14 height 36
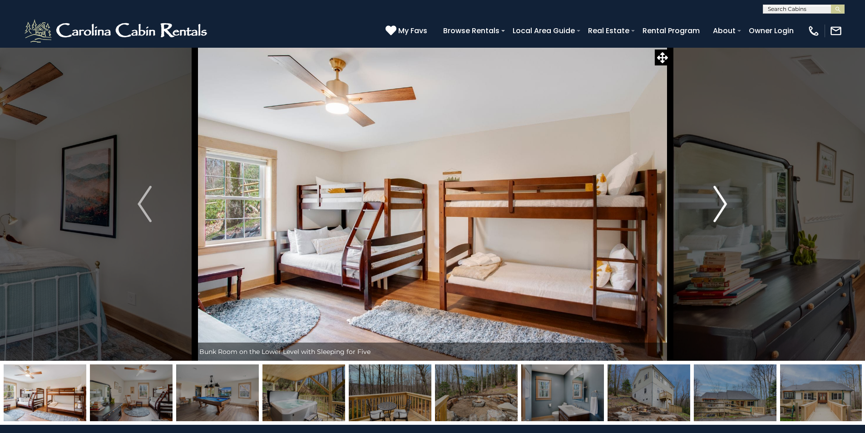
click at [720, 200] on img "Next" at bounding box center [720, 204] width 14 height 36
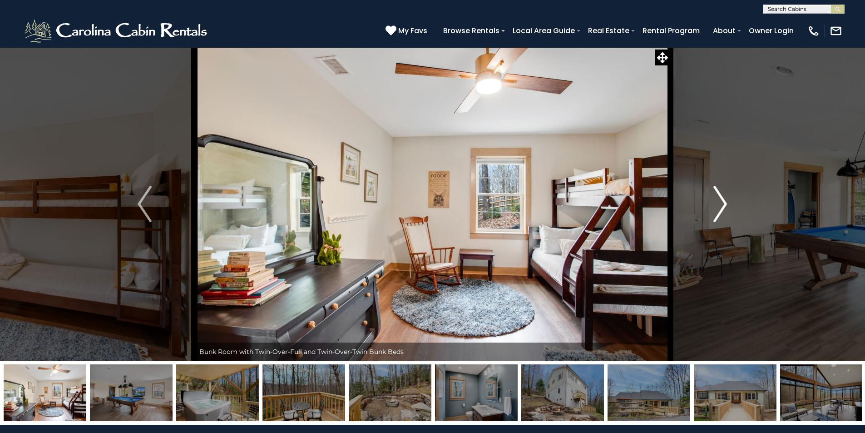
click at [720, 200] on img "Next" at bounding box center [720, 204] width 14 height 36
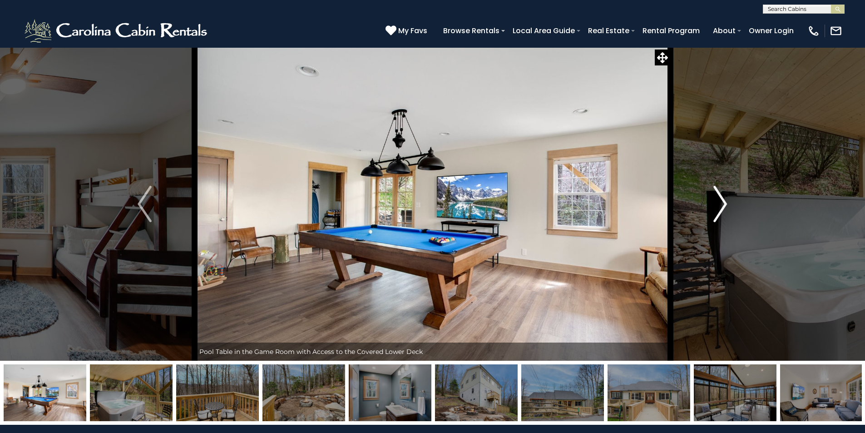
click at [720, 200] on img "Next" at bounding box center [720, 204] width 14 height 36
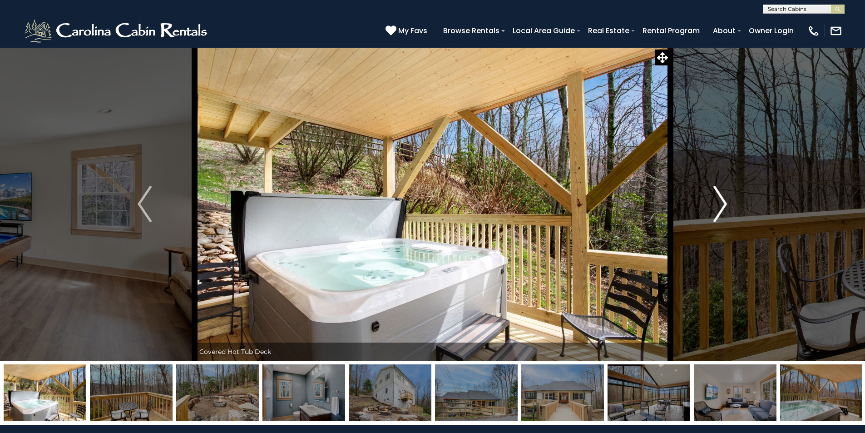
click at [720, 200] on img "Next" at bounding box center [720, 204] width 14 height 36
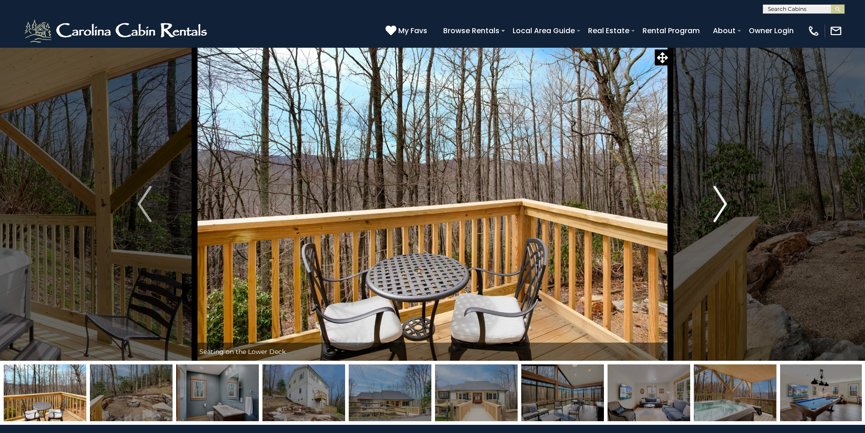
click at [720, 200] on img "Next" at bounding box center [720, 204] width 14 height 36
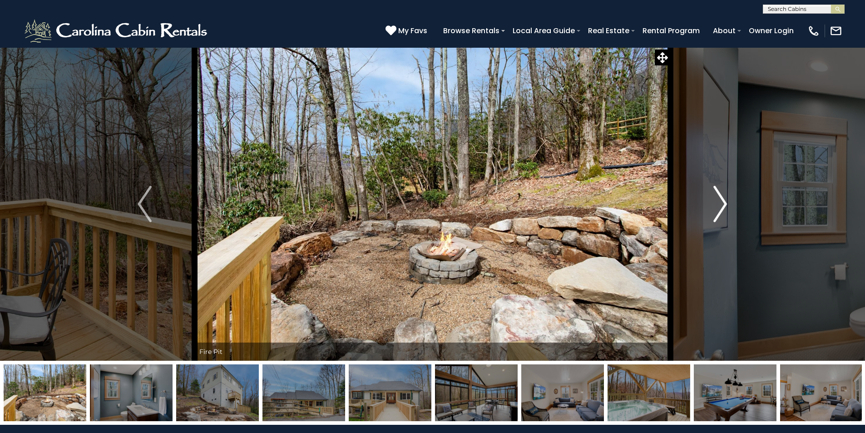
click at [720, 200] on img "Next" at bounding box center [720, 204] width 14 height 36
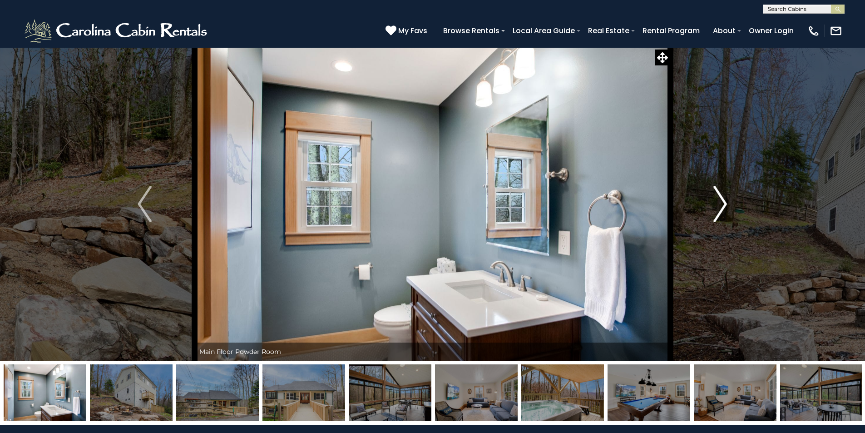
click at [720, 200] on img "Next" at bounding box center [720, 204] width 14 height 36
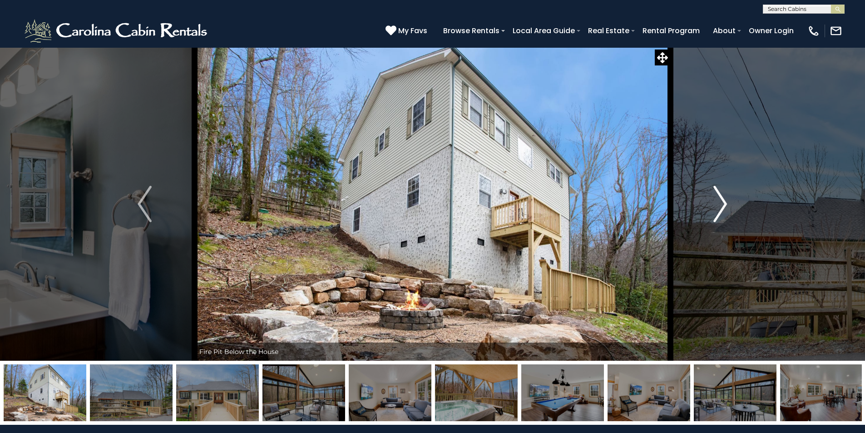
click at [720, 200] on img "Next" at bounding box center [720, 204] width 14 height 36
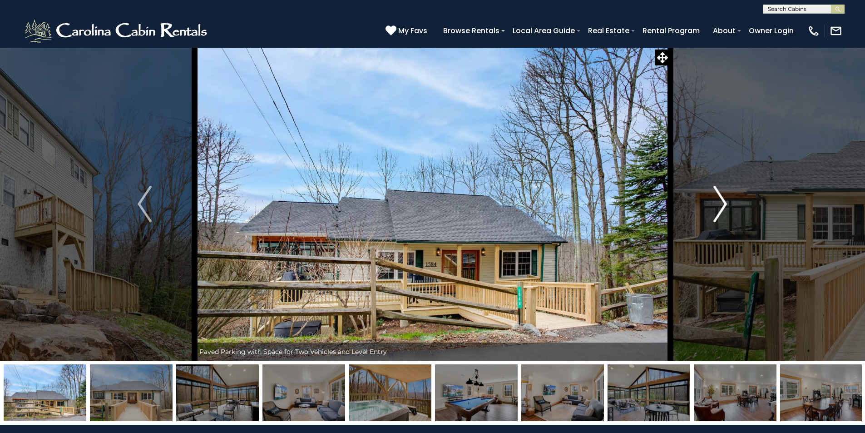
click at [720, 200] on img "Next" at bounding box center [720, 204] width 14 height 36
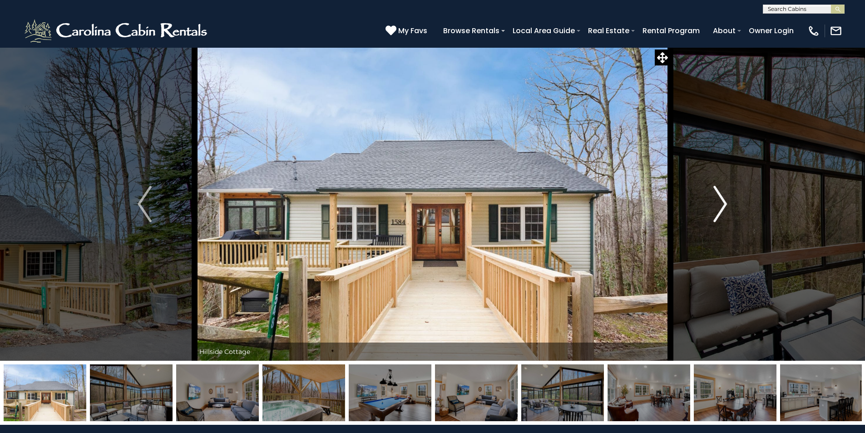
click at [720, 200] on img "Next" at bounding box center [720, 204] width 14 height 36
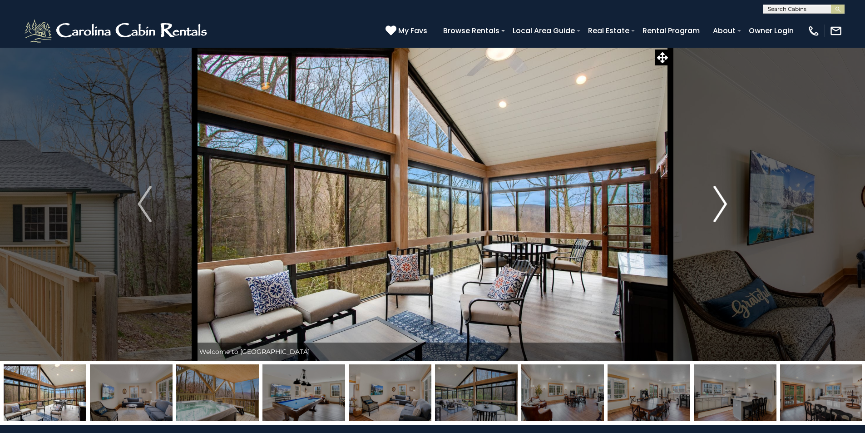
click at [720, 200] on img "Next" at bounding box center [720, 204] width 14 height 36
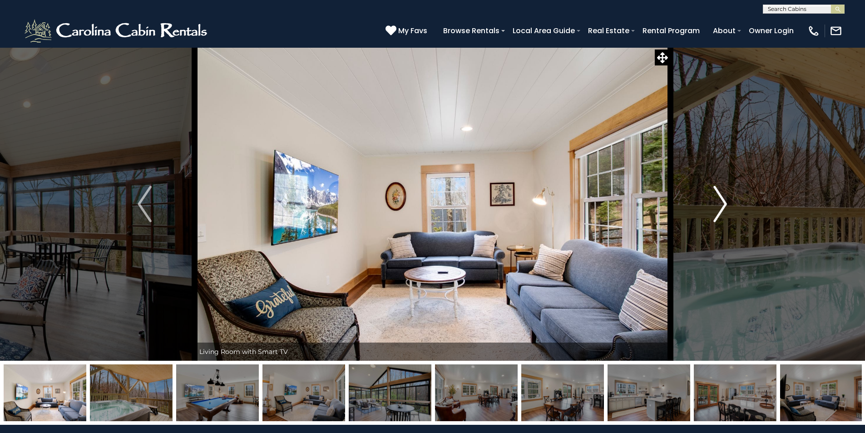
click at [720, 200] on img "Next" at bounding box center [720, 204] width 14 height 36
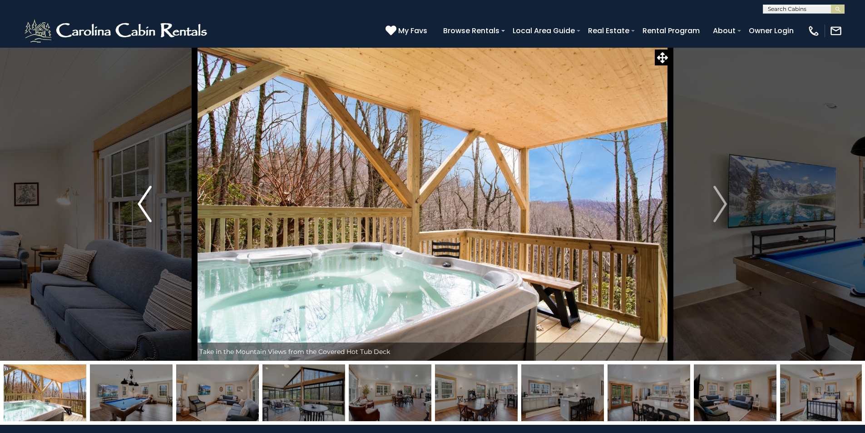
click at [145, 193] on img "Previous" at bounding box center [145, 204] width 14 height 36
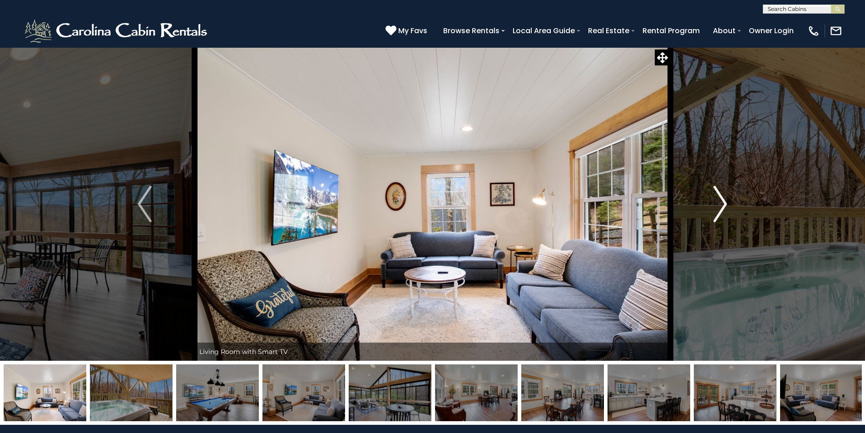
click at [726, 197] on img "Next" at bounding box center [720, 204] width 14 height 36
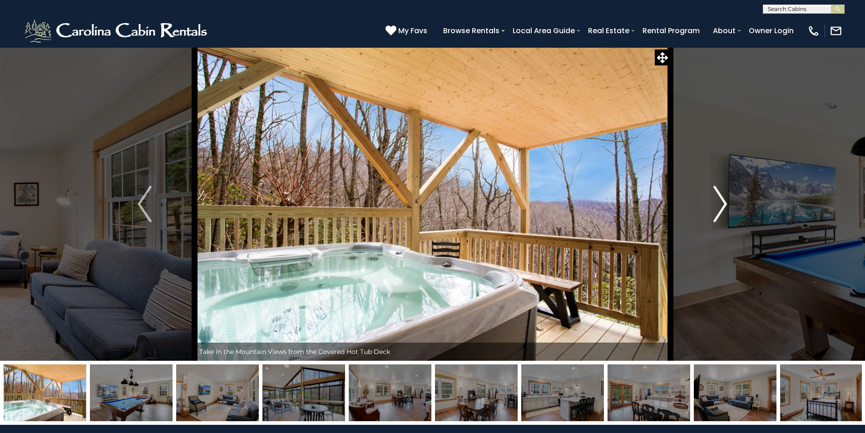
click at [726, 197] on img "Next" at bounding box center [720, 204] width 14 height 36
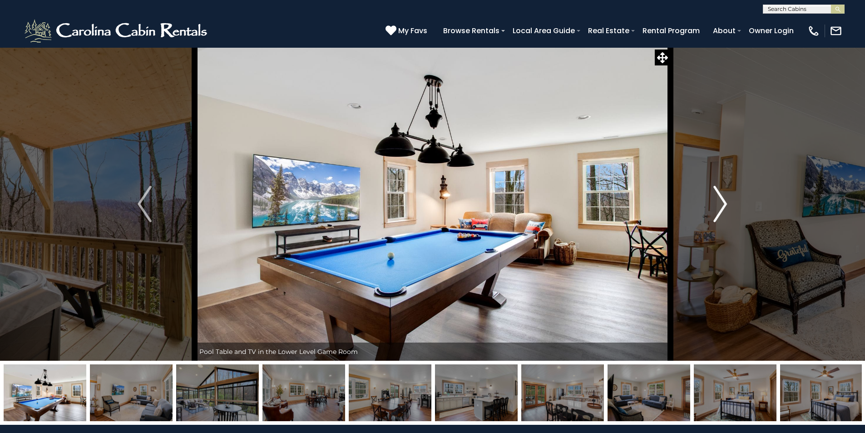
click at [726, 197] on img "Next" at bounding box center [720, 204] width 14 height 36
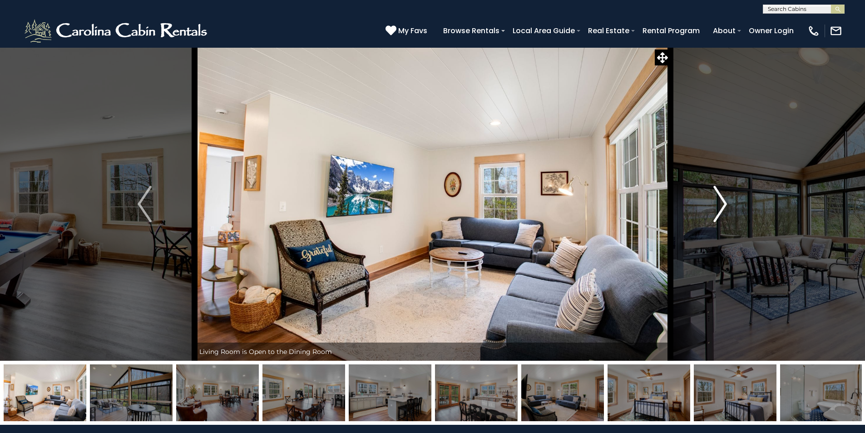
click at [726, 197] on img "Next" at bounding box center [720, 204] width 14 height 36
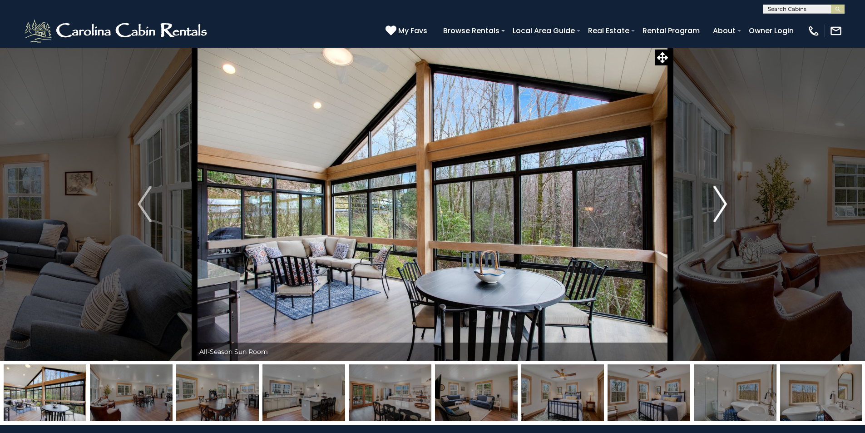
click at [726, 197] on img "Next" at bounding box center [720, 204] width 14 height 36
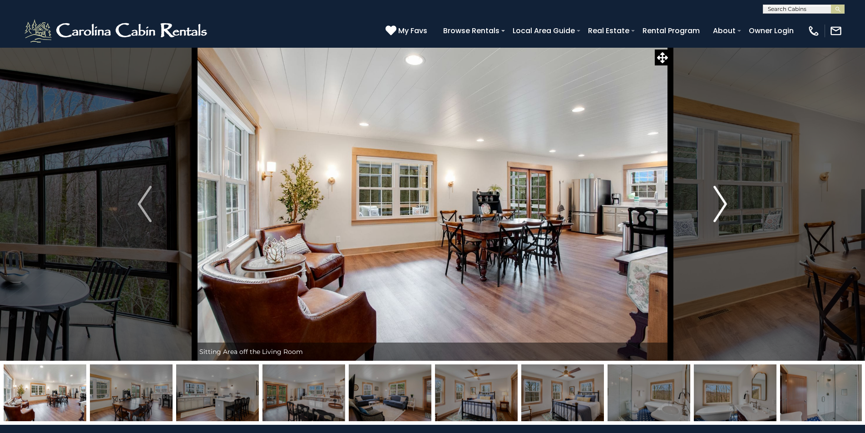
click at [726, 197] on img "Next" at bounding box center [720, 204] width 14 height 36
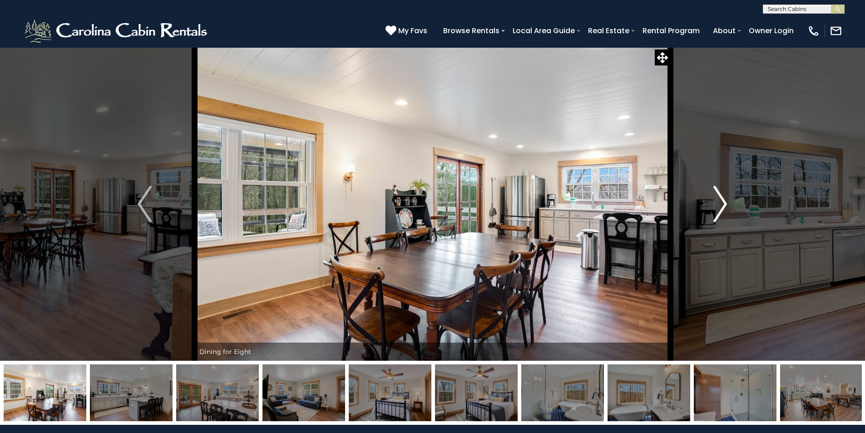
click at [726, 197] on img "Next" at bounding box center [720, 204] width 14 height 36
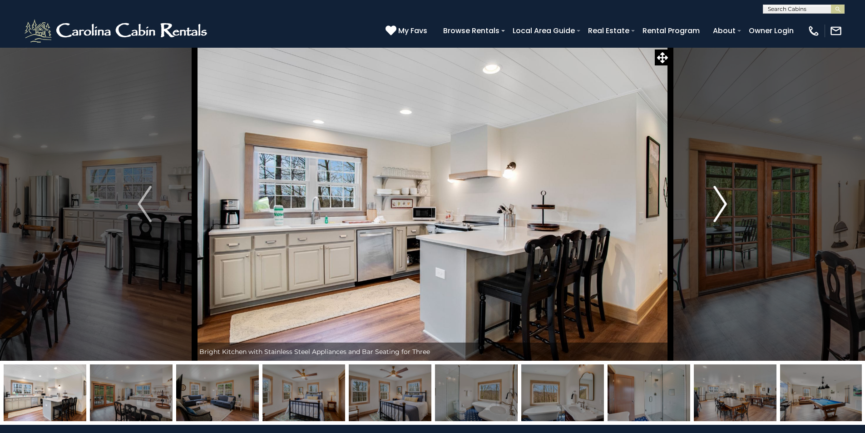
click at [726, 197] on img "Next" at bounding box center [720, 204] width 14 height 36
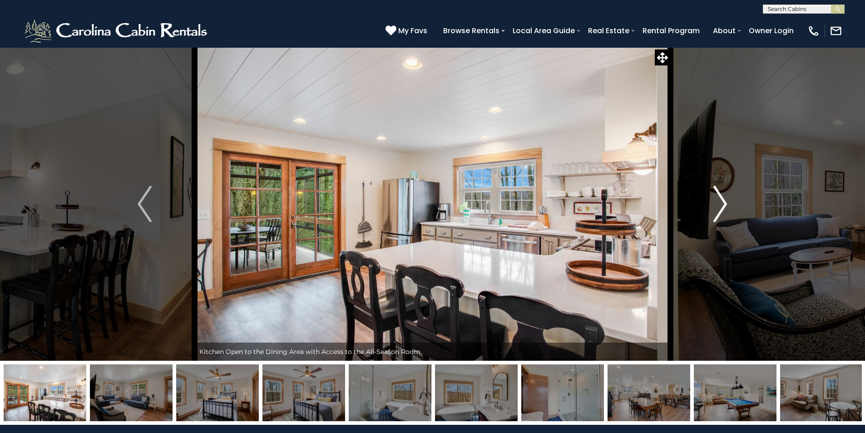
click at [726, 197] on img "Next" at bounding box center [720, 204] width 14 height 36
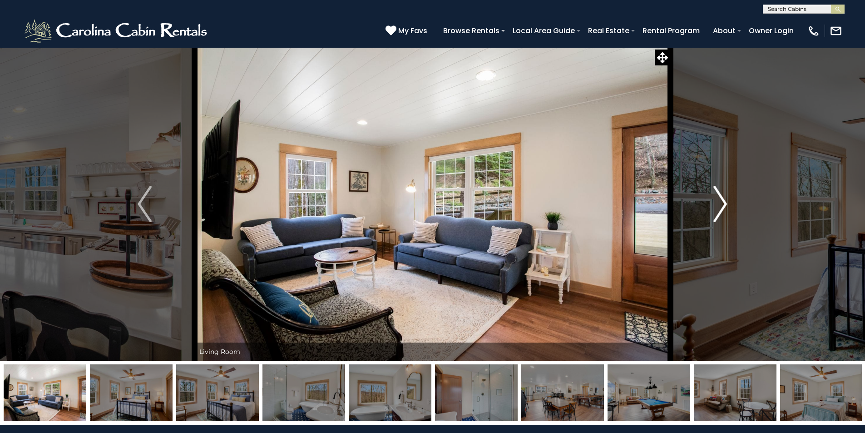
click at [726, 197] on img "Next" at bounding box center [720, 204] width 14 height 36
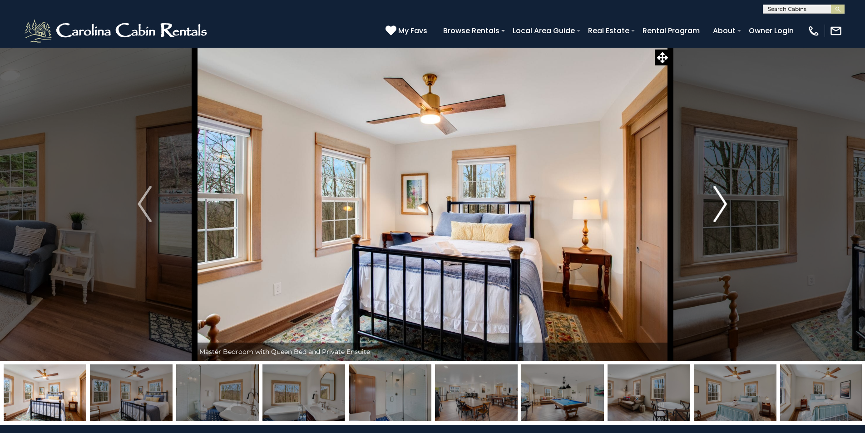
click at [726, 197] on img "Next" at bounding box center [720, 204] width 14 height 36
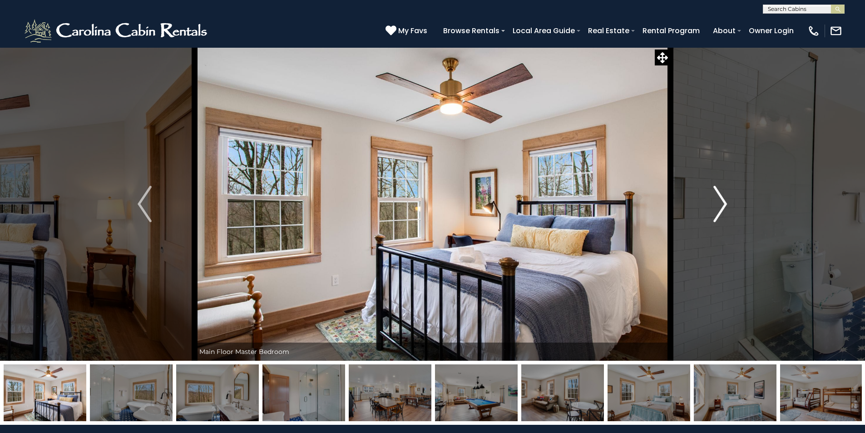
click at [722, 204] on img "Next" at bounding box center [720, 204] width 14 height 36
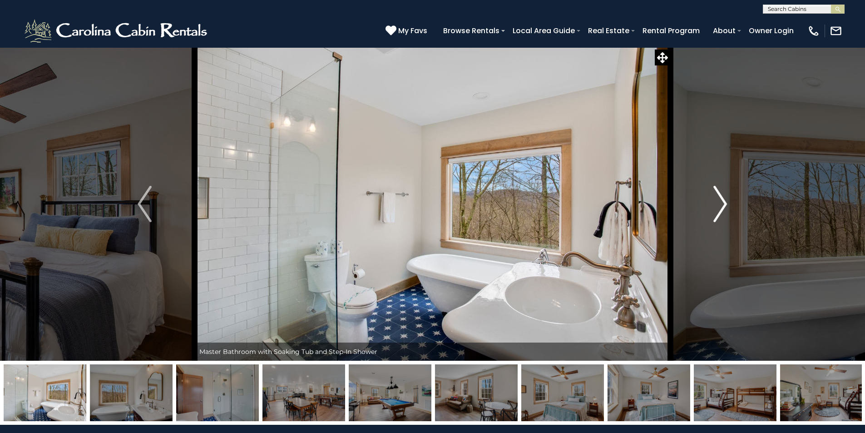
click at [723, 206] on img "Next" at bounding box center [720, 204] width 14 height 36
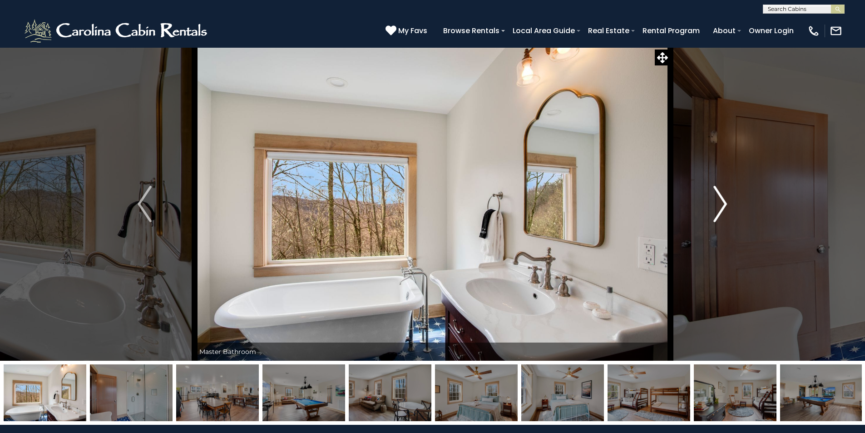
click at [723, 206] on img "Next" at bounding box center [720, 204] width 14 height 36
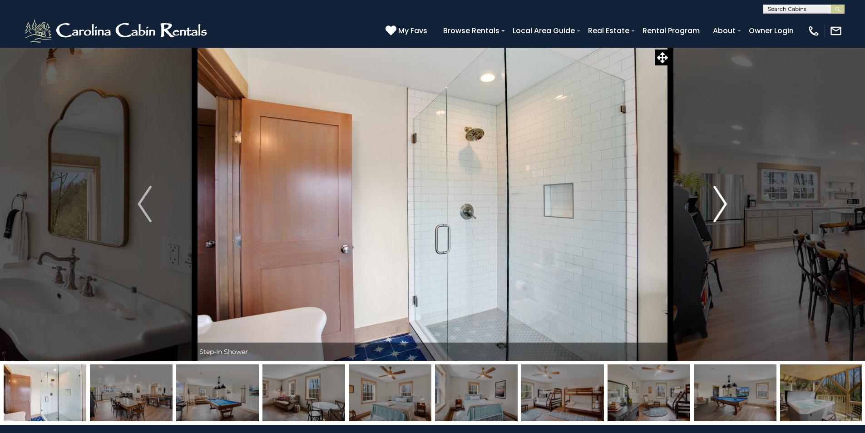
click at [723, 206] on img "Next" at bounding box center [720, 204] width 14 height 36
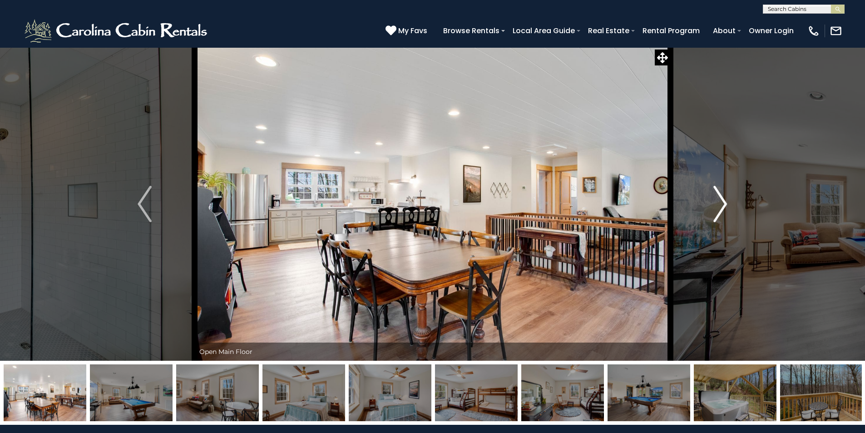
click at [723, 206] on img "Next" at bounding box center [720, 204] width 14 height 36
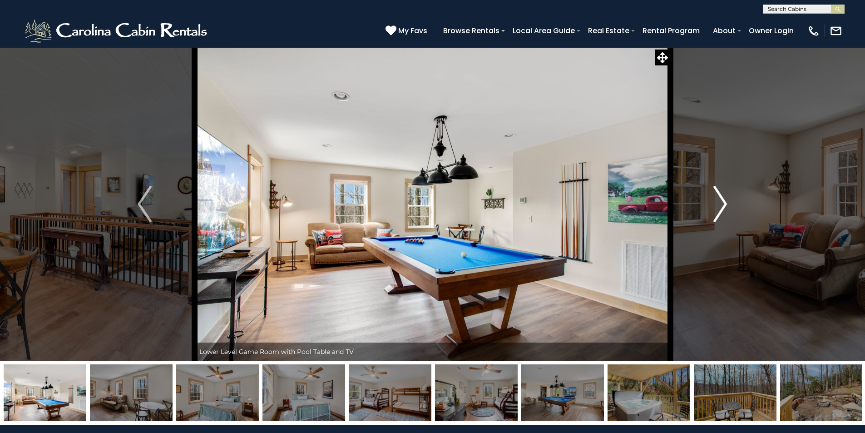
click at [723, 206] on img "Next" at bounding box center [720, 204] width 14 height 36
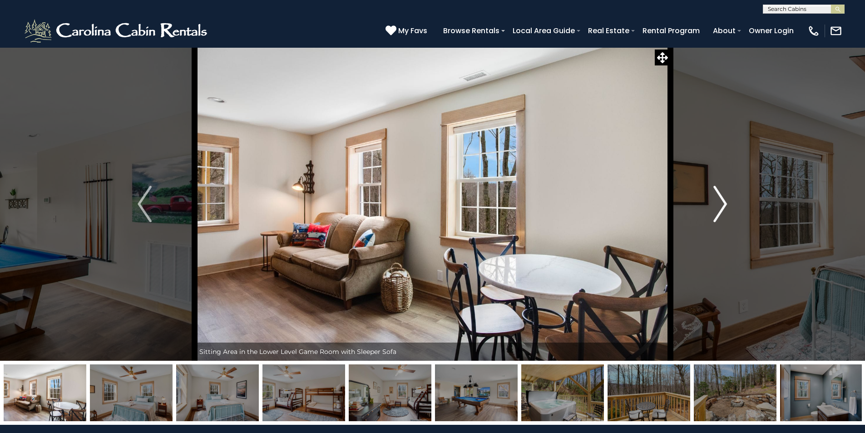
click at [723, 206] on img "Next" at bounding box center [720, 204] width 14 height 36
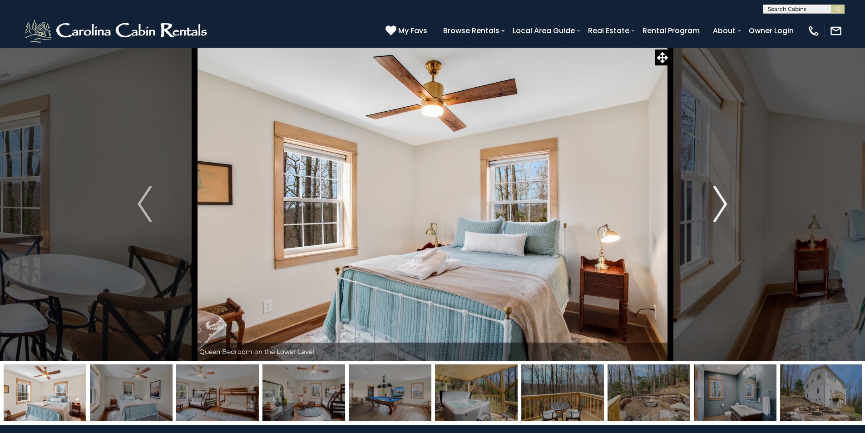
click at [723, 206] on img "Next" at bounding box center [720, 204] width 14 height 36
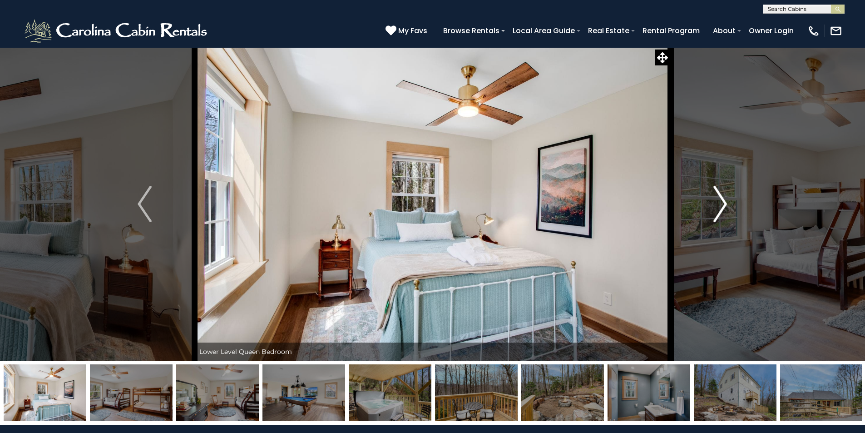
click at [723, 206] on img "Next" at bounding box center [720, 204] width 14 height 36
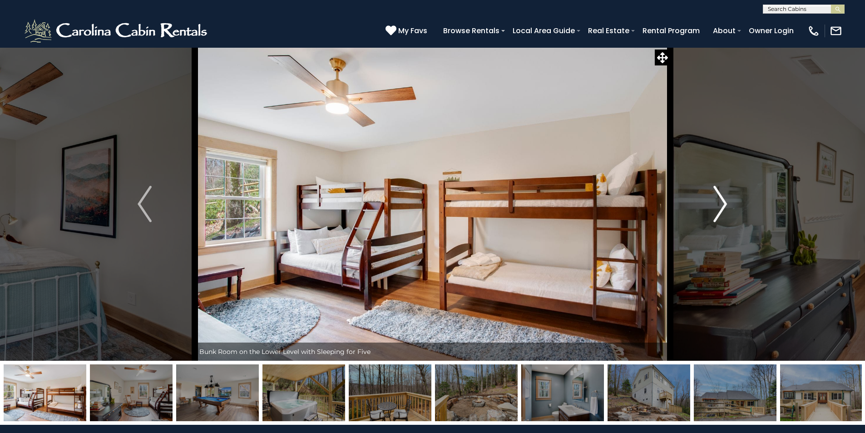
click at [723, 206] on img "Next" at bounding box center [720, 204] width 14 height 36
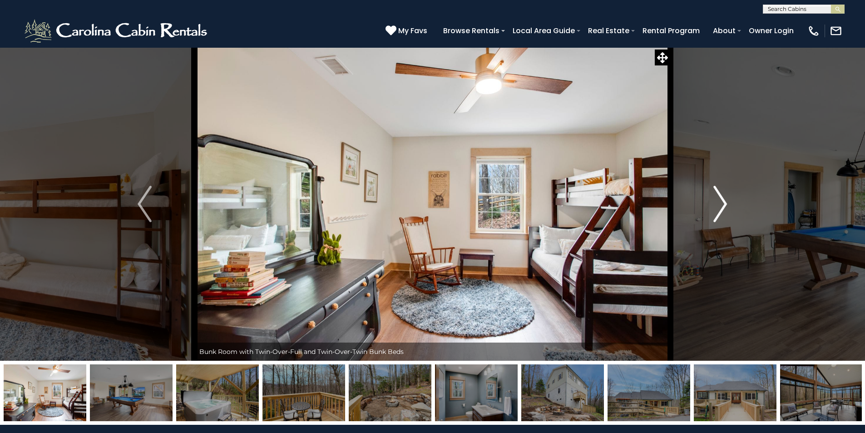
click at [723, 206] on img "Next" at bounding box center [720, 204] width 14 height 36
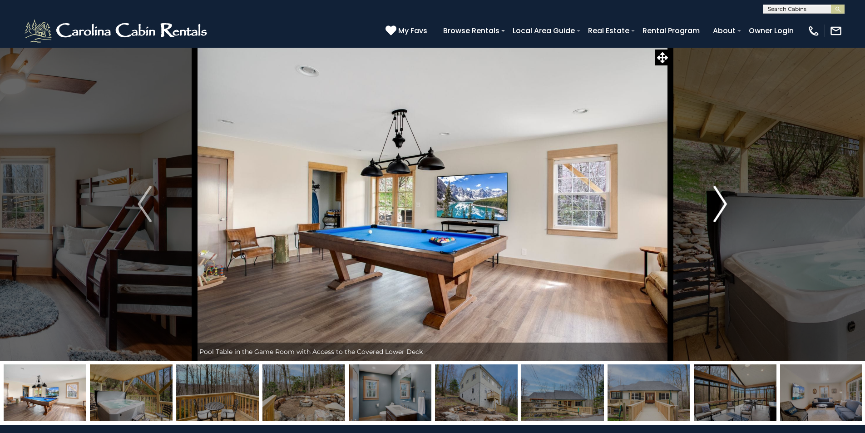
click at [723, 206] on img "Next" at bounding box center [720, 204] width 14 height 36
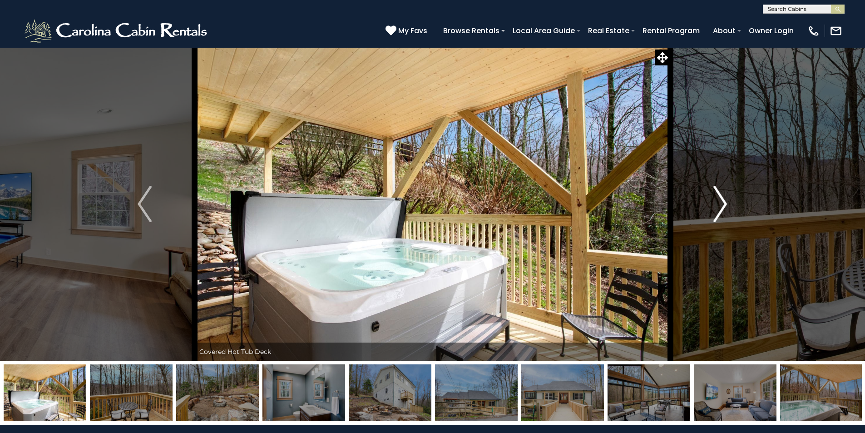
click at [723, 206] on img "Next" at bounding box center [720, 204] width 14 height 36
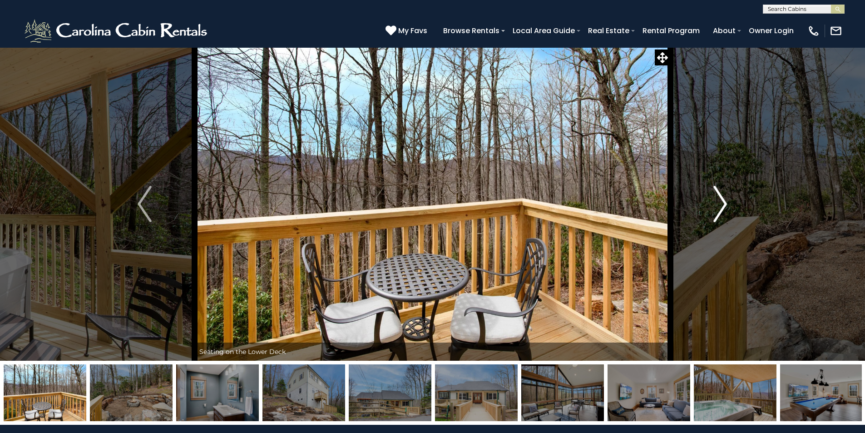
click at [723, 206] on img "Next" at bounding box center [720, 204] width 14 height 36
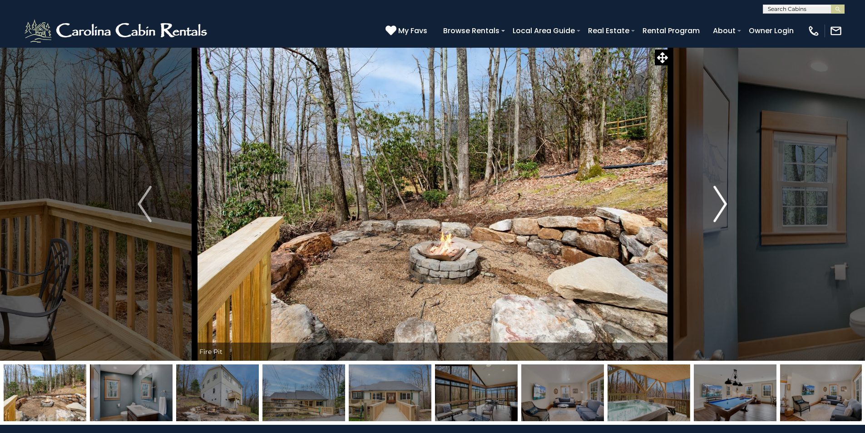
click at [723, 206] on img "Next" at bounding box center [720, 204] width 14 height 36
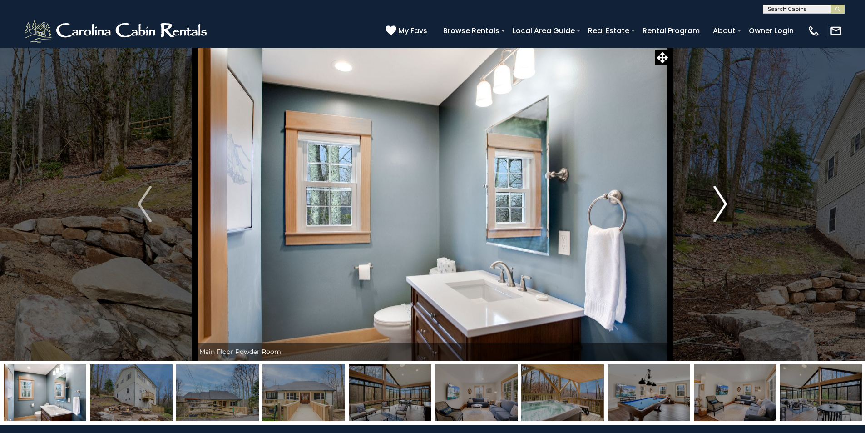
click at [723, 206] on img "Next" at bounding box center [720, 204] width 14 height 36
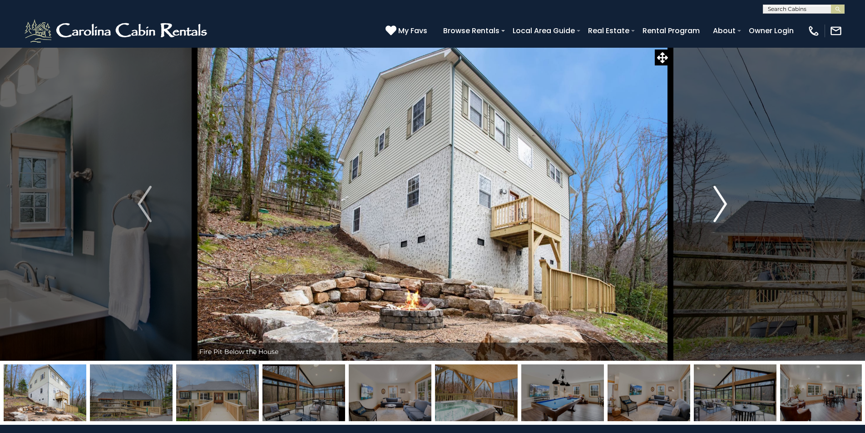
click at [723, 206] on img "Next" at bounding box center [720, 204] width 14 height 36
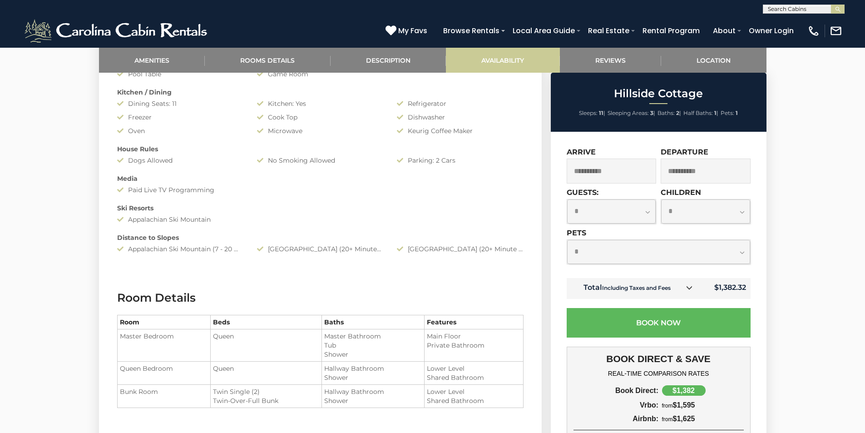
scroll to position [772, 0]
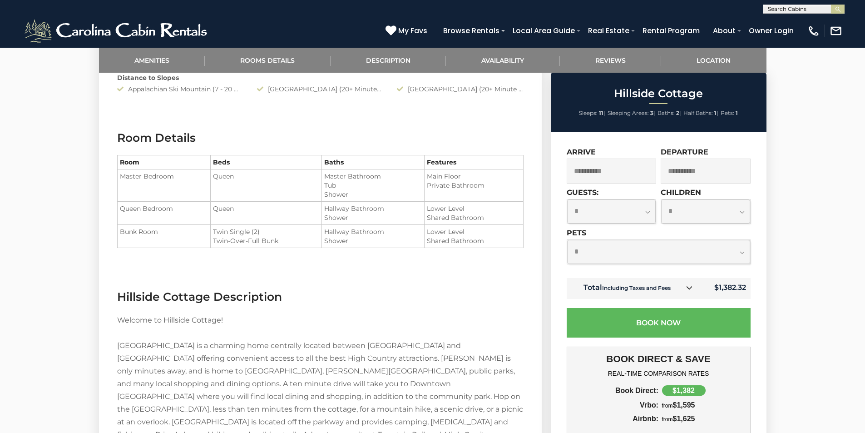
click at [611, 257] on select "**********" at bounding box center [658, 252] width 183 height 24
select select "*"
click at [567, 240] on select "**********" at bounding box center [658, 252] width 183 height 24
click at [658, 289] on small "Including Taxes and Fees" at bounding box center [635, 287] width 69 height 7
click at [690, 288] on icon at bounding box center [687, 287] width 6 height 6
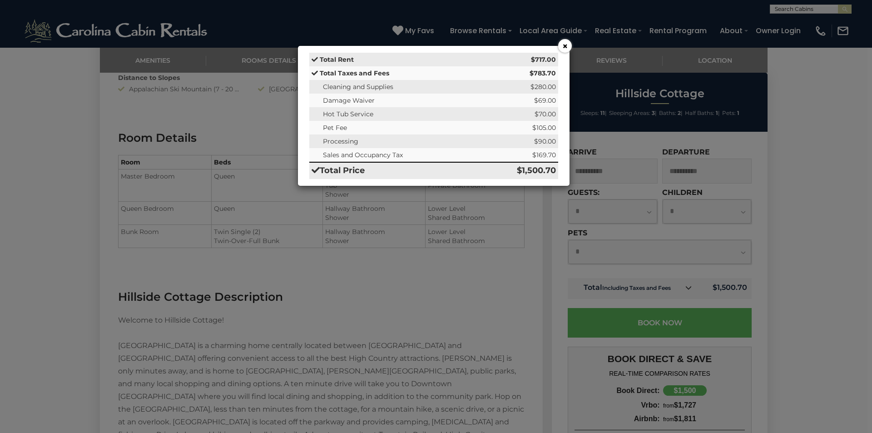
click at [563, 46] on button "×" at bounding box center [565, 46] width 14 height 14
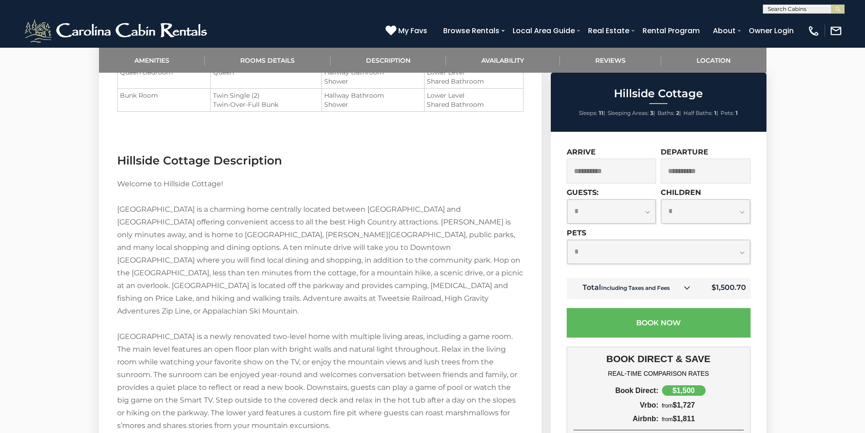
scroll to position [1181, 0]
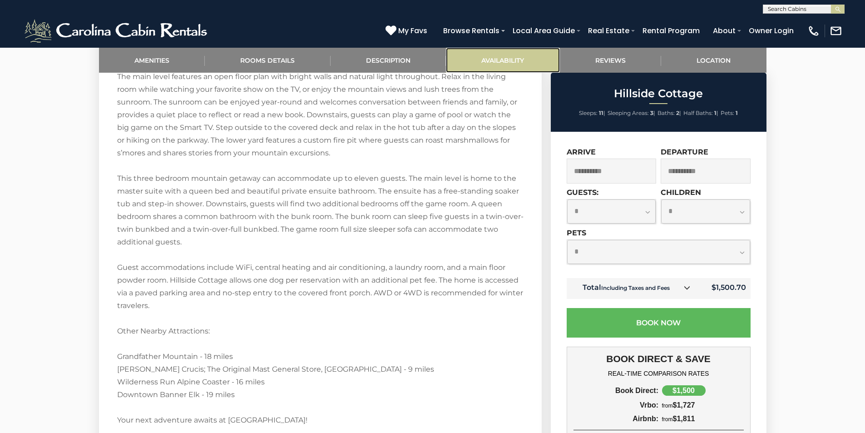
click at [488, 59] on link "Availability" at bounding box center [503, 60] width 114 height 25
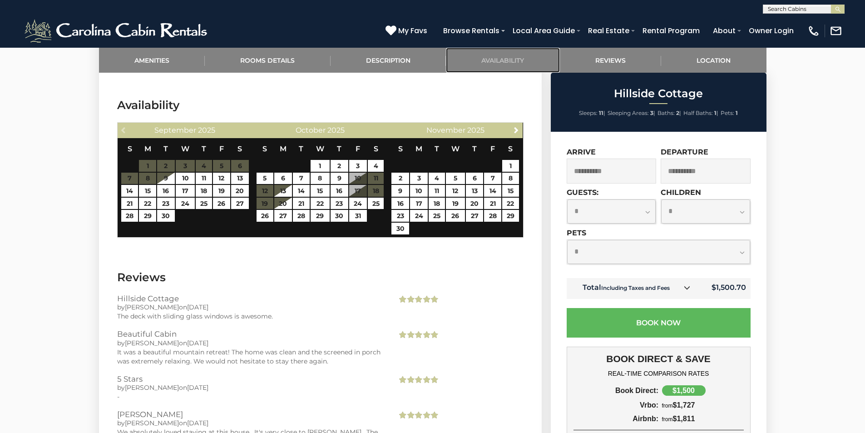
scroll to position [1684, 0]
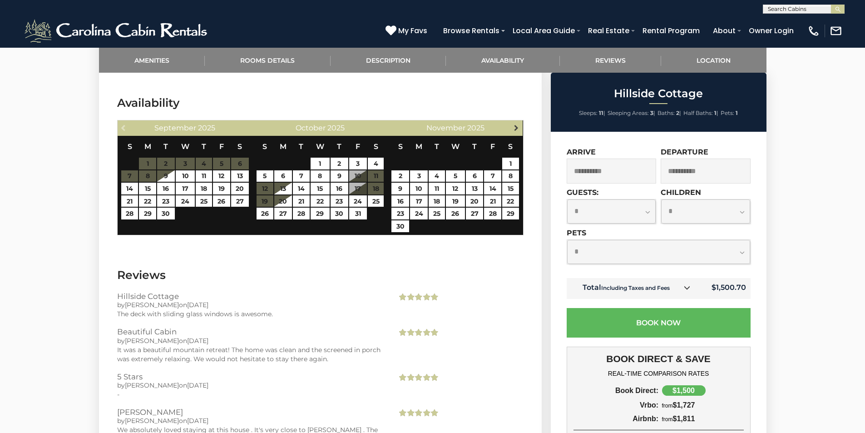
click at [514, 124] on span "Next" at bounding box center [516, 127] width 7 height 7
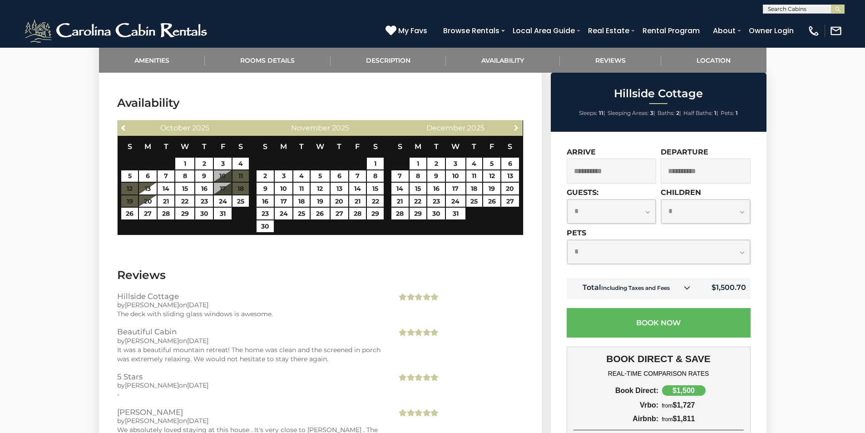
click at [514, 124] on span "Next" at bounding box center [516, 127] width 7 height 7
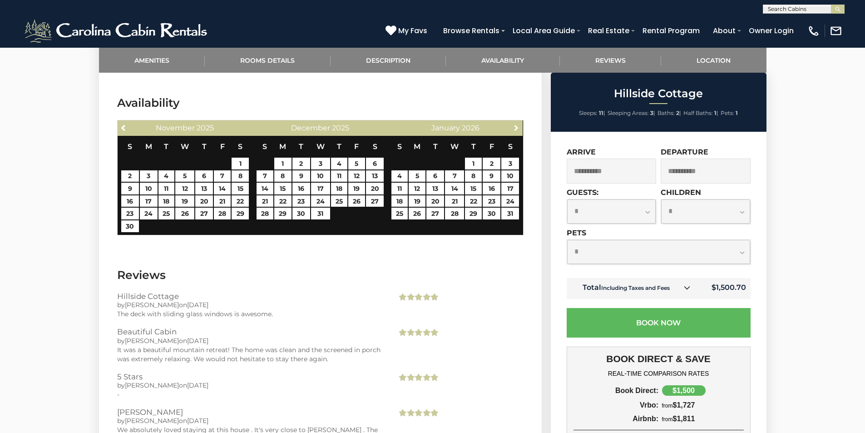
click at [514, 124] on span "Next" at bounding box center [516, 127] width 7 height 7
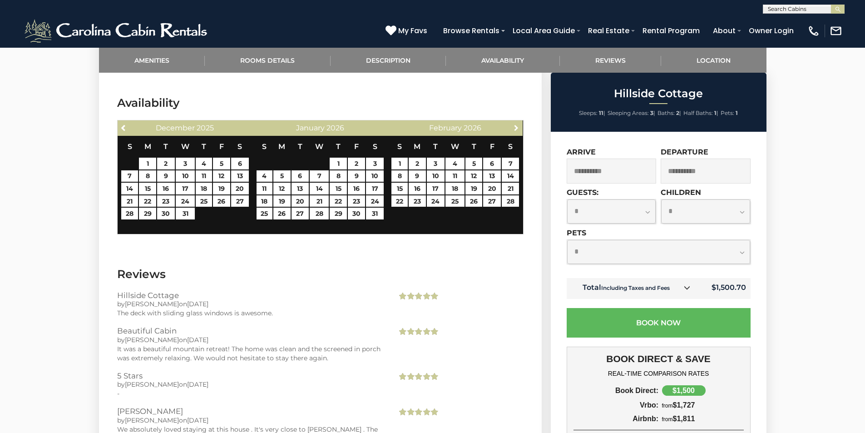
click at [514, 124] on span "Next" at bounding box center [516, 127] width 7 height 7
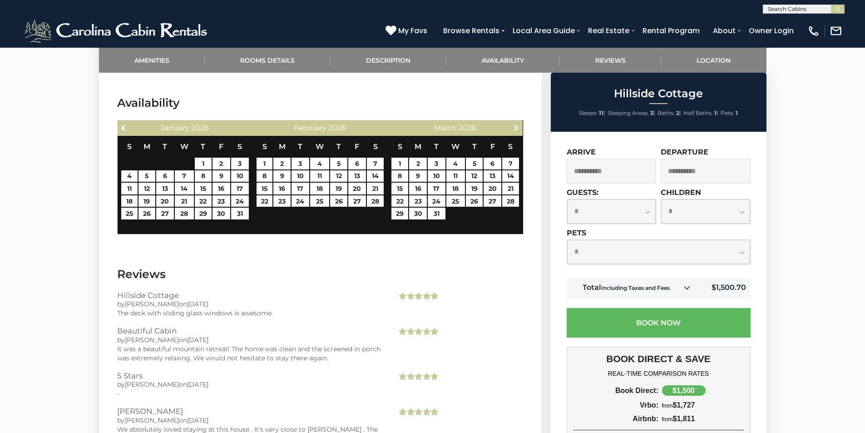
click at [514, 124] on span "Next" at bounding box center [516, 127] width 7 height 7
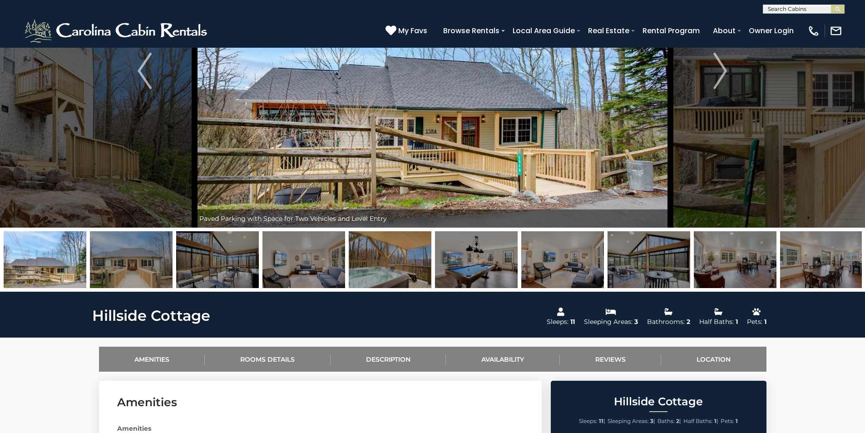
scroll to position [0, 0]
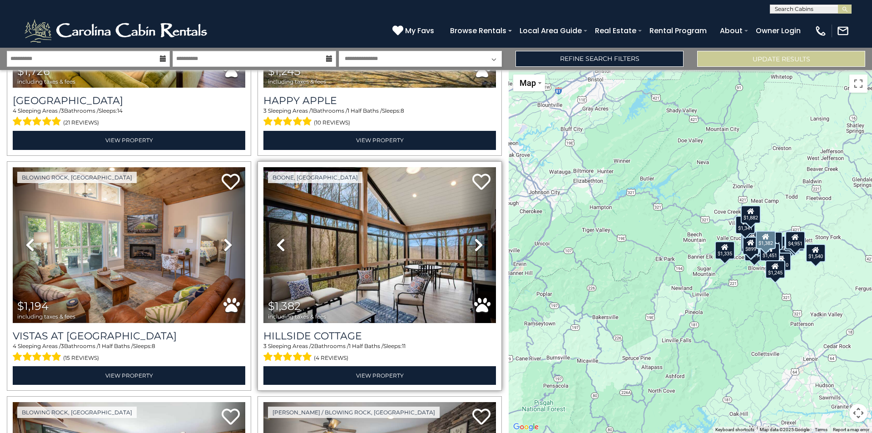
scroll to position [499, 0]
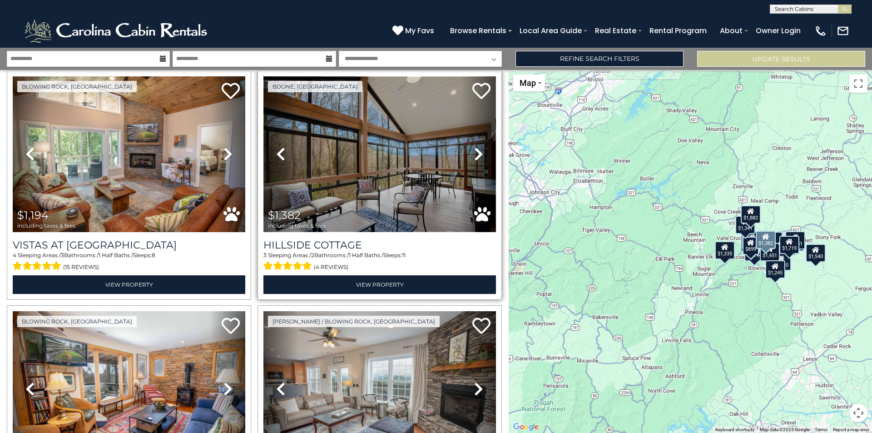
click at [377, 154] on img at bounding box center [379, 154] width 232 height 156
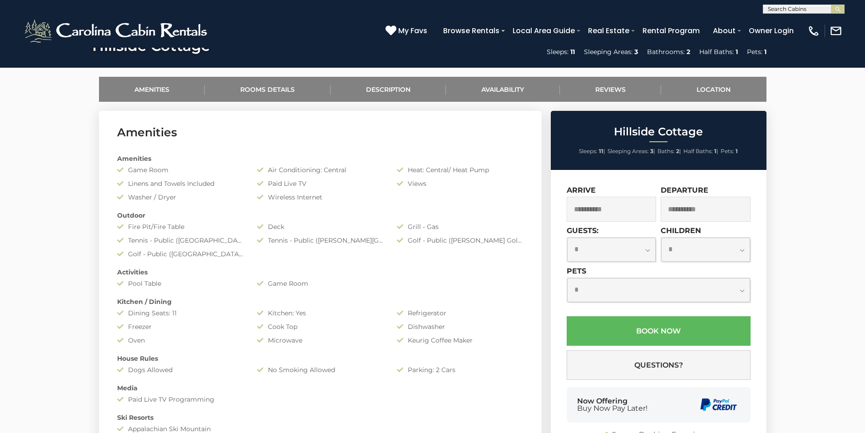
scroll to position [454, 0]
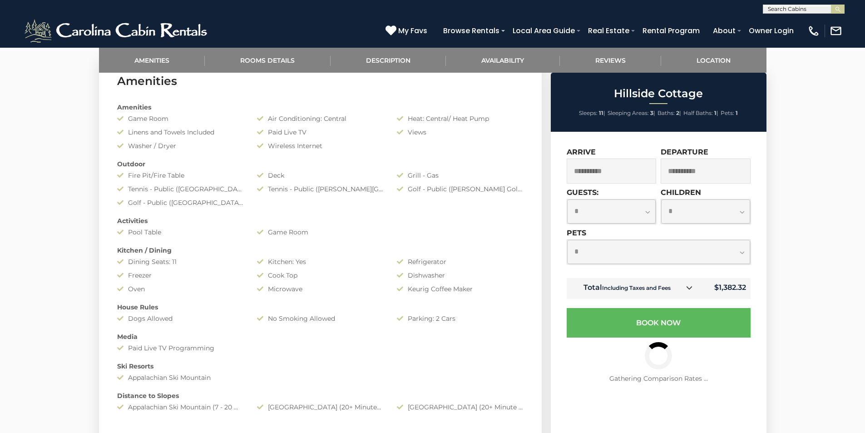
click at [616, 254] on select "**********" at bounding box center [658, 252] width 183 height 24
select select "*"
click at [567, 240] on select "**********" at bounding box center [658, 252] width 183 height 24
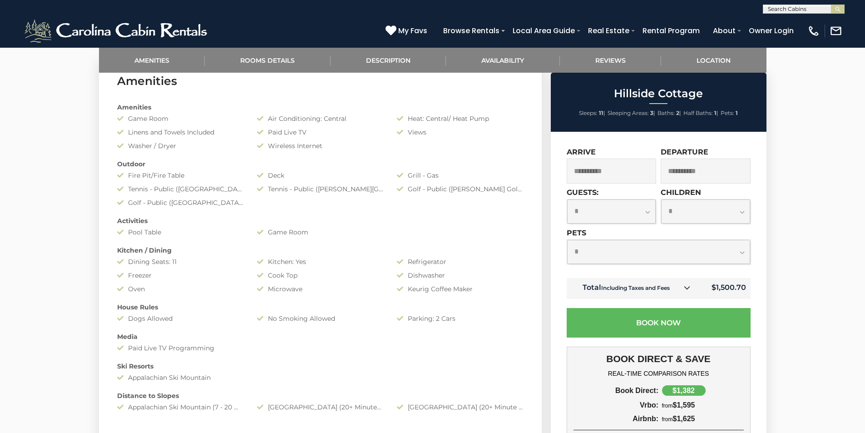
click at [734, 213] on select "**********" at bounding box center [705, 211] width 89 height 24
select select "*"
click at [661, 199] on select "**********" at bounding box center [705, 211] width 89 height 24
click at [584, 210] on select "**********" at bounding box center [611, 211] width 89 height 24
click at [492, 208] on div "Amenities Game Room Air Conditioning: Central Heat: Central/ Heat Pump Linens a…" at bounding box center [320, 257] width 420 height 318
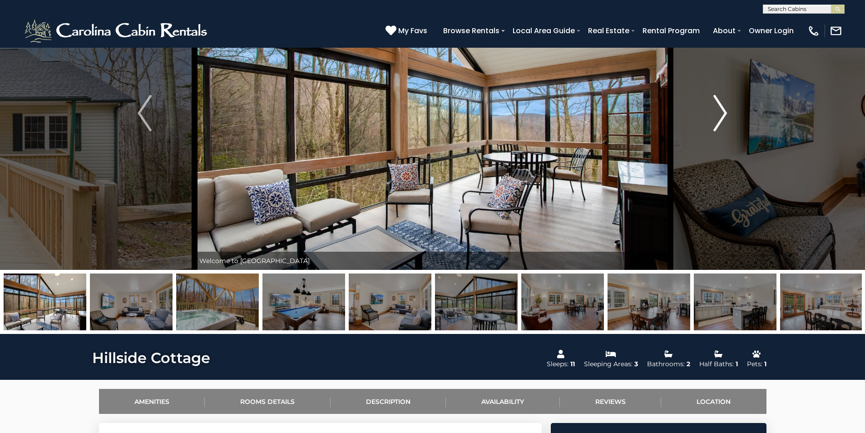
scroll to position [0, 0]
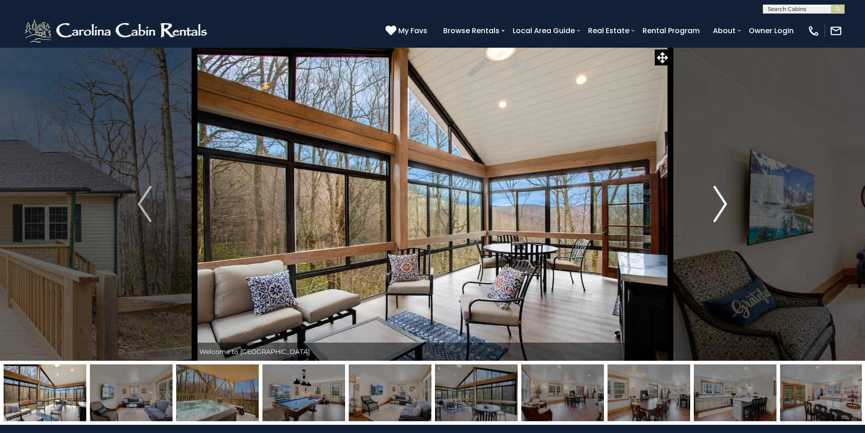
click at [724, 197] on img "Next" at bounding box center [720, 204] width 14 height 36
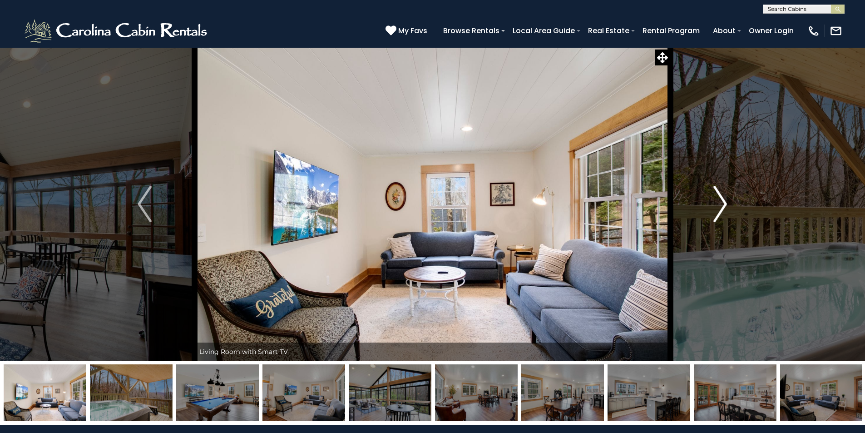
click at [724, 197] on img "Next" at bounding box center [720, 204] width 14 height 36
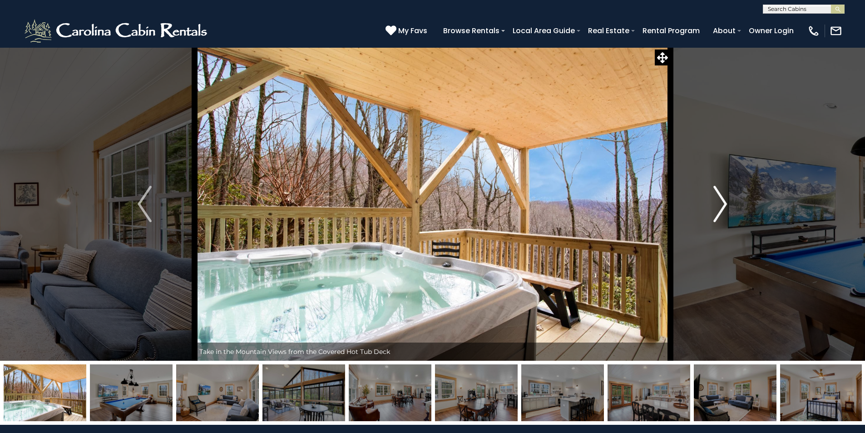
click at [724, 197] on img "Next" at bounding box center [720, 204] width 14 height 36
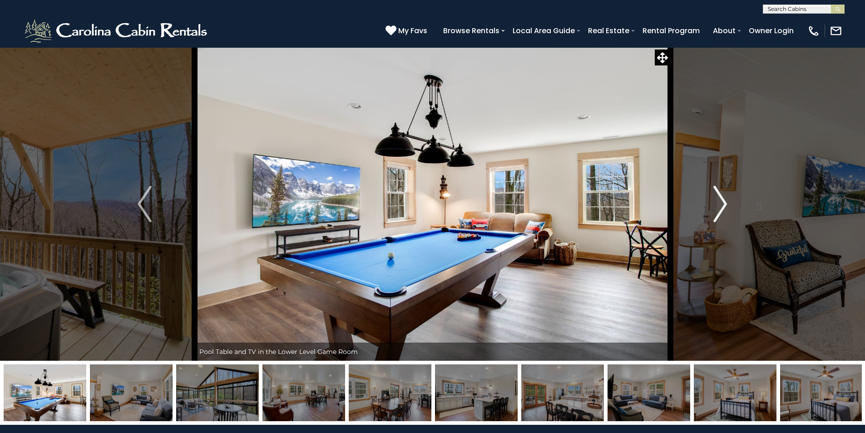
click at [724, 197] on img "Next" at bounding box center [720, 204] width 14 height 36
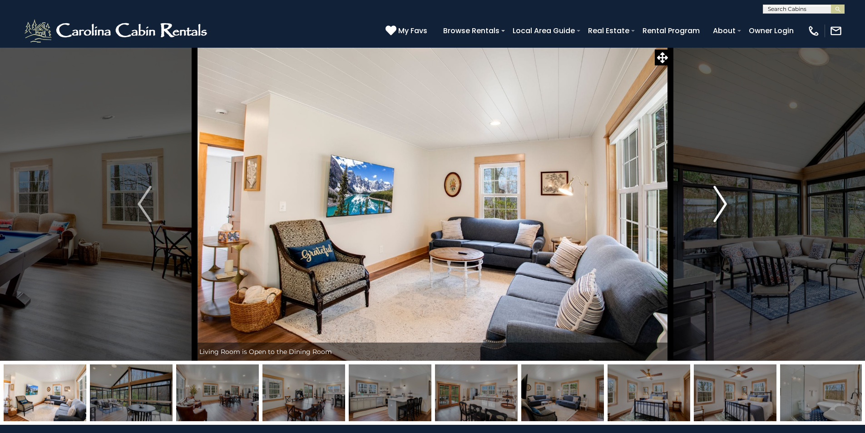
click at [724, 197] on img "Next" at bounding box center [720, 204] width 14 height 36
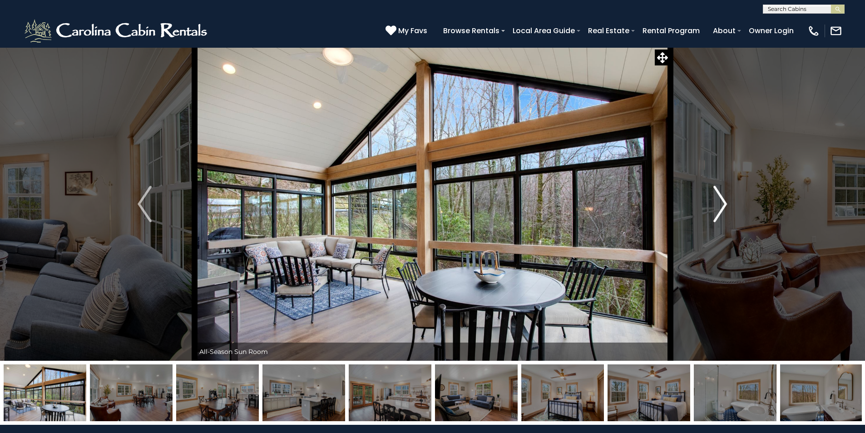
click at [724, 197] on img "Next" at bounding box center [720, 204] width 14 height 36
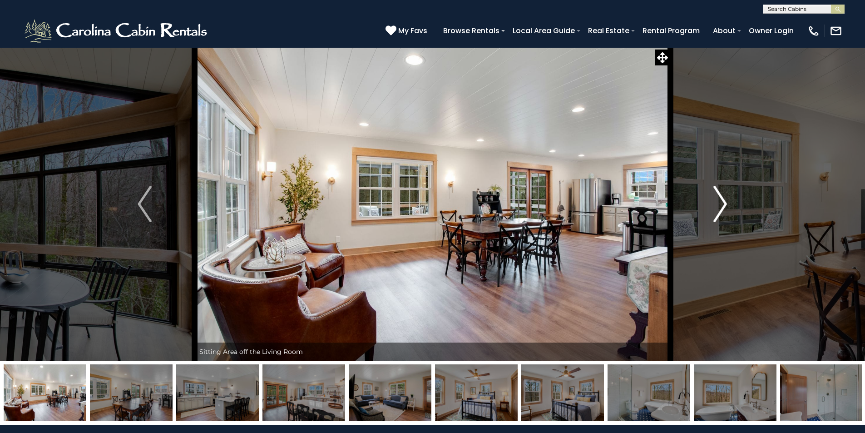
click at [724, 197] on img "Next" at bounding box center [720, 204] width 14 height 36
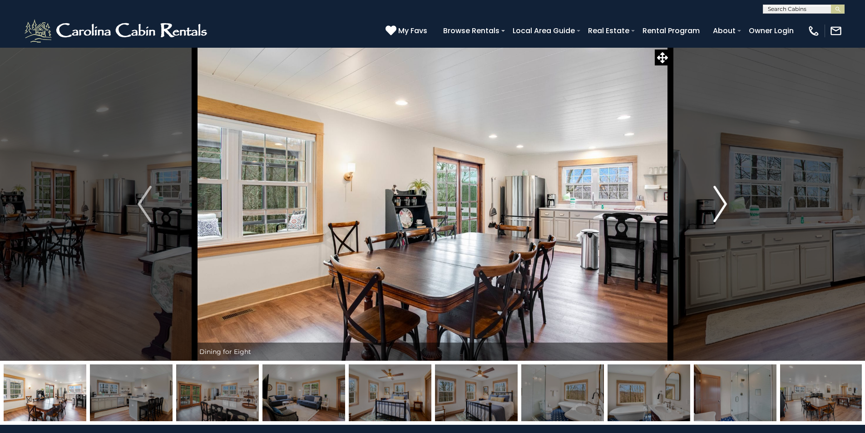
click at [724, 197] on img "Next" at bounding box center [720, 204] width 14 height 36
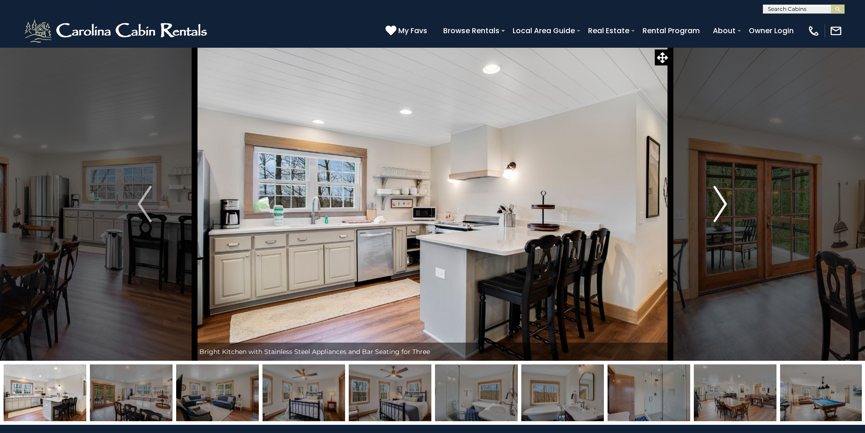
click at [724, 197] on img "Next" at bounding box center [720, 204] width 14 height 36
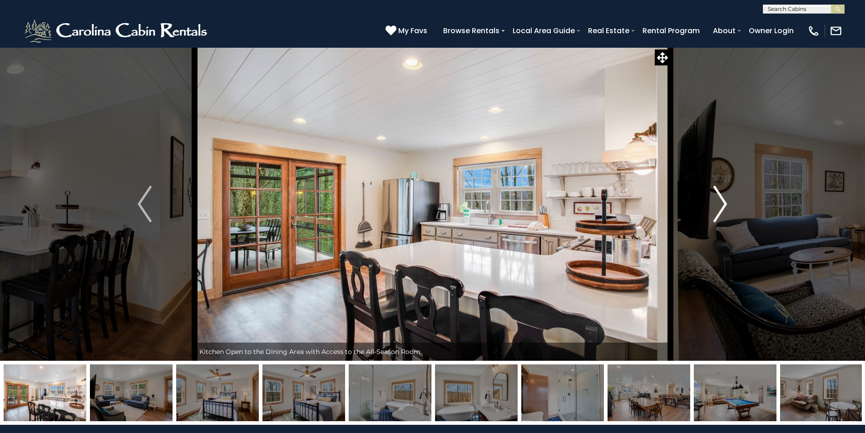
click at [724, 197] on img "Next" at bounding box center [720, 204] width 14 height 36
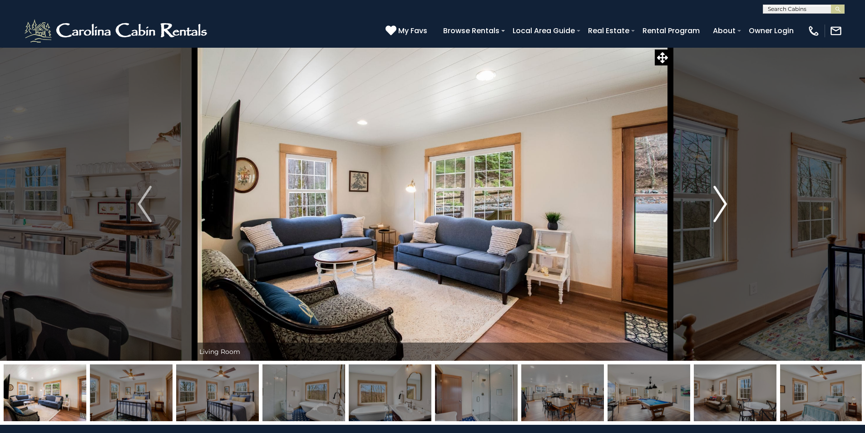
click at [724, 197] on img "Next" at bounding box center [720, 204] width 14 height 36
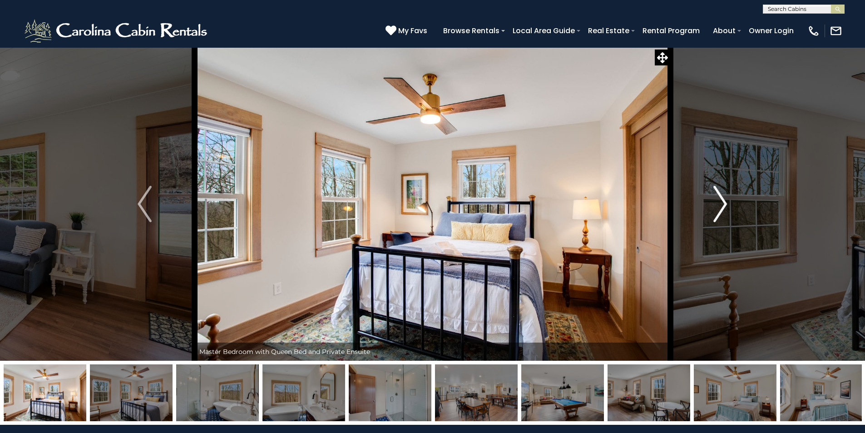
click at [724, 197] on img "Next" at bounding box center [720, 204] width 14 height 36
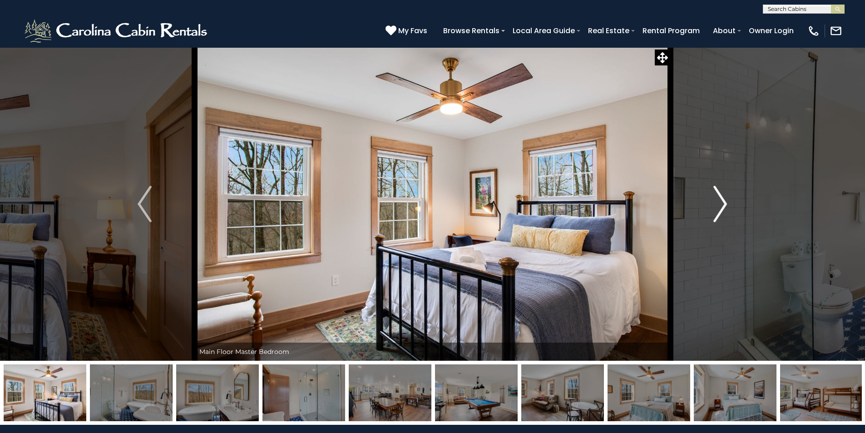
click at [724, 197] on img "Next" at bounding box center [720, 204] width 14 height 36
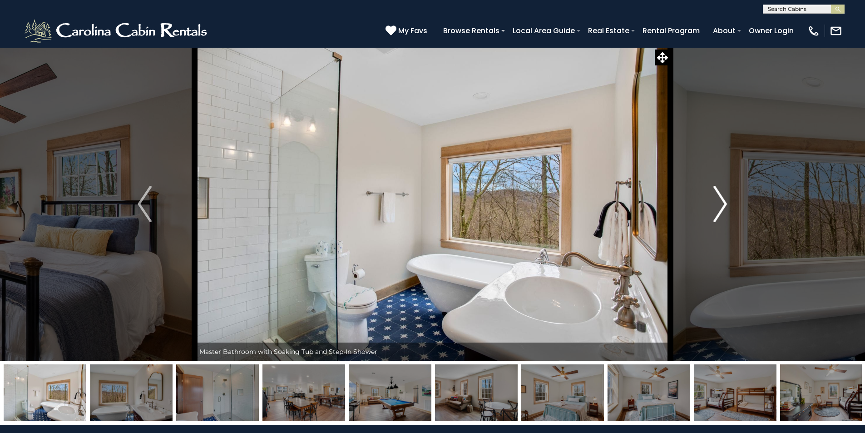
click at [724, 197] on img "Next" at bounding box center [720, 204] width 14 height 36
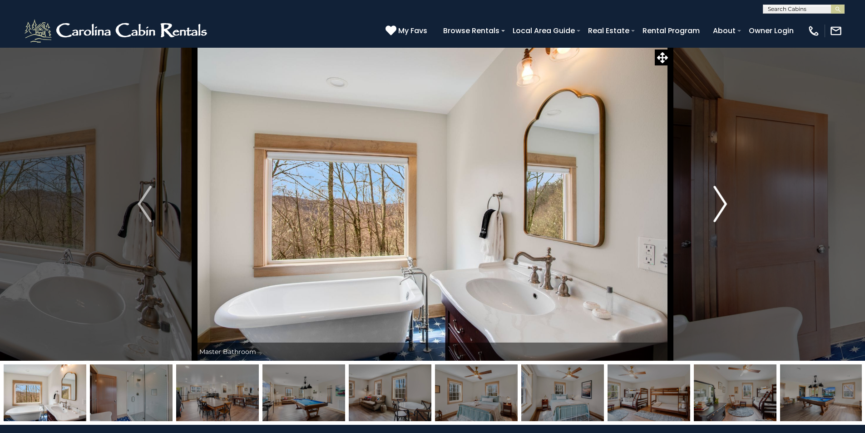
click at [724, 197] on img "Next" at bounding box center [720, 204] width 14 height 36
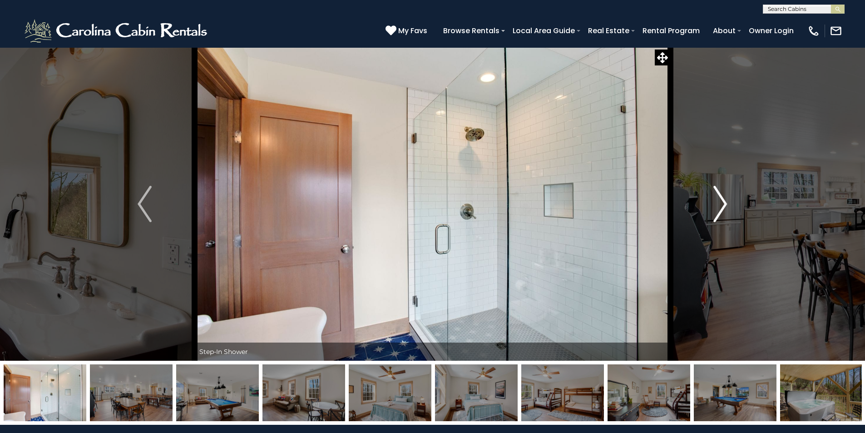
click at [724, 197] on img "Next" at bounding box center [720, 204] width 14 height 36
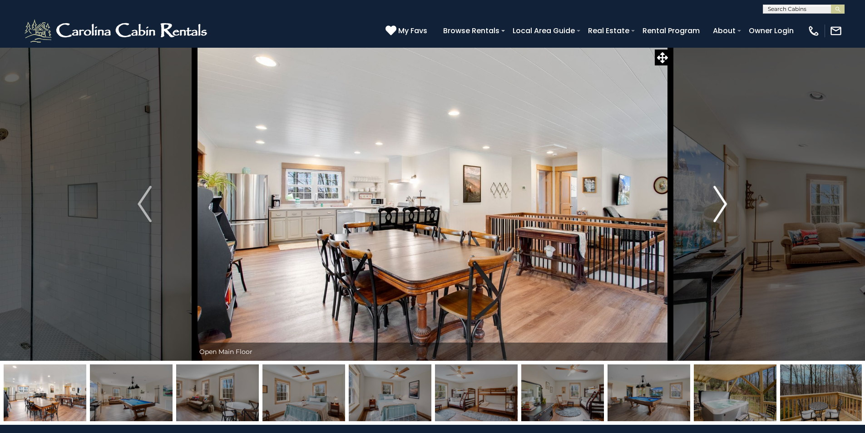
click at [724, 197] on img "Next" at bounding box center [720, 204] width 14 height 36
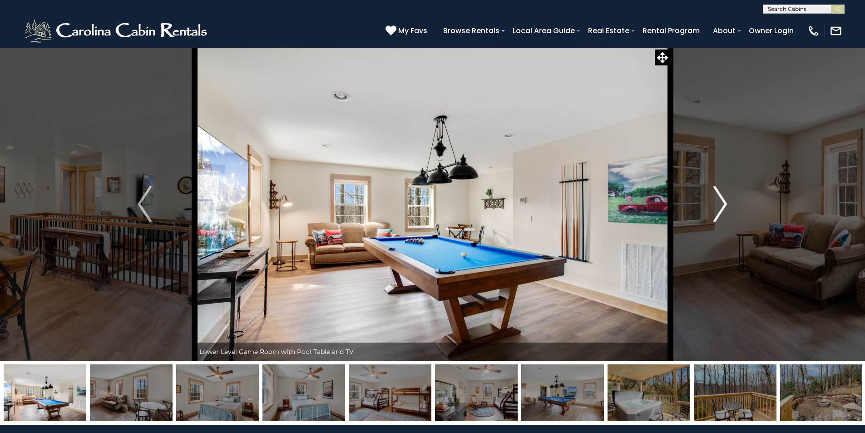
click at [724, 197] on img "Next" at bounding box center [720, 204] width 14 height 36
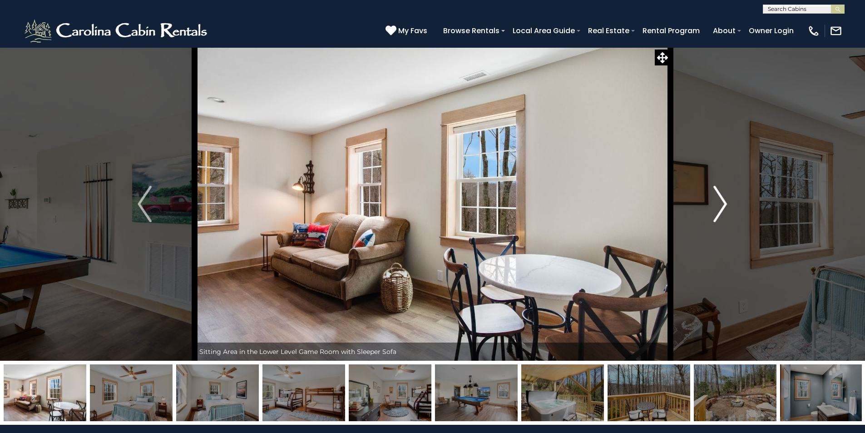
click at [724, 197] on img "Next" at bounding box center [720, 204] width 14 height 36
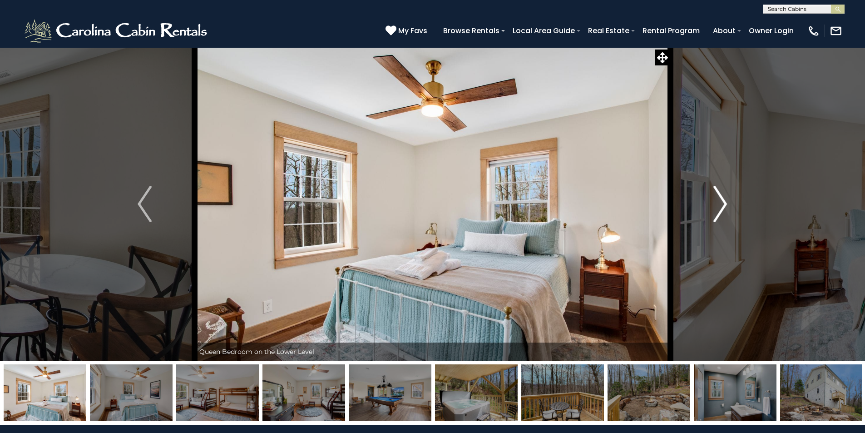
click at [724, 197] on img "Next" at bounding box center [720, 204] width 14 height 36
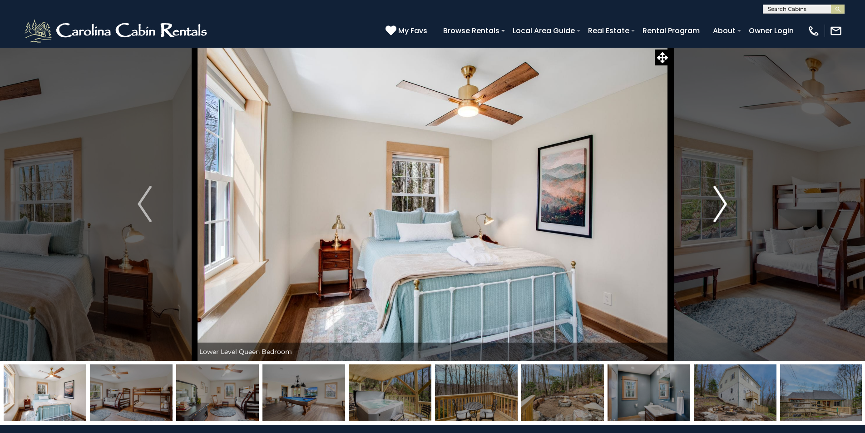
click at [724, 197] on img "Next" at bounding box center [720, 204] width 14 height 36
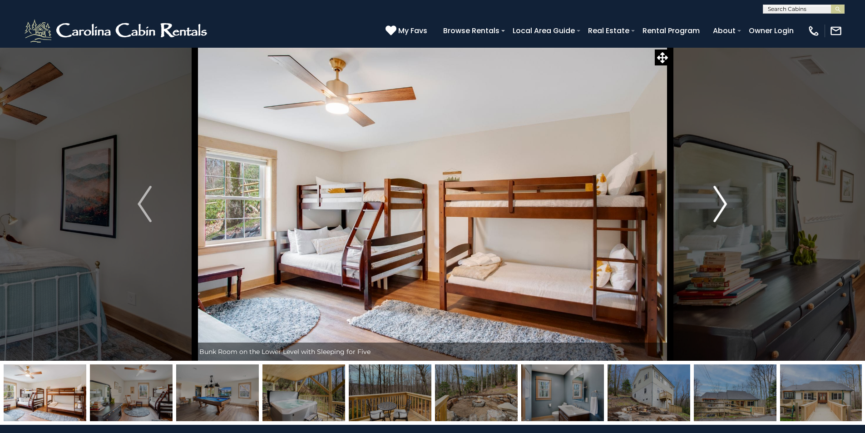
click at [724, 197] on img "Next" at bounding box center [720, 204] width 14 height 36
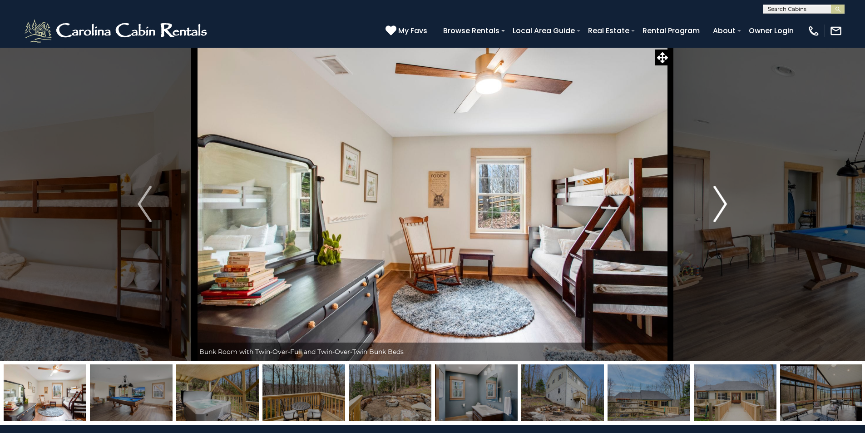
click at [724, 197] on img "Next" at bounding box center [720, 204] width 14 height 36
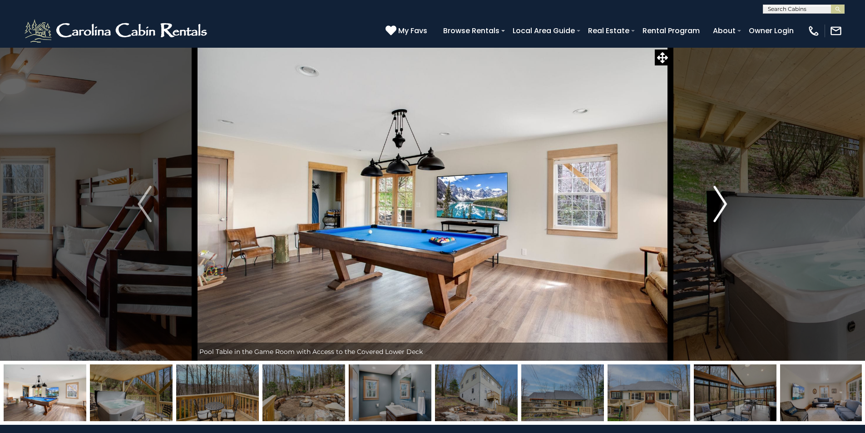
click at [724, 197] on img "Next" at bounding box center [720, 204] width 14 height 36
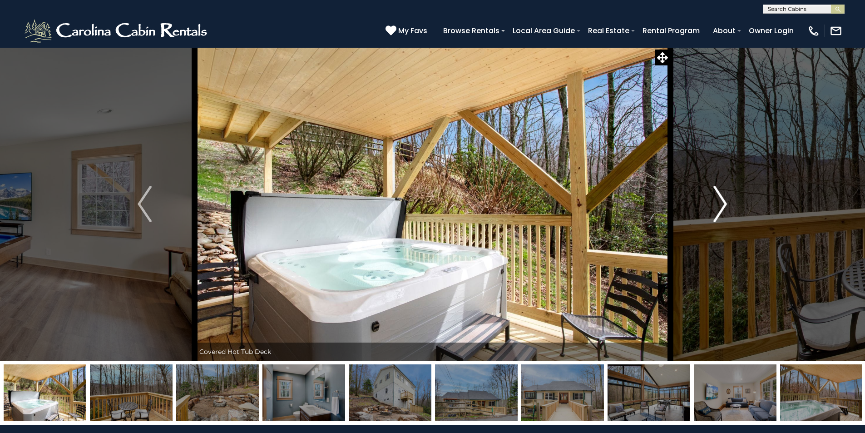
click at [721, 198] on img "Next" at bounding box center [720, 204] width 14 height 36
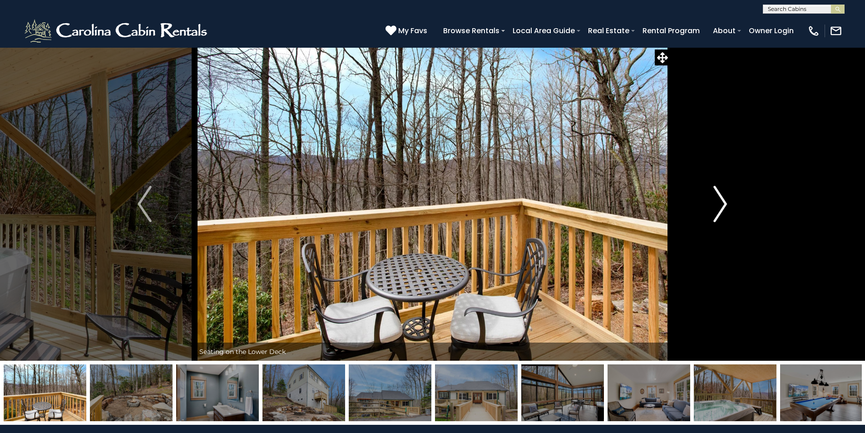
click at [721, 198] on img "Next" at bounding box center [720, 204] width 14 height 36
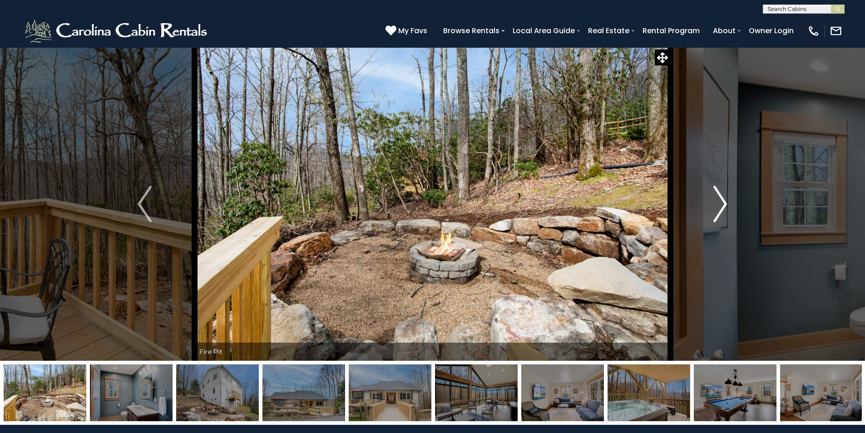
click at [721, 198] on img "Next" at bounding box center [720, 204] width 14 height 36
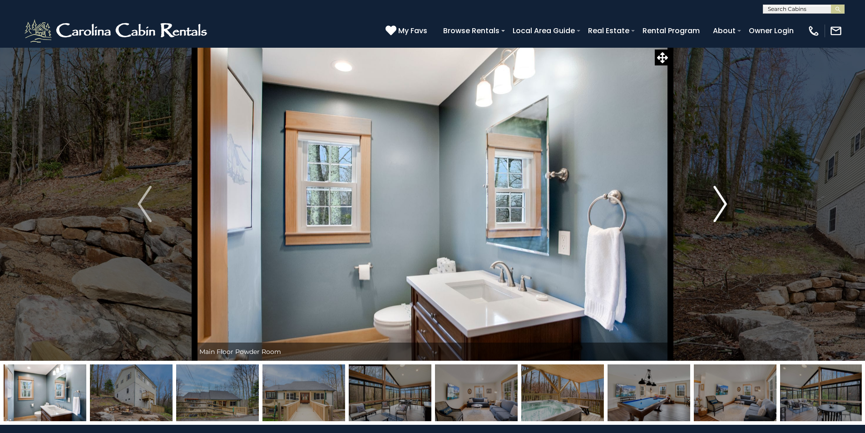
click at [721, 198] on img "Next" at bounding box center [720, 204] width 14 height 36
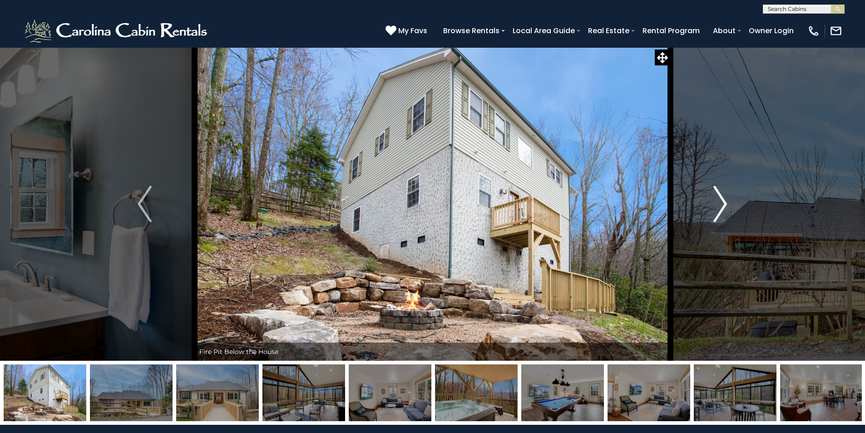
click at [721, 198] on img "Next" at bounding box center [720, 204] width 14 height 36
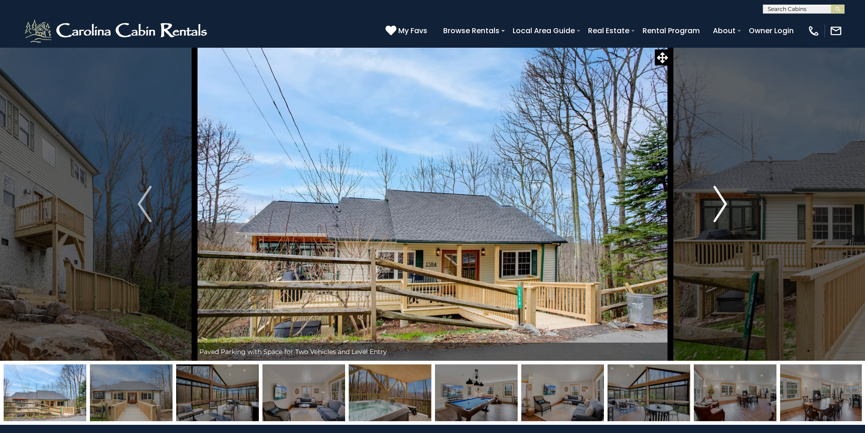
click at [721, 198] on img "Next" at bounding box center [720, 204] width 14 height 36
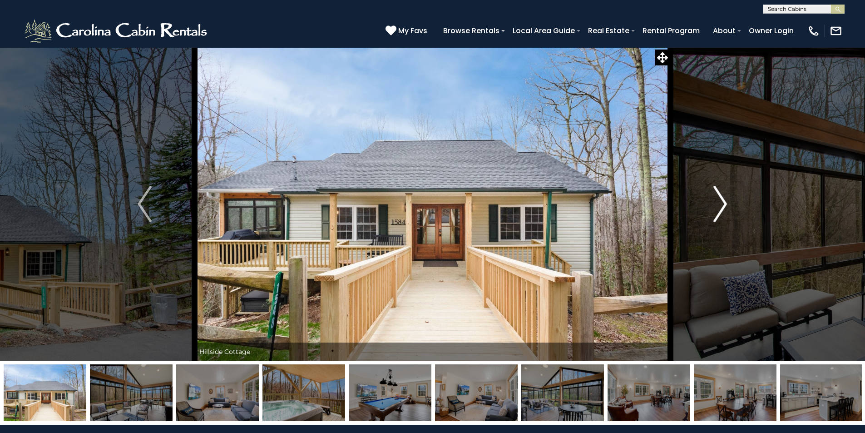
click at [721, 198] on img "Next" at bounding box center [720, 204] width 14 height 36
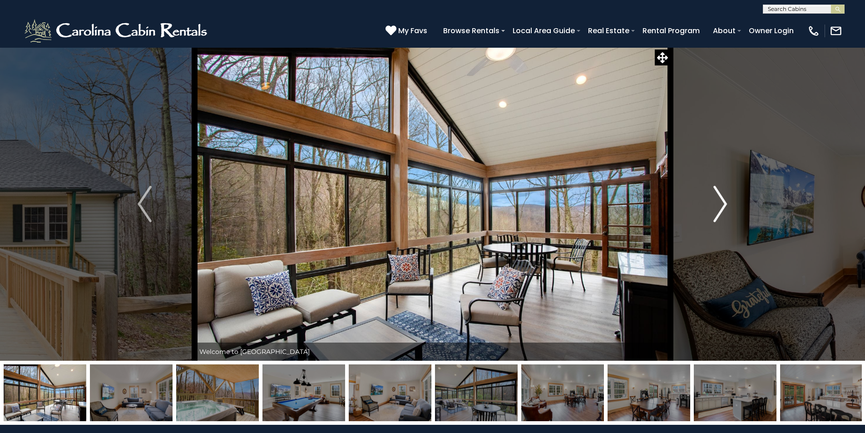
click at [721, 198] on img "Next" at bounding box center [720, 204] width 14 height 36
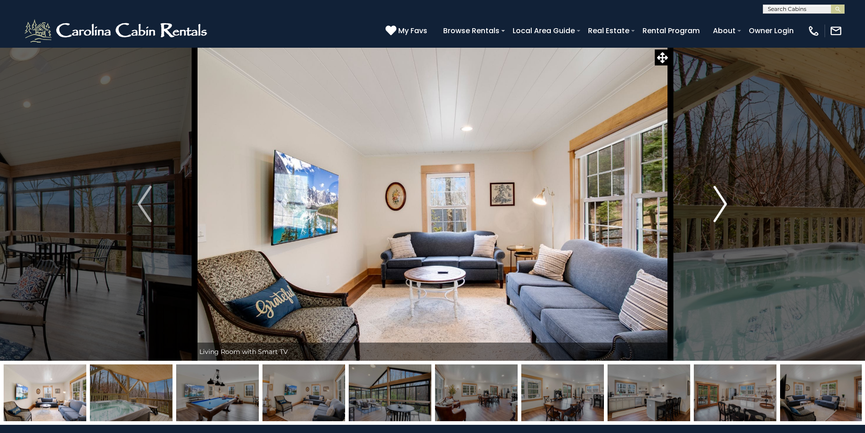
click at [721, 198] on img "Next" at bounding box center [720, 204] width 14 height 36
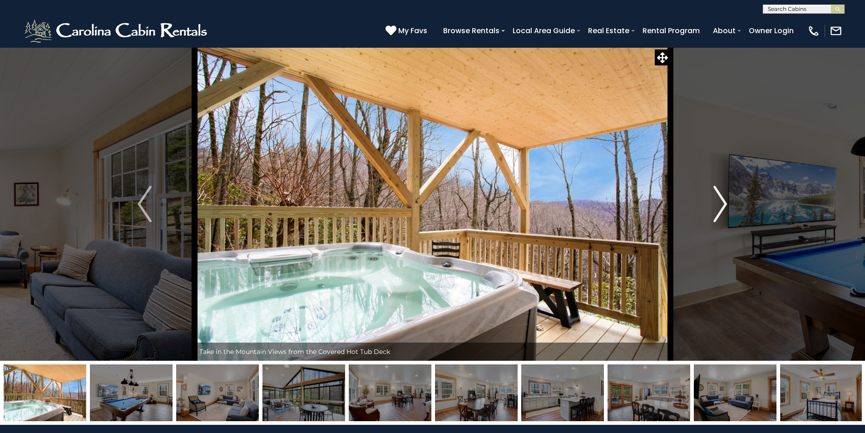
click at [721, 198] on img "Next" at bounding box center [720, 204] width 14 height 36
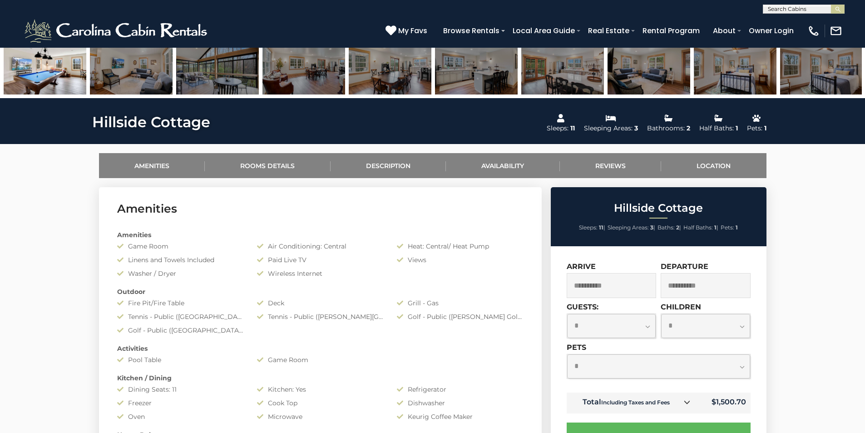
scroll to position [454, 0]
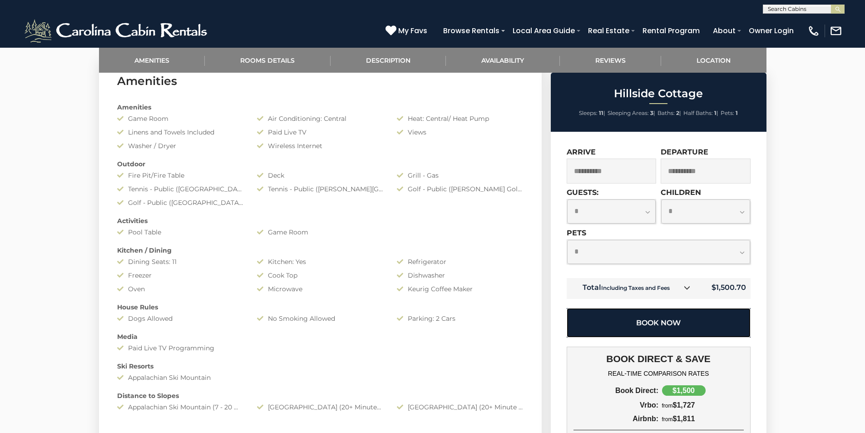
click at [654, 321] on button "Book Now" at bounding box center [659, 323] width 184 height 30
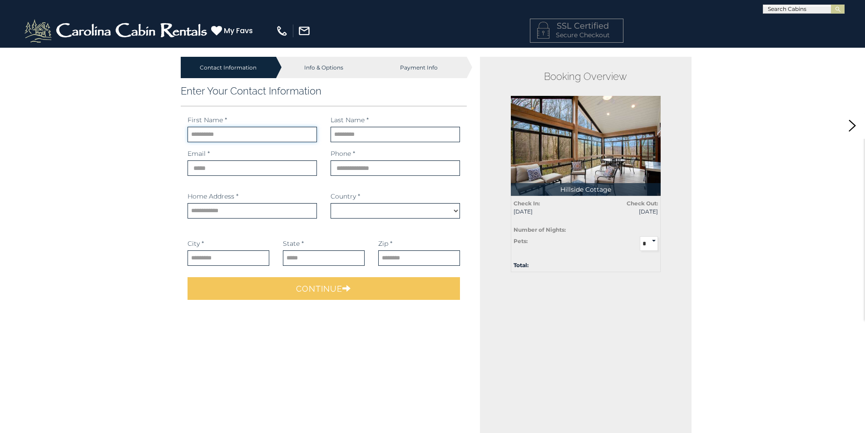
click at [217, 134] on input "text" at bounding box center [252, 134] width 129 height 15
select select "*********"
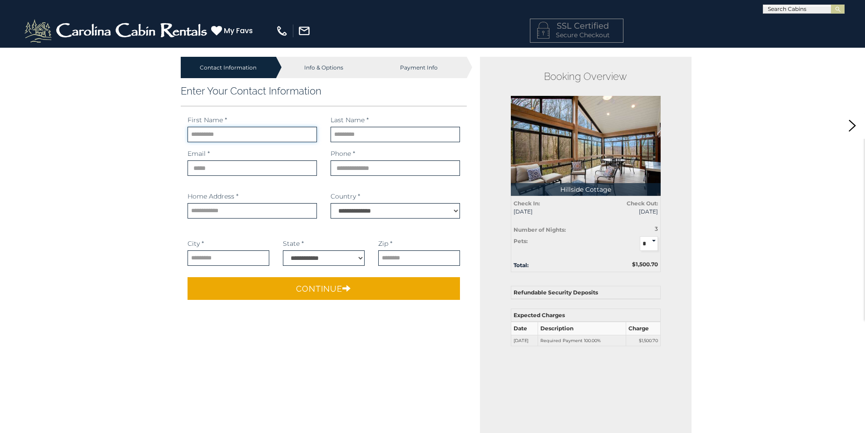
type input "*******"
click at [361, 134] on input "text" at bounding box center [395, 134] width 129 height 15
type input "******"
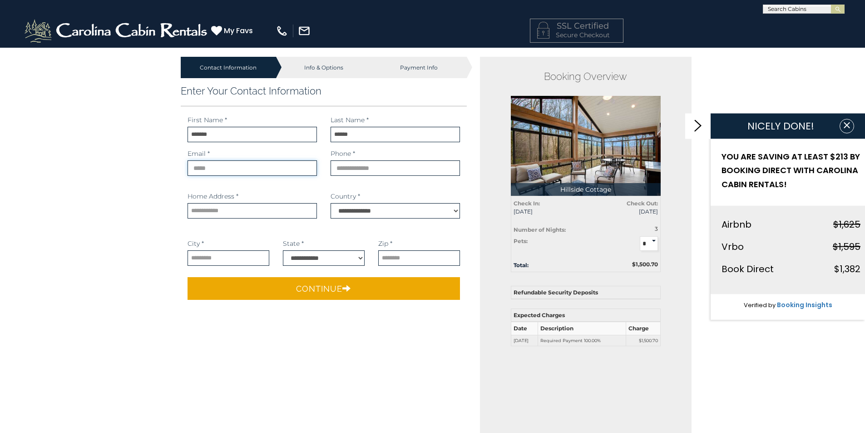
click at [263, 163] on input "email" at bounding box center [252, 167] width 129 height 15
type input "**********"
click at [364, 167] on input "phone" at bounding box center [395, 167] width 129 height 15
type input "**********"
click at [242, 208] on input "text" at bounding box center [252, 210] width 129 height 15
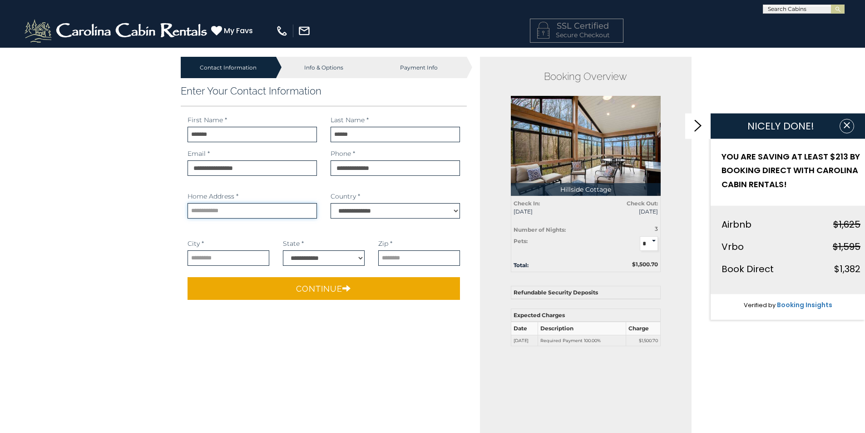
type input "**********"
click at [234, 258] on input "text" at bounding box center [229, 257] width 82 height 15
type input "*********"
click at [302, 257] on select "**********" at bounding box center [324, 257] width 82 height 15
select select "**"
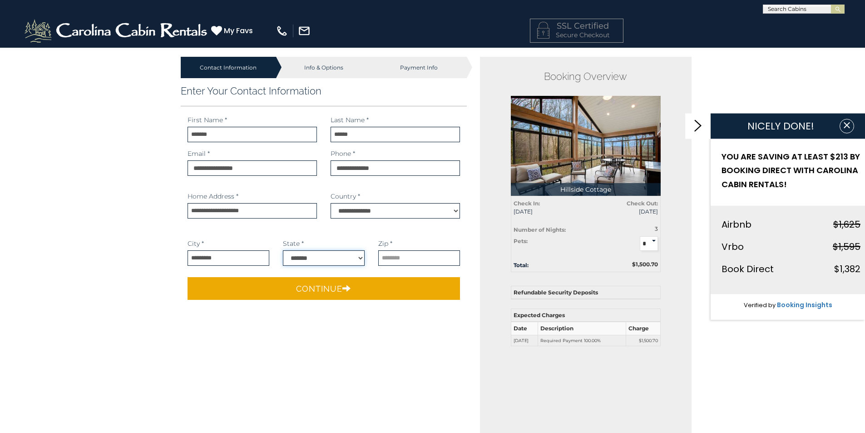
click at [283, 250] on select "**********" at bounding box center [324, 257] width 82 height 15
click at [395, 258] on input "text" at bounding box center [419, 257] width 82 height 15
type input "*****"
click at [333, 346] on main "Contact Information Info & Options Payment Info 1. Guest Information *******" at bounding box center [432, 279] width 531 height 465
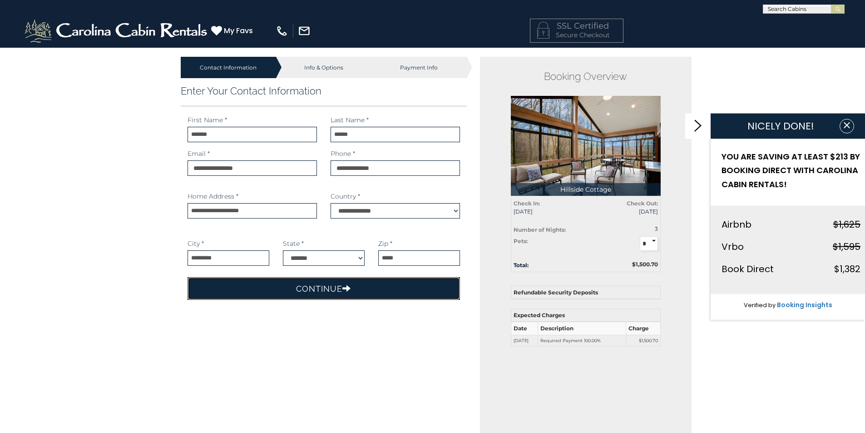
click at [331, 291] on button "Continue" at bounding box center [324, 288] width 273 height 23
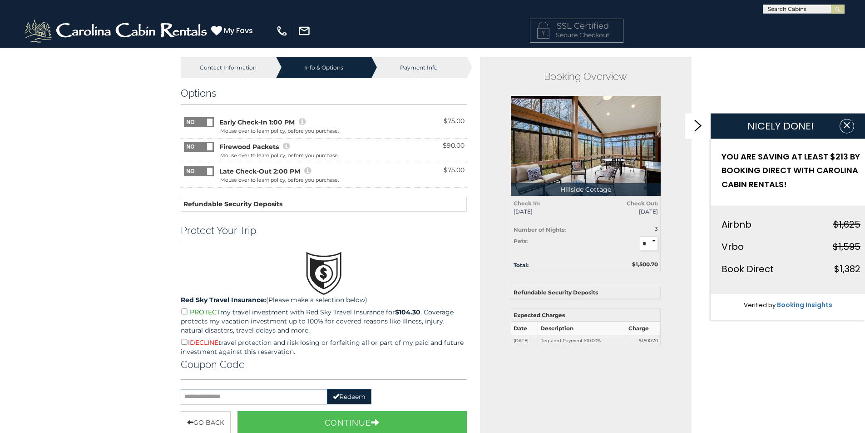
click at [307, 170] on icon at bounding box center [307, 171] width 7 height 8
click at [308, 171] on icon at bounding box center [307, 171] width 7 height 8
click at [190, 166] on span at bounding box center [214, 166] width 60 height 0
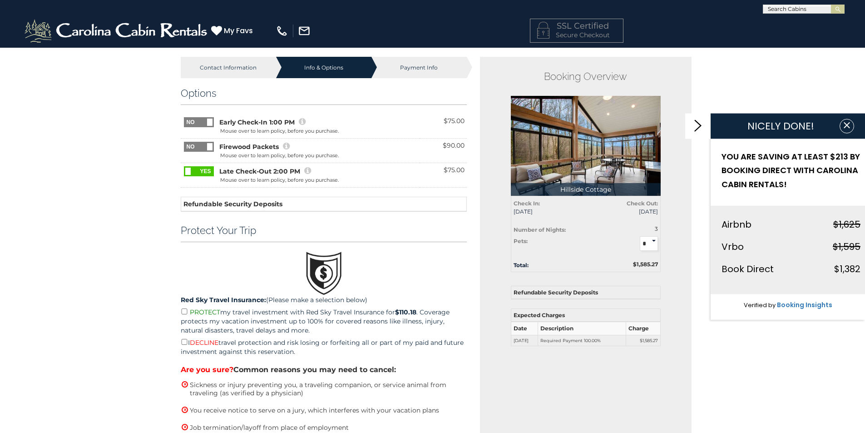
click at [196, 166] on span at bounding box center [184, 166] width 60 height 0
click at [847, 129] on icon "button" at bounding box center [846, 124] width 9 height 9
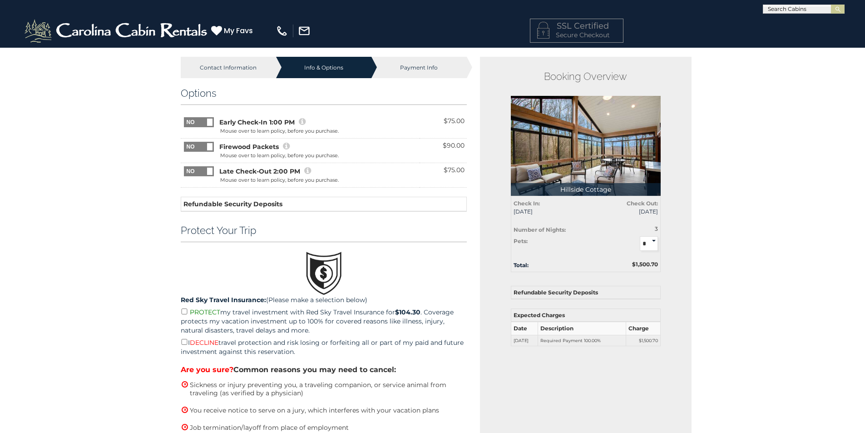
click at [310, 170] on icon at bounding box center [307, 171] width 7 height 8
click at [248, 206] on th "Refundable Security Deposits" at bounding box center [324, 204] width 286 height 15
click at [221, 203] on th "Refundable Security Deposits" at bounding box center [324, 204] width 286 height 15
click at [194, 166] on span at bounding box center [214, 166] width 60 height 0
click at [278, 178] on div "Mouse over to learn policy, before you purchase." at bounding box center [279, 180] width 119 height 7
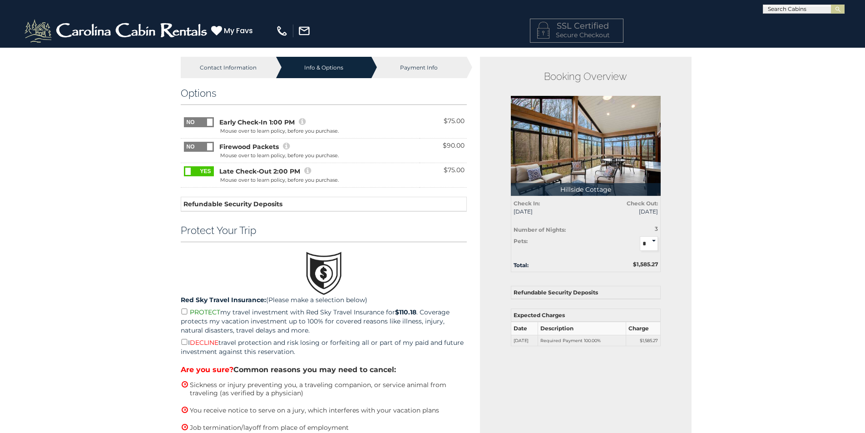
click at [311, 182] on div "Mouse over to learn policy, before you purchase." at bounding box center [279, 180] width 119 height 7
click at [333, 180] on div "Mouse over to learn policy, before you purchase." at bounding box center [279, 180] width 119 height 7
click at [309, 170] on icon at bounding box center [307, 171] width 7 height 8
click at [283, 170] on span "Late Check-Out 2:00 PM" at bounding box center [259, 171] width 81 height 9
click at [254, 170] on span "Late Check-Out 2:00 PM" at bounding box center [259, 171] width 81 height 9
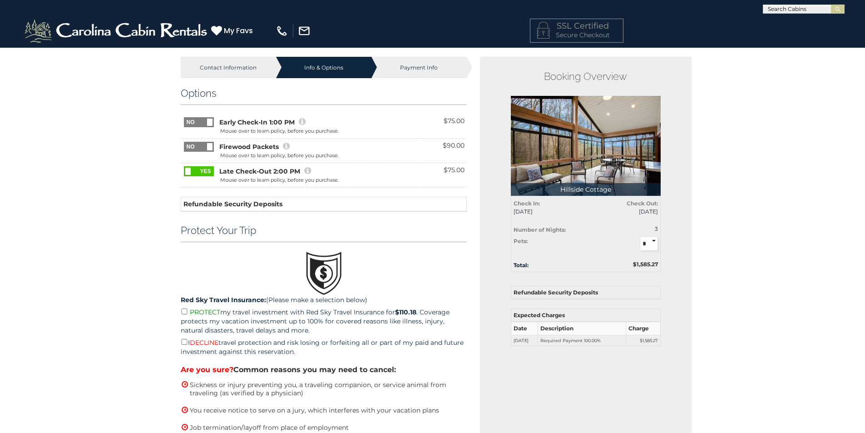
click at [232, 173] on span "Late Check-Out 2:00 PM" at bounding box center [259, 171] width 81 height 9
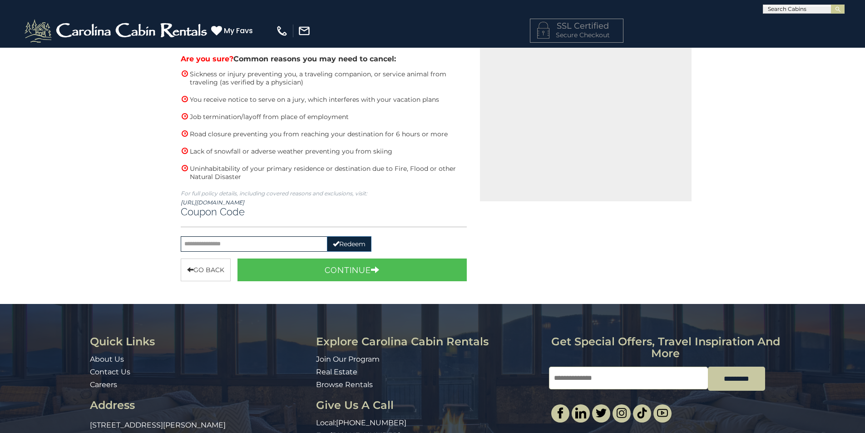
scroll to position [318, 0]
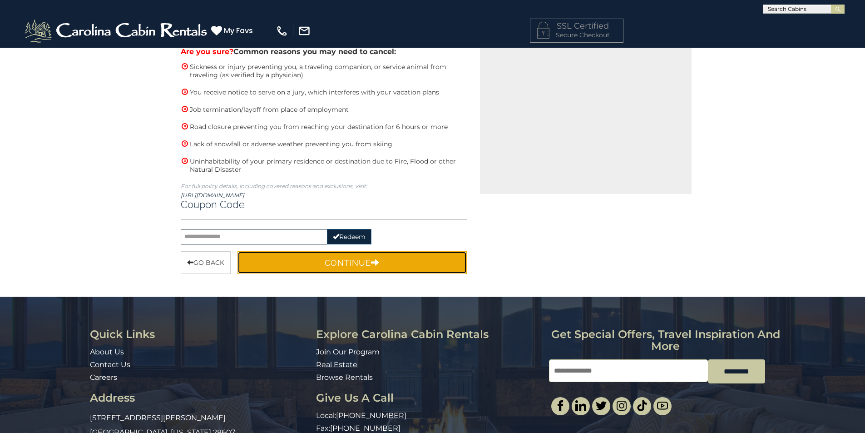
click at [379, 263] on icon "button" at bounding box center [375, 262] width 9 height 8
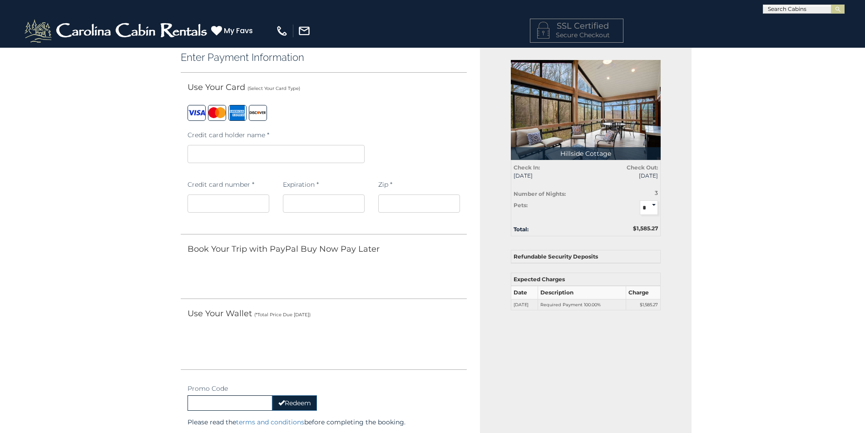
scroll to position [0, 0]
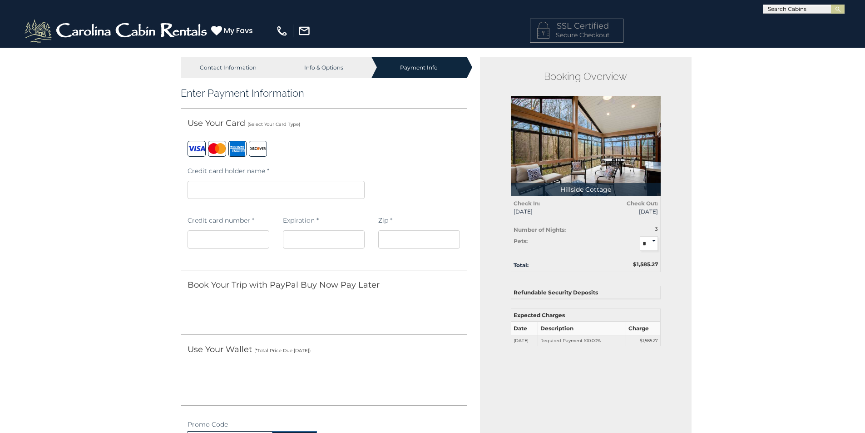
click at [339, 64] on div "Info & Options" at bounding box center [323, 67] width 95 height 21
click at [287, 184] on iframe at bounding box center [276, 190] width 177 height 18
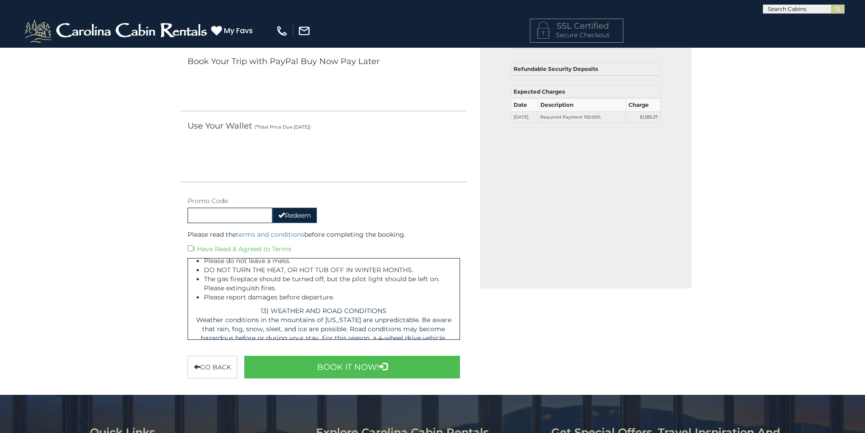
scroll to position [227, 0]
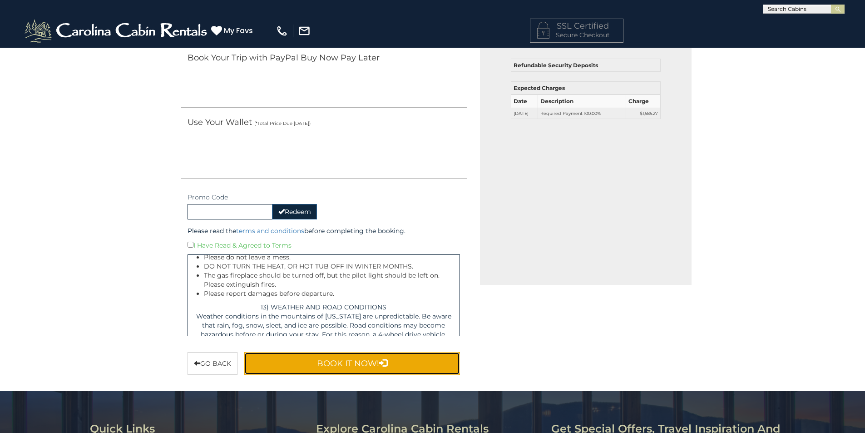
click at [345, 366] on button "Book It Now!" at bounding box center [352, 363] width 216 height 23
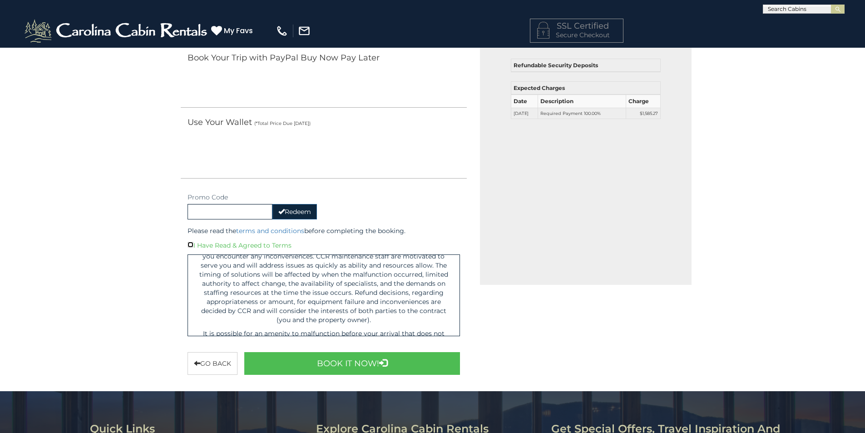
scroll to position [3133, 0]
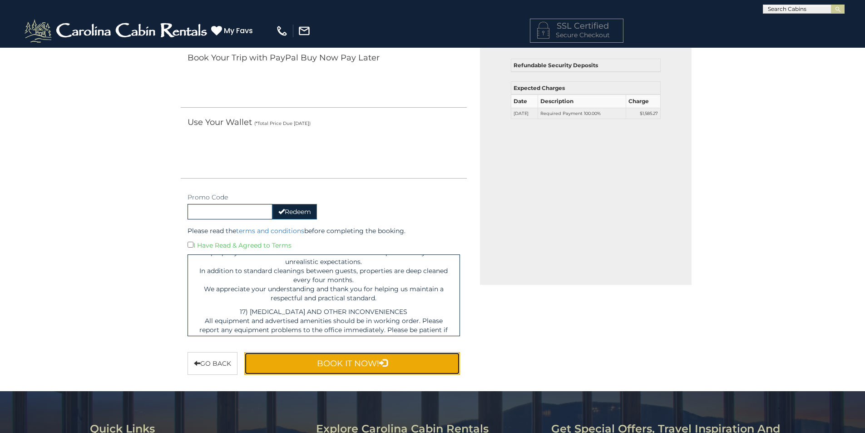
click at [333, 367] on button "Book It Now!" at bounding box center [352, 363] width 216 height 23
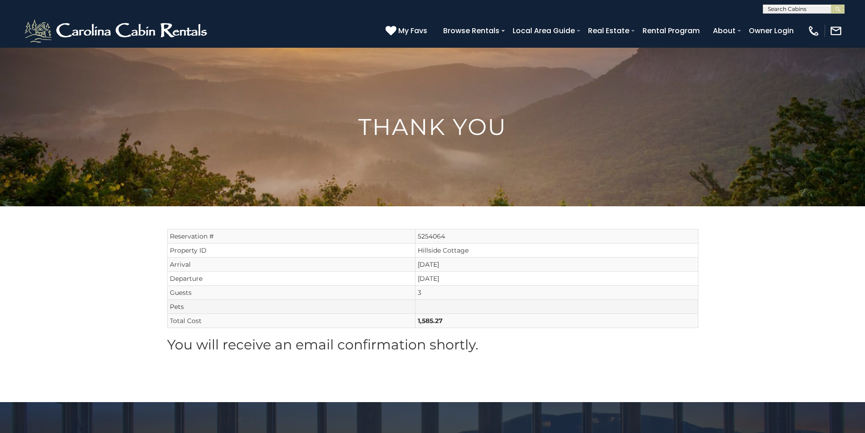
click at [427, 309] on td at bounding box center [556, 307] width 282 height 14
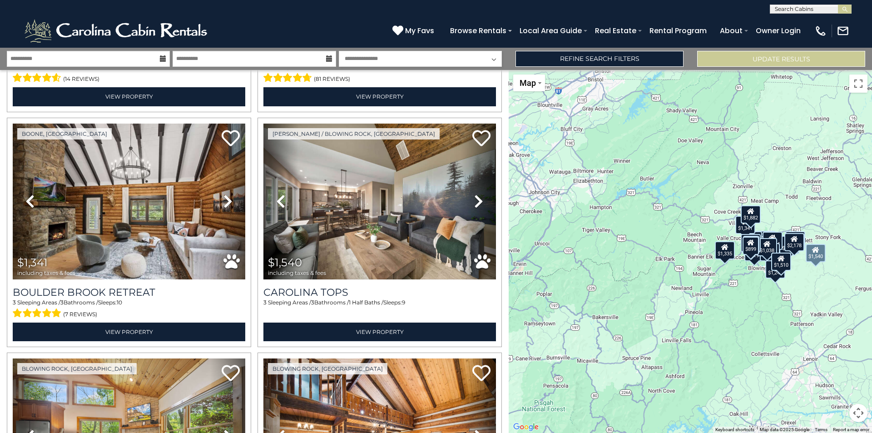
scroll to position [2033, 0]
